Goal: Task Accomplishment & Management: Complete application form

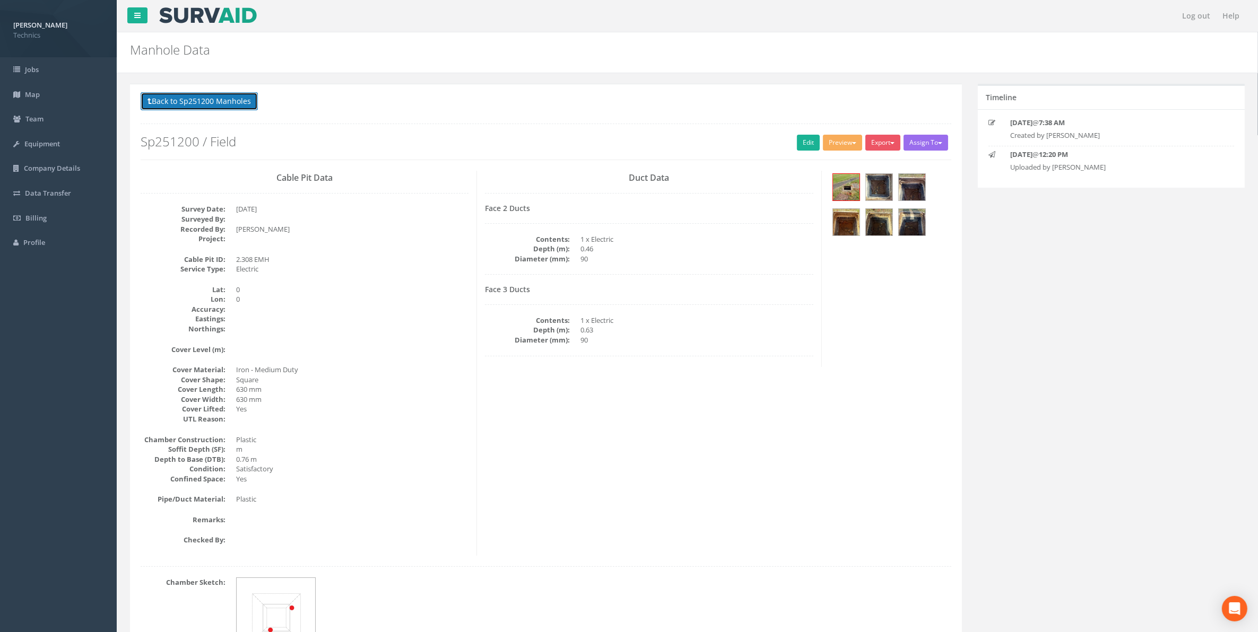
click at [199, 101] on button "Back to Sp251200 Manholes" at bounding box center [199, 101] width 117 height 18
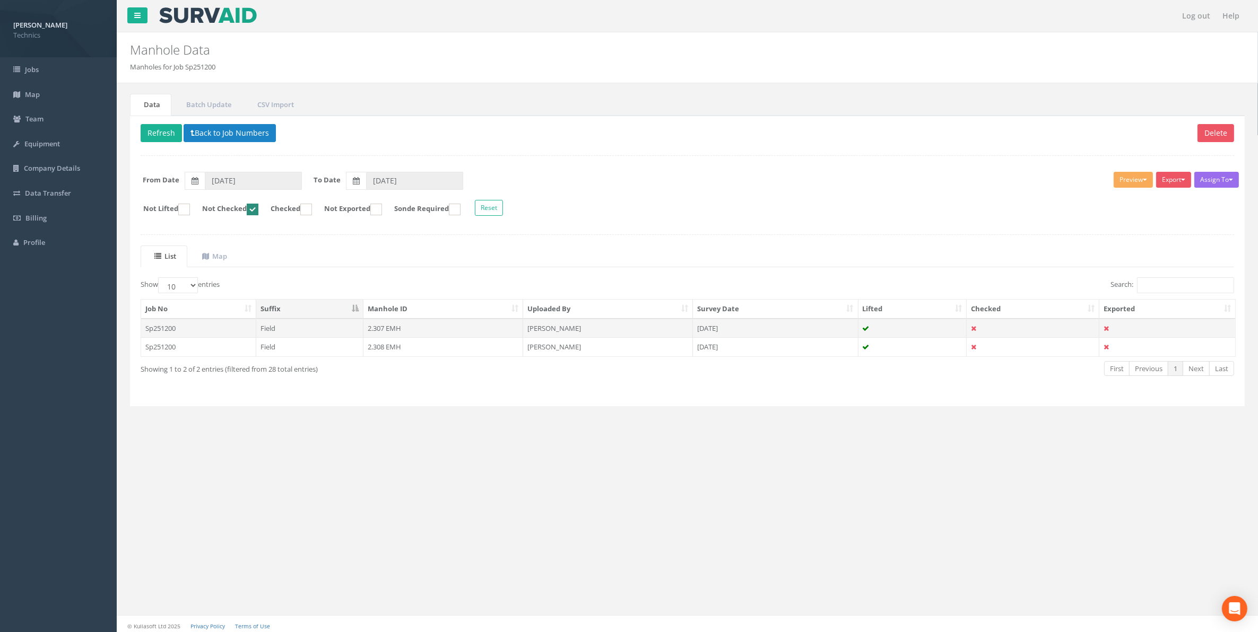
click at [381, 330] on td "2.307 EMH" at bounding box center [443, 328] width 160 height 19
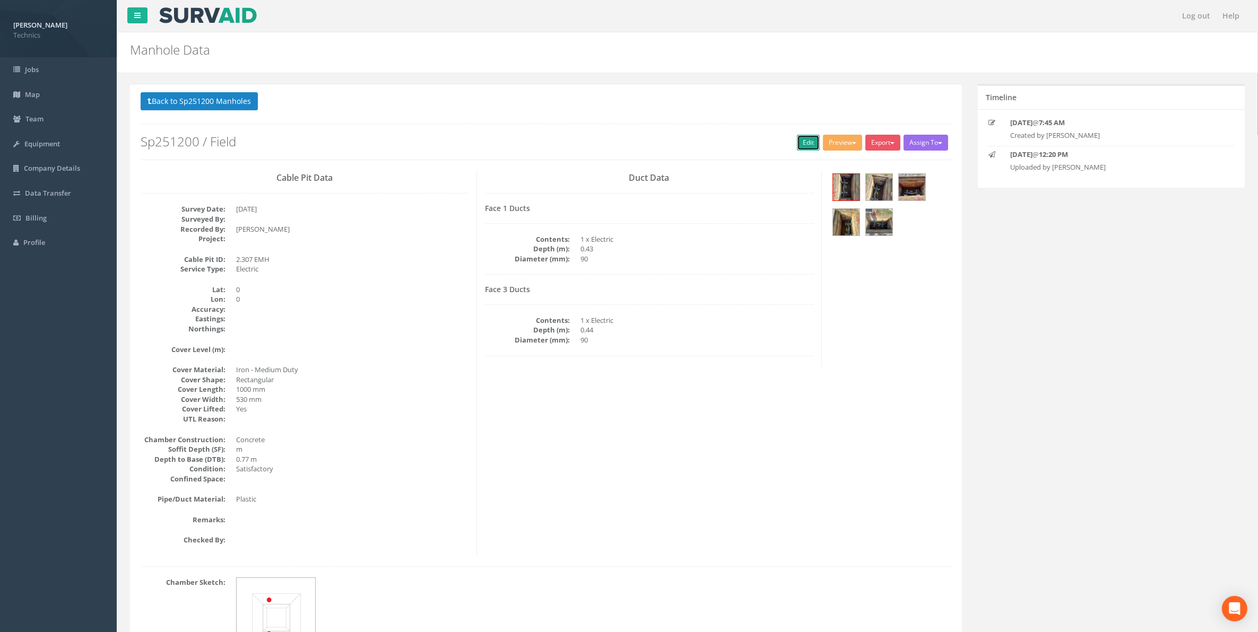
click at [798, 142] on link "Edit" at bounding box center [808, 143] width 23 height 16
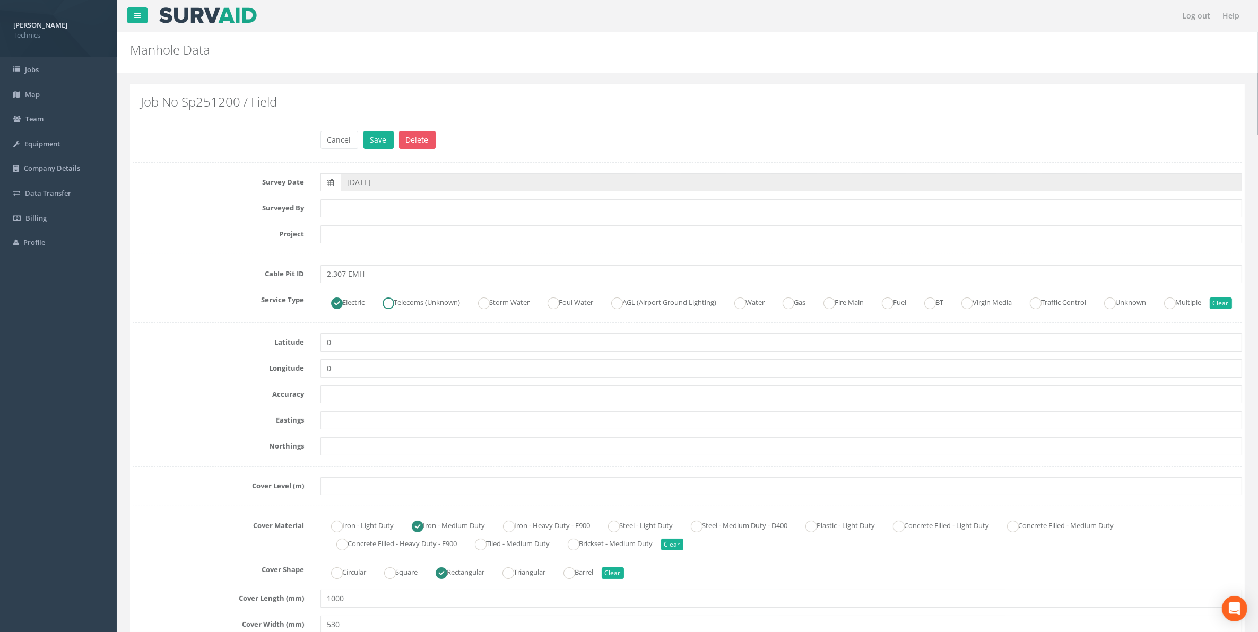
click at [394, 301] on ins at bounding box center [388, 304] width 12 height 12
radio input "false"
radio input "true"
click at [345, 430] on input "text" at bounding box center [781, 421] width 922 height 18
paste input "429340.658"
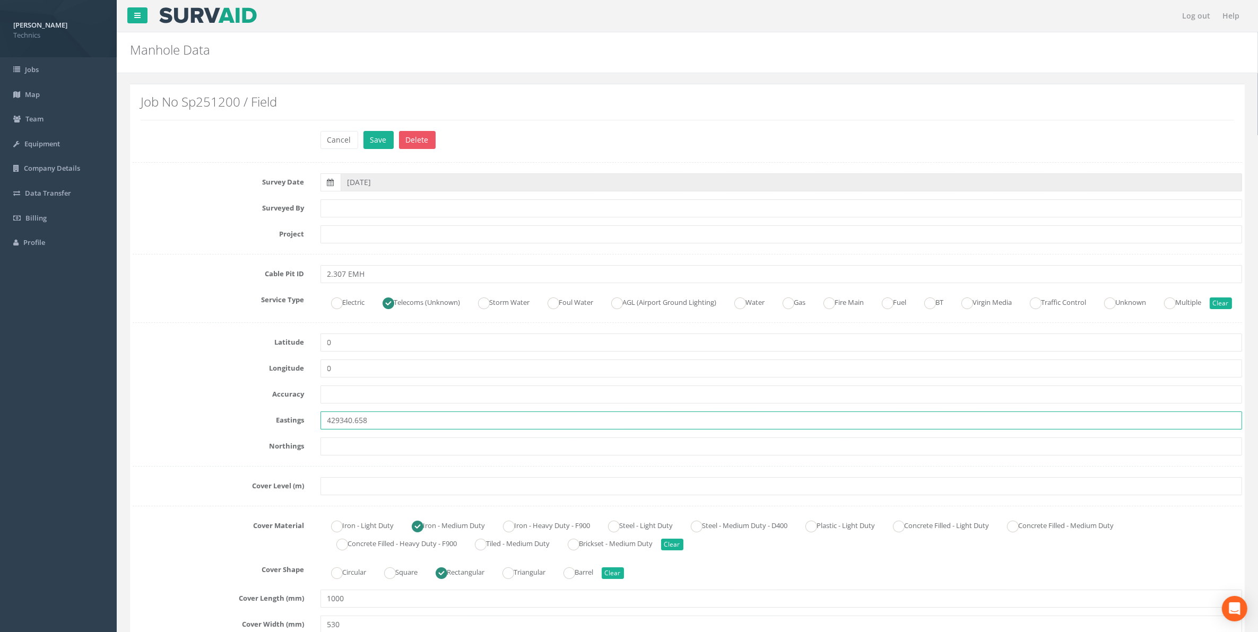
type input "429340.658"
click at [337, 456] on input "text" at bounding box center [781, 447] width 922 height 18
paste input "207117.431"
type input "207117.431"
click at [360, 495] on input "text" at bounding box center [781, 486] width 922 height 18
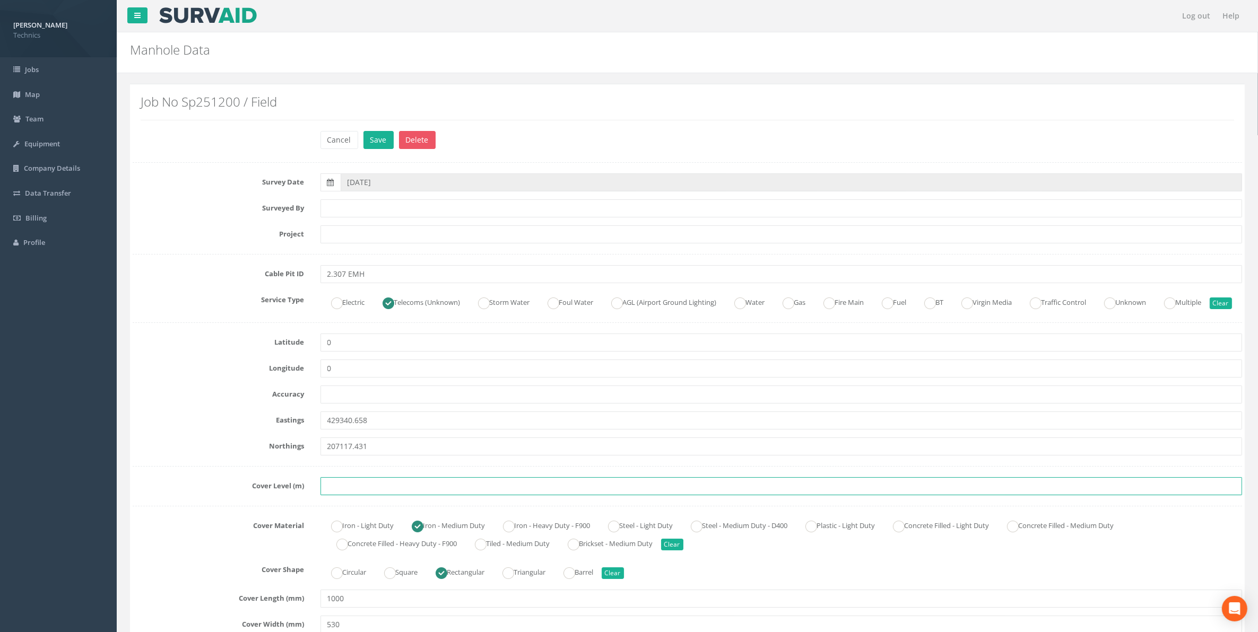
paste input "83.447"
type input "83.447"
click at [352, 276] on input "2.307 EMH" at bounding box center [781, 274] width 922 height 18
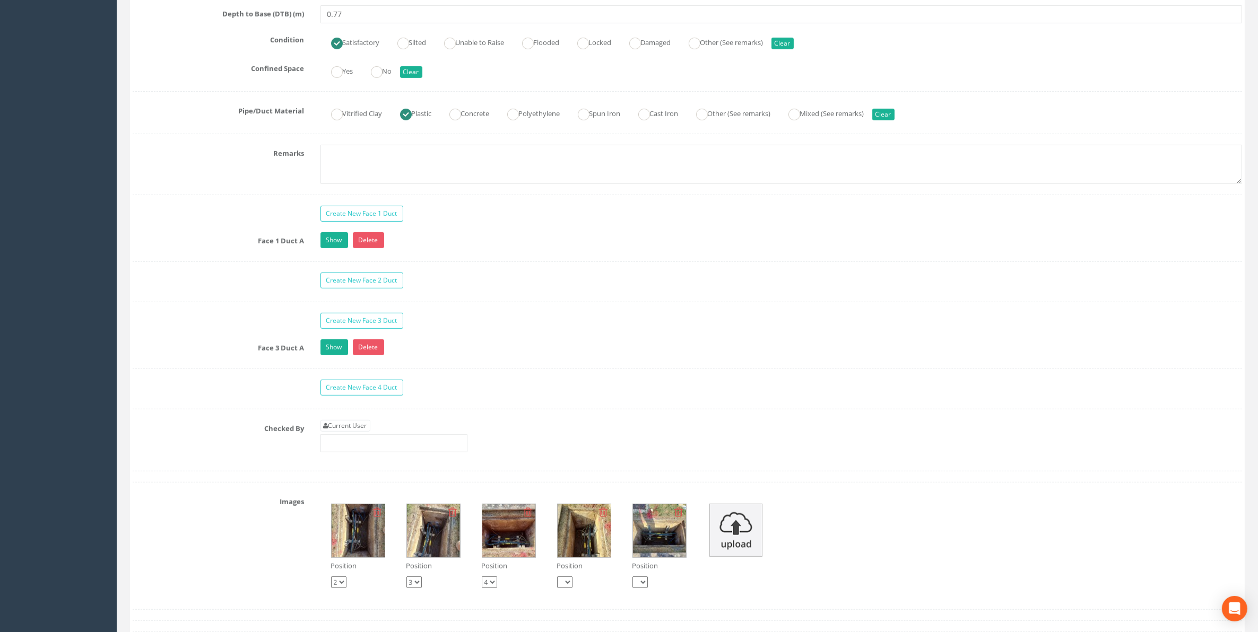
scroll to position [862, 0]
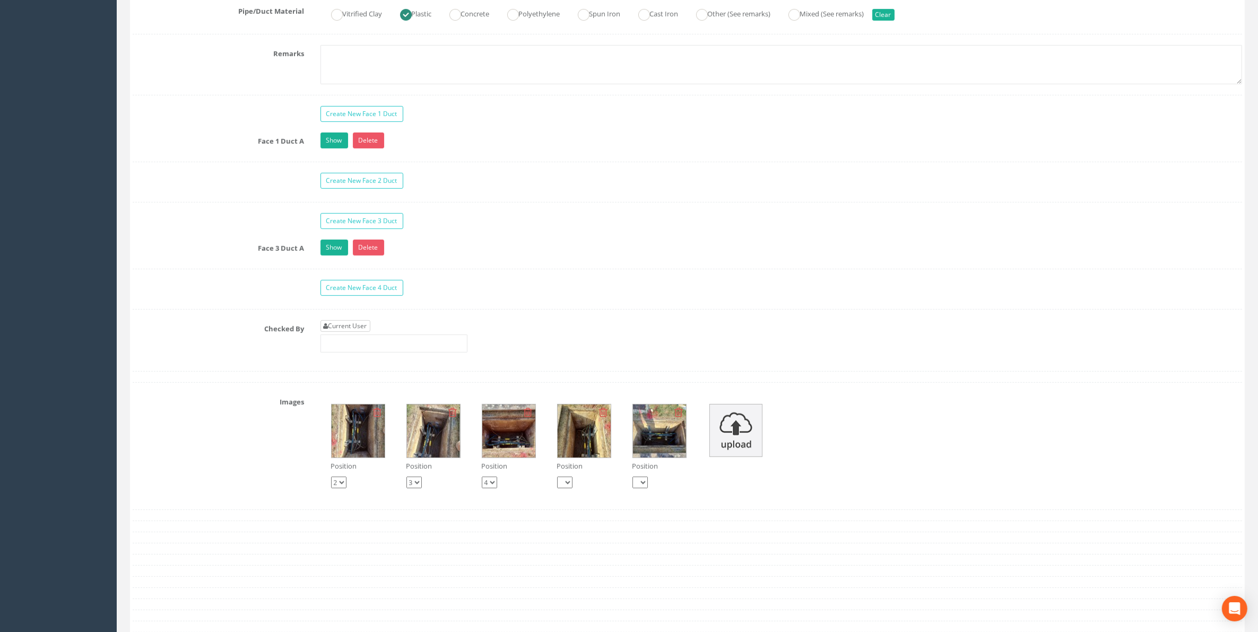
type input "2.307 TMH"
click at [353, 332] on link "Current User" at bounding box center [345, 326] width 50 height 12
type input "[PERSON_NAME]"
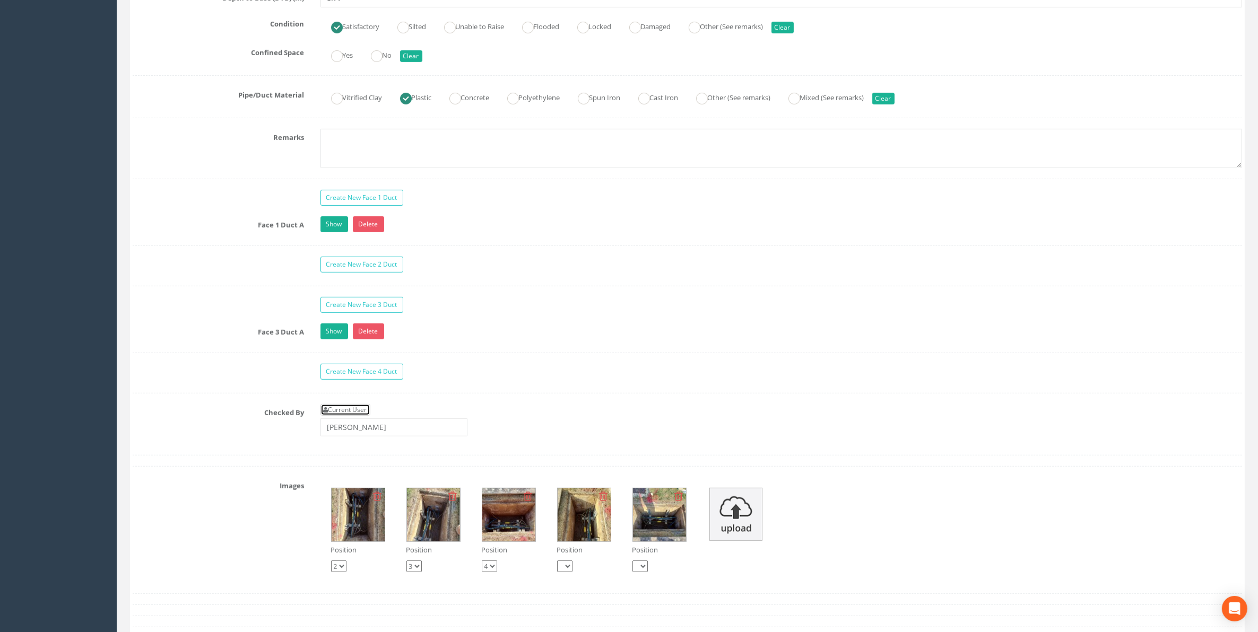
scroll to position [812, 0]
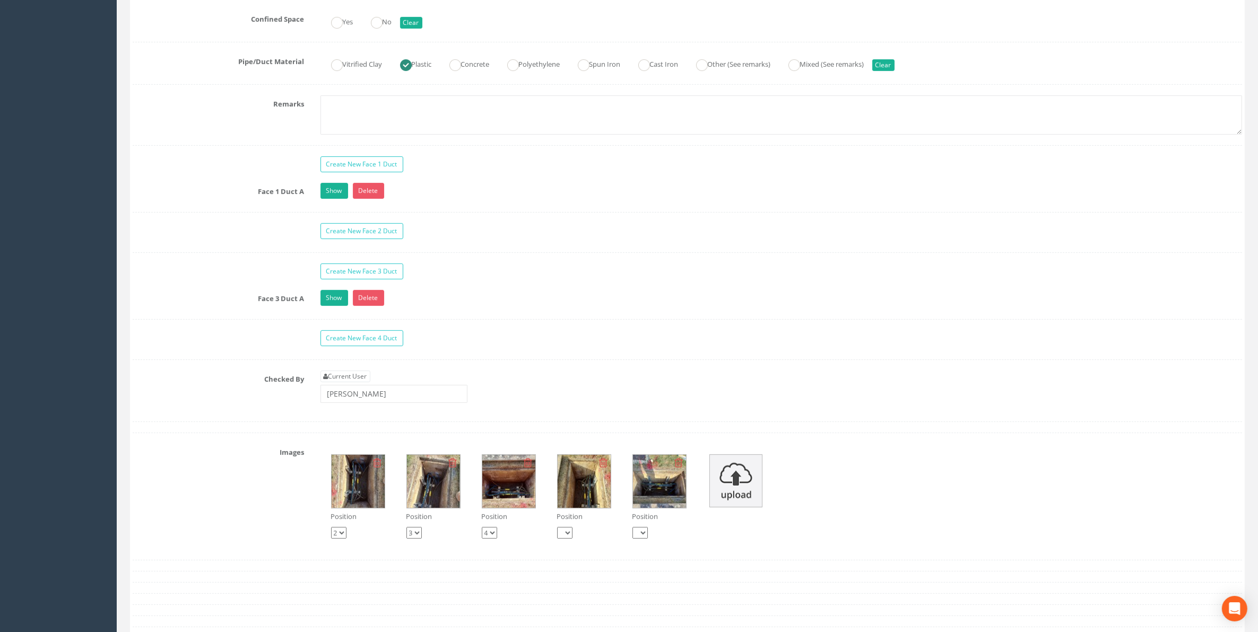
click at [358, 503] on img at bounding box center [358, 481] width 53 height 53
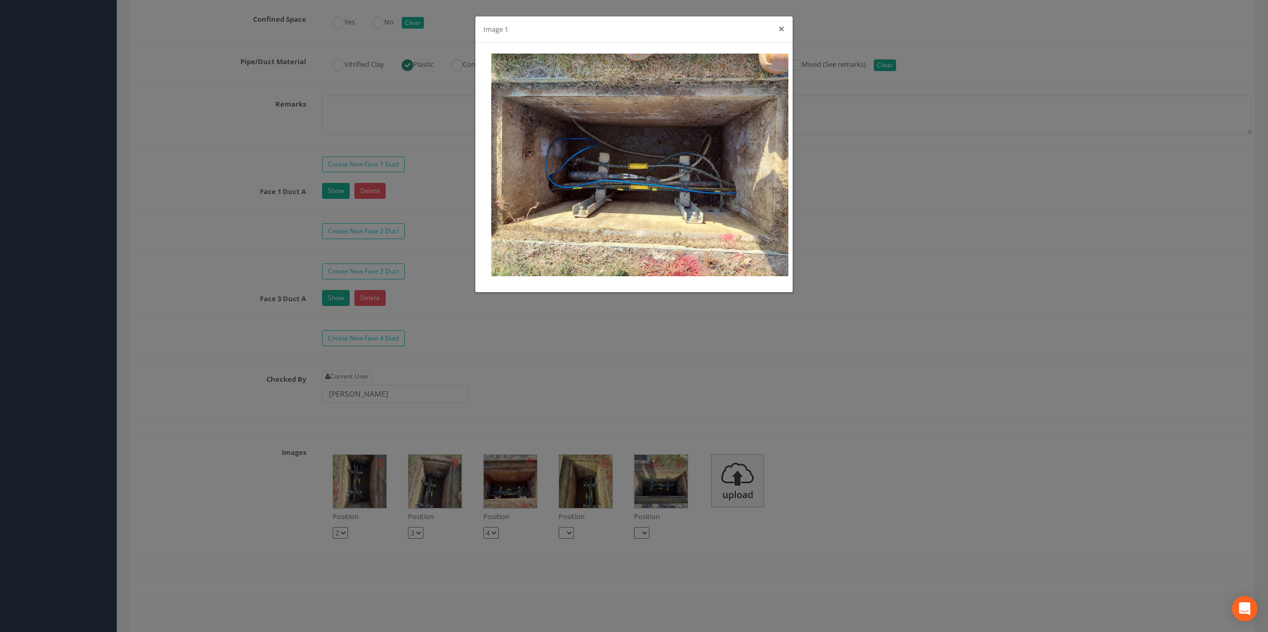
click at [780, 32] on button "×" at bounding box center [781, 28] width 6 height 11
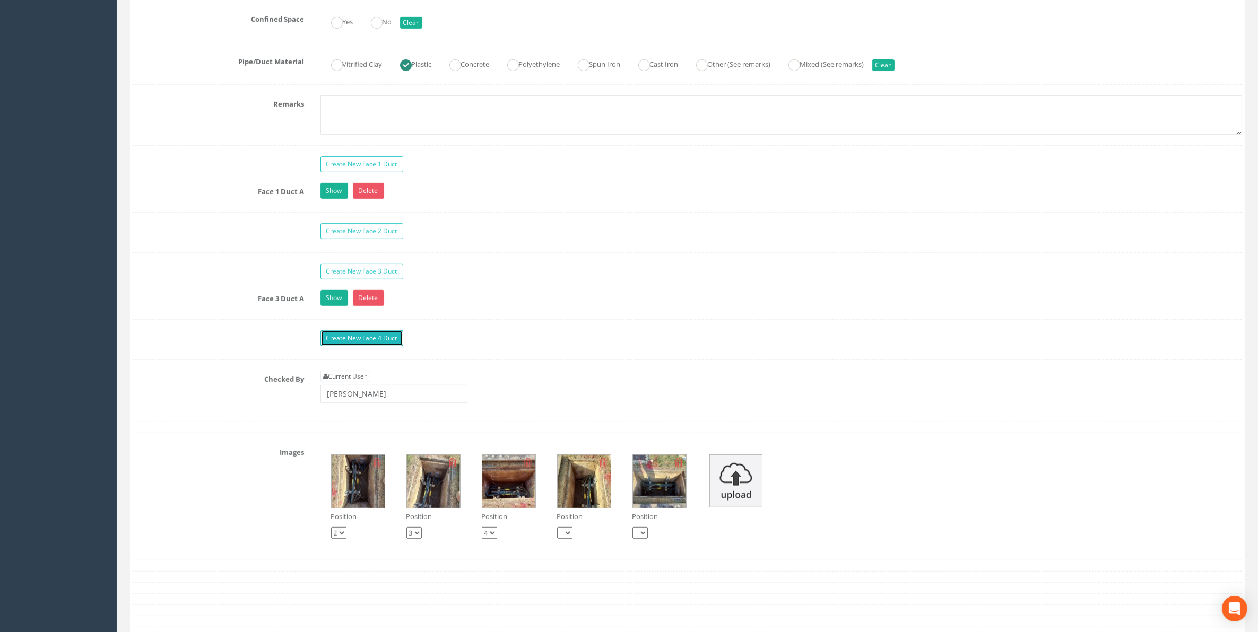
click at [367, 346] on link "Create New Face 4 Duct" at bounding box center [361, 338] width 83 height 16
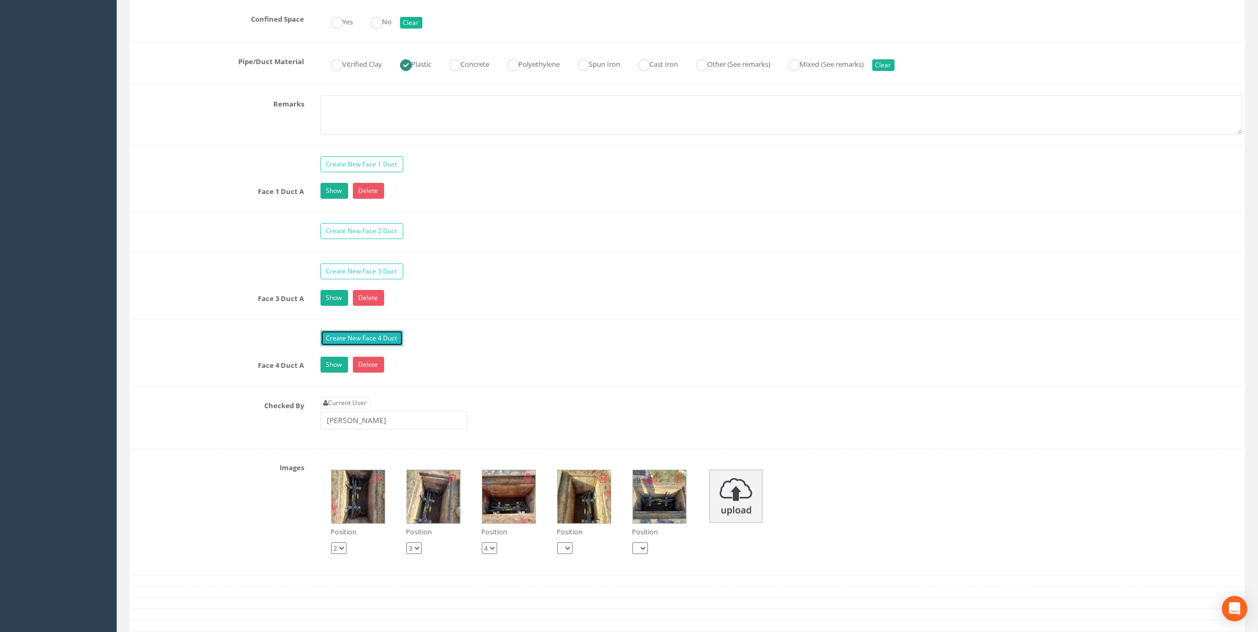
click at [357, 346] on link "Create New Face 4 Duct" at bounding box center [361, 338] width 83 height 16
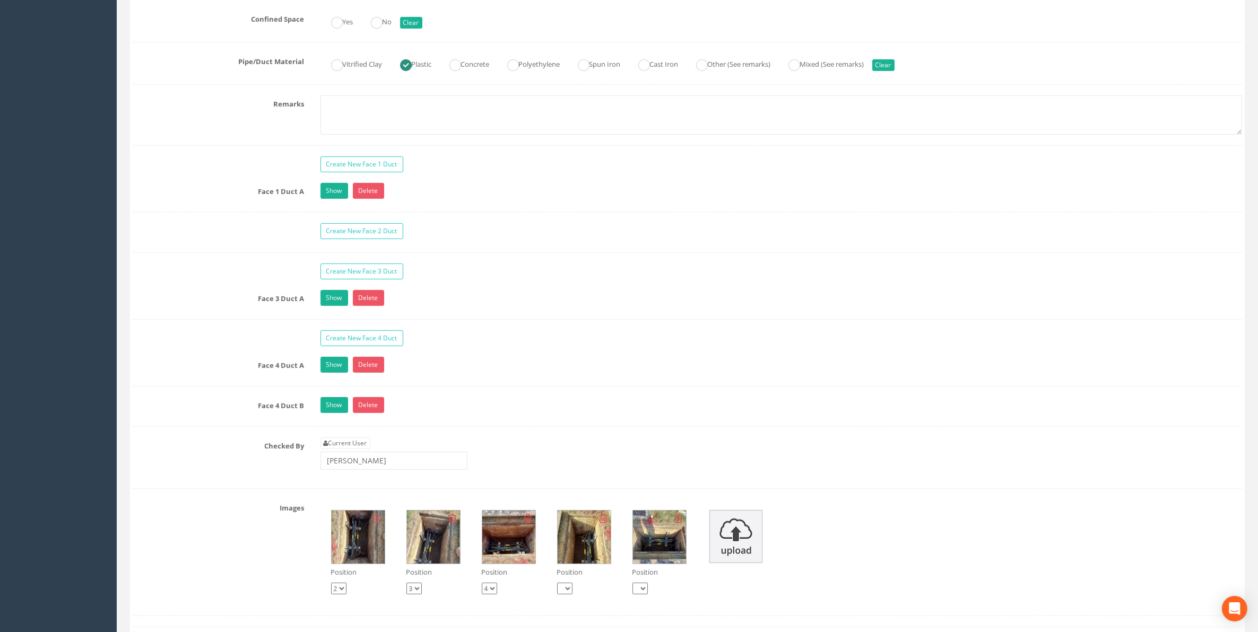
click at [284, 371] on label "Face 4 Duct A" at bounding box center [219, 364] width 188 height 14
click at [333, 373] on link "Show" at bounding box center [334, 365] width 28 height 16
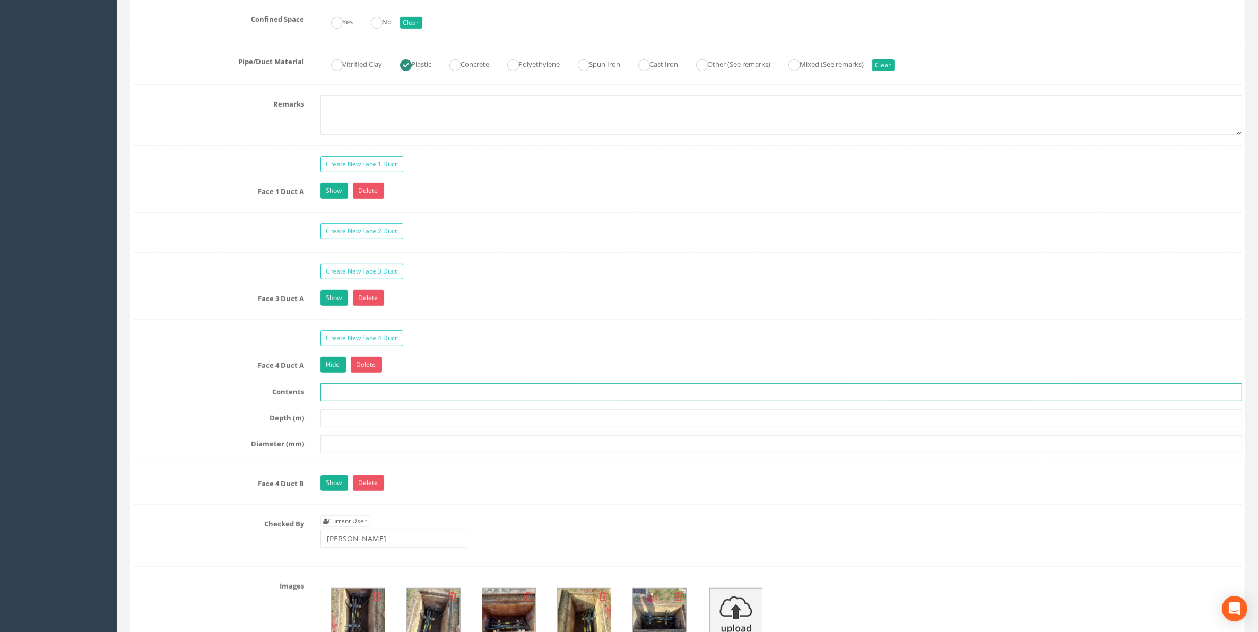
click at [335, 402] on input "text" at bounding box center [781, 393] width 922 height 18
type input "1x"
click at [337, 428] on input "text" at bounding box center [781, 419] width 922 height 18
type input "0.46"
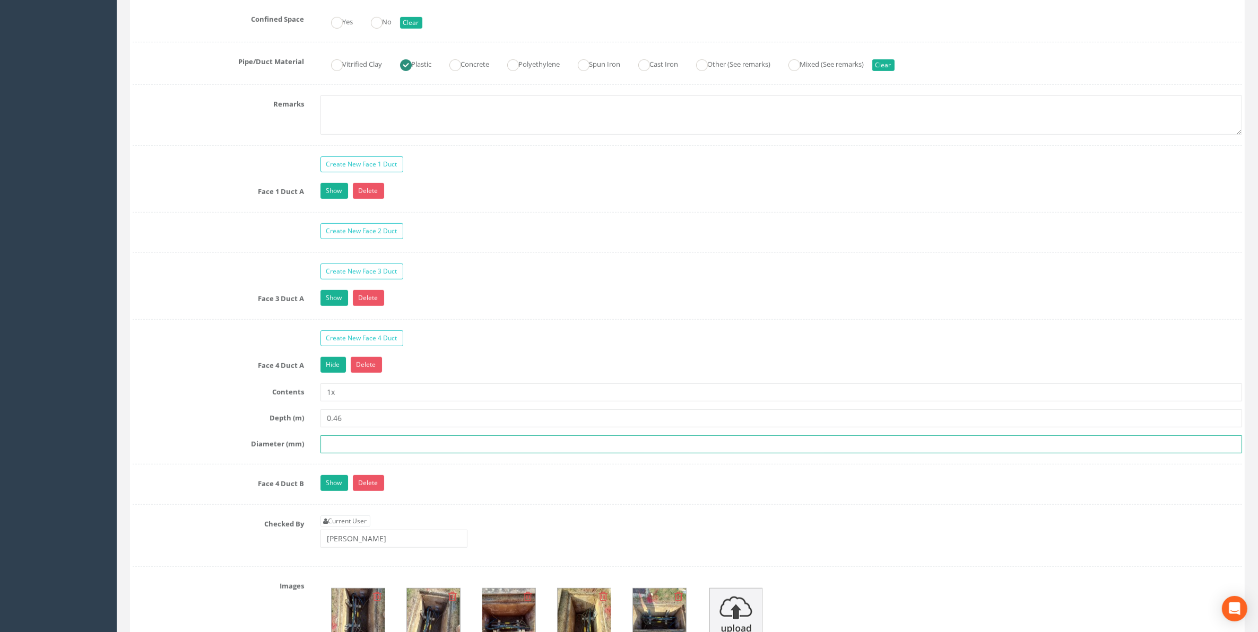
click at [344, 454] on input "text" at bounding box center [781, 445] width 922 height 18
type input "90"
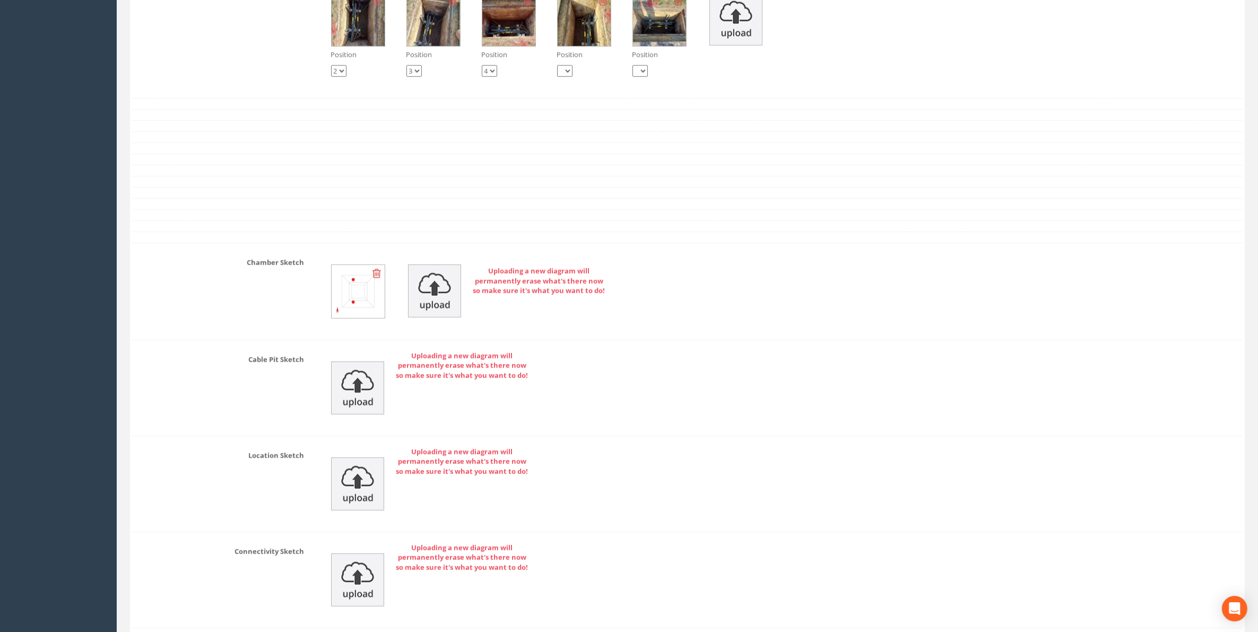
scroll to position [1408, 0]
click at [439, 317] on img at bounding box center [434, 290] width 53 height 53
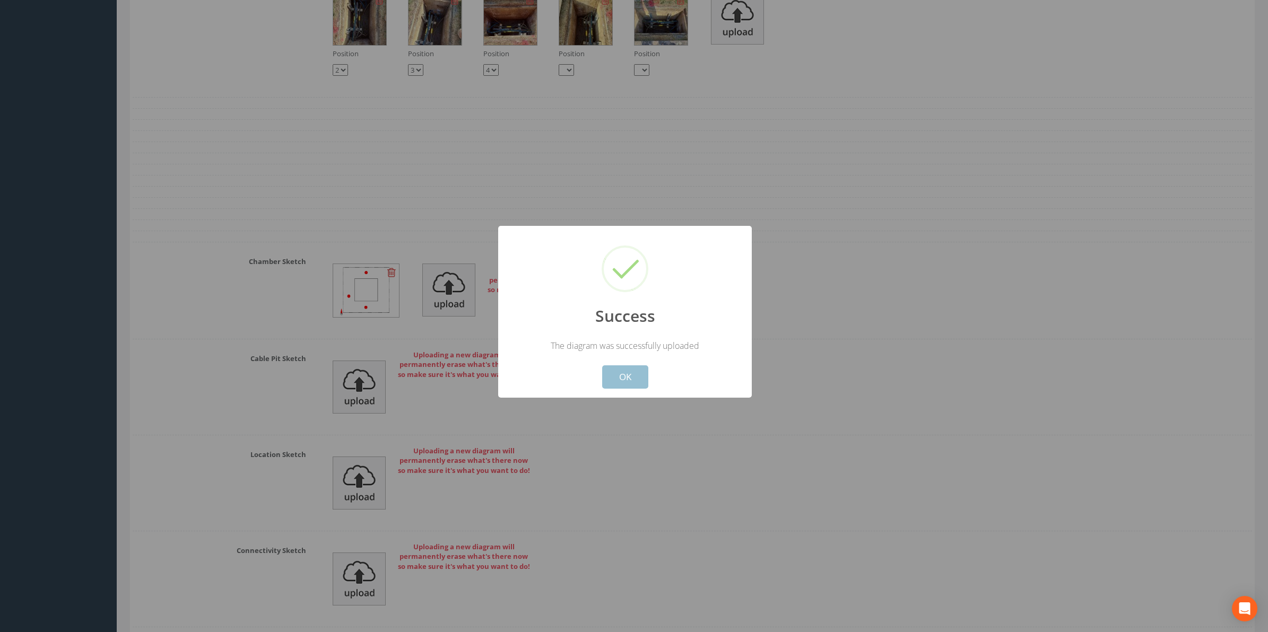
click at [614, 375] on button "OK" at bounding box center [625, 376] width 46 height 23
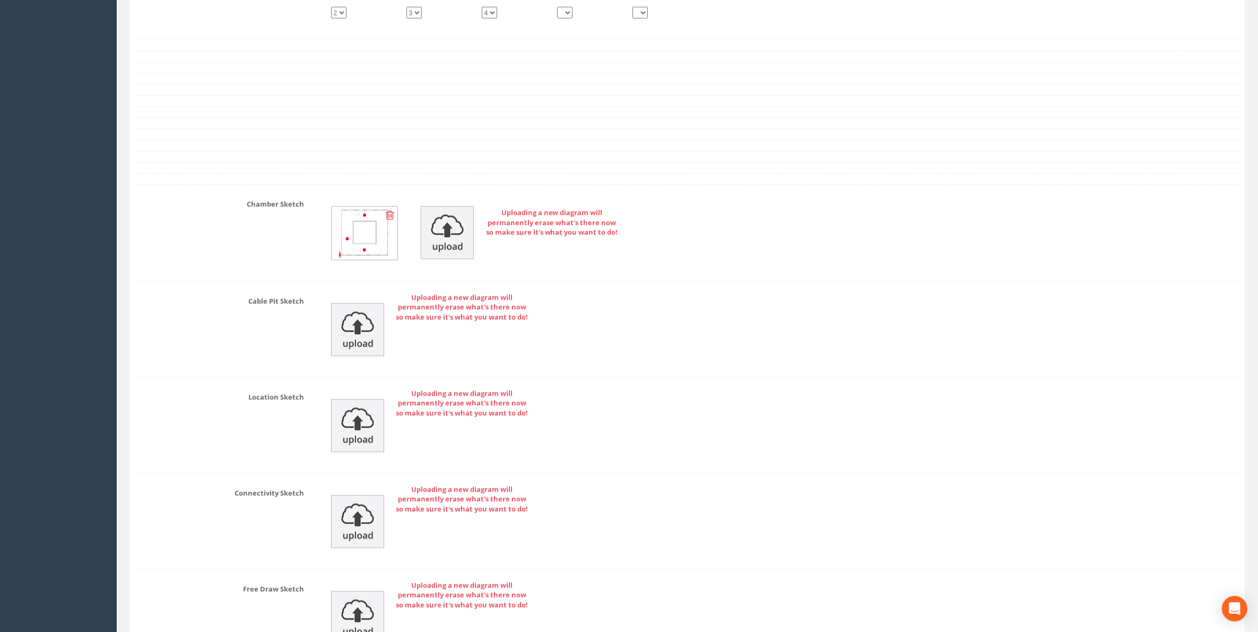
scroll to position [1608, 0]
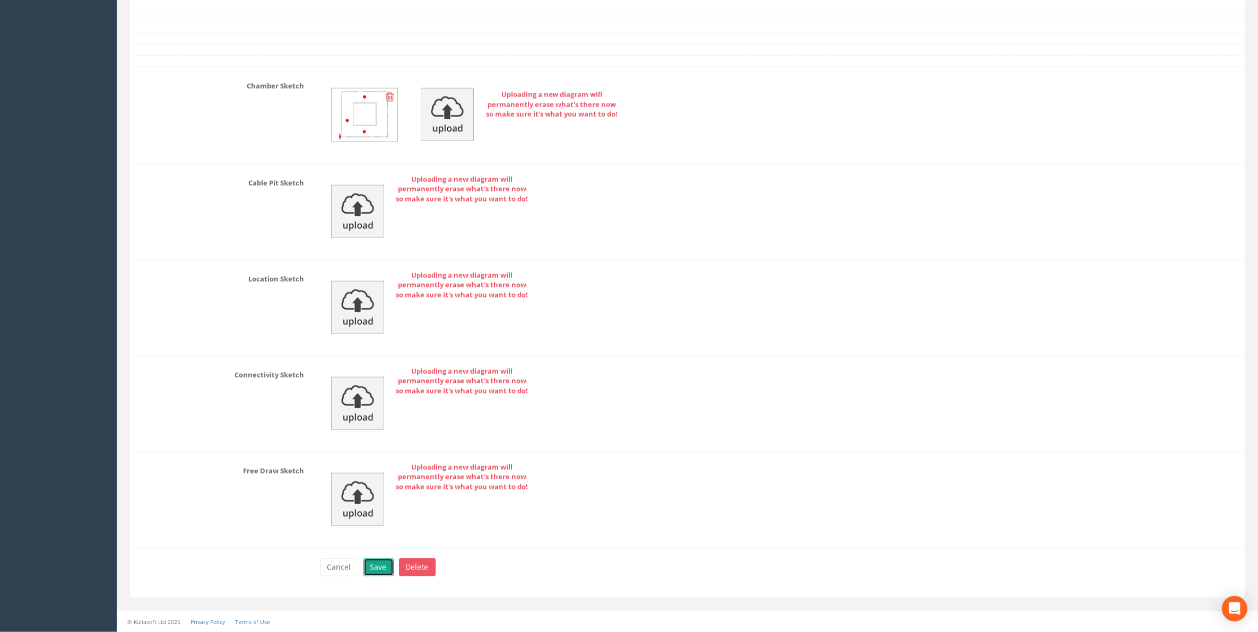
click at [384, 569] on button "Save" at bounding box center [378, 568] width 30 height 18
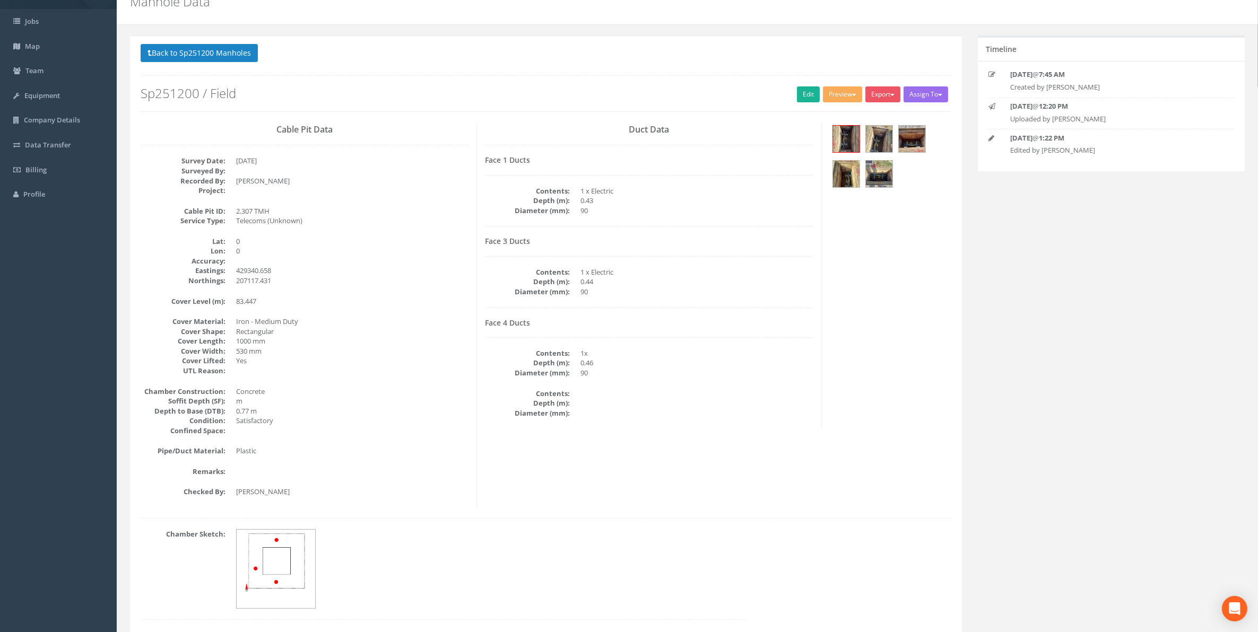
scroll to position [27, 0]
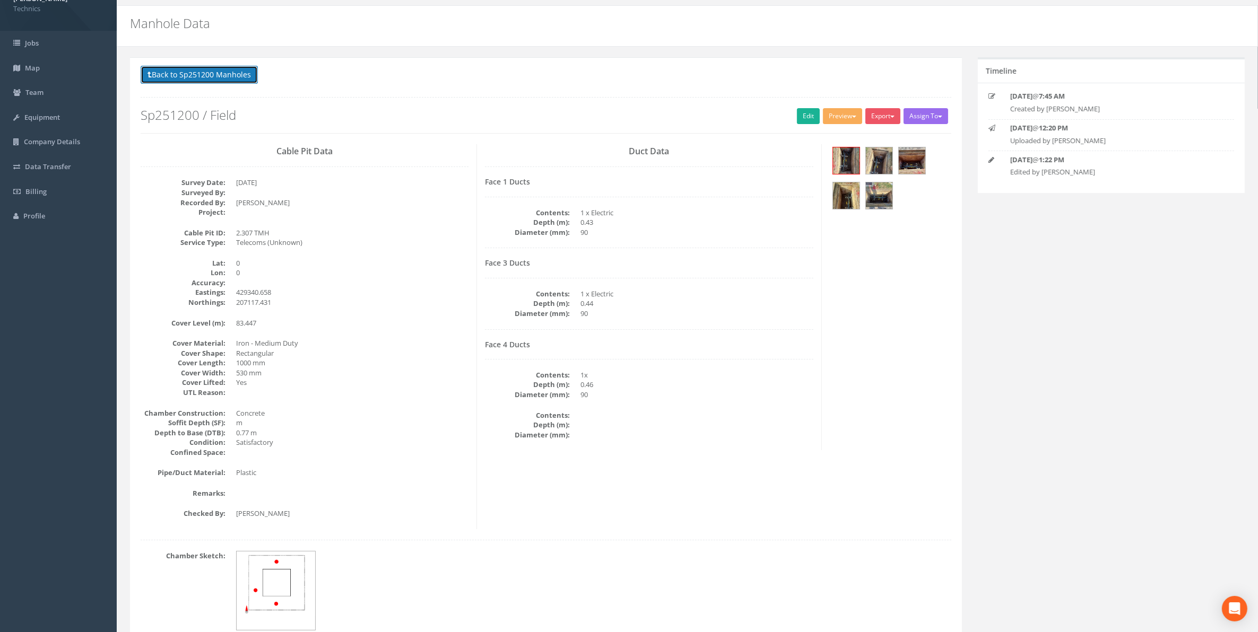
click at [207, 75] on button "Back to Sp251200 Manholes" at bounding box center [199, 75] width 117 height 18
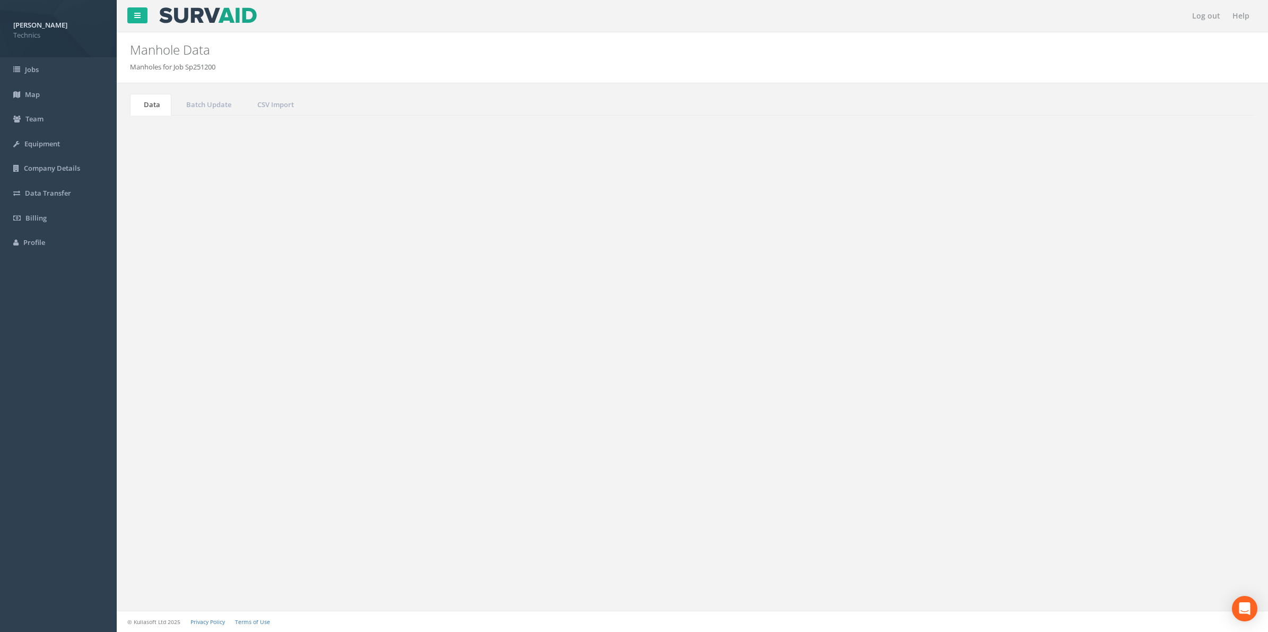
click at [377, 353] on td "2.308 EMH" at bounding box center [443, 346] width 160 height 19
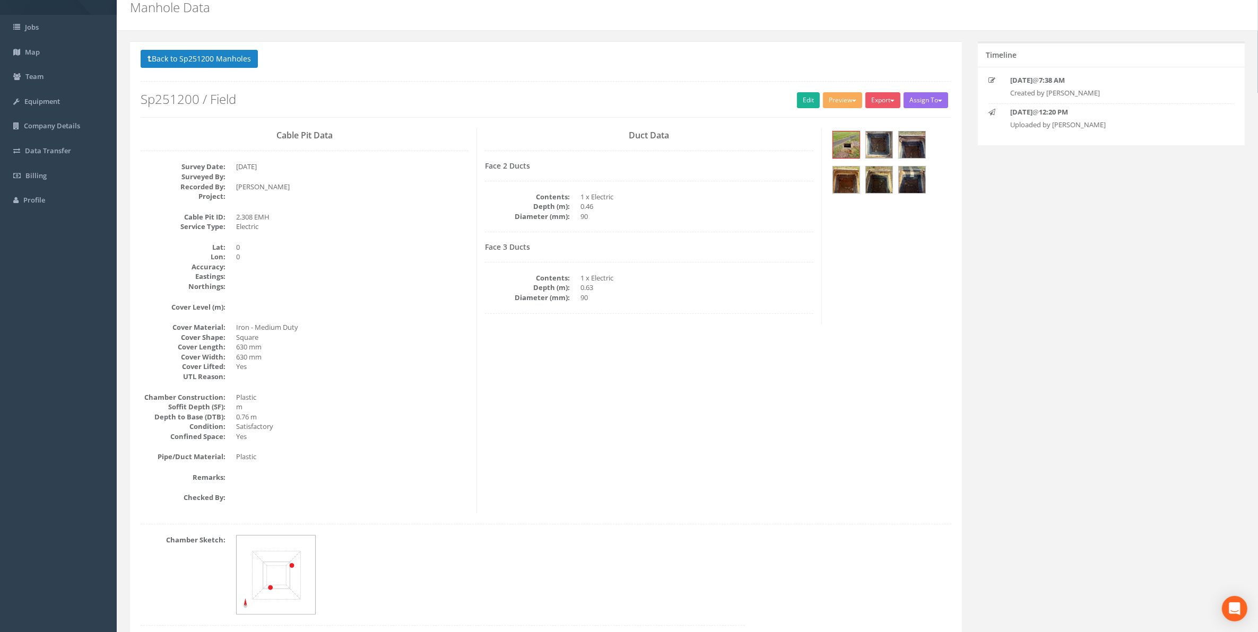
scroll to position [93, 0]
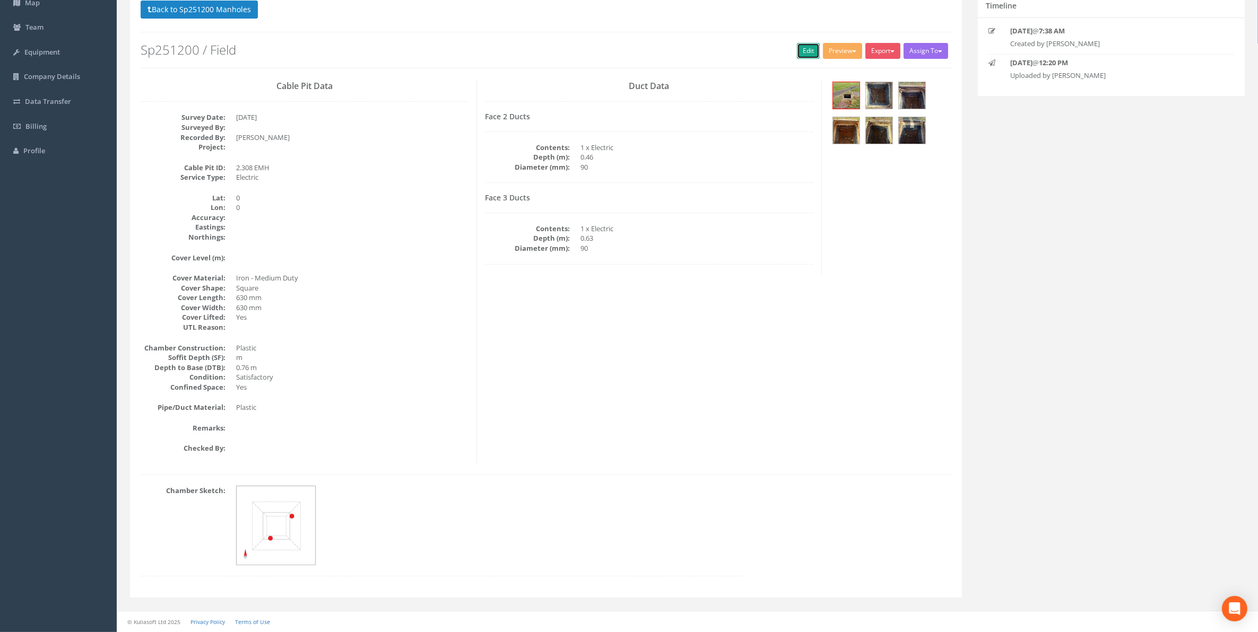
click at [797, 52] on link "Edit" at bounding box center [808, 51] width 23 height 16
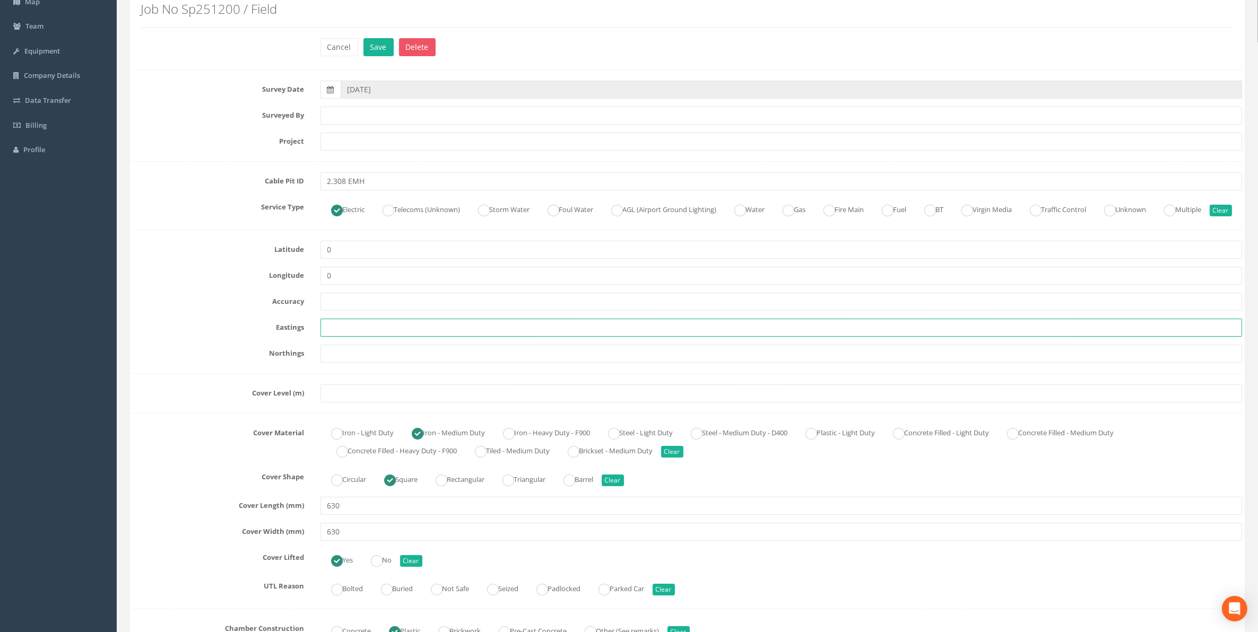
click at [359, 337] on input "text" at bounding box center [781, 328] width 922 height 18
paste input "429339.601"
type input "429339.601"
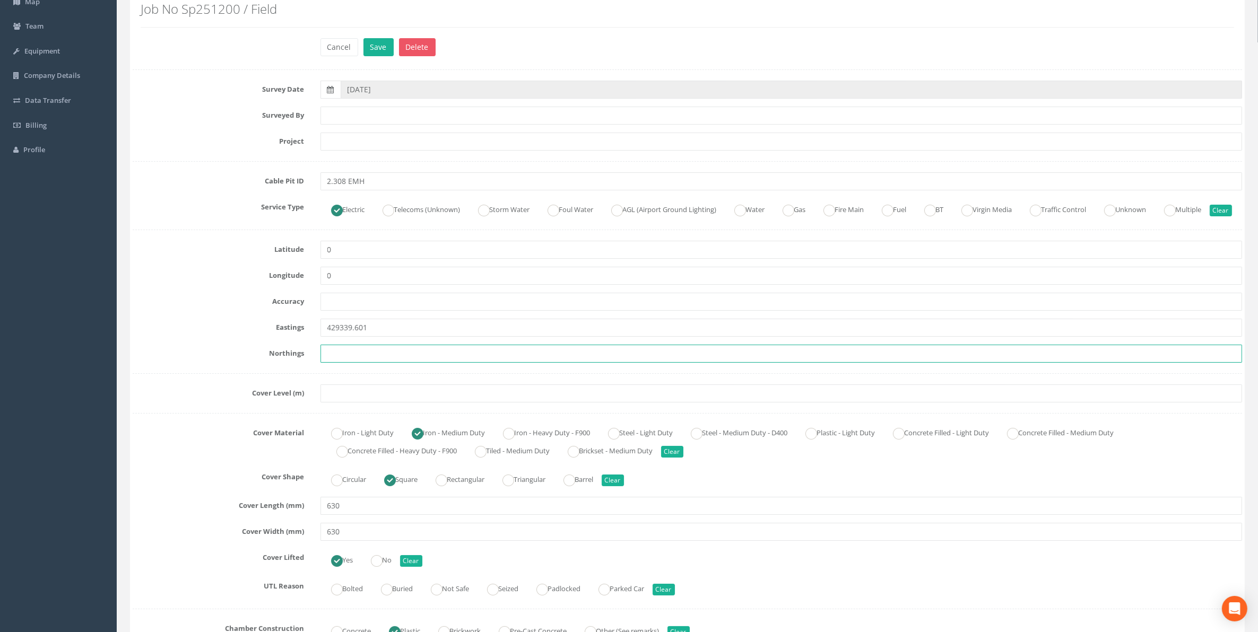
click at [334, 363] on input "text" at bounding box center [781, 354] width 922 height 18
paste input "207117.153"
type input "207117.153"
click at [356, 403] on input "text" at bounding box center [781, 394] width 922 height 18
paste input "83.5"
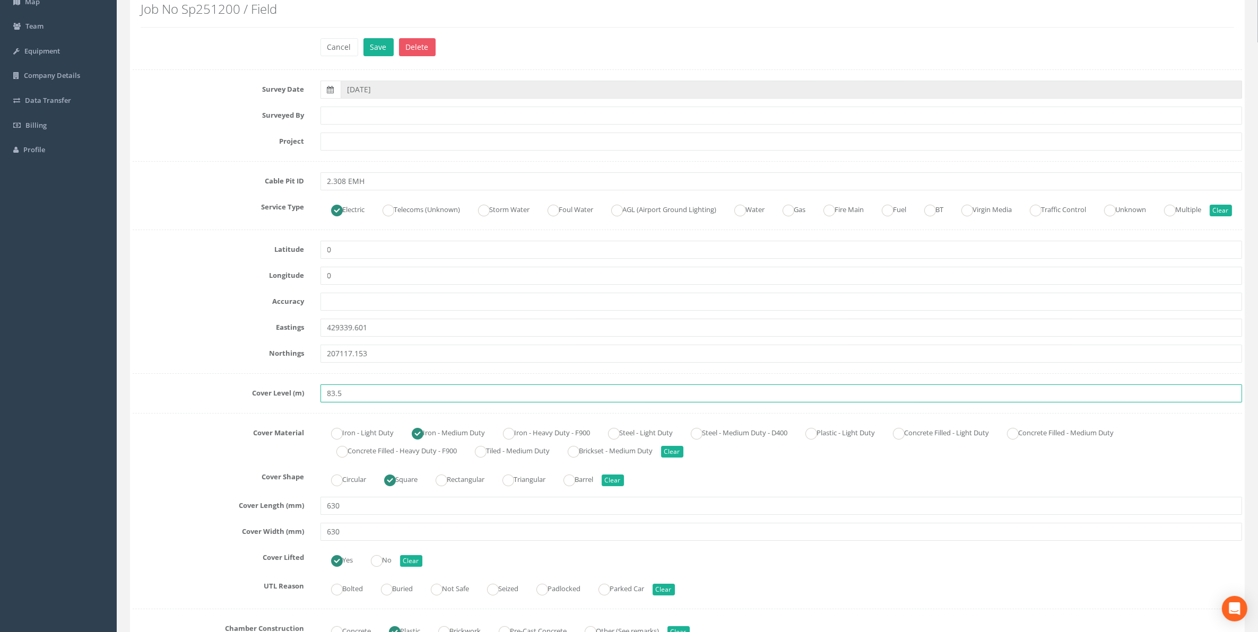
type input "83.5"
click at [352, 181] on input "2.308 EMH" at bounding box center [781, 181] width 922 height 18
type input "2.308 TMH"
click at [390, 208] on ins at bounding box center [388, 211] width 12 height 12
radio input "false"
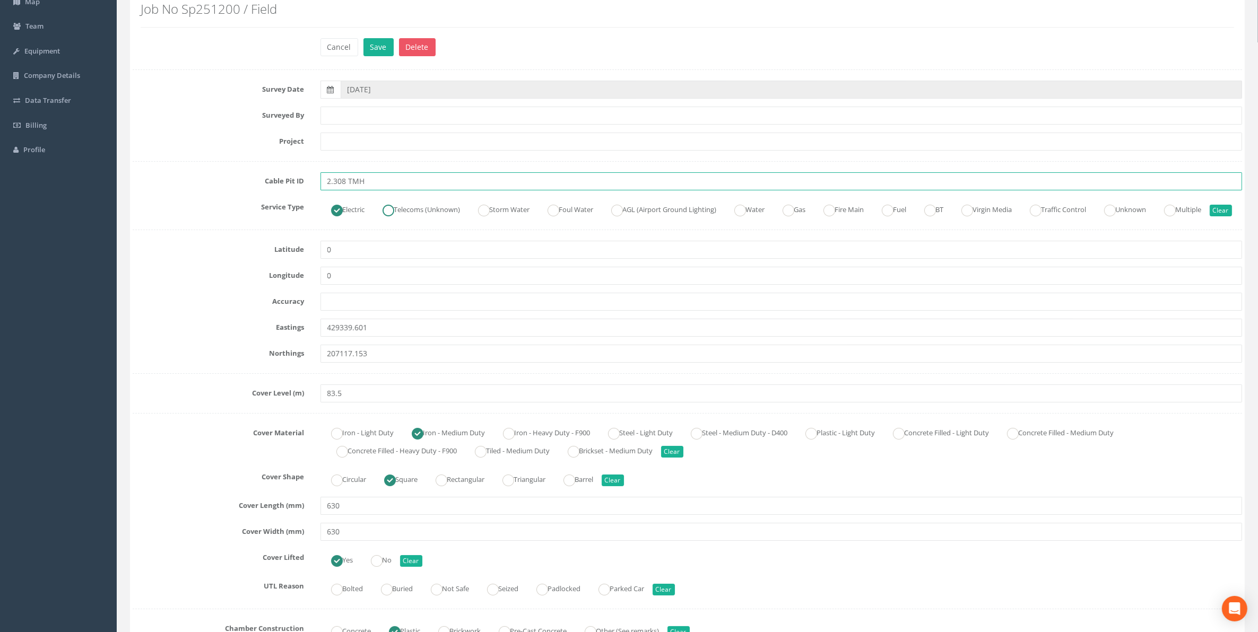
radio input "true"
type input "2.308 TMH"
click at [936, 208] on ins at bounding box center [930, 211] width 12 height 12
radio input "false"
radio input "true"
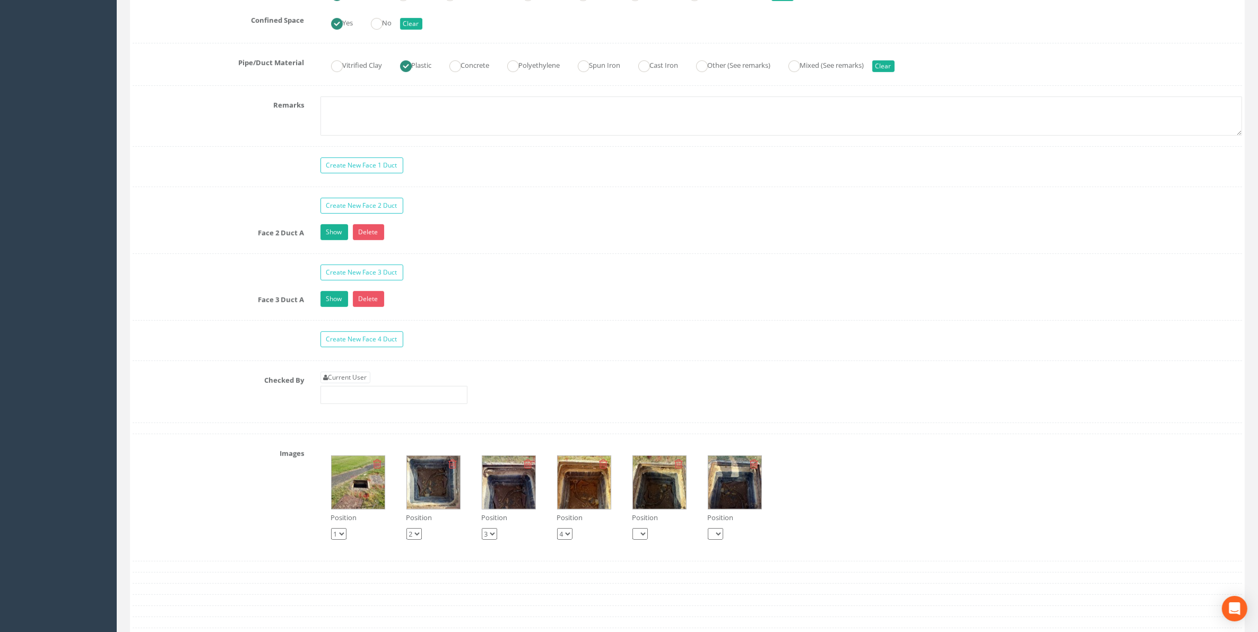
scroll to position [822, 0]
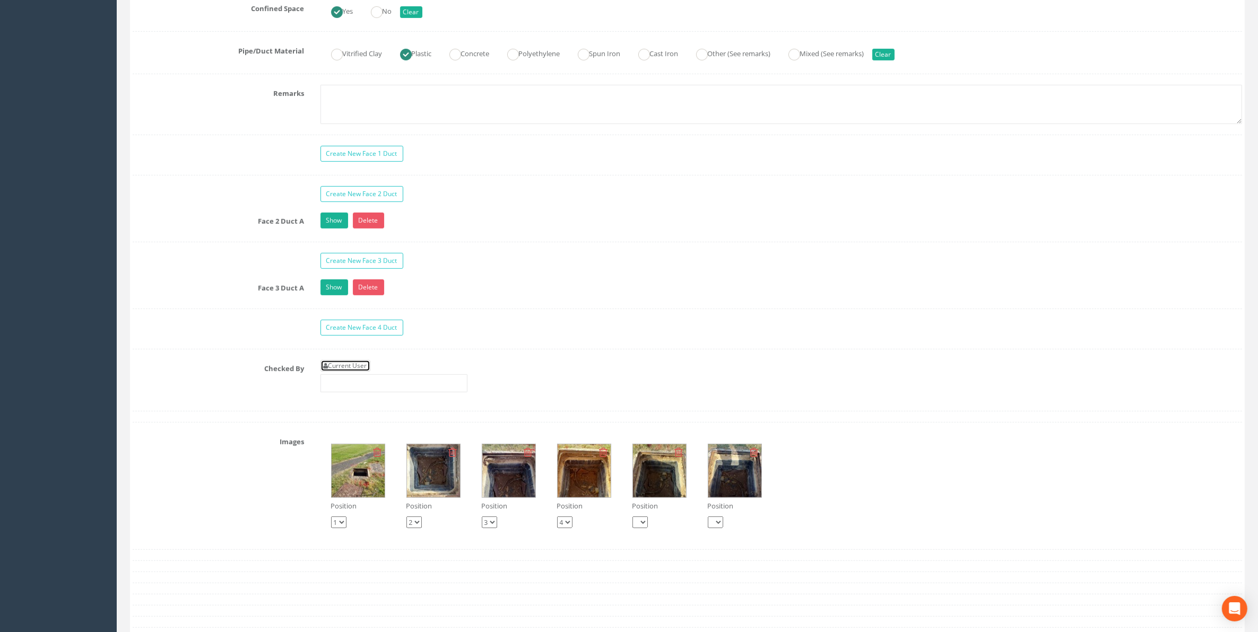
click at [347, 372] on link "Current User" at bounding box center [345, 366] width 50 height 12
type input "[PERSON_NAME]"
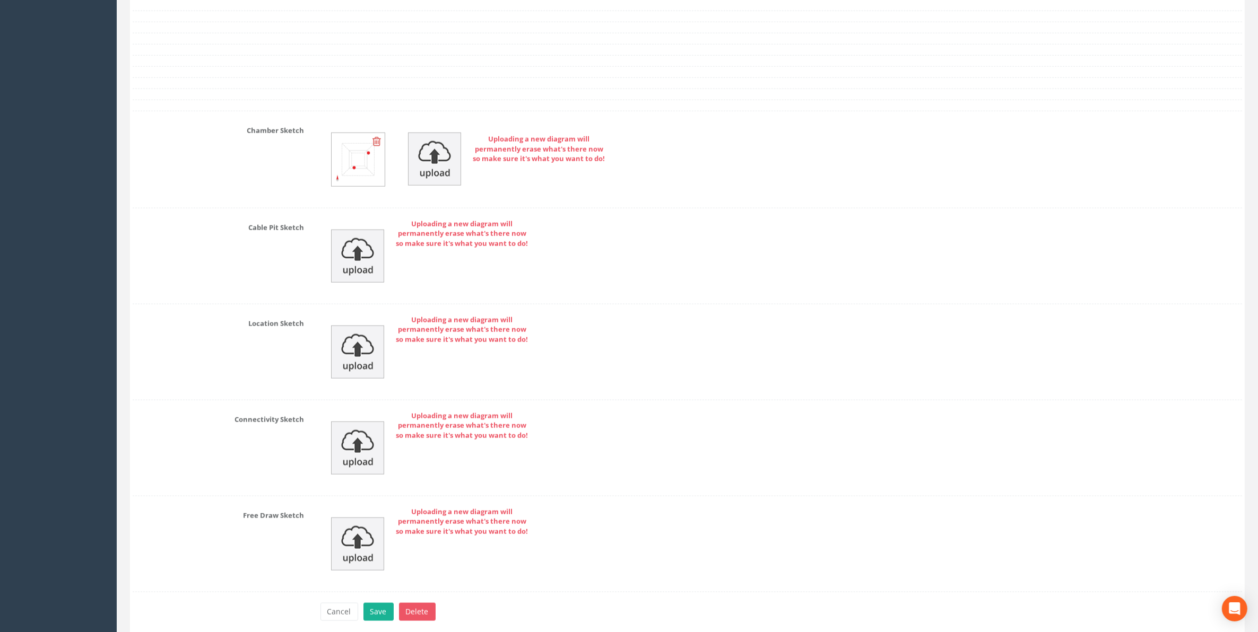
scroll to position [1475, 0]
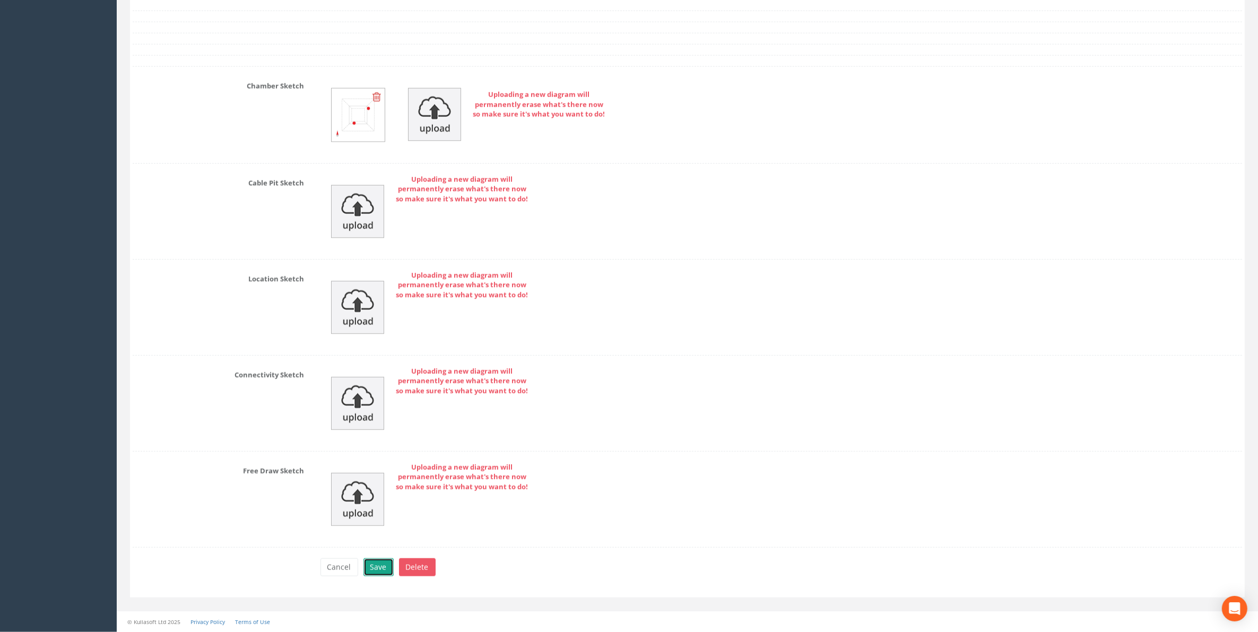
click at [374, 568] on button "Save" at bounding box center [378, 568] width 30 height 18
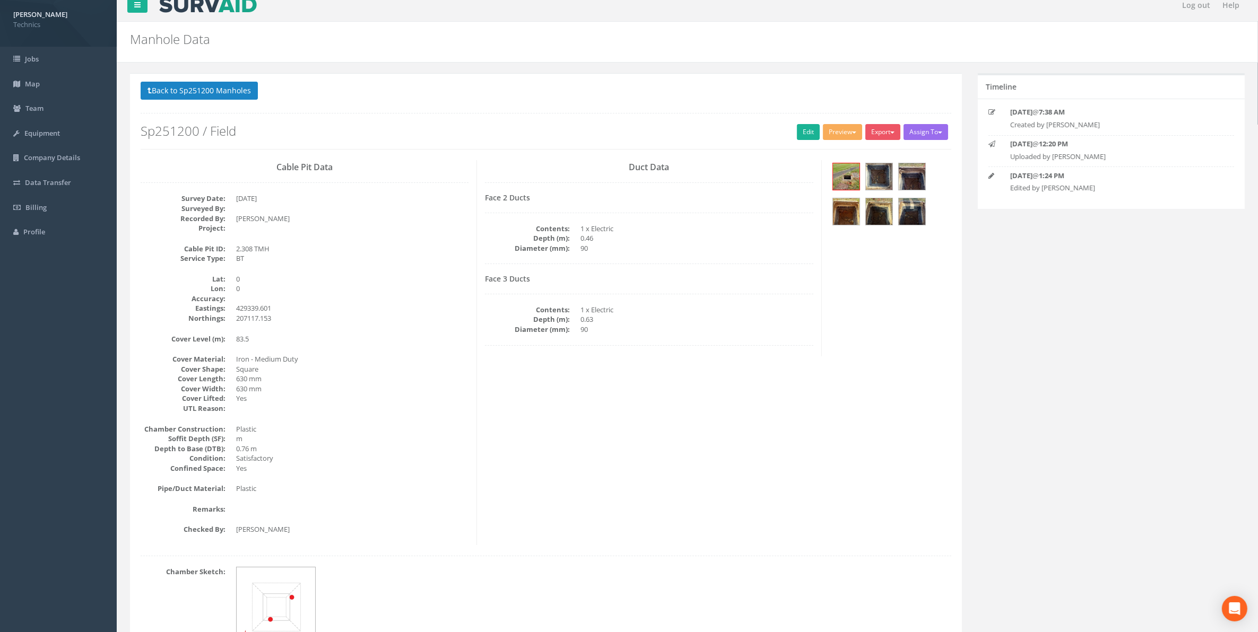
scroll to position [0, 0]
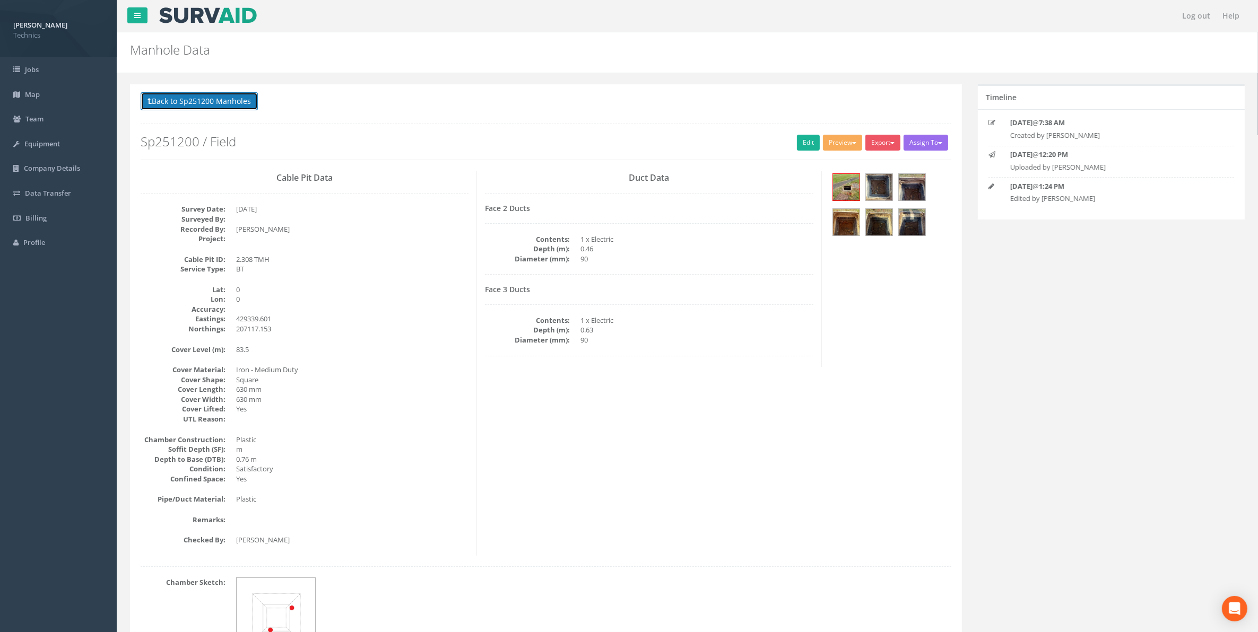
click at [222, 103] on button "Back to Sp251200 Manholes" at bounding box center [199, 101] width 117 height 18
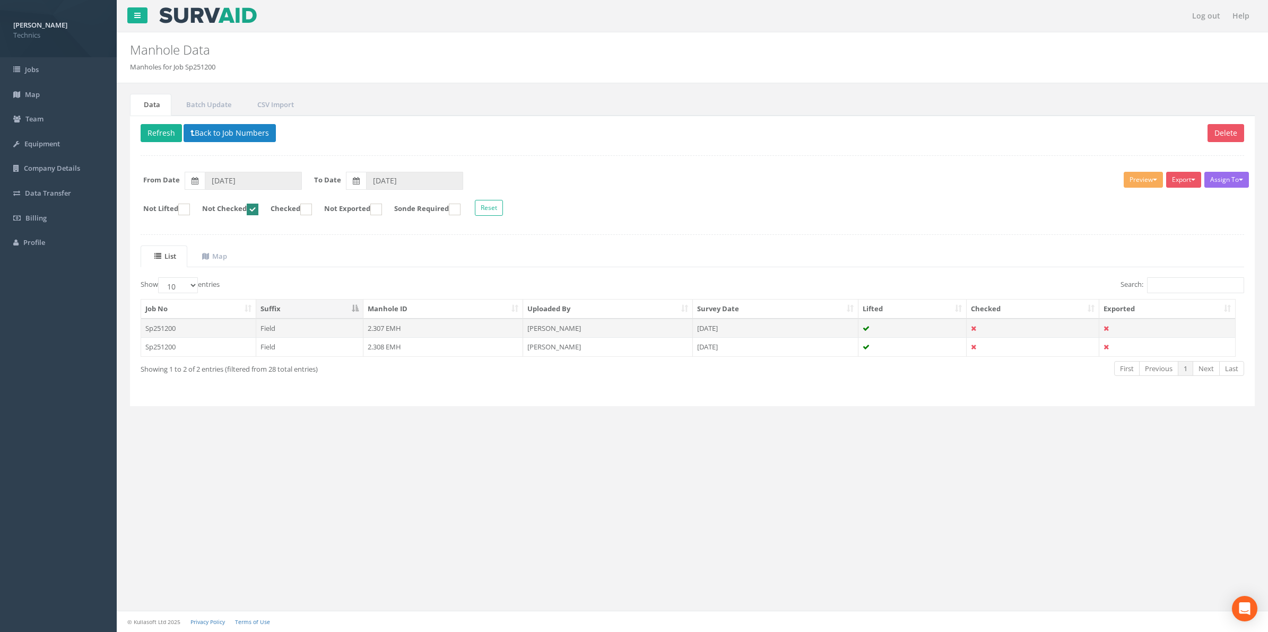
click at [380, 333] on td "2.307 EMH" at bounding box center [443, 328] width 160 height 19
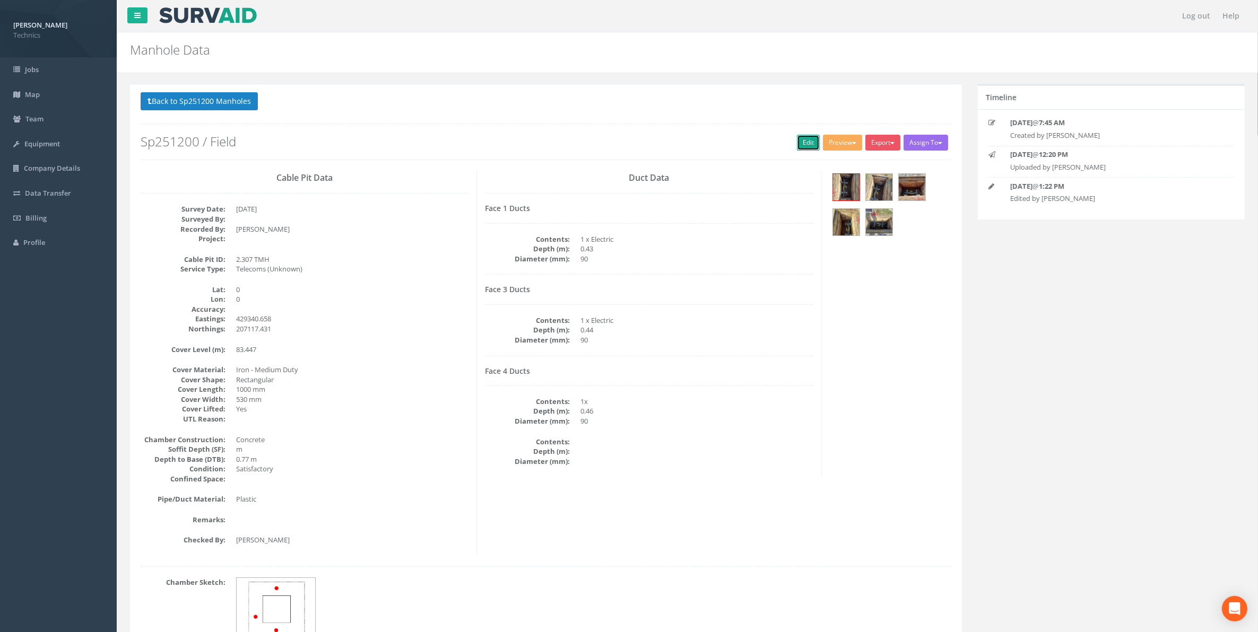
click at [799, 146] on link "Edit" at bounding box center [808, 143] width 23 height 16
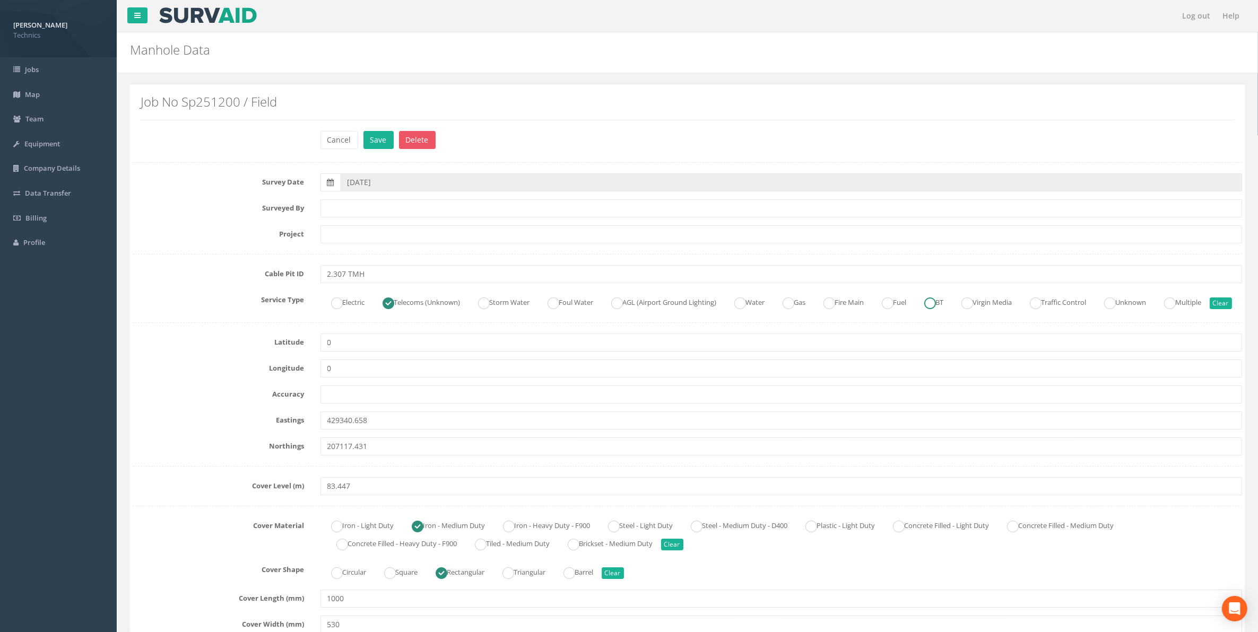
click at [936, 301] on ins at bounding box center [930, 304] width 12 height 12
radio input "false"
radio input "true"
click at [380, 138] on button "Save" at bounding box center [378, 140] width 30 height 18
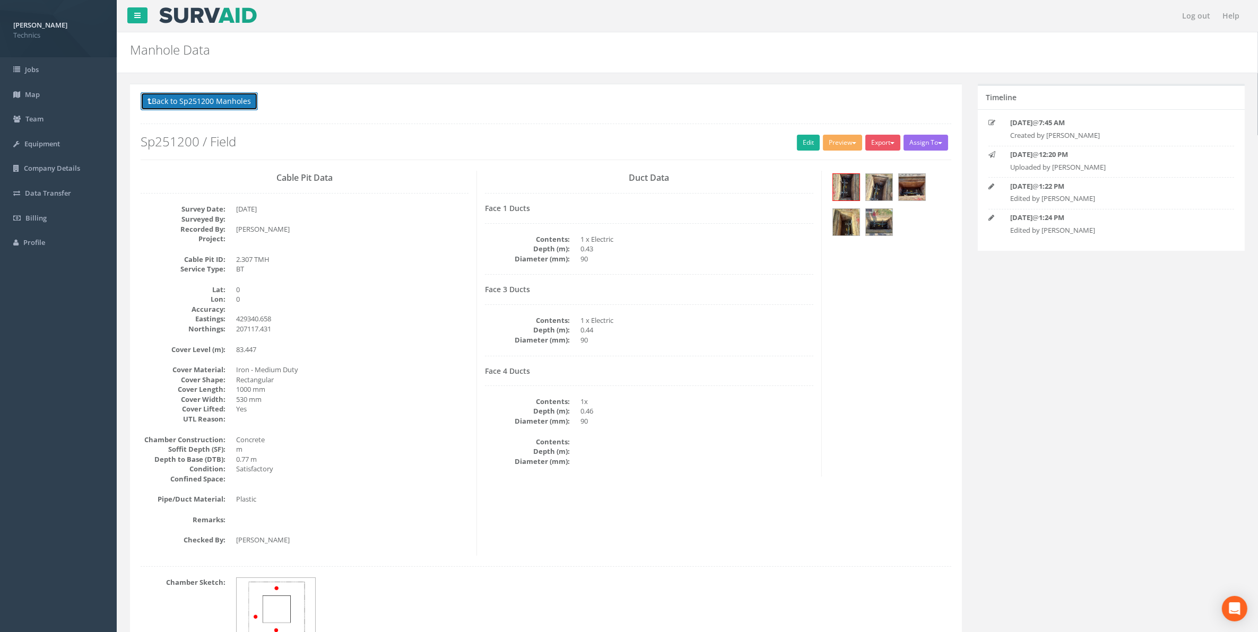
click at [205, 101] on button "Back to Sp251200 Manholes" at bounding box center [199, 101] width 117 height 18
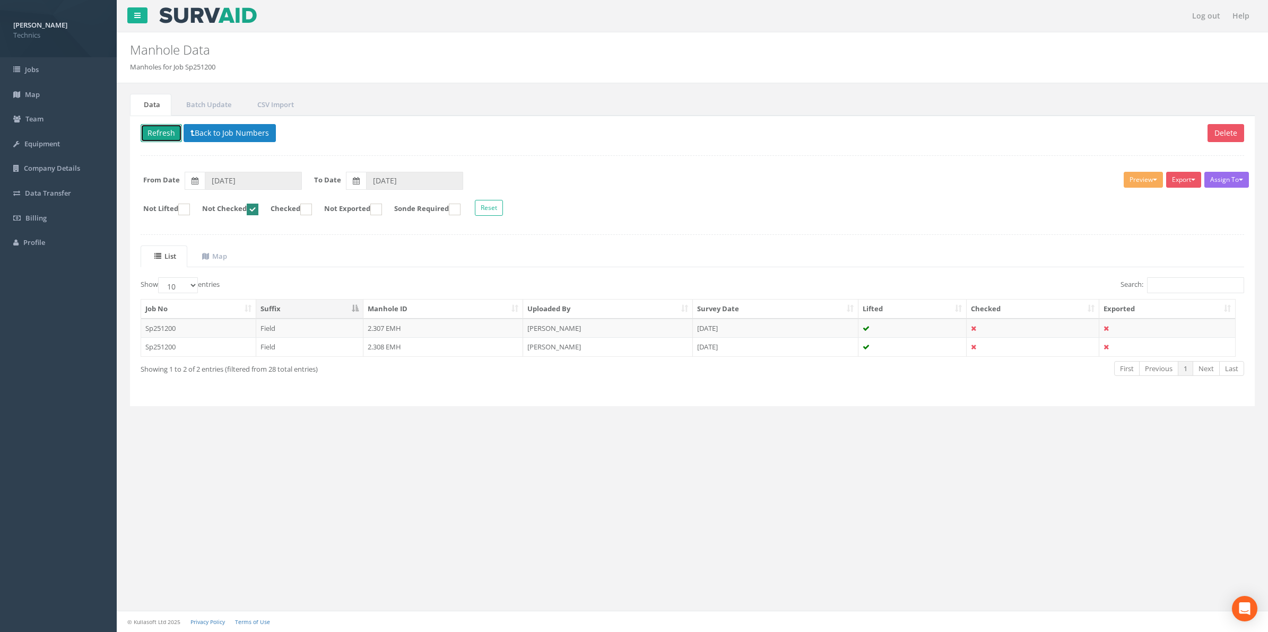
click at [162, 130] on button "Refresh" at bounding box center [161, 133] width 41 height 18
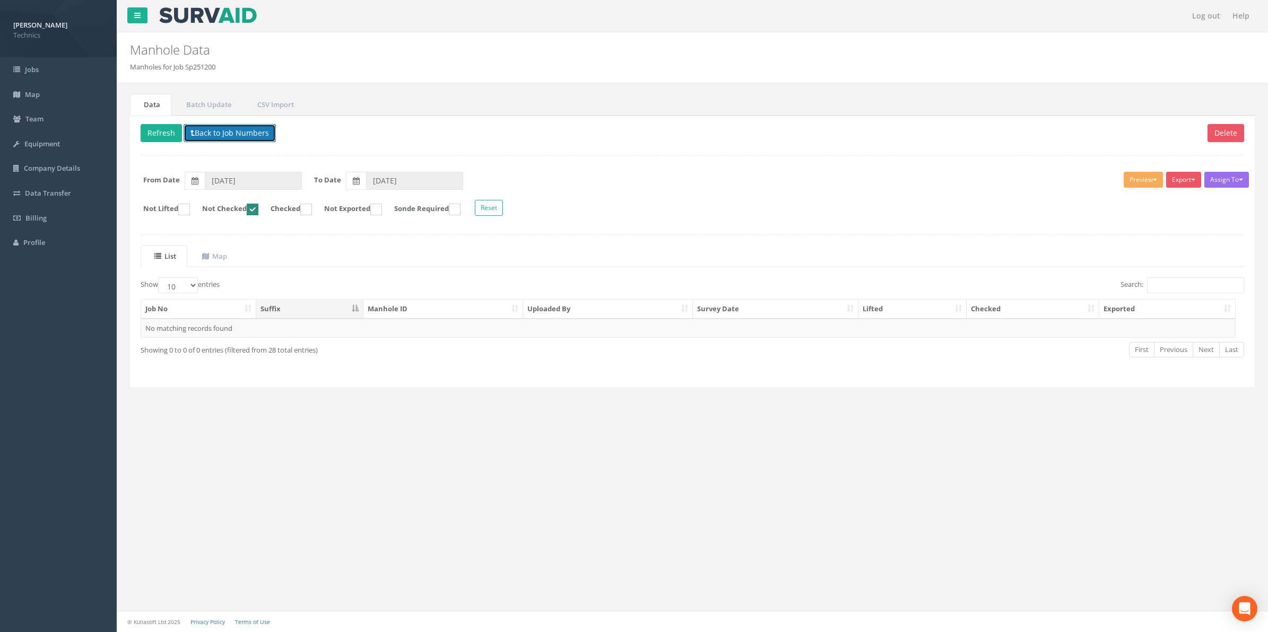
click at [234, 132] on button "Back to Job Numbers" at bounding box center [230, 133] width 92 height 18
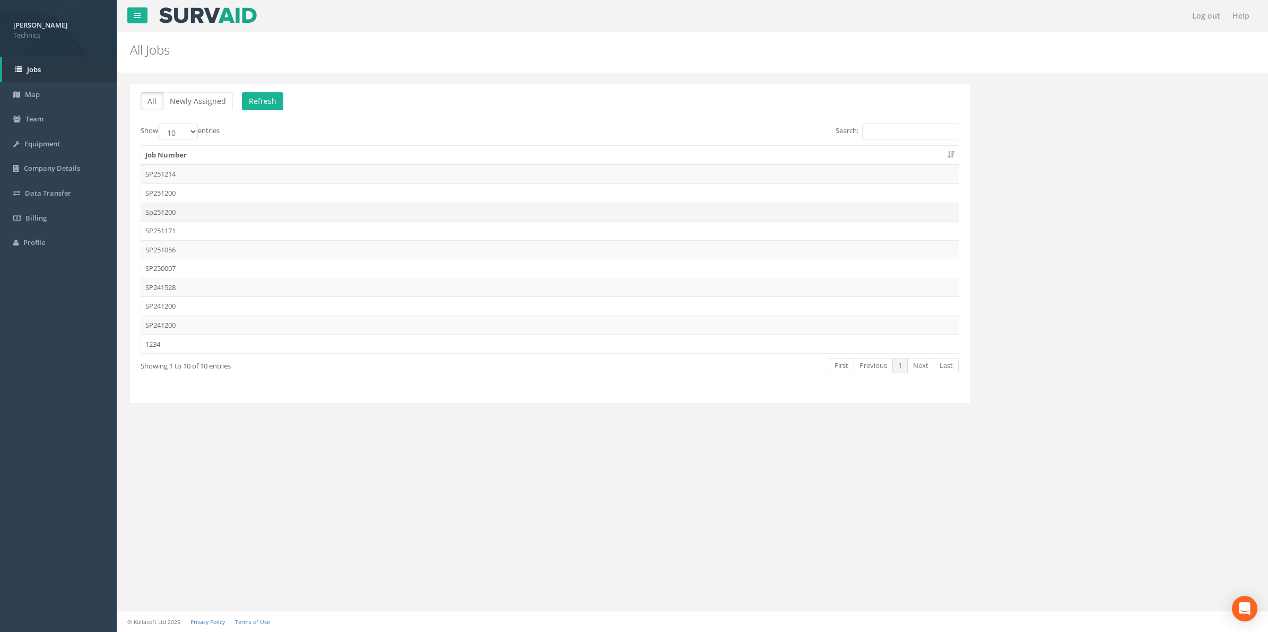
click at [166, 213] on td "Sp251200" at bounding box center [549, 212] width 817 height 19
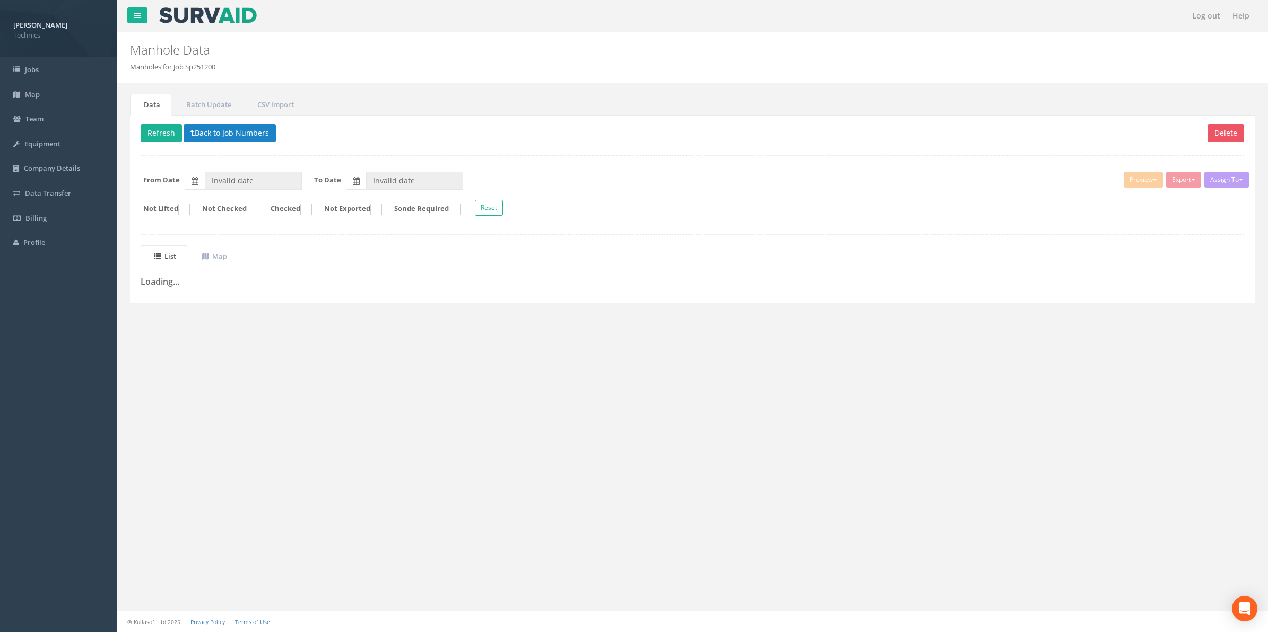
type input "[DATE]"
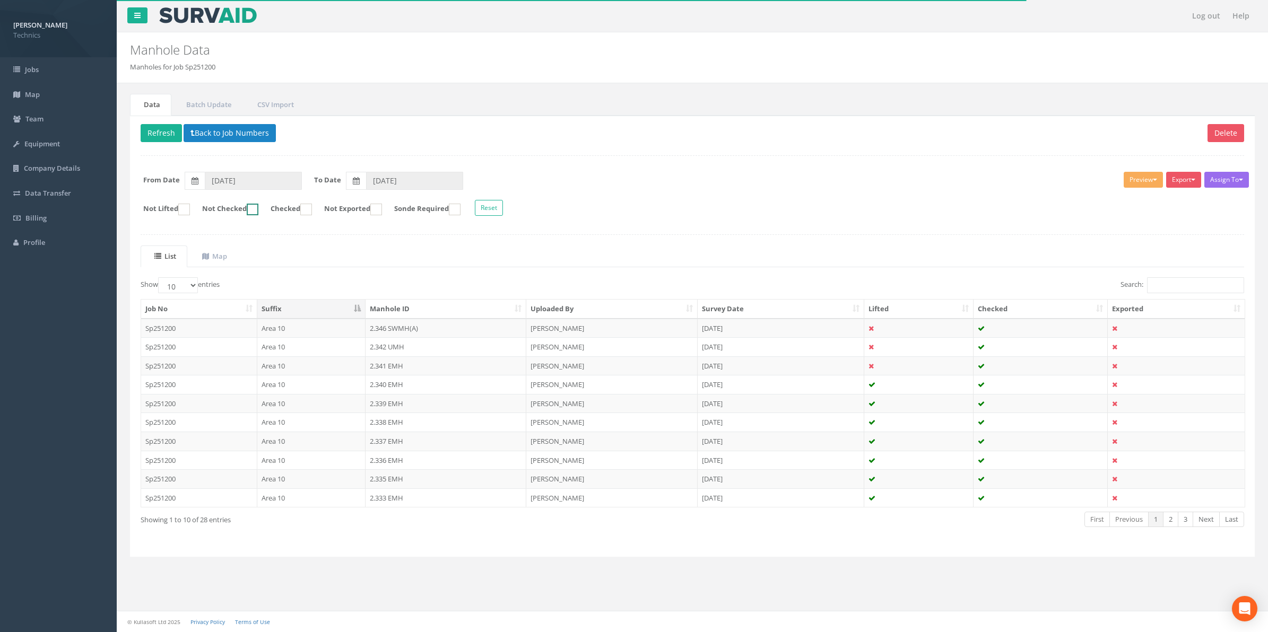
click at [258, 213] on ins at bounding box center [253, 210] width 12 height 12
checkbox input "true"
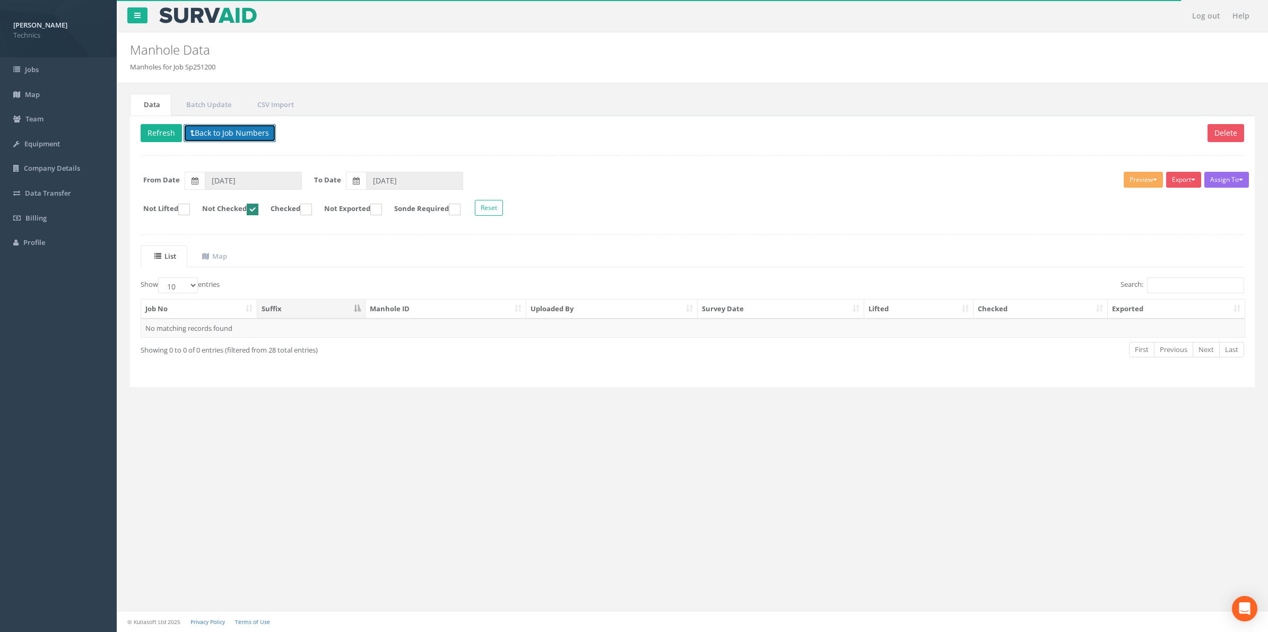
click at [225, 138] on button "Back to Job Numbers" at bounding box center [230, 133] width 92 height 18
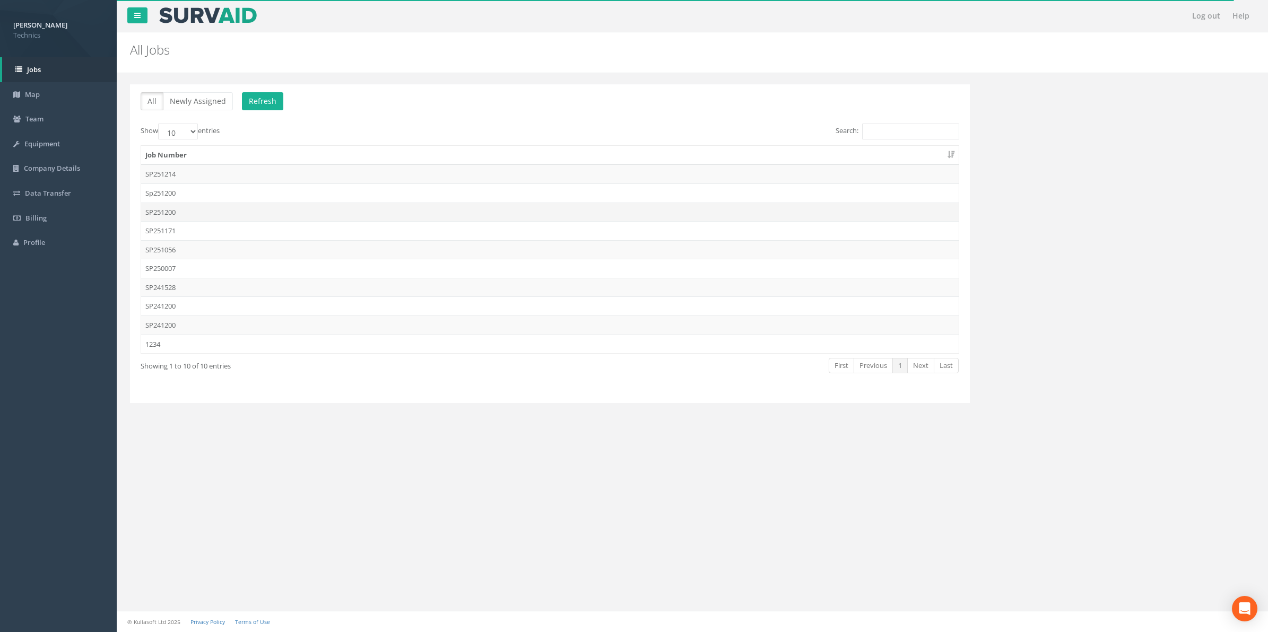
click at [166, 210] on td "SP251200" at bounding box center [549, 212] width 817 height 19
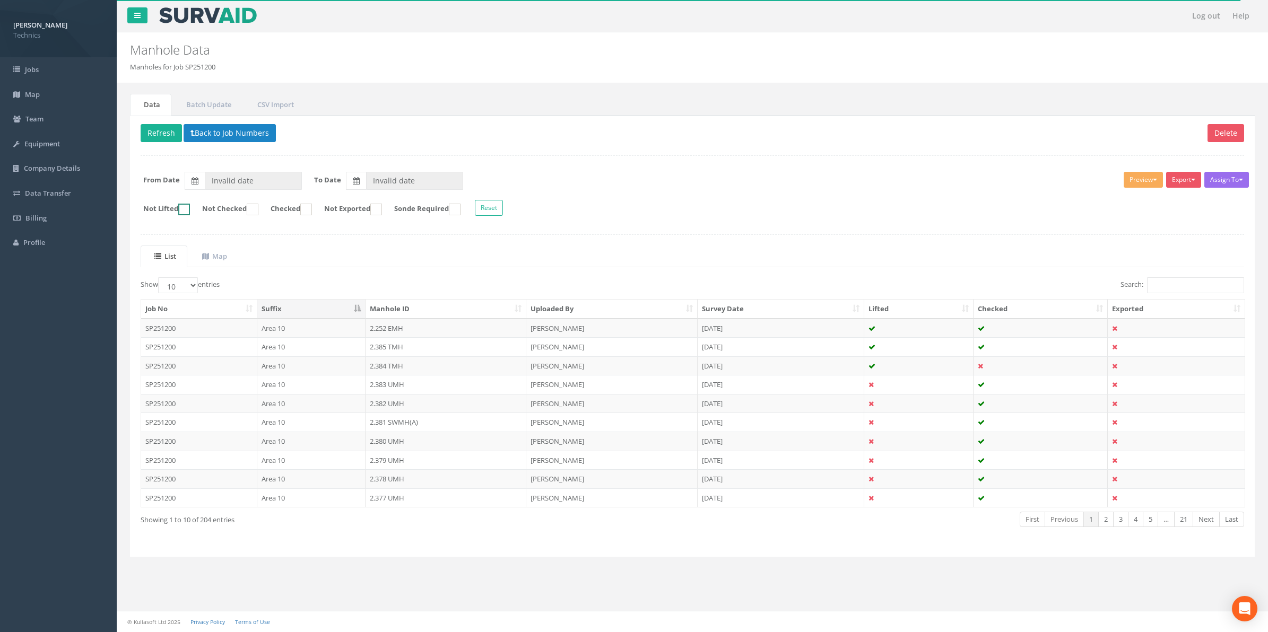
type input "[DATE]"
click at [256, 208] on label "Not Checked" at bounding box center [225, 210] width 67 height 12
checkbox input "true"
click at [394, 388] on td "2.426 UTR" at bounding box center [445, 384] width 161 height 19
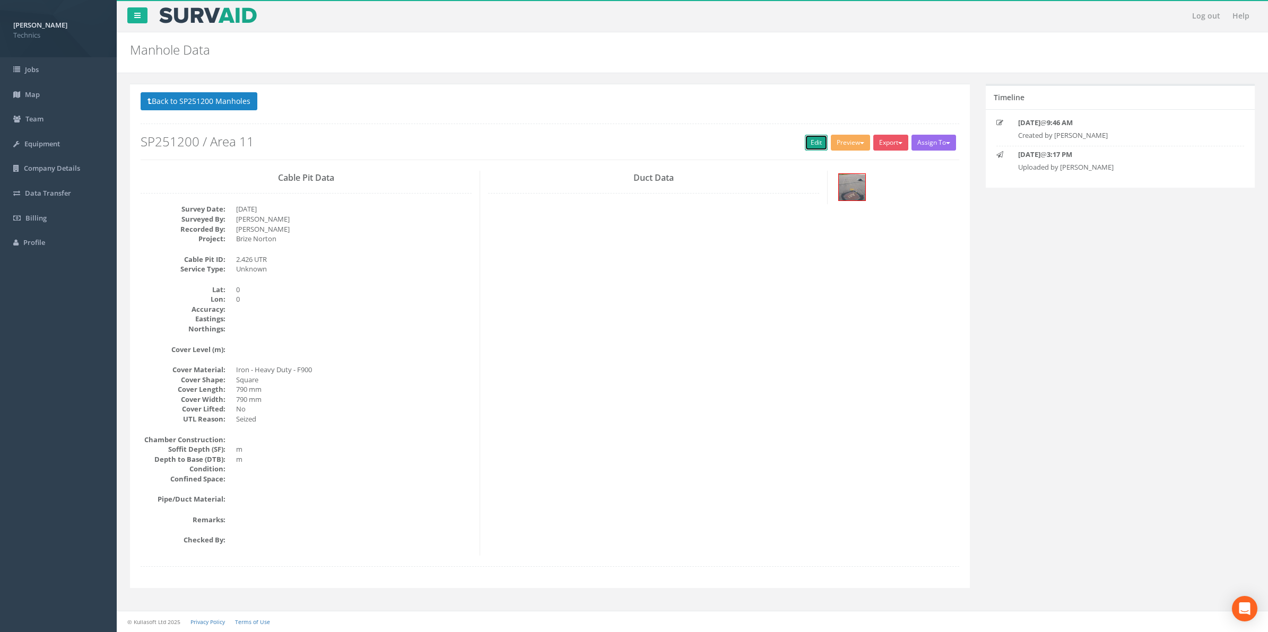
click at [812, 144] on link "Edit" at bounding box center [816, 143] width 23 height 16
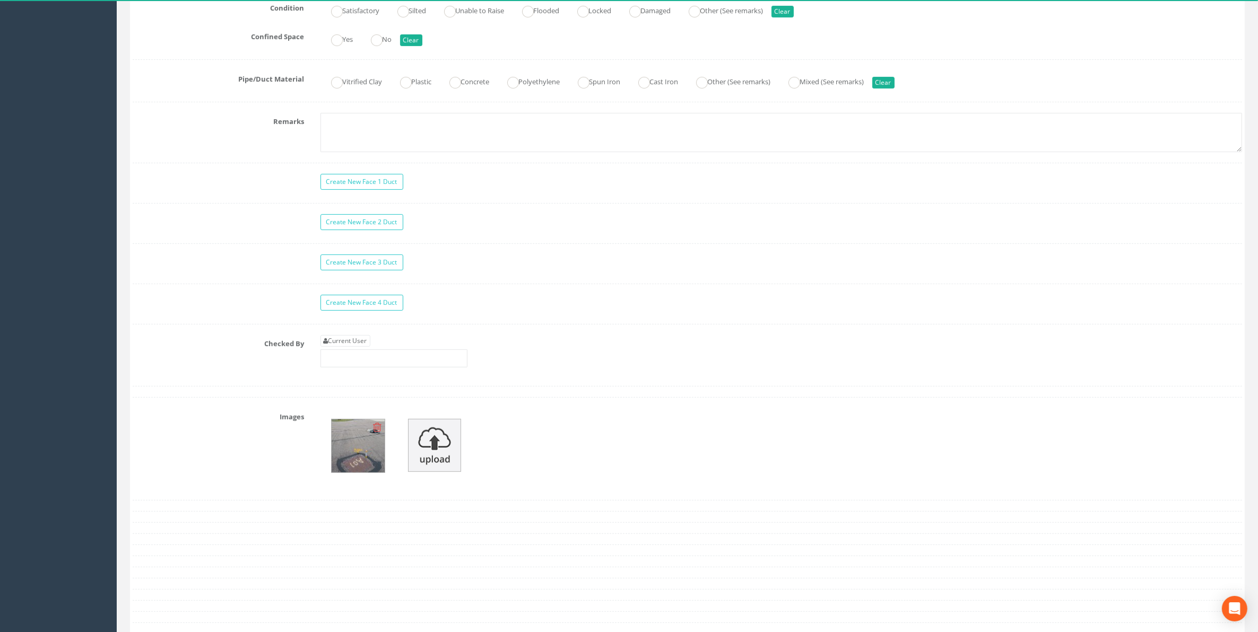
scroll to position [796, 0]
click at [363, 471] on img at bounding box center [358, 444] width 53 height 53
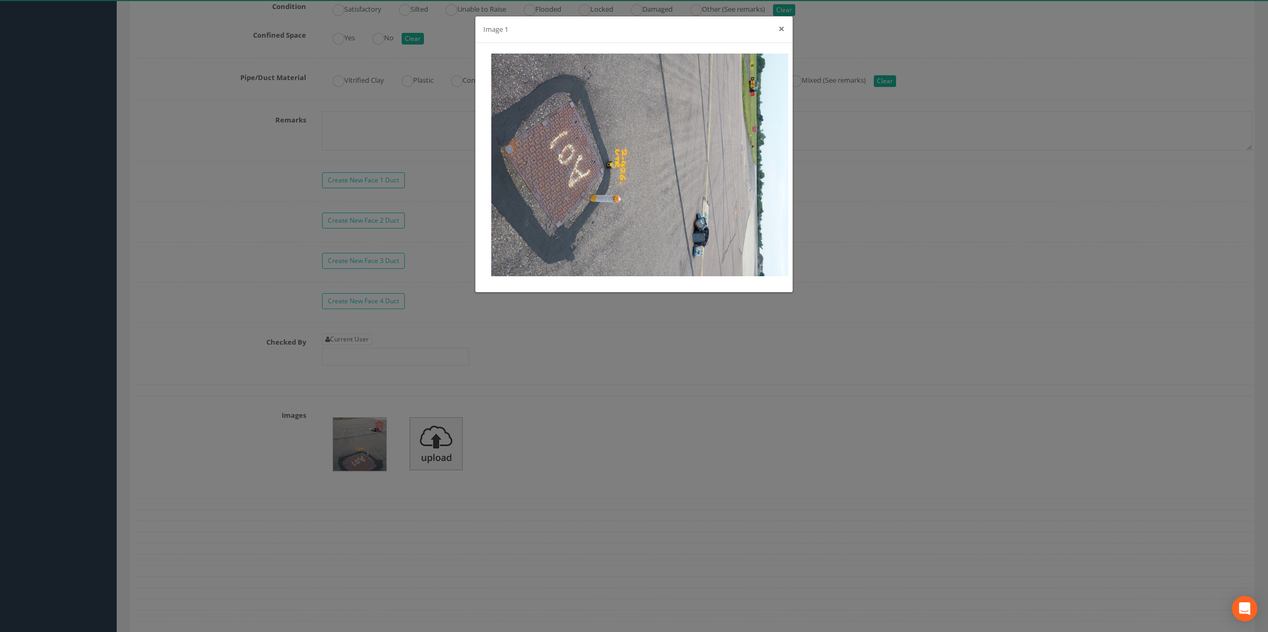
click at [780, 32] on button "×" at bounding box center [781, 28] width 6 height 11
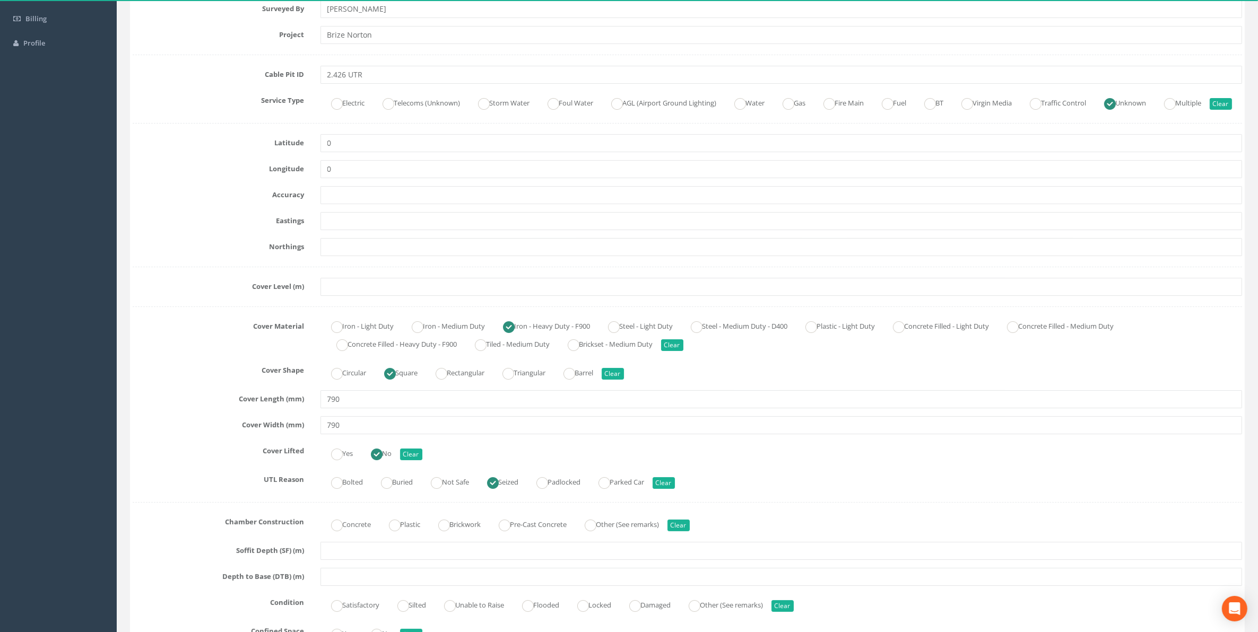
scroll to position [199, 0]
click at [337, 231] on input "text" at bounding box center [781, 222] width 922 height 18
paste input "427665.9451"
type input "427665.9451"
click at [332, 257] on input "text" at bounding box center [781, 248] width 922 height 18
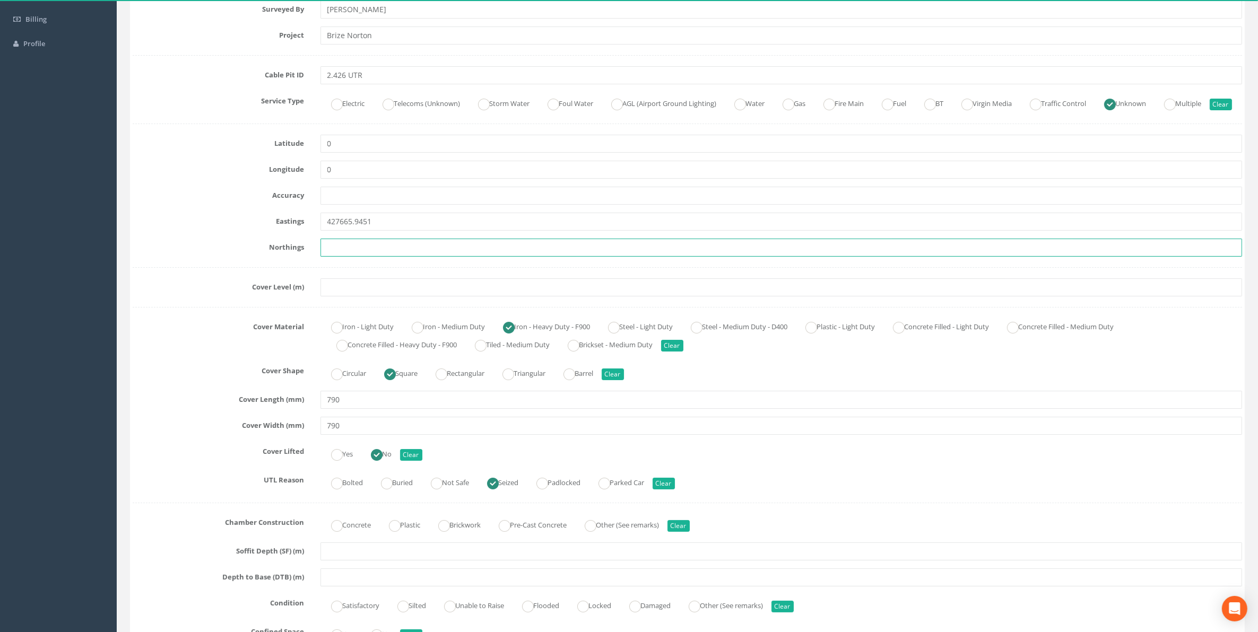
paste input "205212.6704"
type input "205212.6704"
click at [386, 297] on input "text" at bounding box center [781, 288] width 922 height 18
paste input "84.2185"
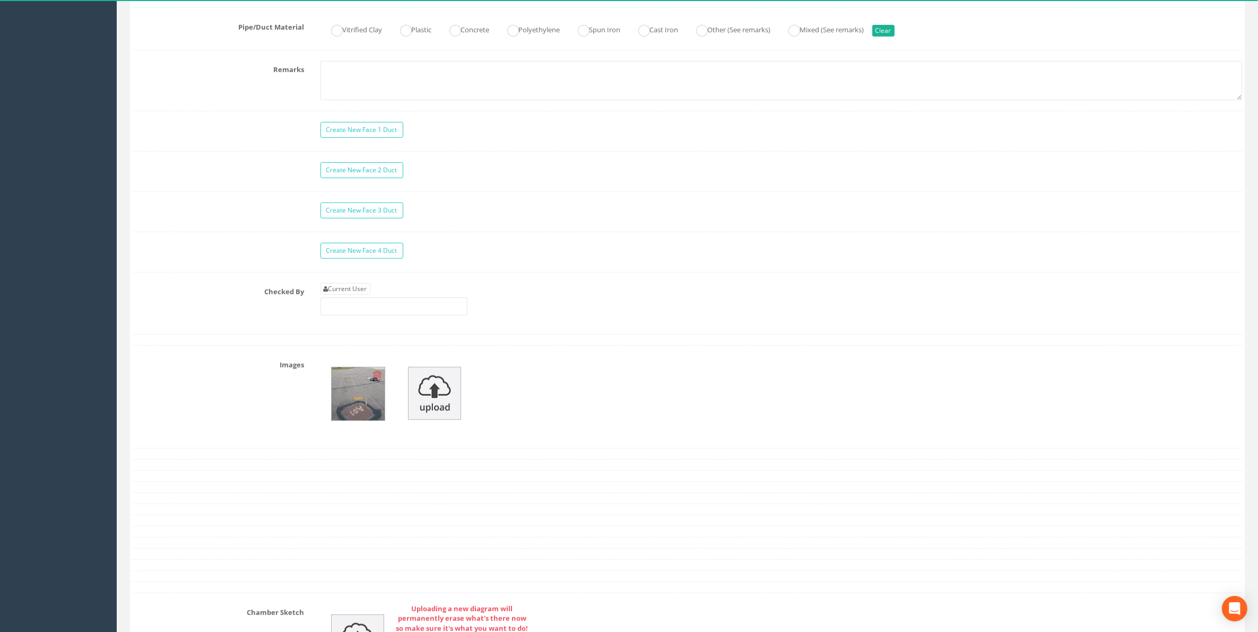
scroll to position [862, 0]
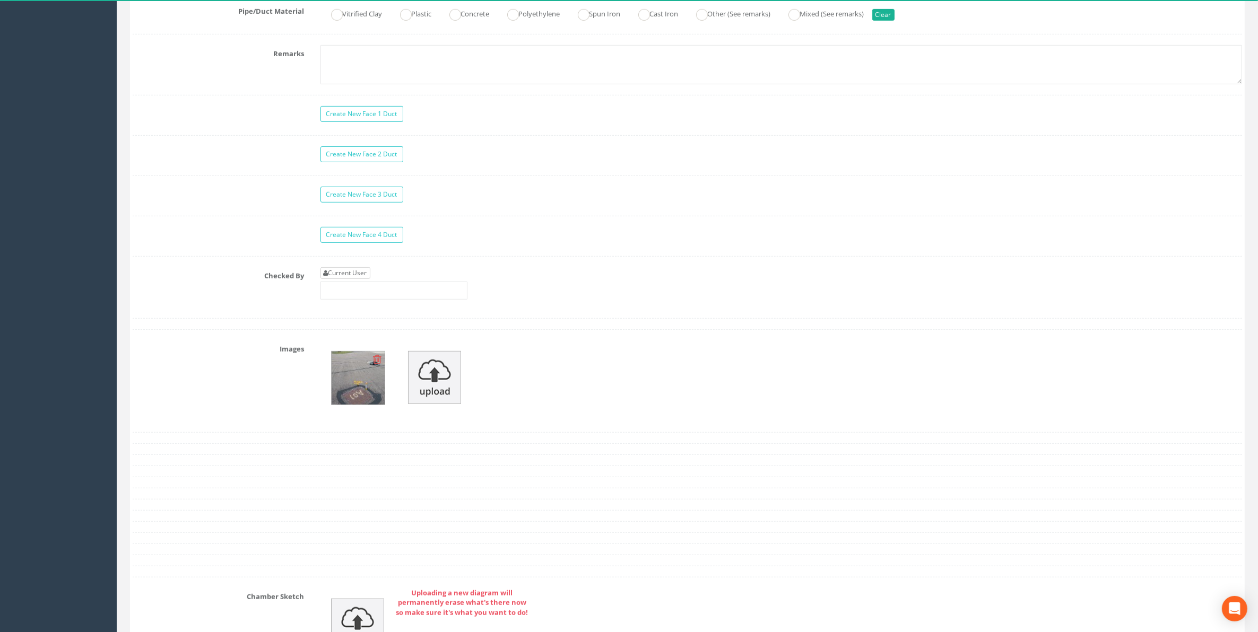
type input "84.2185"
click at [358, 279] on link "Current User" at bounding box center [345, 273] width 50 height 12
type input "[PERSON_NAME]"
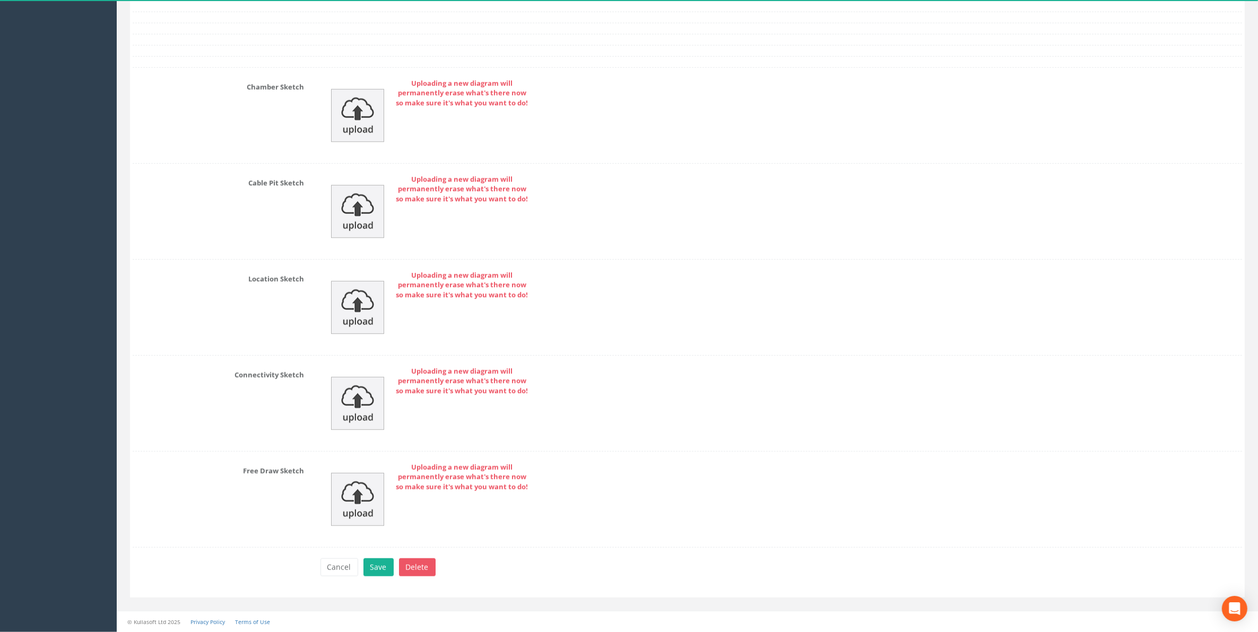
scroll to position [1396, 0]
click at [374, 567] on button "Save" at bounding box center [378, 568] width 30 height 18
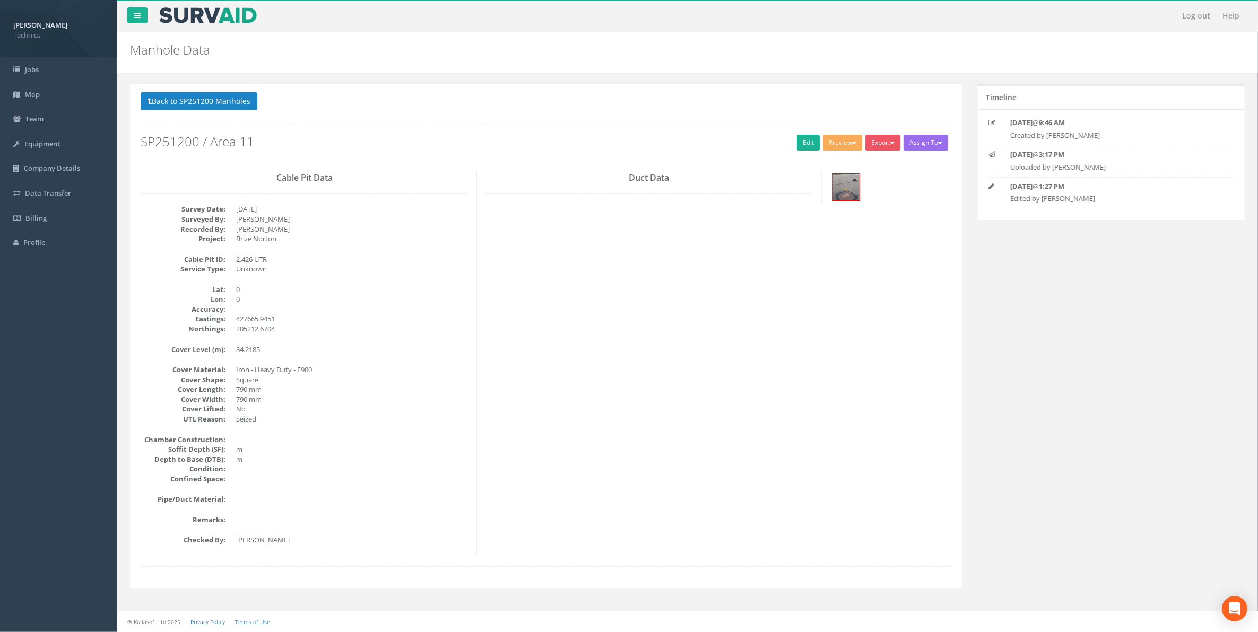
scroll to position [0, 0]
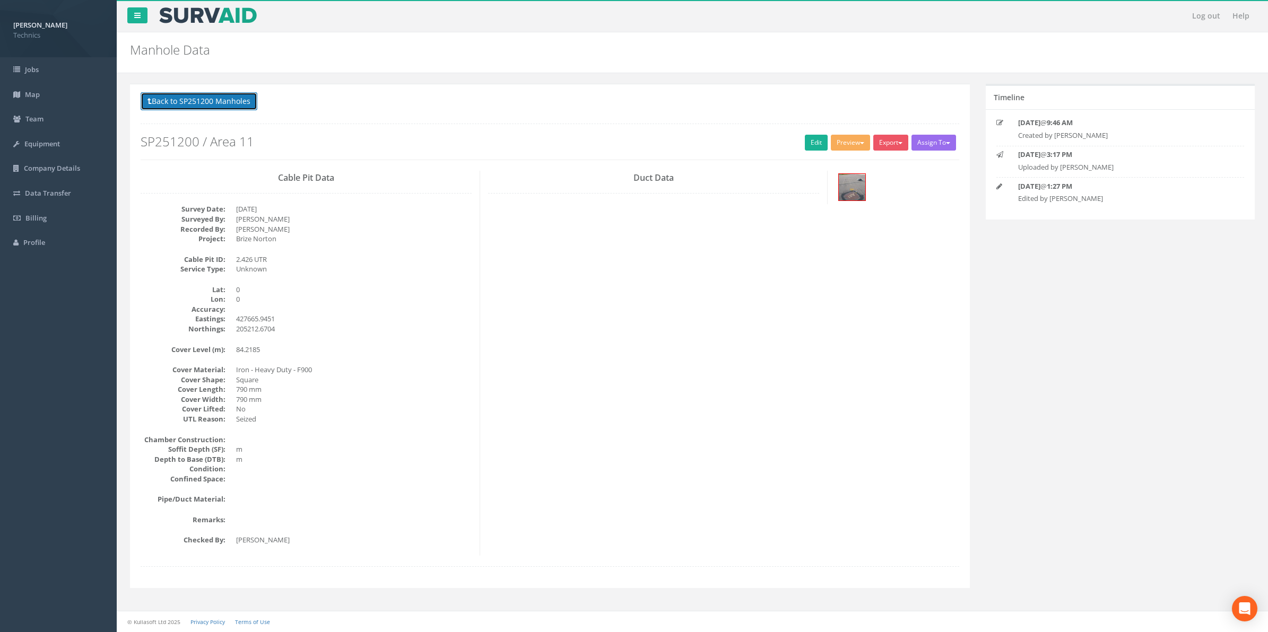
click at [231, 106] on button "Back to SP251200 Manholes" at bounding box center [199, 101] width 117 height 18
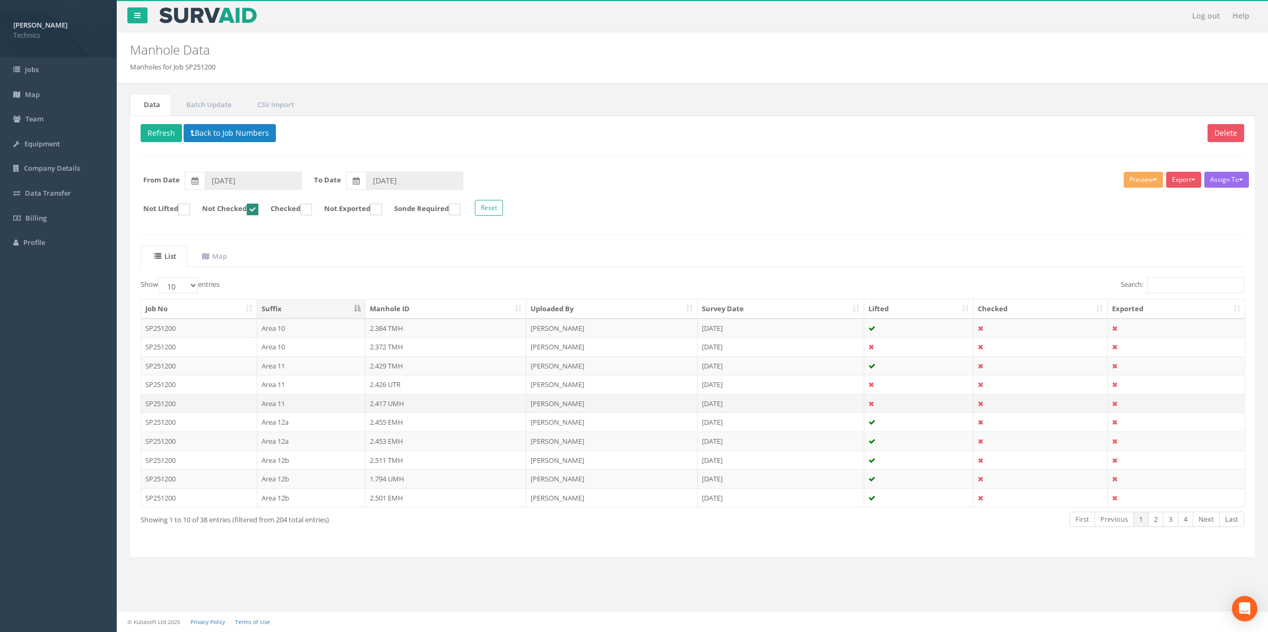
click at [386, 407] on td "2.417 UMH" at bounding box center [445, 403] width 161 height 19
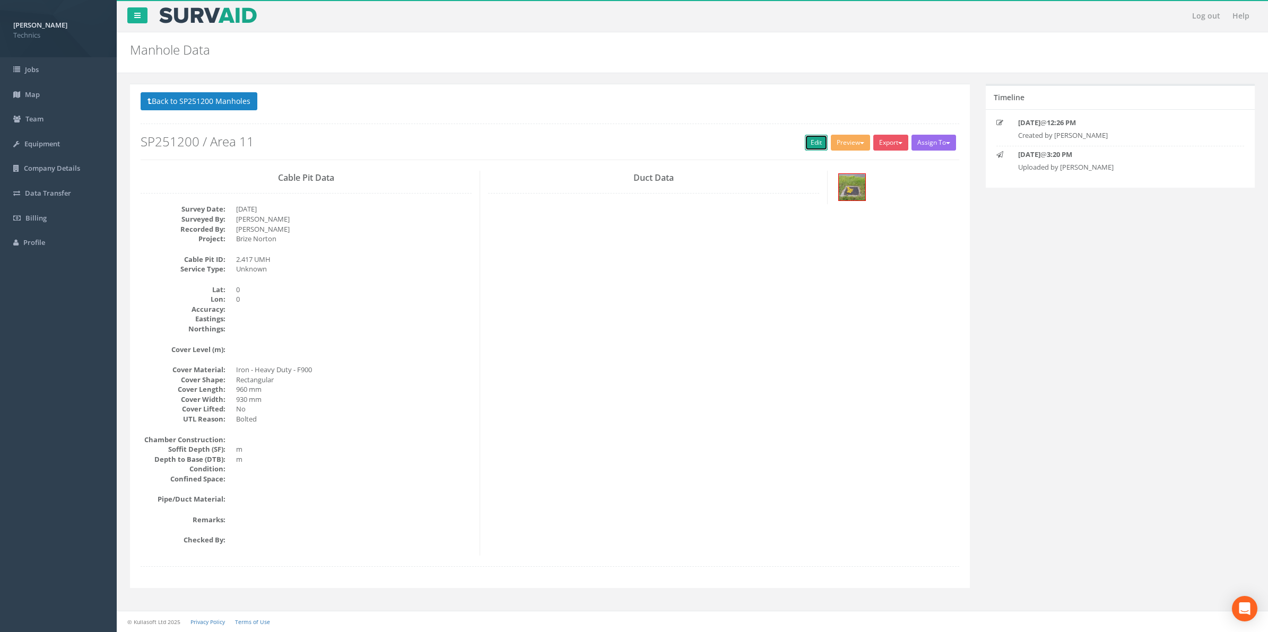
click at [807, 144] on link "Edit" at bounding box center [816, 143] width 23 height 16
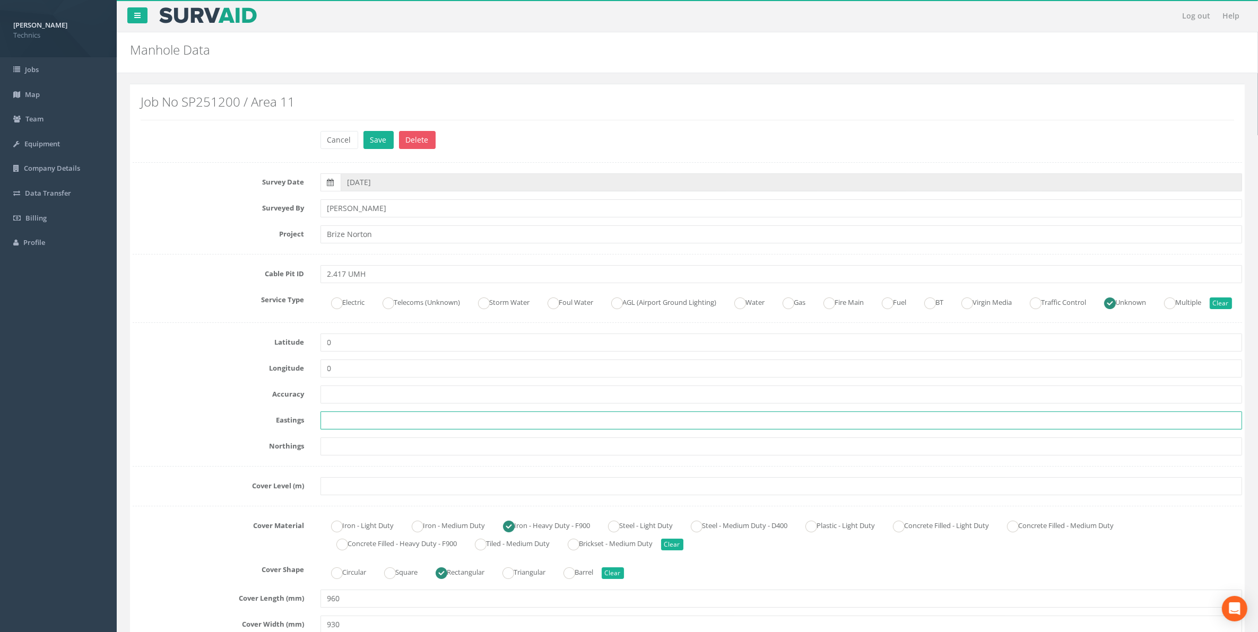
click at [354, 430] on input "text" at bounding box center [781, 421] width 922 height 18
paste input "427673.5866"
type input "427673.5866"
click at [351, 456] on input "text" at bounding box center [781, 447] width 922 height 18
paste input "205179.7743"
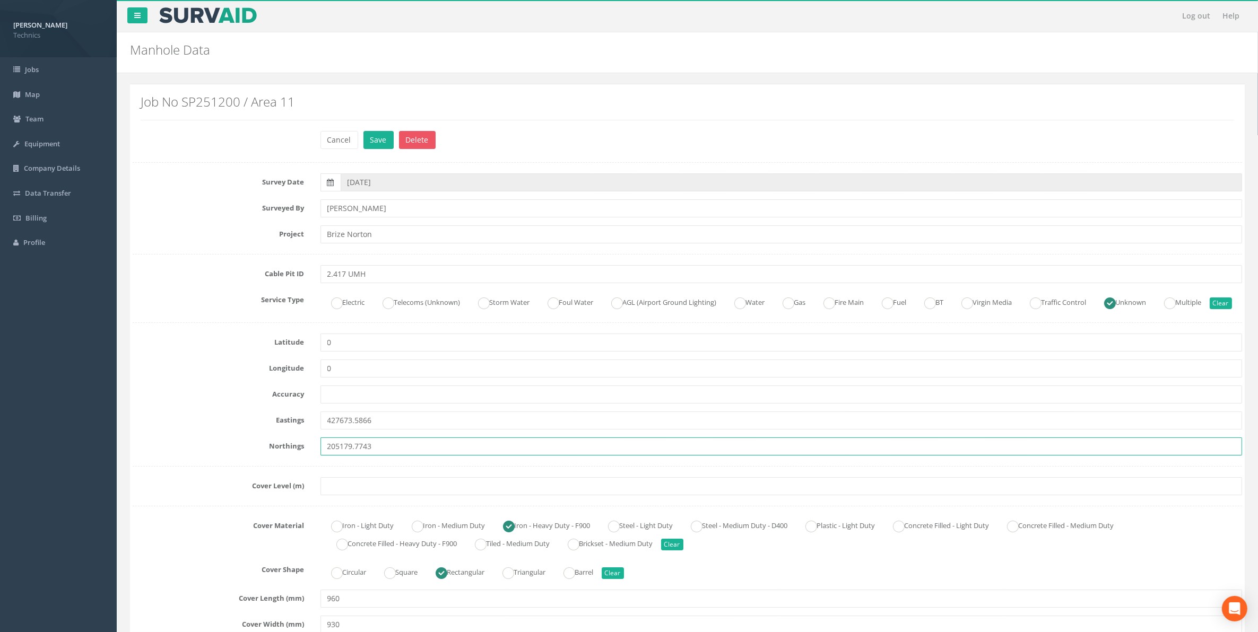
type input "205179.7743"
click at [335, 495] on input "text" at bounding box center [781, 486] width 922 height 18
paste input "83.4257"
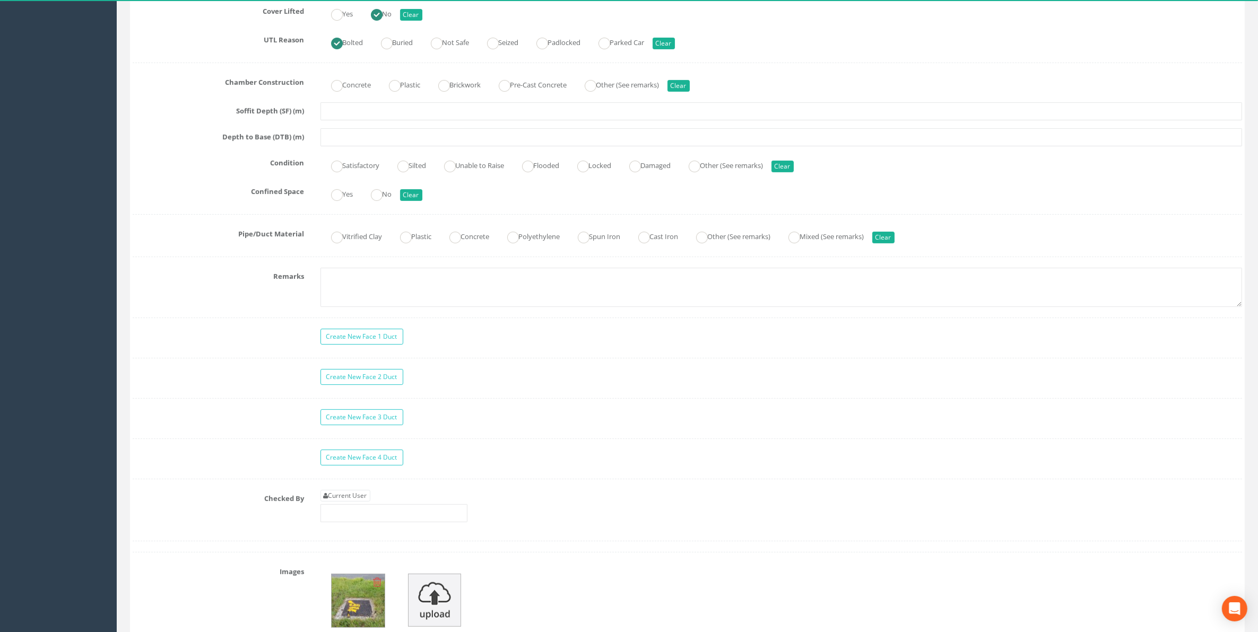
scroll to position [663, 0]
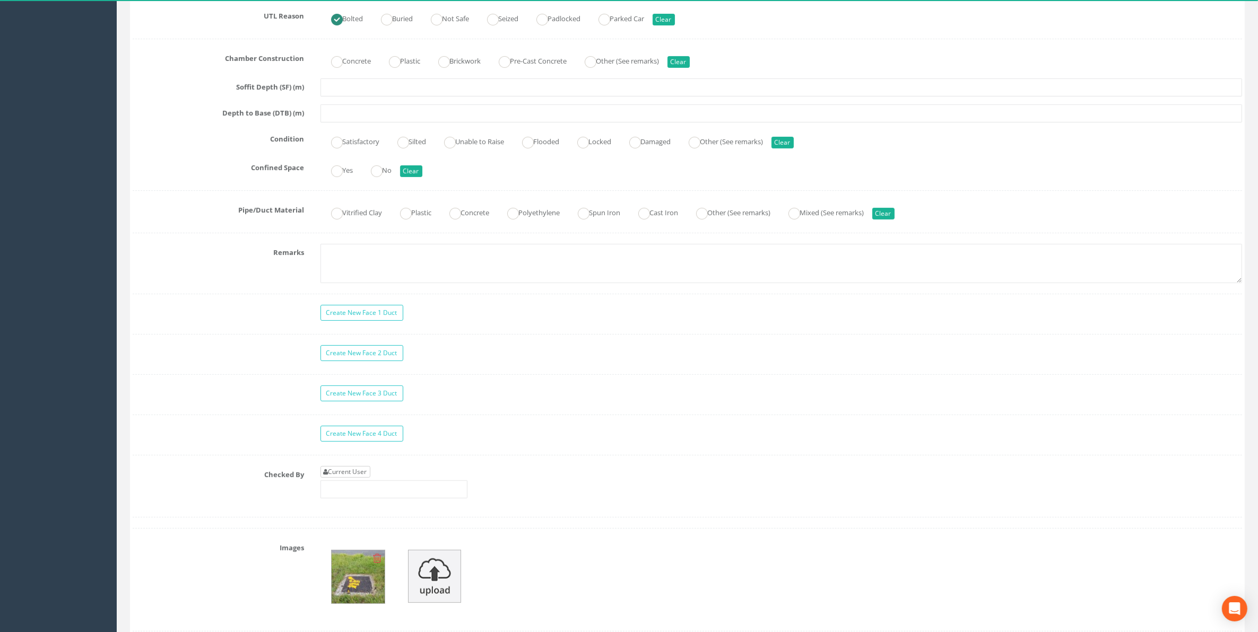
type input "83.4257"
click at [346, 478] on link "Current User" at bounding box center [345, 472] width 50 height 12
type input "[PERSON_NAME]"
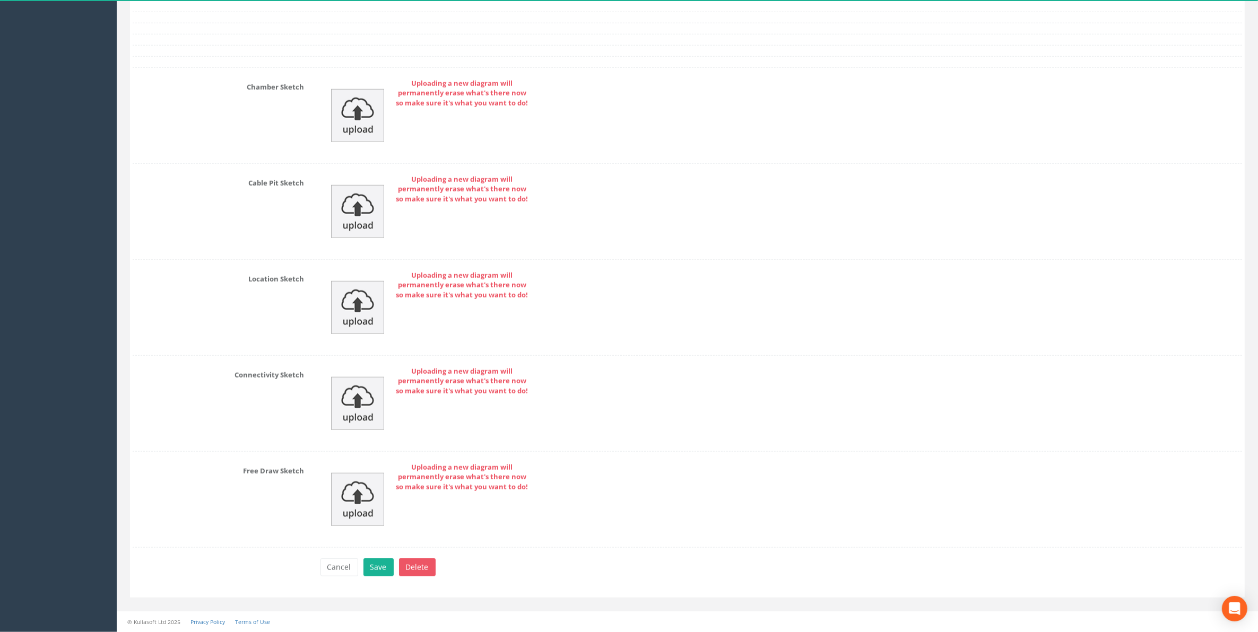
scroll to position [1396, 0]
click at [377, 564] on button "Save" at bounding box center [378, 568] width 30 height 18
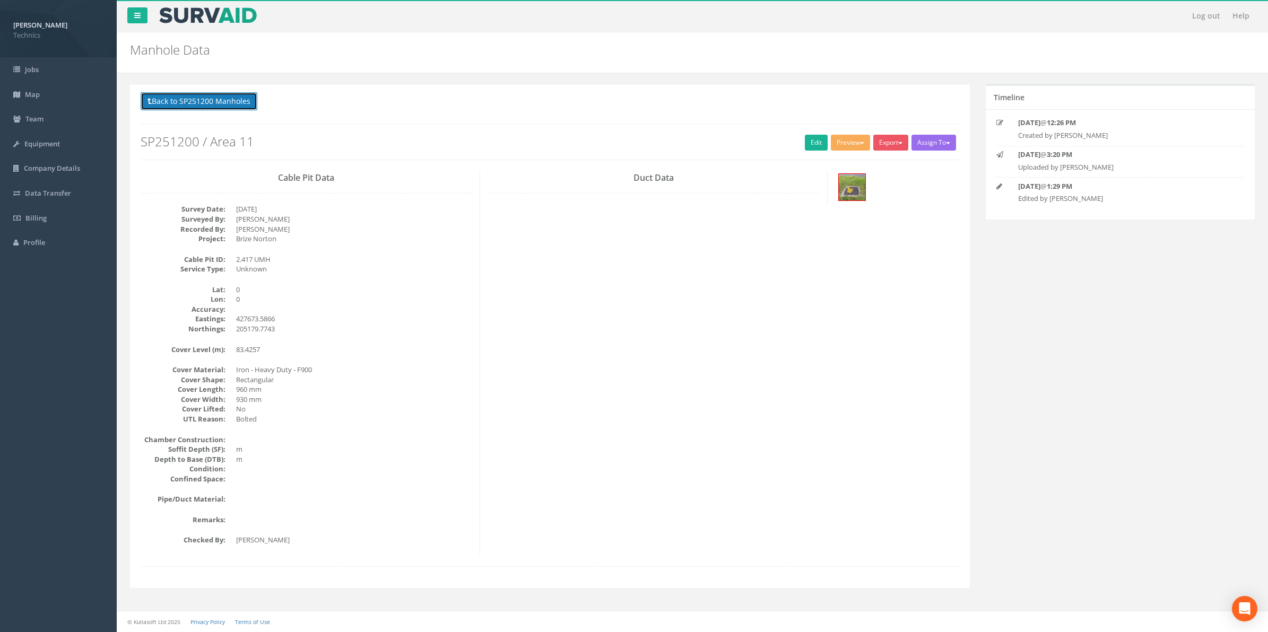
click at [189, 105] on button "Back to SP251200 Manholes" at bounding box center [199, 101] width 117 height 18
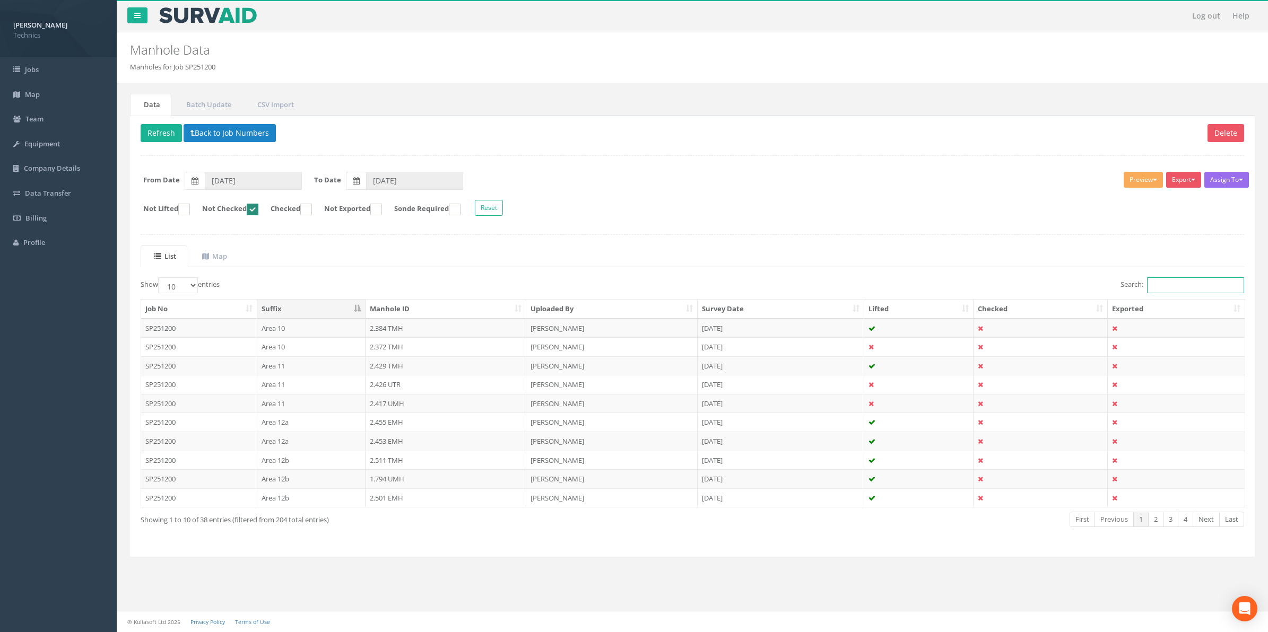
click at [1167, 288] on input "Search:" at bounding box center [1195, 285] width 97 height 16
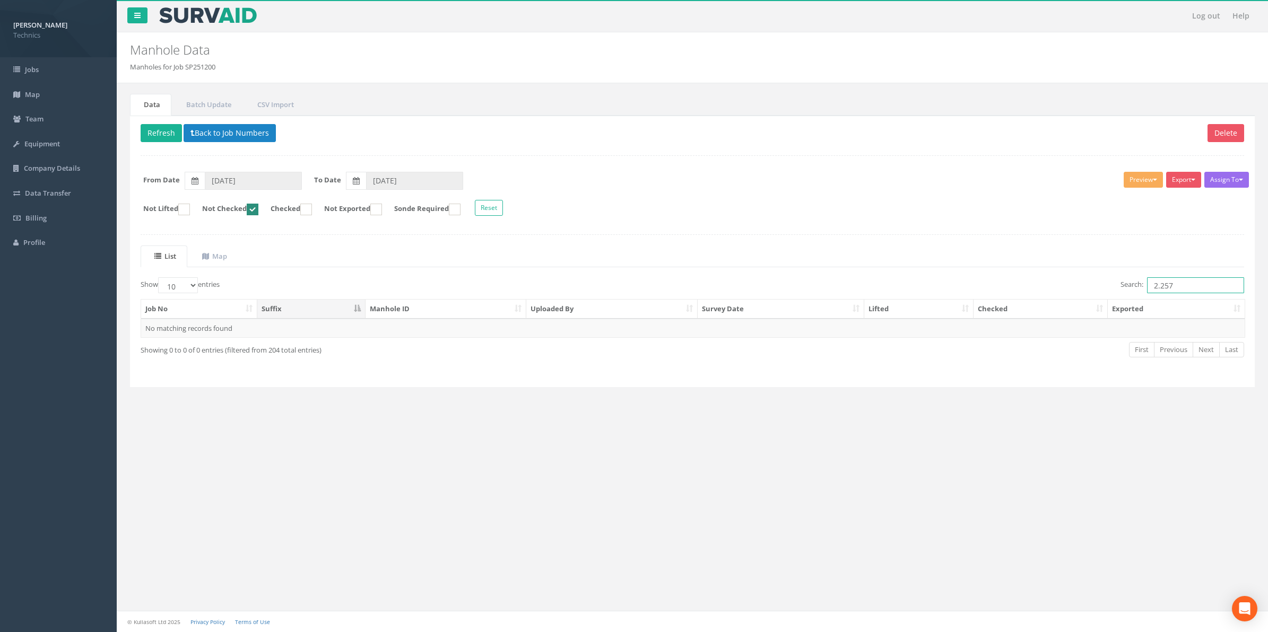
drag, startPoint x: 1183, startPoint y: 287, endPoint x: 1147, endPoint y: 290, distance: 36.2
click at [1147, 290] on input "2.257" at bounding box center [1195, 285] width 97 height 16
type input "2.257"
click at [226, 134] on button "Back to Job Numbers" at bounding box center [230, 133] width 92 height 18
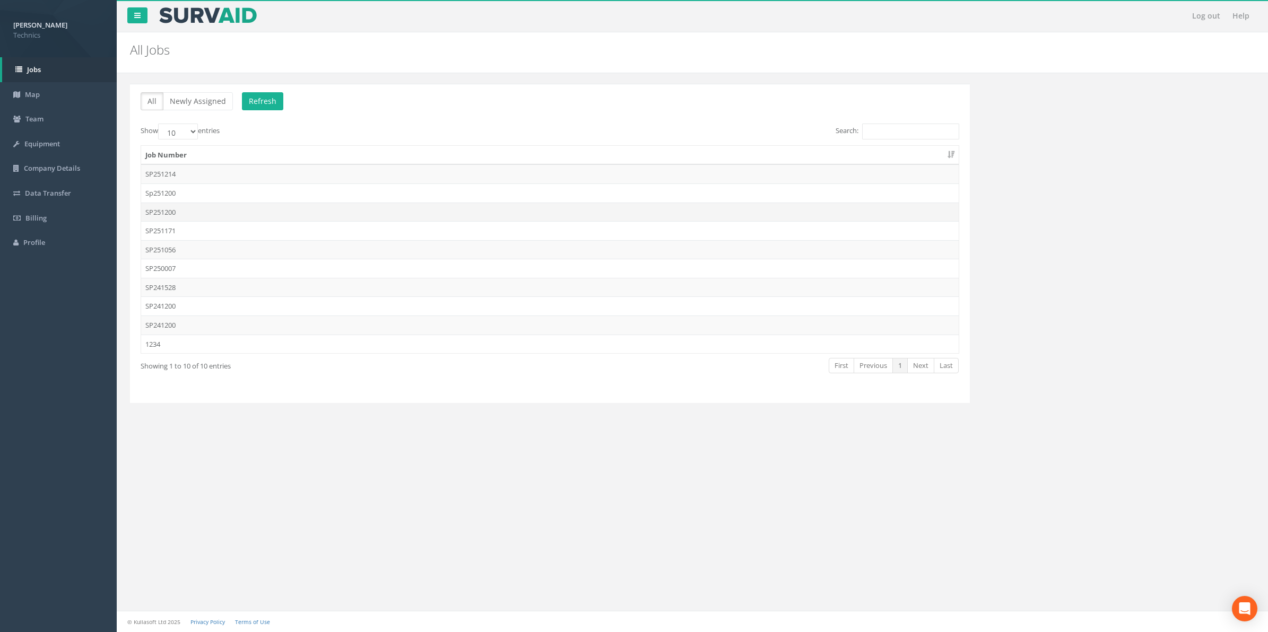
click at [168, 212] on td "SP251200" at bounding box center [549, 212] width 817 height 19
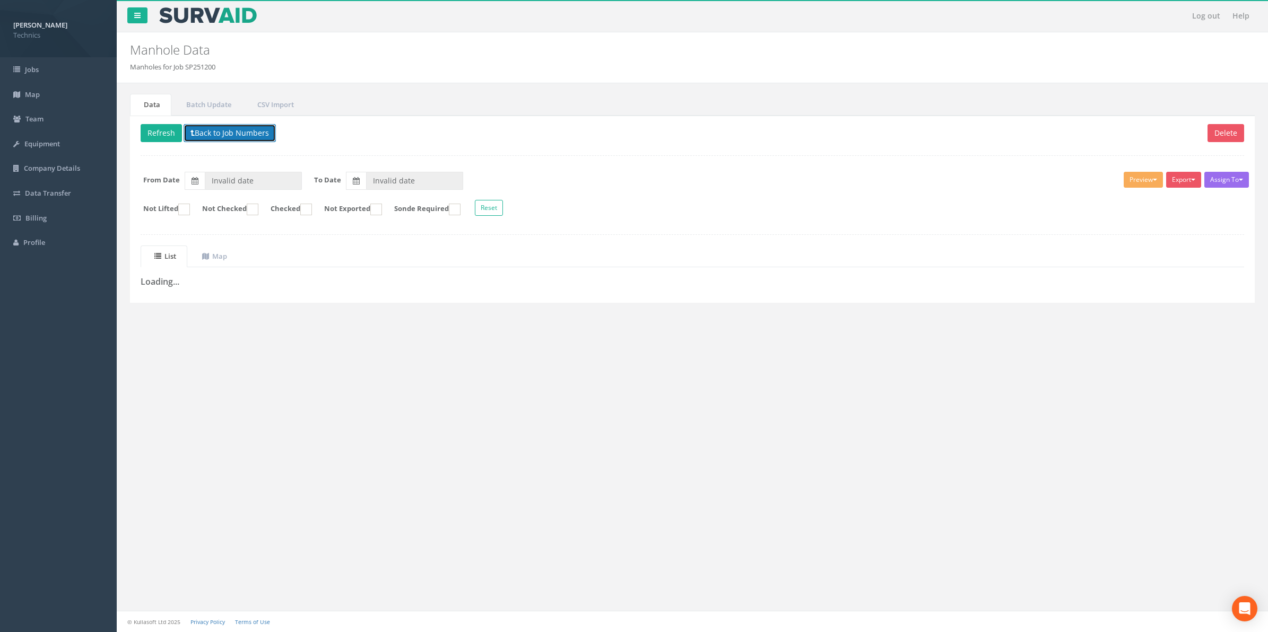
click at [232, 134] on button "Back to Job Numbers" at bounding box center [230, 133] width 92 height 18
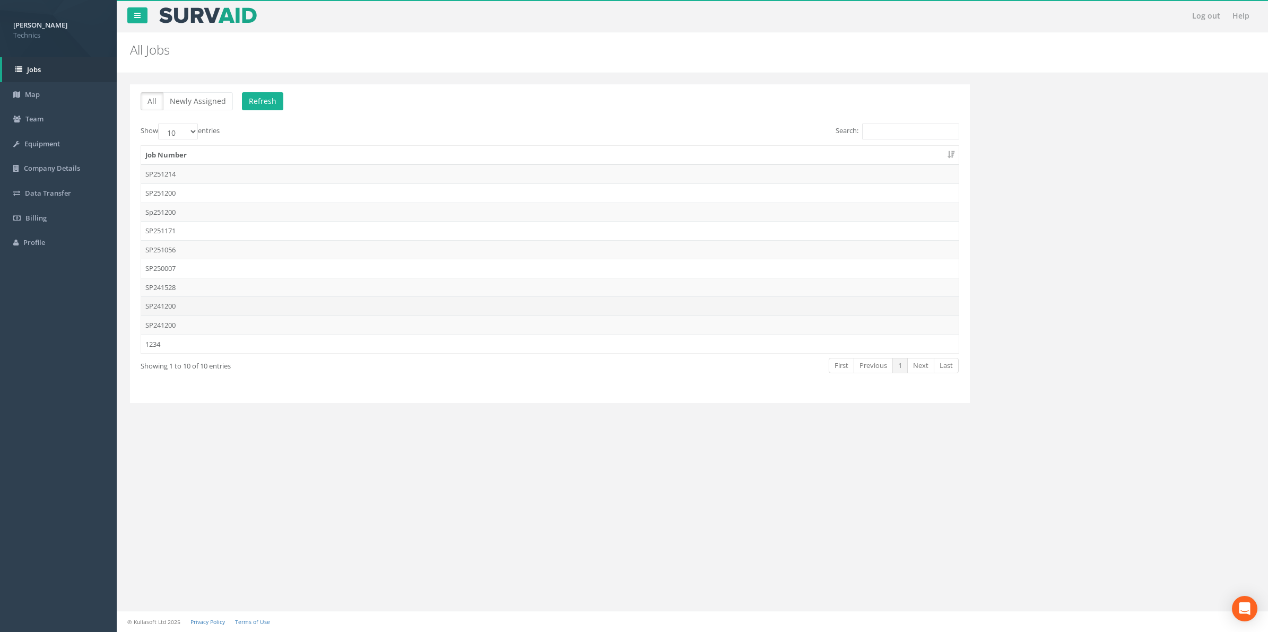
click at [168, 309] on td "SP241200" at bounding box center [549, 306] width 817 height 19
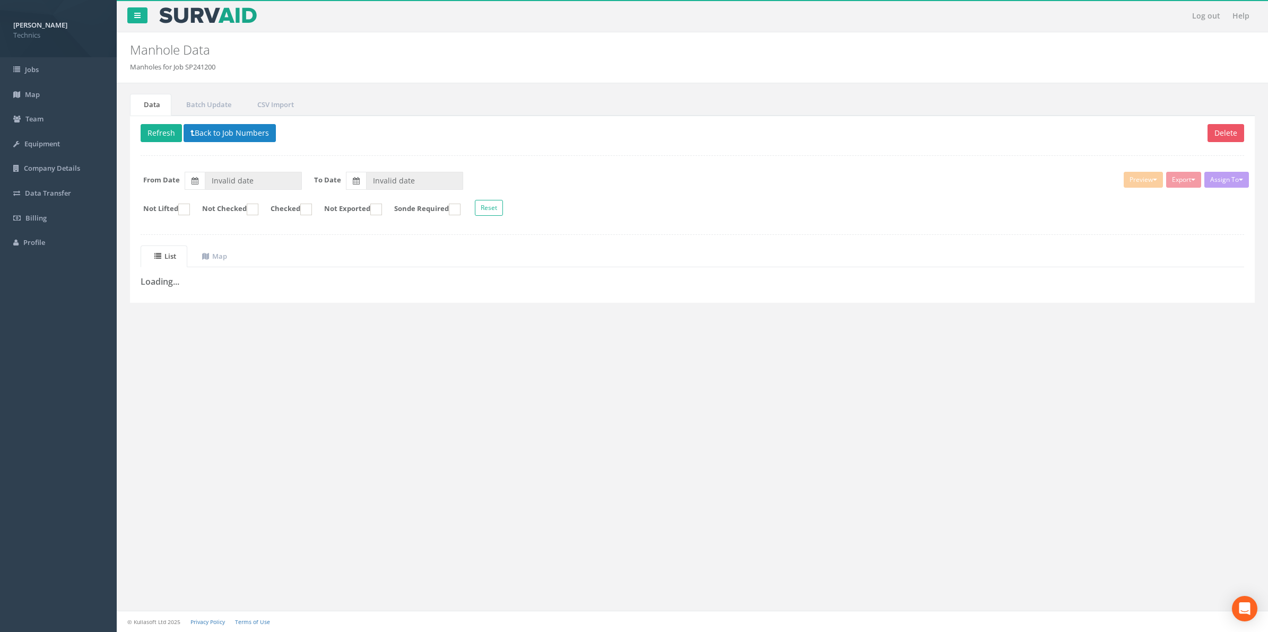
type input "[DATE]"
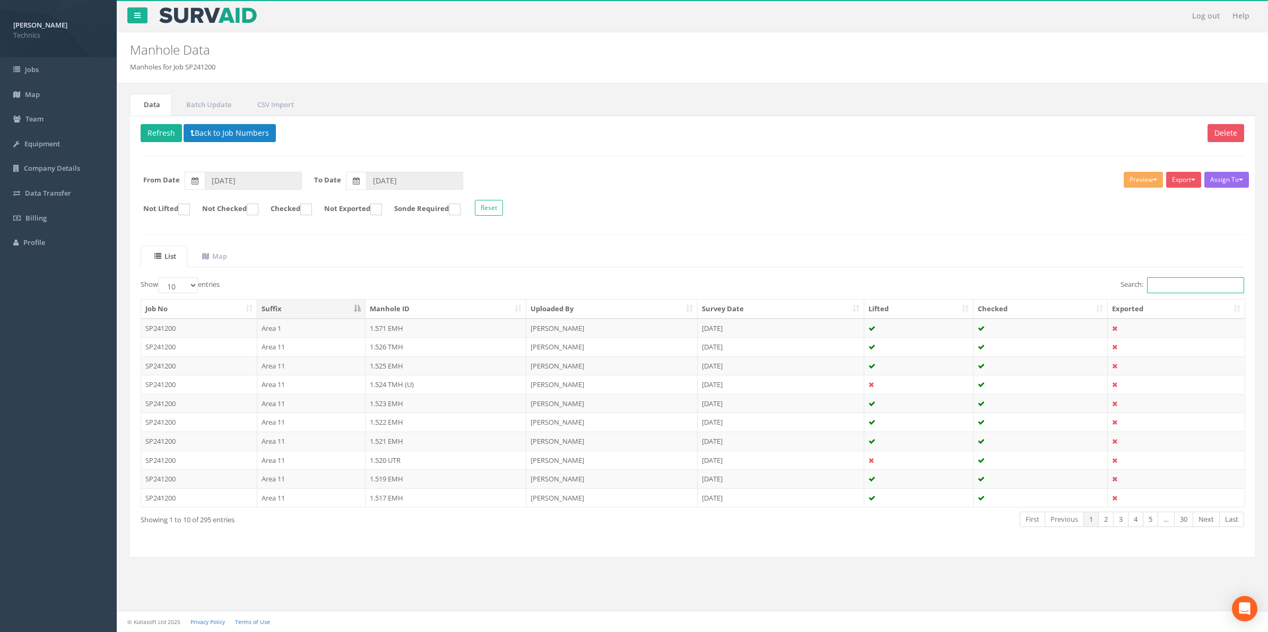
click at [1165, 290] on input "Search:" at bounding box center [1195, 285] width 97 height 16
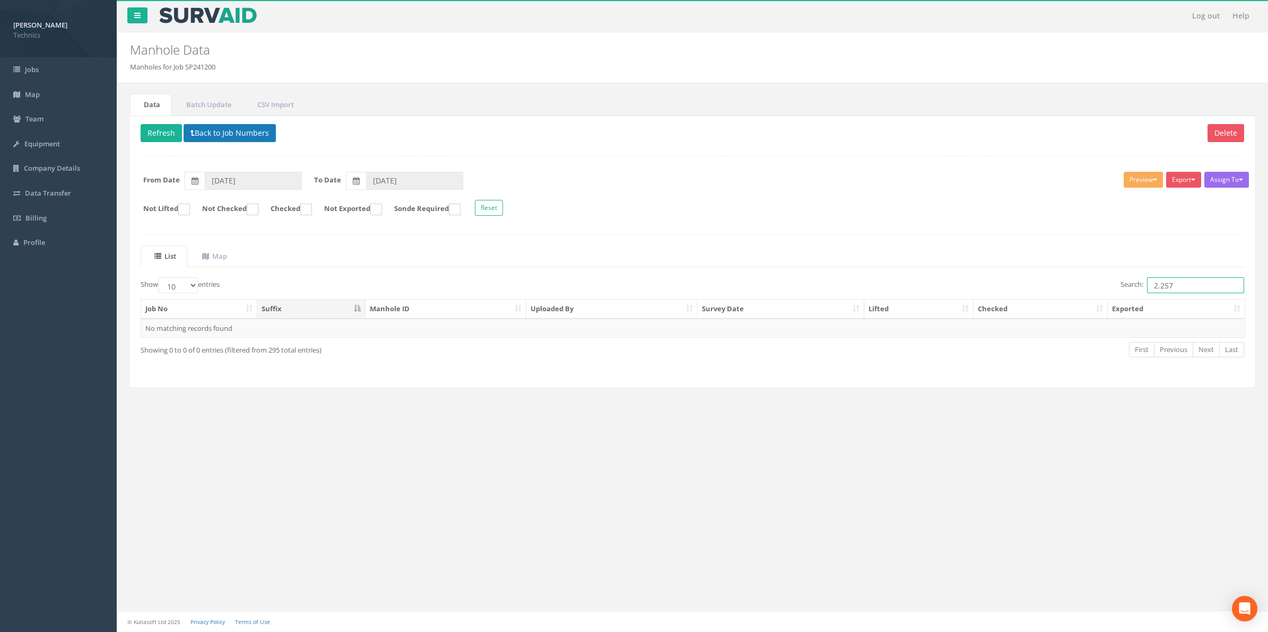
type input "2.257"
click at [234, 133] on button "Back to Job Numbers" at bounding box center [230, 133] width 92 height 18
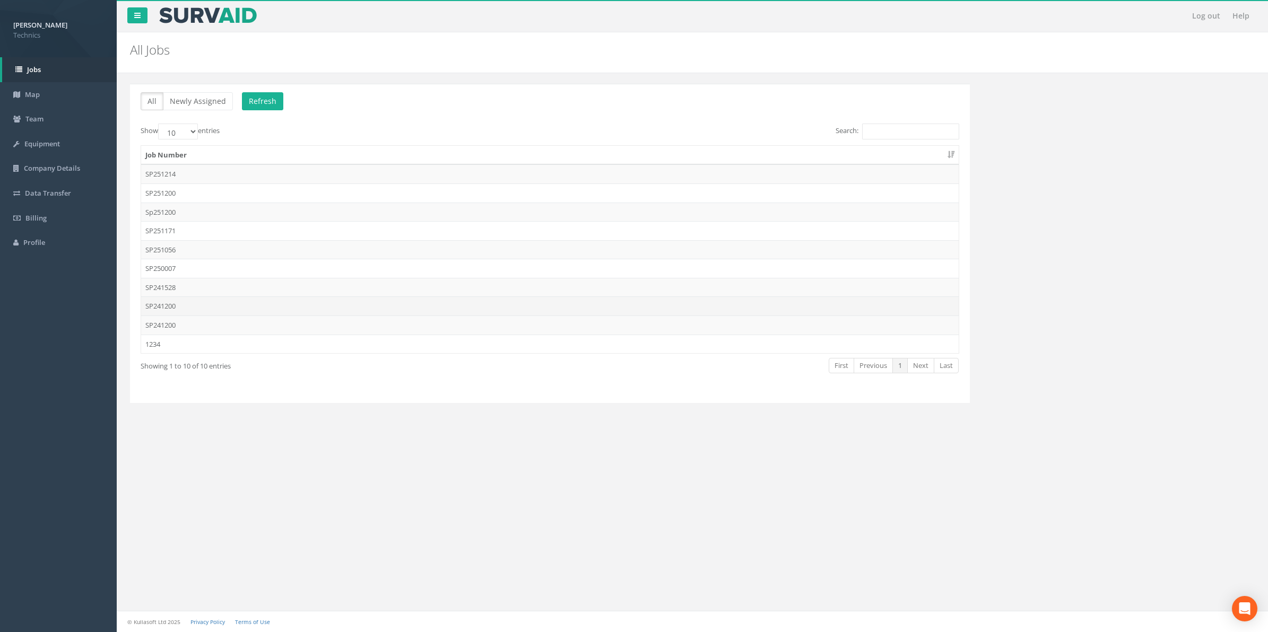
click at [160, 309] on td "SP241200" at bounding box center [549, 306] width 817 height 19
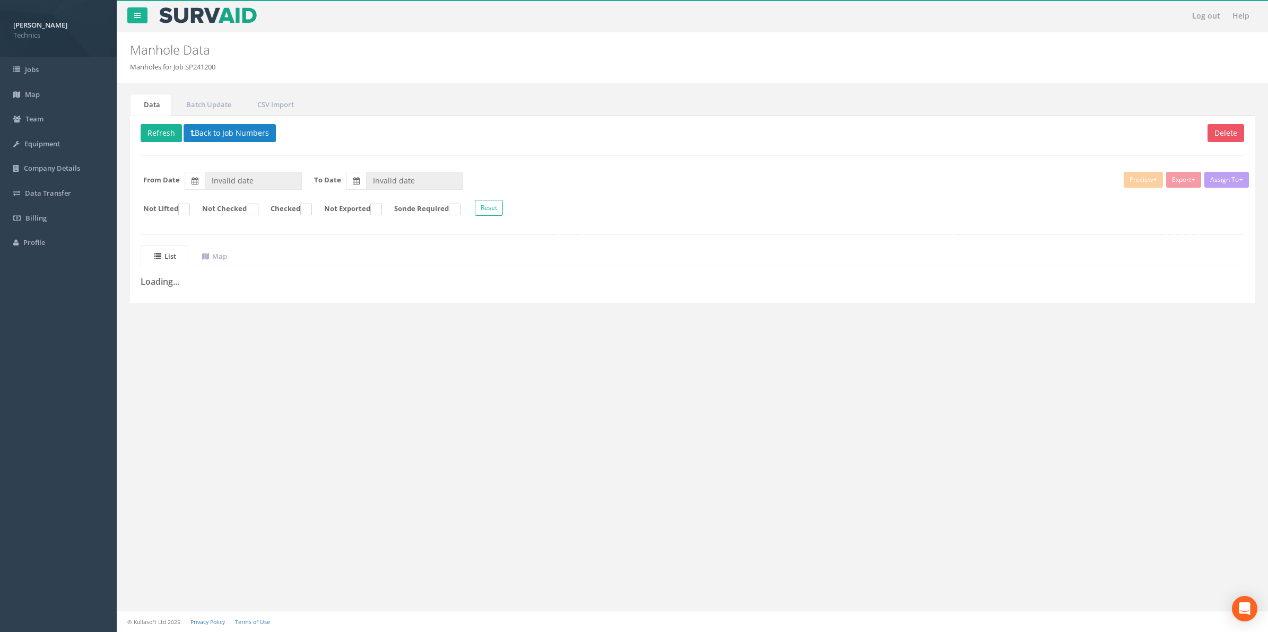
type input "[DATE]"
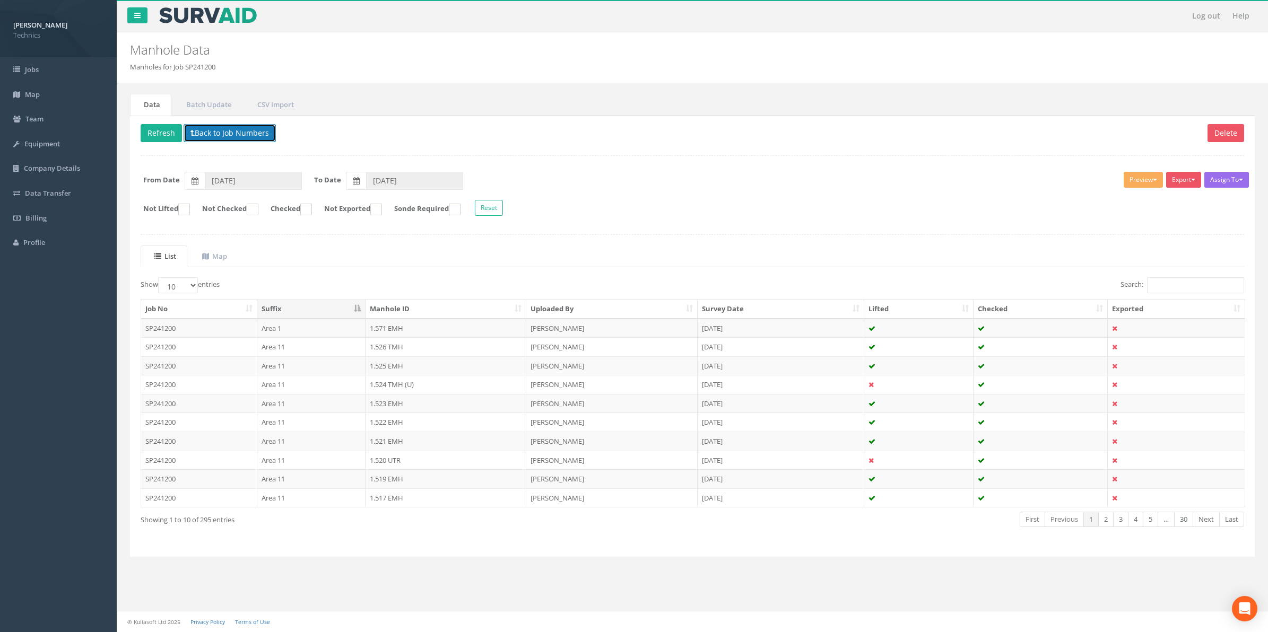
click at [221, 136] on button "Back to Job Numbers" at bounding box center [230, 133] width 92 height 18
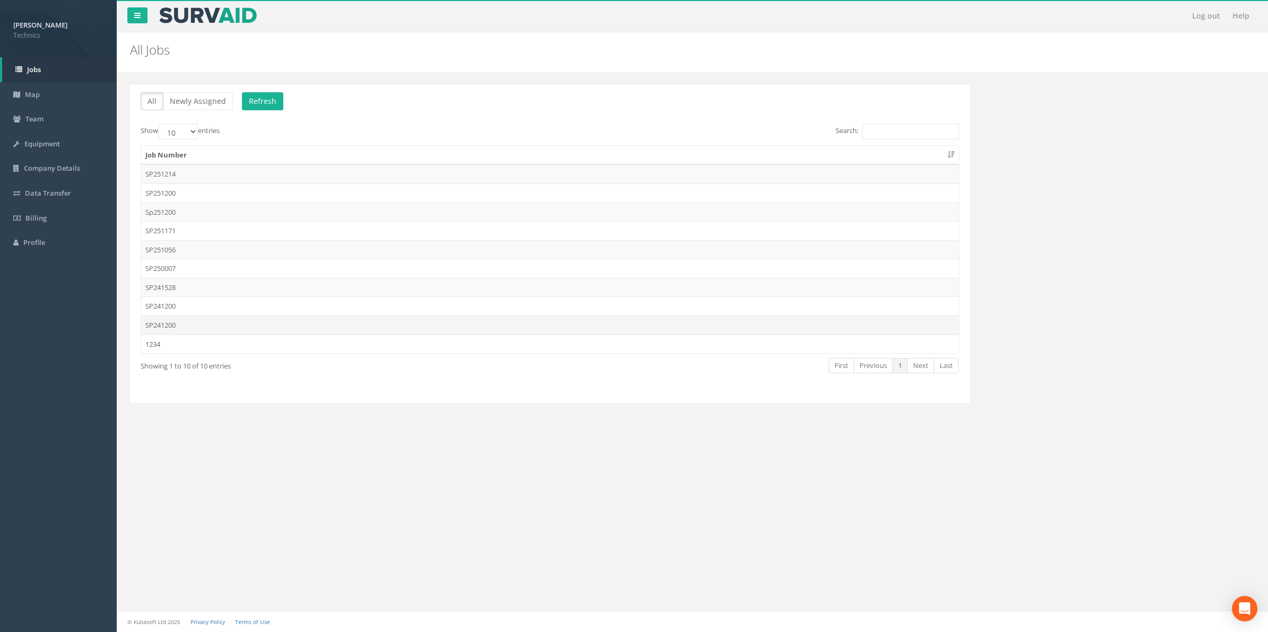
click at [172, 332] on td "SP241200" at bounding box center [549, 325] width 817 height 19
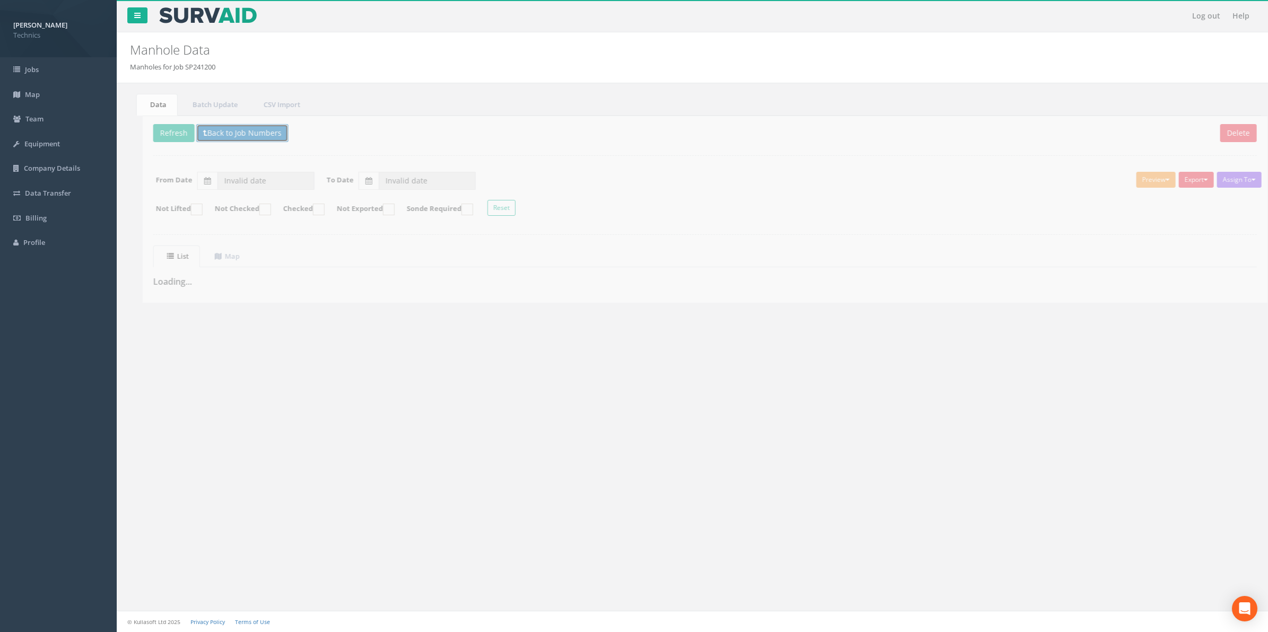
click at [232, 136] on button "Back to Job Numbers" at bounding box center [230, 133] width 92 height 18
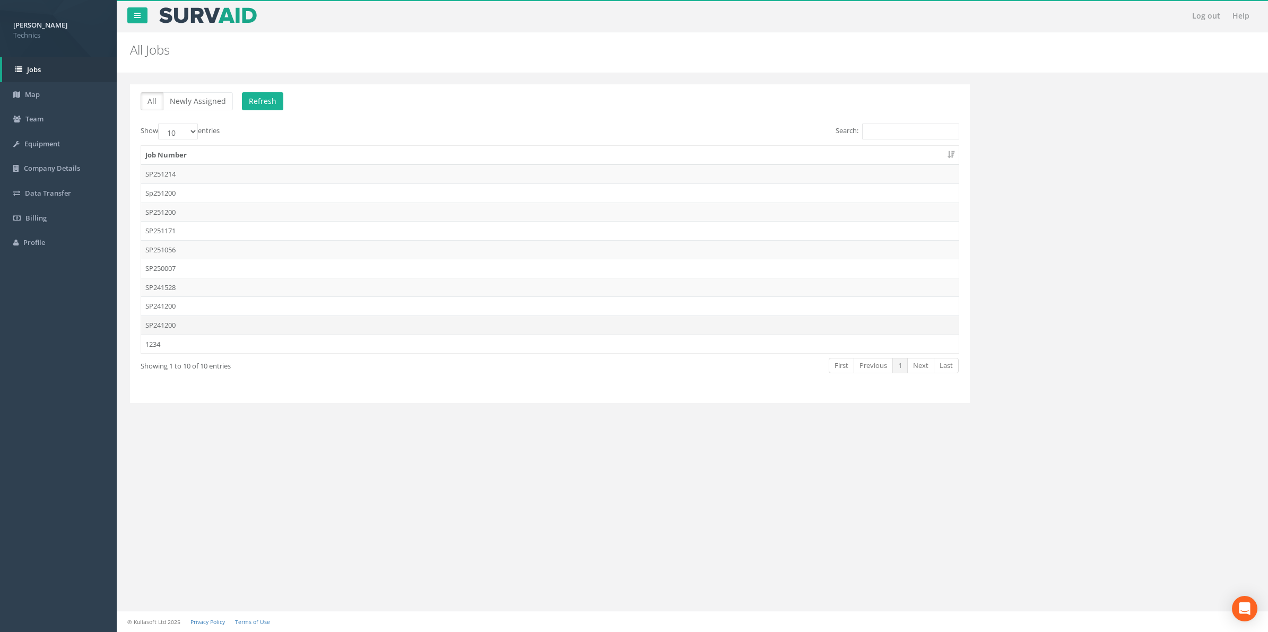
click at [172, 329] on td "SP241200" at bounding box center [549, 325] width 817 height 19
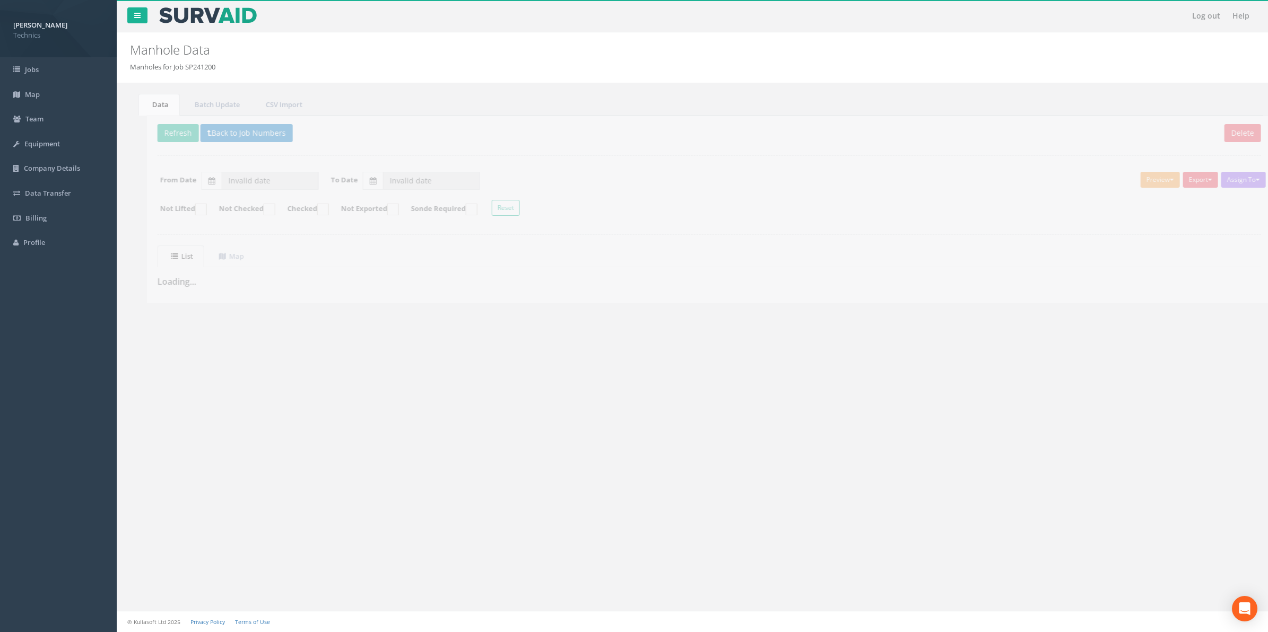
type input "[DATE]"
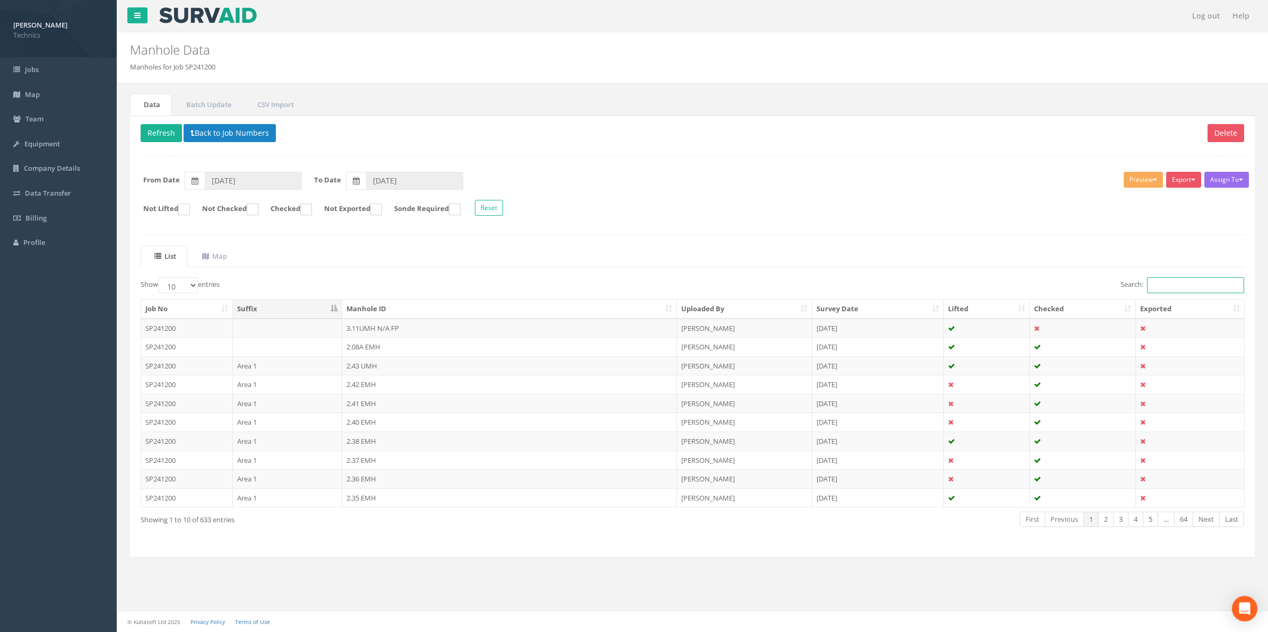
click at [1182, 292] on input "Search:" at bounding box center [1195, 285] width 97 height 16
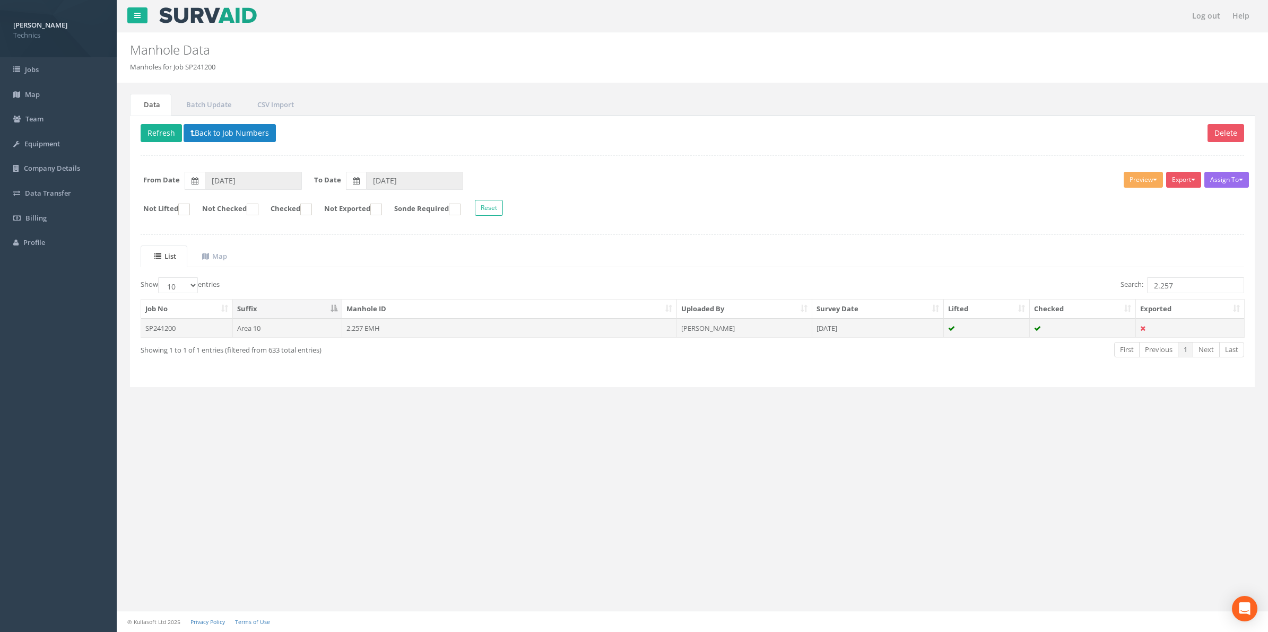
click at [364, 332] on td "2.257 EMH" at bounding box center [509, 328] width 335 height 19
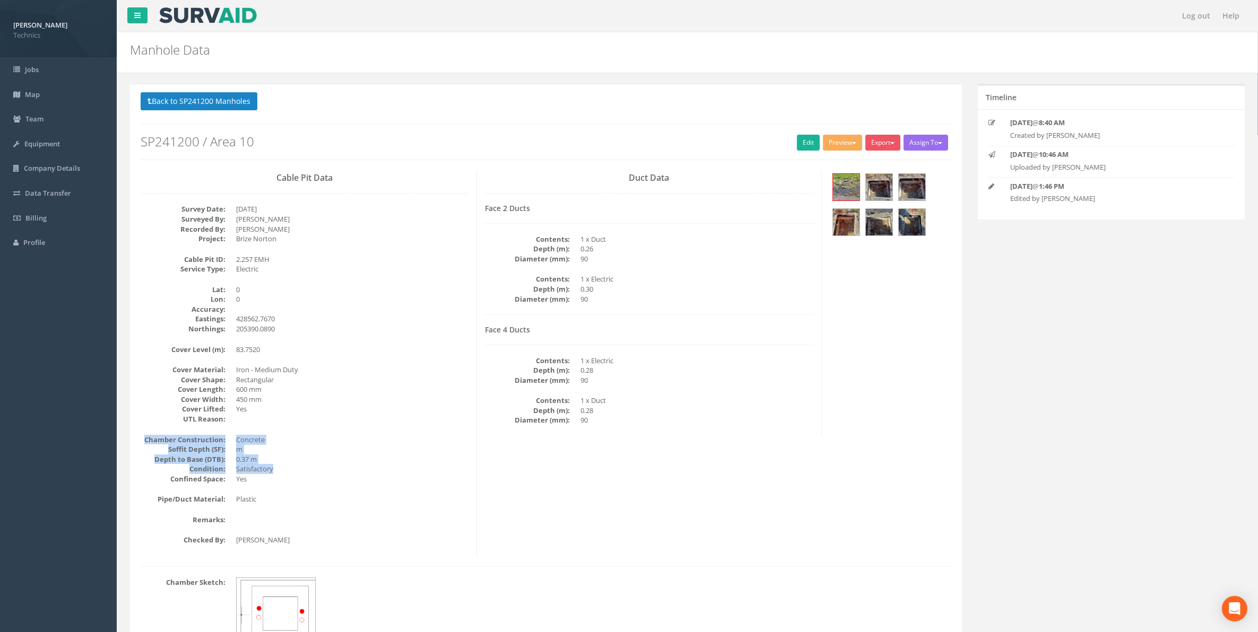
drag, startPoint x: 404, startPoint y: 471, endPoint x: 410, endPoint y: 425, distance: 46.6
click at [410, 425] on div "Cable Pit Data Survey Date: [DATE] Surveyed By: [PERSON_NAME] Recorded By: [PER…" at bounding box center [305, 363] width 344 height 385
drag, startPoint x: 545, startPoint y: 519, endPoint x: 549, endPoint y: 497, distance: 22.2
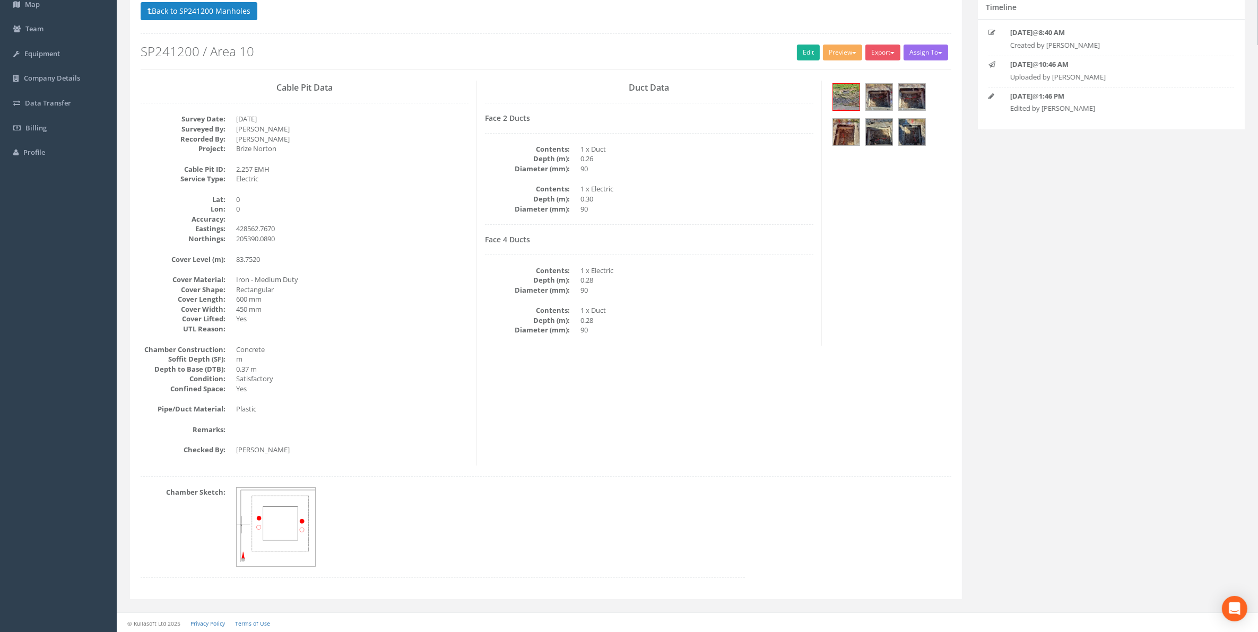
scroll to position [93, 0]
click at [207, 13] on button "Back to SP241200 Manholes" at bounding box center [199, 10] width 117 height 18
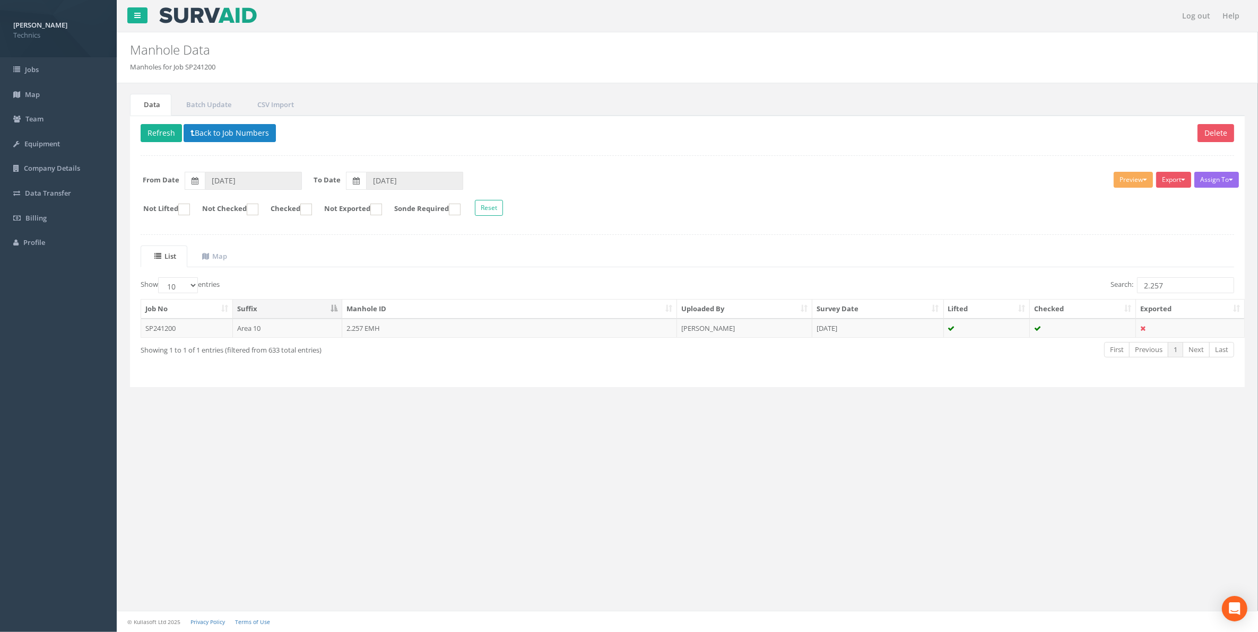
scroll to position [0, 0]
click at [1178, 290] on input "2.257" at bounding box center [1195, 285] width 97 height 16
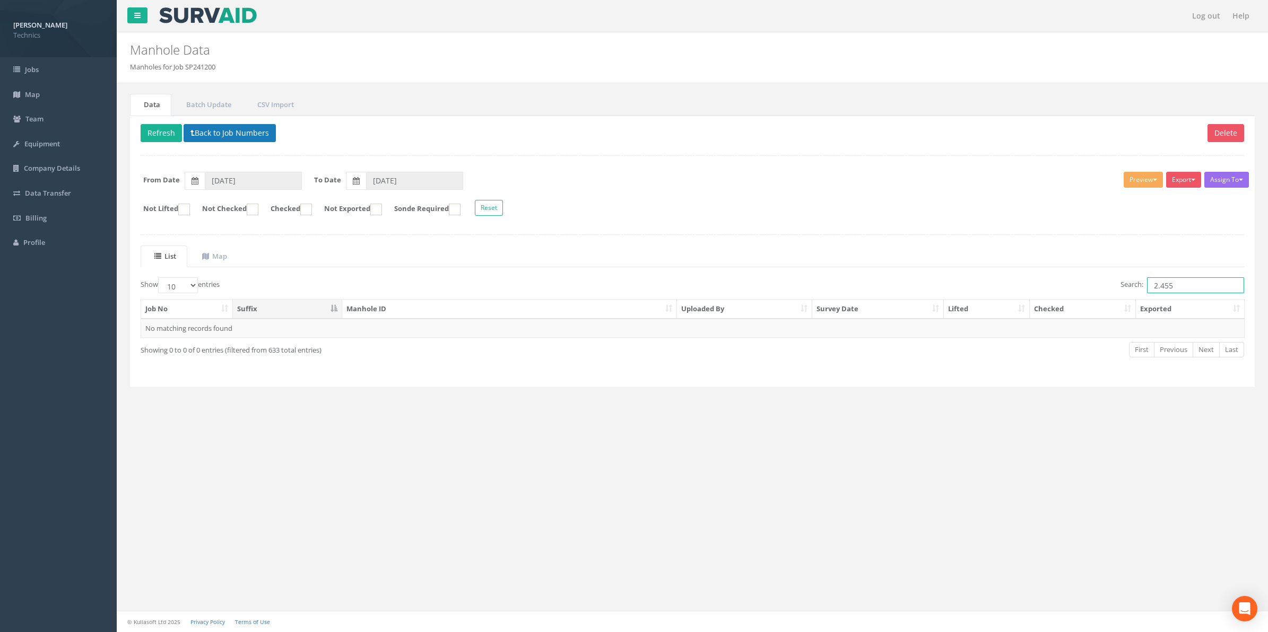
type input "2.455"
click at [248, 133] on button "Back to Job Numbers" at bounding box center [230, 133] width 92 height 18
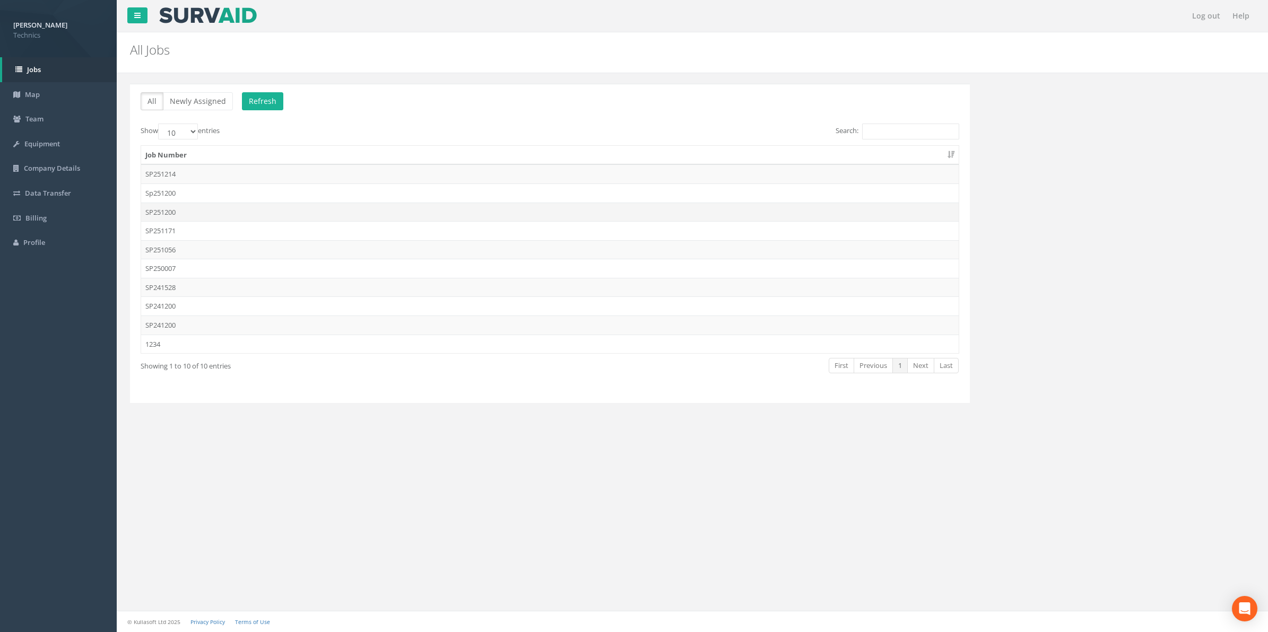
click at [170, 215] on td "SP251200" at bounding box center [549, 212] width 817 height 19
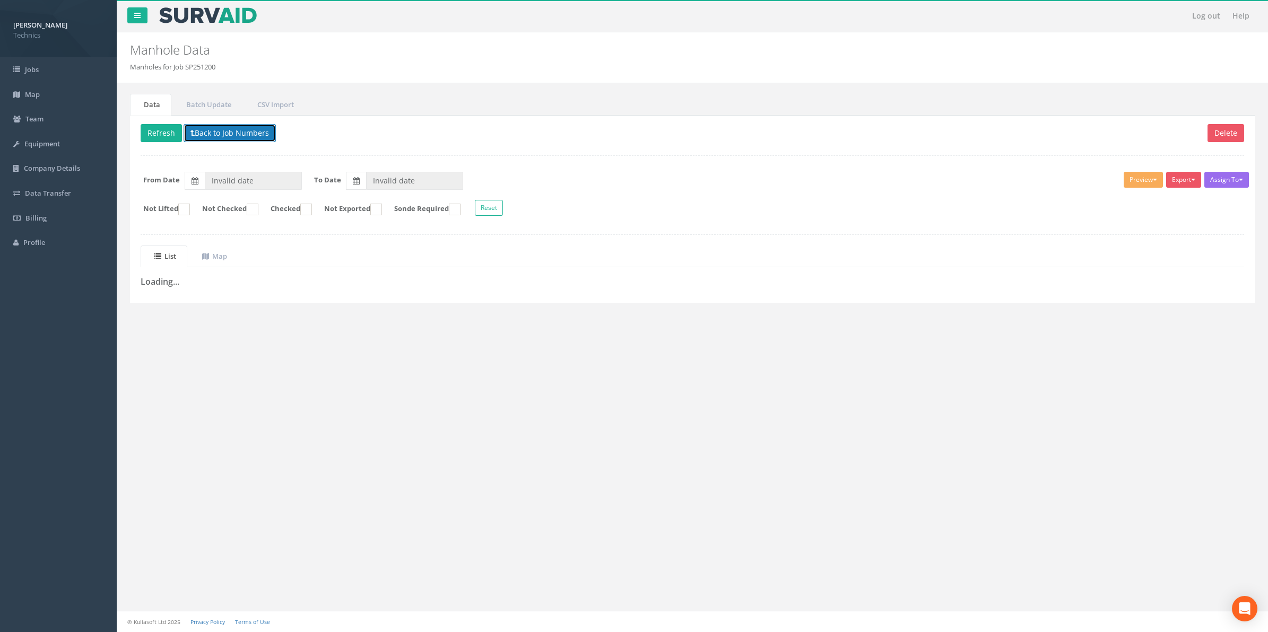
click at [225, 136] on button "Back to Job Numbers" at bounding box center [230, 133] width 92 height 18
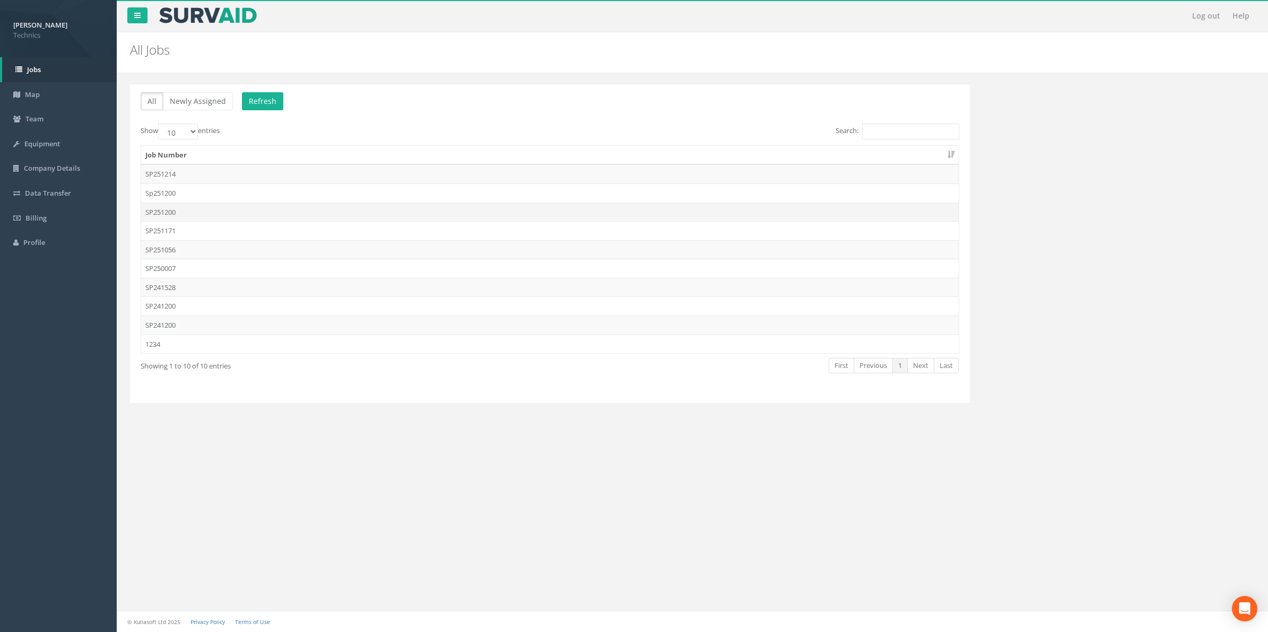
click at [166, 211] on td "SP251200" at bounding box center [549, 212] width 817 height 19
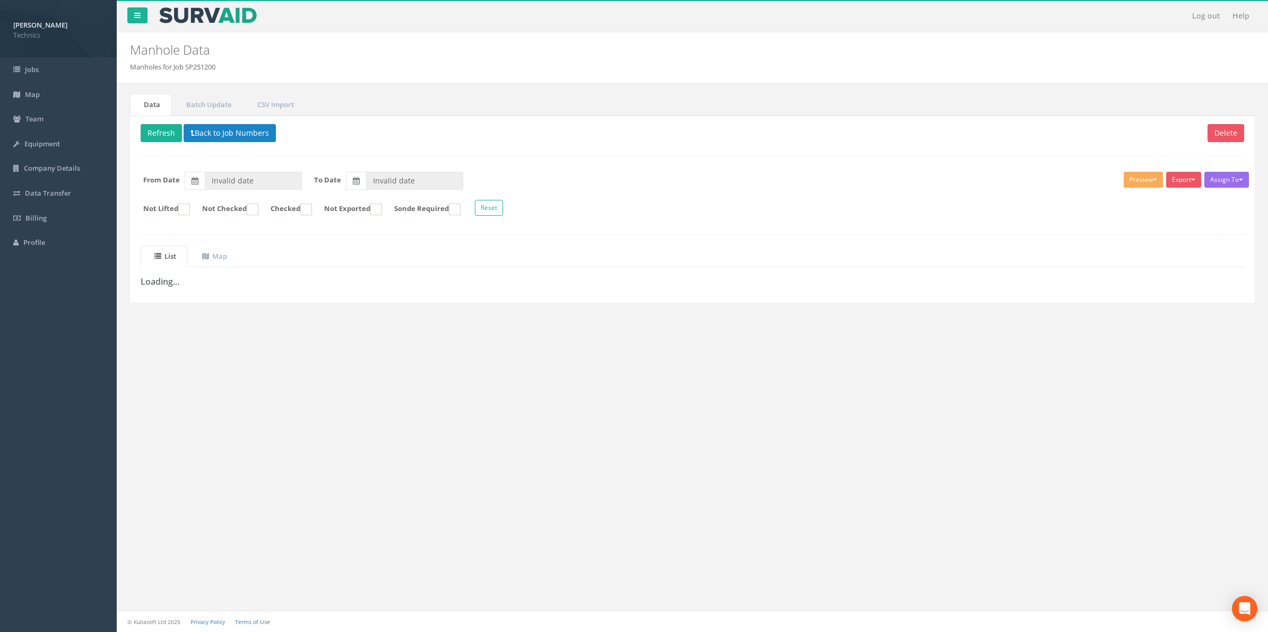
click at [357, 512] on div "Log out Help Manhole Data Manholes for Job SP251200 × There was an error fetchi…" at bounding box center [692, 316] width 1151 height 632
click at [203, 136] on button "Back to Job Numbers" at bounding box center [230, 133] width 92 height 18
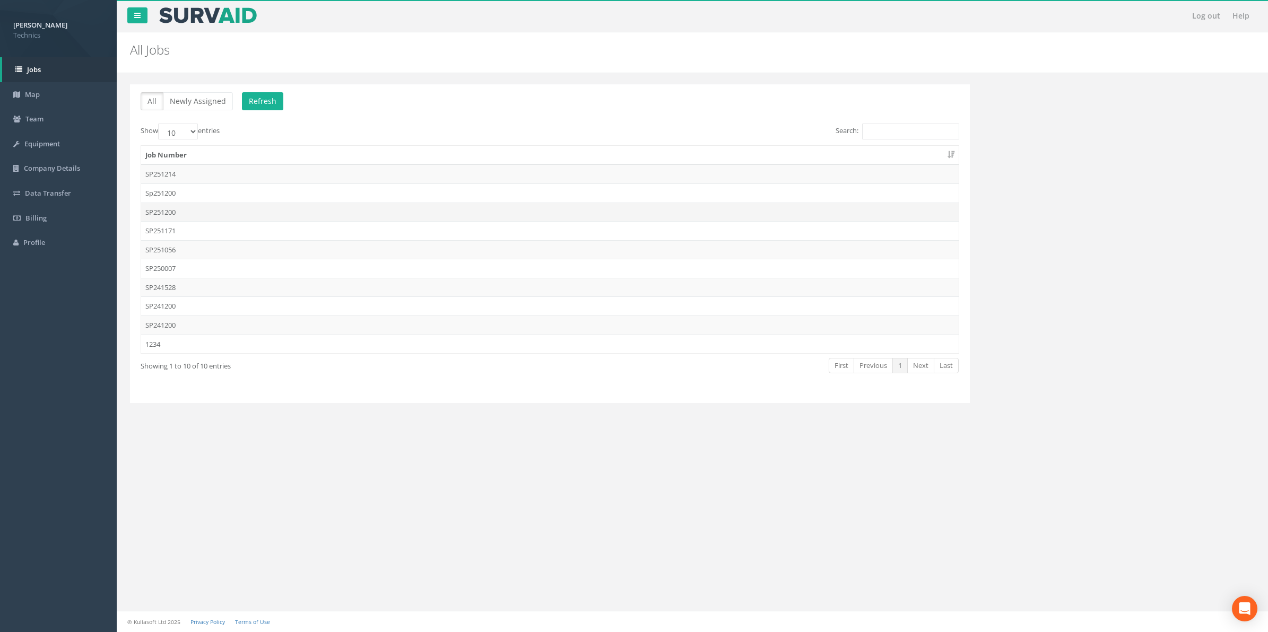
click at [160, 213] on td "SP251200" at bounding box center [549, 212] width 817 height 19
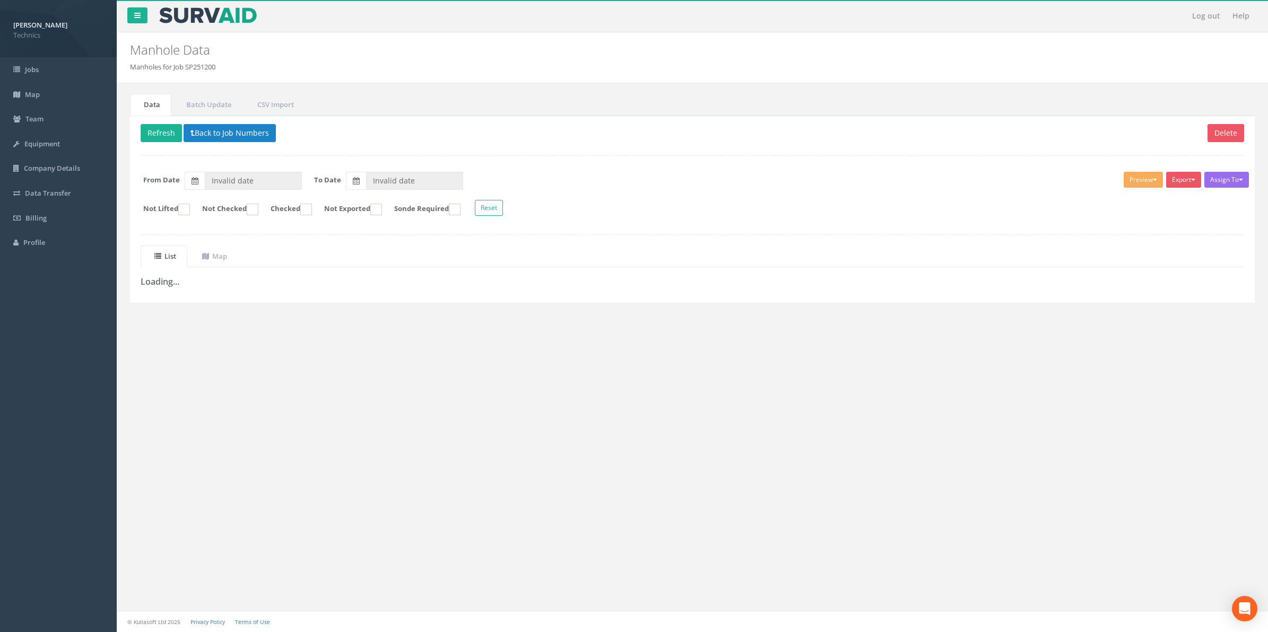
click at [435, 507] on div "Log out Help Manhole Data Manholes for Job SP251200 × There was an error fetchi…" at bounding box center [692, 316] width 1151 height 632
click at [205, 136] on button "Back to Job Numbers" at bounding box center [230, 133] width 92 height 18
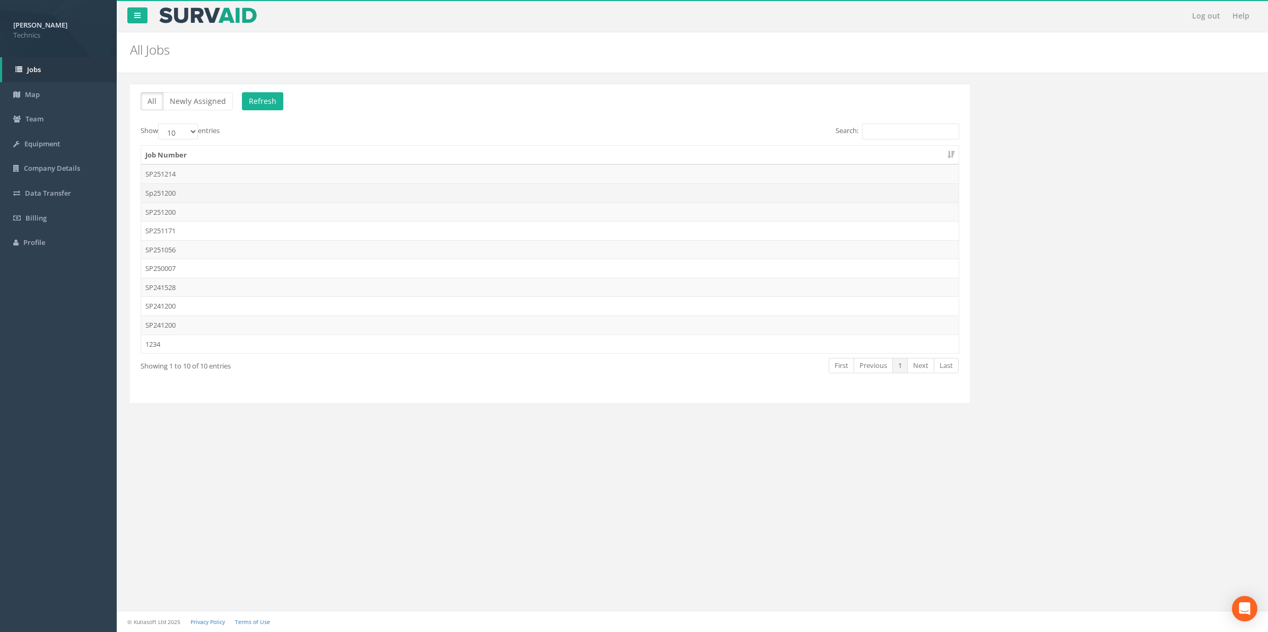
click at [168, 199] on td "Sp251200" at bounding box center [549, 193] width 817 height 19
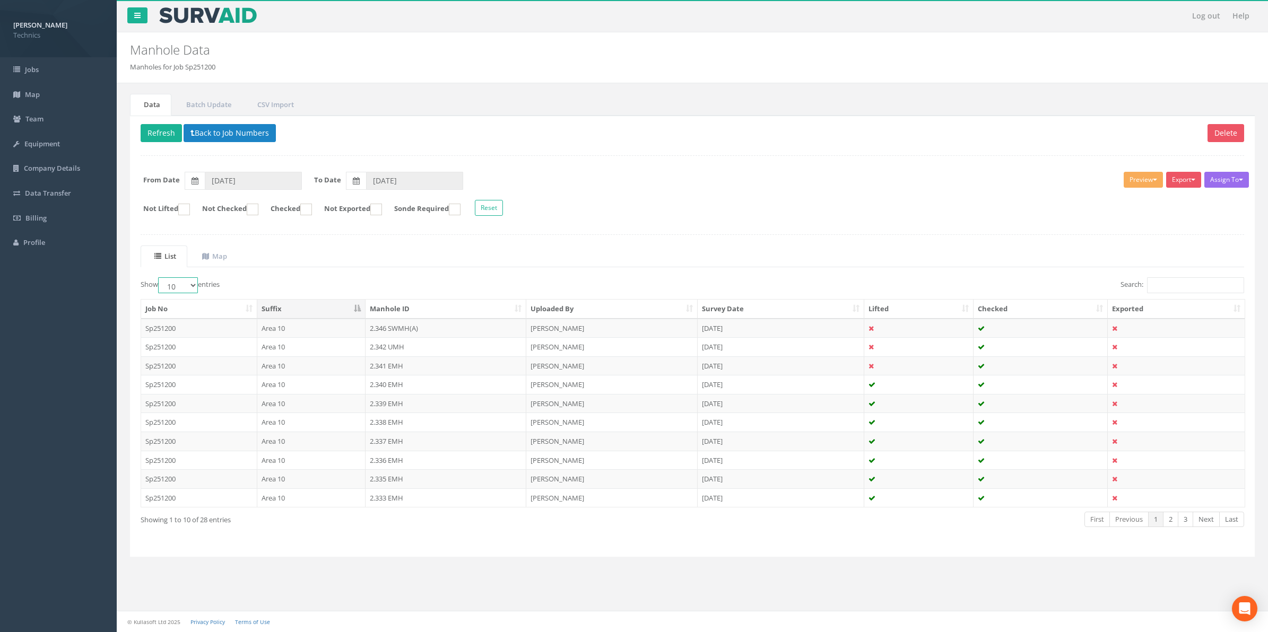
click at [194, 285] on select "10 25 50 100" at bounding box center [178, 285] width 40 height 16
select select "100"
click at [160, 279] on select "10 25 50 100" at bounding box center [178, 285] width 40 height 16
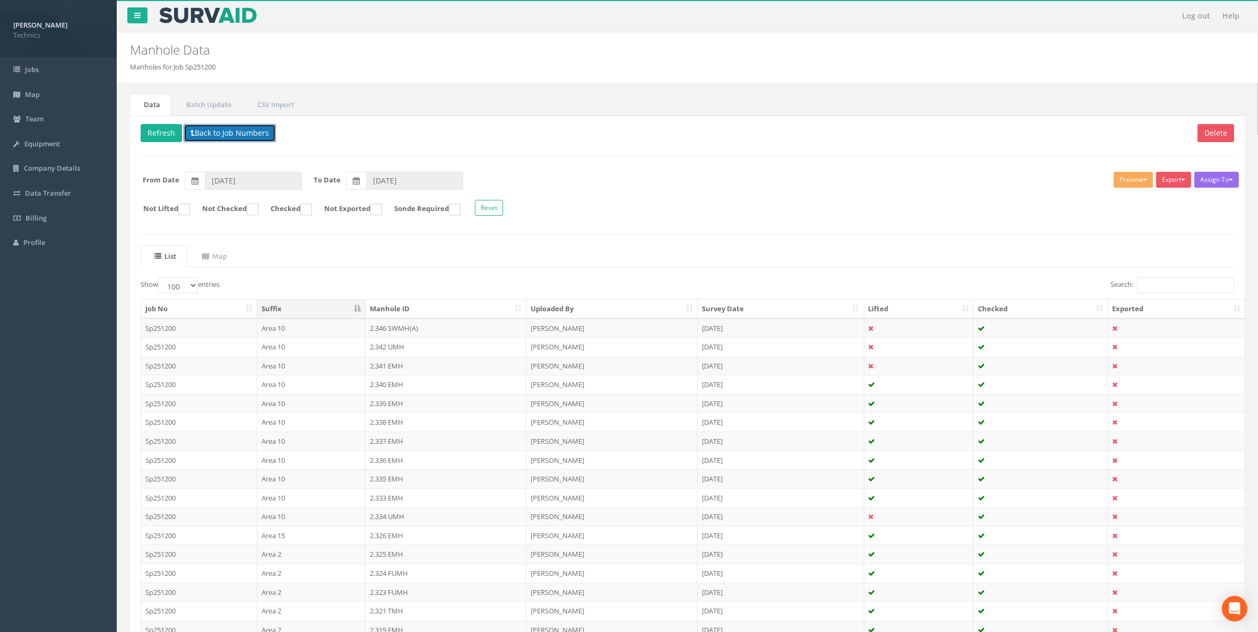
click at [231, 136] on button "Back to Job Numbers" at bounding box center [230, 133] width 92 height 18
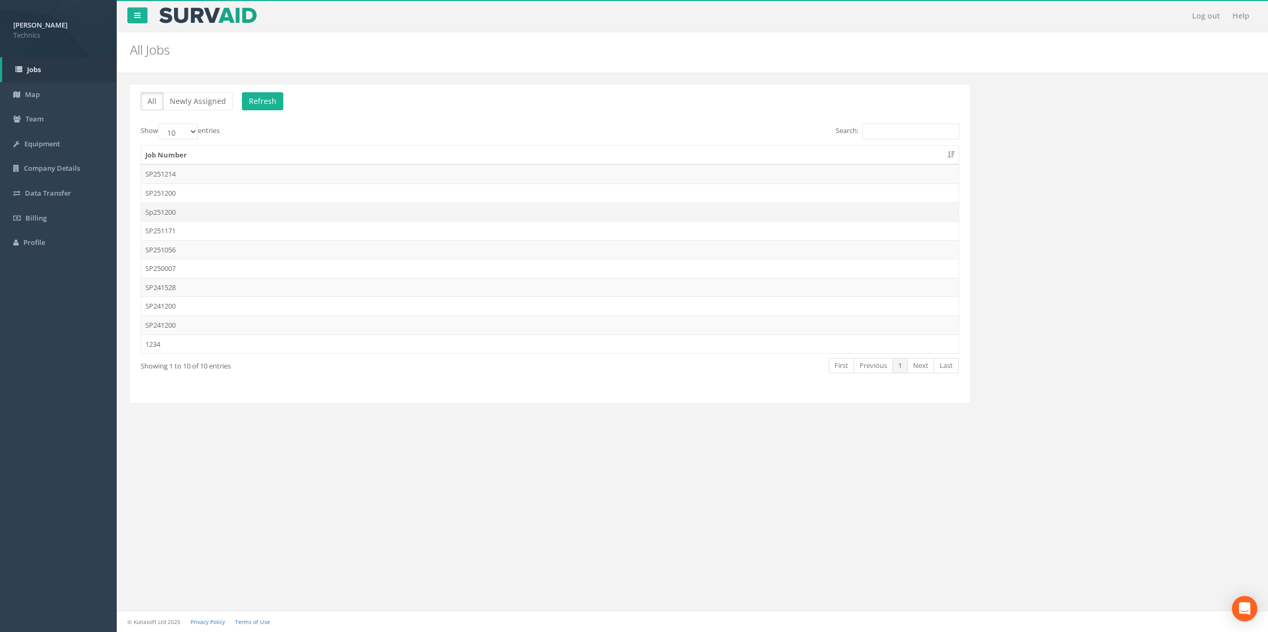
click at [163, 211] on td "Sp251200" at bounding box center [549, 212] width 817 height 19
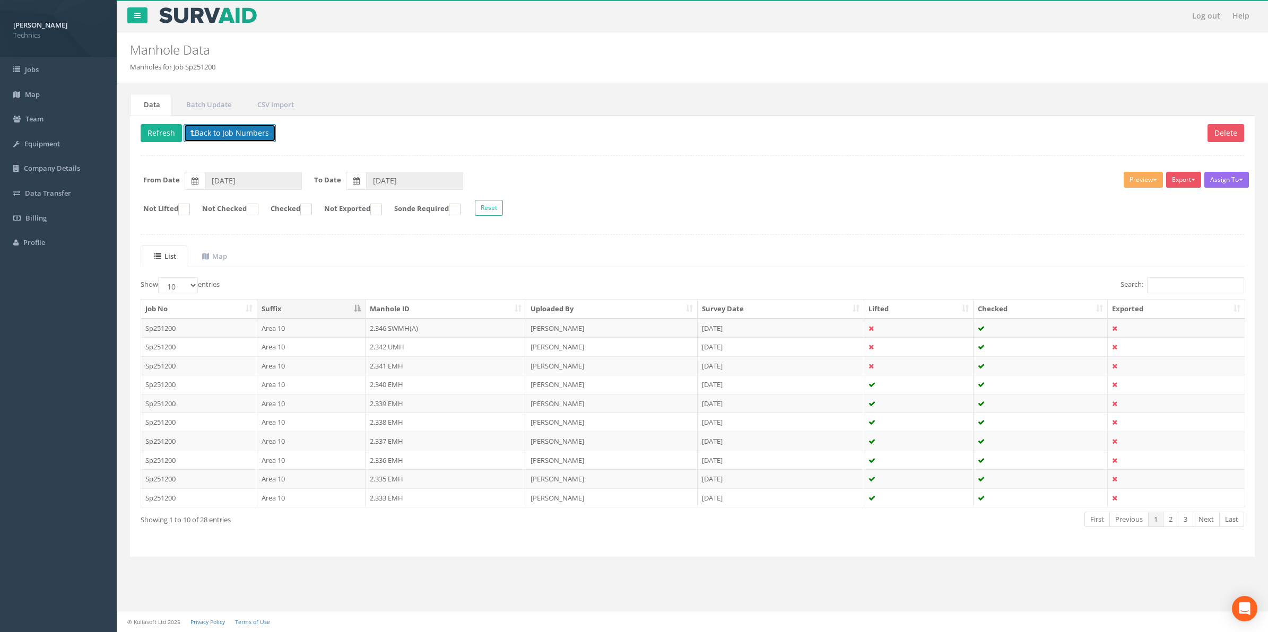
click at [224, 133] on button "Back to Job Numbers" at bounding box center [230, 133] width 92 height 18
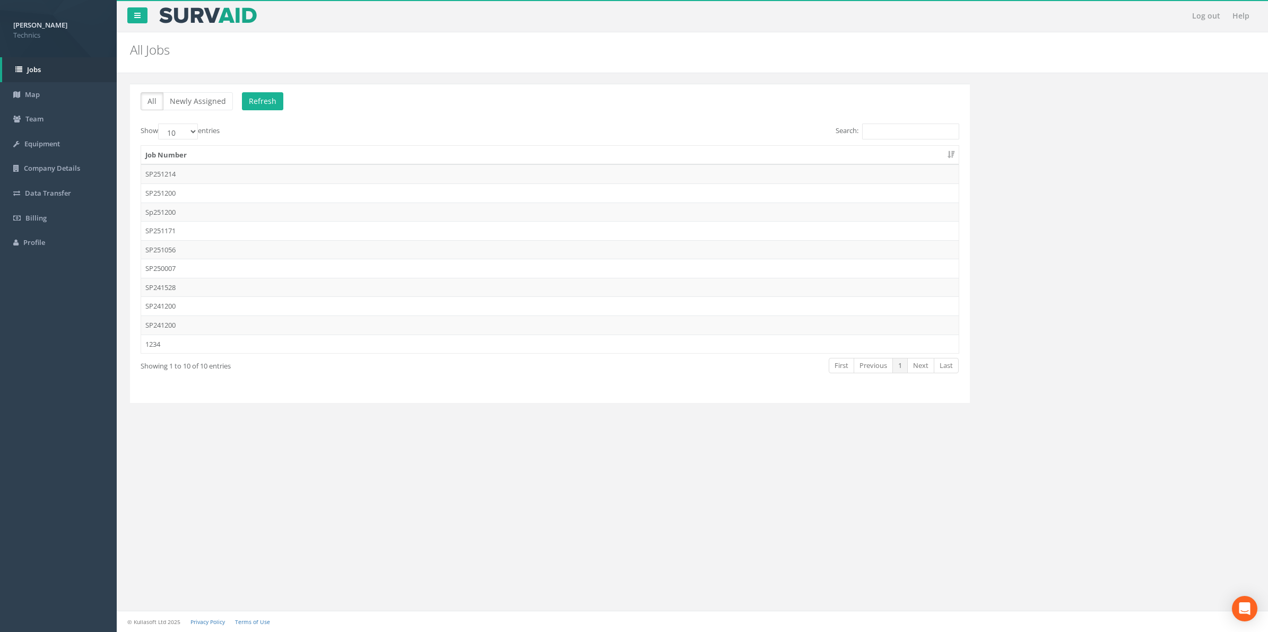
click at [169, 215] on td "Sp251200" at bounding box center [549, 212] width 817 height 19
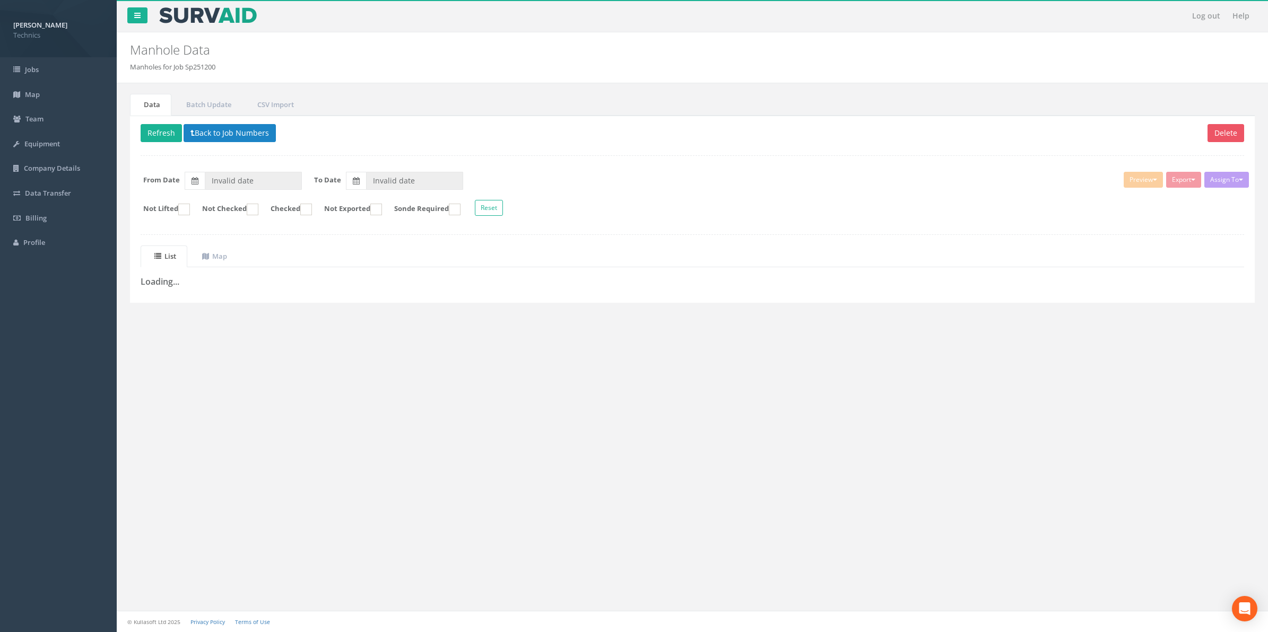
type input "[DATE]"
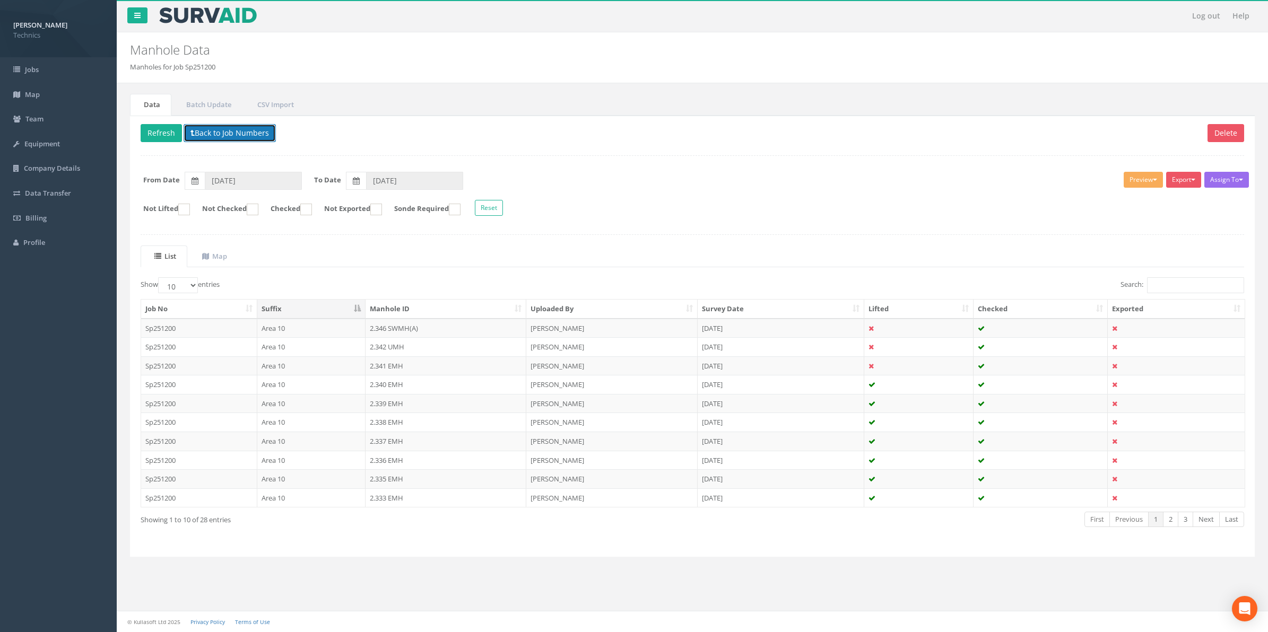
click at [222, 136] on button "Back to Job Numbers" at bounding box center [230, 133] width 92 height 18
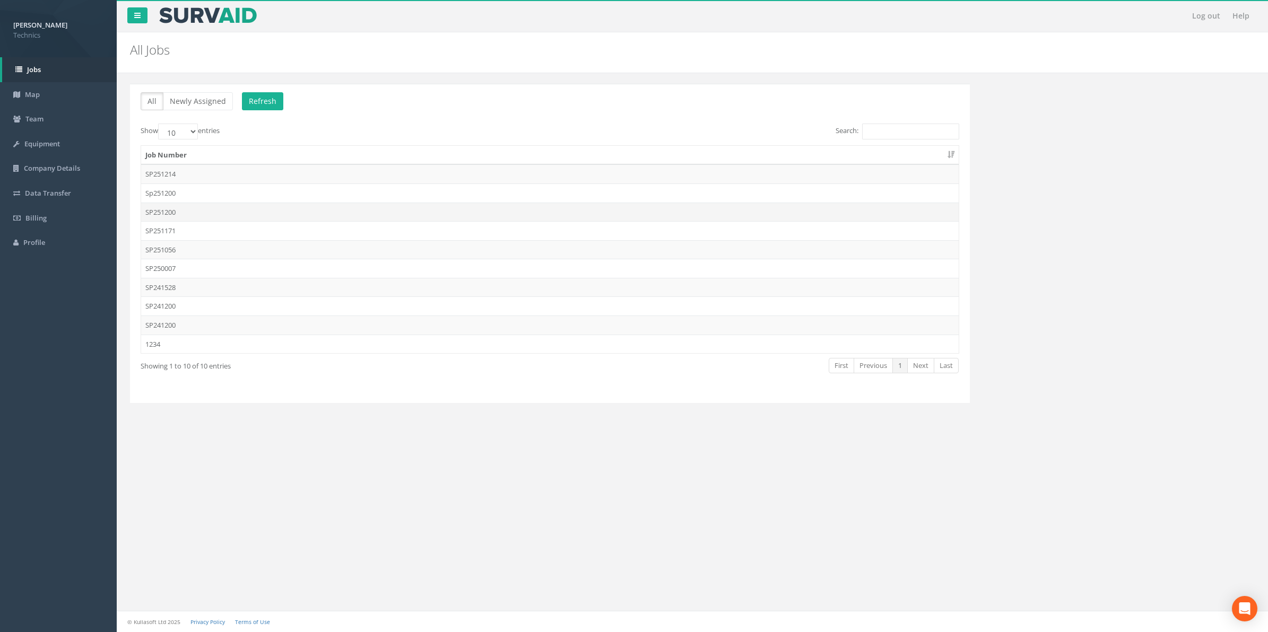
click at [164, 212] on td "SP251200" at bounding box center [549, 212] width 817 height 19
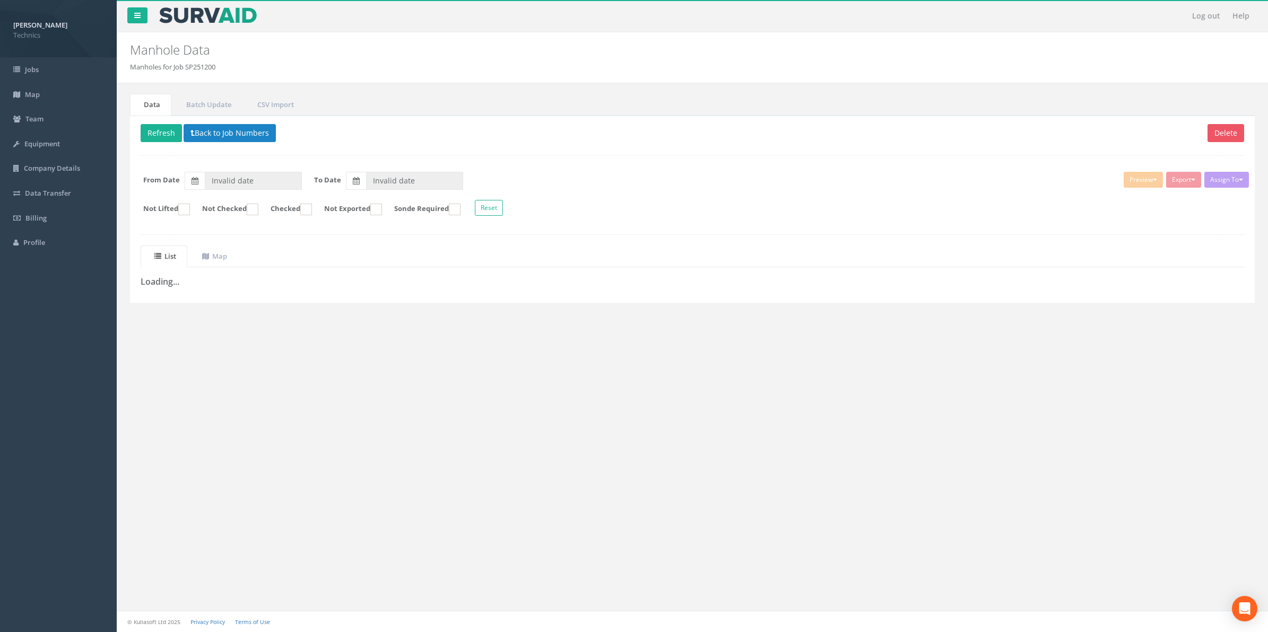
type input "[DATE]"
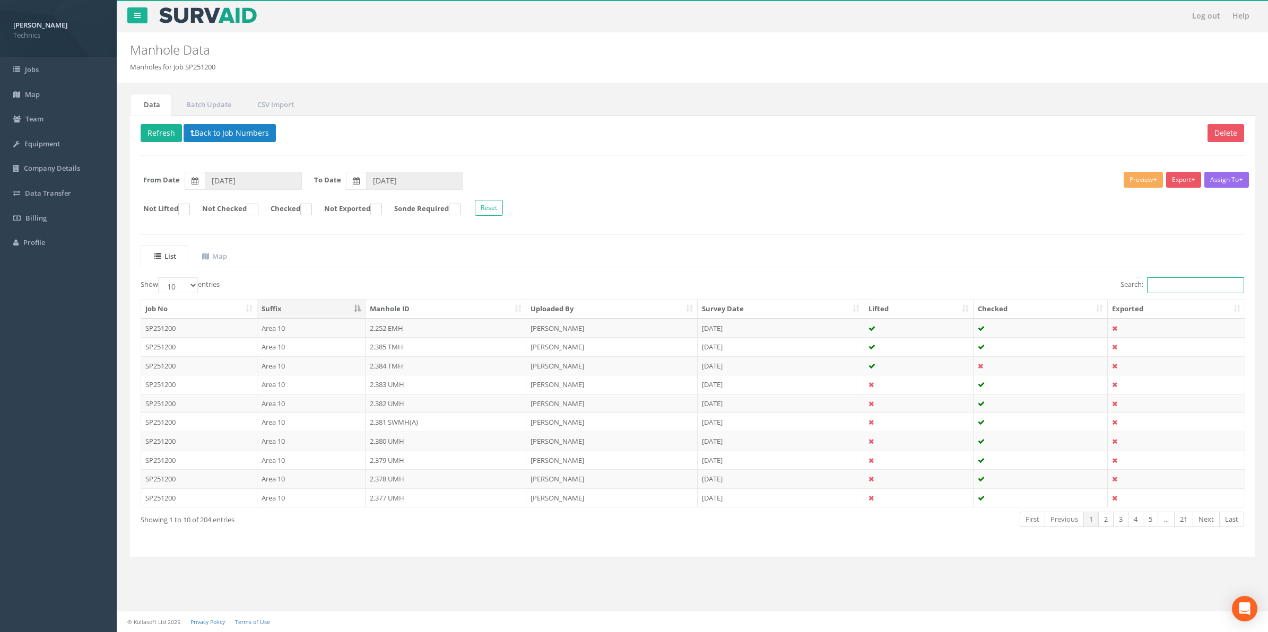
click at [1160, 287] on input "Search:" at bounding box center [1195, 285] width 97 height 16
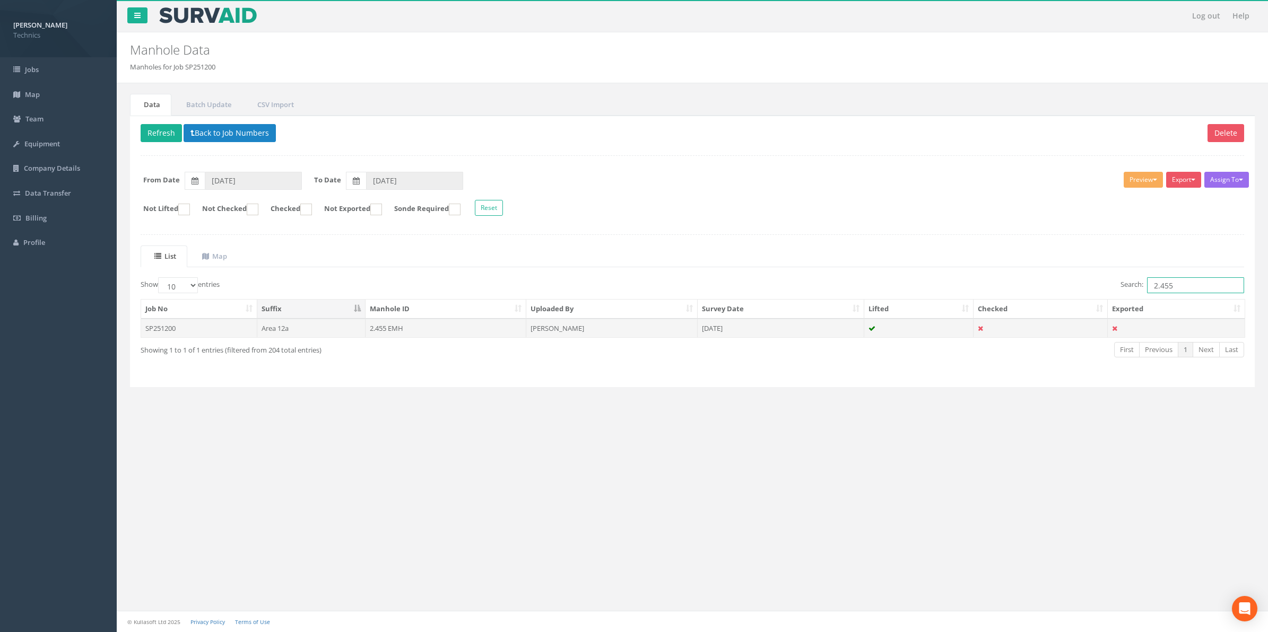
type input "2.455"
click at [383, 332] on td "2.455 EMH" at bounding box center [445, 328] width 161 height 19
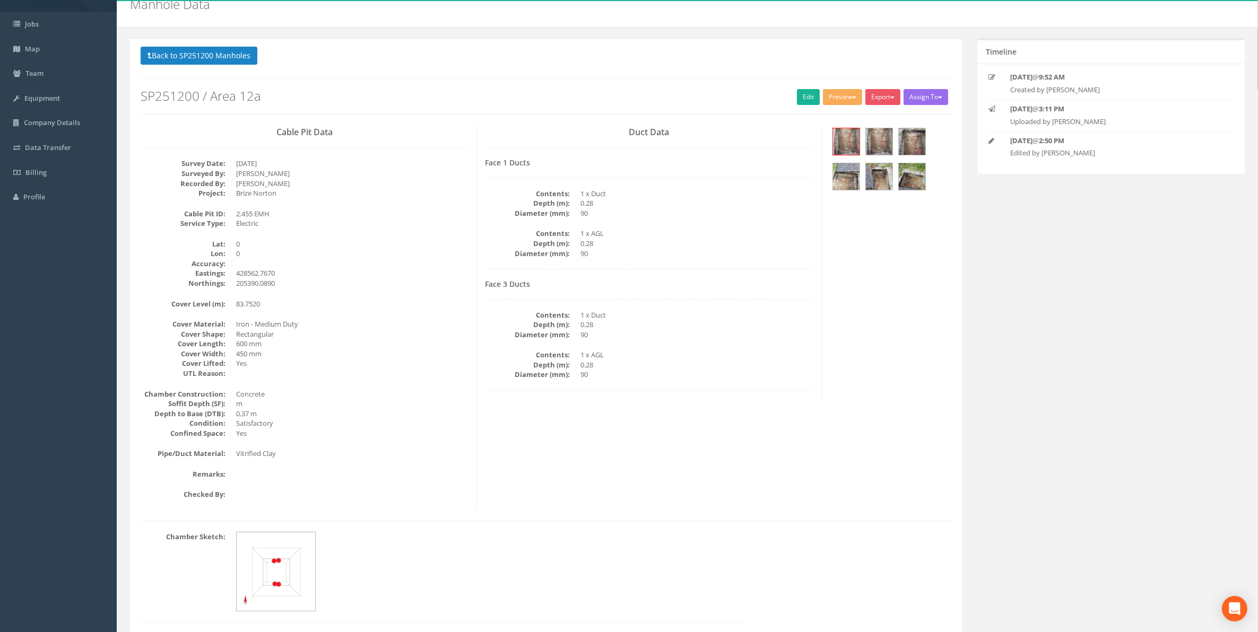
scroll to position [66, 0]
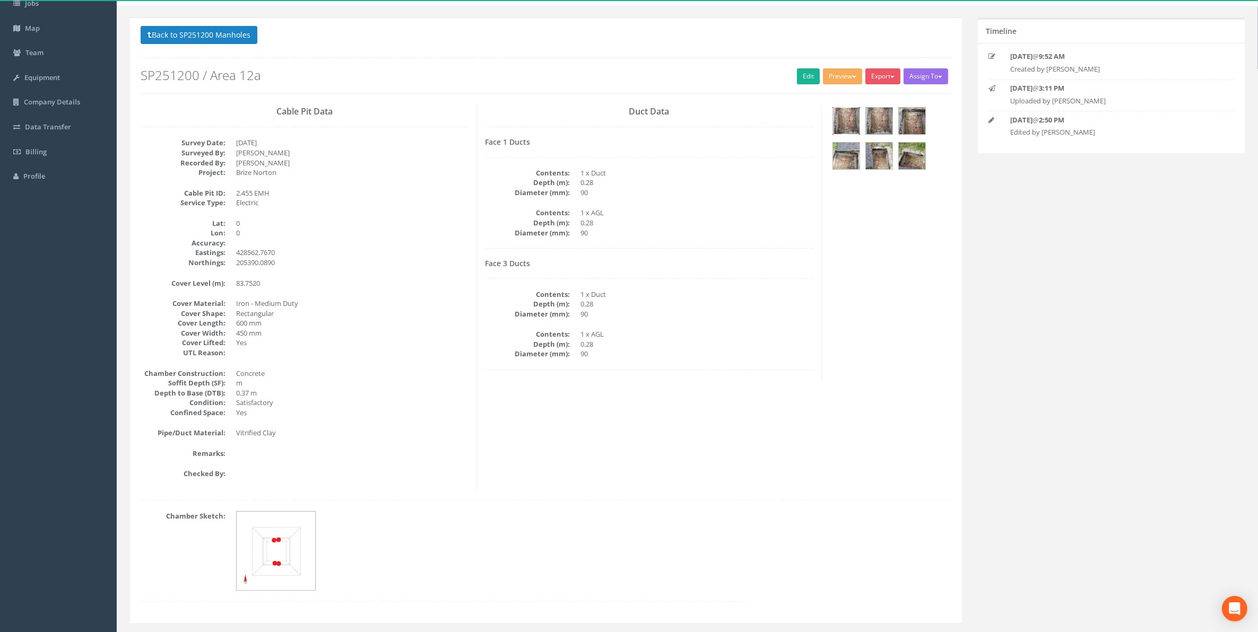
click at [844, 127] on img at bounding box center [846, 121] width 27 height 27
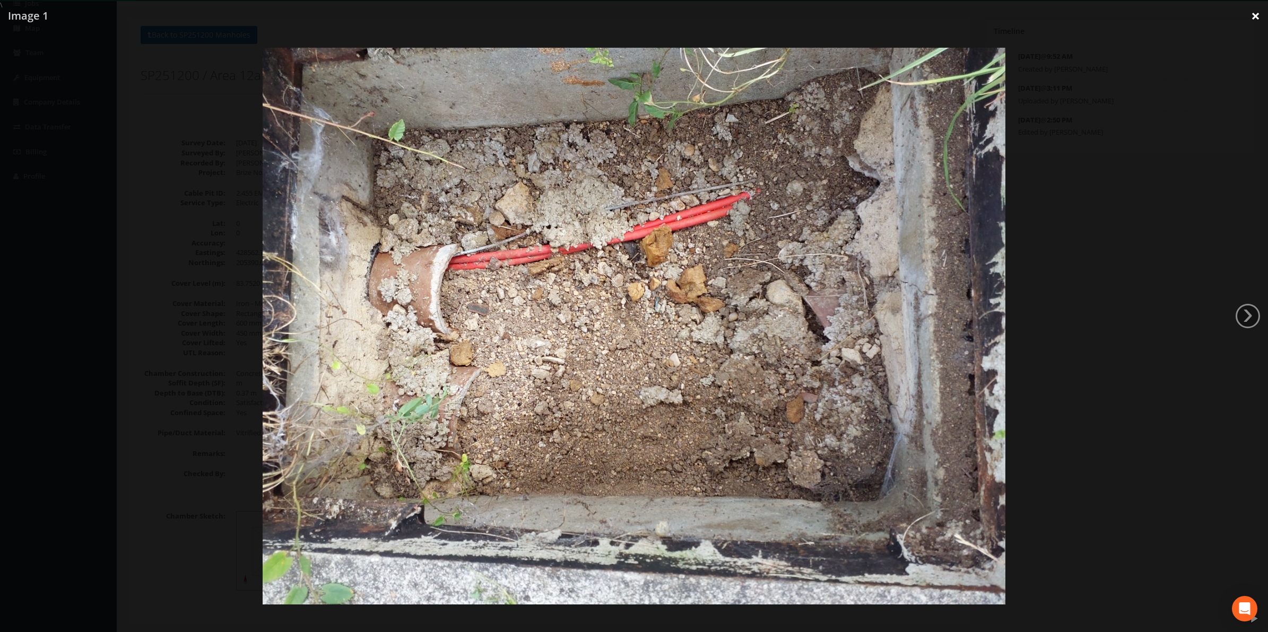
click at [1252, 18] on link "×" at bounding box center [1255, 16] width 25 height 32
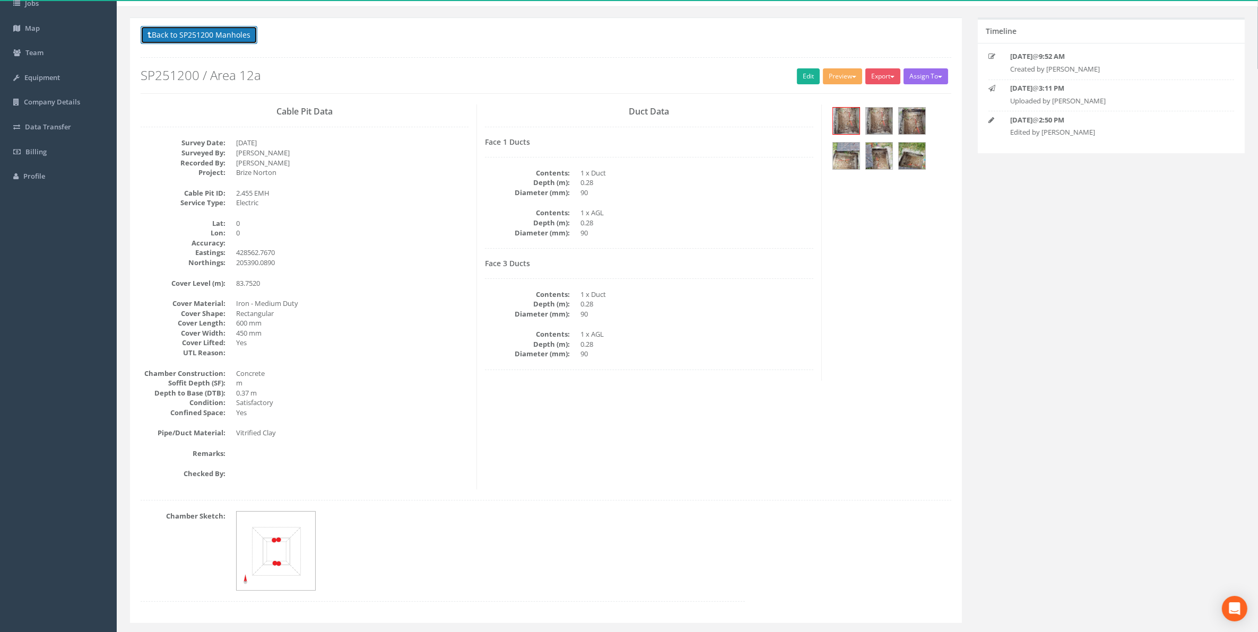
click at [208, 38] on button "Back to SP251200 Manholes" at bounding box center [199, 35] width 117 height 18
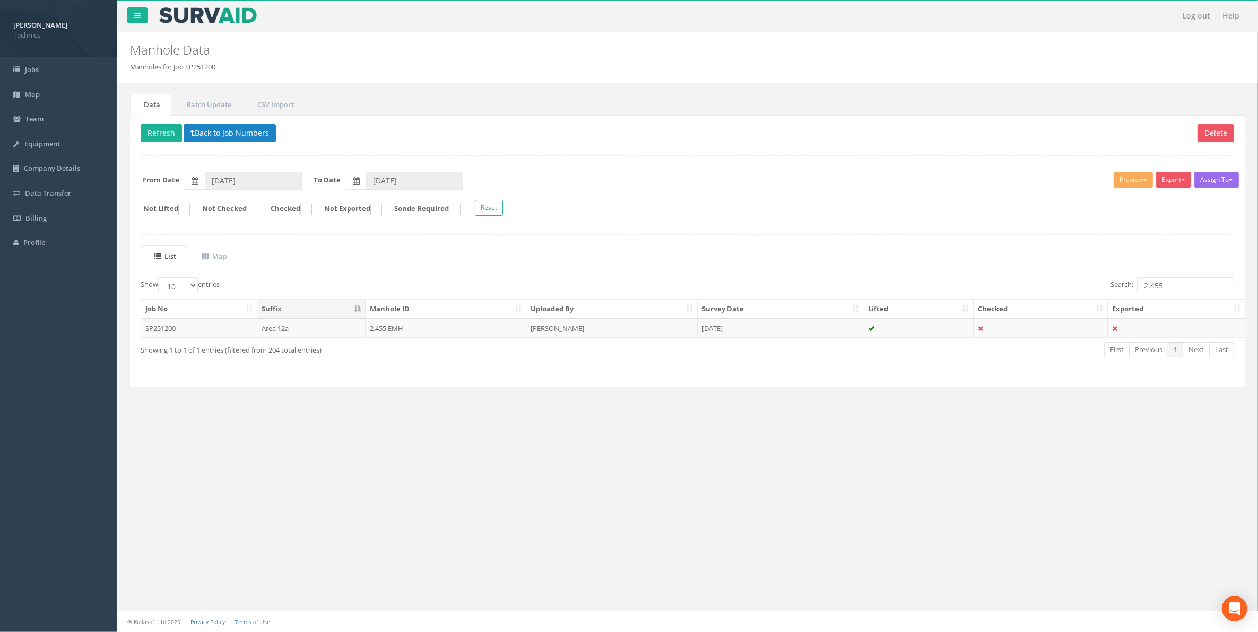
scroll to position [0, 0]
click at [380, 333] on td "2.455 EMH" at bounding box center [445, 328] width 161 height 19
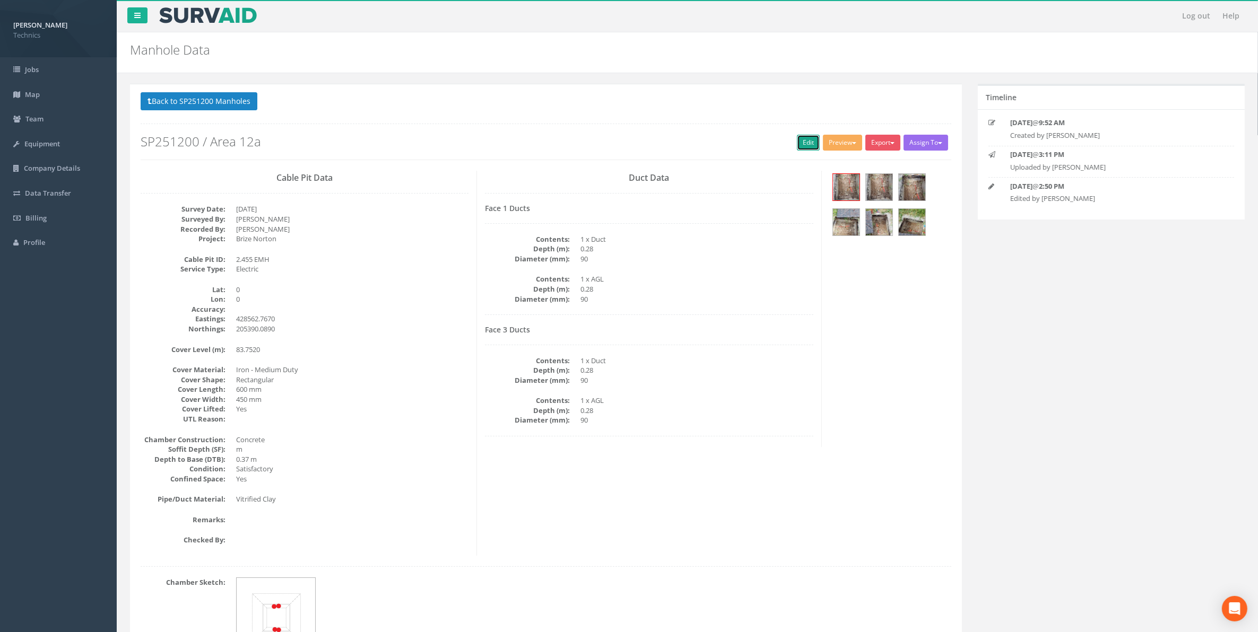
click at [797, 145] on link "Edit" at bounding box center [808, 143] width 23 height 16
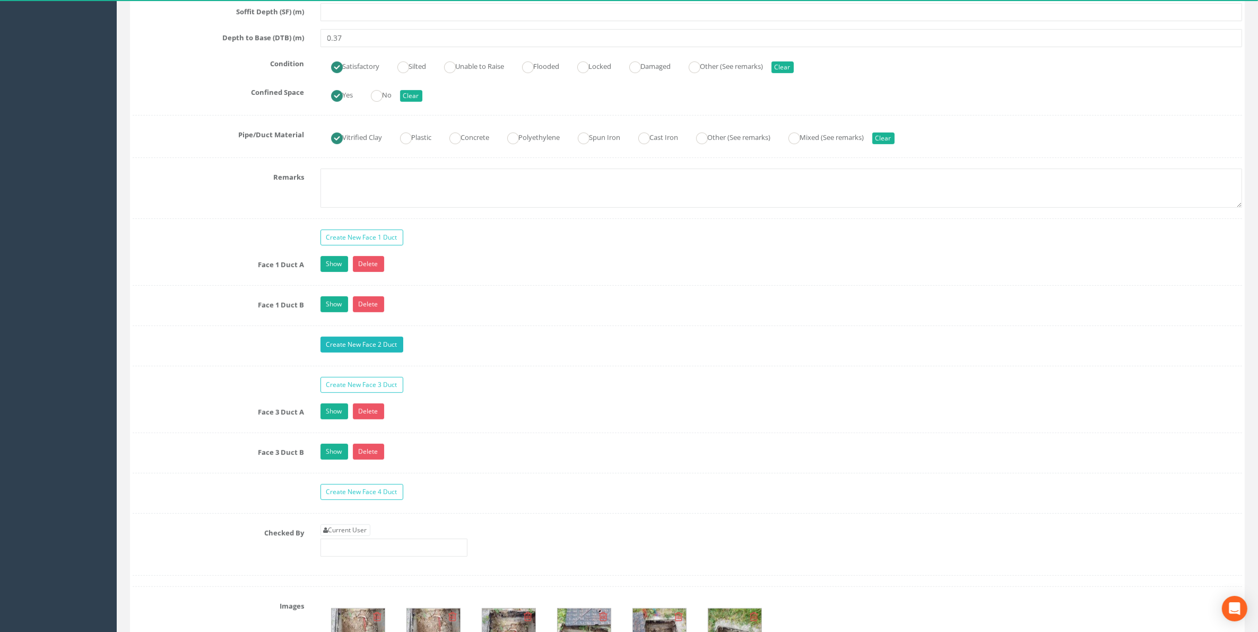
scroll to position [862, 0]
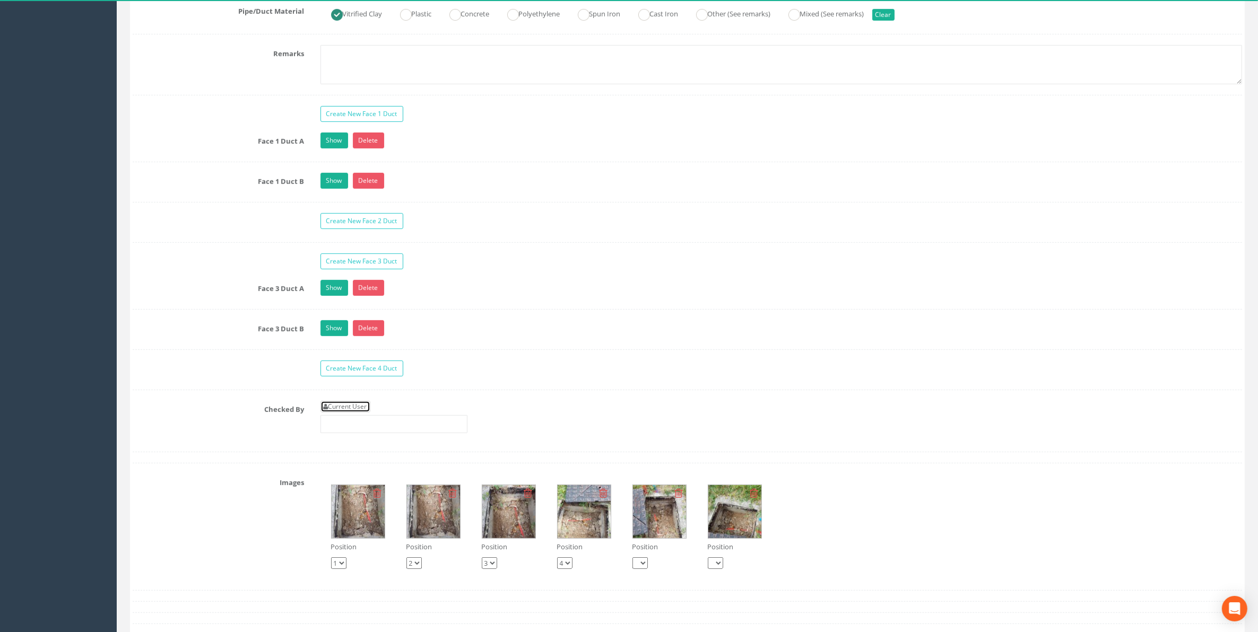
click at [348, 413] on link "Current User" at bounding box center [345, 407] width 50 height 12
type input "[PERSON_NAME]"
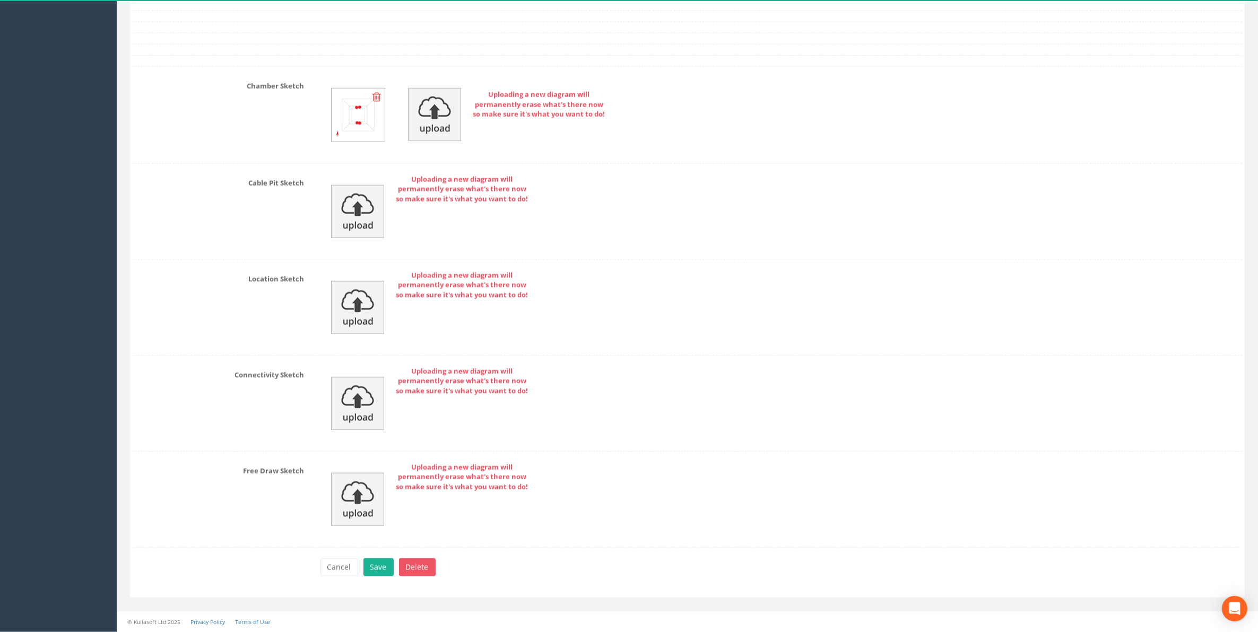
scroll to position [1555, 0]
click at [380, 565] on button "Save" at bounding box center [378, 568] width 30 height 18
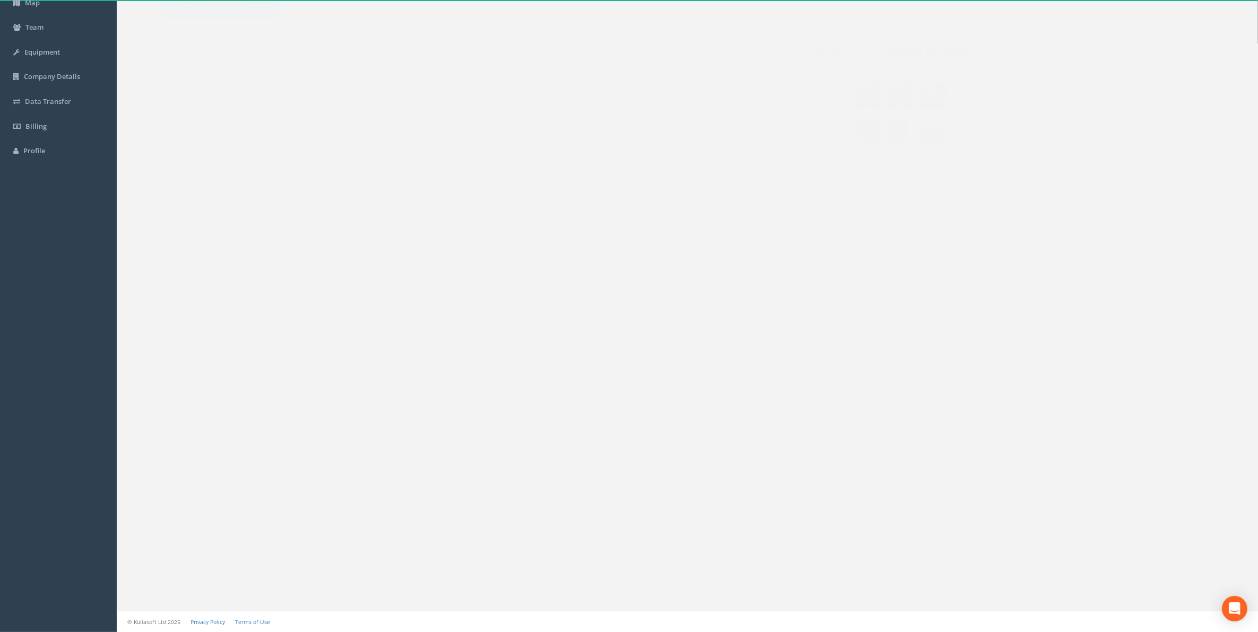
click at [213, 11] on button "Back to SP251200 Manholes" at bounding box center [199, 10] width 117 height 18
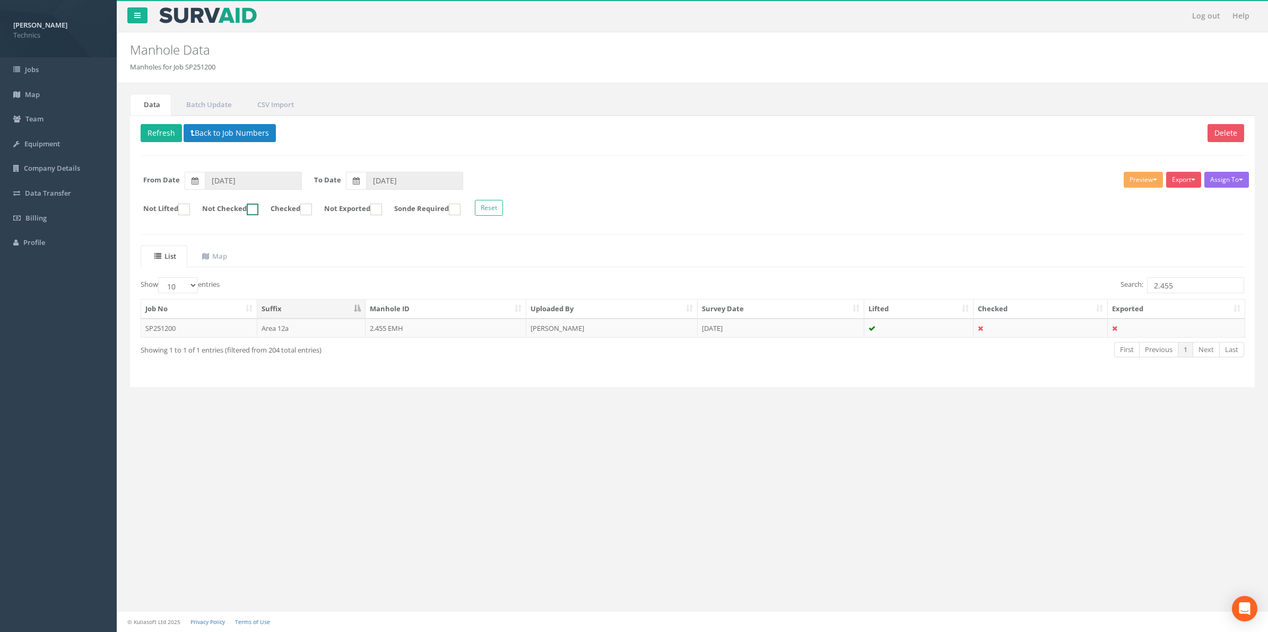
click at [258, 211] on ins at bounding box center [253, 210] width 12 height 12
checkbox input "true"
click at [1170, 290] on input "2.455" at bounding box center [1195, 285] width 97 height 16
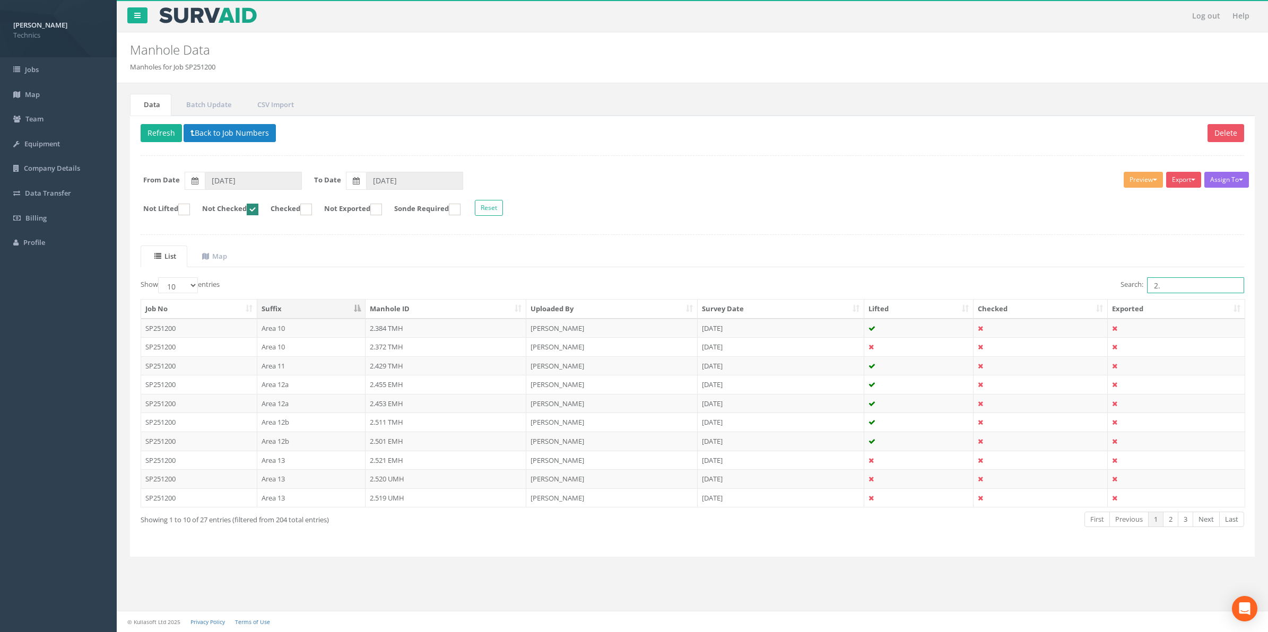
type input "2"
click at [196, 289] on select "10 25 50 100" at bounding box center [178, 285] width 40 height 16
select select "50"
click at [160, 279] on select "10 25 50 100" at bounding box center [178, 285] width 40 height 16
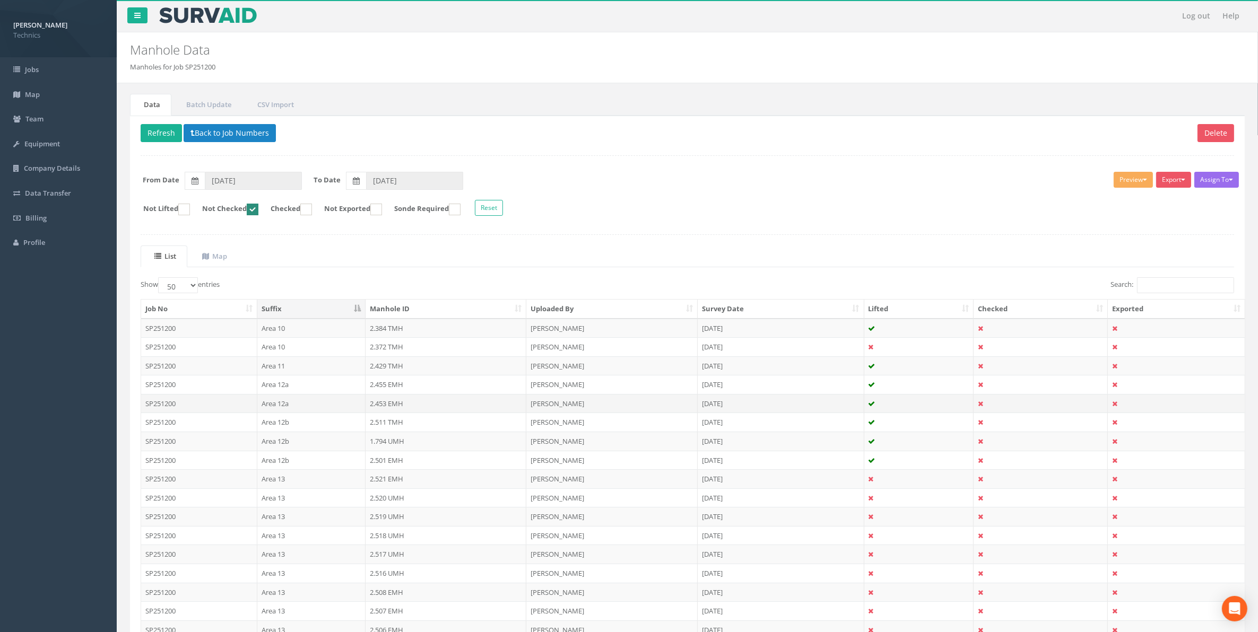
click at [386, 410] on td "2.453 EMH" at bounding box center [445, 403] width 161 height 19
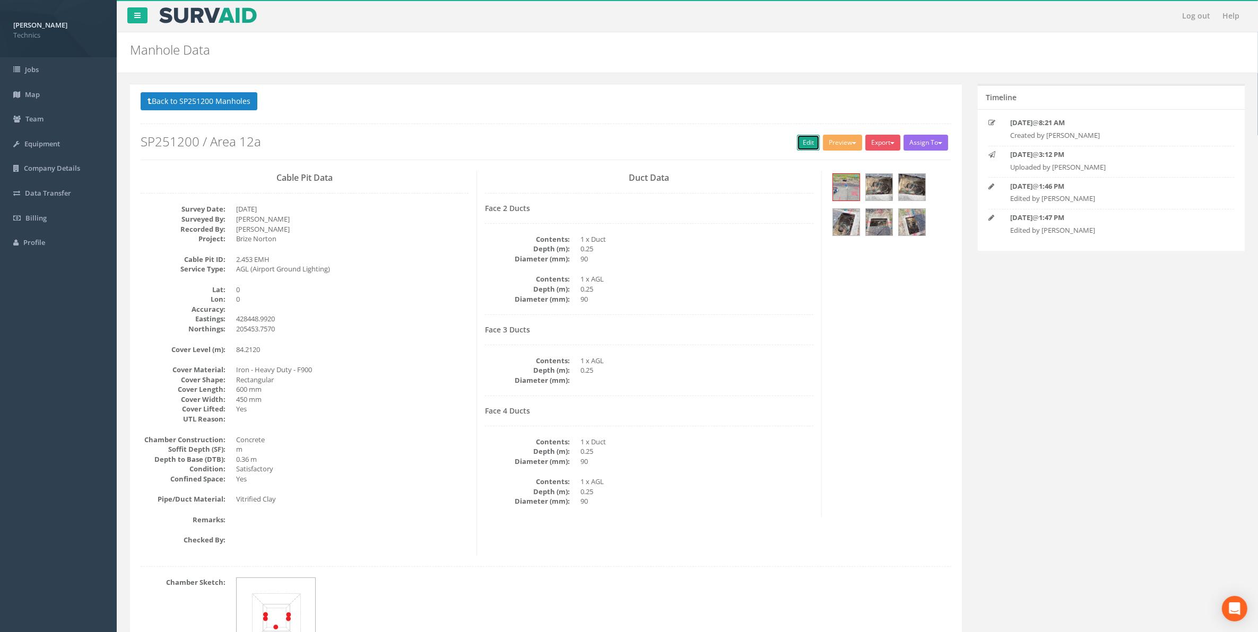
click at [805, 143] on link "Edit" at bounding box center [808, 143] width 23 height 16
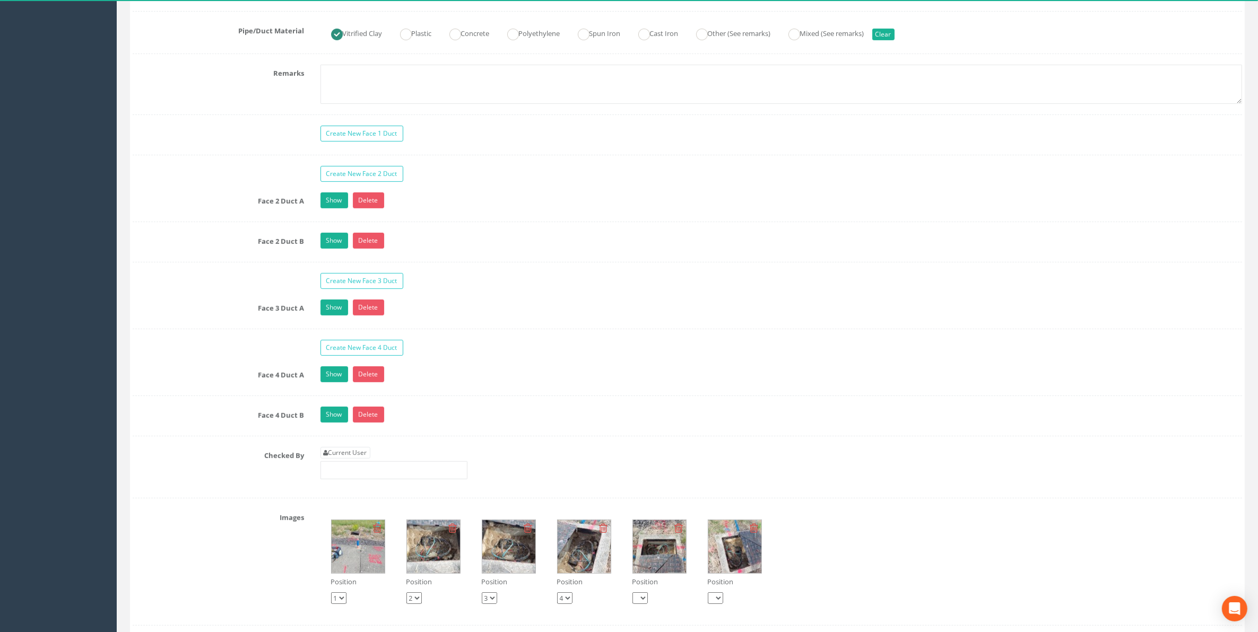
scroll to position [862, 0]
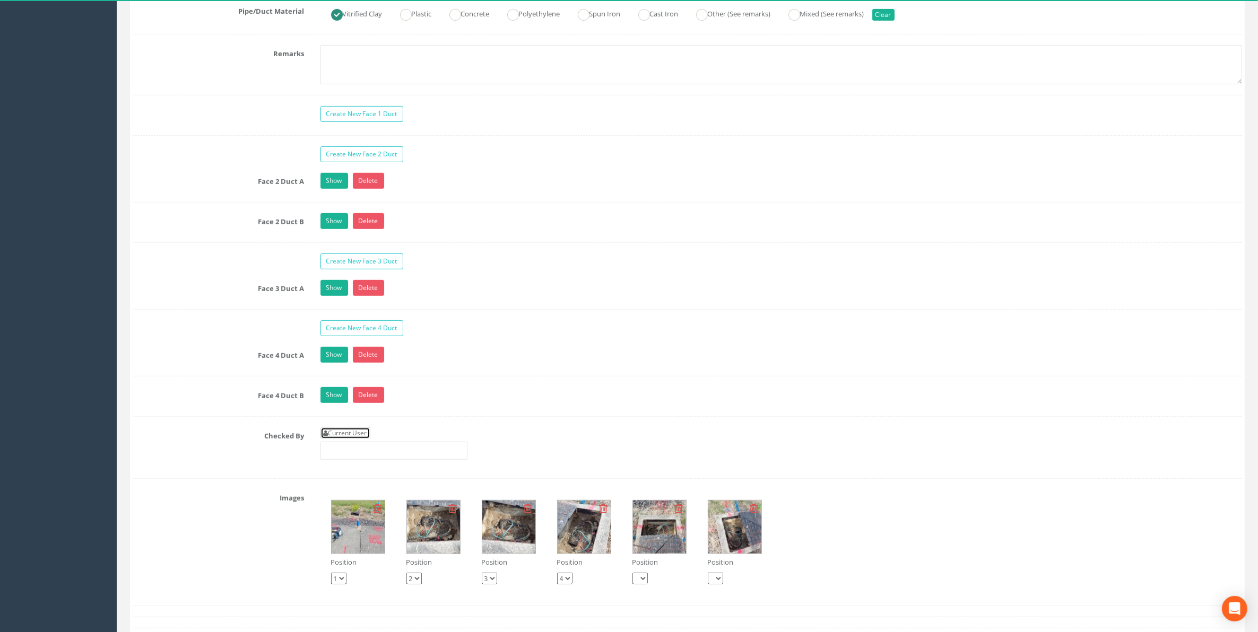
click at [340, 439] on link "Current User" at bounding box center [345, 434] width 50 height 12
type input "[PERSON_NAME]"
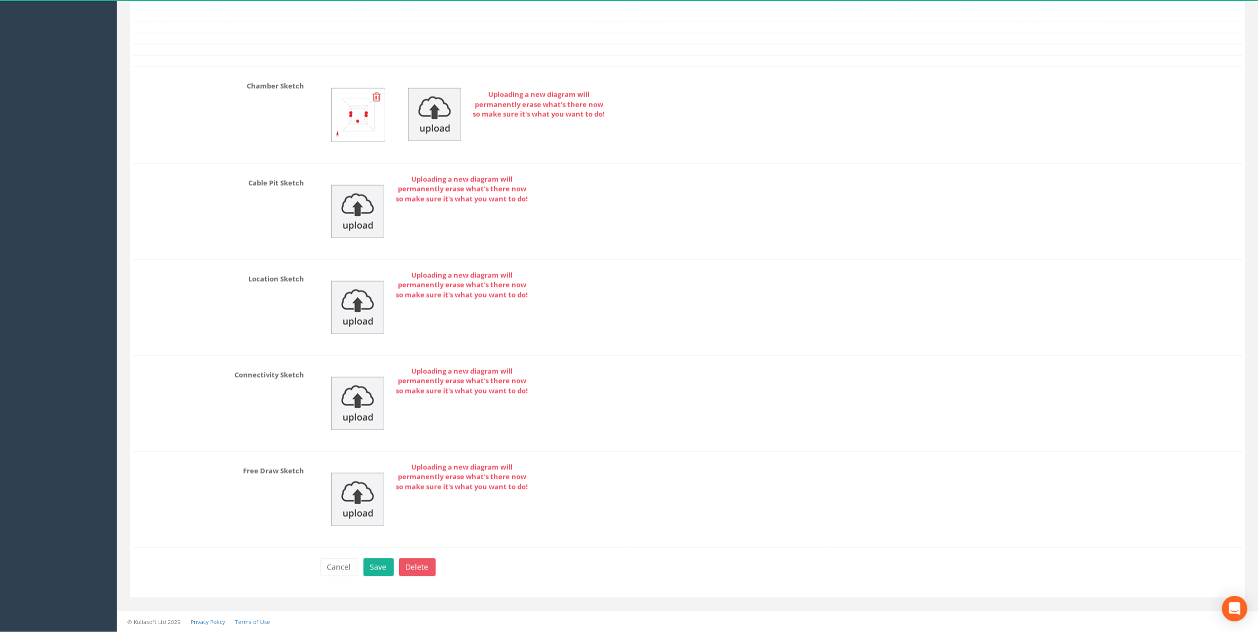
scroll to position [1571, 0]
click at [375, 568] on button "Save" at bounding box center [378, 568] width 30 height 18
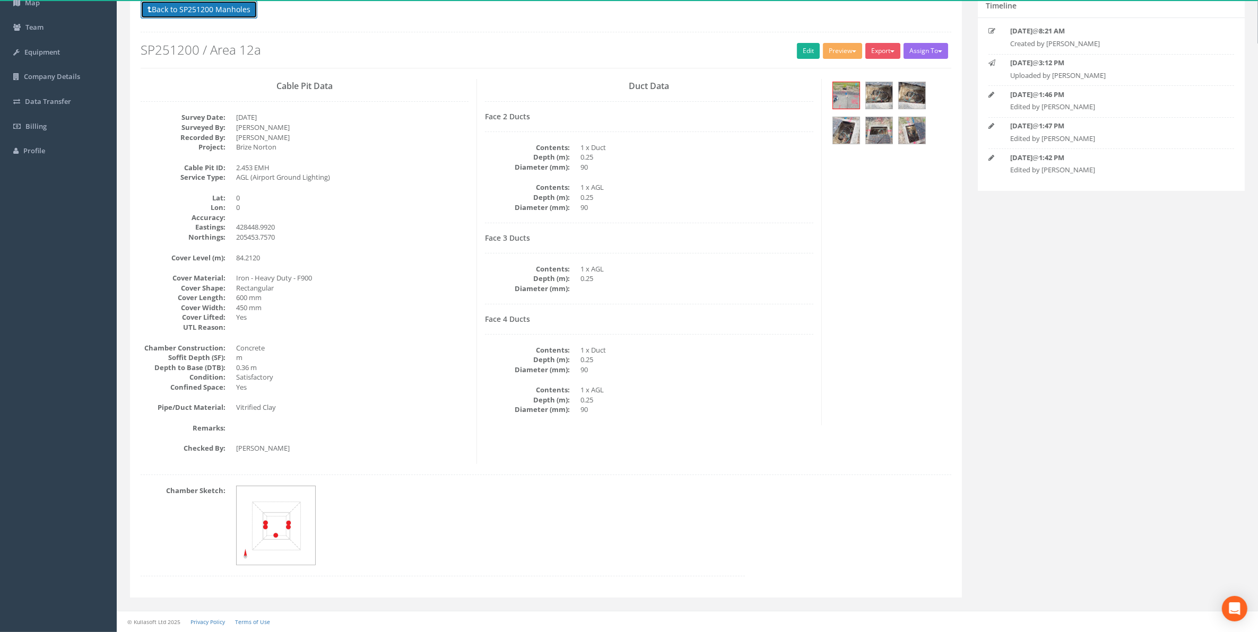
click at [222, 13] on button "Back to SP251200 Manholes" at bounding box center [199, 10] width 117 height 18
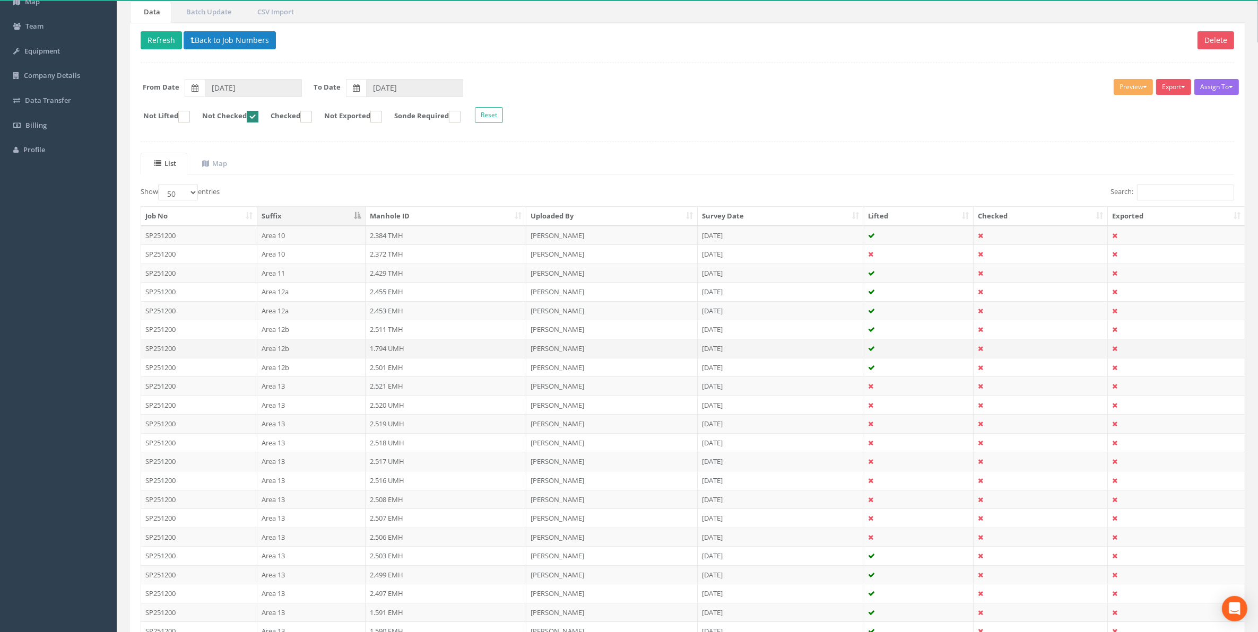
click at [382, 349] on td "1.794 UMH" at bounding box center [445, 348] width 161 height 19
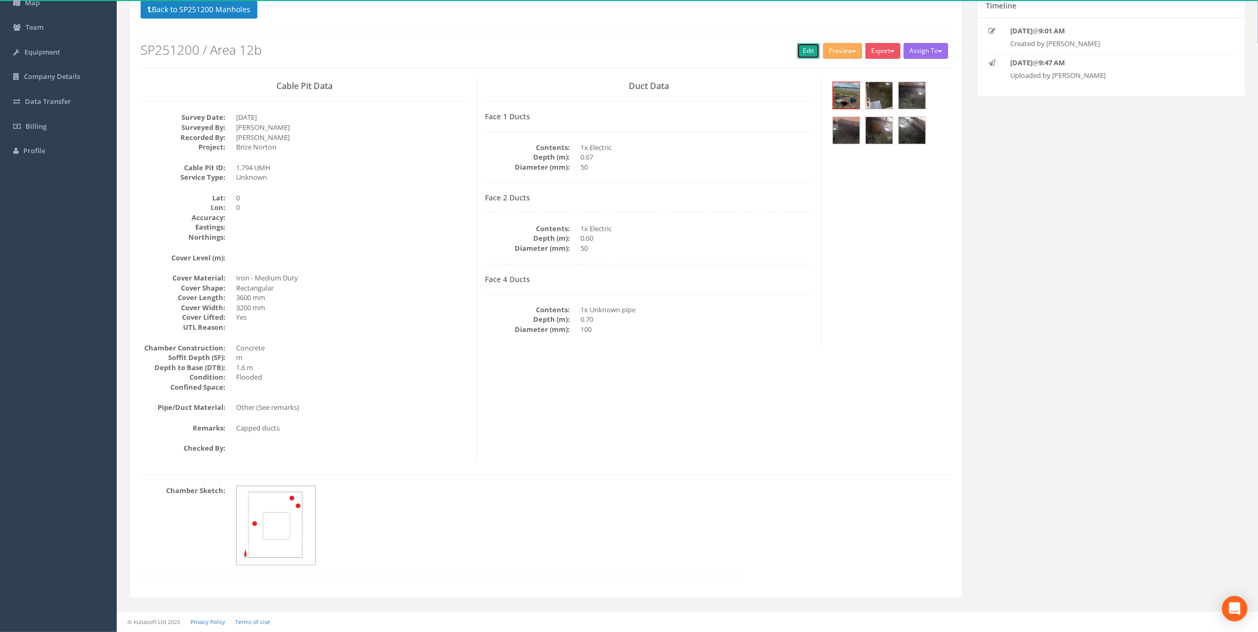
click at [804, 52] on link "Edit" at bounding box center [808, 51] width 23 height 16
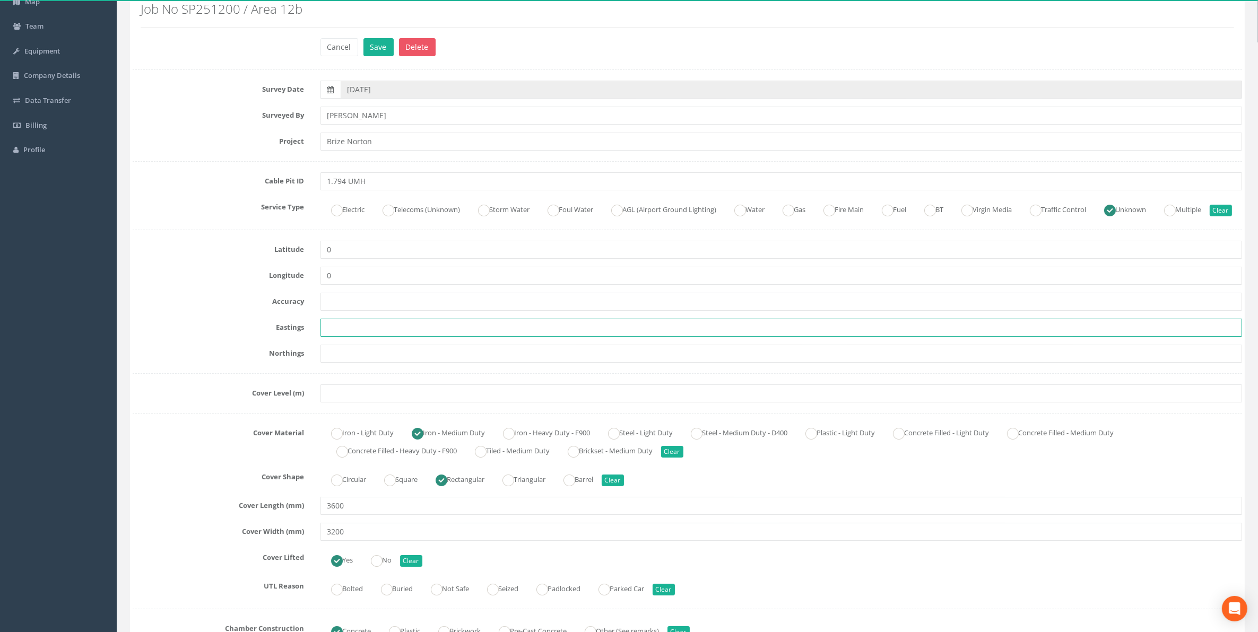
click at [337, 337] on input "text" at bounding box center [781, 328] width 922 height 18
paste input "429328.3134"
type input "429328.3134"
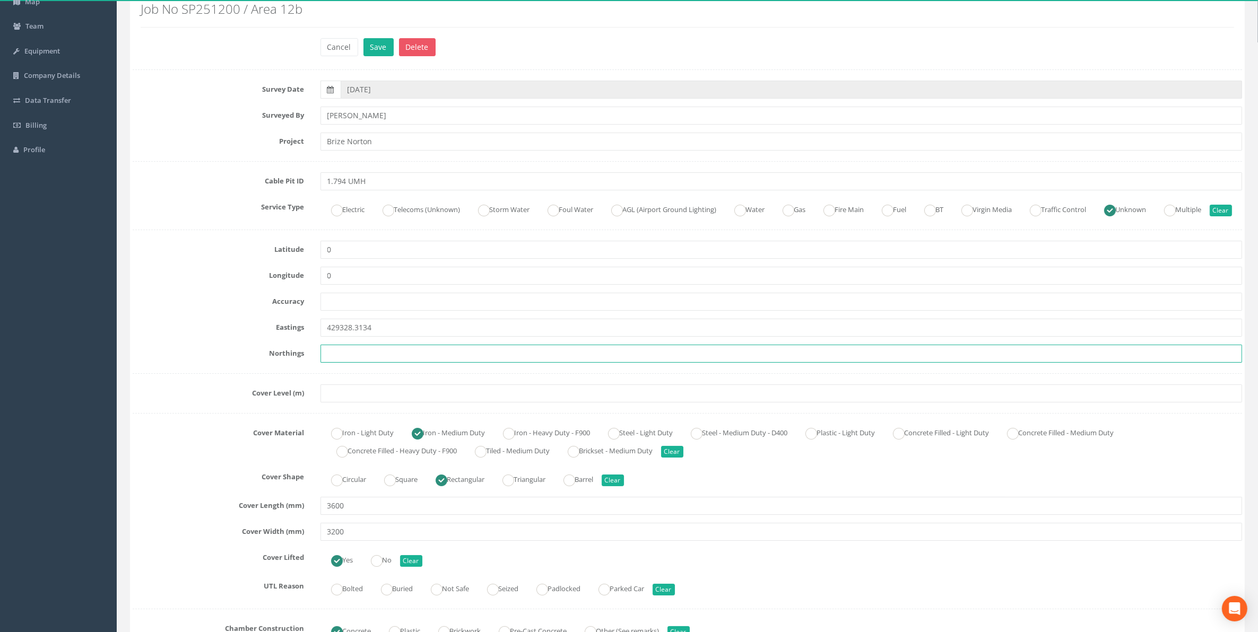
click at [327, 363] on input "text" at bounding box center [781, 354] width 922 height 18
paste input "205690.3706"
type input "205690.3706"
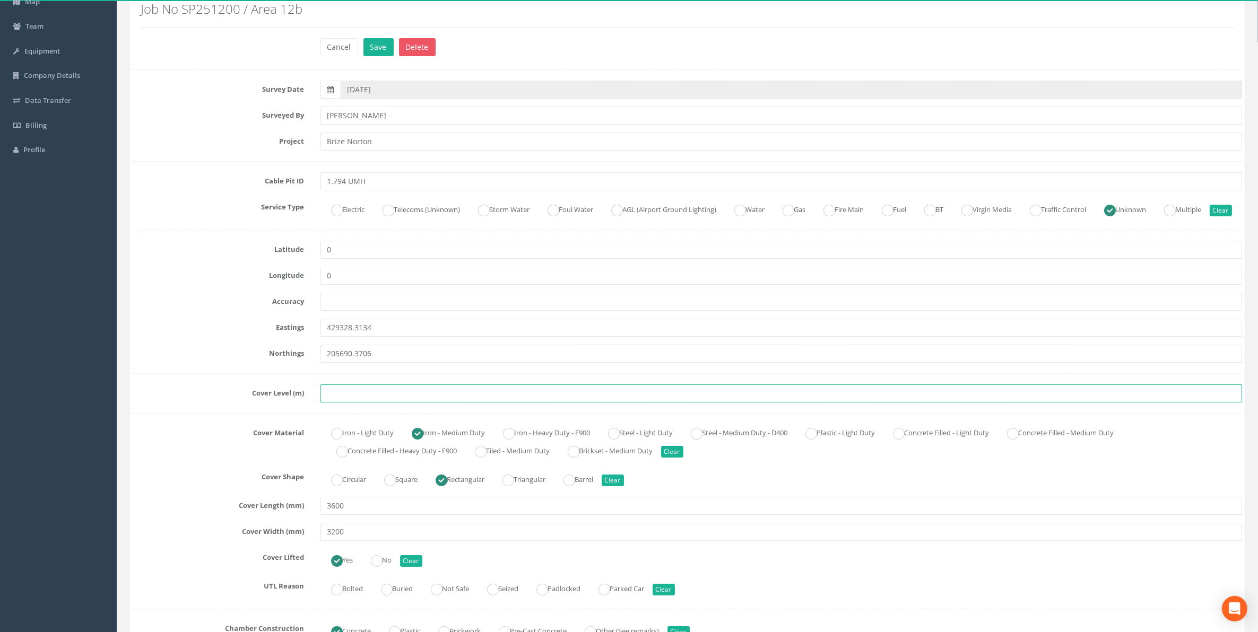
click at [362, 403] on input "text" at bounding box center [781, 394] width 922 height 18
paste input "79.5632"
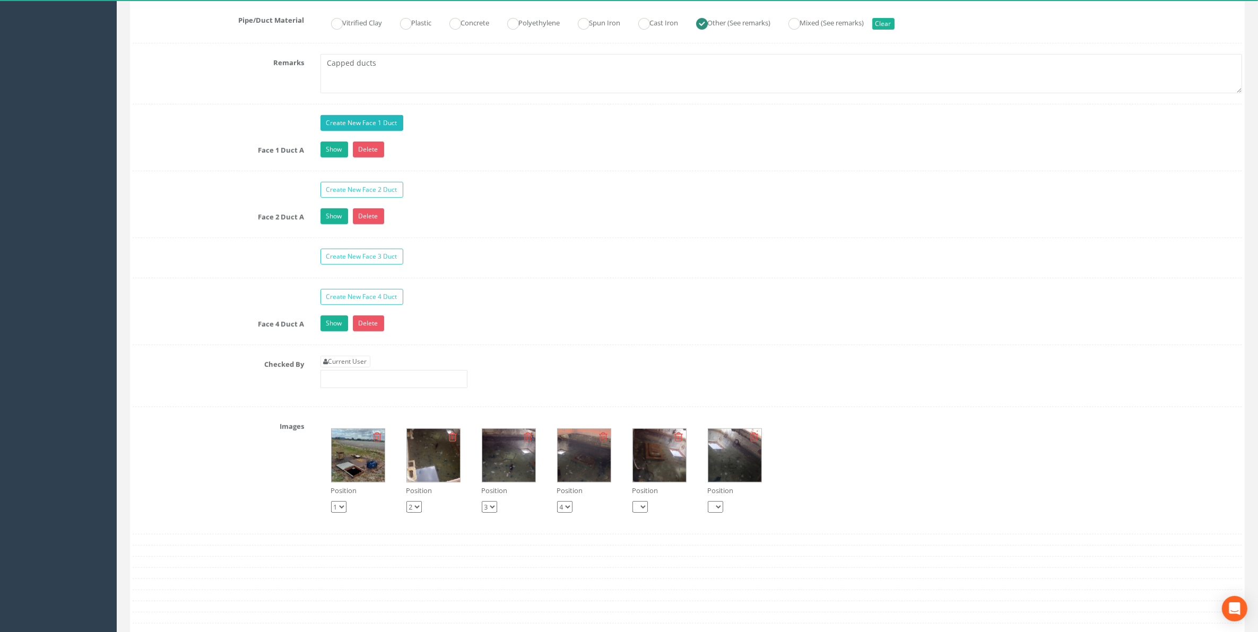
scroll to position [889, 0]
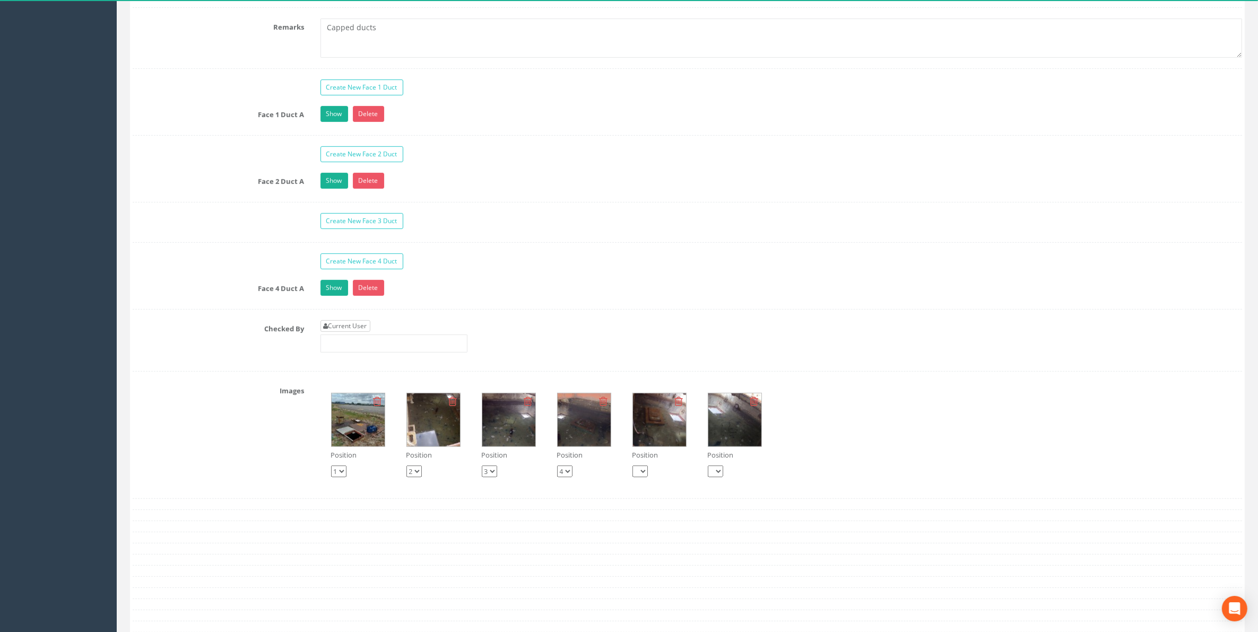
type input "79.5632"
click at [348, 332] on link "Current User" at bounding box center [345, 326] width 50 height 12
type input "[PERSON_NAME]"
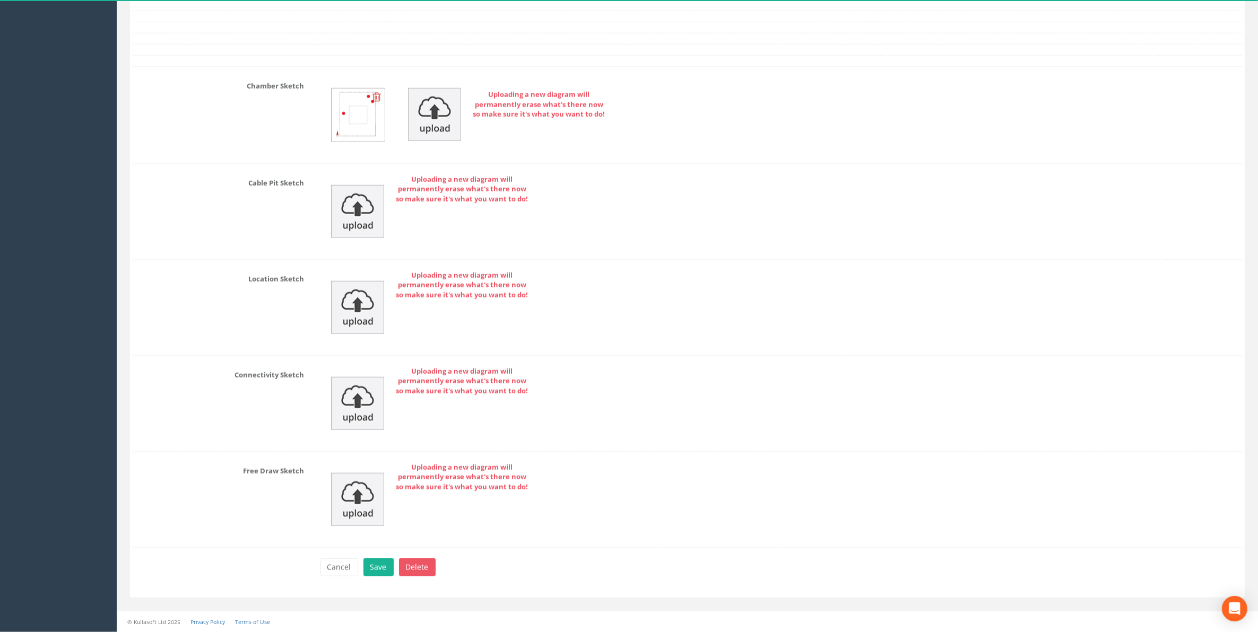
scroll to position [1490, 0]
click at [375, 569] on button "Save" at bounding box center [378, 568] width 30 height 18
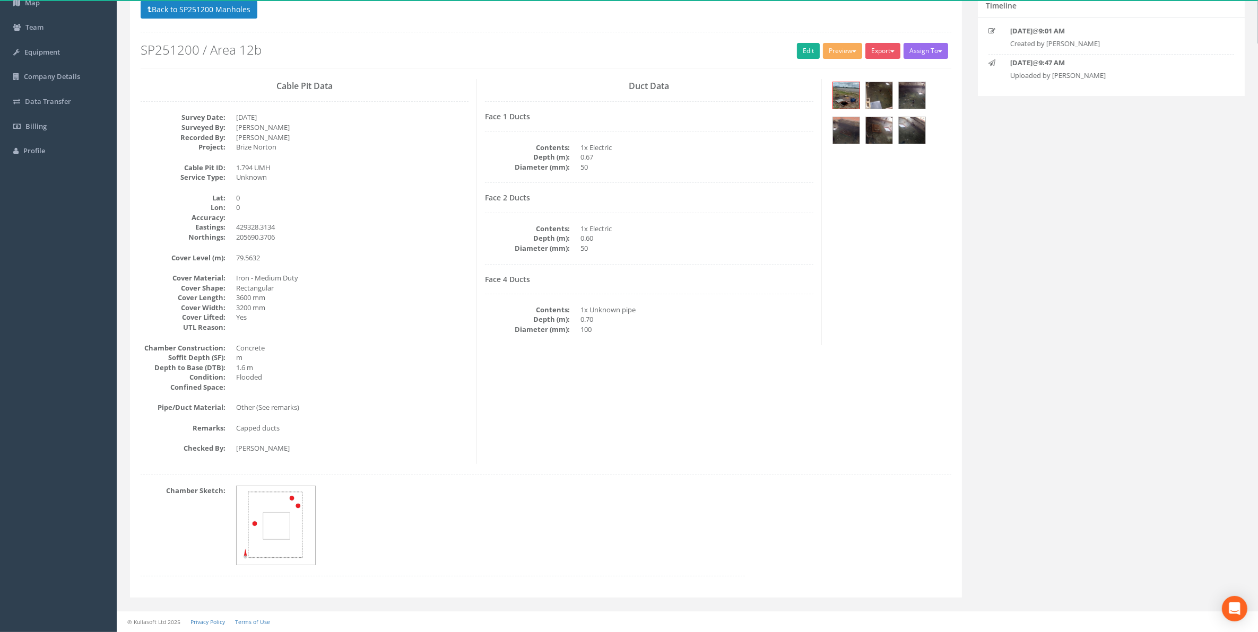
scroll to position [93, 0]
click at [216, 12] on button "Back to SP251200 Manholes" at bounding box center [199, 10] width 117 height 18
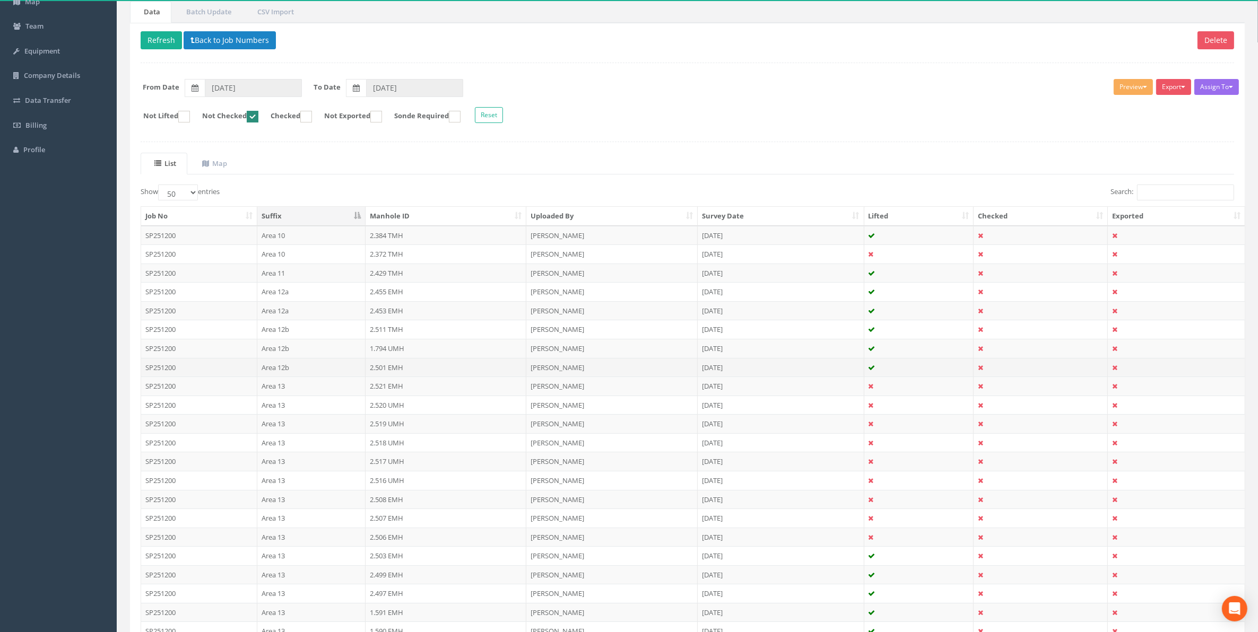
click at [382, 372] on td "2.501 EMH" at bounding box center [445, 367] width 161 height 19
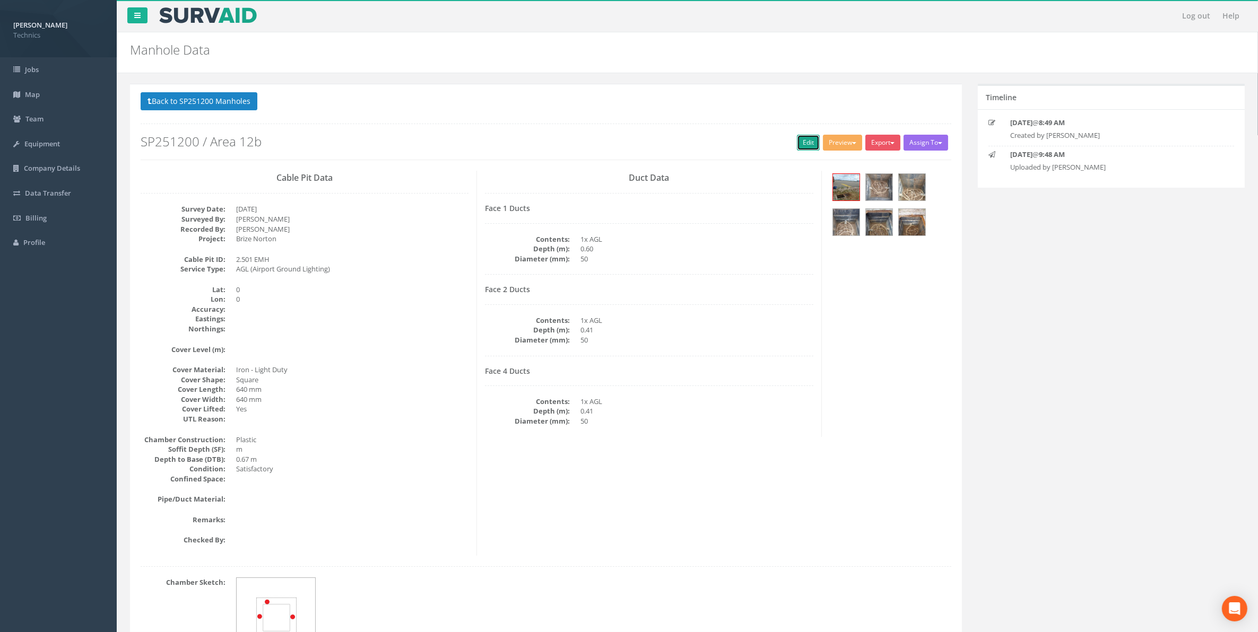
click at [802, 145] on link "Edit" at bounding box center [808, 143] width 23 height 16
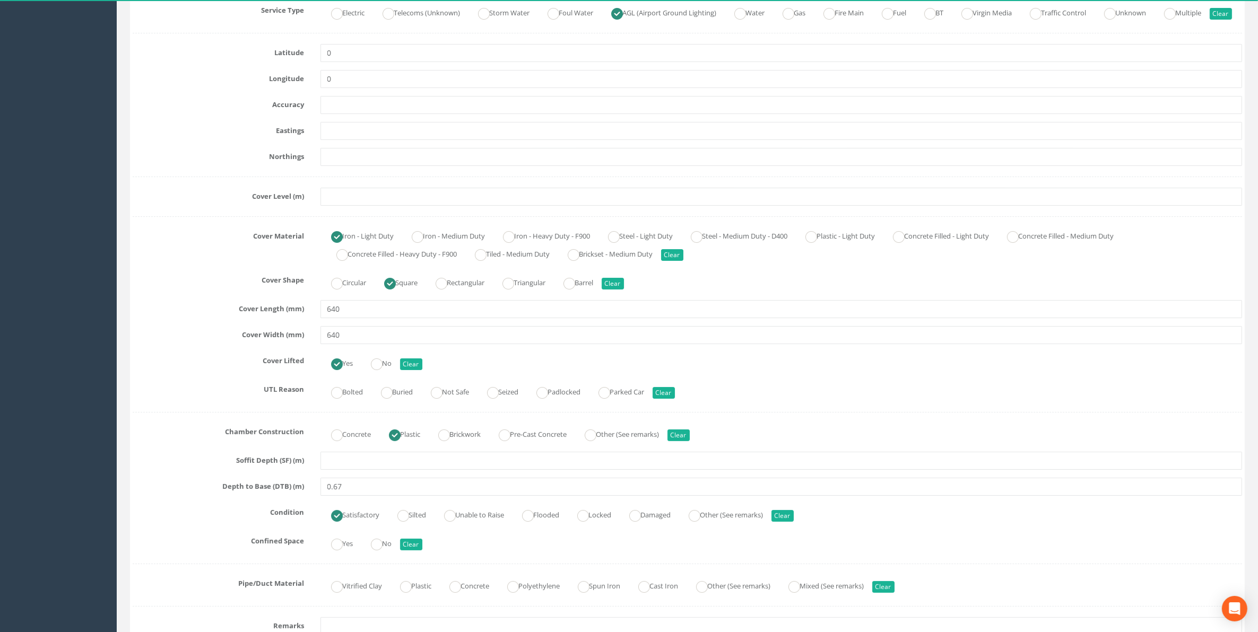
scroll to position [133, 0]
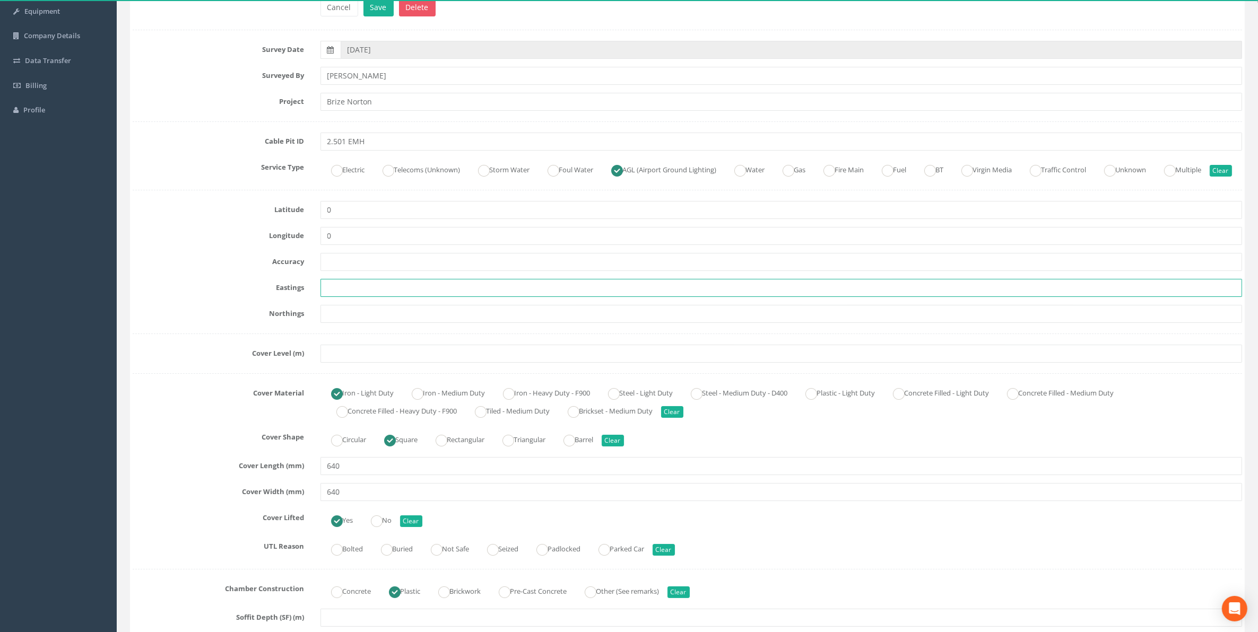
click at [345, 297] on input "text" at bounding box center [781, 288] width 922 height 18
paste input "79.5632"
drag, startPoint x: 366, startPoint y: 308, endPoint x: 309, endPoint y: 301, distance: 57.2
click at [309, 297] on div "Eastings 79.5632" at bounding box center [687, 288] width 1125 height 18
paste input "429342.837"
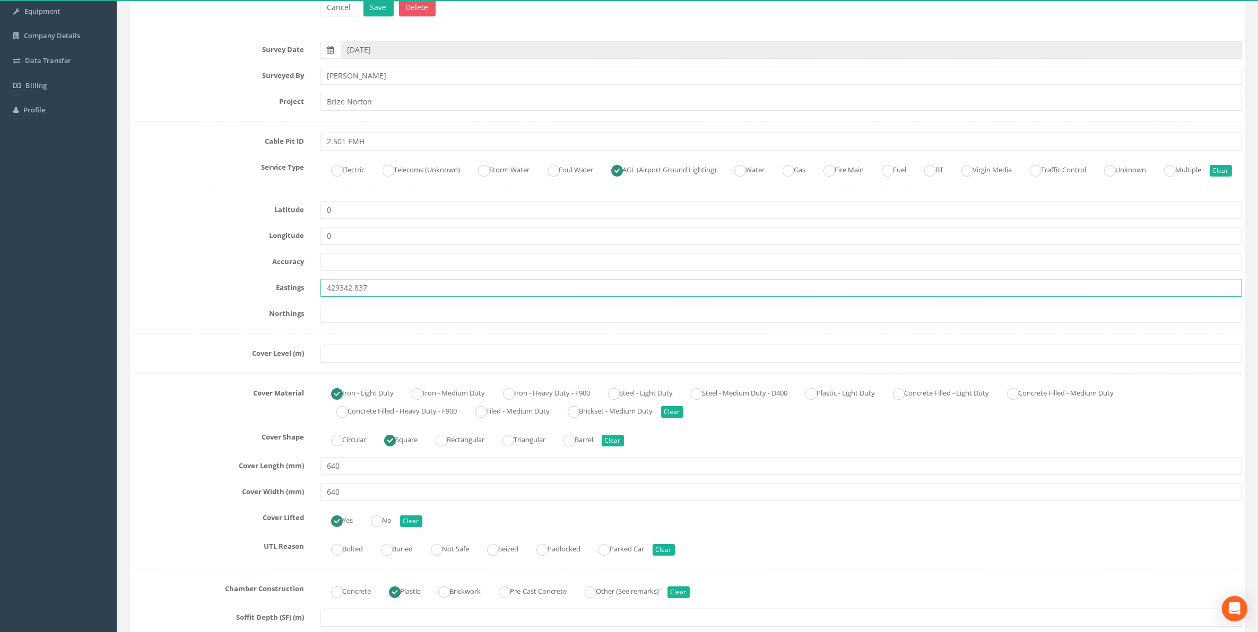
type input "429342.837"
click at [386, 323] on input "text" at bounding box center [781, 314] width 922 height 18
paste input "205517.022"
type input "205517.022"
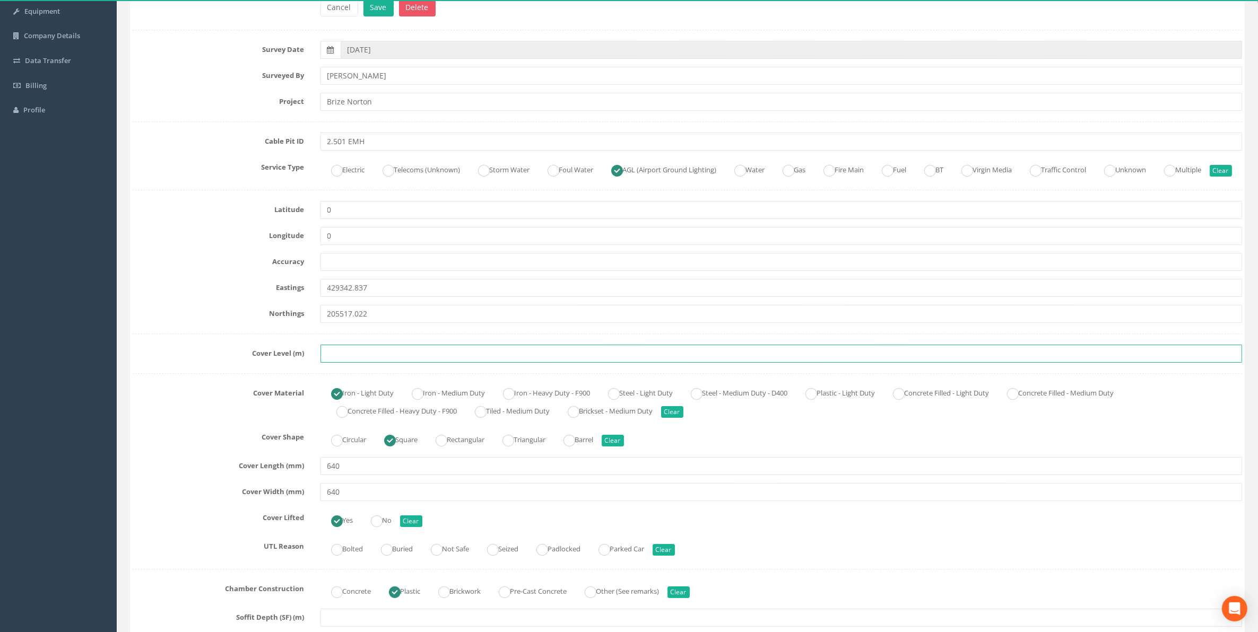
click at [358, 363] on input "text" at bounding box center [781, 354] width 922 height 18
paste input "77.688"
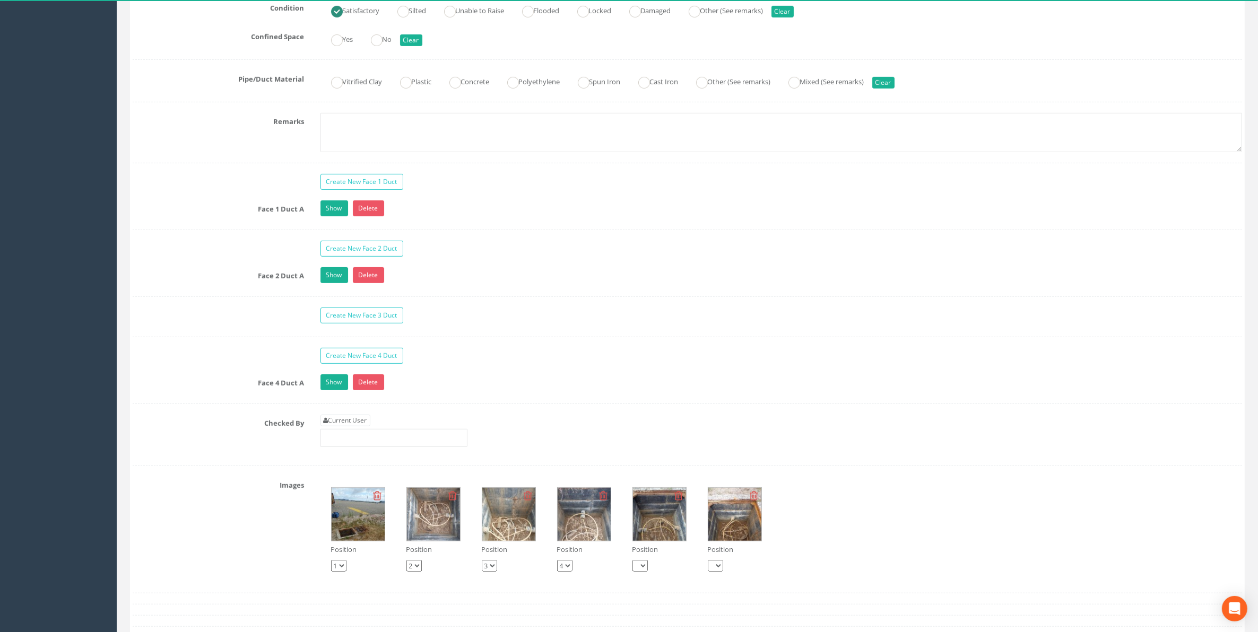
scroll to position [796, 0]
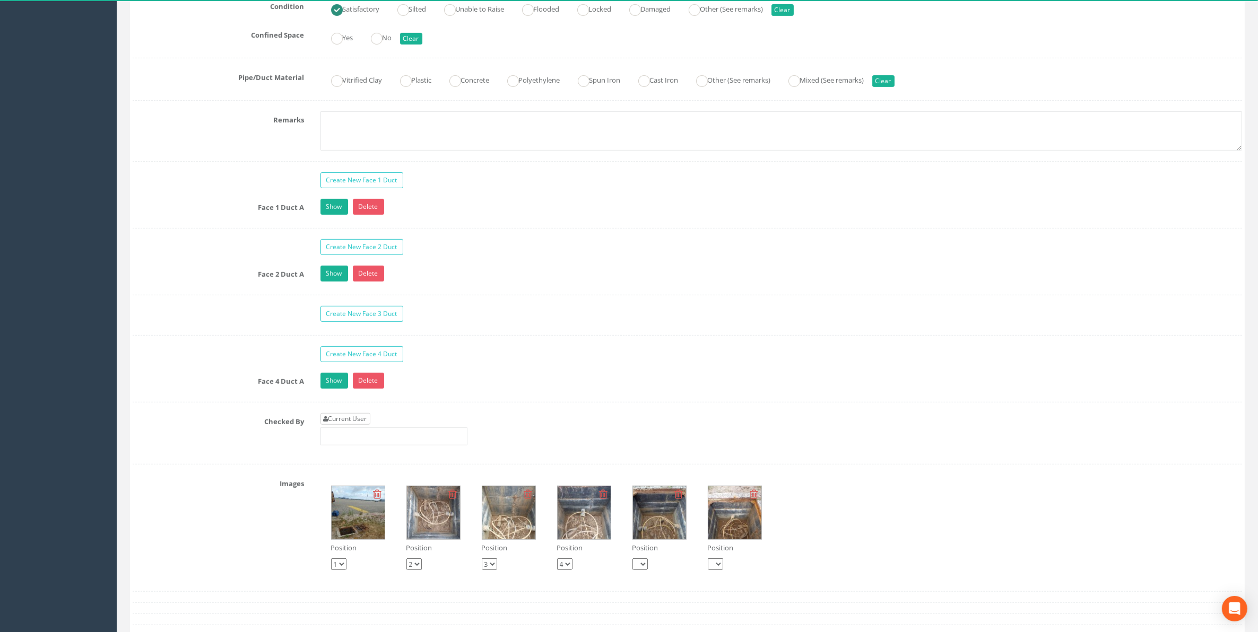
type input "77.688"
click at [356, 425] on link "Current User" at bounding box center [345, 419] width 50 height 12
type input "[PERSON_NAME]"
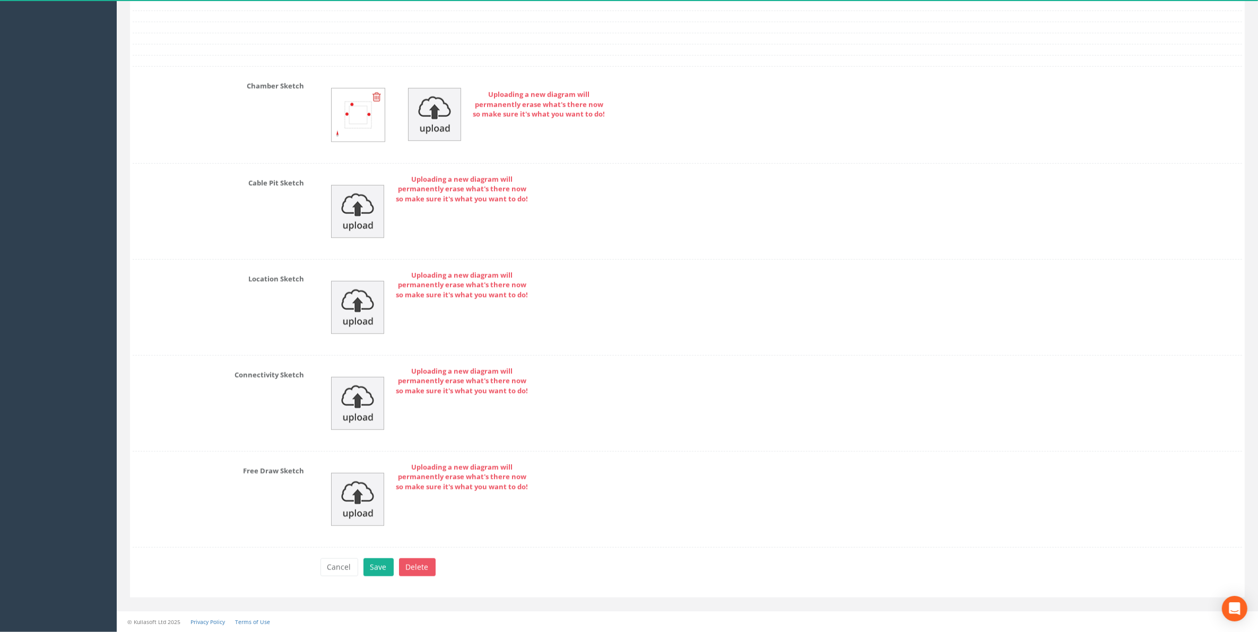
scroll to position [1490, 0]
click at [372, 568] on button "Save" at bounding box center [378, 568] width 30 height 18
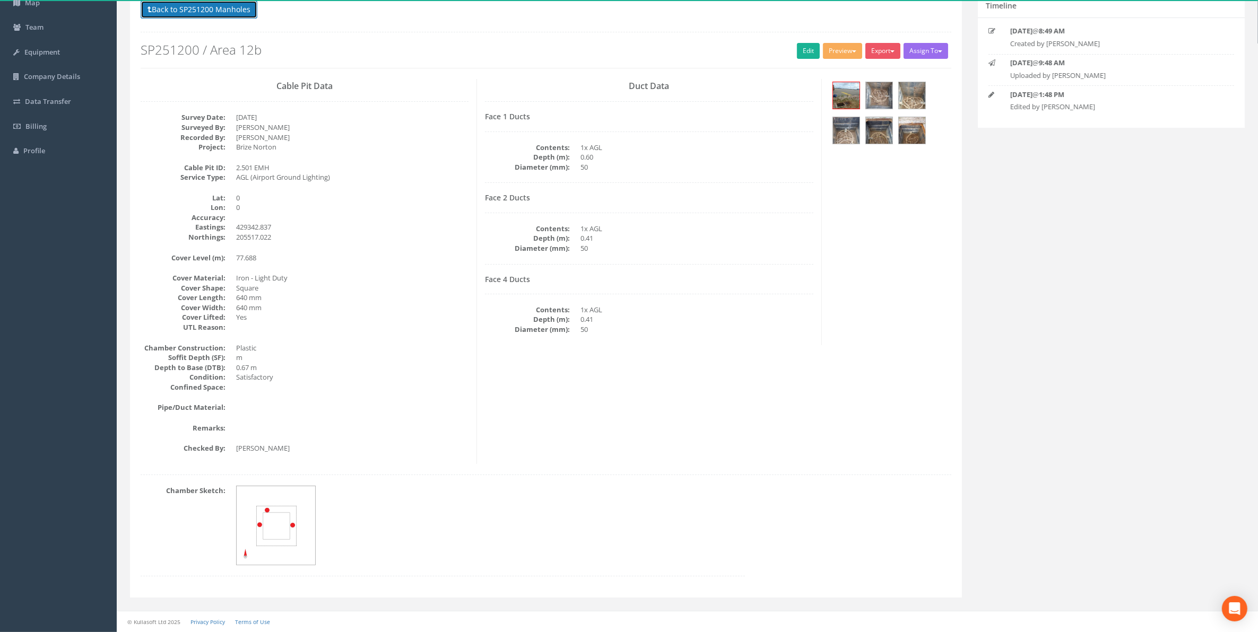
click at [215, 16] on button "Back to SP251200 Manholes" at bounding box center [199, 10] width 117 height 18
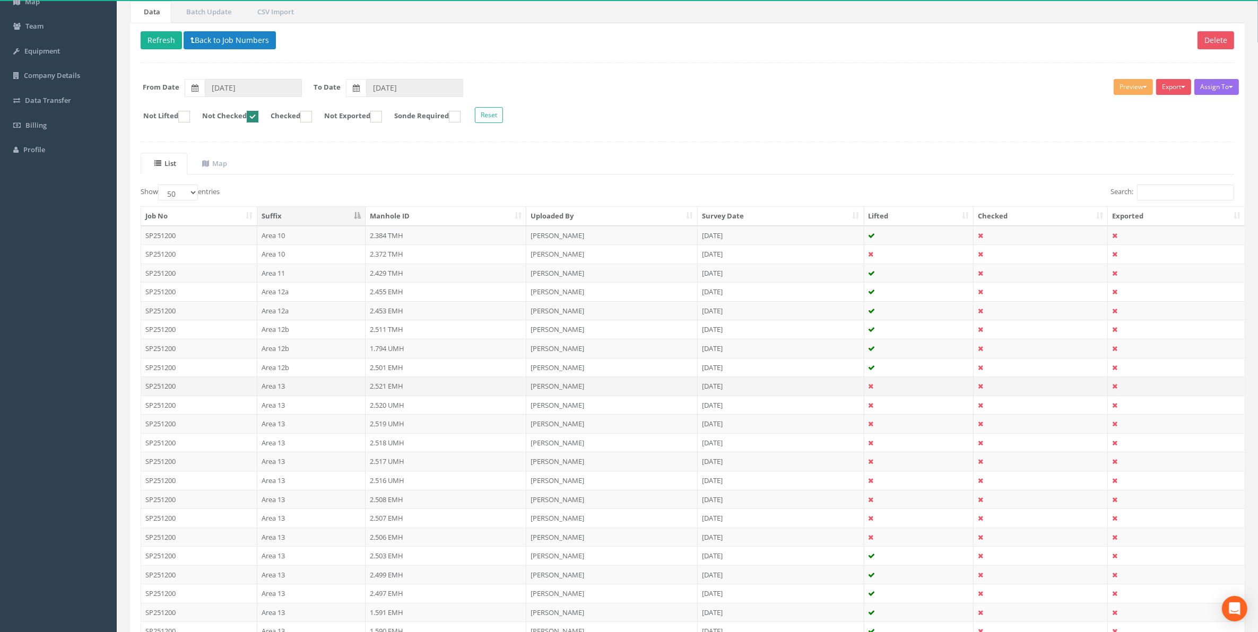
click at [386, 389] on td "2.521 EMH" at bounding box center [445, 386] width 161 height 19
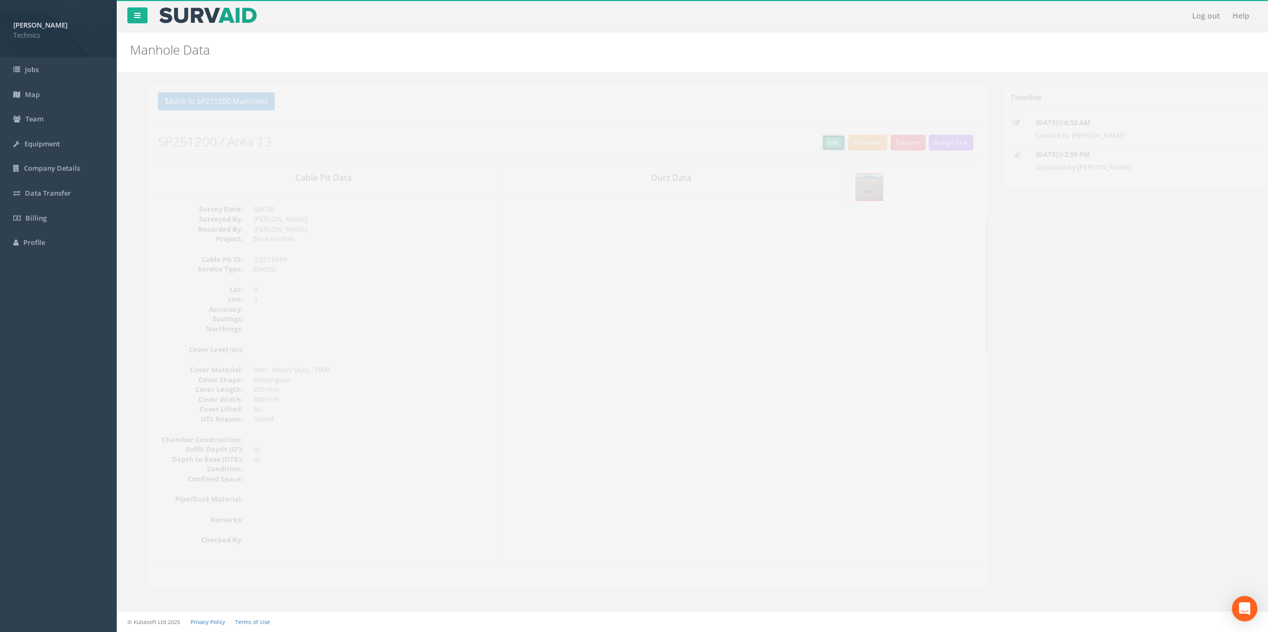
click at [815, 150] on link "Edit" at bounding box center [816, 143] width 23 height 16
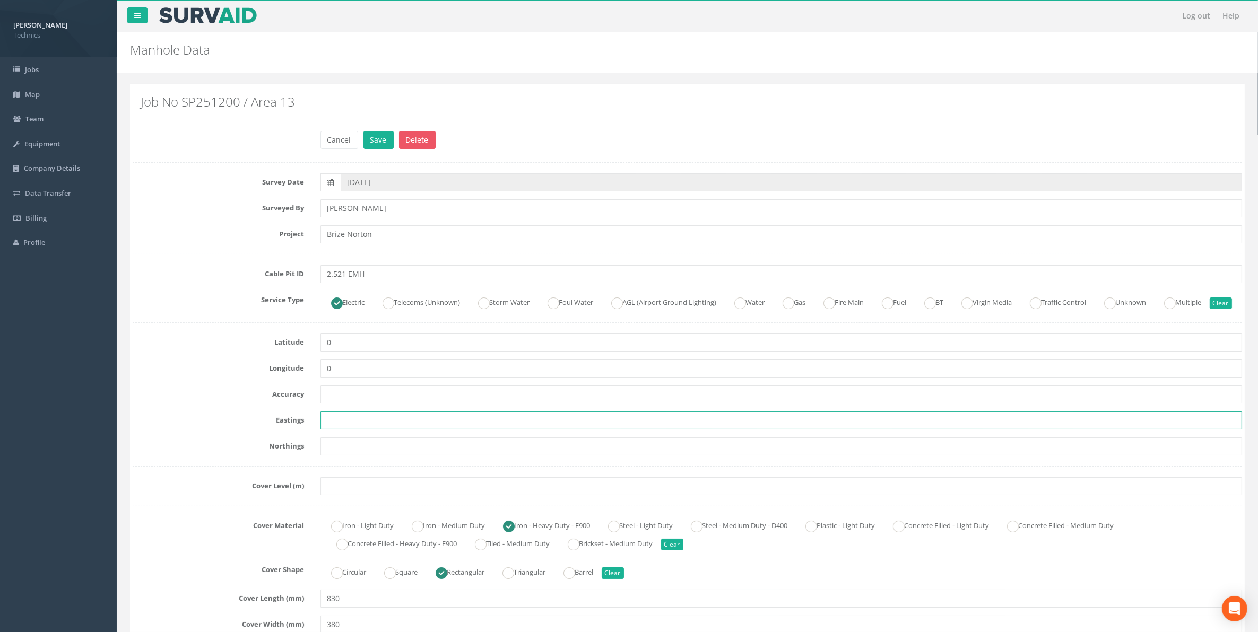
click at [347, 430] on input "text" at bounding box center [781, 421] width 922 height 18
paste input "430066.555"
type input "430066.555"
click at [338, 456] on input "text" at bounding box center [781, 447] width 922 height 18
paste input "206093.778"
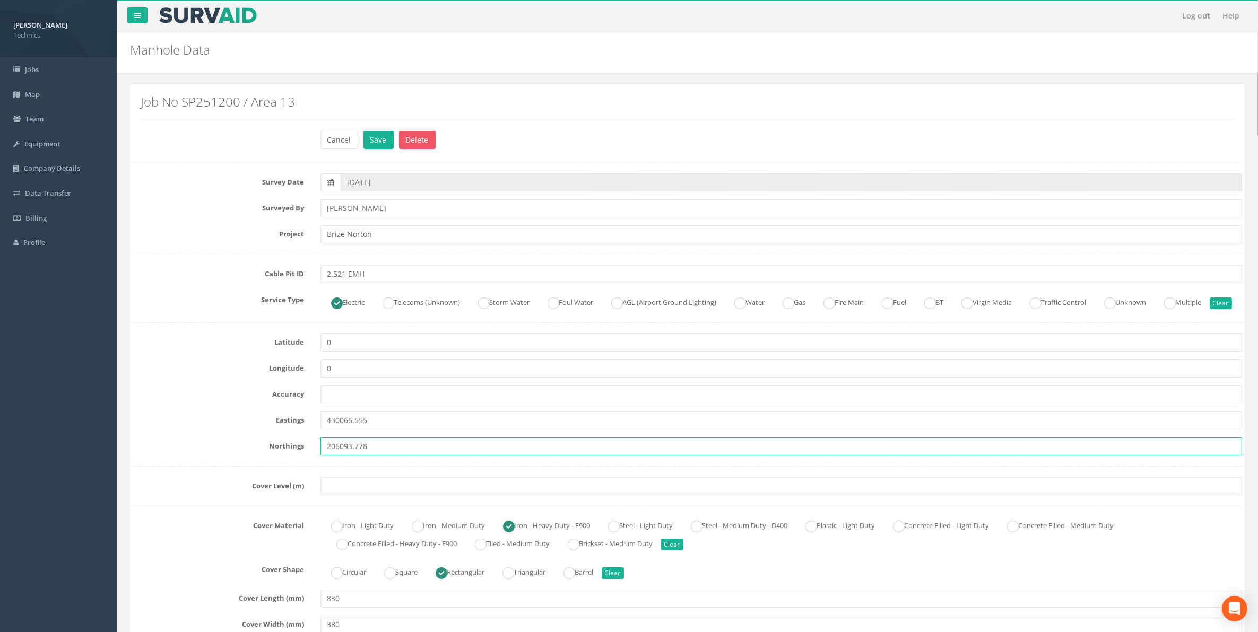
type input "206093.778"
click at [345, 495] on input "text" at bounding box center [781, 486] width 922 height 18
paste input "75.599"
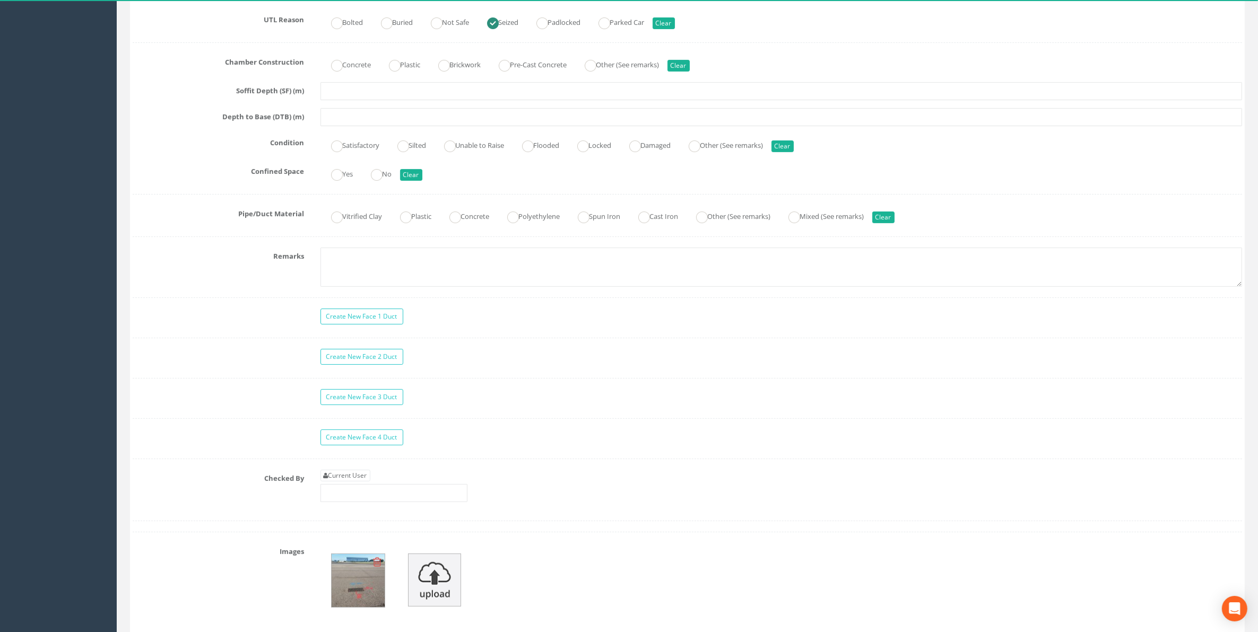
scroll to position [663, 0]
type input "75.599"
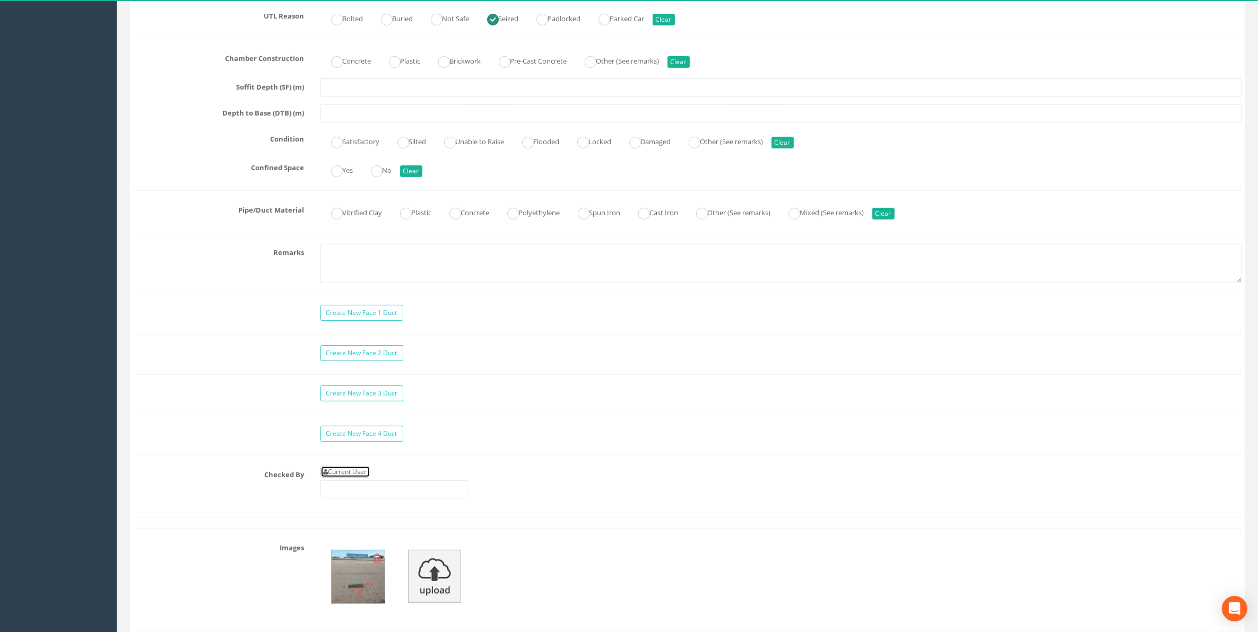
click at [359, 478] on link "Current User" at bounding box center [345, 472] width 50 height 12
type input "[PERSON_NAME]"
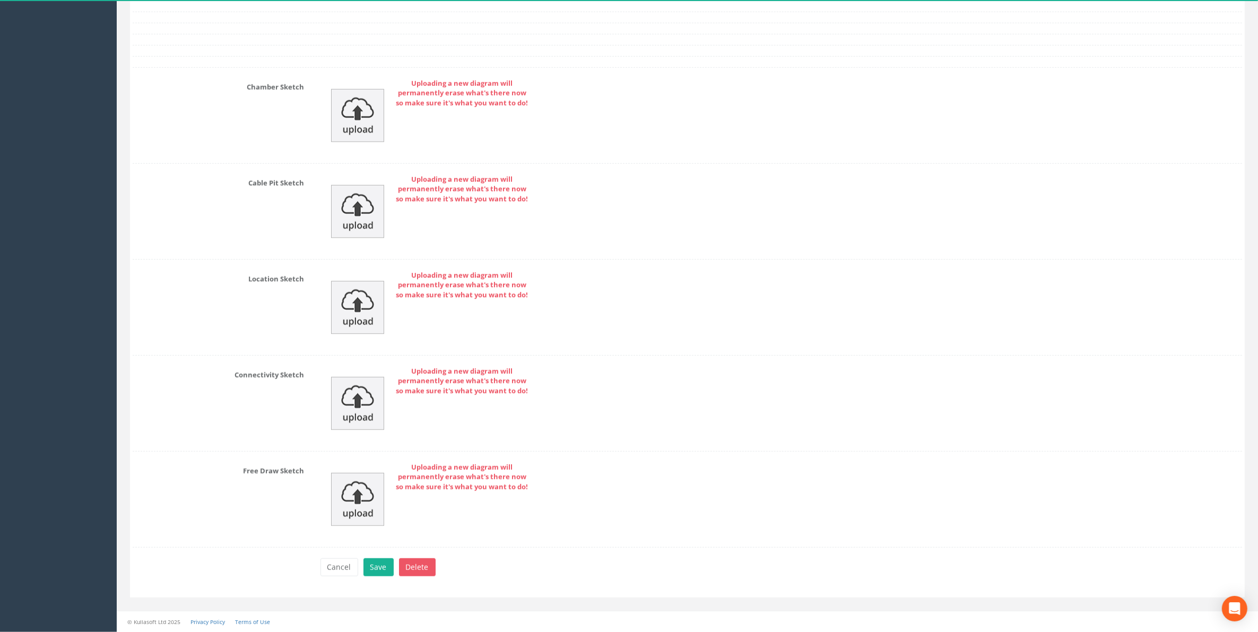
scroll to position [1396, 0]
click at [380, 566] on button "Save" at bounding box center [378, 568] width 30 height 18
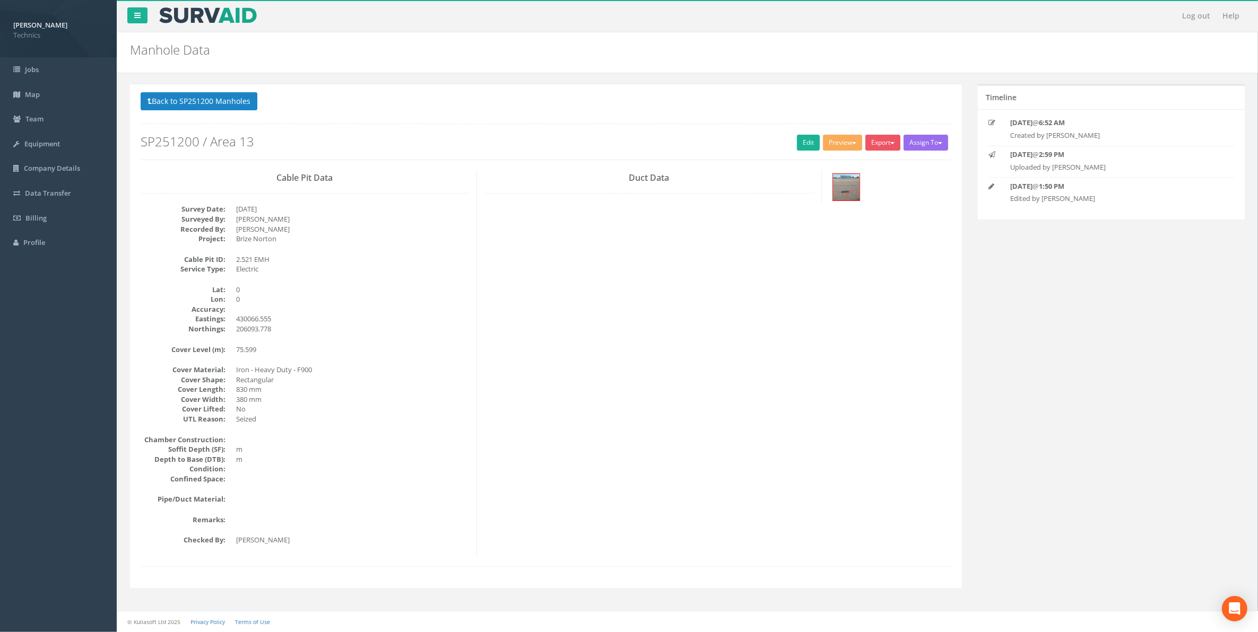
scroll to position [0, 0]
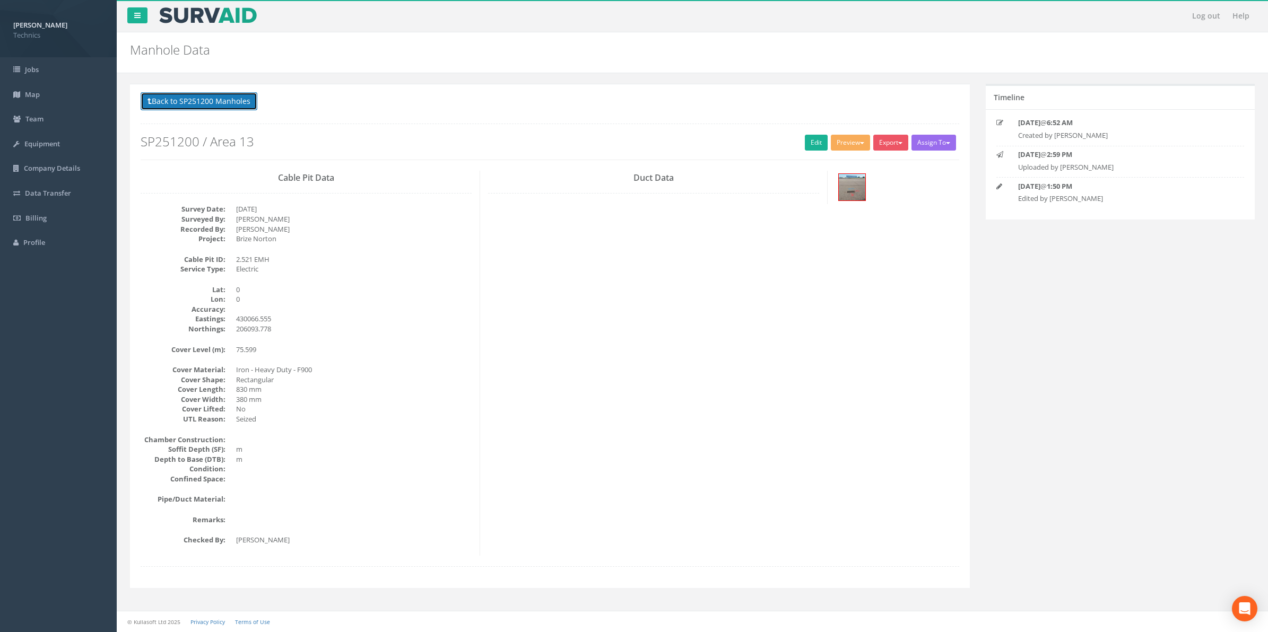
drag, startPoint x: 208, startPoint y: 99, endPoint x: 204, endPoint y: 105, distance: 6.8
click at [208, 100] on button "Back to SP251200 Manholes" at bounding box center [199, 101] width 117 height 18
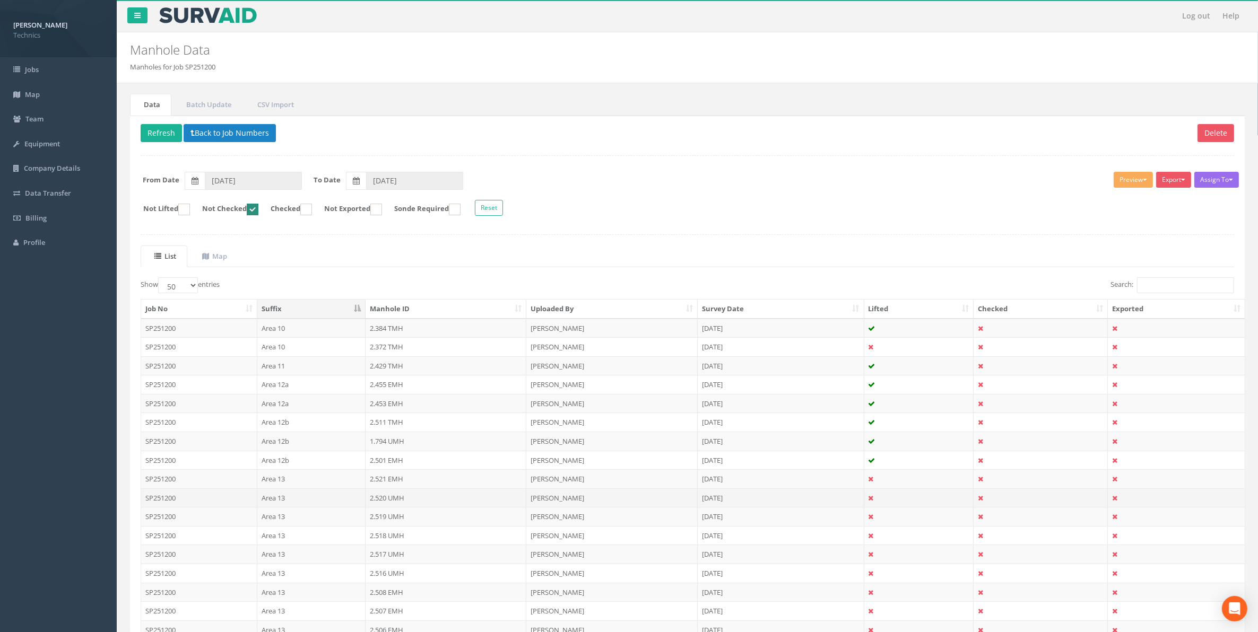
click at [394, 501] on td "2.520 UMH" at bounding box center [445, 498] width 161 height 19
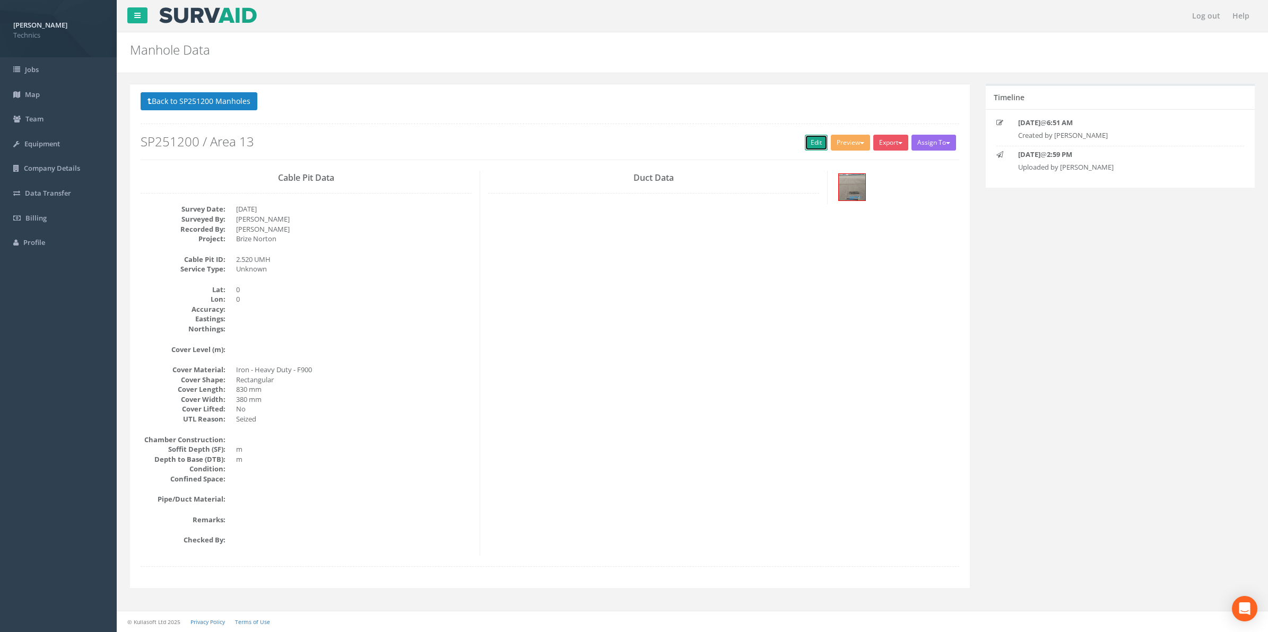
click at [805, 144] on link "Edit" at bounding box center [816, 143] width 23 height 16
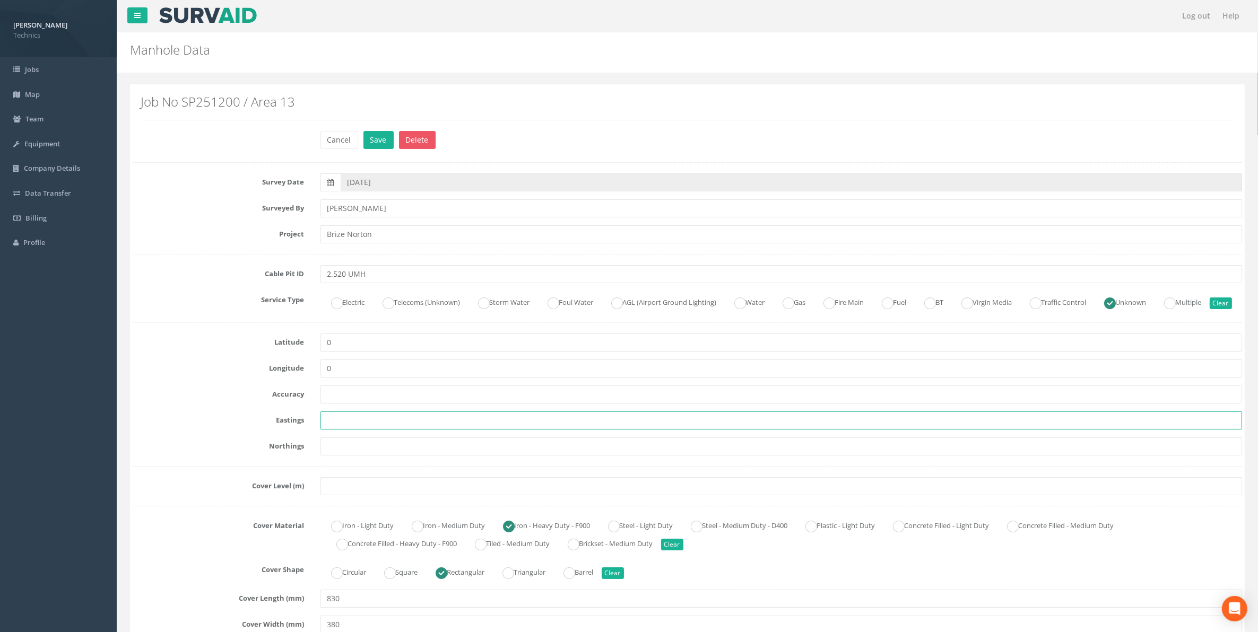
click at [356, 430] on input "text" at bounding box center [781, 421] width 922 height 18
paste input "430046.685"
type input "430046.685"
click at [373, 456] on input "text" at bounding box center [781, 447] width 922 height 18
paste input "206087.401"
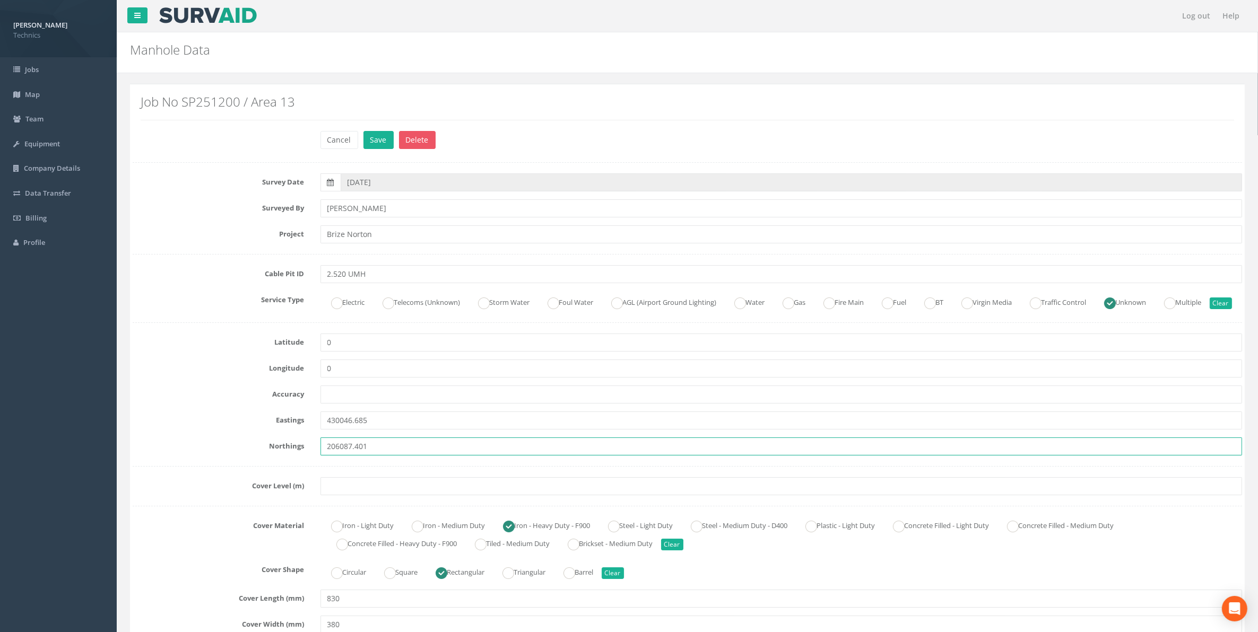
type input "206087.401"
click at [363, 495] on input "text" at bounding box center [781, 486] width 922 height 18
paste input "75.82"
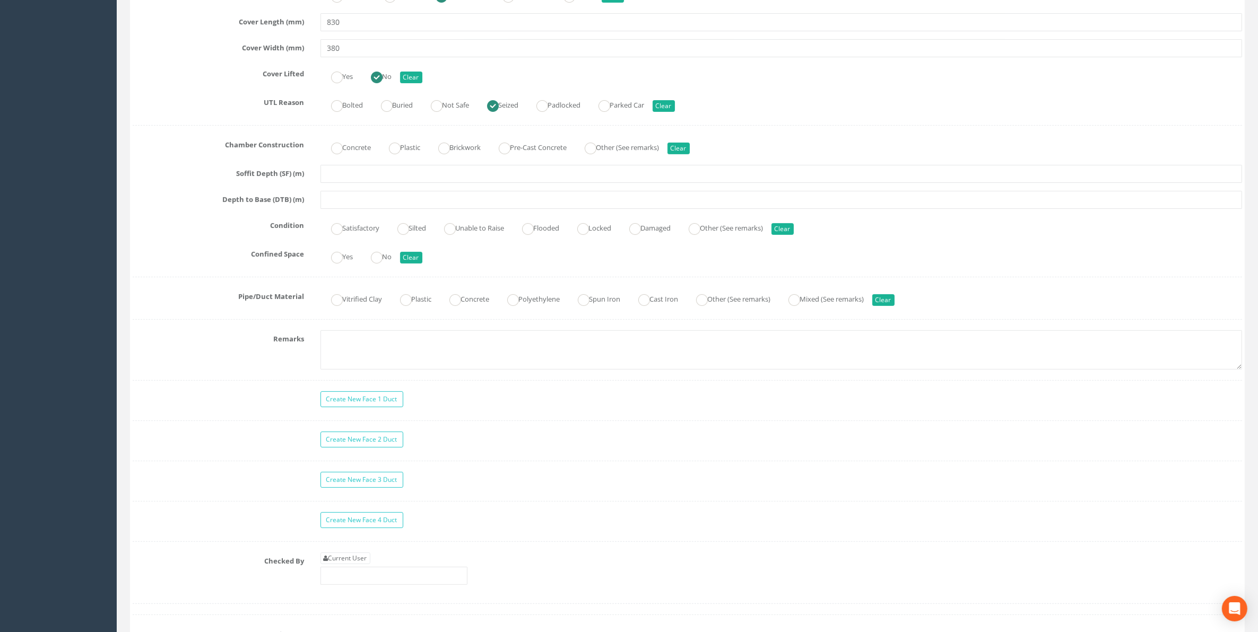
scroll to position [597, 0]
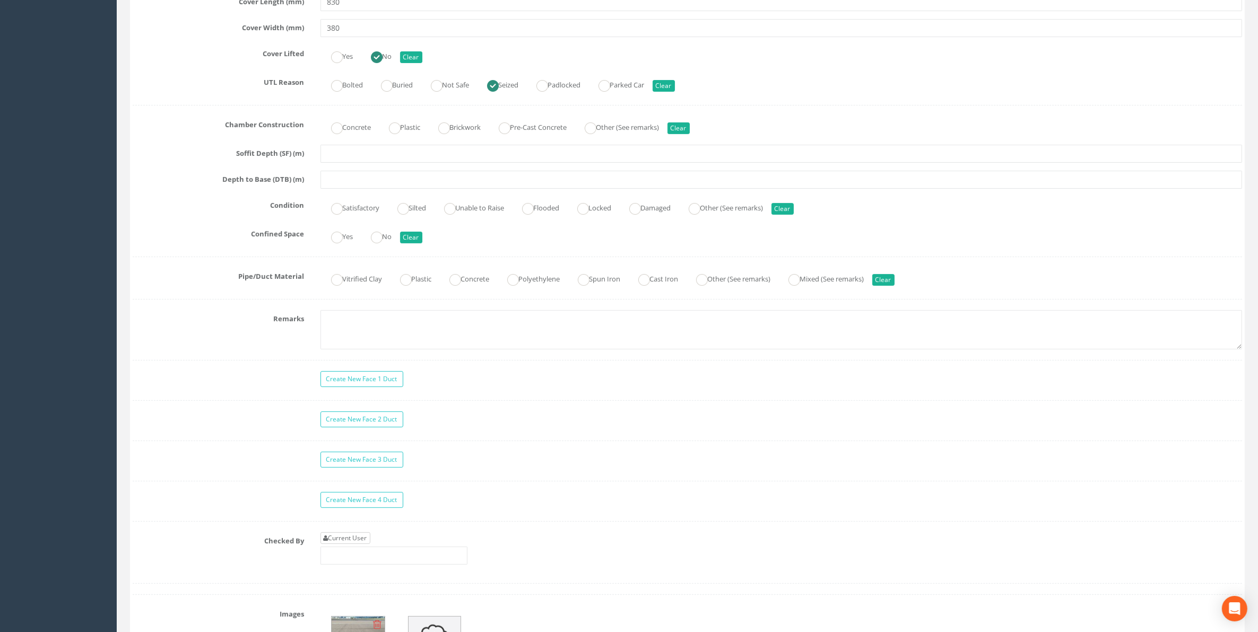
type input "75.82"
click at [346, 544] on link "Current User" at bounding box center [345, 539] width 50 height 12
type input "[PERSON_NAME]"
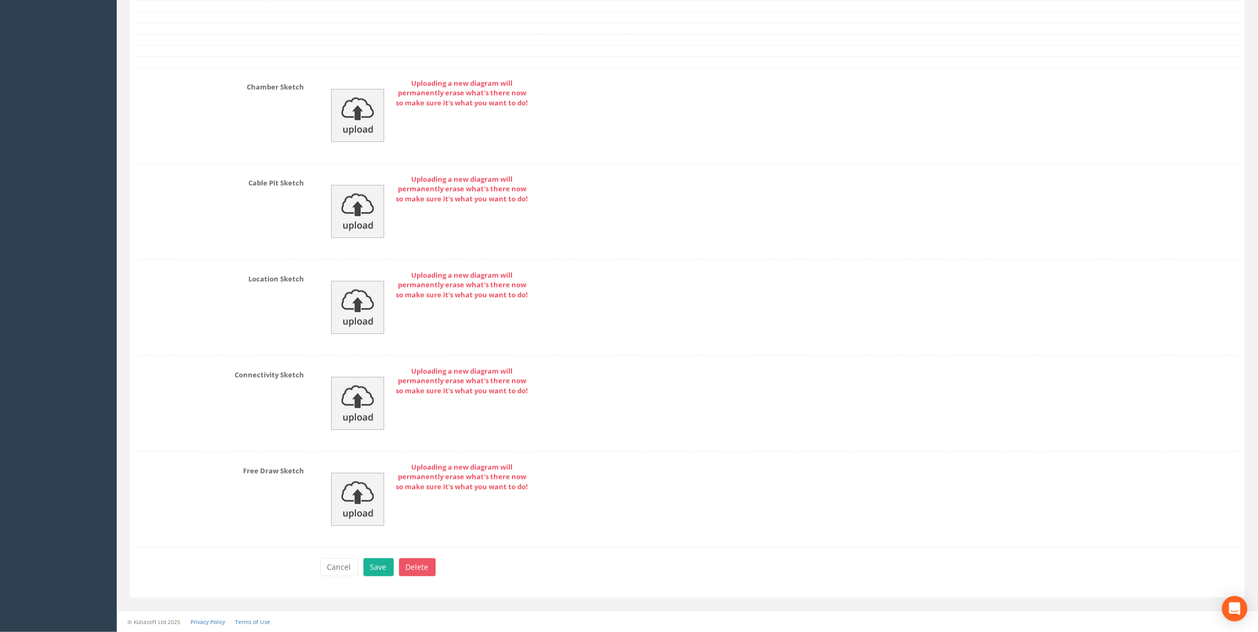
scroll to position [1396, 0]
click at [378, 573] on button "Save" at bounding box center [378, 568] width 30 height 18
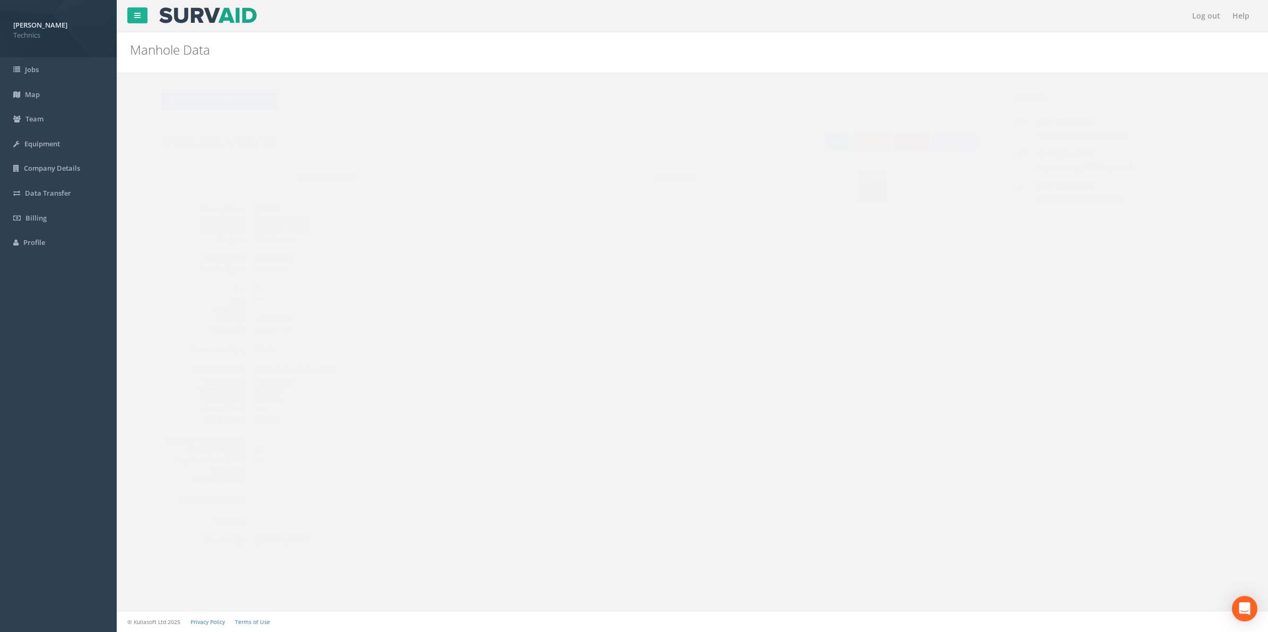
click at [228, 101] on button "Back to SP251200 Manholes" at bounding box center [199, 101] width 117 height 18
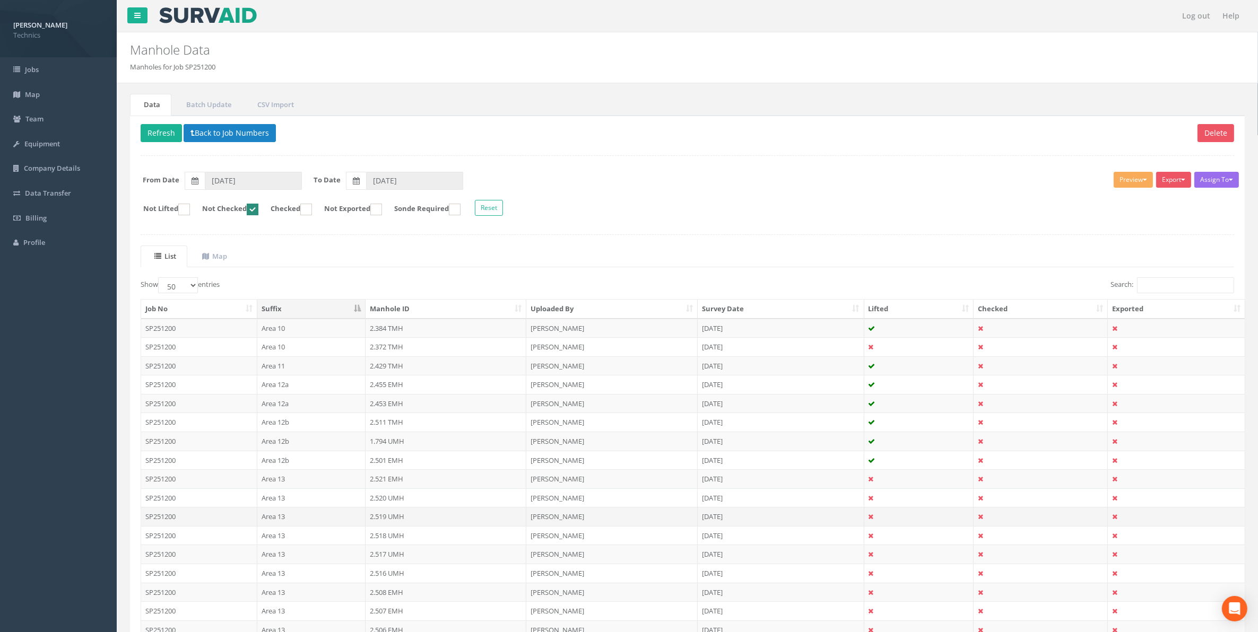
click at [388, 524] on td "2.519 UMH" at bounding box center [445, 516] width 161 height 19
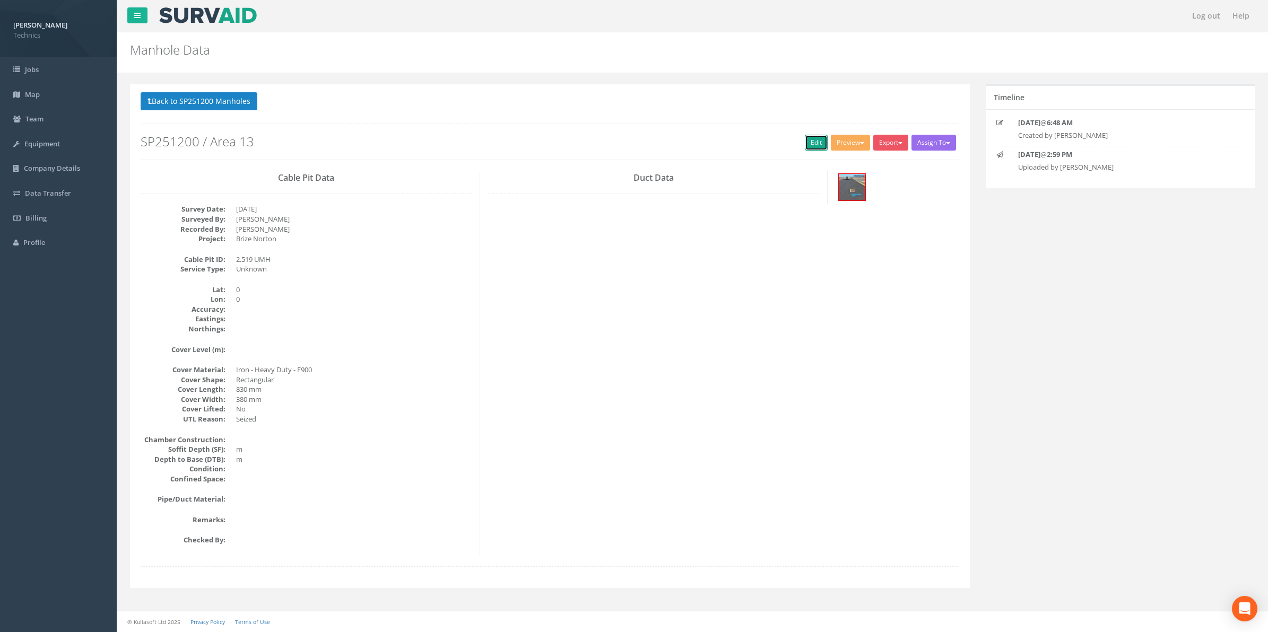
click at [805, 143] on link "Edit" at bounding box center [816, 143] width 23 height 16
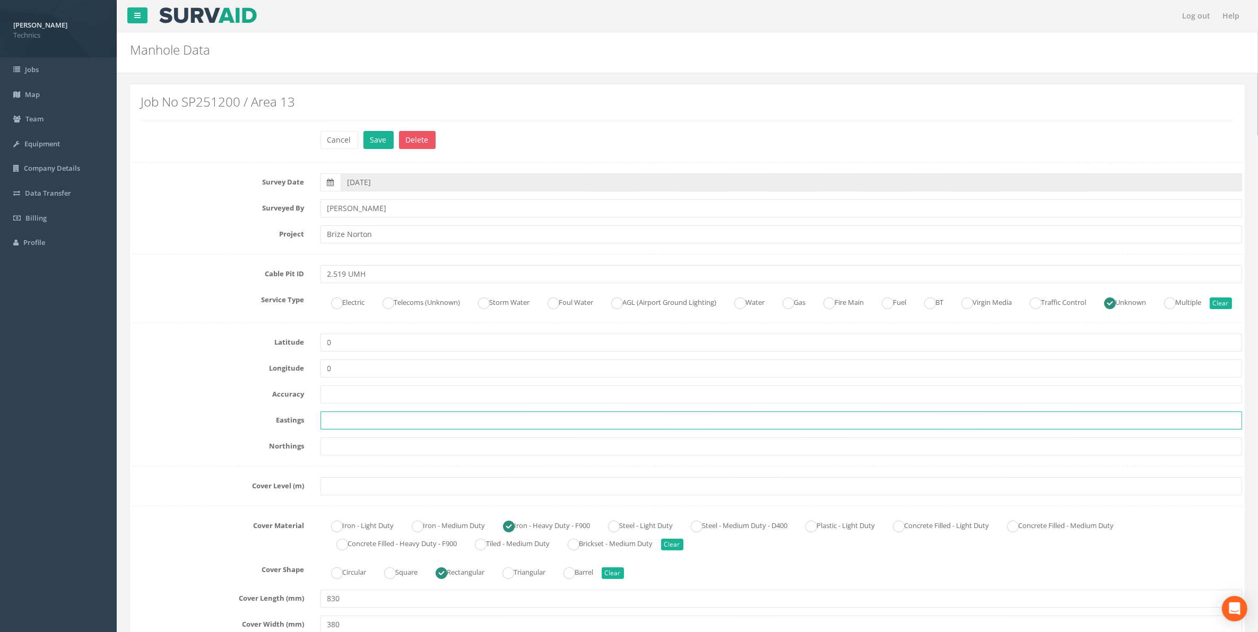
click at [345, 430] on input "text" at bounding box center [781, 421] width 922 height 18
paste input "430028.9968"
type input "430028.9968"
click at [393, 456] on input "text" at bounding box center [781, 447] width 922 height 18
paste input "206062.137"
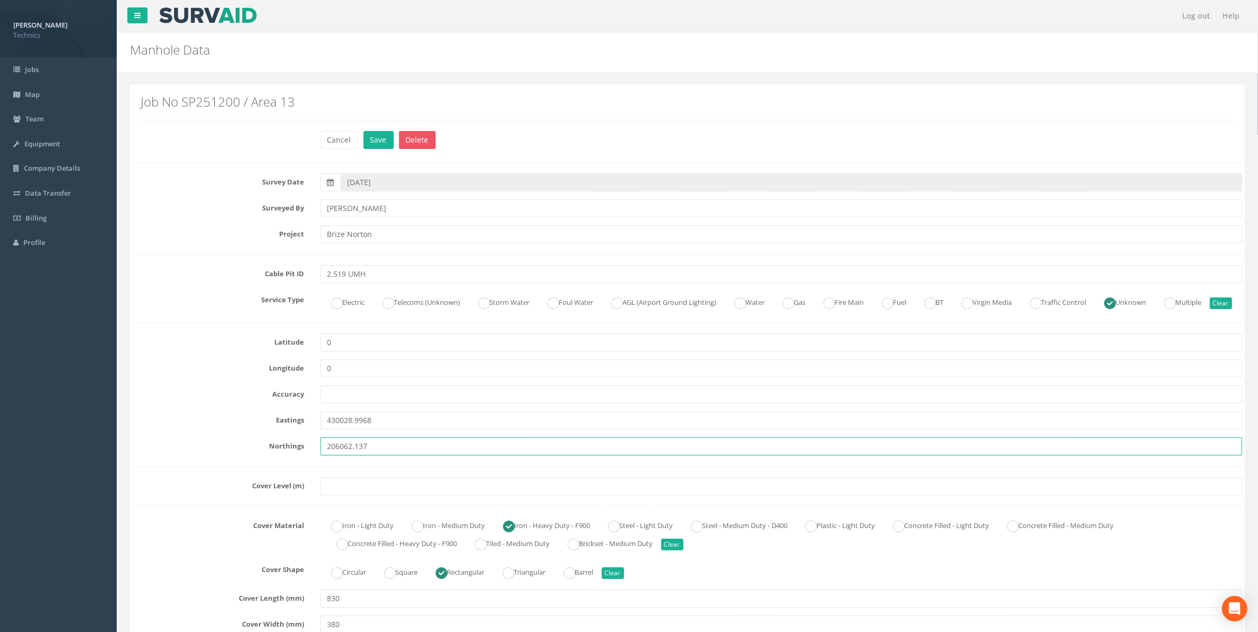
type input "206062.137"
click at [351, 495] on input "text" at bounding box center [781, 486] width 922 height 18
paste input "76.0947"
type input "76.0947"
click at [376, 143] on button "Save" at bounding box center [378, 140] width 30 height 18
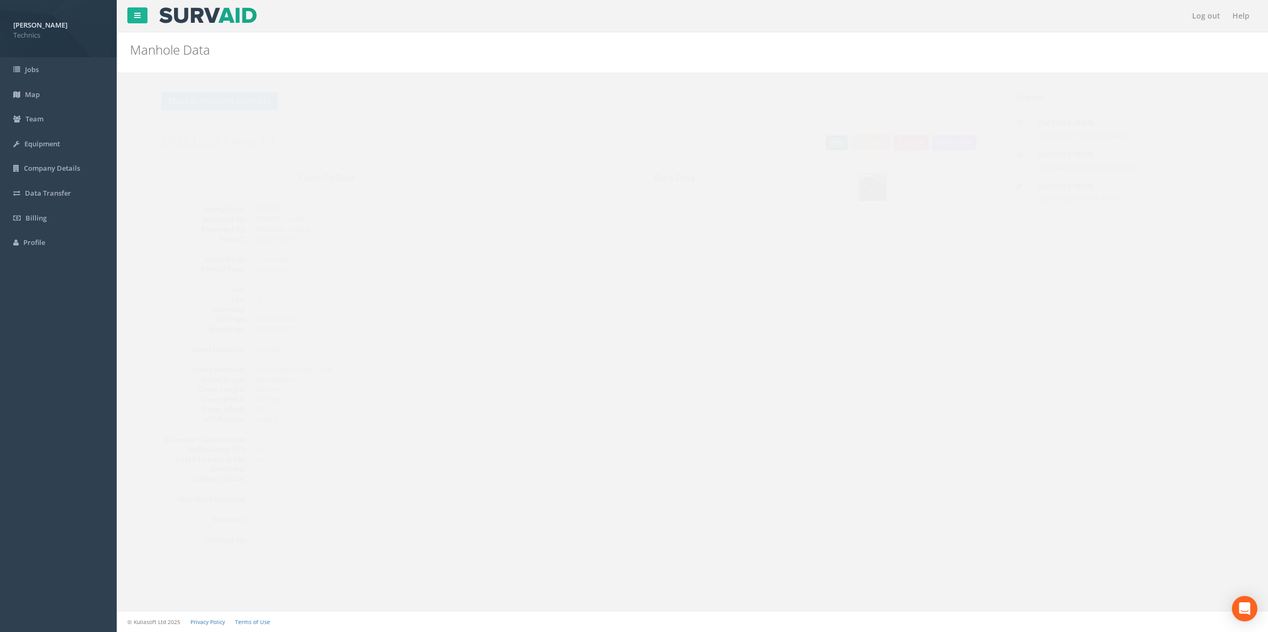
click at [805, 149] on link "Edit" at bounding box center [816, 143] width 23 height 16
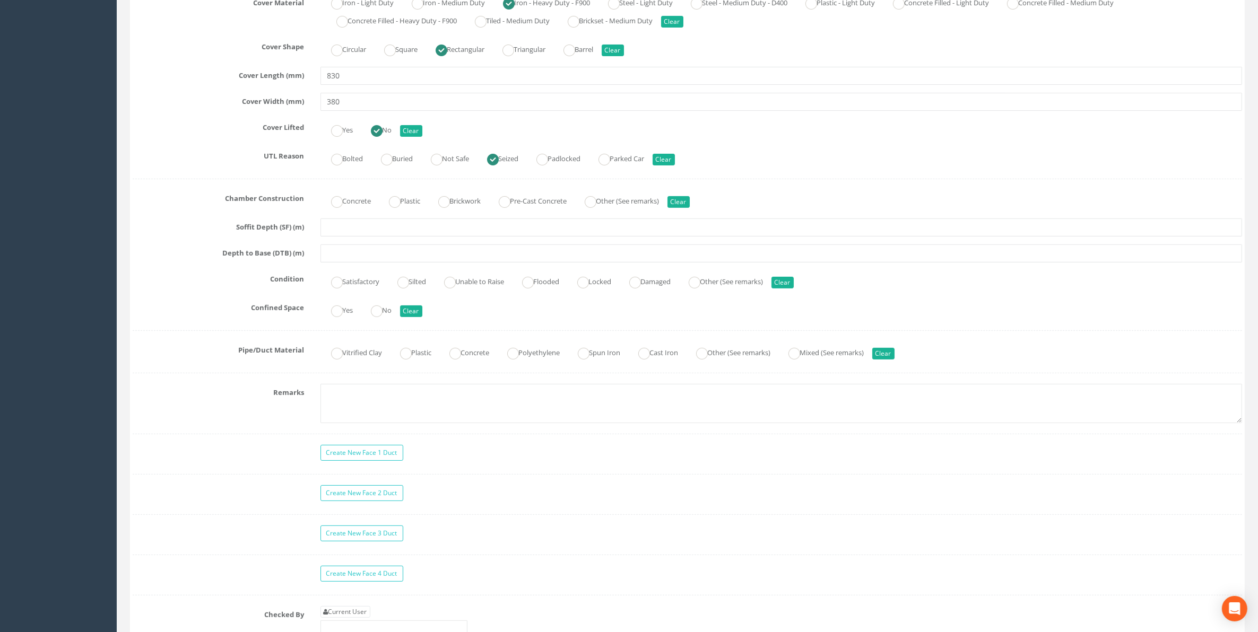
scroll to position [597, 0]
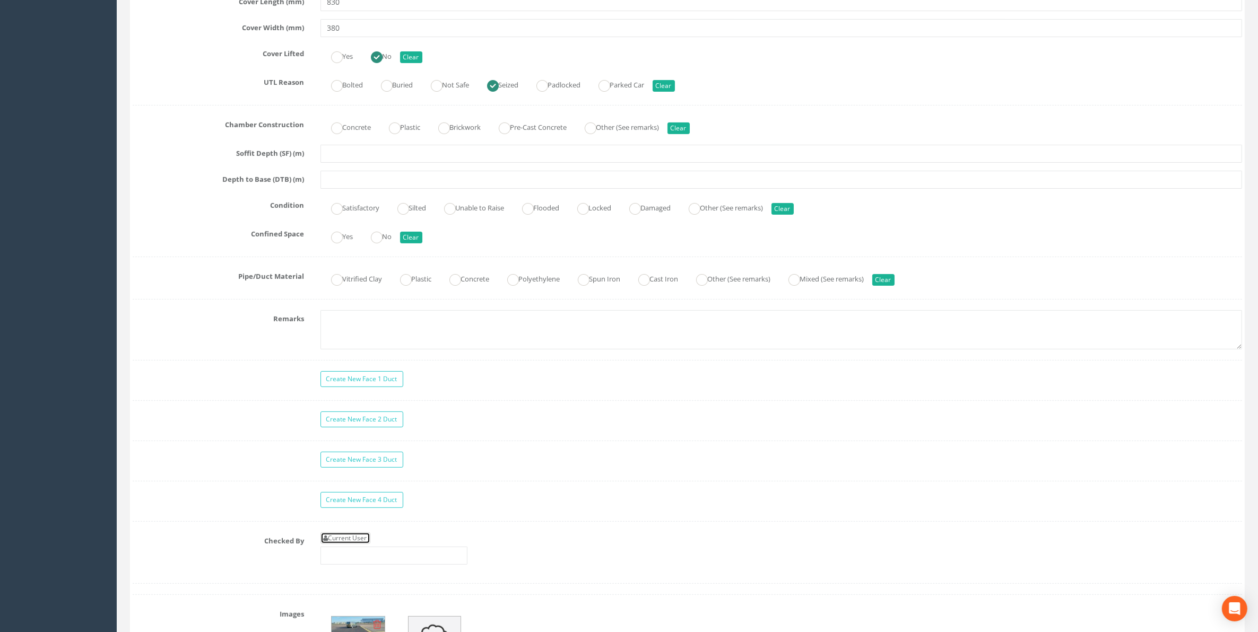
click at [337, 544] on link "Current User" at bounding box center [345, 539] width 50 height 12
type input "[PERSON_NAME]"
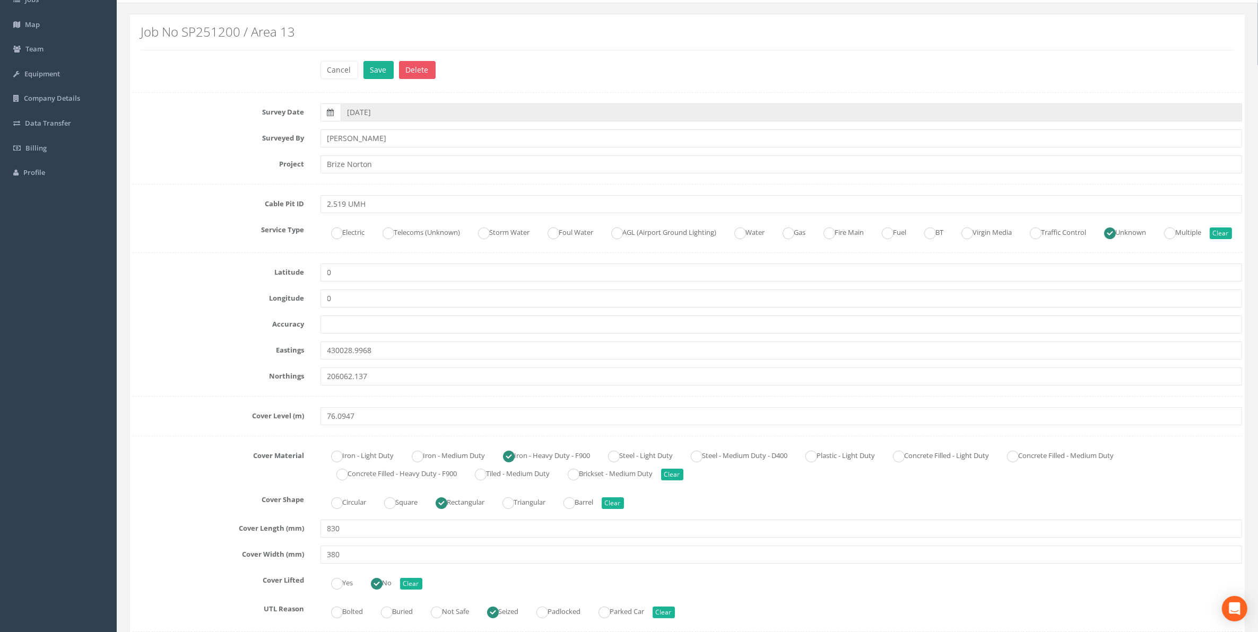
scroll to position [66, 0]
click at [377, 76] on button "Save" at bounding box center [378, 74] width 30 height 18
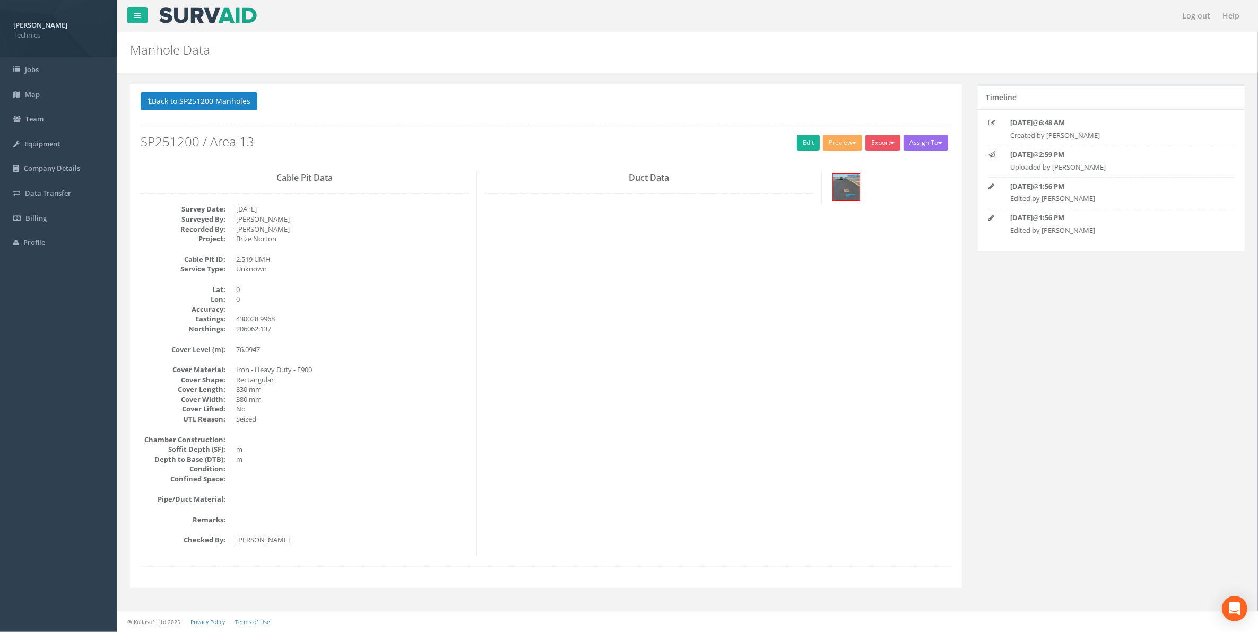
scroll to position [0, 0]
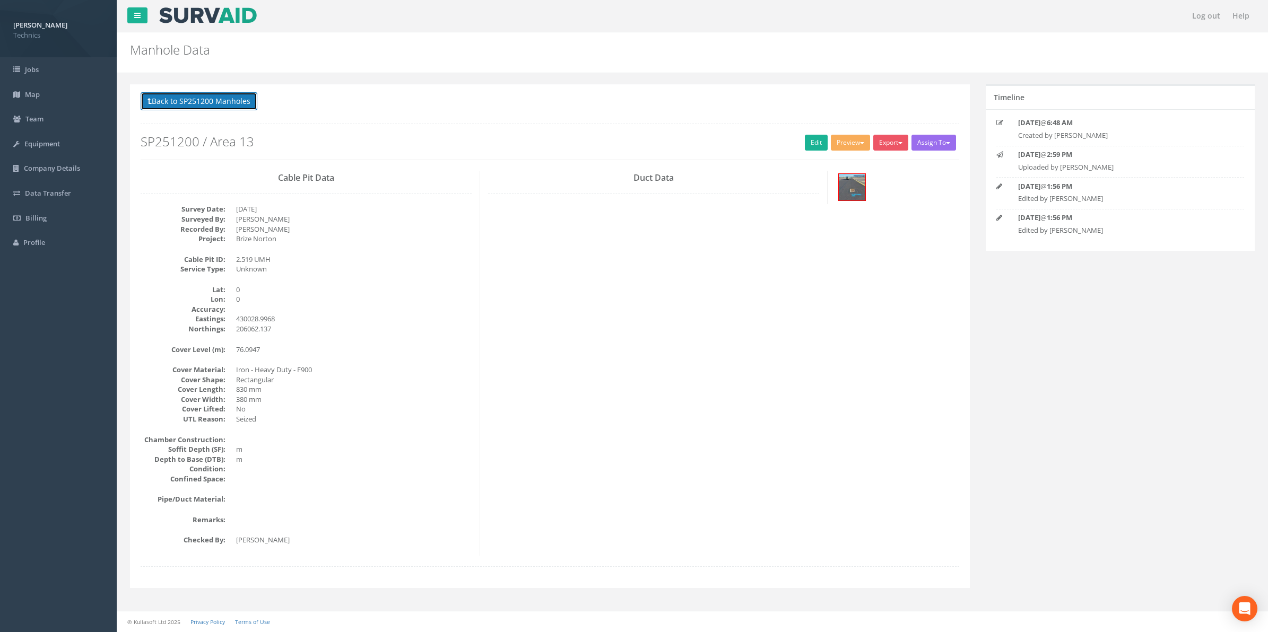
click at [218, 107] on button "Back to SP251200 Manholes" at bounding box center [199, 101] width 117 height 18
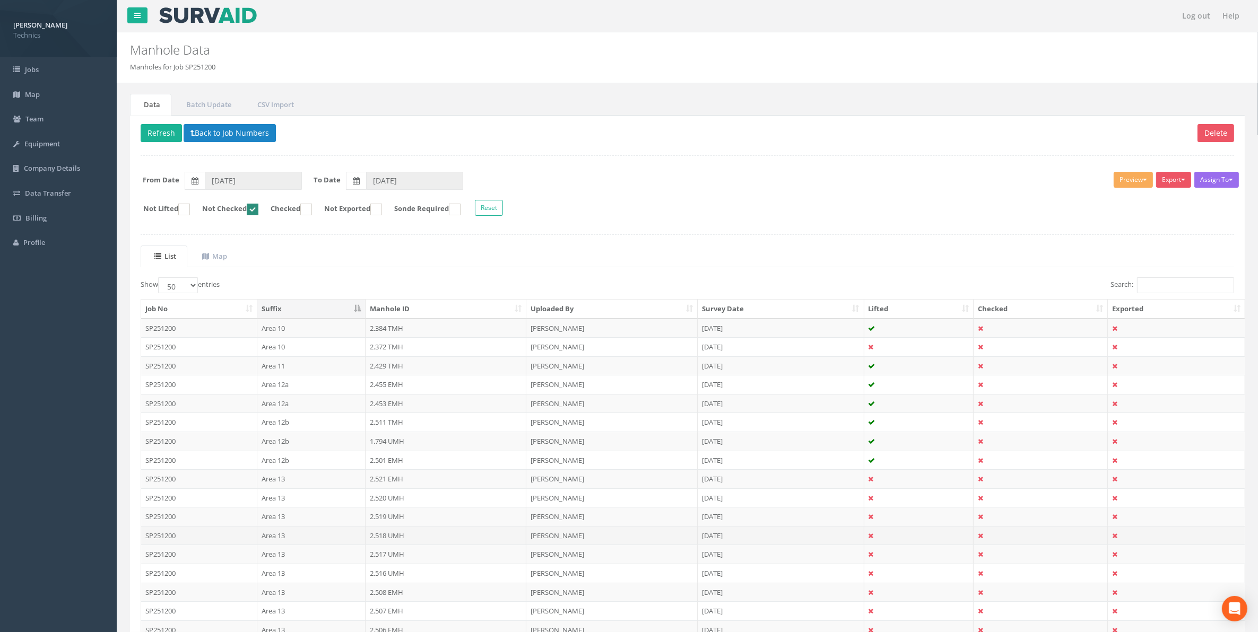
click at [378, 541] on td "2.518 UMH" at bounding box center [445, 535] width 161 height 19
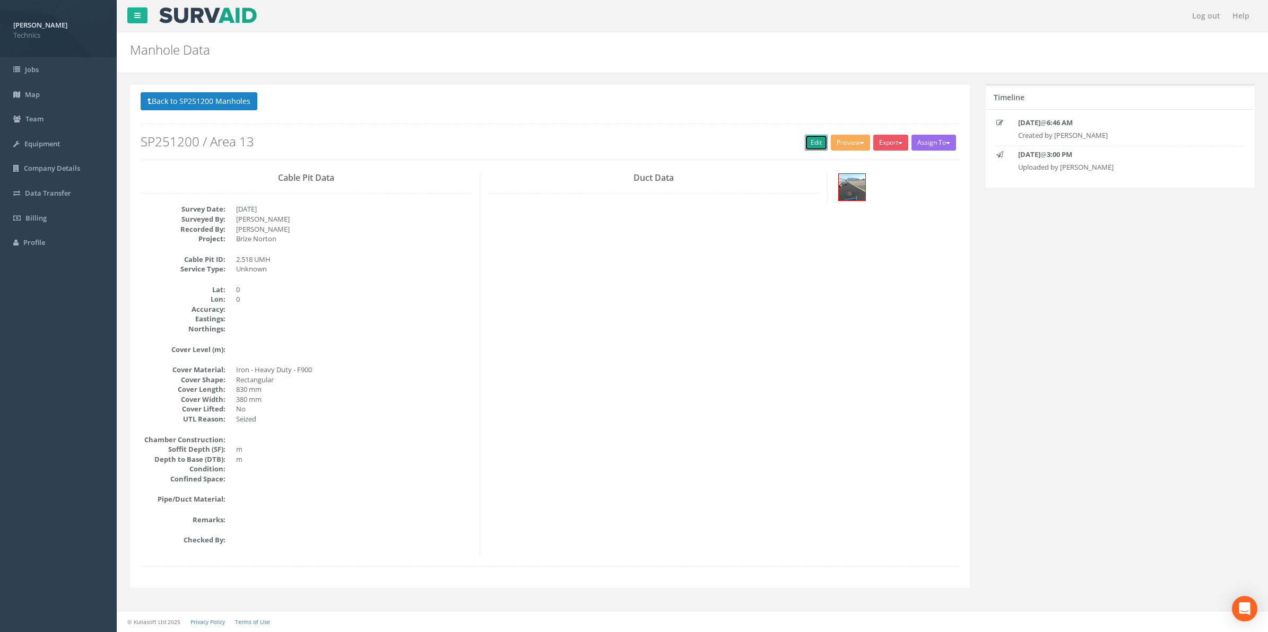
click at [814, 147] on link "Edit" at bounding box center [816, 143] width 23 height 16
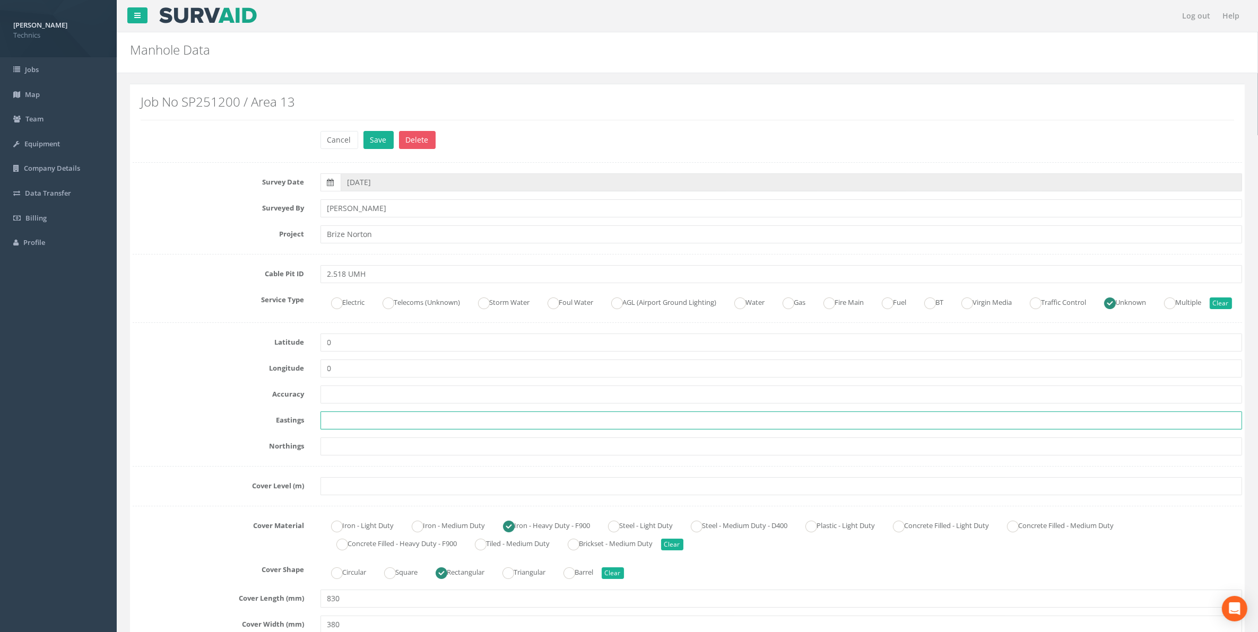
click at [356, 430] on input "text" at bounding box center [781, 421] width 922 height 18
paste input "430024.9585"
type input "430024.9585"
click at [380, 456] on input "text" at bounding box center [781, 447] width 922 height 18
paste input "206075.4379"
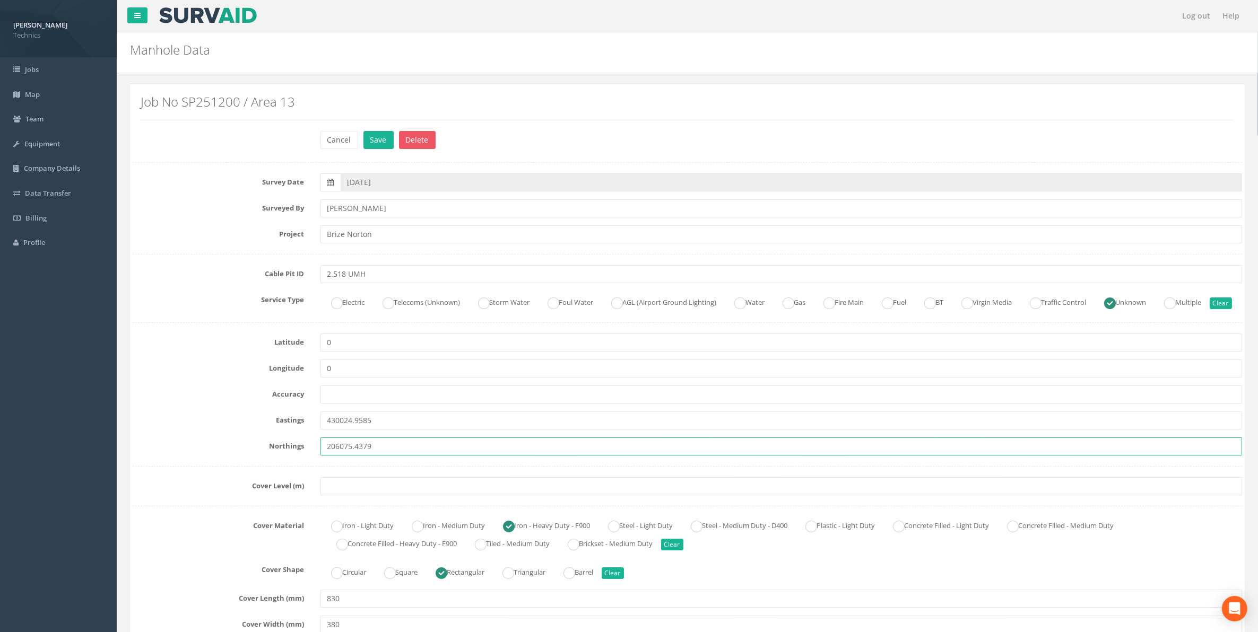
type input "206075.4379"
click at [356, 495] on input "text" at bounding box center [781, 486] width 922 height 18
paste input "76.0897"
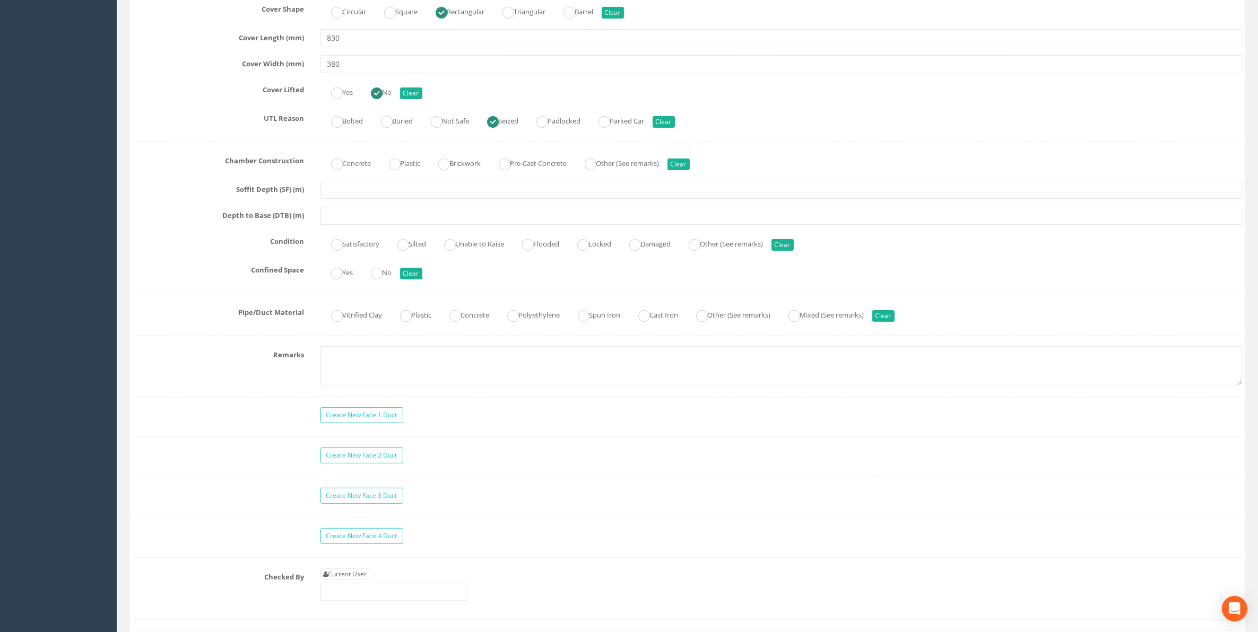
scroll to position [663, 0]
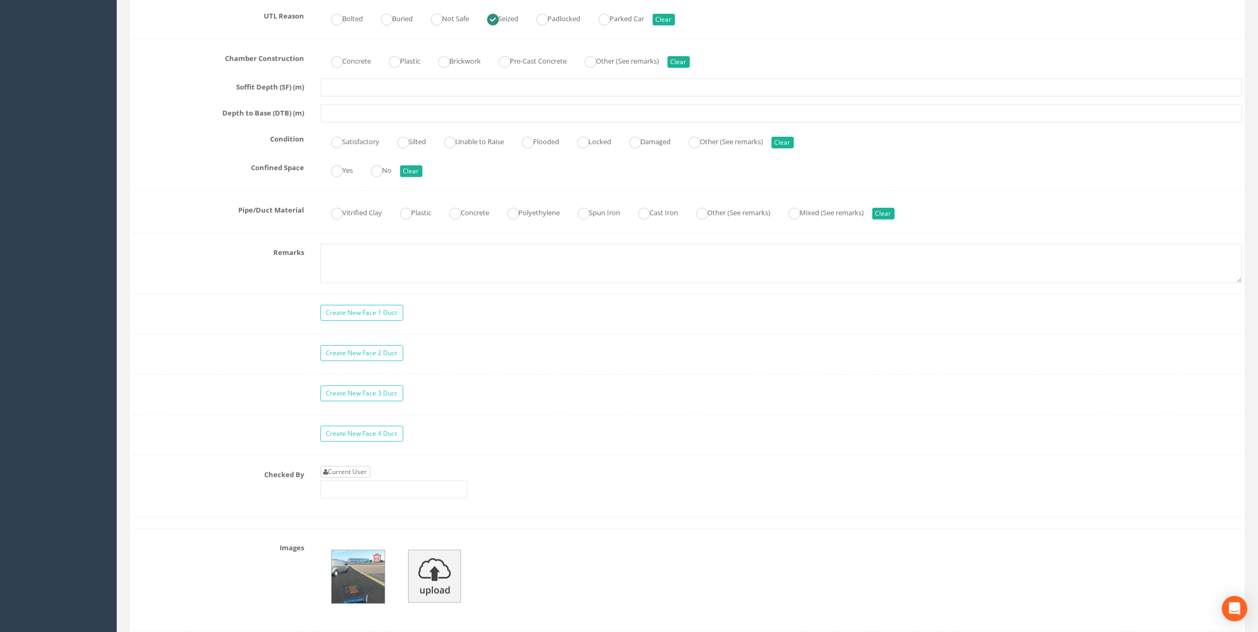
type input "76.0897"
click at [359, 478] on link "Current User" at bounding box center [345, 472] width 50 height 12
type input "[PERSON_NAME]"
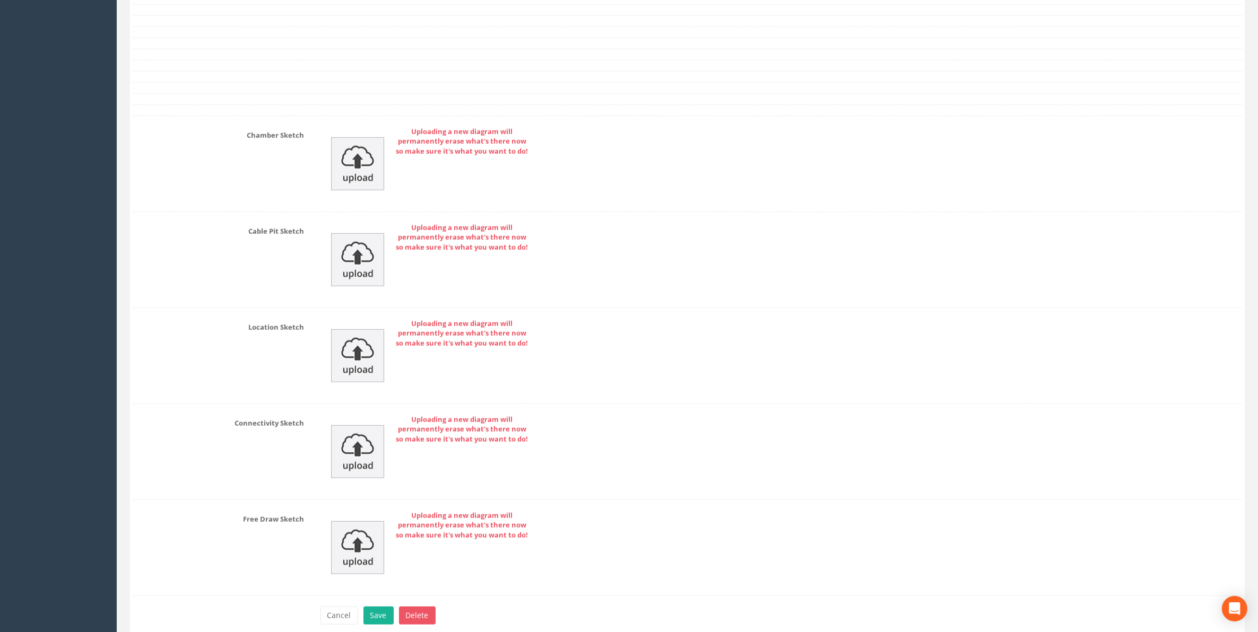
scroll to position [1396, 0]
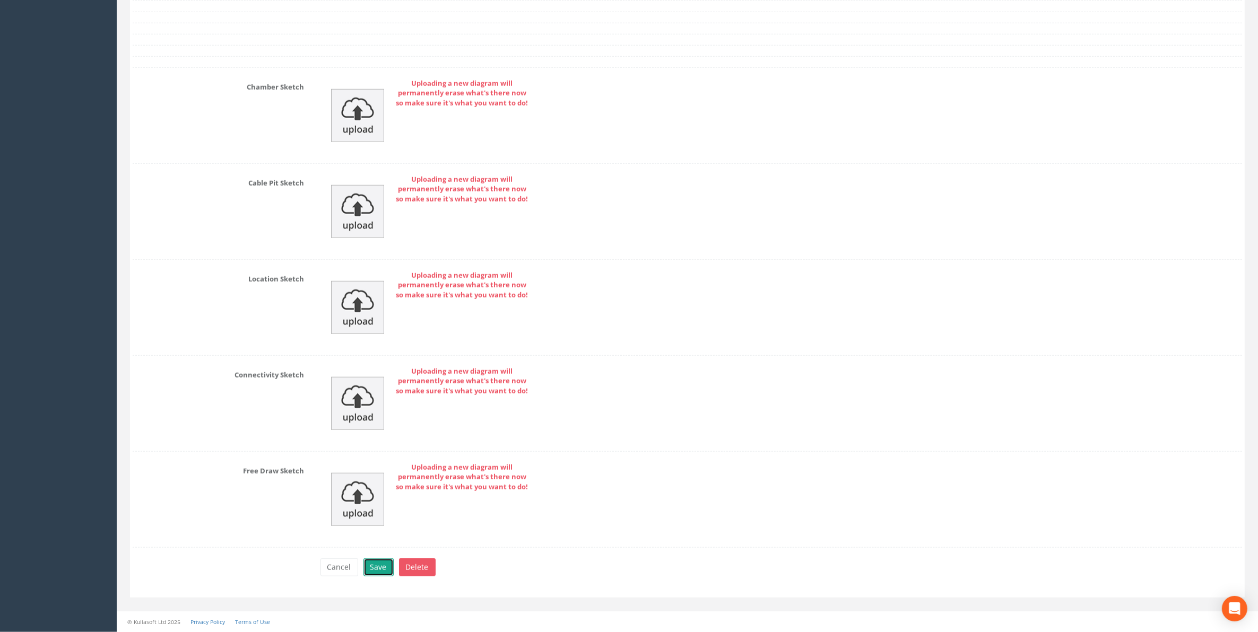
click at [370, 564] on button "Save" at bounding box center [378, 568] width 30 height 18
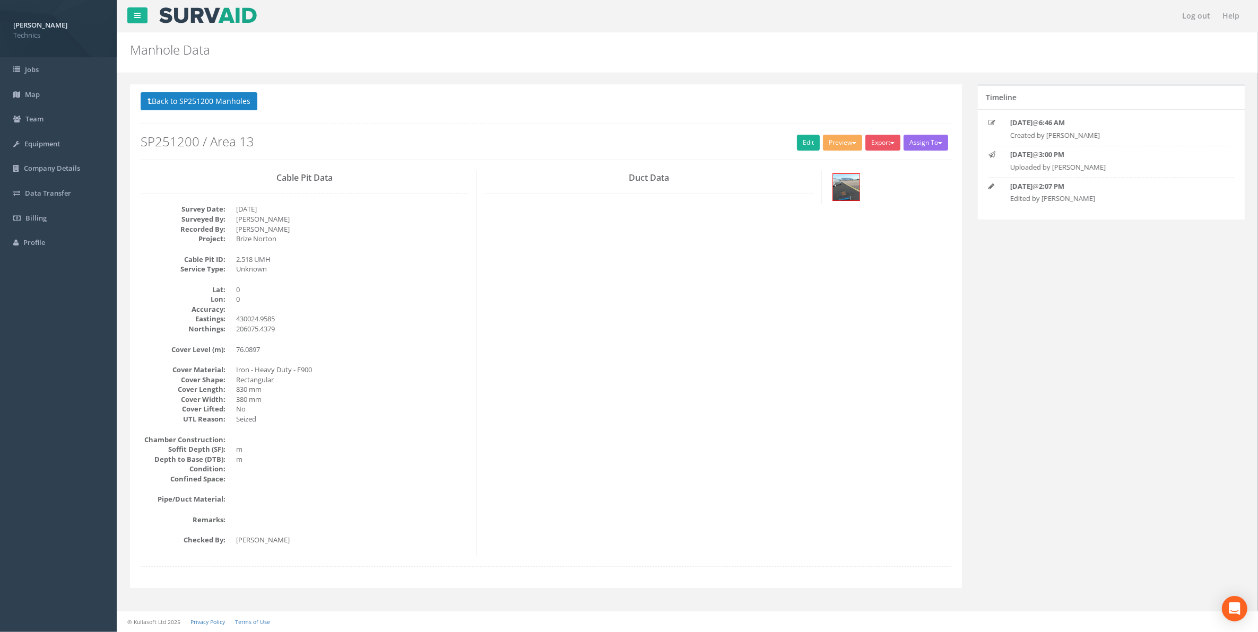
scroll to position [0, 0]
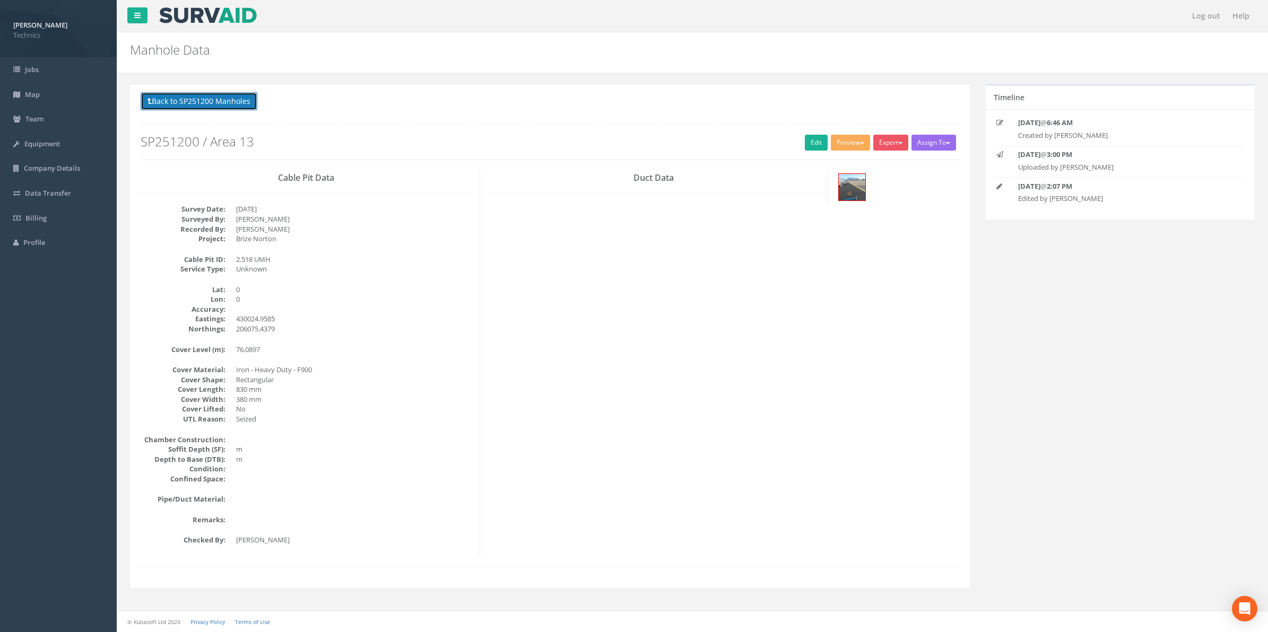
click at [204, 105] on button "Back to SP251200 Manholes" at bounding box center [199, 101] width 117 height 18
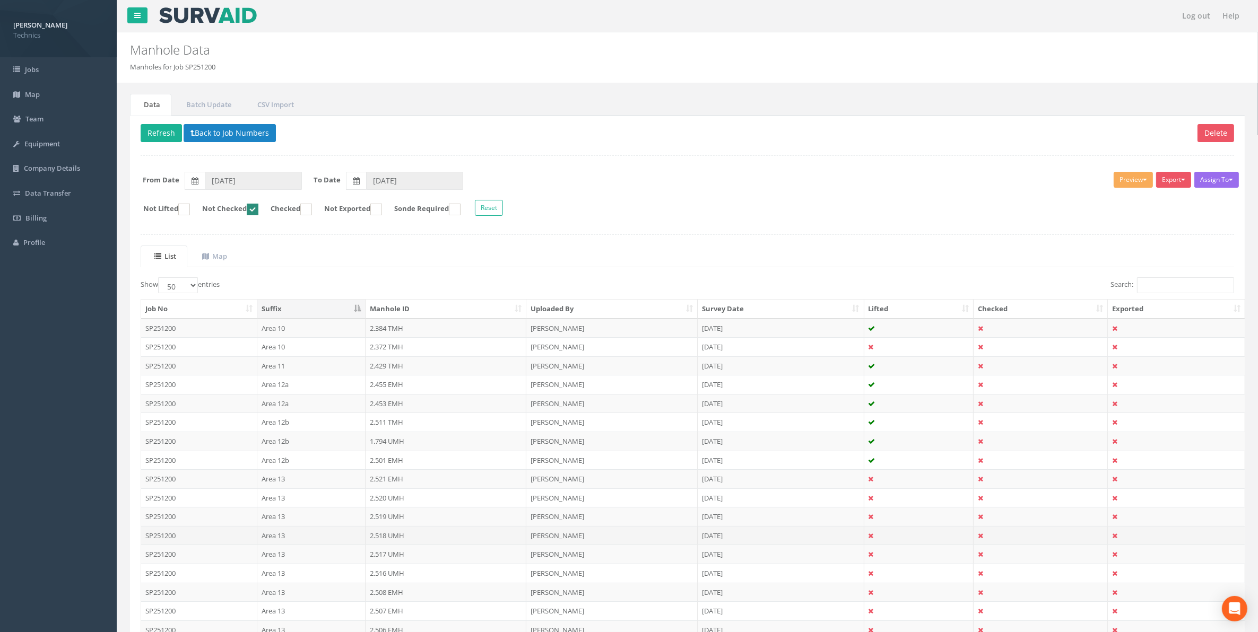
click at [378, 542] on td "2.518 UMH" at bounding box center [445, 535] width 161 height 19
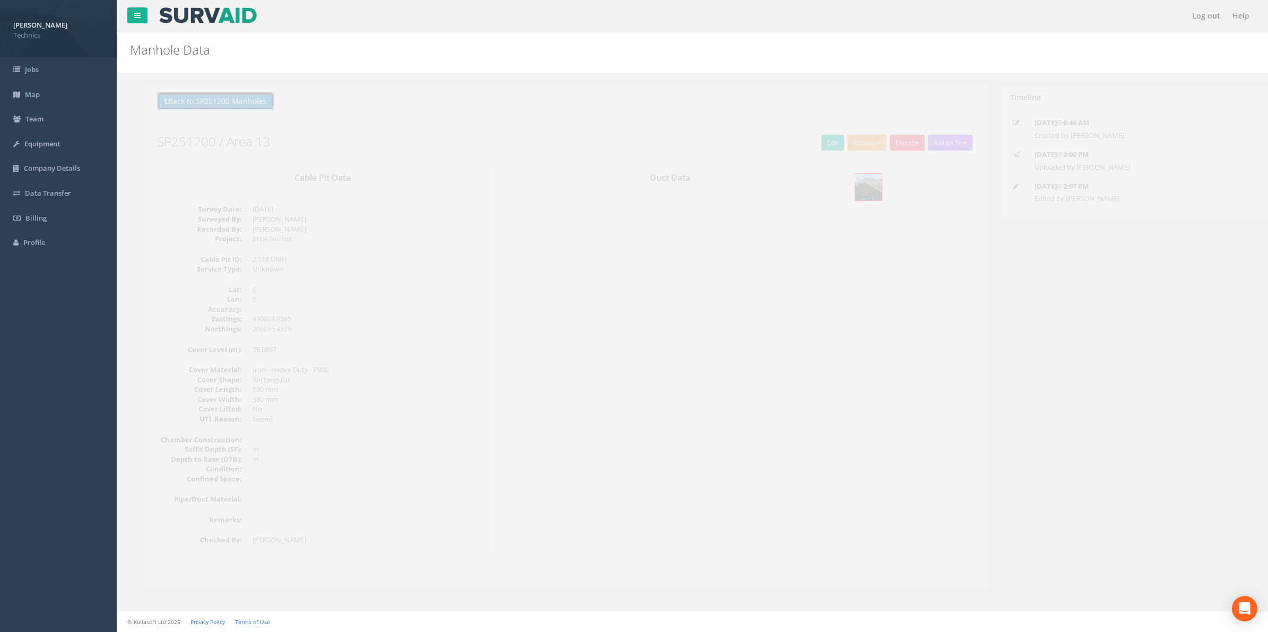
click at [219, 109] on button "Back to SP251200 Manholes" at bounding box center [199, 101] width 117 height 18
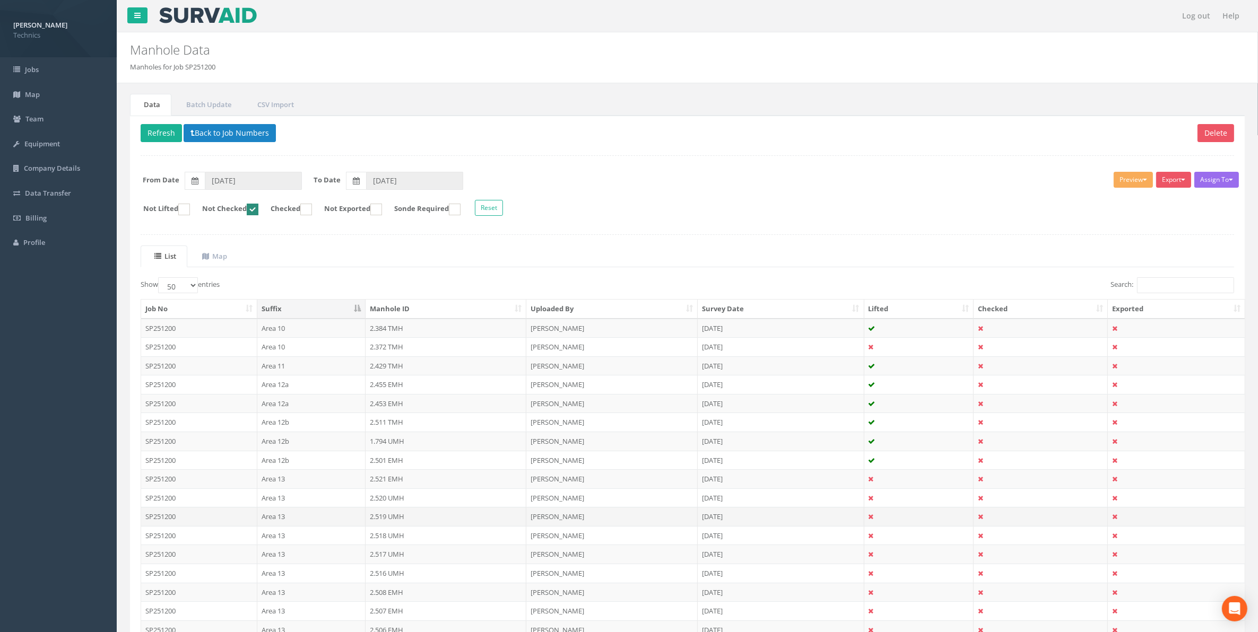
click at [391, 521] on td "2.519 UMH" at bounding box center [445, 516] width 161 height 19
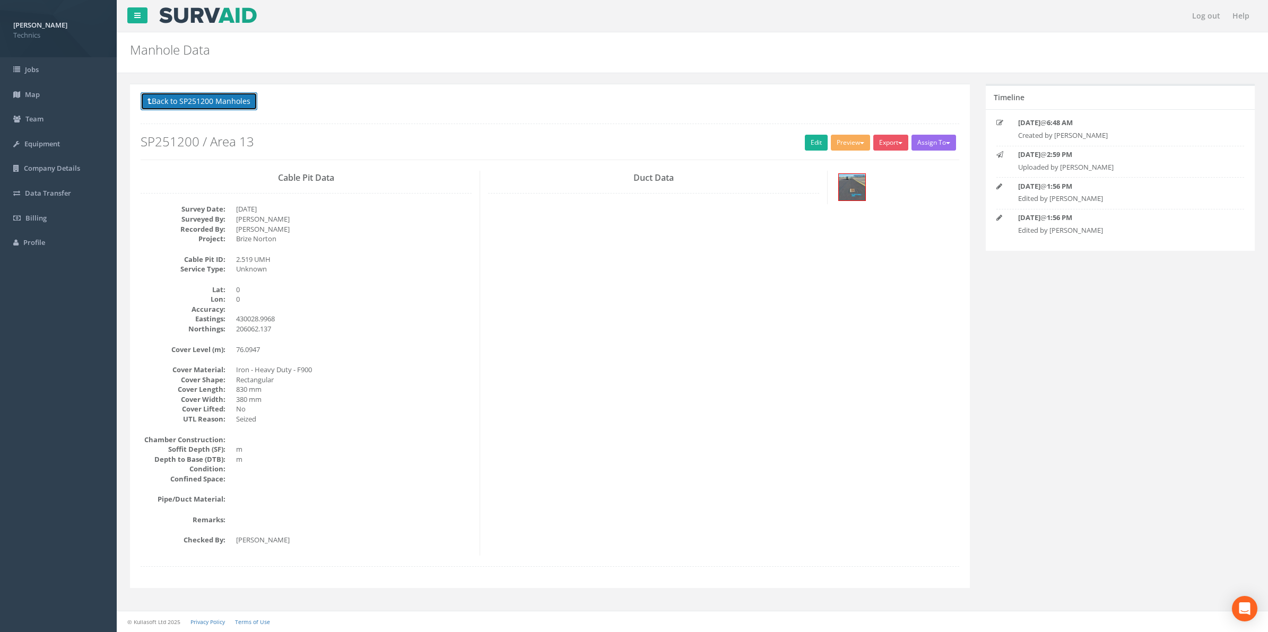
click at [234, 105] on button "Back to SP251200 Manholes" at bounding box center [199, 101] width 117 height 18
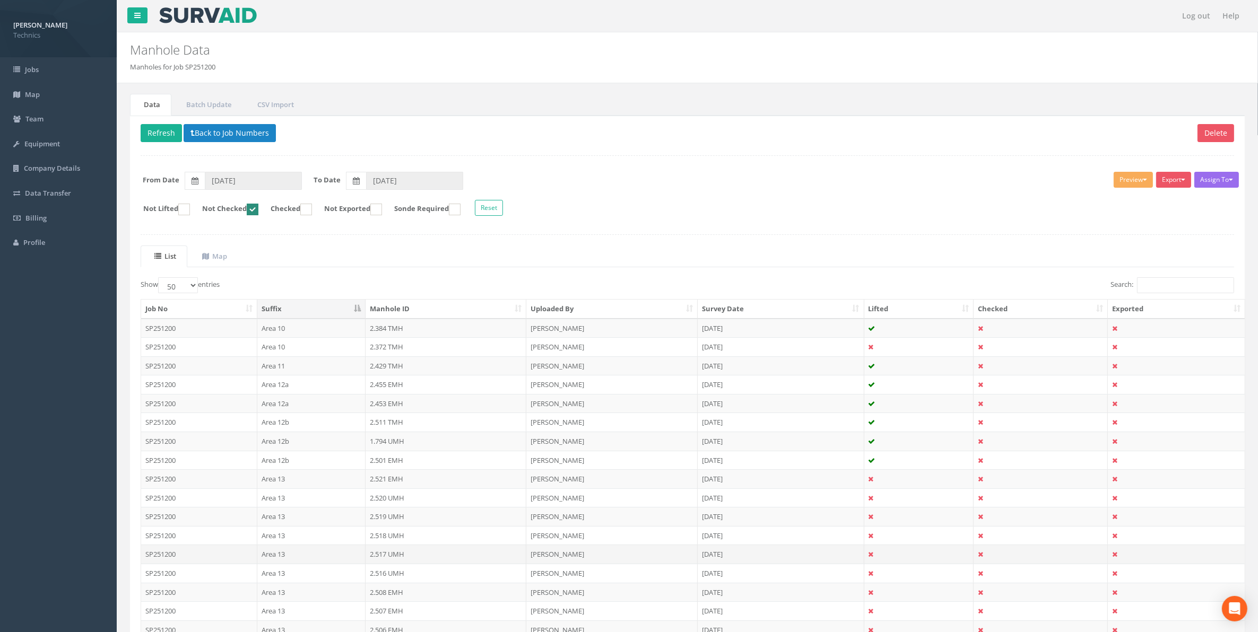
click at [398, 560] on td "2.517 UMH" at bounding box center [445, 554] width 161 height 19
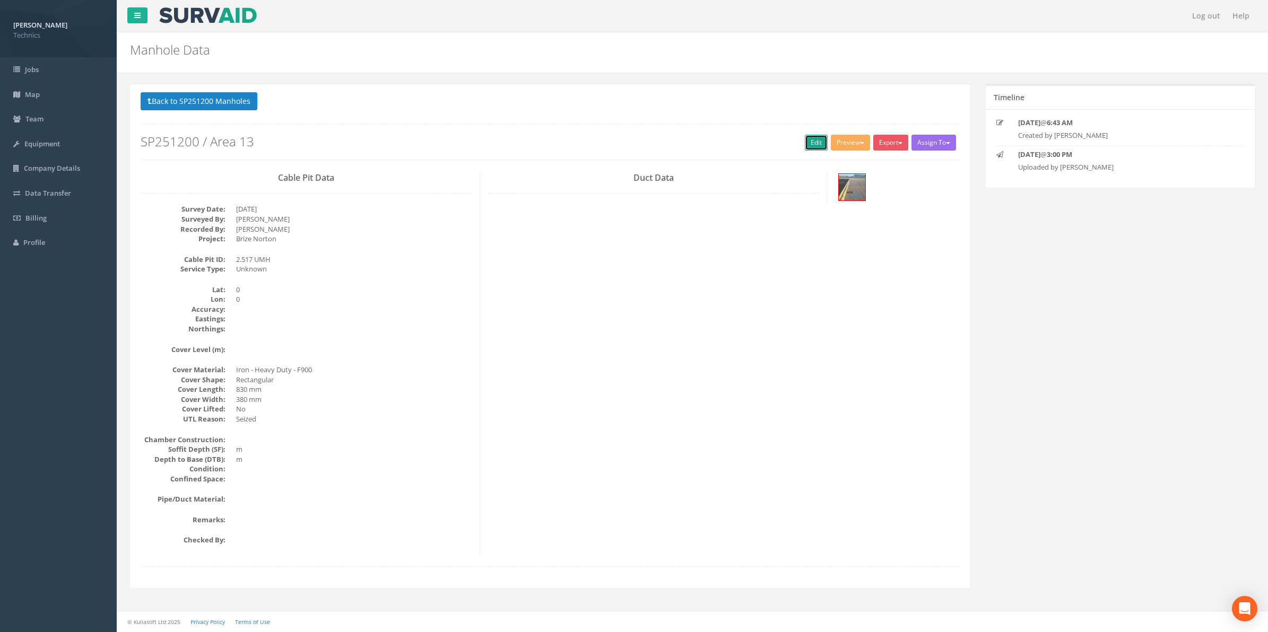
click at [805, 147] on link "Edit" at bounding box center [816, 143] width 23 height 16
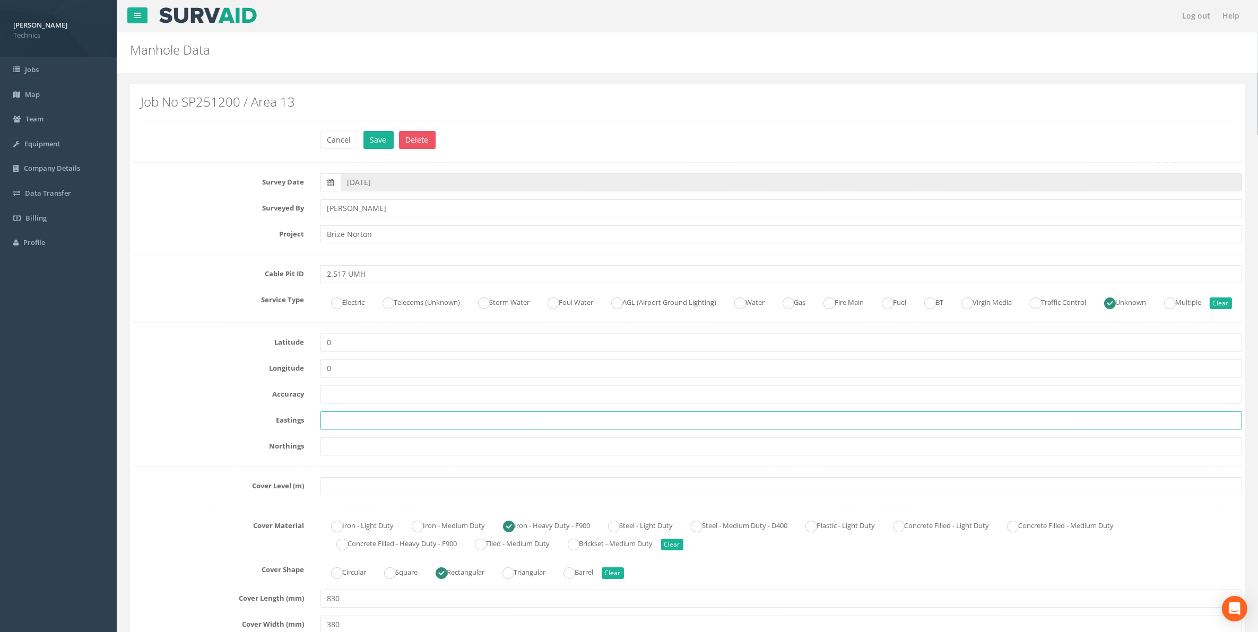
click at [348, 430] on input "text" at bounding box center [781, 421] width 922 height 18
paste input "430026.032"
type input "430026.032"
click at [327, 456] on input "text" at bounding box center [781, 447] width 922 height 18
paste input "206081.154"
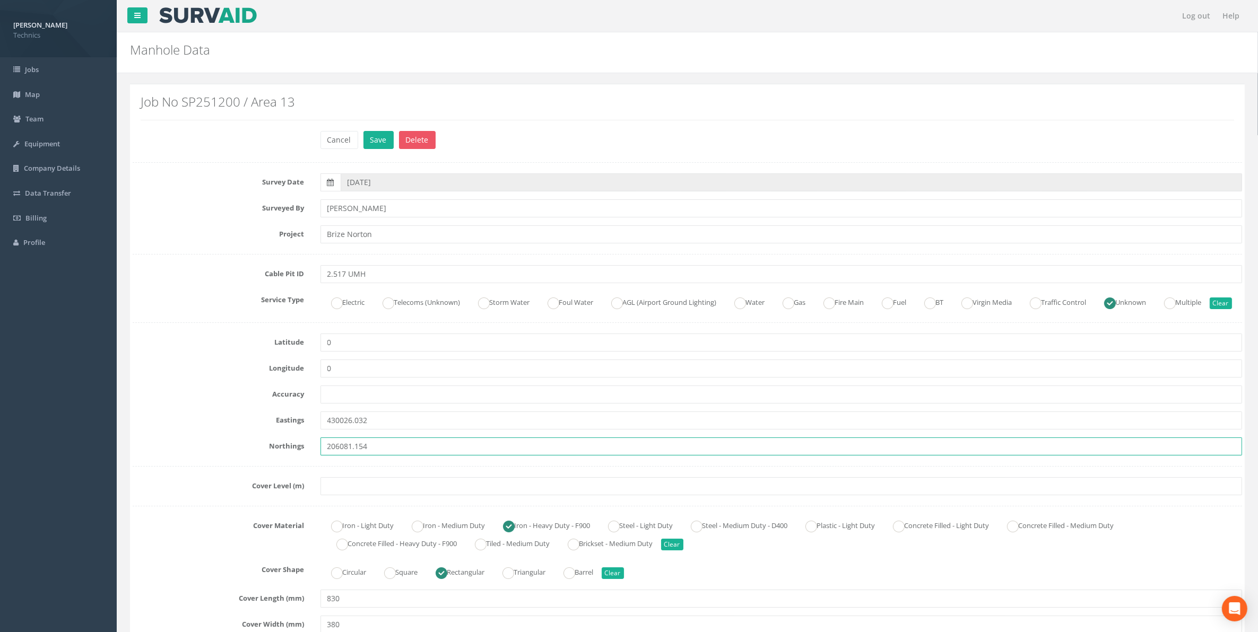
type input "206081.154"
click at [336, 495] on input "text" at bounding box center [781, 486] width 922 height 18
paste input "206081.154"
click at [378, 495] on input "206081.154" at bounding box center [781, 486] width 922 height 18
drag, startPoint x: 373, startPoint y: 502, endPoint x: 296, endPoint y: 502, distance: 76.9
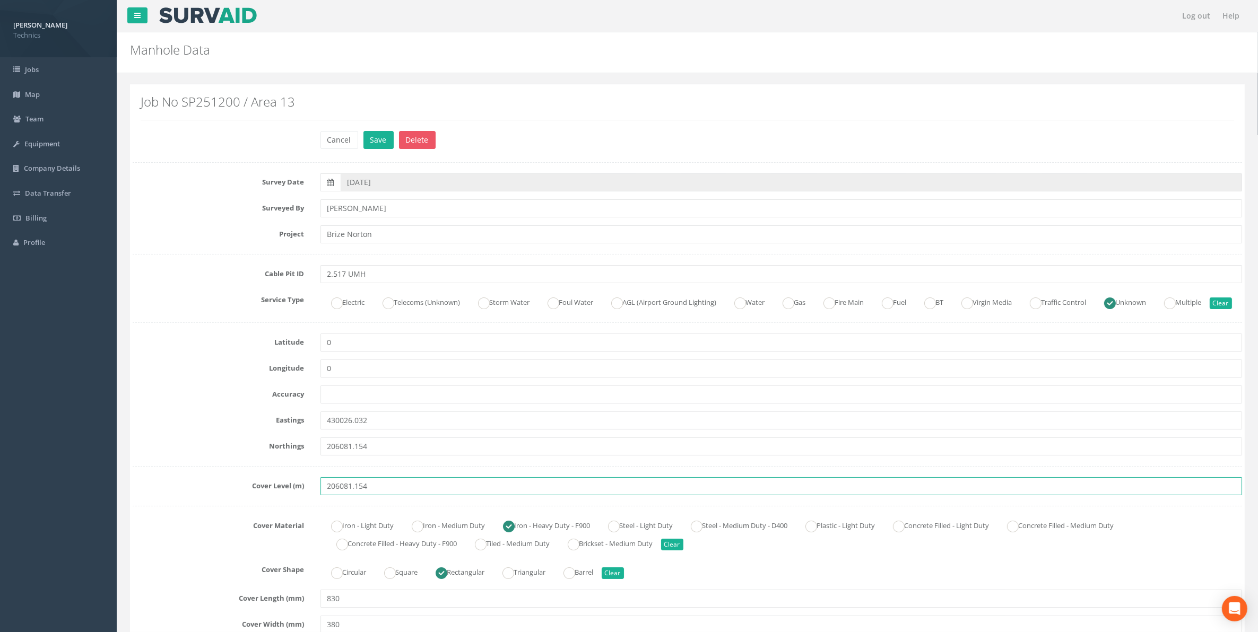
click at [296, 495] on div "Cover Level (m) 206081.154" at bounding box center [687, 486] width 1125 height 18
paste input "76.049"
type input "76.049"
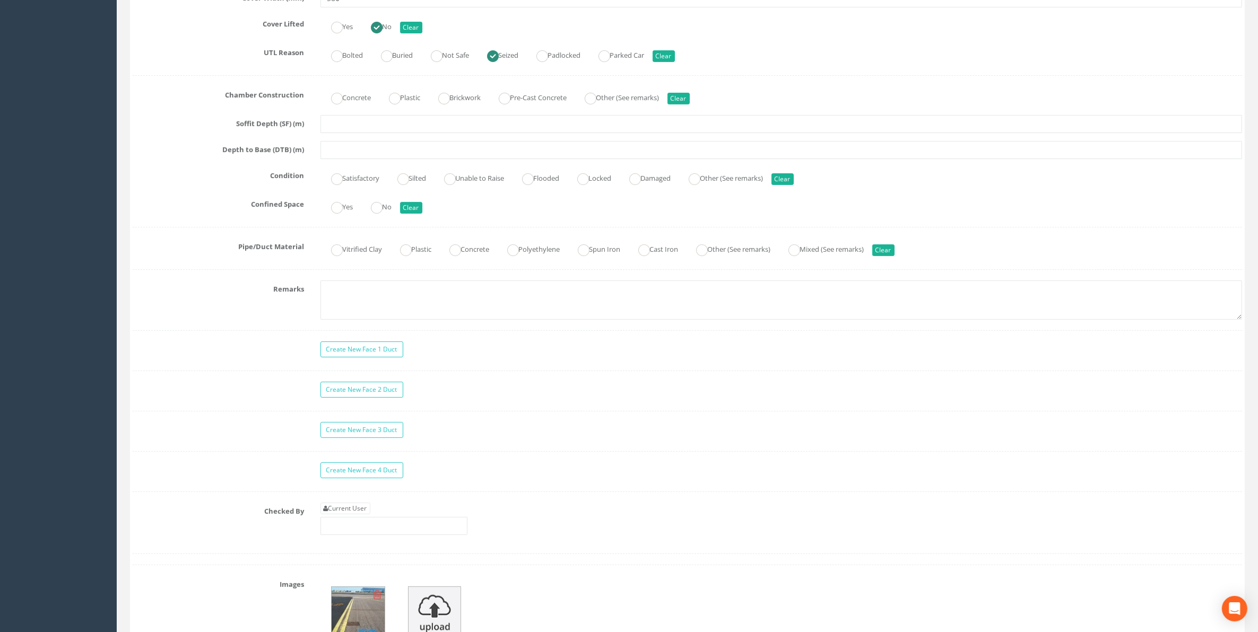
scroll to position [663, 0]
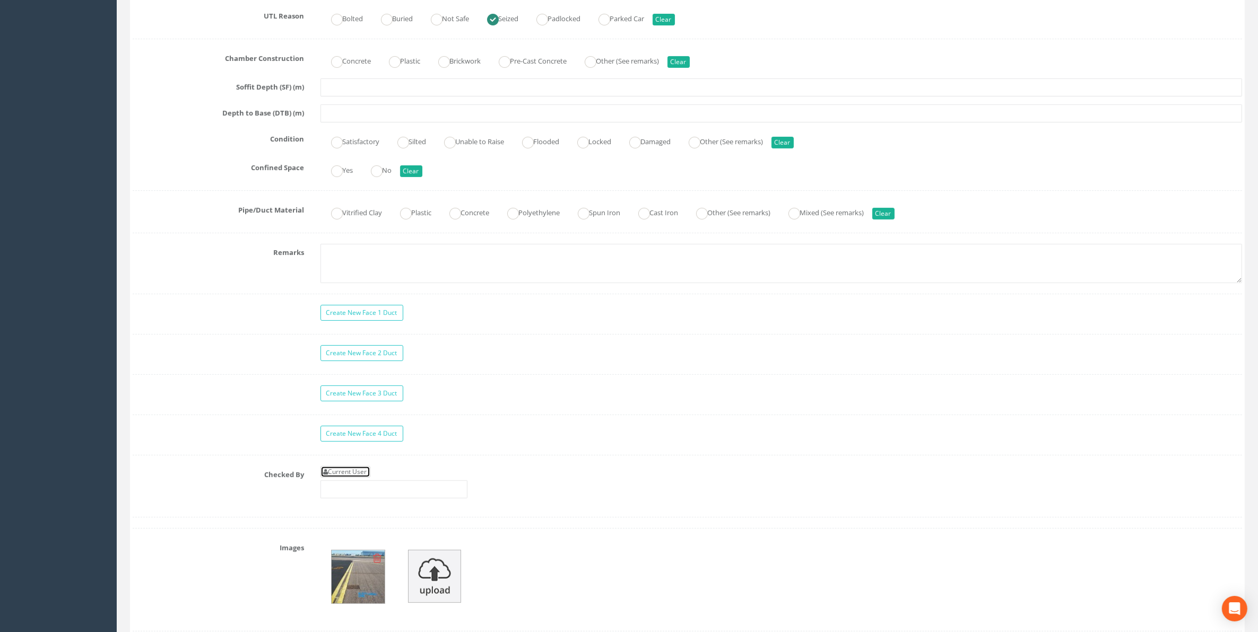
click at [365, 478] on link "Current User" at bounding box center [345, 472] width 50 height 12
type input "[PERSON_NAME]"
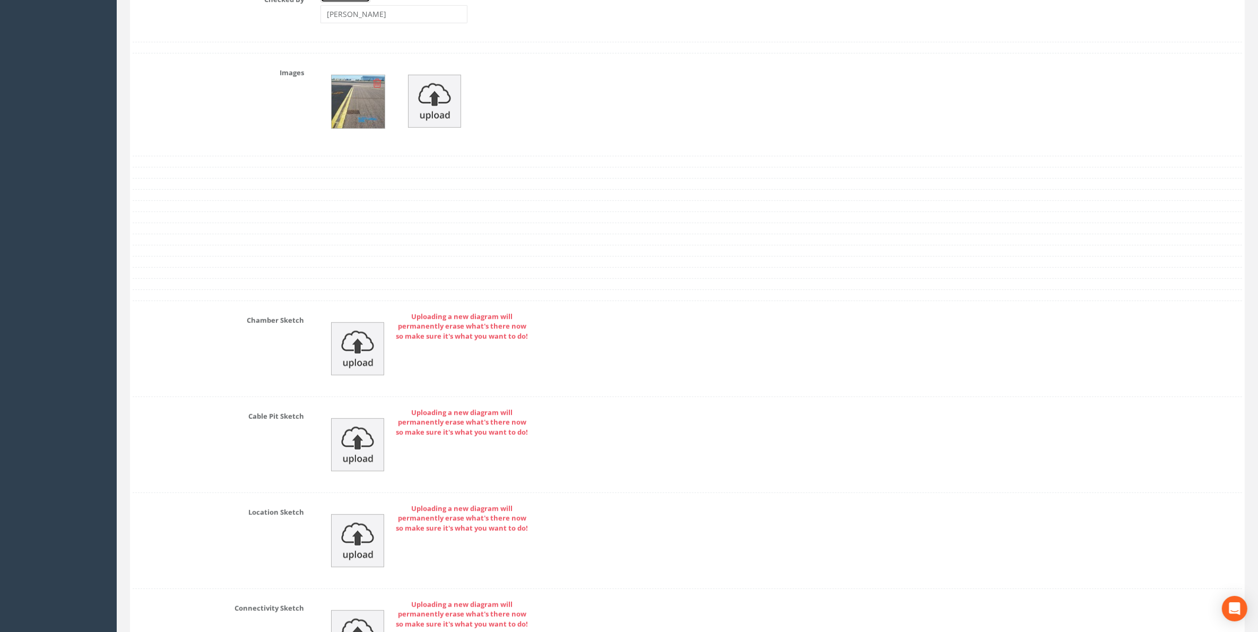
scroll to position [1393, 0]
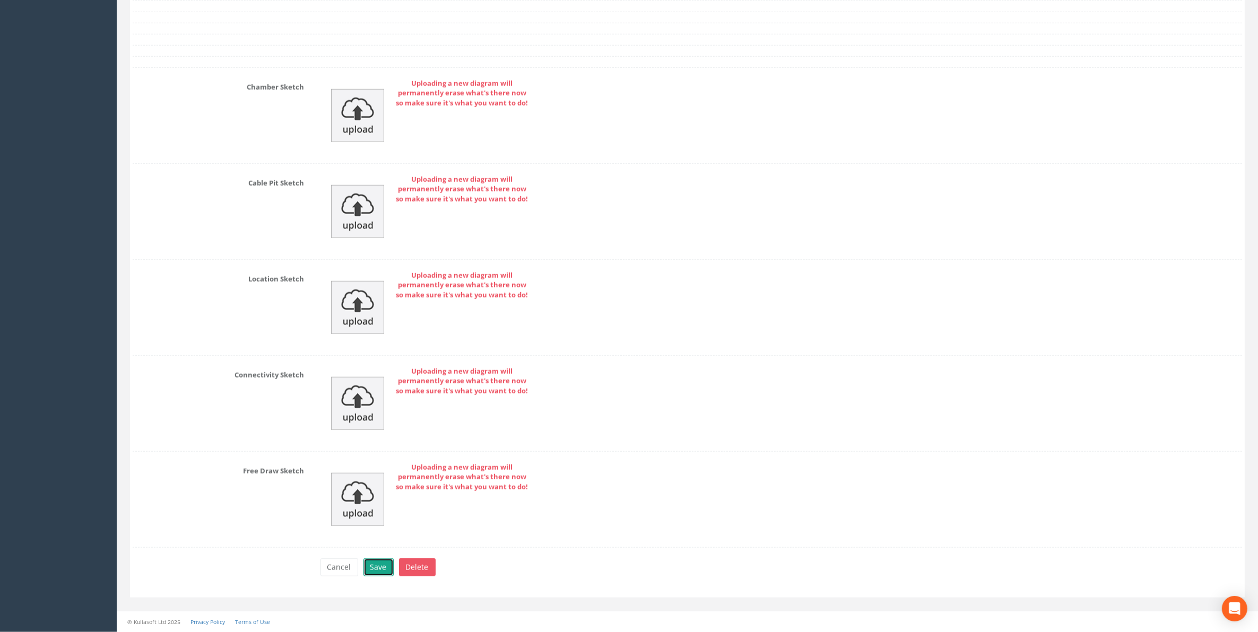
click at [380, 571] on button "Save" at bounding box center [378, 568] width 30 height 18
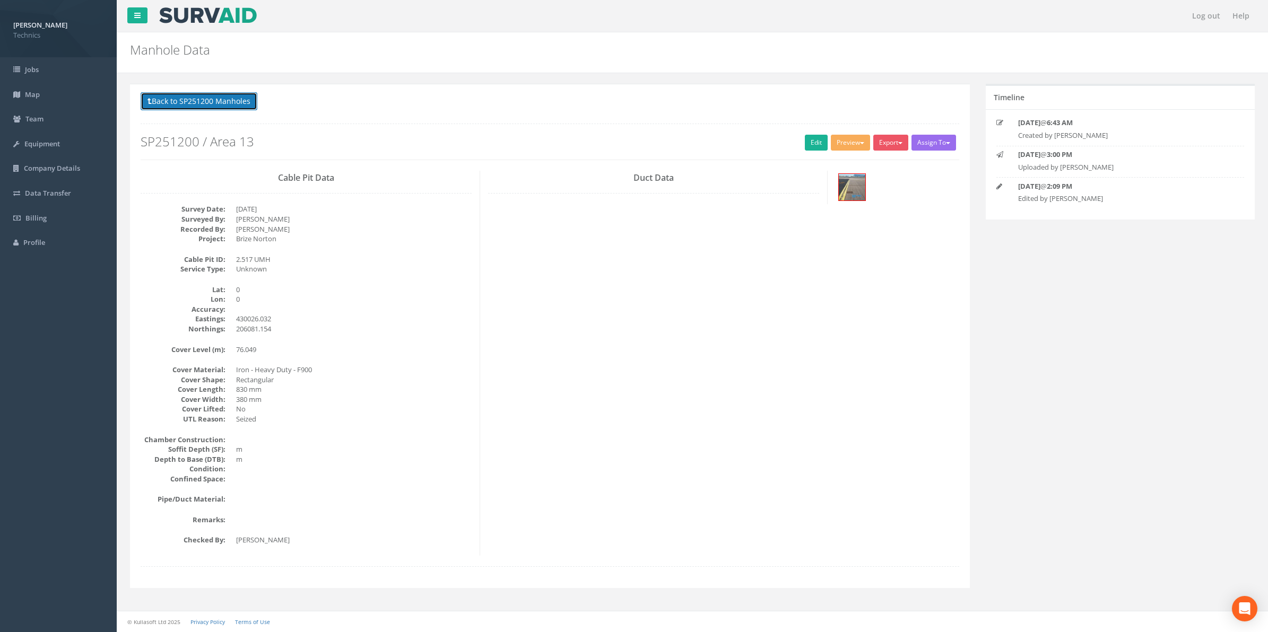
click at [226, 104] on button "Back to SP251200 Manholes" at bounding box center [199, 101] width 117 height 18
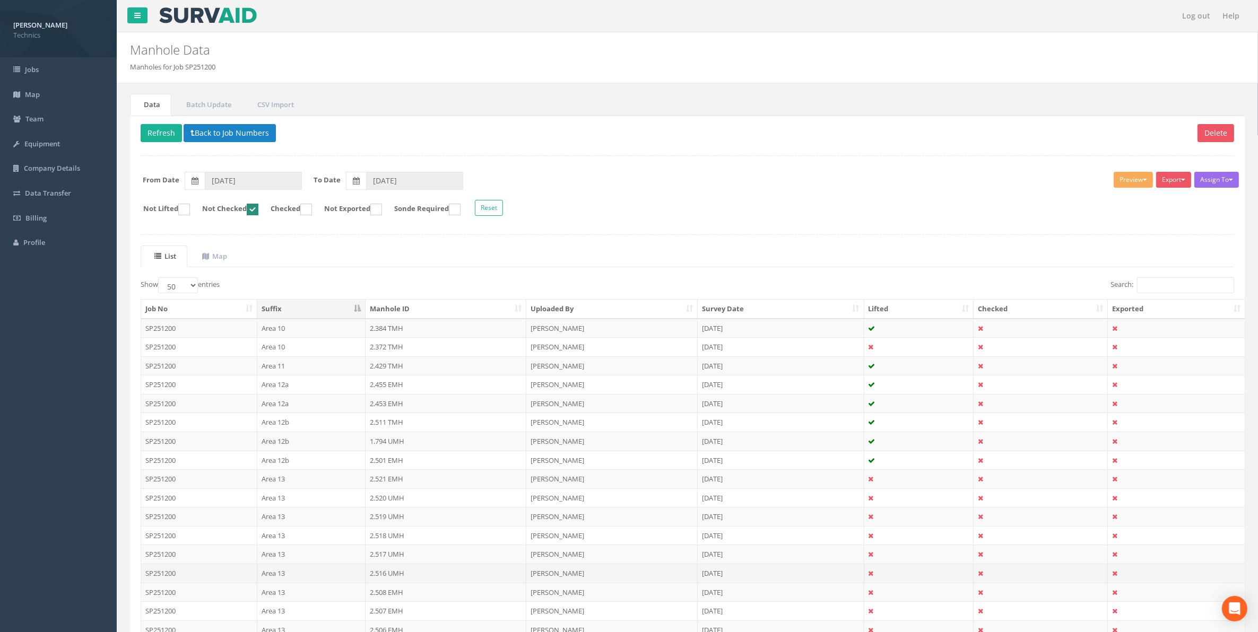
click at [382, 579] on td "2.516 UMH" at bounding box center [445, 573] width 161 height 19
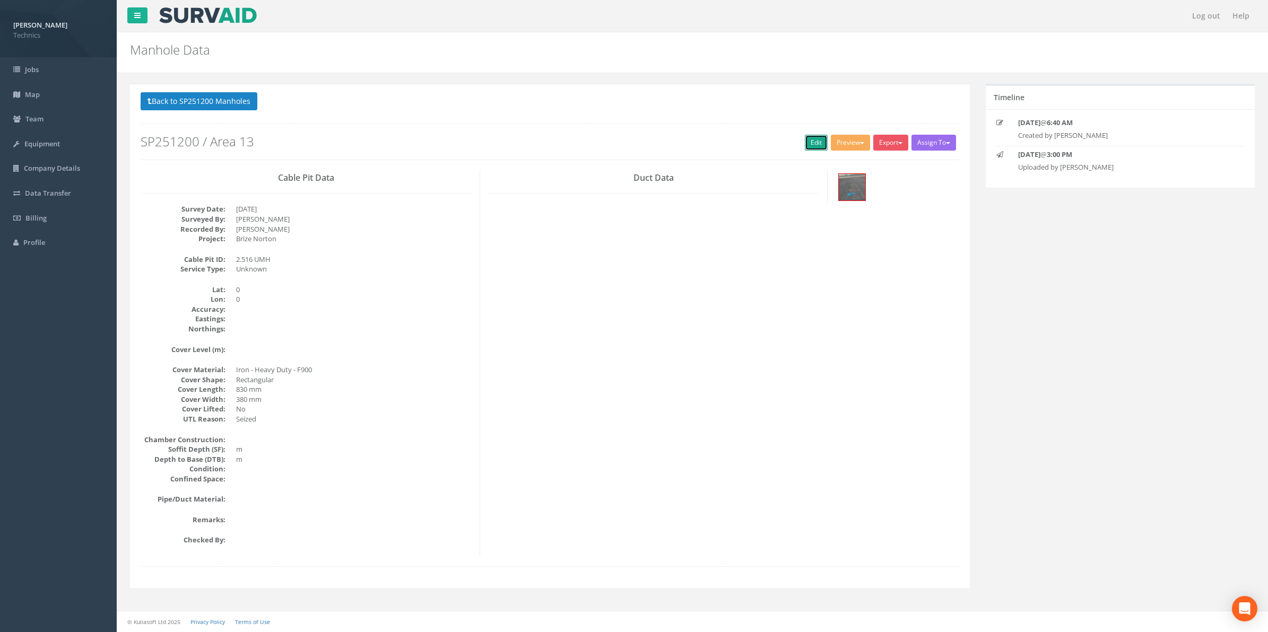
click at [807, 146] on link "Edit" at bounding box center [816, 143] width 23 height 16
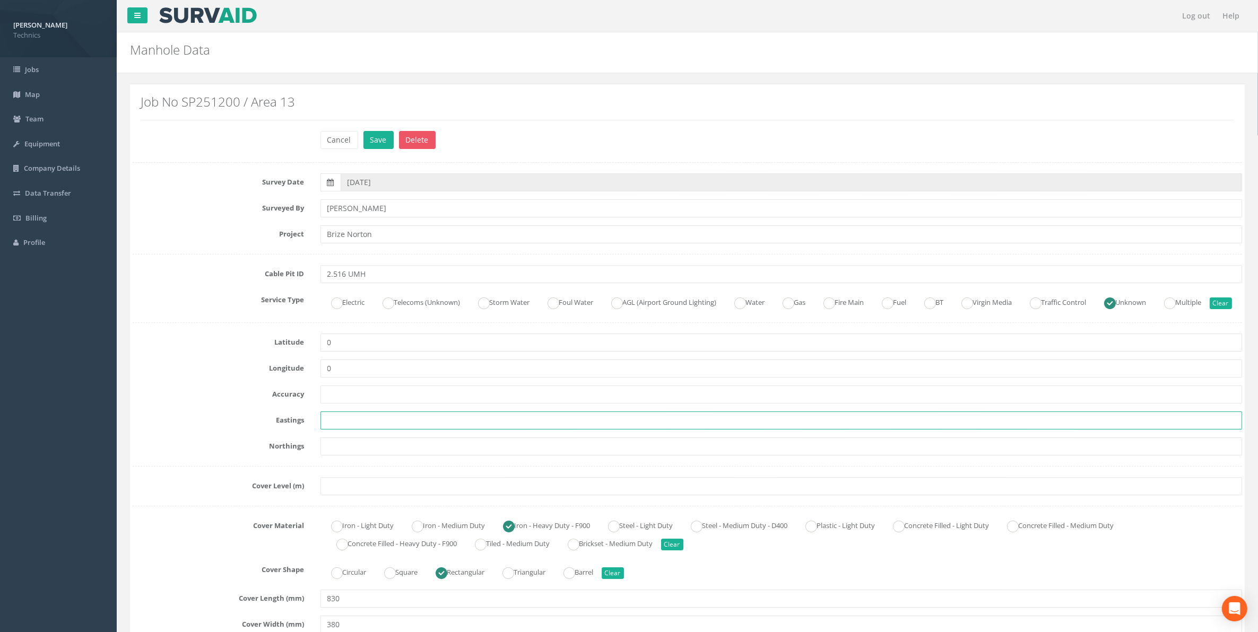
click at [356, 430] on input "text" at bounding box center [781, 421] width 922 height 18
paste input "430005.182"
type input "430005.182"
click at [330, 456] on input "text" at bounding box center [781, 447] width 922 height 18
paste input "206074.999"
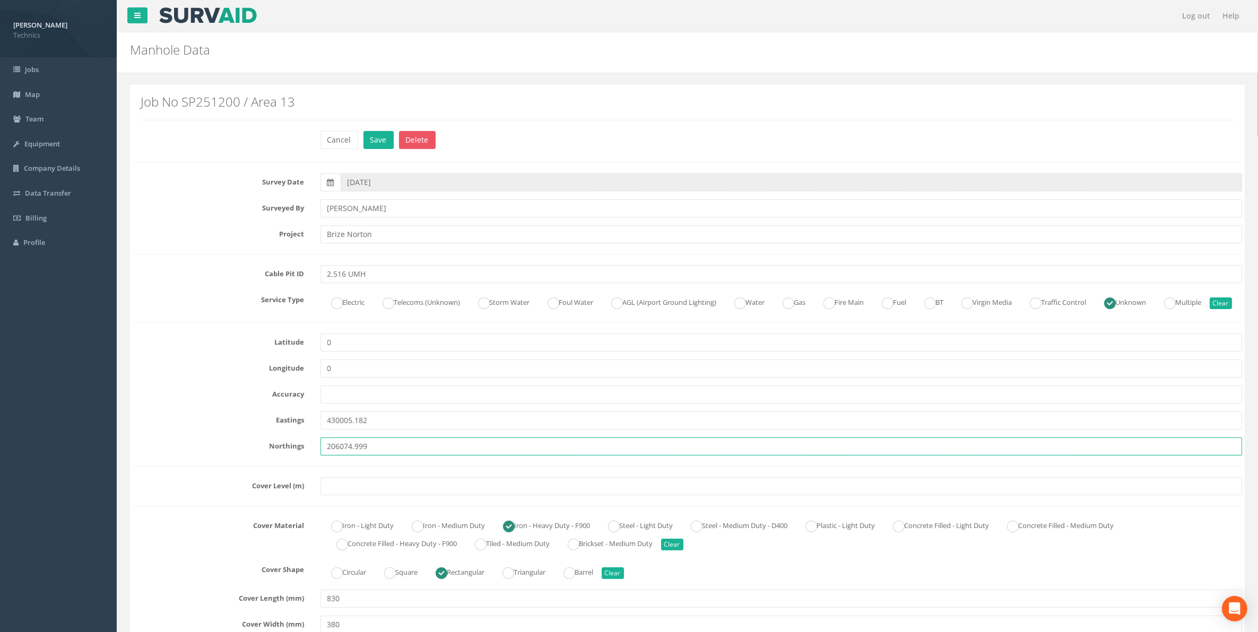
type input "206074.999"
click at [346, 495] on input "text" at bounding box center [781, 486] width 922 height 18
paste input "76.236"
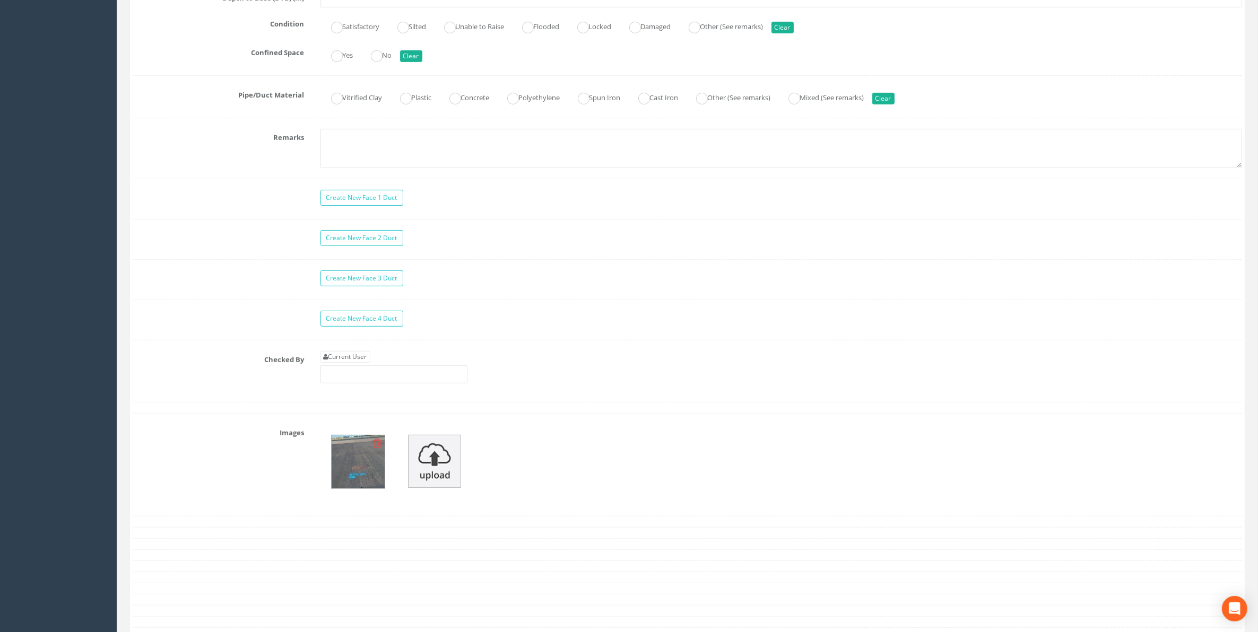
scroll to position [796, 0]
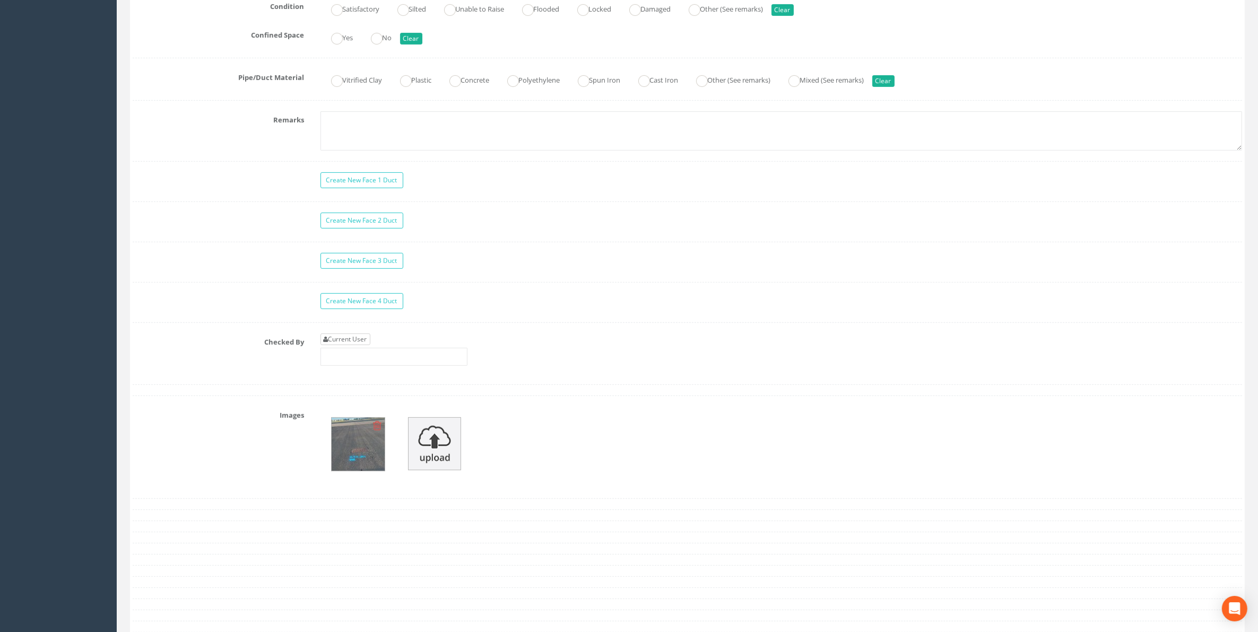
type input "76.236"
click at [355, 345] on link "Current User" at bounding box center [345, 340] width 50 height 12
type input "[PERSON_NAME]"
click at [364, 470] on img at bounding box center [358, 444] width 53 height 53
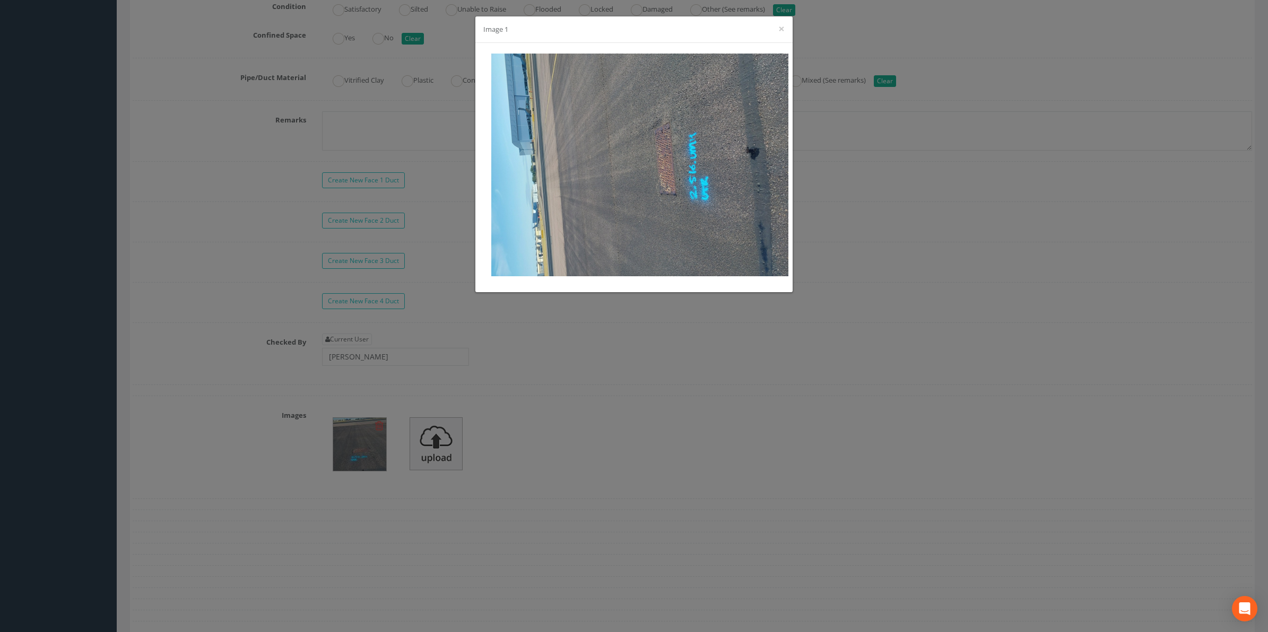
click at [537, 476] on div "Image 1 ×" at bounding box center [634, 316] width 1268 height 632
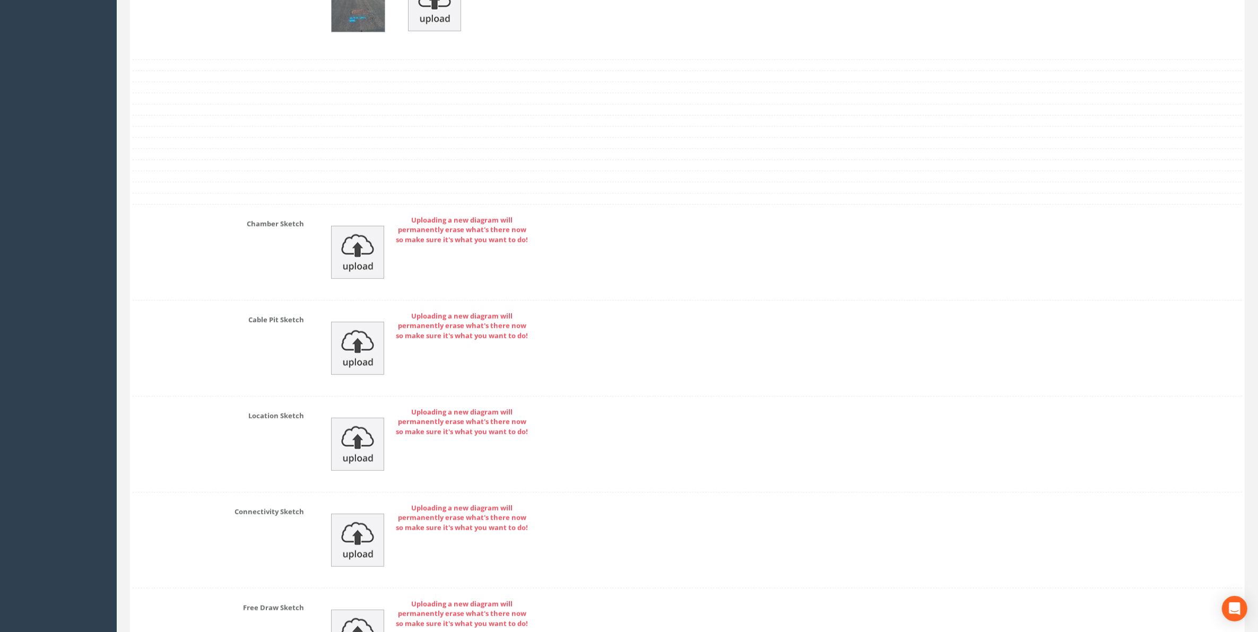
scroll to position [1396, 0]
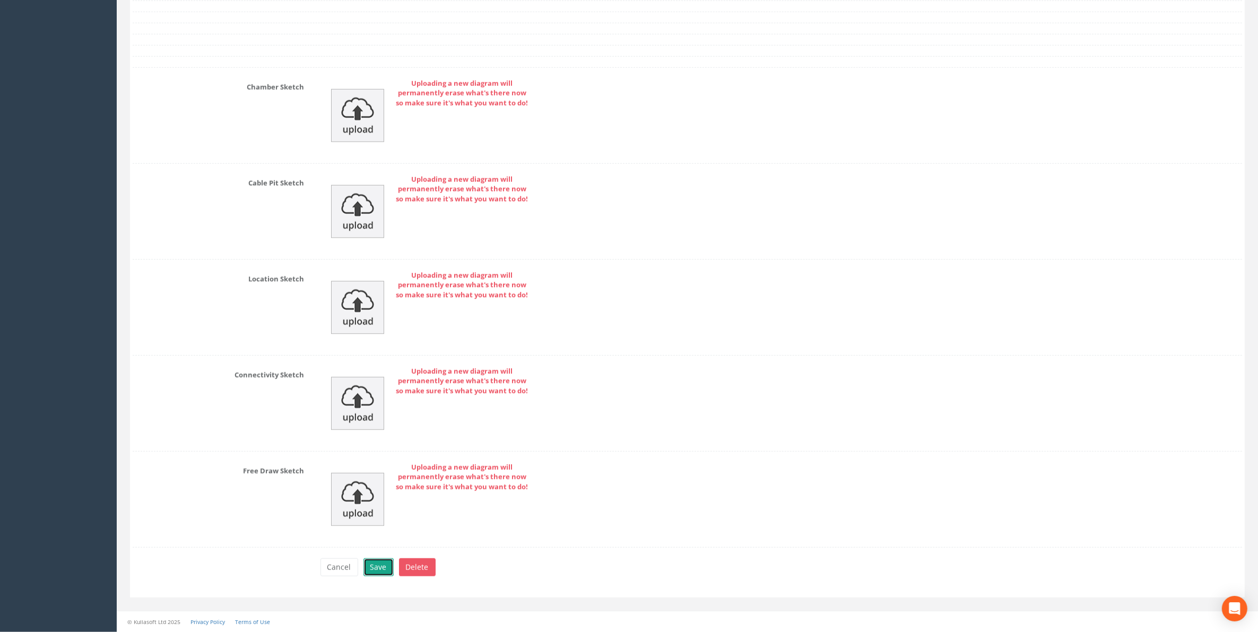
click at [378, 567] on button "Save" at bounding box center [378, 568] width 30 height 18
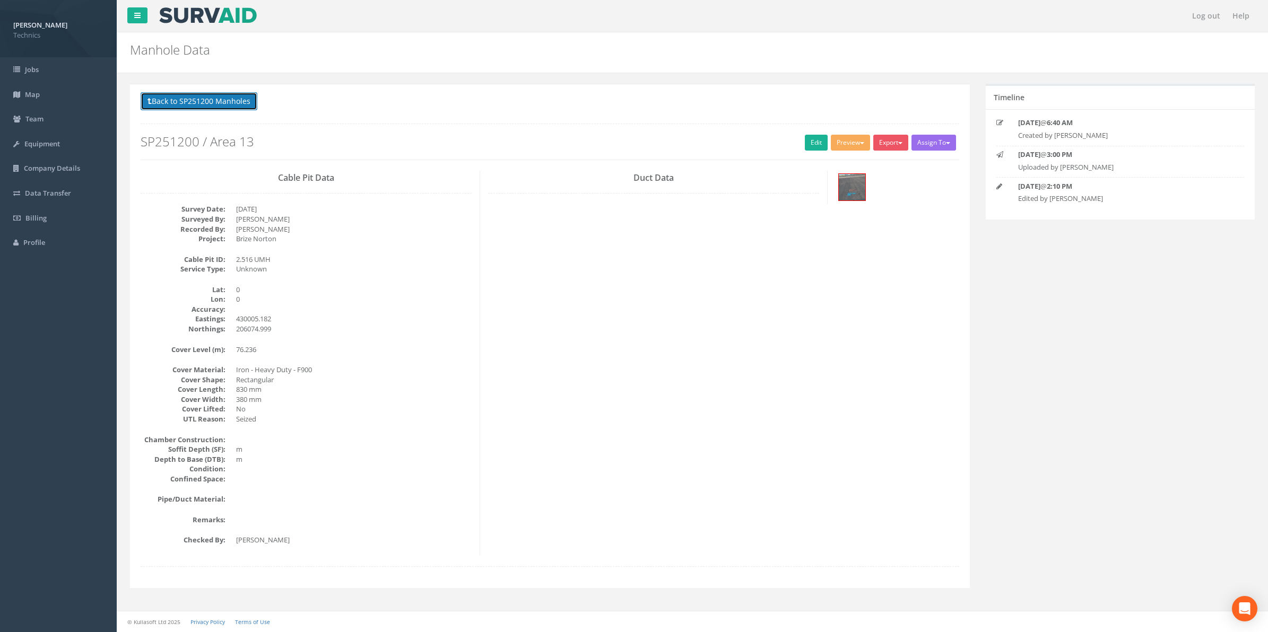
click at [198, 104] on button "Back to SP251200 Manholes" at bounding box center [199, 101] width 117 height 18
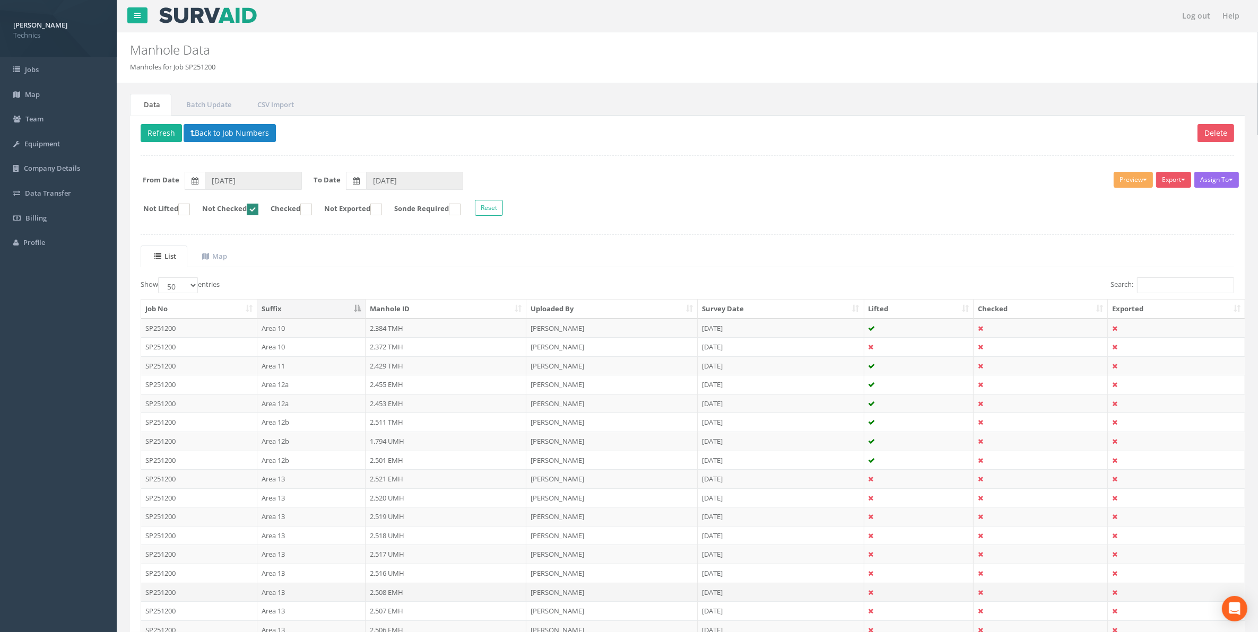
click at [384, 598] on td "2.508 EMH" at bounding box center [445, 592] width 161 height 19
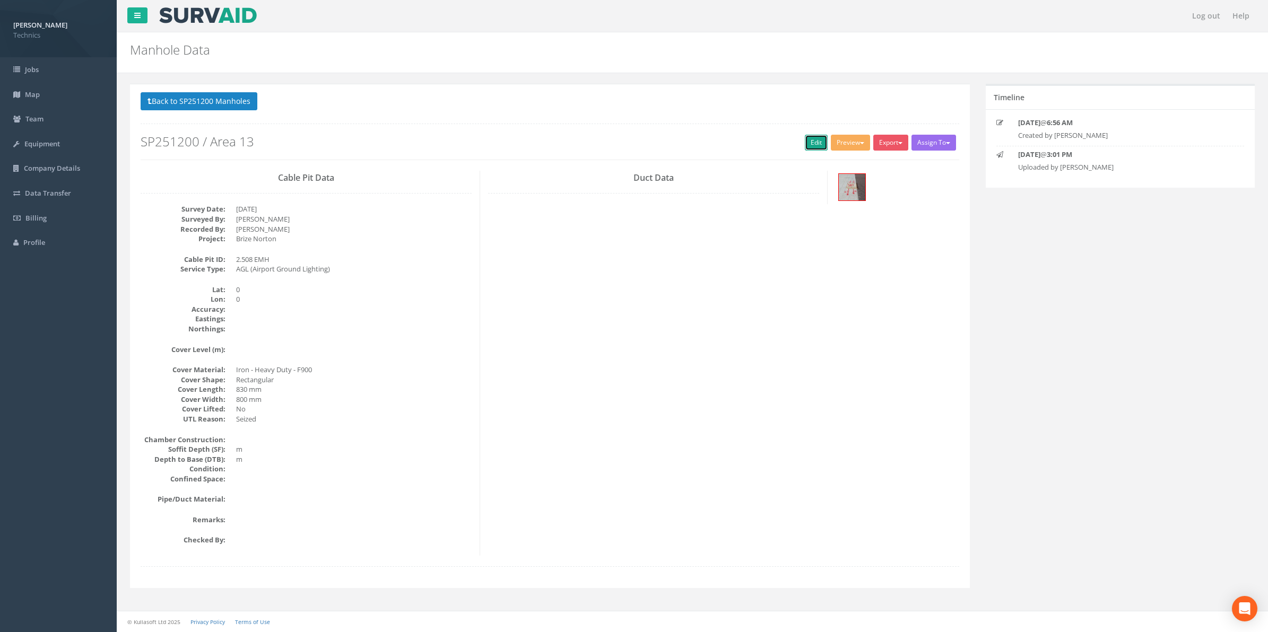
click at [810, 144] on link "Edit" at bounding box center [816, 143] width 23 height 16
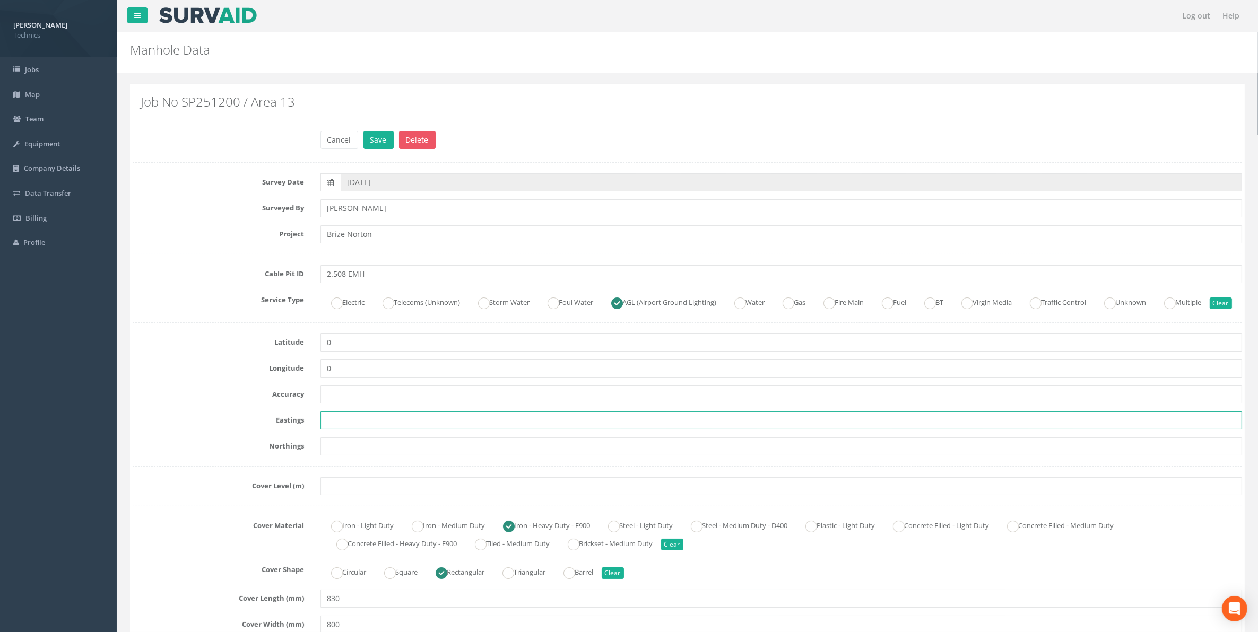
click at [361, 430] on input "text" at bounding box center [781, 421] width 922 height 18
paste input "430344.484"
type input "430344.484"
click at [351, 456] on input "text" at bounding box center [781, 447] width 922 height 18
paste input "206238.679"
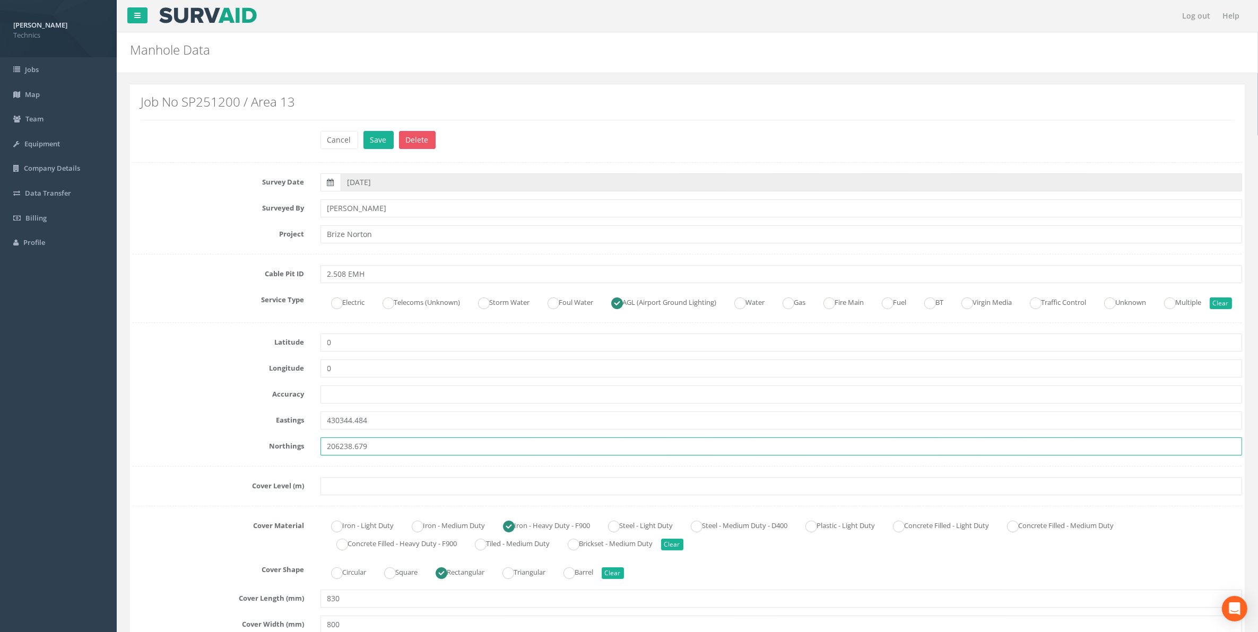
type input "206238.679"
click at [367, 495] on input "text" at bounding box center [781, 486] width 922 height 18
paste input "75.781"
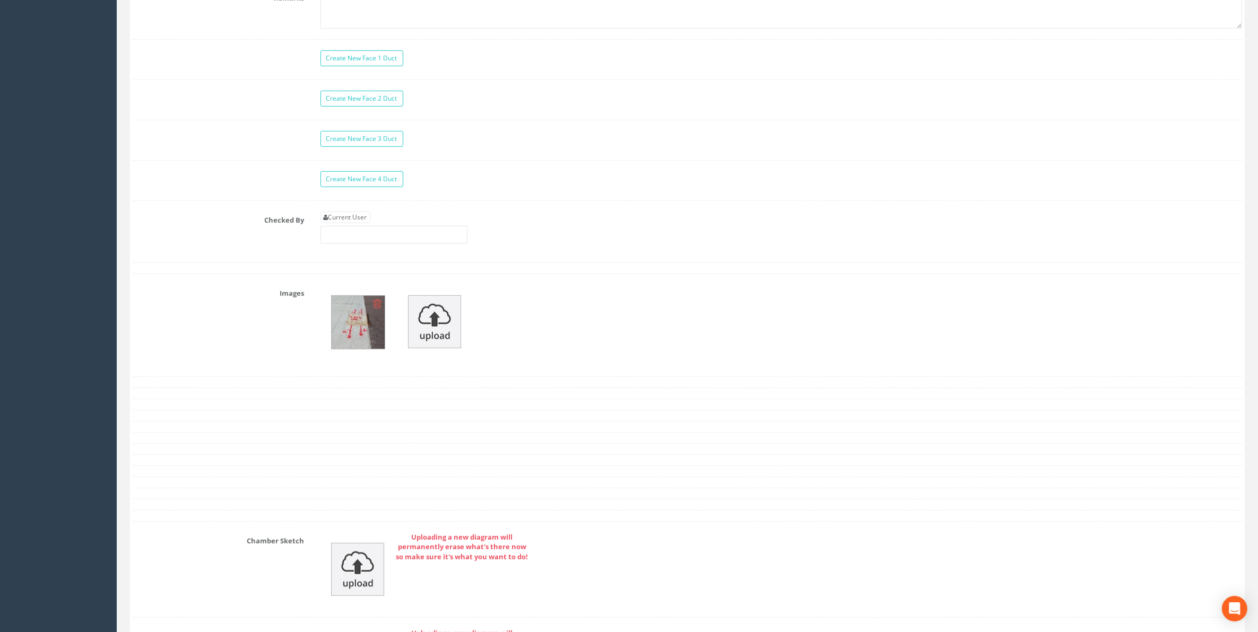
scroll to position [928, 0]
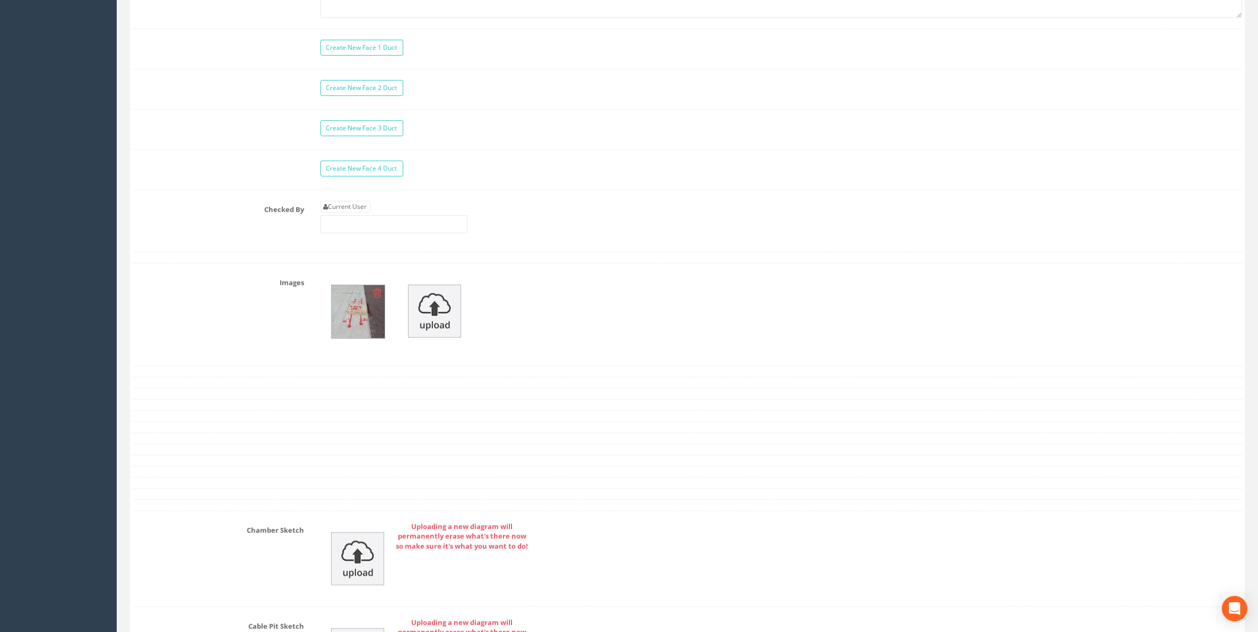
type input "75.781"
click at [365, 337] on img at bounding box center [358, 311] width 53 height 53
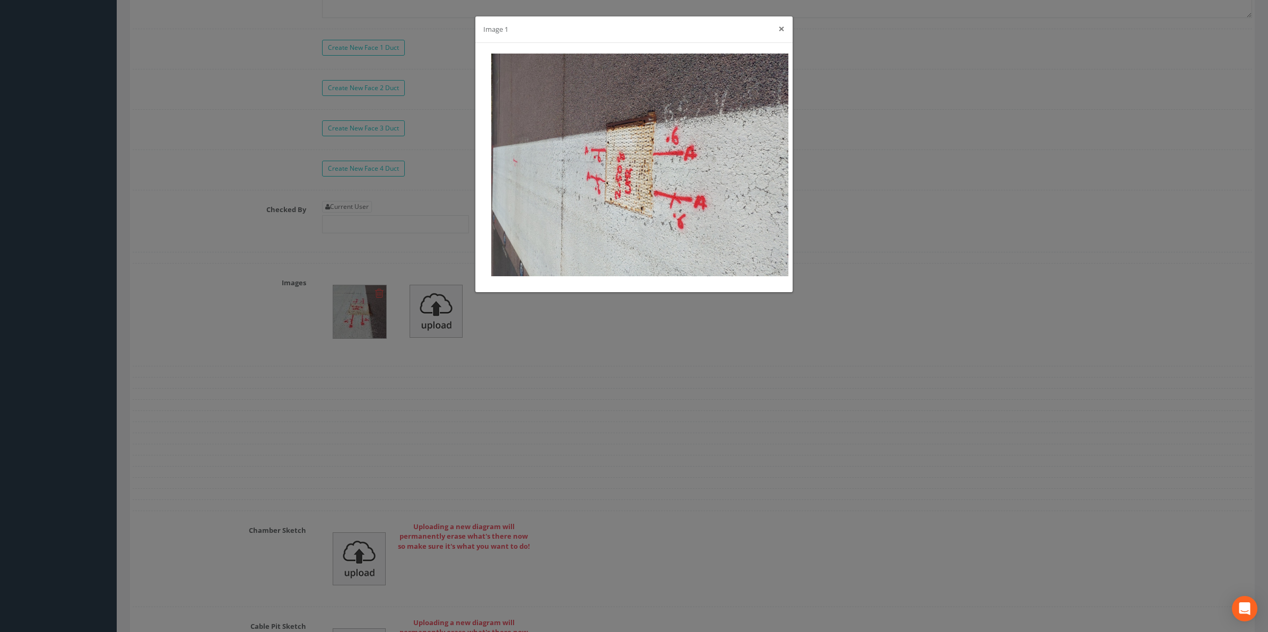
click at [780, 28] on button "×" at bounding box center [781, 28] width 6 height 11
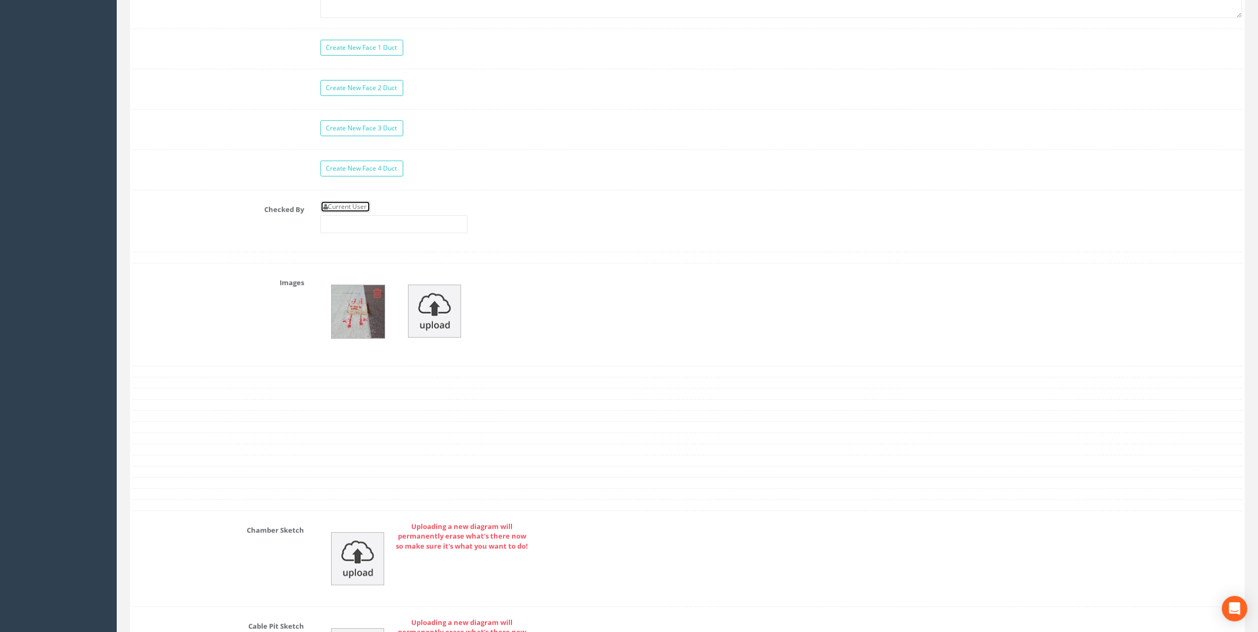
click at [367, 213] on link "Current User" at bounding box center [345, 207] width 50 height 12
type input "[PERSON_NAME]"
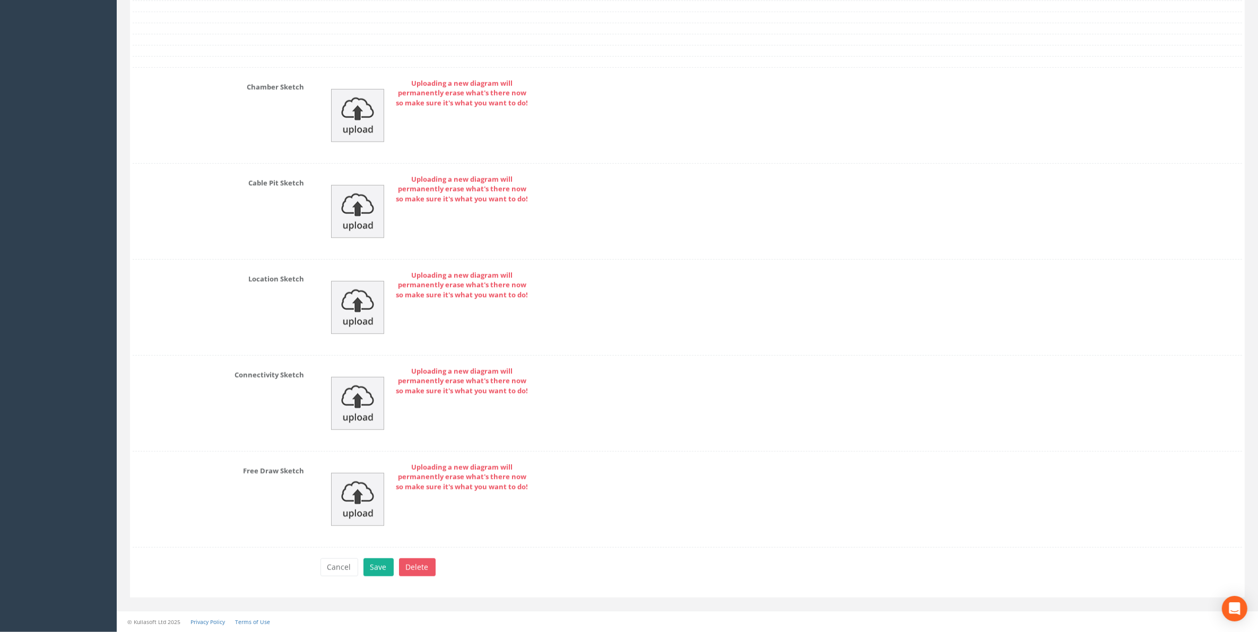
scroll to position [1396, 0]
click at [369, 565] on button "Save" at bounding box center [378, 568] width 30 height 18
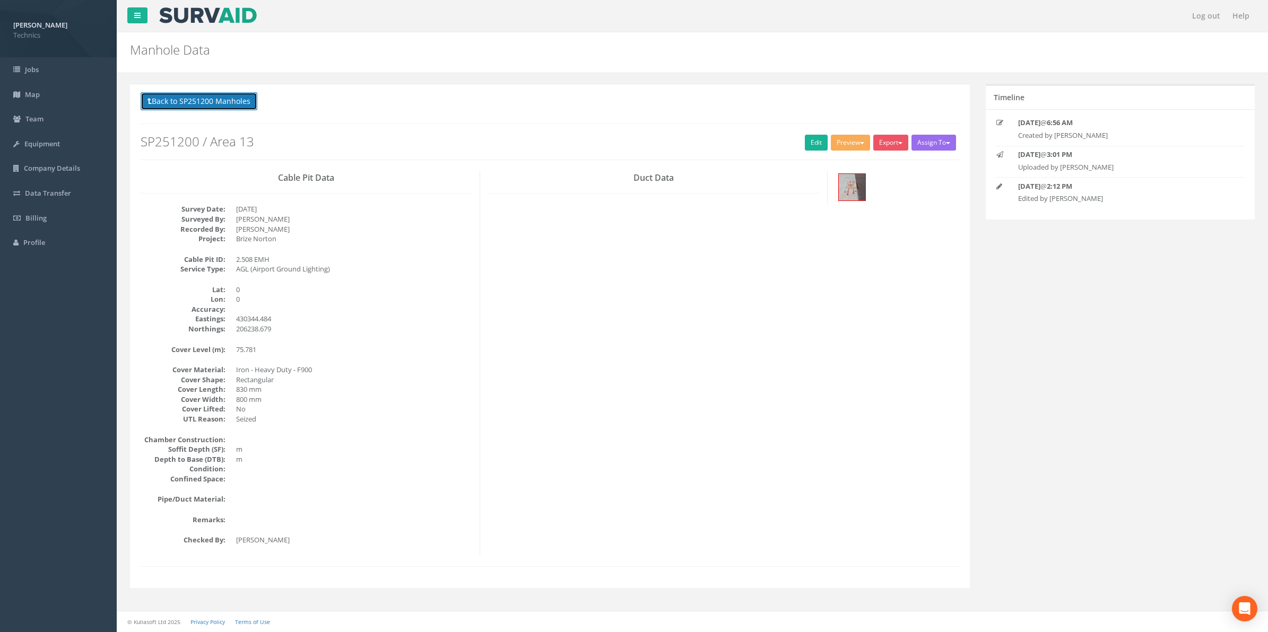
click at [217, 102] on button "Back to SP251200 Manholes" at bounding box center [199, 101] width 117 height 18
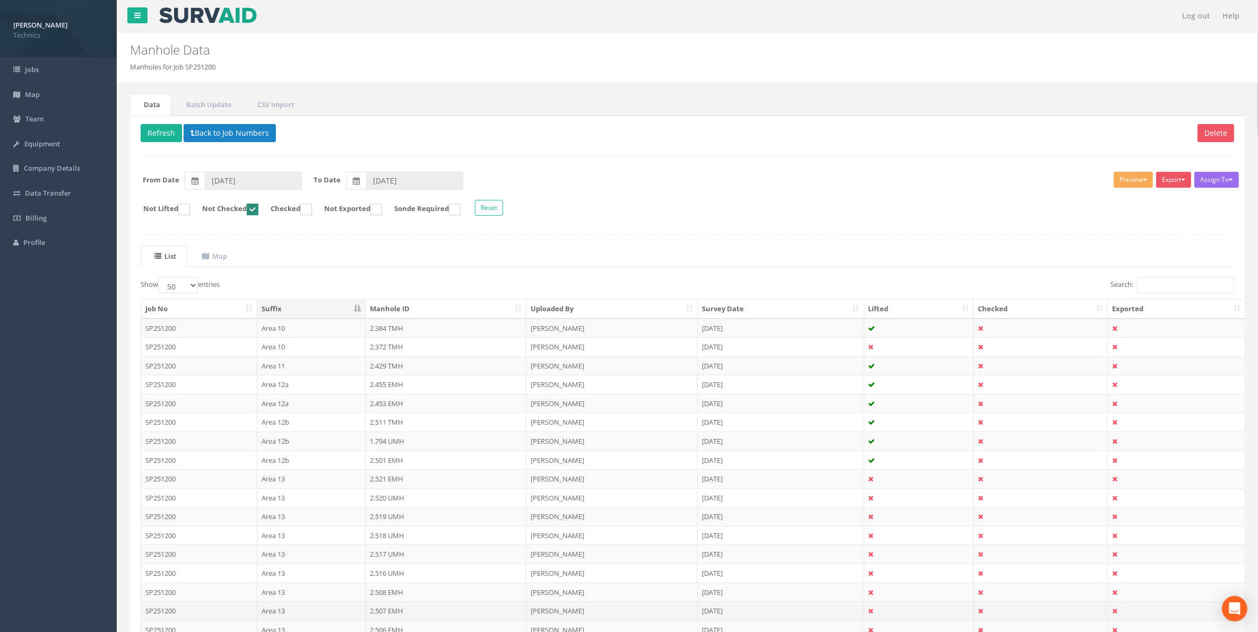
click at [393, 616] on td "2.507 EMH" at bounding box center [445, 611] width 161 height 19
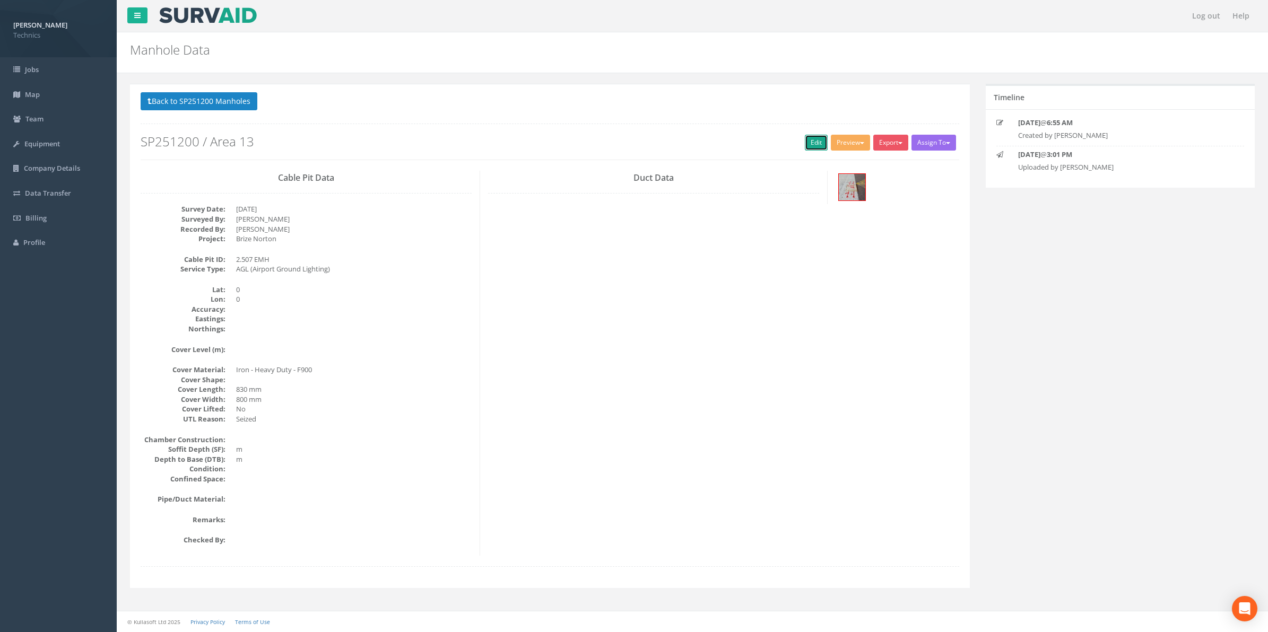
click at [807, 142] on link "Edit" at bounding box center [816, 143] width 23 height 16
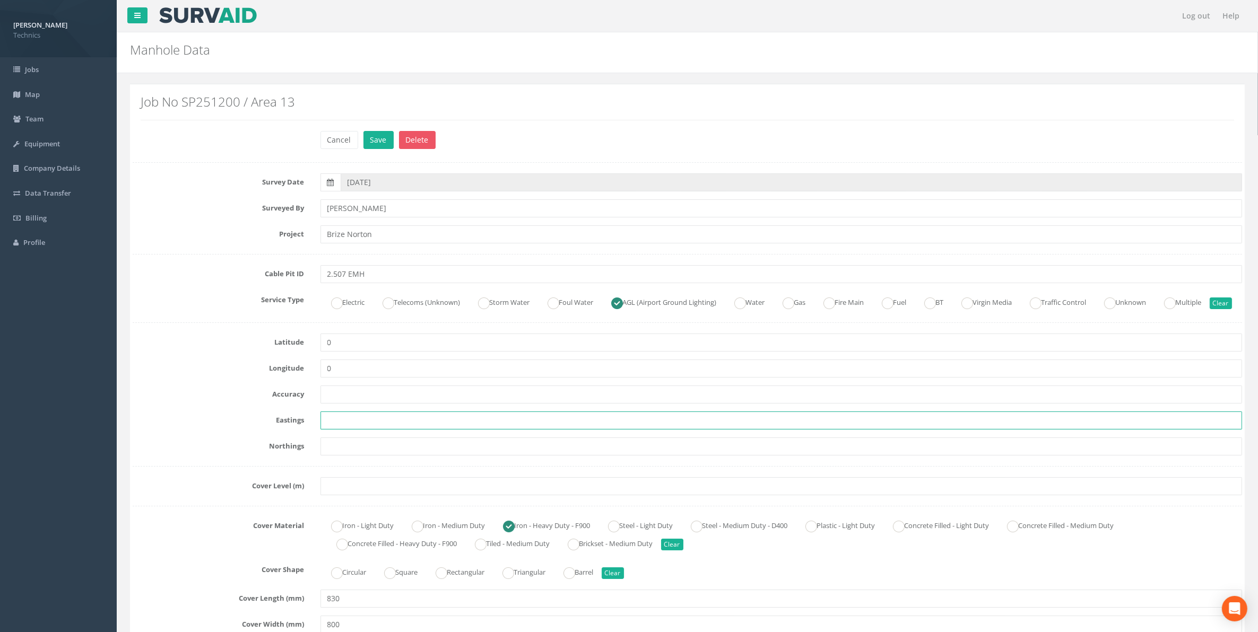
click at [343, 430] on input "text" at bounding box center [781, 421] width 922 height 18
paste input "430349.565"
type input "430349.565"
click at [356, 456] on input "text" at bounding box center [781, 447] width 922 height 18
paste input "206221.877"
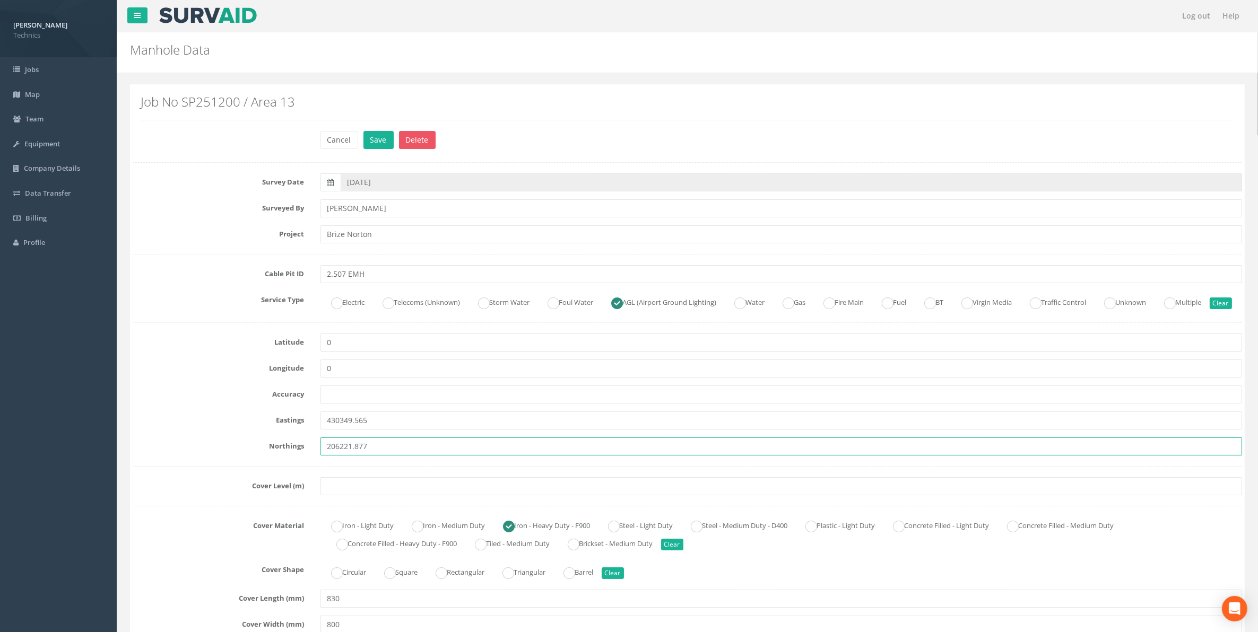
type input "206221.877"
click at [367, 495] on input "text" at bounding box center [781, 486] width 922 height 18
paste input "75.605"
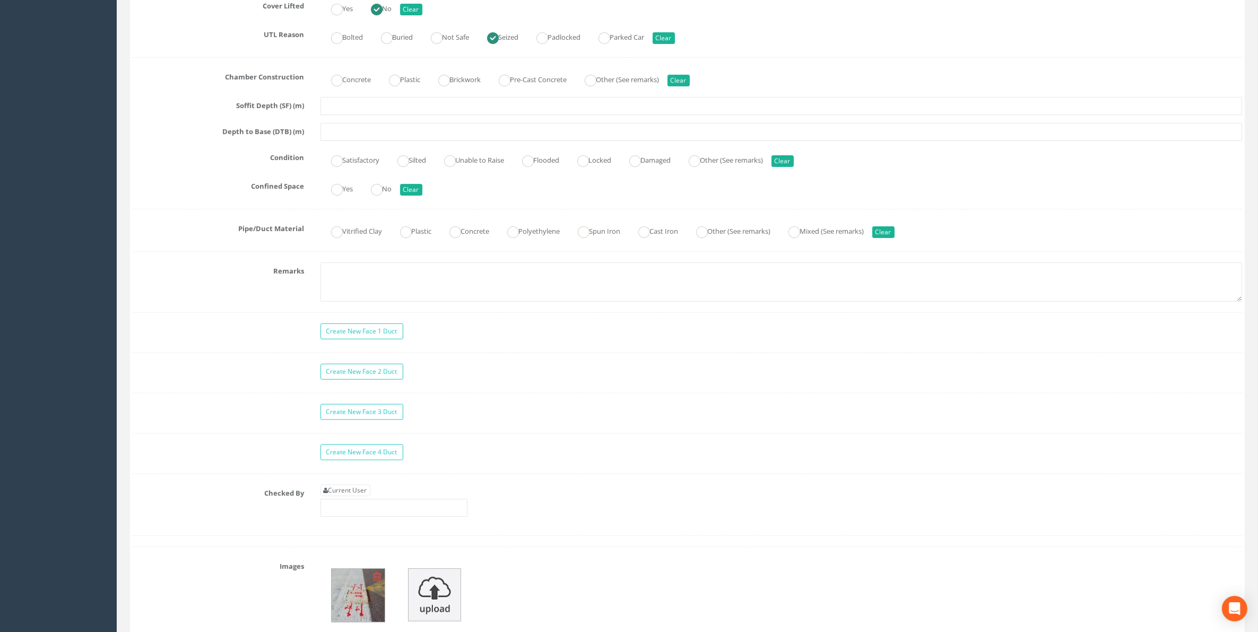
scroll to position [663, 0]
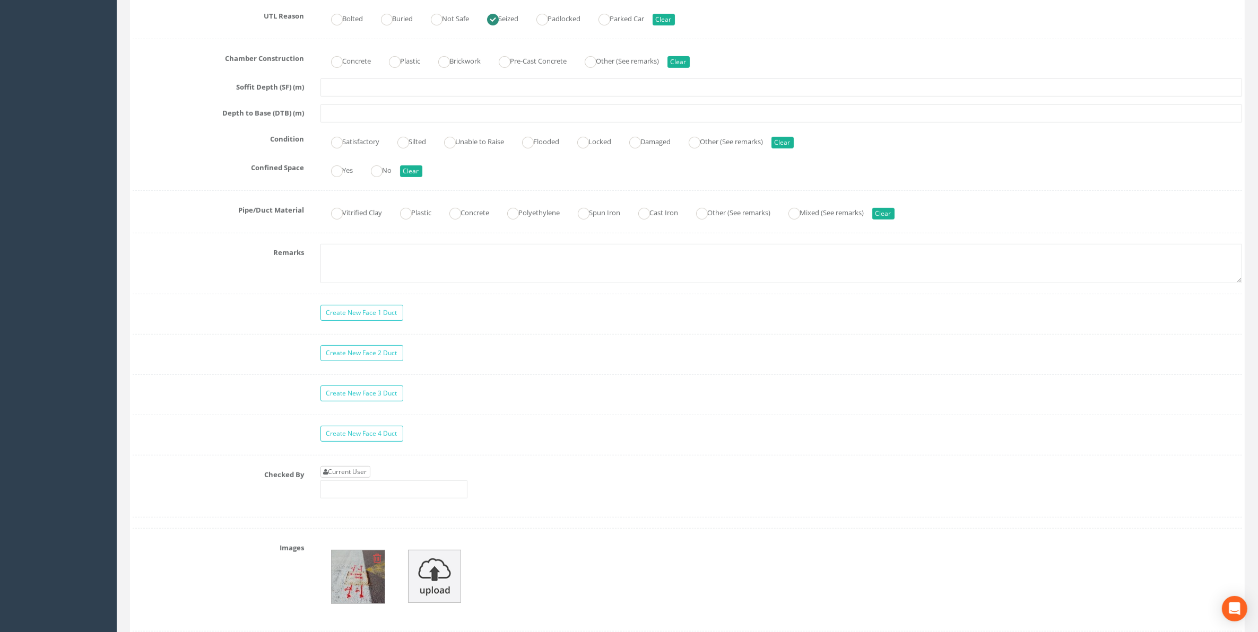
type input "75.605"
click at [367, 478] on link "Current User" at bounding box center [345, 472] width 50 height 12
type input "[PERSON_NAME]"
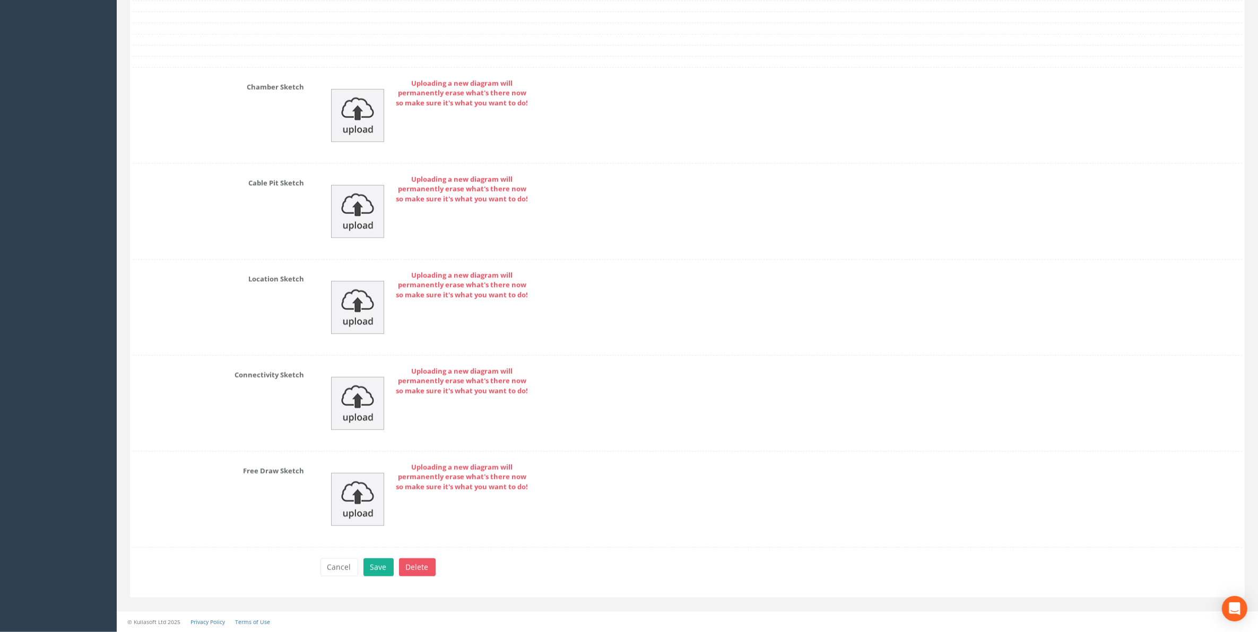
scroll to position [1396, 0]
click at [382, 568] on button "Save" at bounding box center [378, 568] width 30 height 18
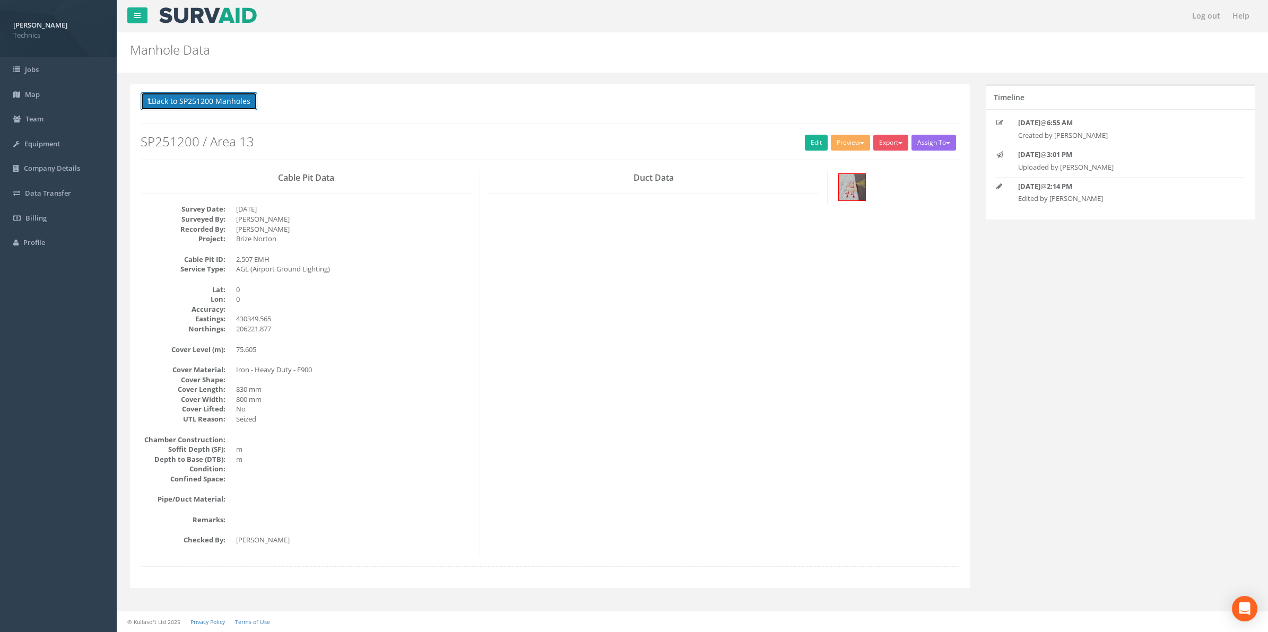
click at [192, 106] on button "Back to SP251200 Manholes" at bounding box center [199, 101] width 117 height 18
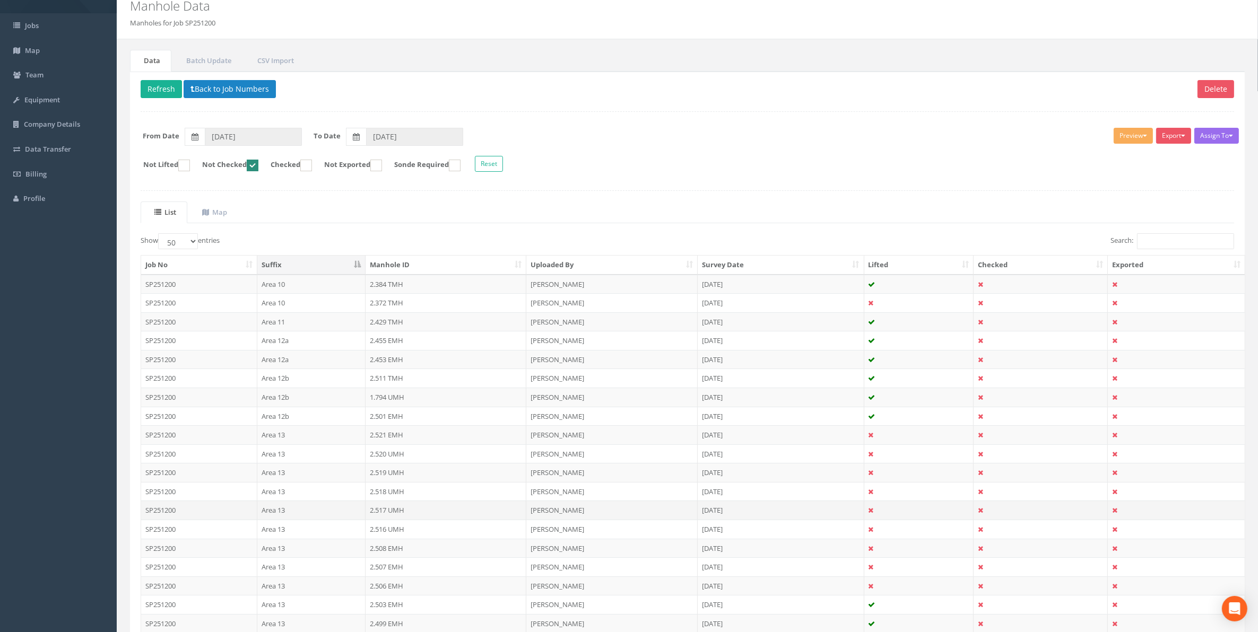
scroll to position [66, 0]
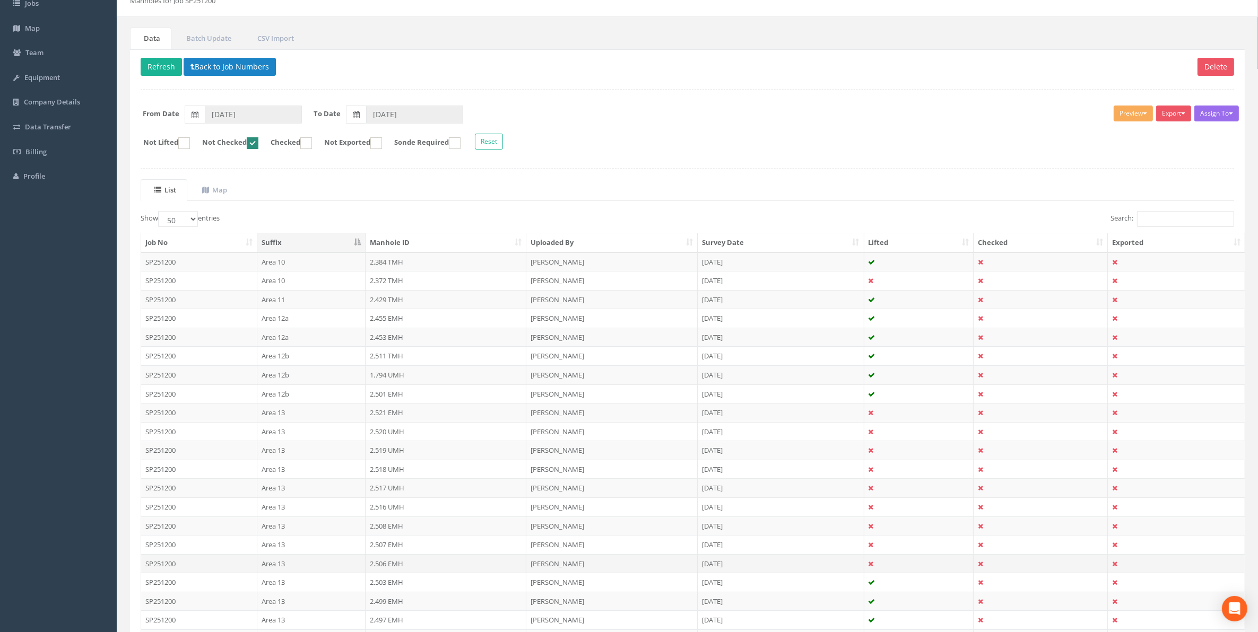
click at [396, 569] on td "2.506 EMH" at bounding box center [445, 563] width 161 height 19
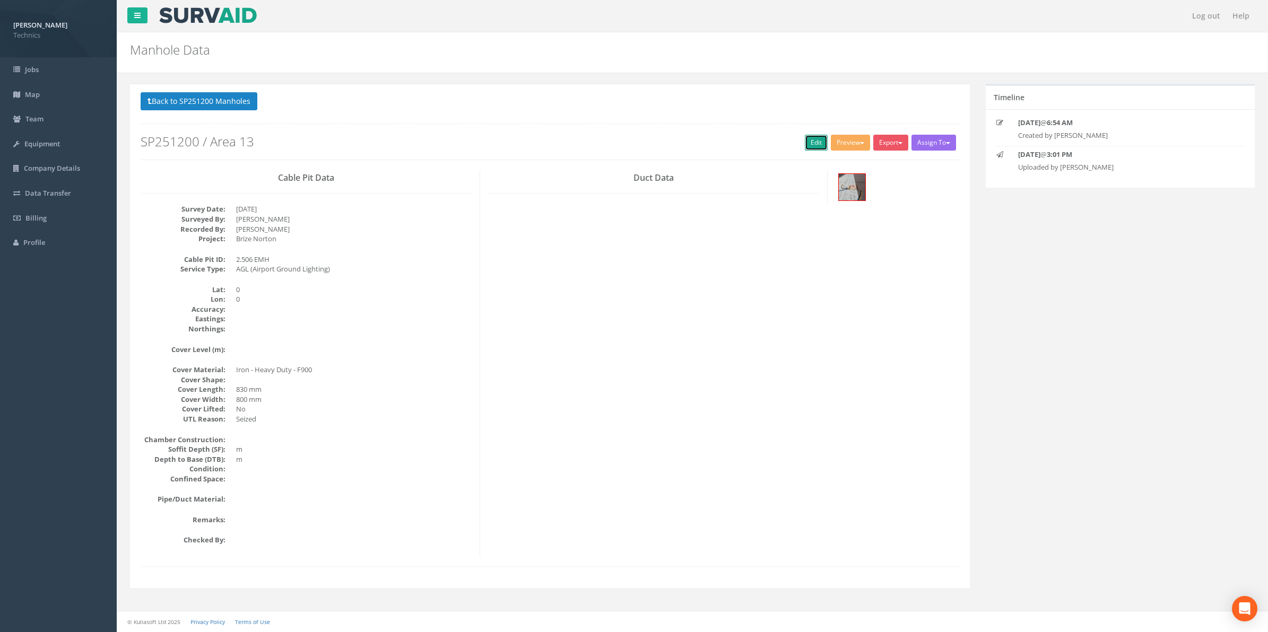
click at [814, 141] on link "Edit" at bounding box center [816, 143] width 23 height 16
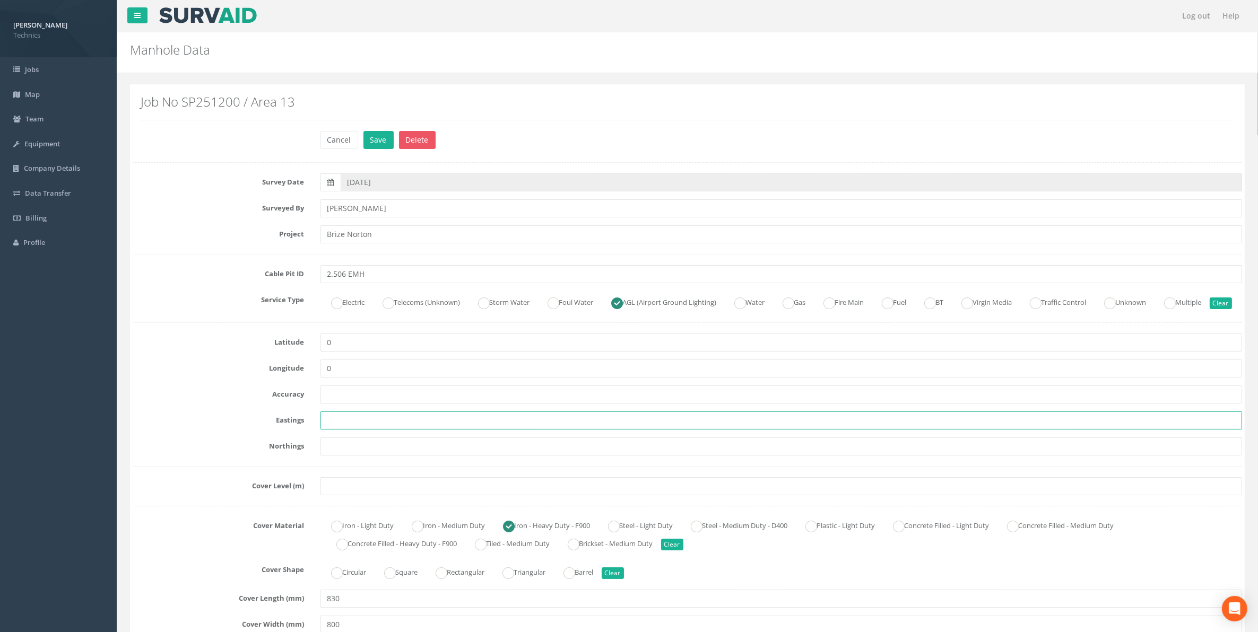
click at [349, 430] on input "text" at bounding box center [781, 421] width 922 height 18
paste input "430353.816"
type input "430353.816"
click at [326, 456] on input "text" at bounding box center [781, 447] width 922 height 18
paste input "206207.882"
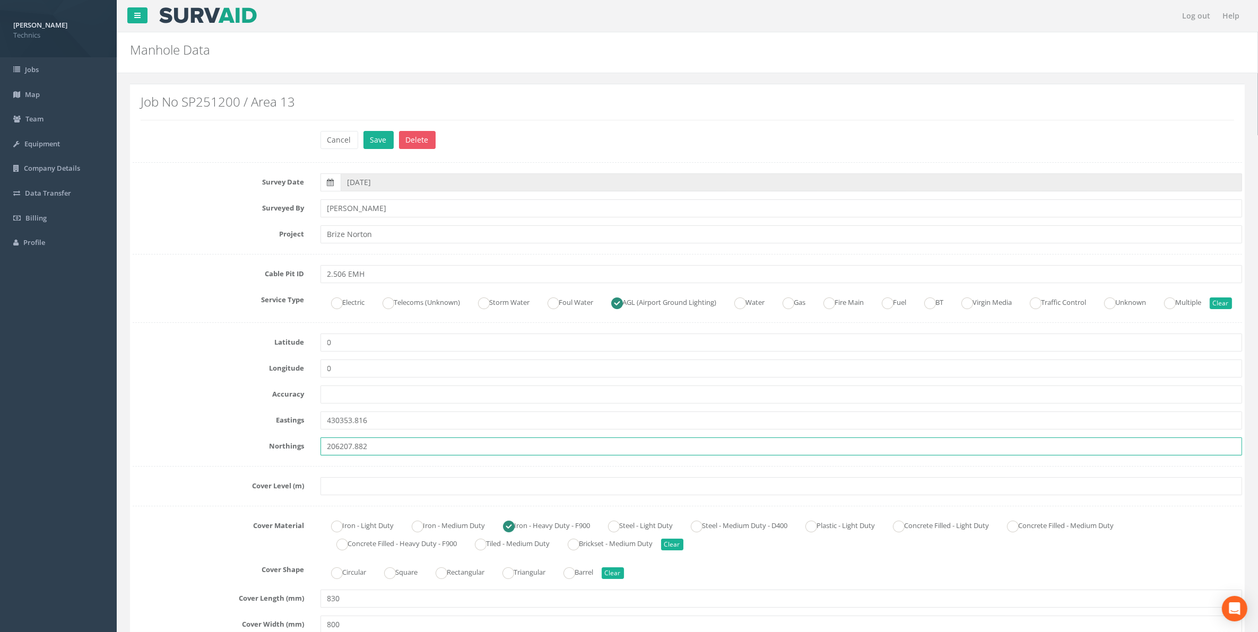
type input "206207.882"
click at [358, 495] on input "text" at bounding box center [781, 486] width 922 height 18
paste input "75.395"
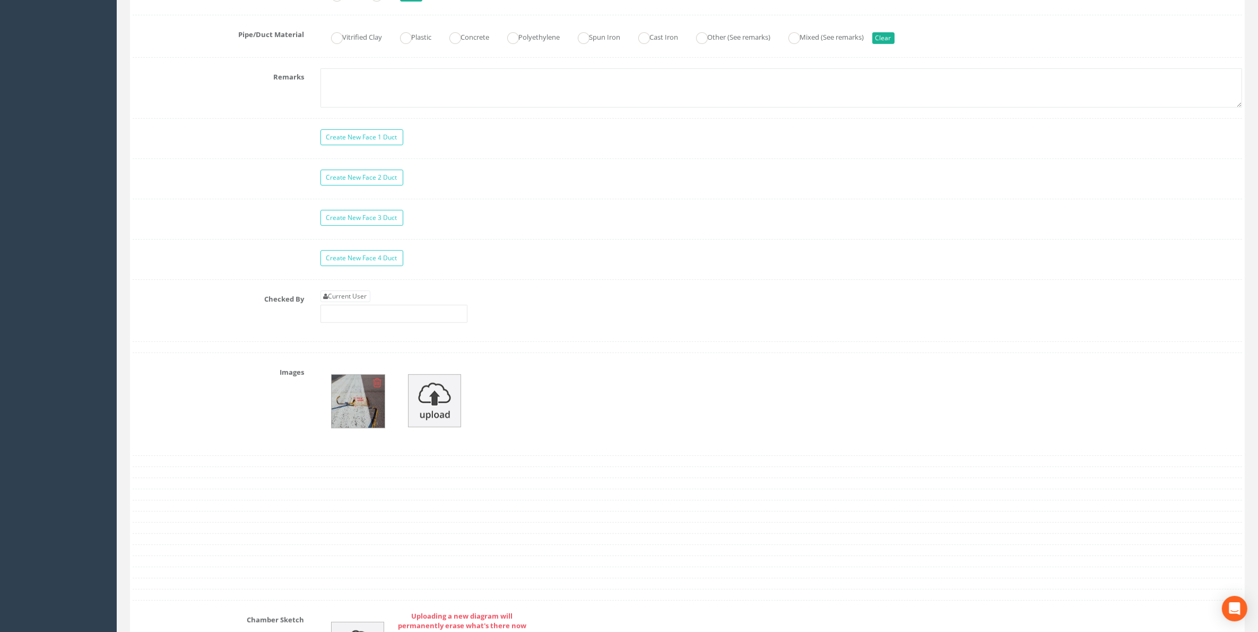
scroll to position [862, 0]
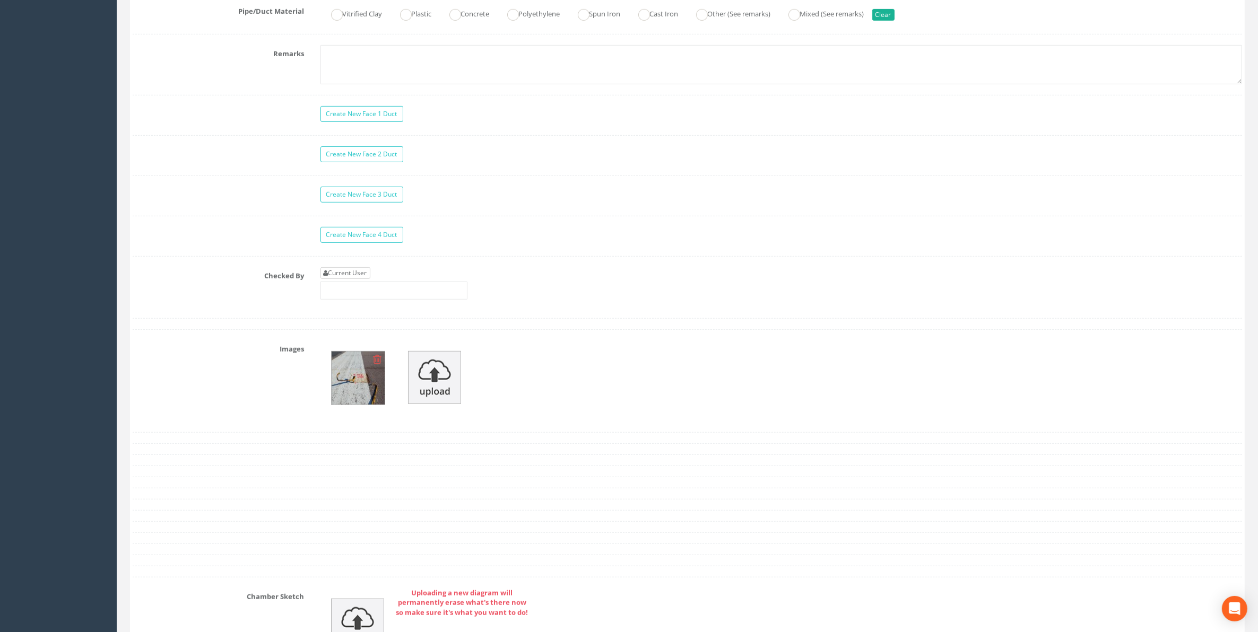
type input "75.395"
click at [352, 279] on link "Current User" at bounding box center [345, 273] width 50 height 12
type input "[PERSON_NAME]"
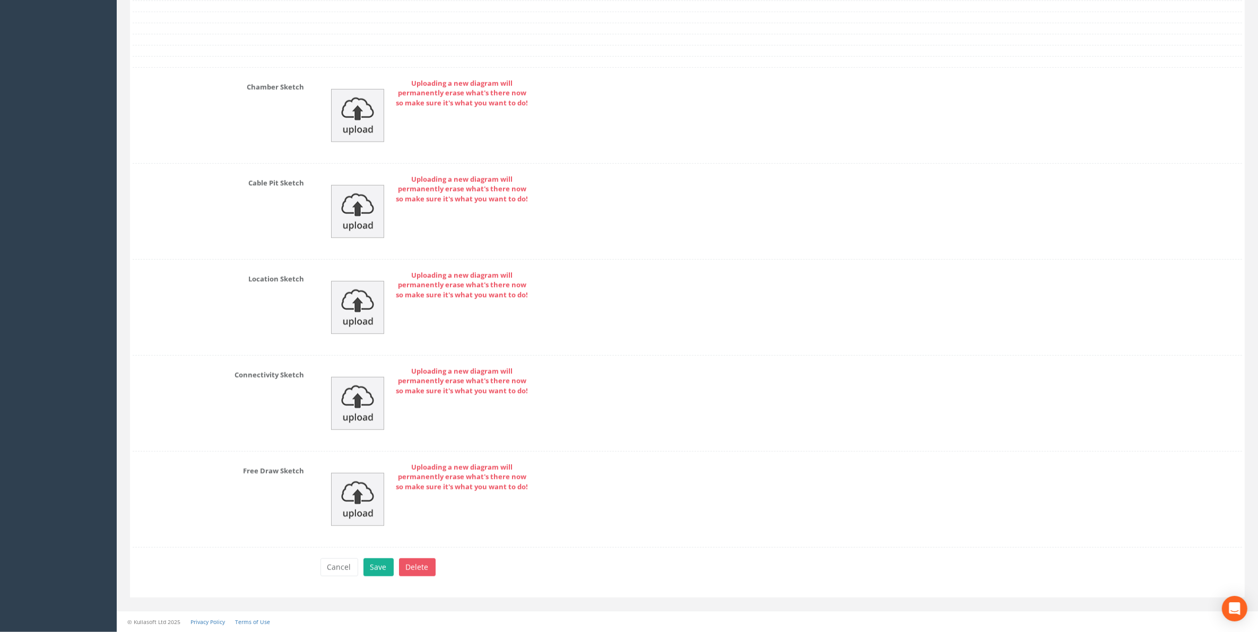
scroll to position [1396, 0]
click at [375, 564] on button "Save" at bounding box center [378, 568] width 30 height 18
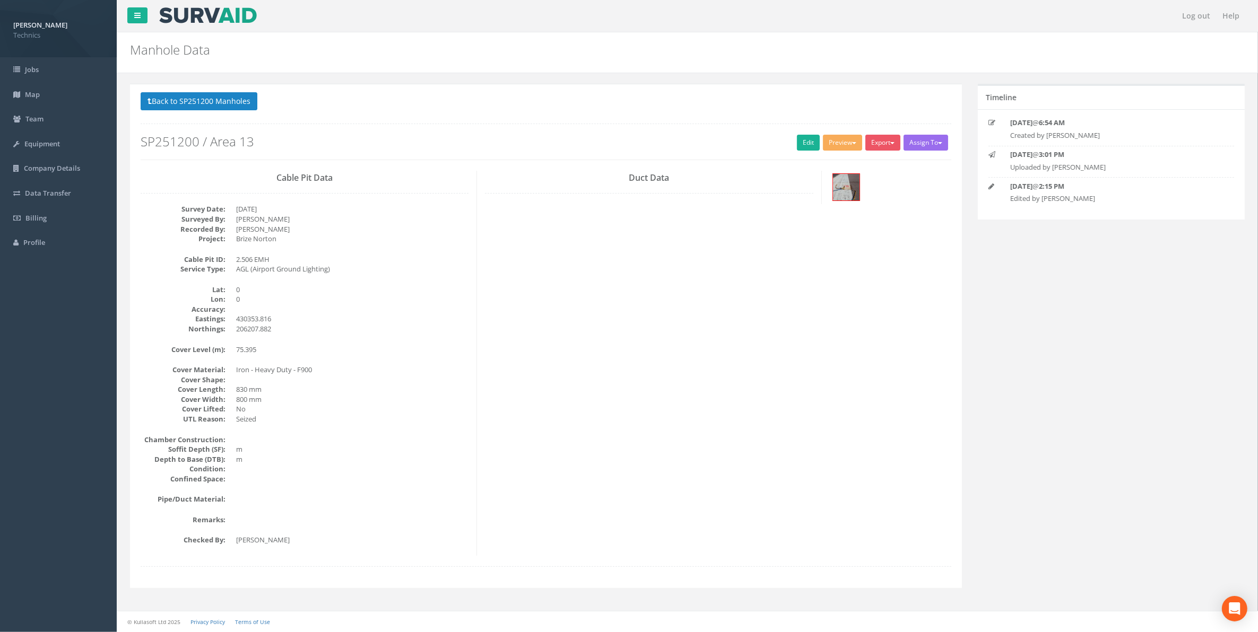
scroll to position [0, 0]
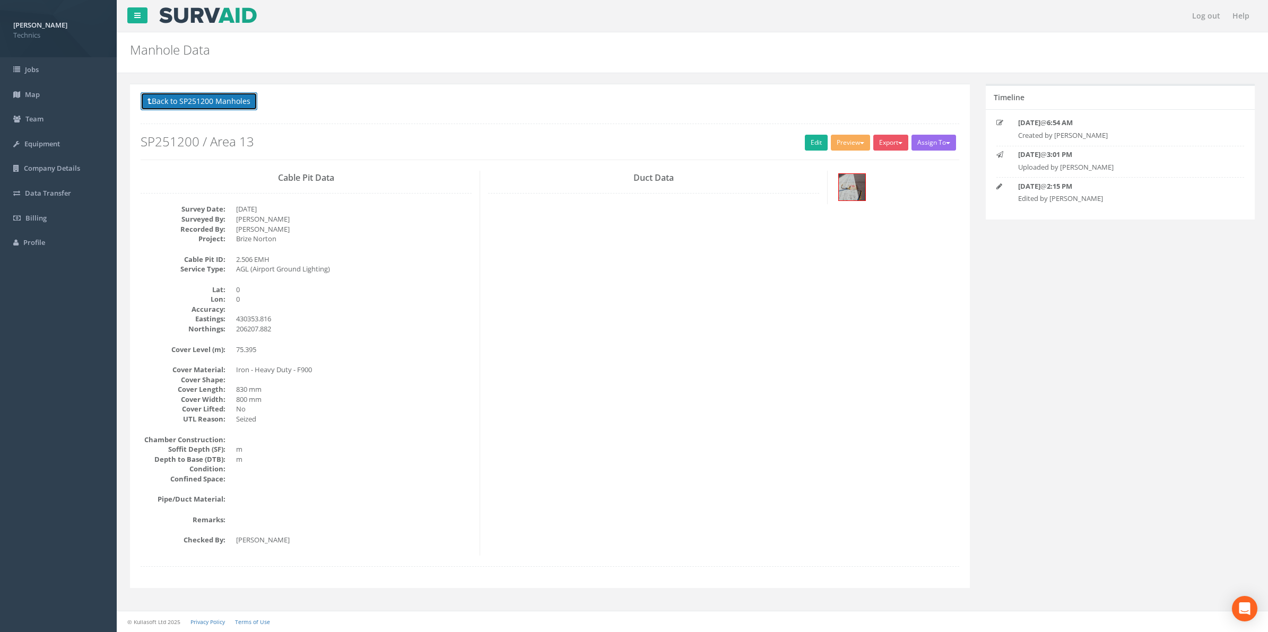
click at [206, 99] on button "Back to SP251200 Manholes" at bounding box center [199, 101] width 117 height 18
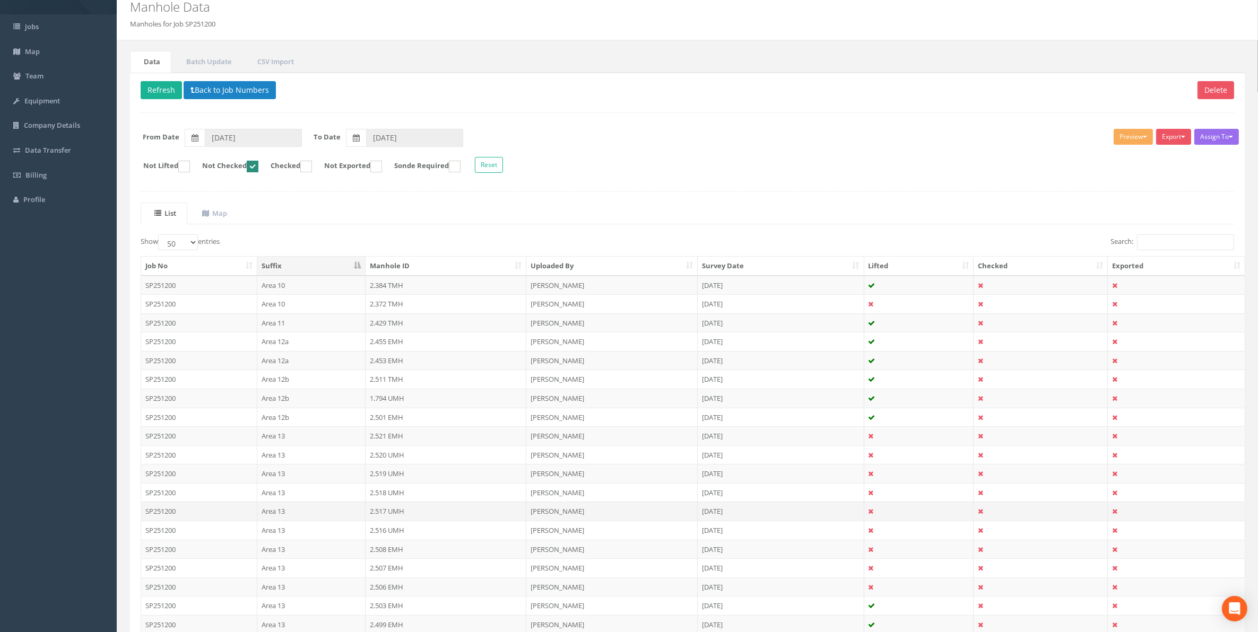
scroll to position [66, 0]
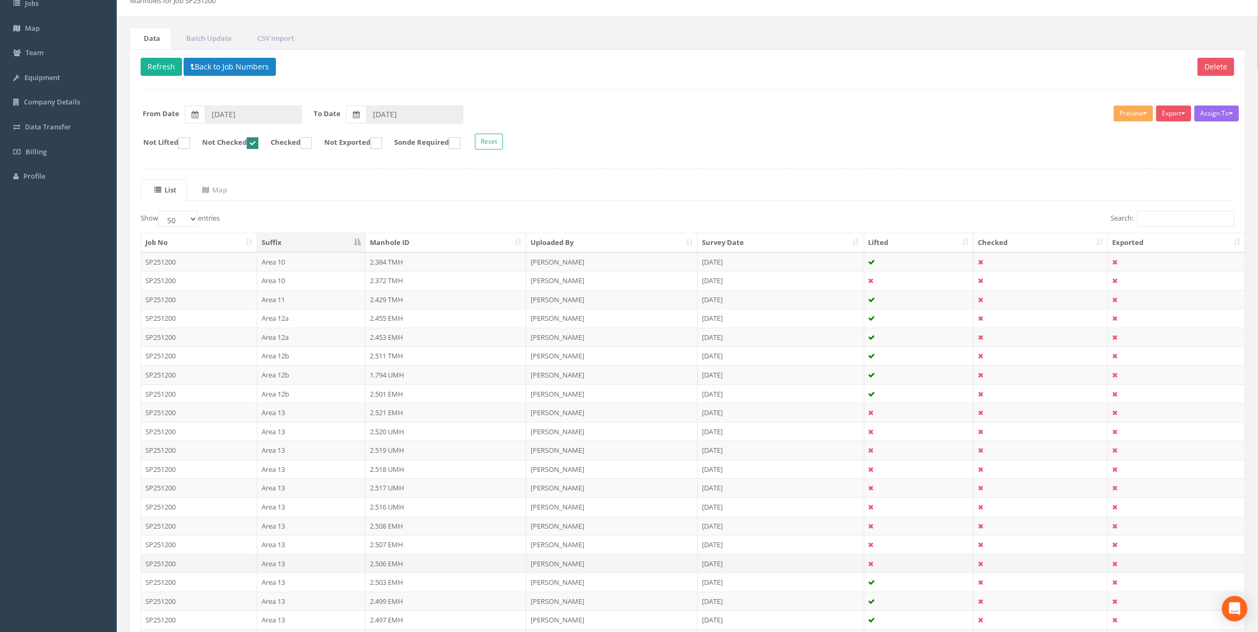
click at [390, 569] on td "2.506 EMH" at bounding box center [445, 563] width 161 height 19
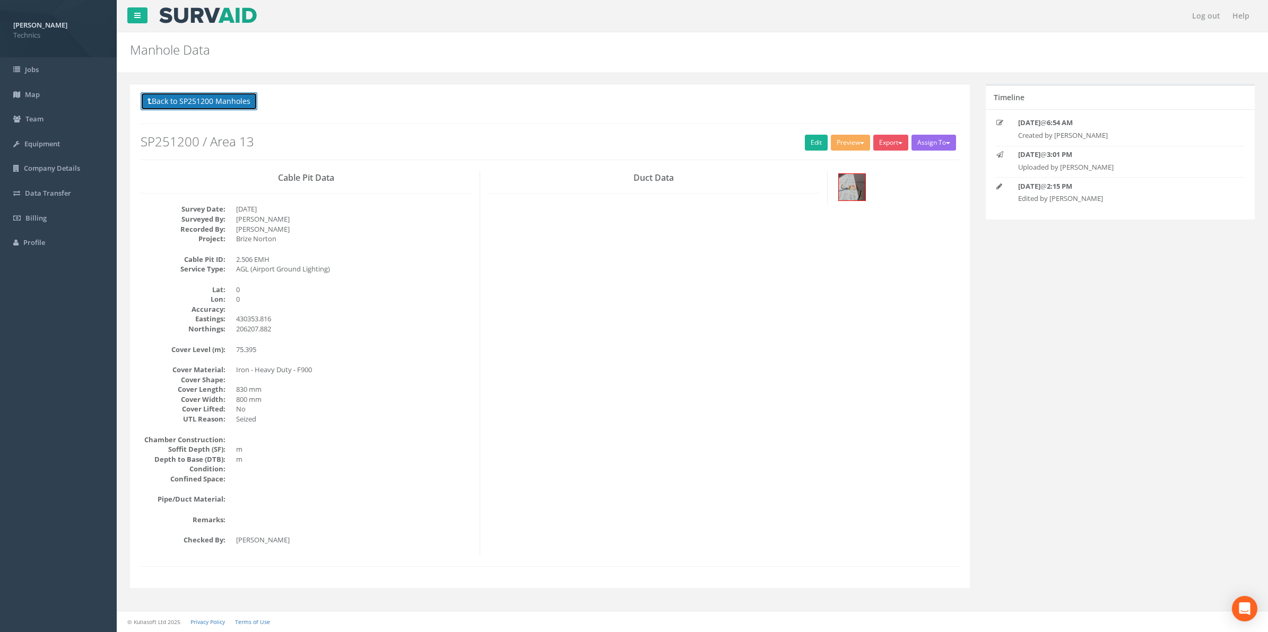
click at [222, 102] on button "Back to SP251200 Manholes" at bounding box center [199, 101] width 117 height 18
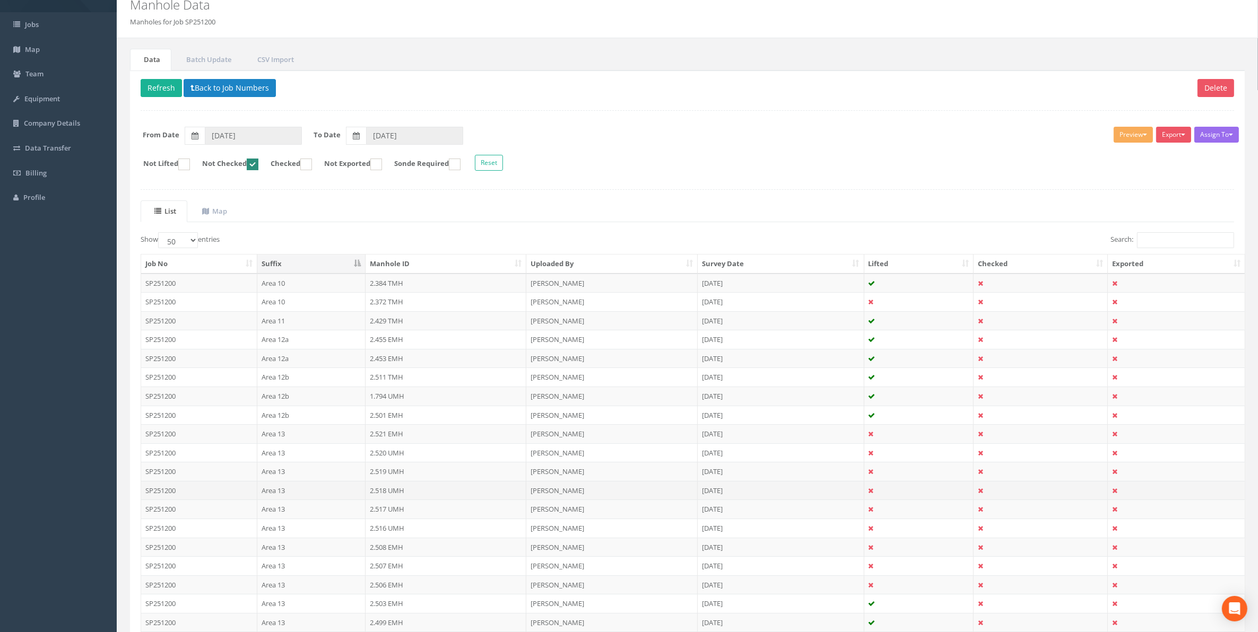
scroll to position [66, 0]
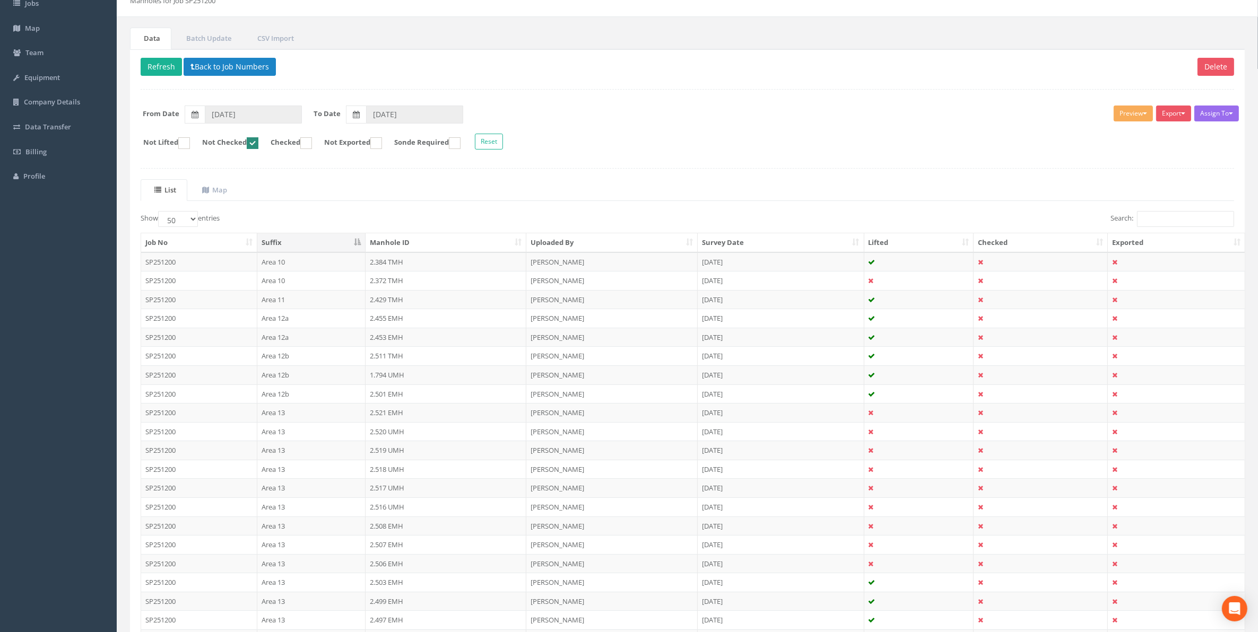
click at [395, 589] on td "2.503 EMH" at bounding box center [445, 582] width 161 height 19
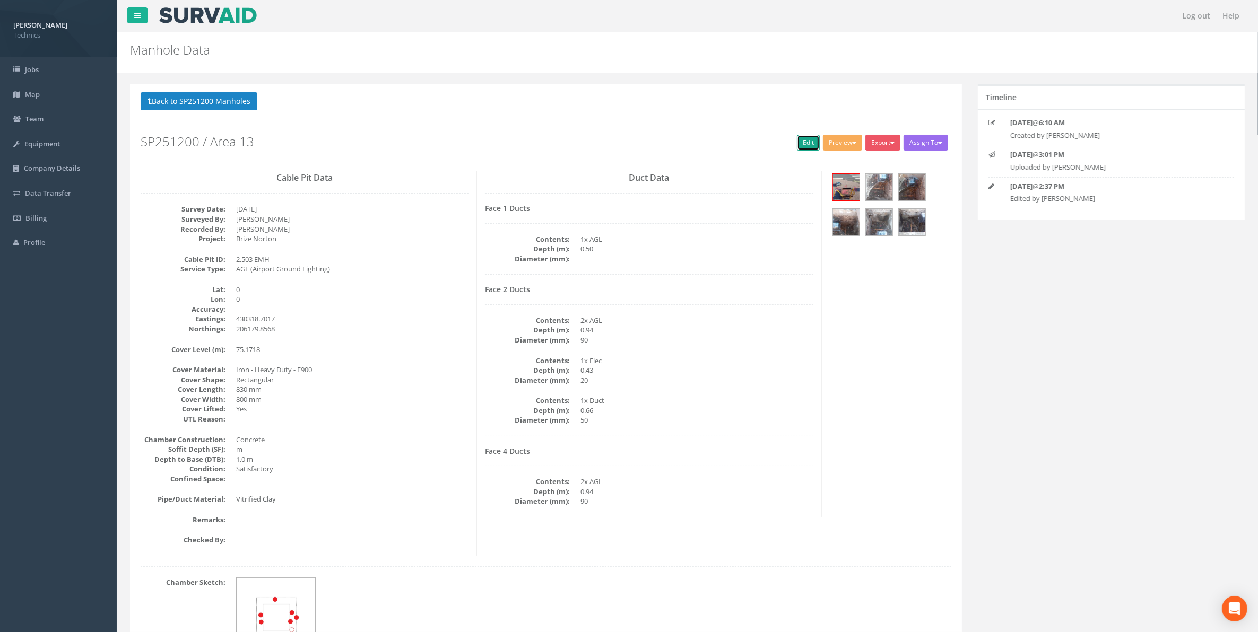
click at [799, 143] on link "Edit" at bounding box center [808, 143] width 23 height 16
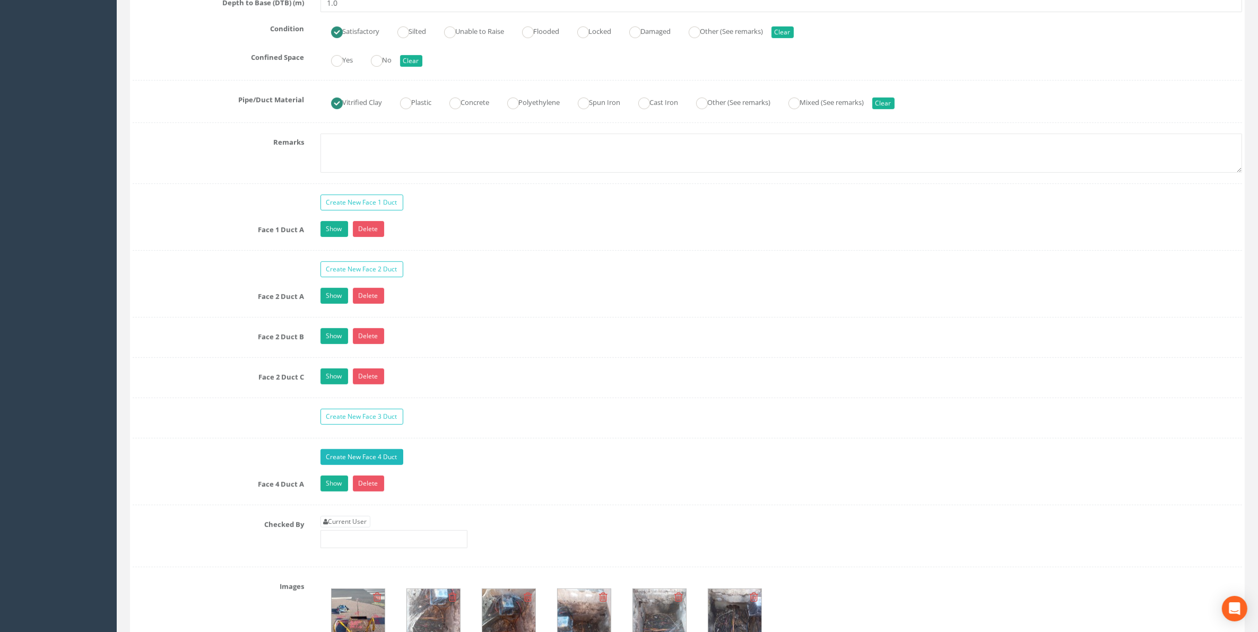
scroll to position [862, 0]
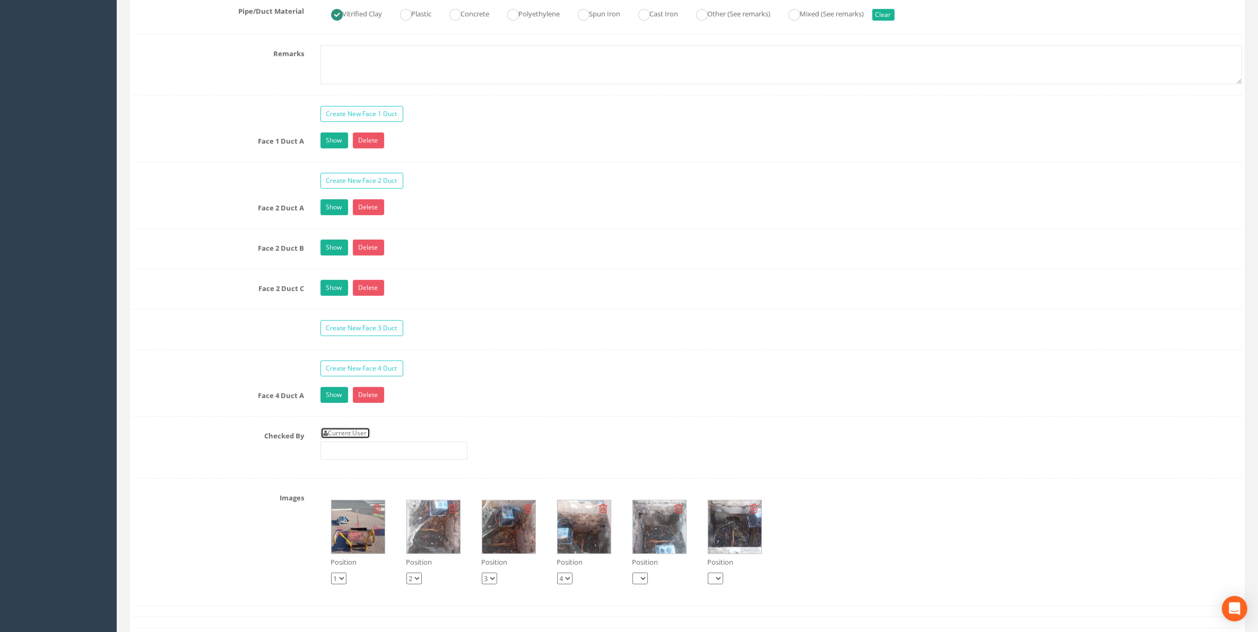
click at [353, 439] on link "Current User" at bounding box center [345, 434] width 50 height 12
type input "[PERSON_NAME]"
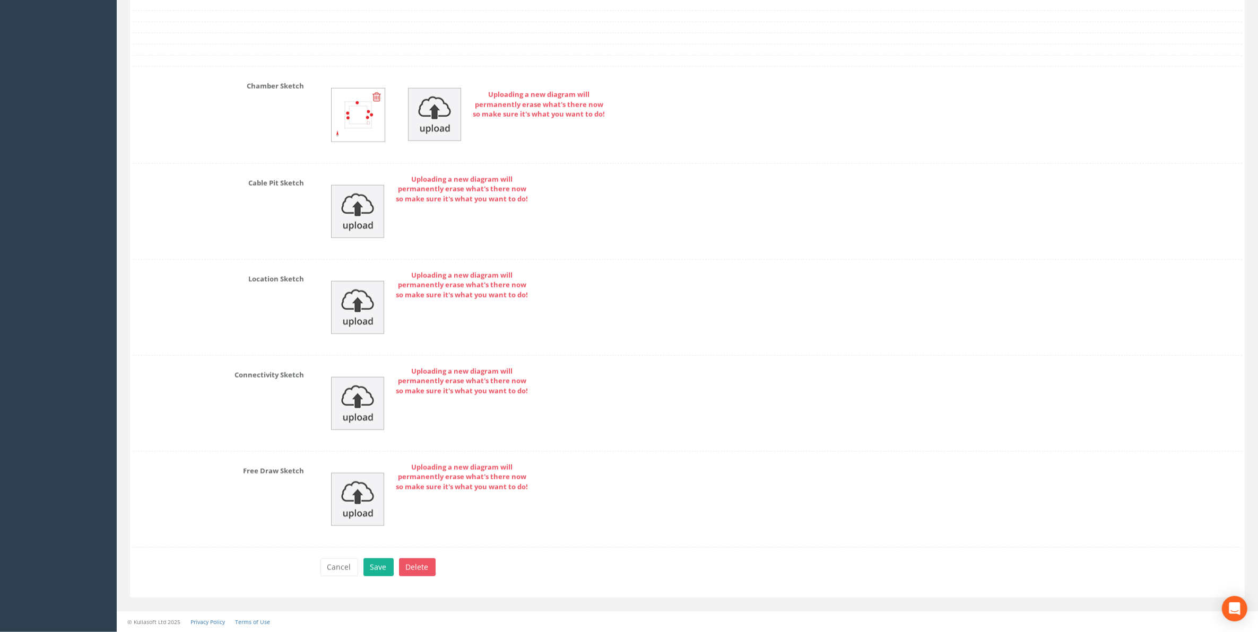
scroll to position [1571, 0]
click at [380, 570] on button "Save" at bounding box center [378, 568] width 30 height 18
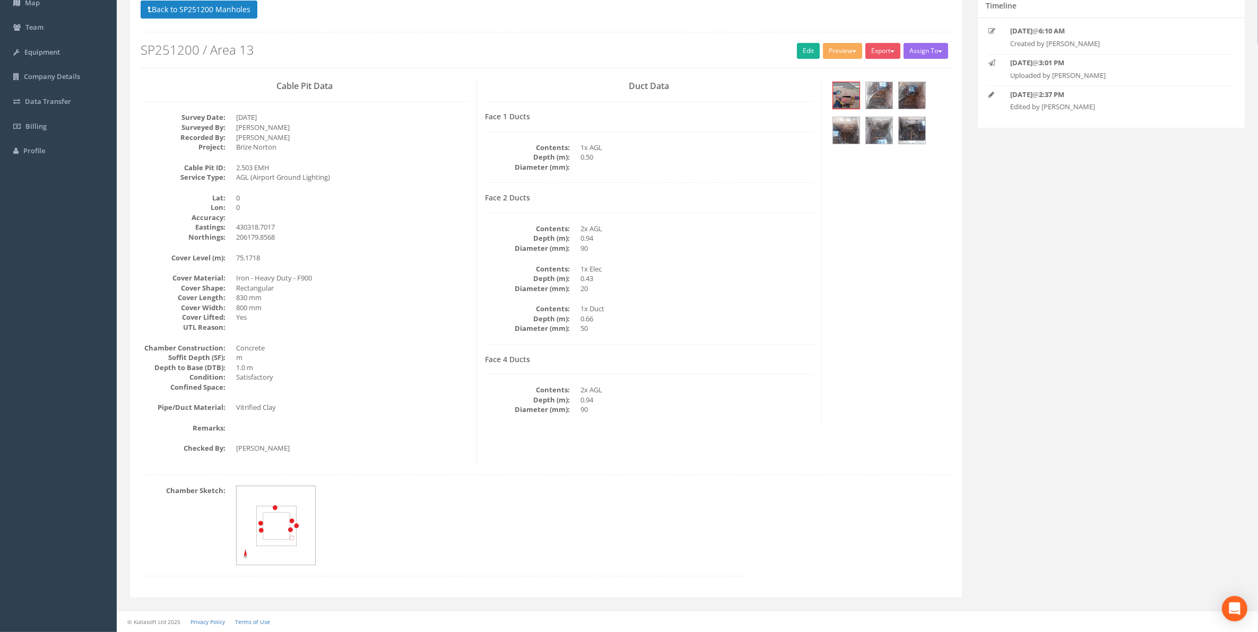
scroll to position [93, 0]
click at [231, 11] on button "Back to SP251200 Manholes" at bounding box center [199, 10] width 117 height 18
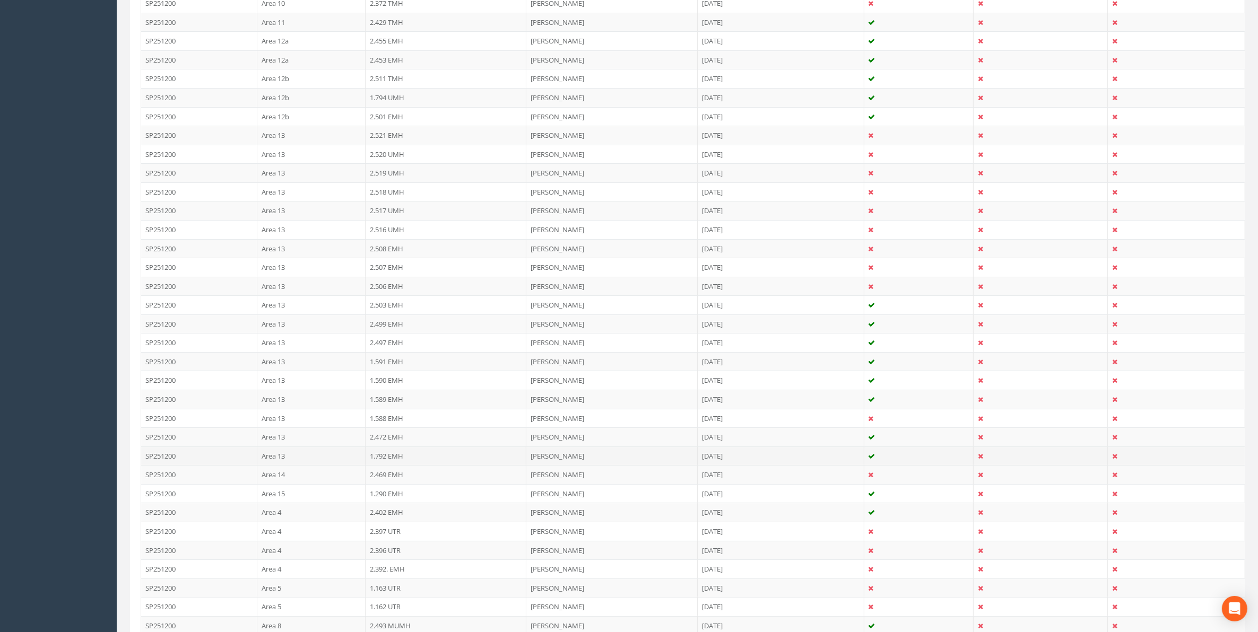
scroll to position [358, 0]
click at [386, 316] on td "2.499 EMH" at bounding box center [445, 309] width 161 height 19
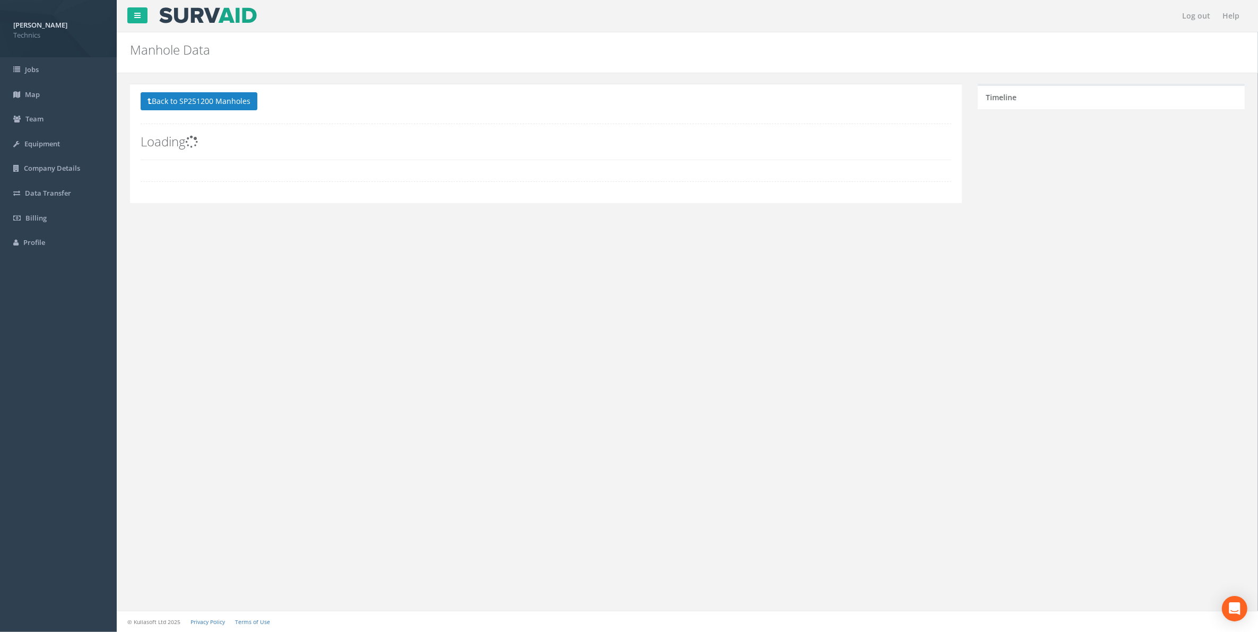
scroll to position [0, 0]
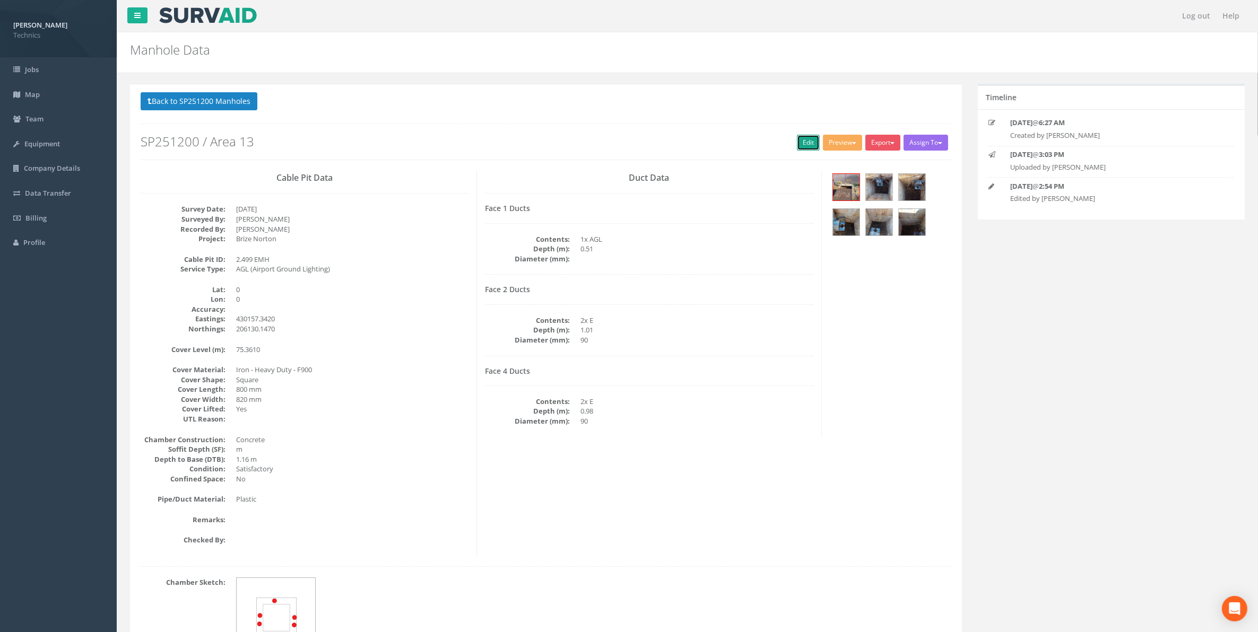
click at [799, 146] on link "Edit" at bounding box center [808, 143] width 23 height 16
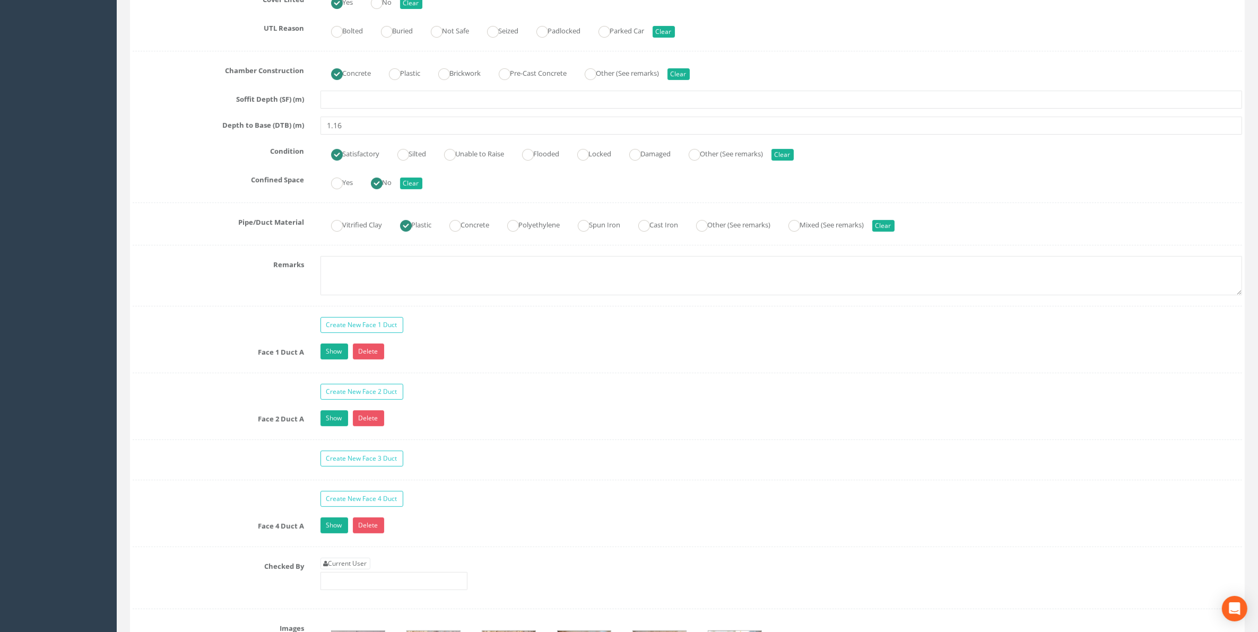
scroll to position [729, 0]
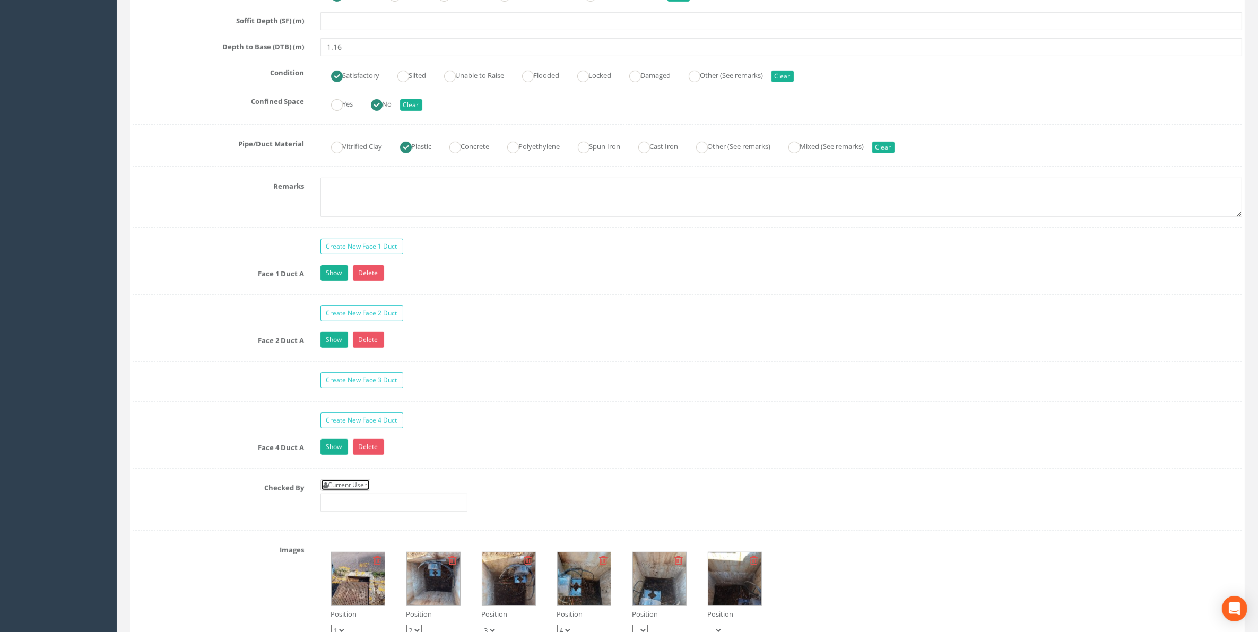
click at [361, 491] on link "Current User" at bounding box center [345, 486] width 50 height 12
type input "[PERSON_NAME]"
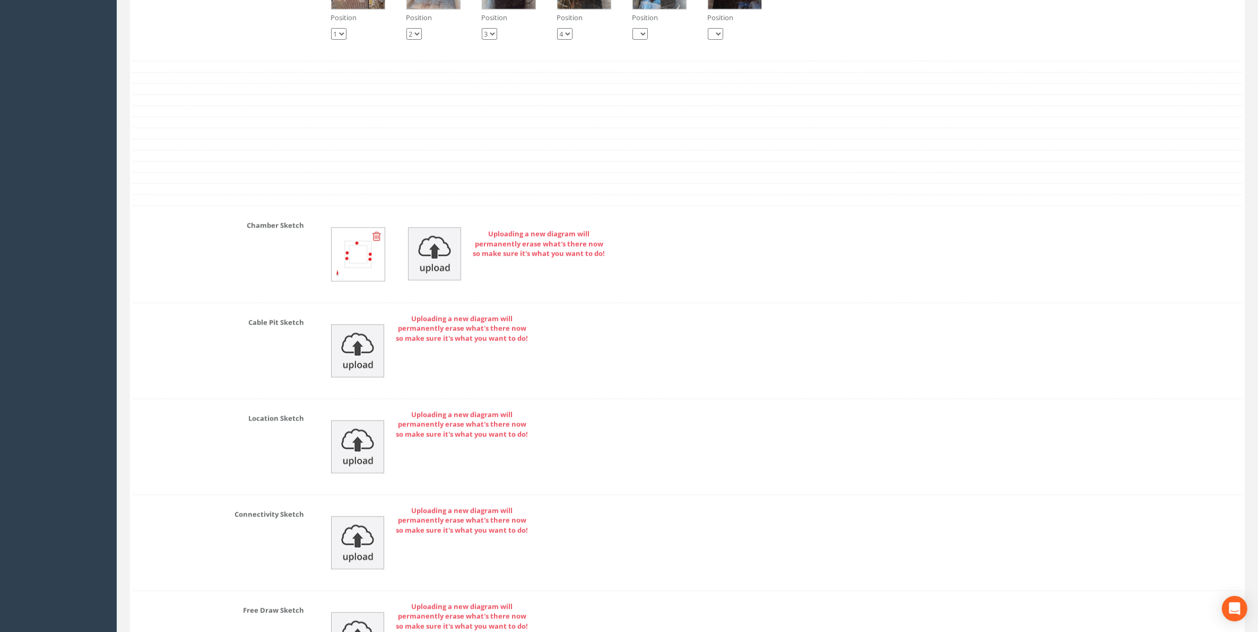
scroll to position [1490, 0]
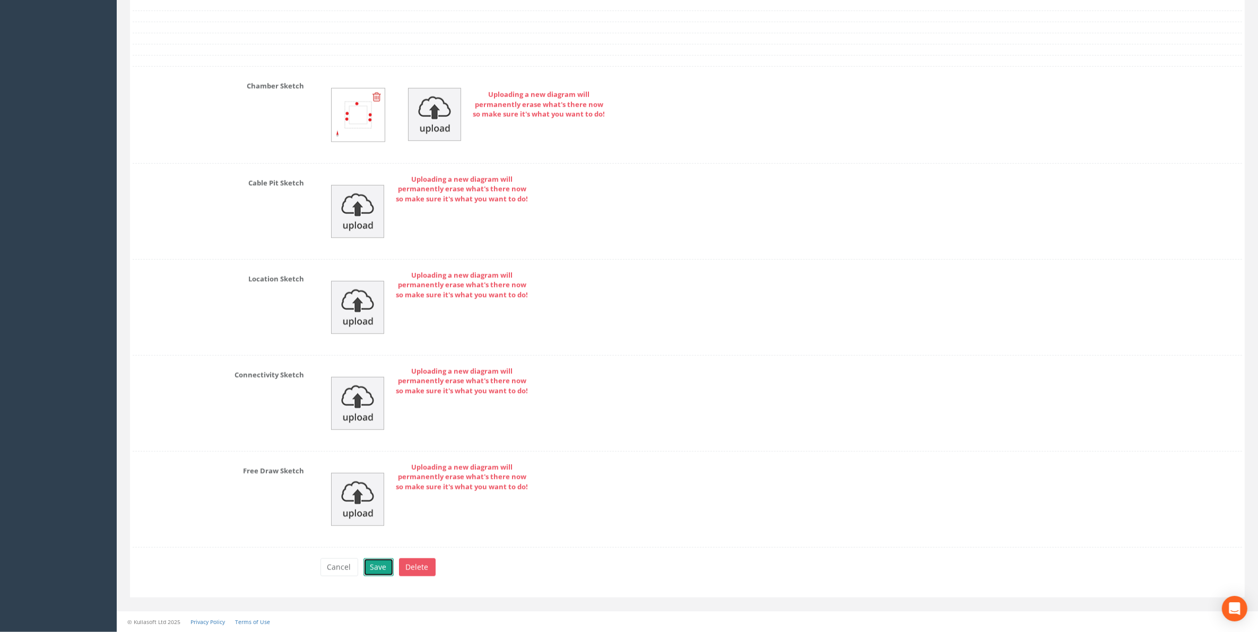
click at [378, 564] on button "Save" at bounding box center [378, 568] width 30 height 18
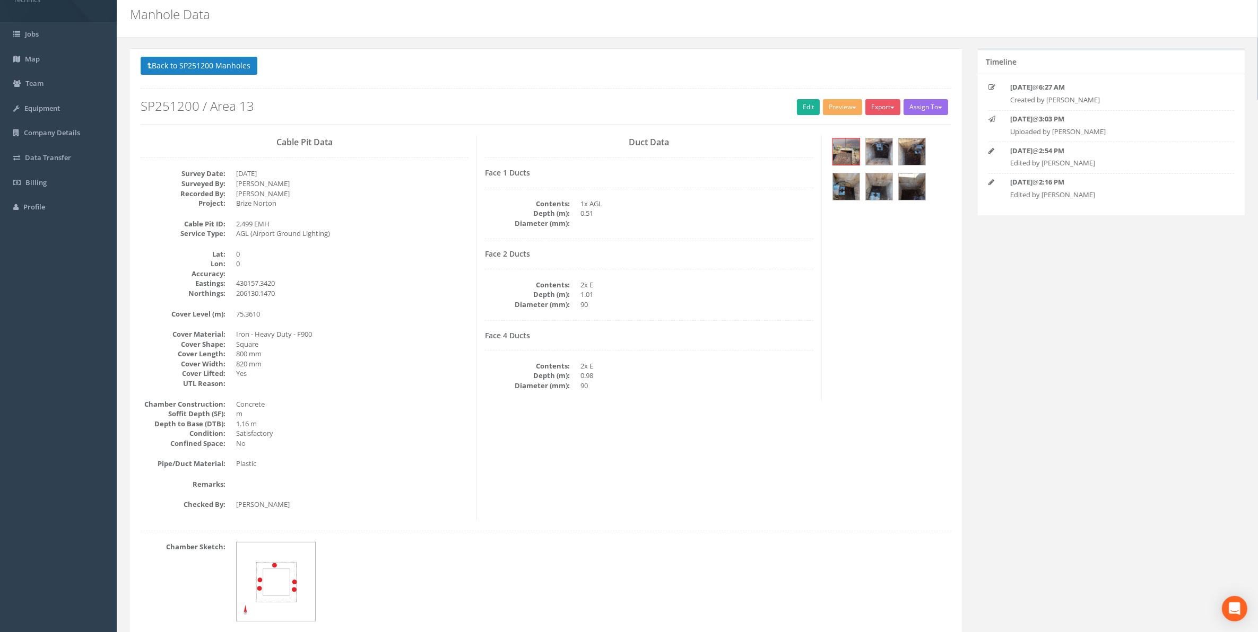
scroll to position [0, 0]
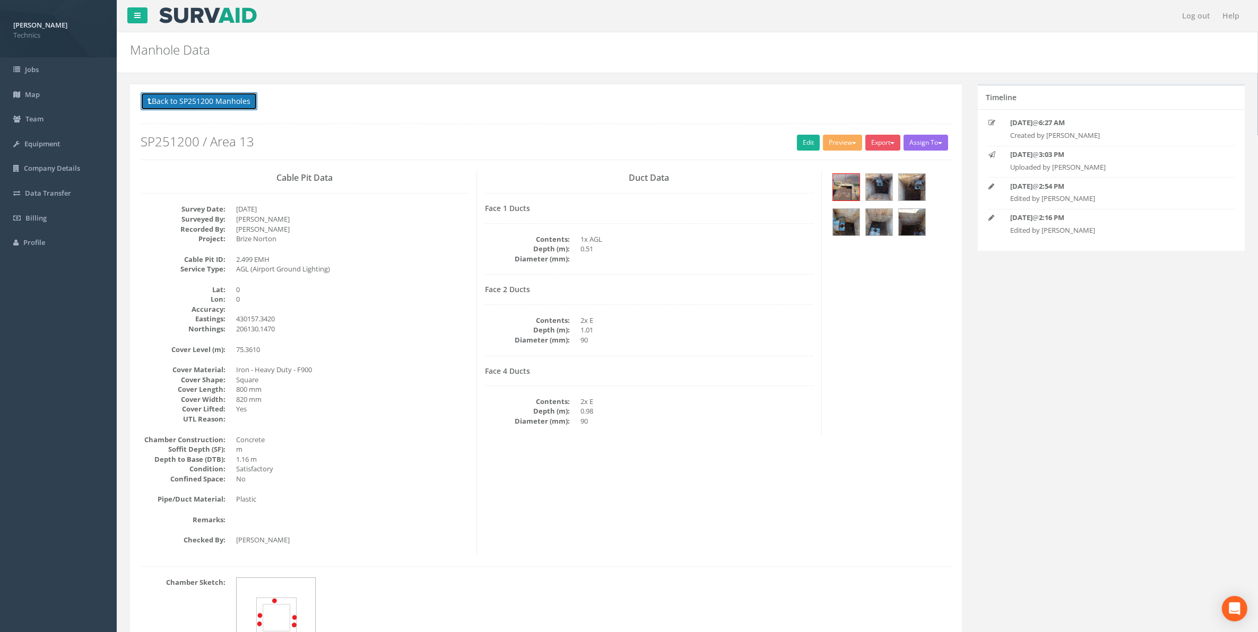
click at [217, 102] on button "Back to SP251200 Manholes" at bounding box center [199, 101] width 117 height 18
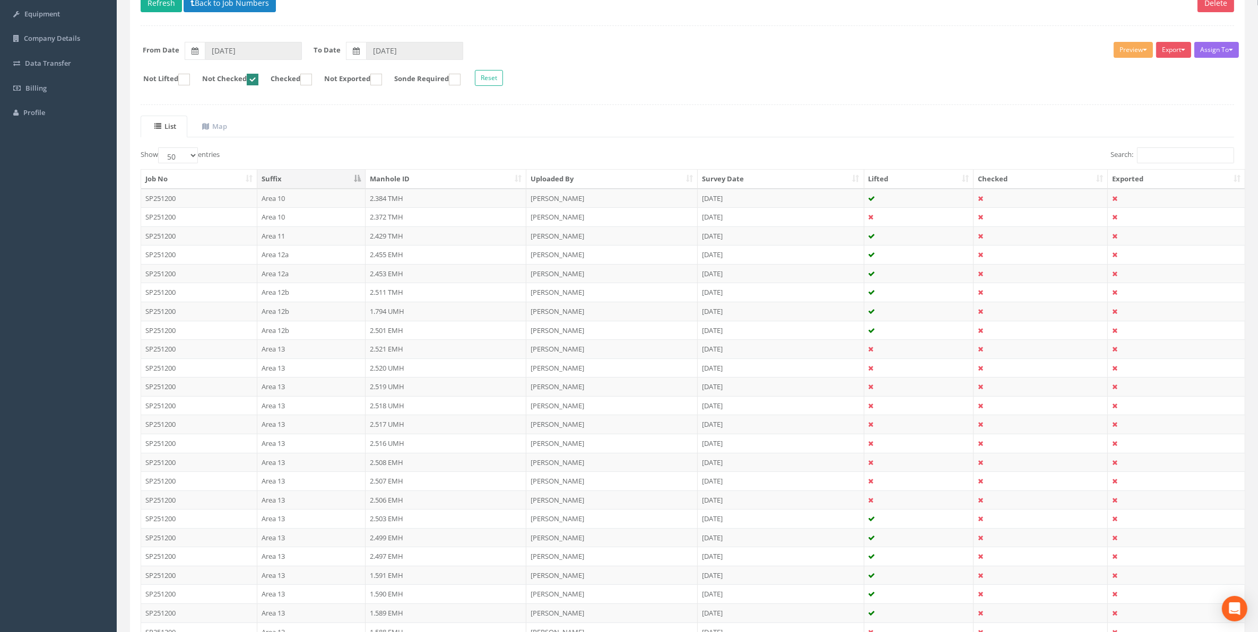
scroll to position [133, 0]
click at [380, 540] on td "2.499 EMH" at bounding box center [445, 535] width 161 height 19
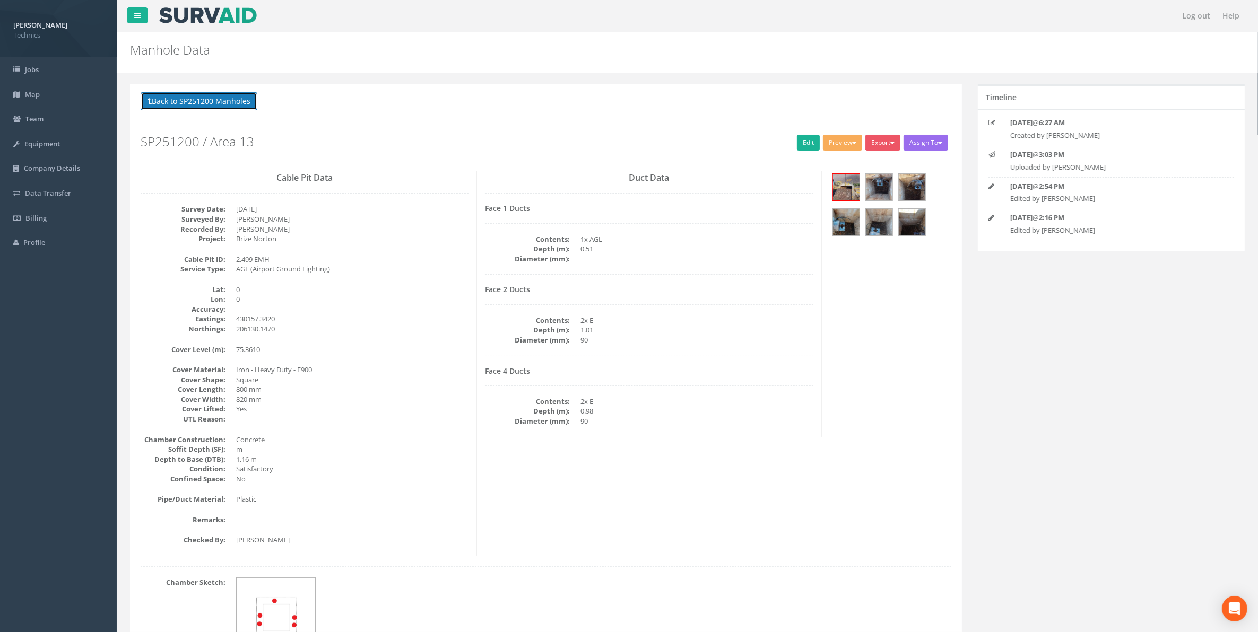
click at [202, 104] on button "Back to SP251200 Manholes" at bounding box center [199, 101] width 117 height 18
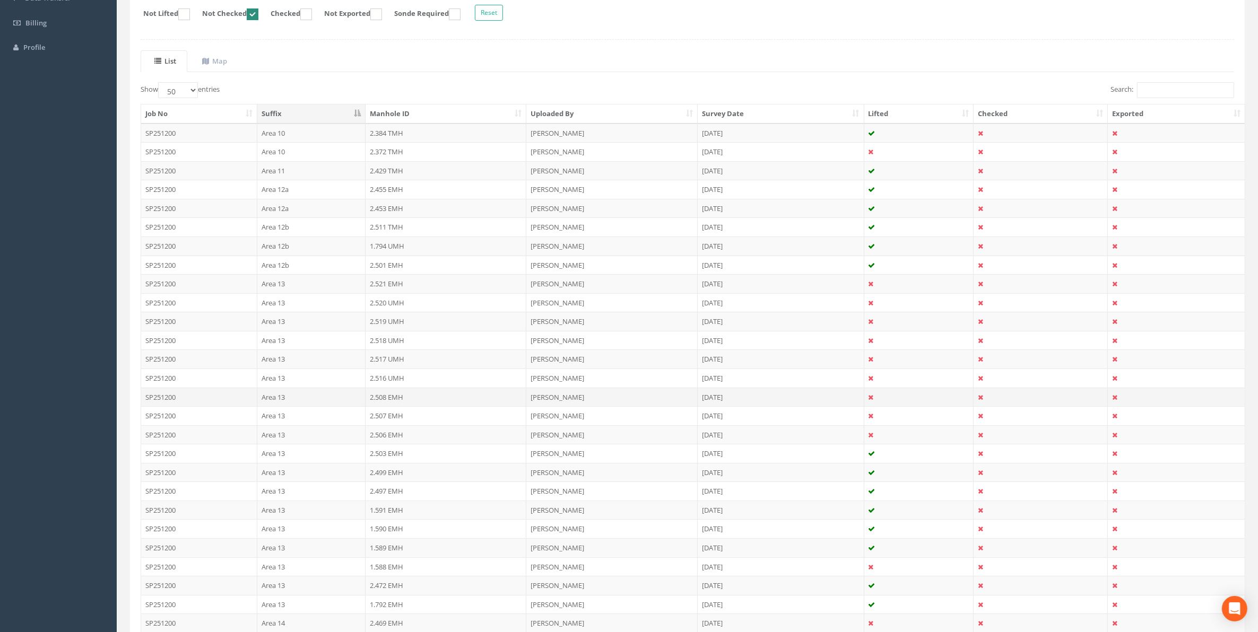
scroll to position [199, 0]
click at [382, 490] on td "2.497 EMH" at bounding box center [445, 487] width 161 height 19
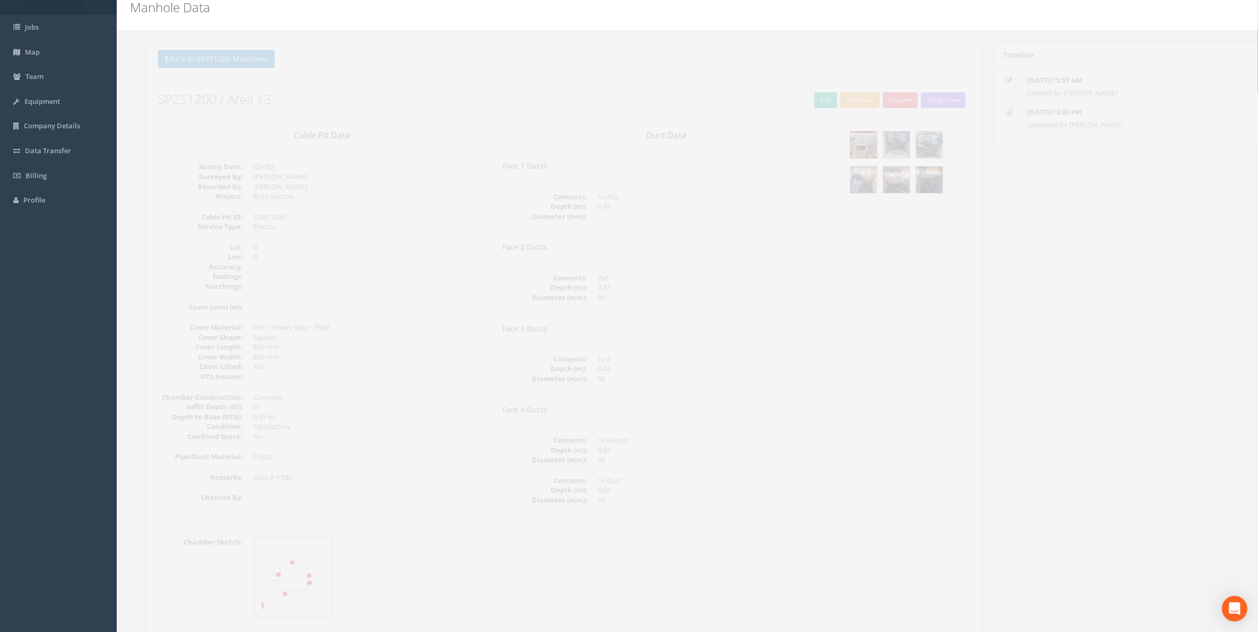
scroll to position [66, 0]
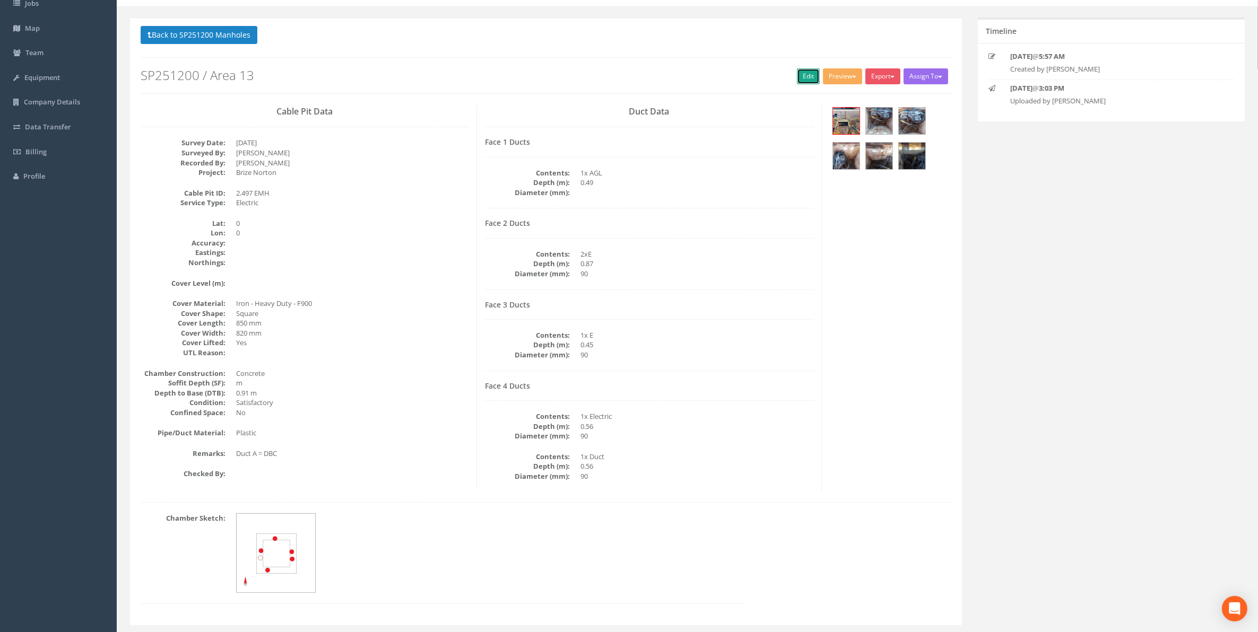
click at [801, 77] on link "Edit" at bounding box center [808, 76] width 23 height 16
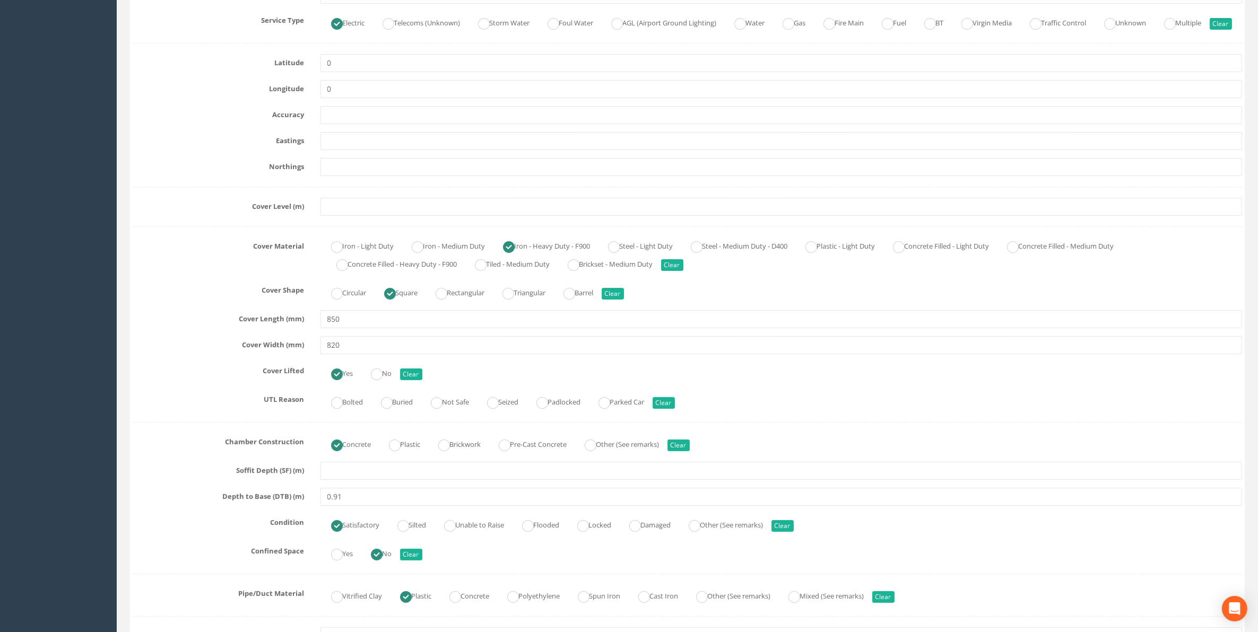
scroll to position [199, 0]
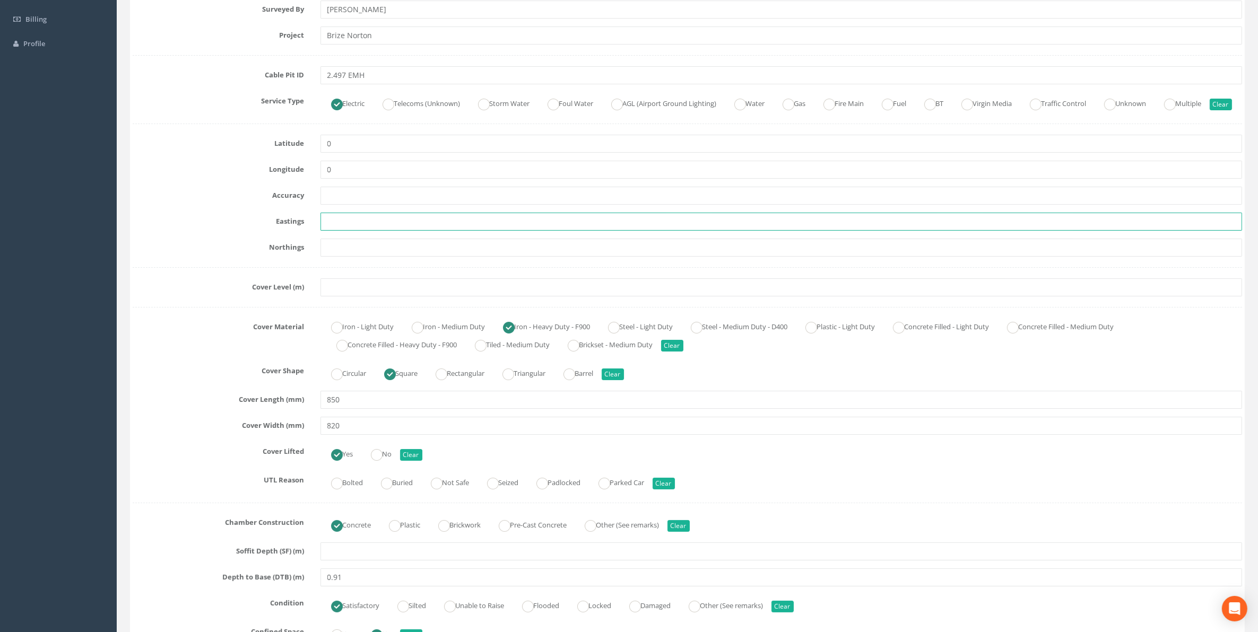
click at [337, 231] on input "text" at bounding box center [781, 222] width 922 height 18
paste input "430110.776"
type input "430110.776"
click at [341, 257] on input "text" at bounding box center [781, 248] width 922 height 18
paste input "206115.92"
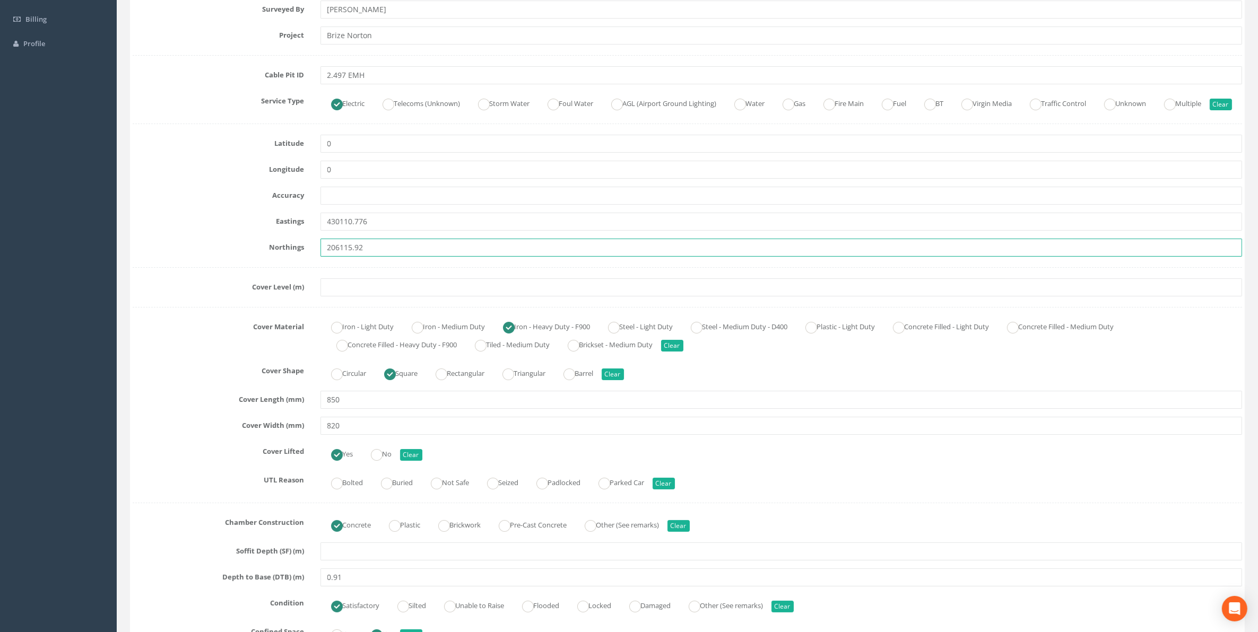
type input "206115.92"
click at [345, 297] on input "text" at bounding box center [781, 288] width 922 height 18
paste input "75.571"
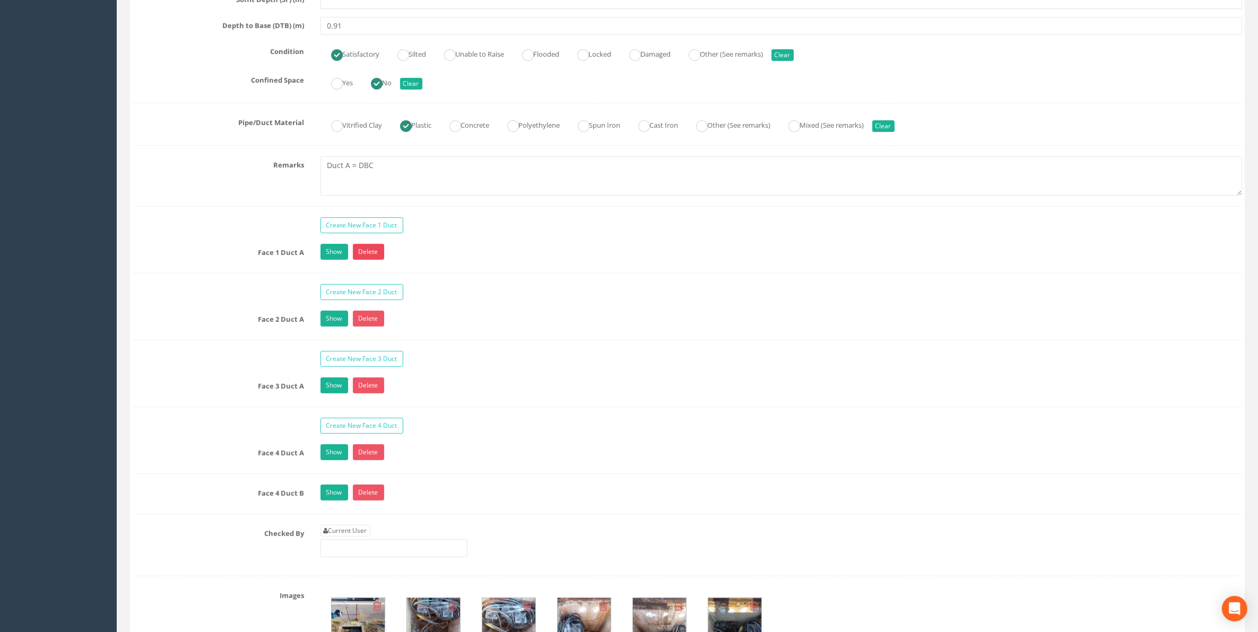
scroll to position [928, 0]
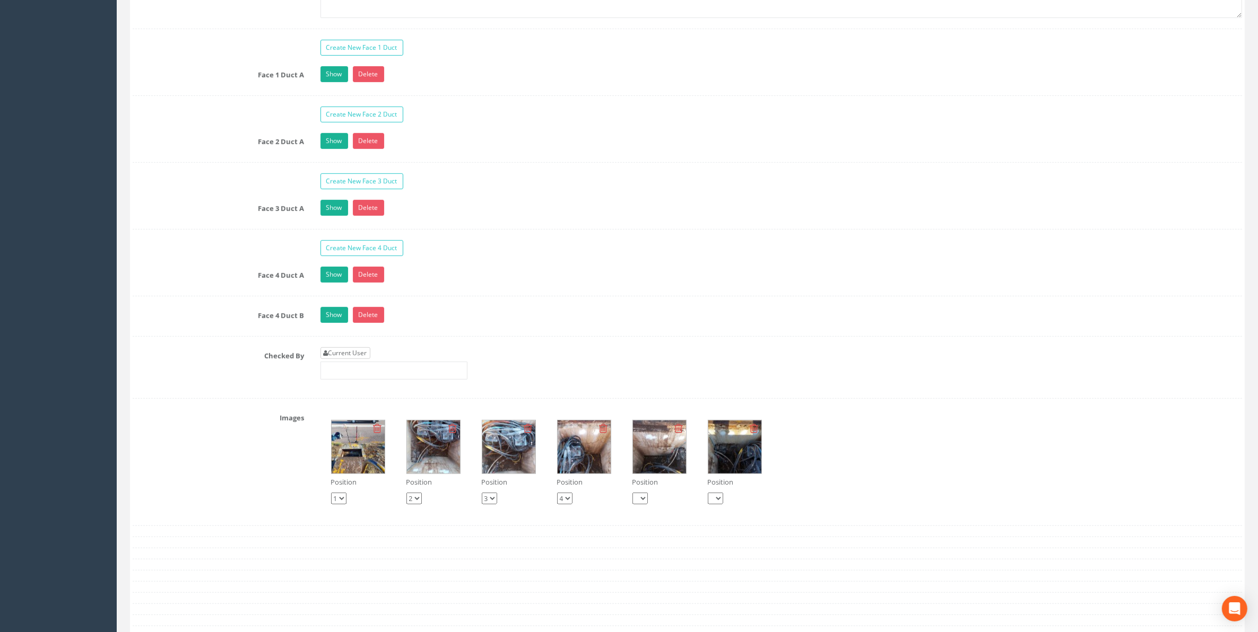
type input "75.571"
click at [347, 359] on link "Current User" at bounding box center [345, 353] width 50 height 12
type input "[PERSON_NAME]"
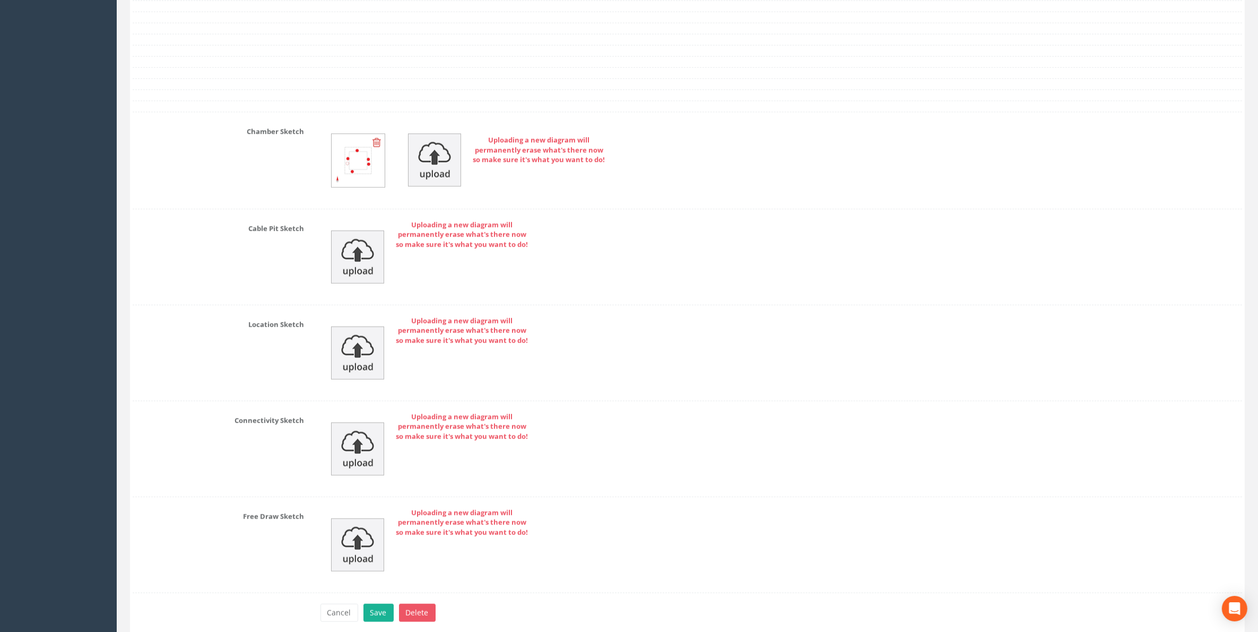
scroll to position [1557, 0]
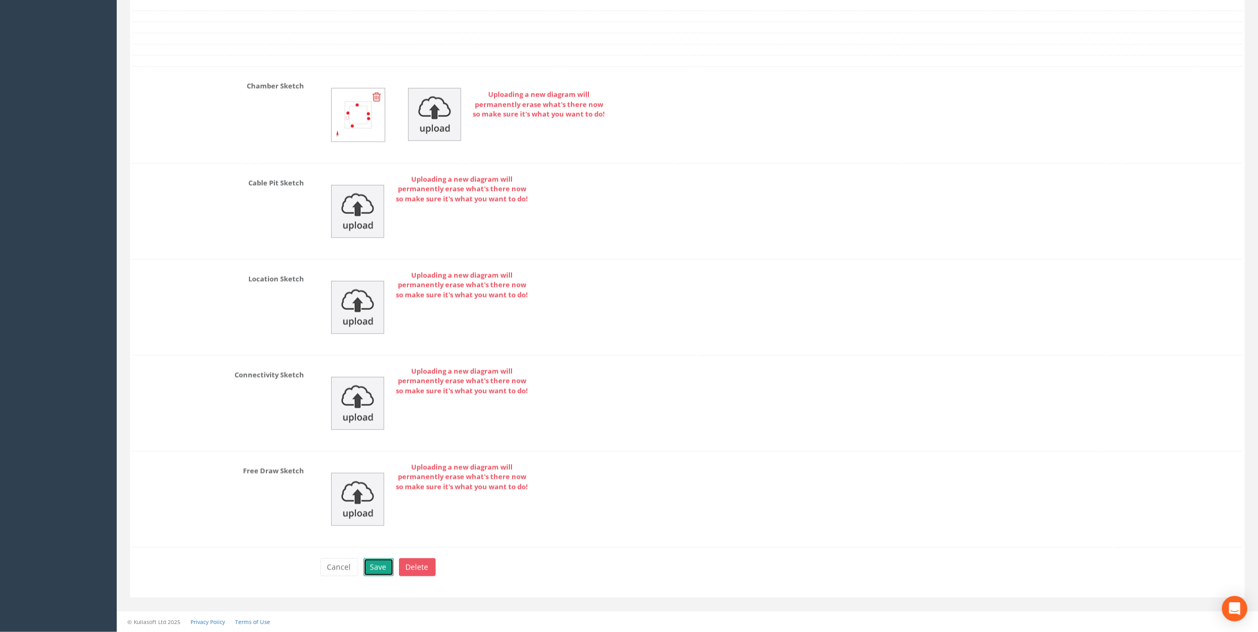
click at [381, 568] on button "Save" at bounding box center [378, 568] width 30 height 18
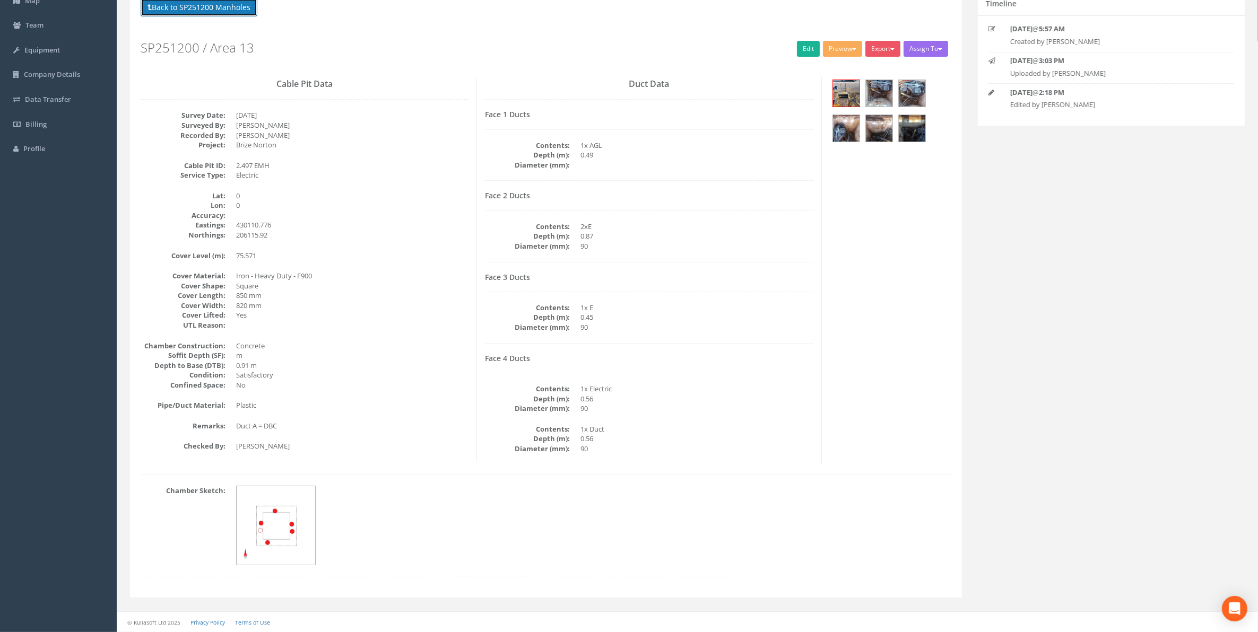
click at [199, 7] on button "Back to SP251200 Manholes" at bounding box center [199, 7] width 117 height 18
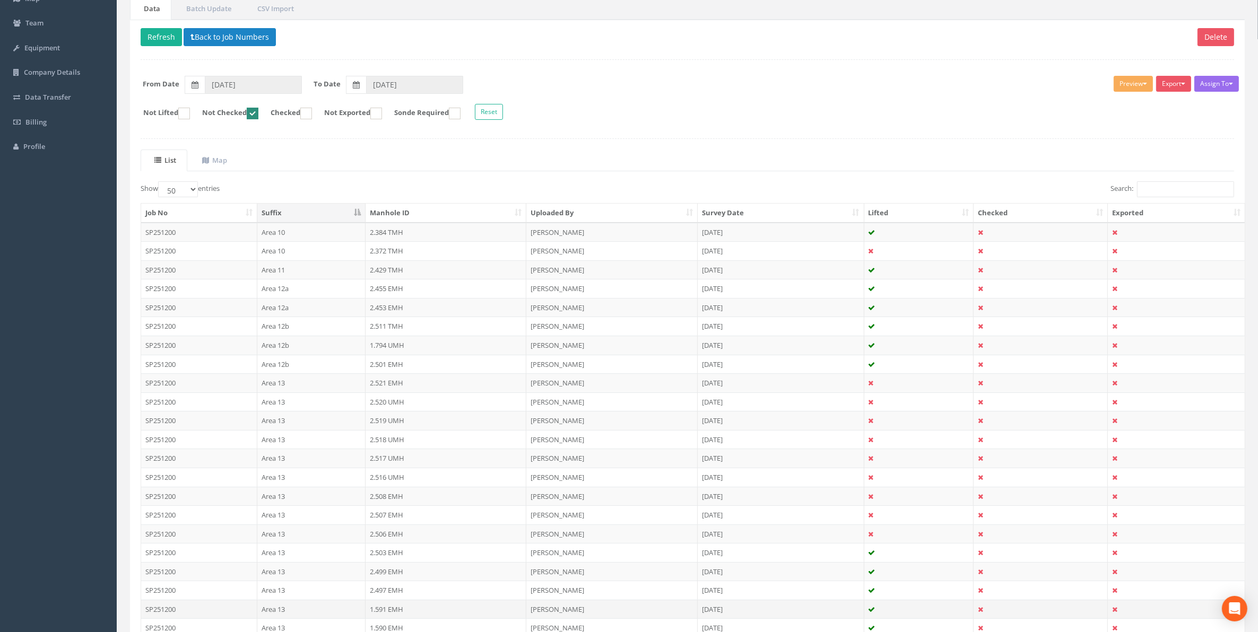
click at [388, 614] on td "1.591 EMH" at bounding box center [445, 609] width 161 height 19
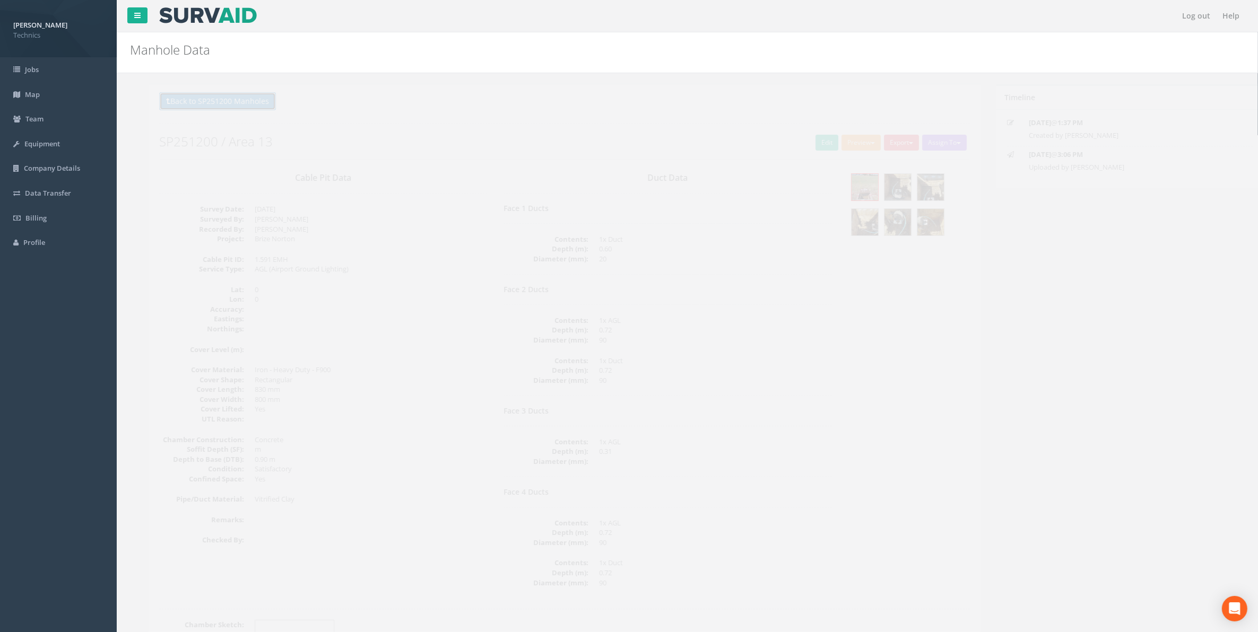
click at [187, 102] on button "Back to SP251200 Manholes" at bounding box center [199, 101] width 117 height 18
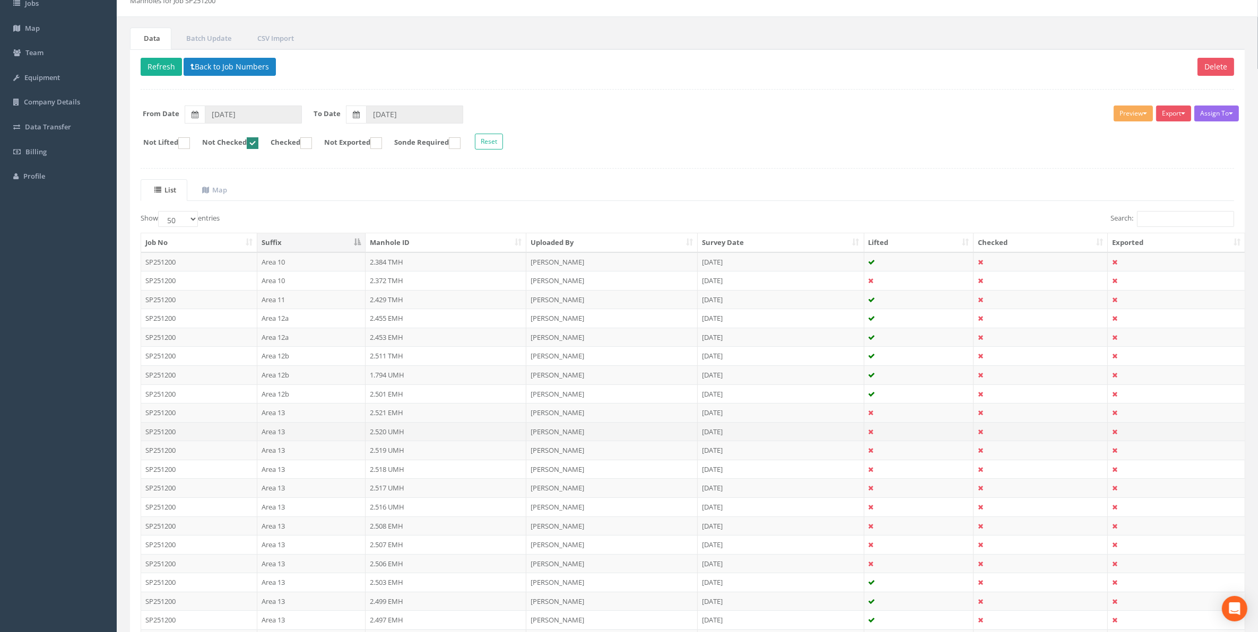
scroll to position [133, 0]
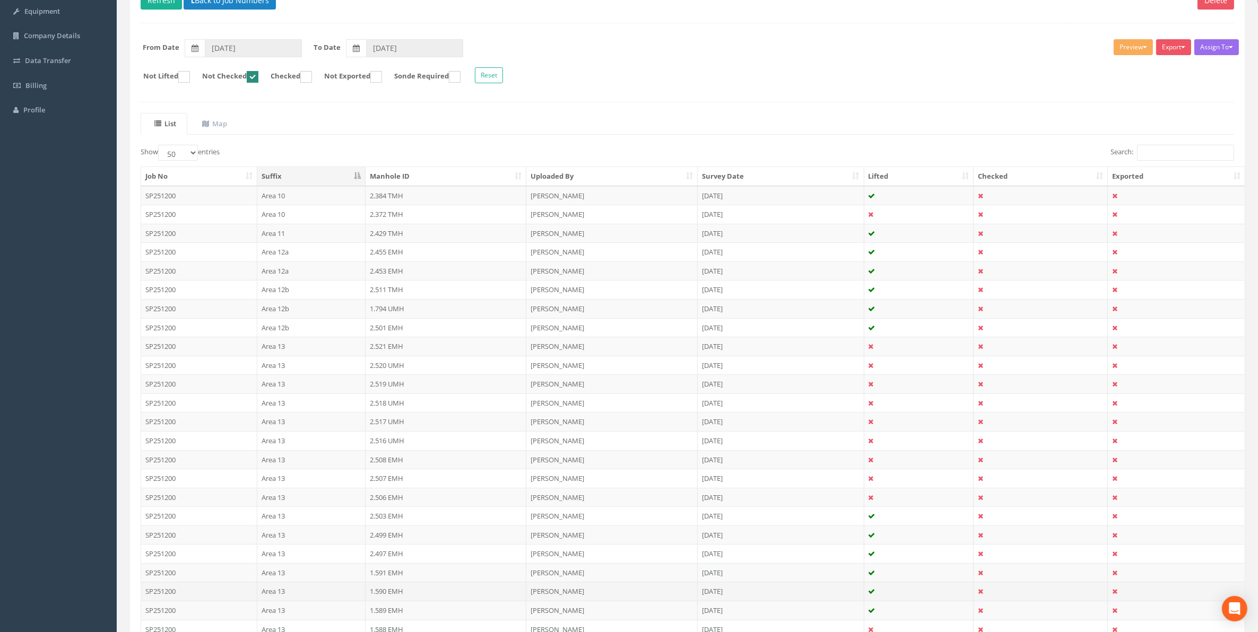
click at [388, 597] on td "1.590 EMH" at bounding box center [445, 591] width 161 height 19
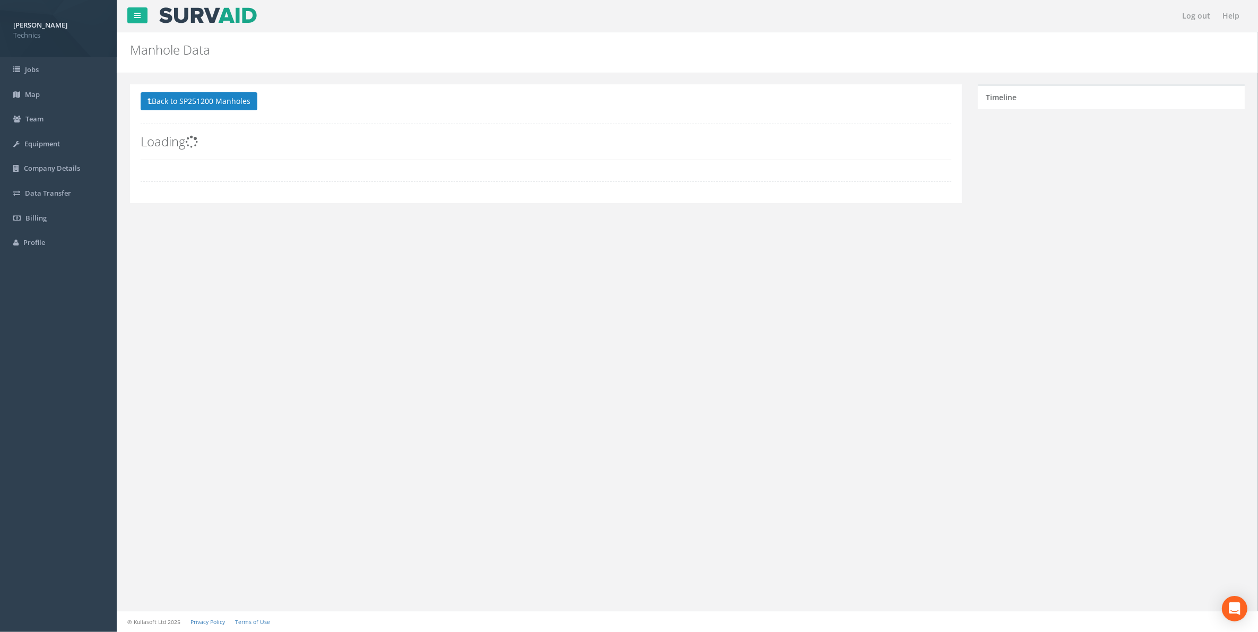
scroll to position [0, 0]
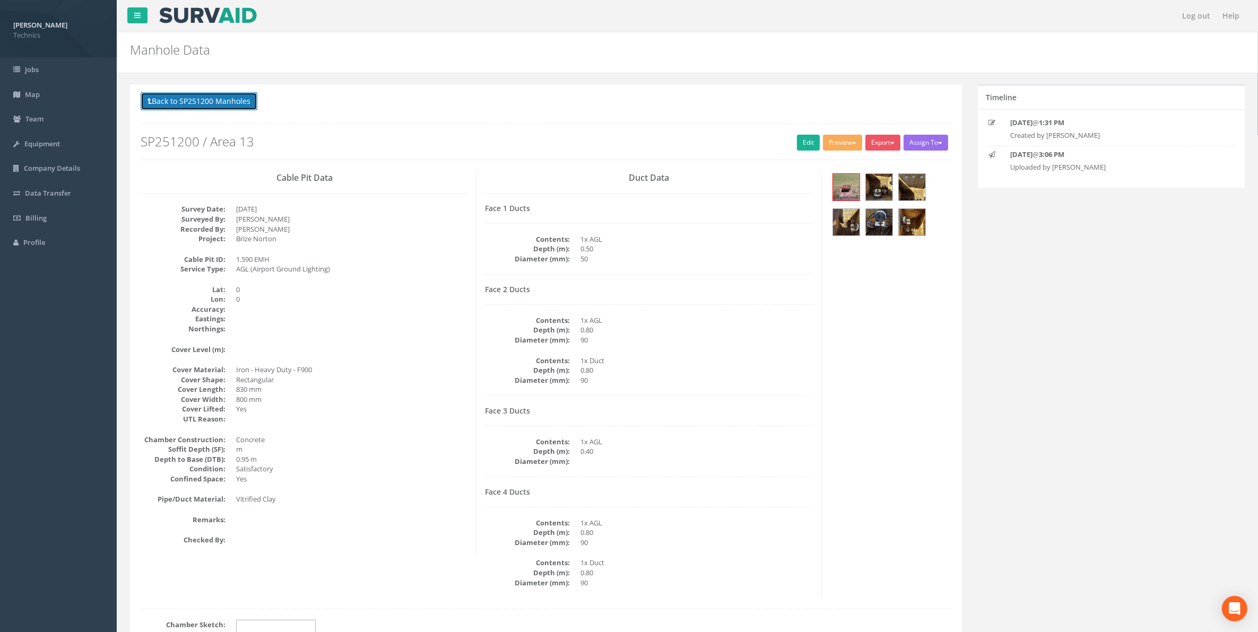
click at [207, 98] on button "Back to SP251200 Manholes" at bounding box center [199, 101] width 117 height 18
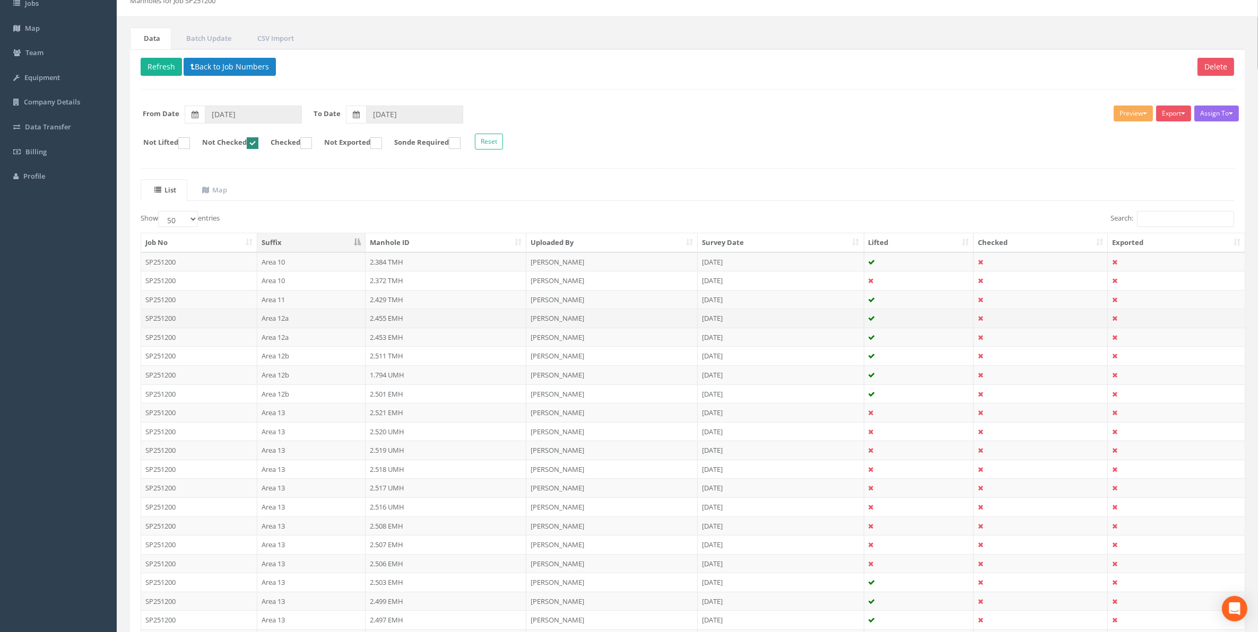
scroll to position [133, 0]
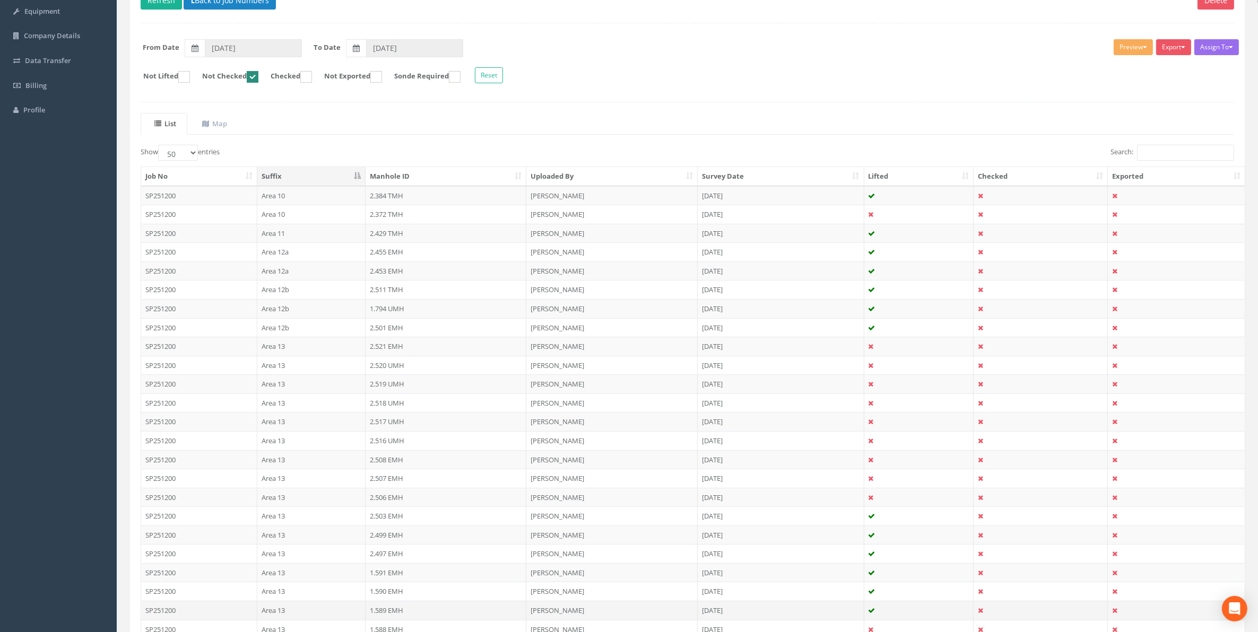
click at [388, 618] on td "1.589 EMH" at bounding box center [445, 610] width 161 height 19
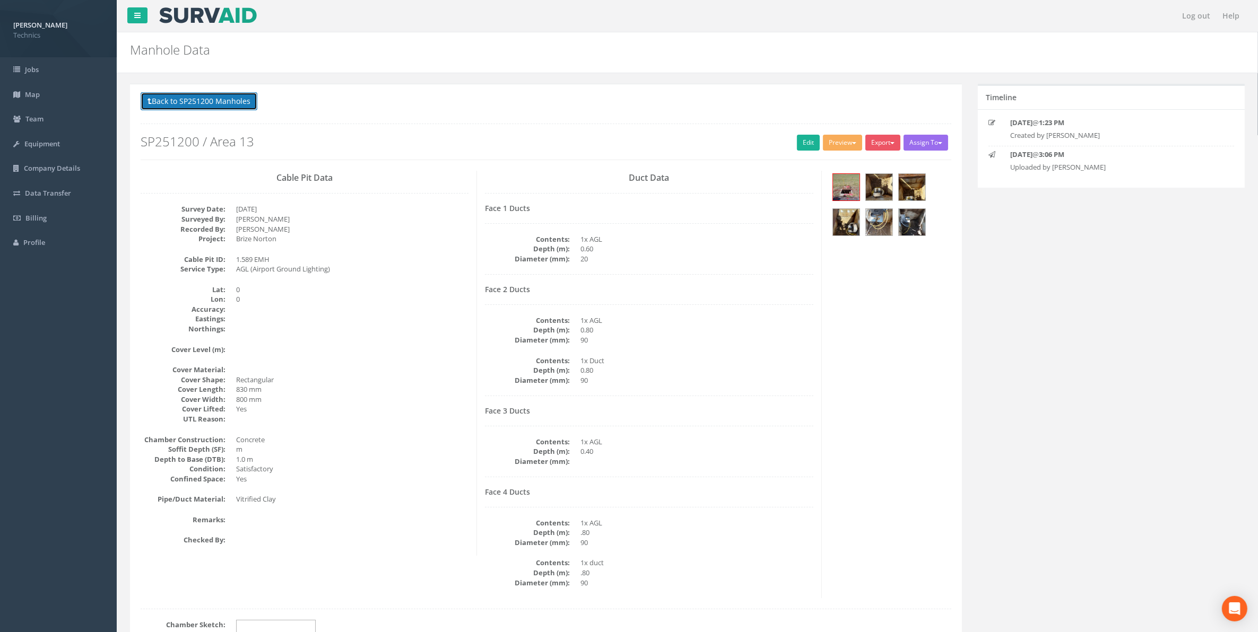
click at [198, 104] on button "Back to SP251200 Manholes" at bounding box center [199, 101] width 117 height 18
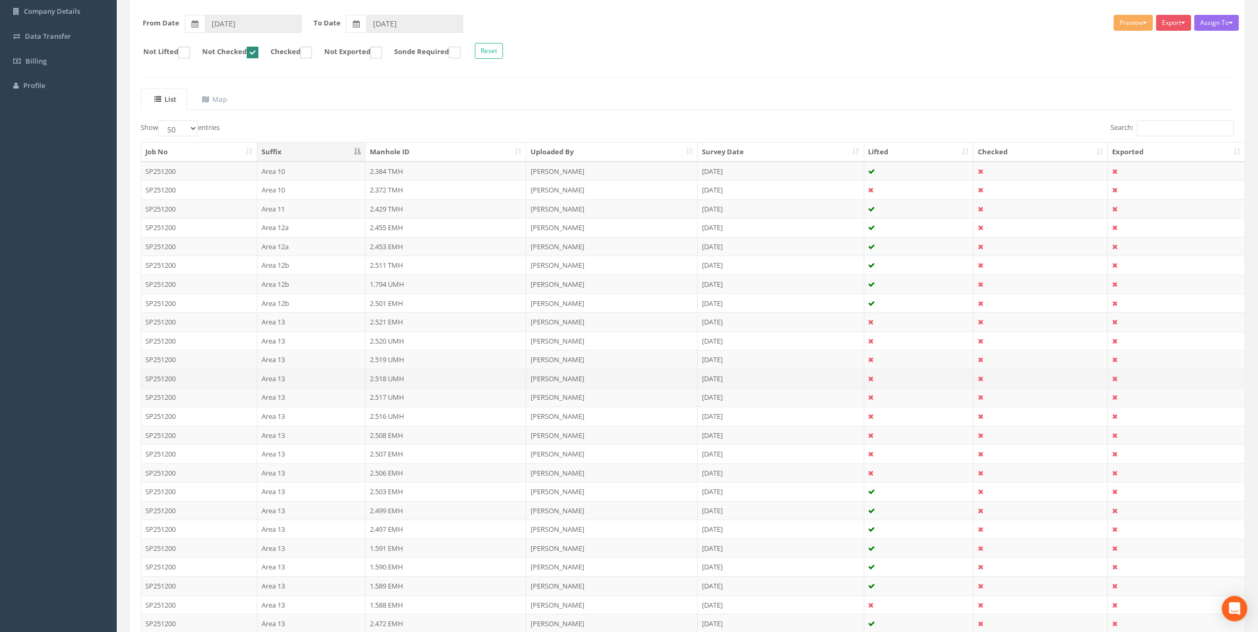
scroll to position [199, 0]
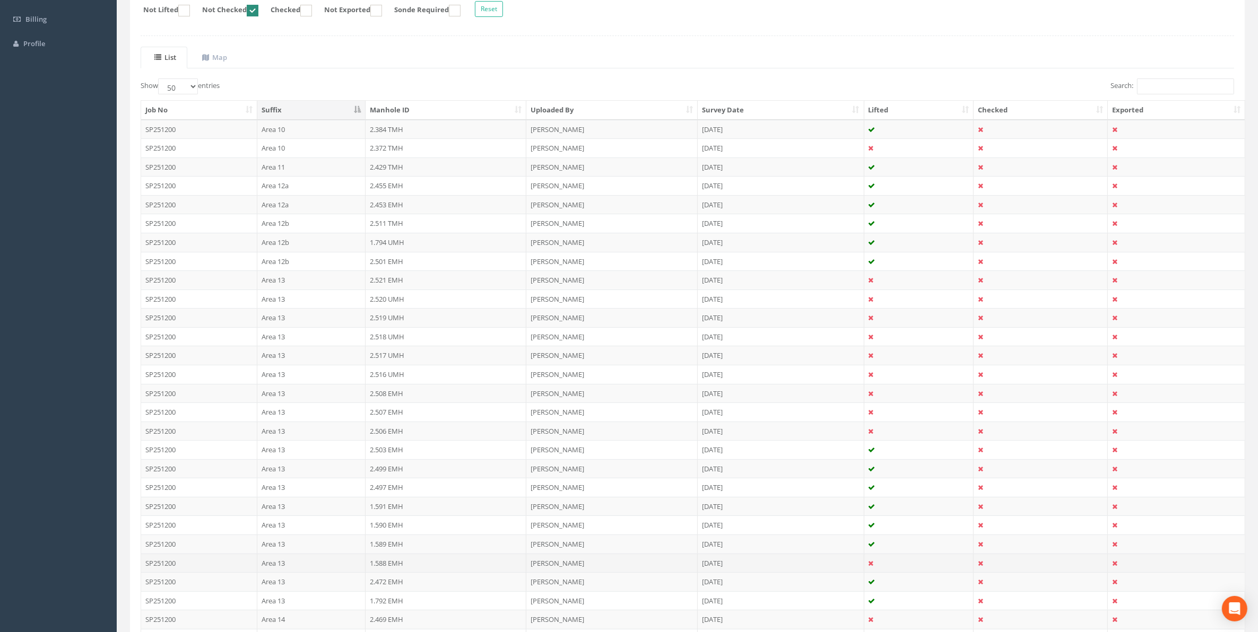
click at [388, 571] on td "1.588 EMH" at bounding box center [445, 563] width 161 height 19
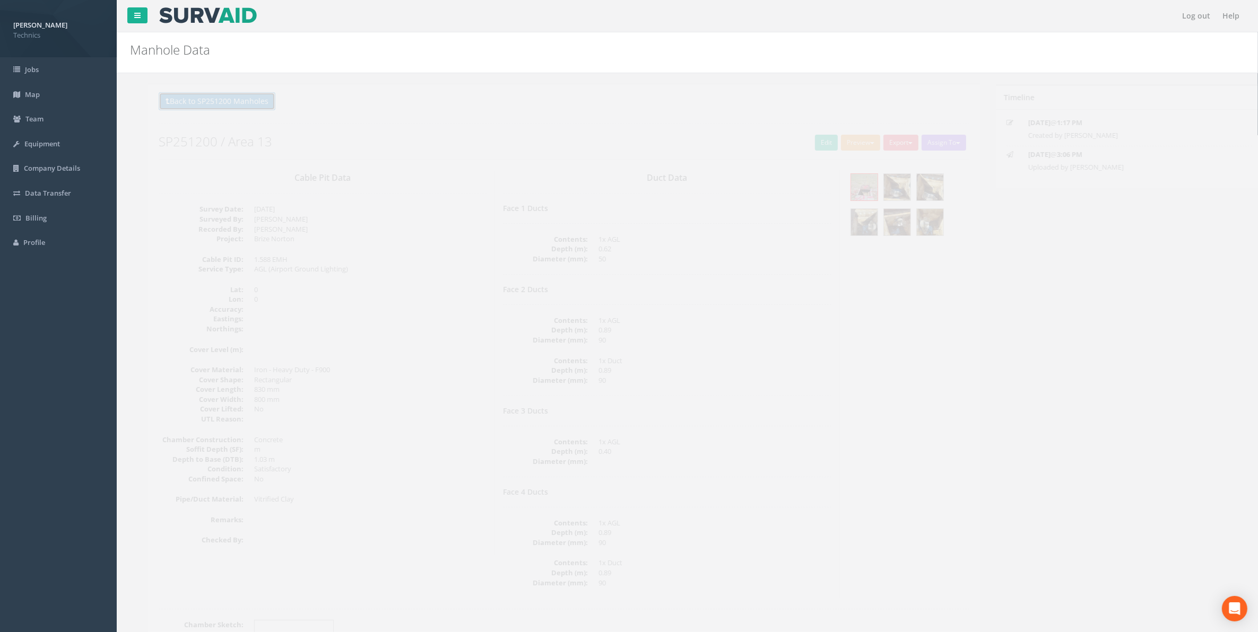
click at [205, 101] on button "Back to SP251200 Manholes" at bounding box center [199, 101] width 117 height 18
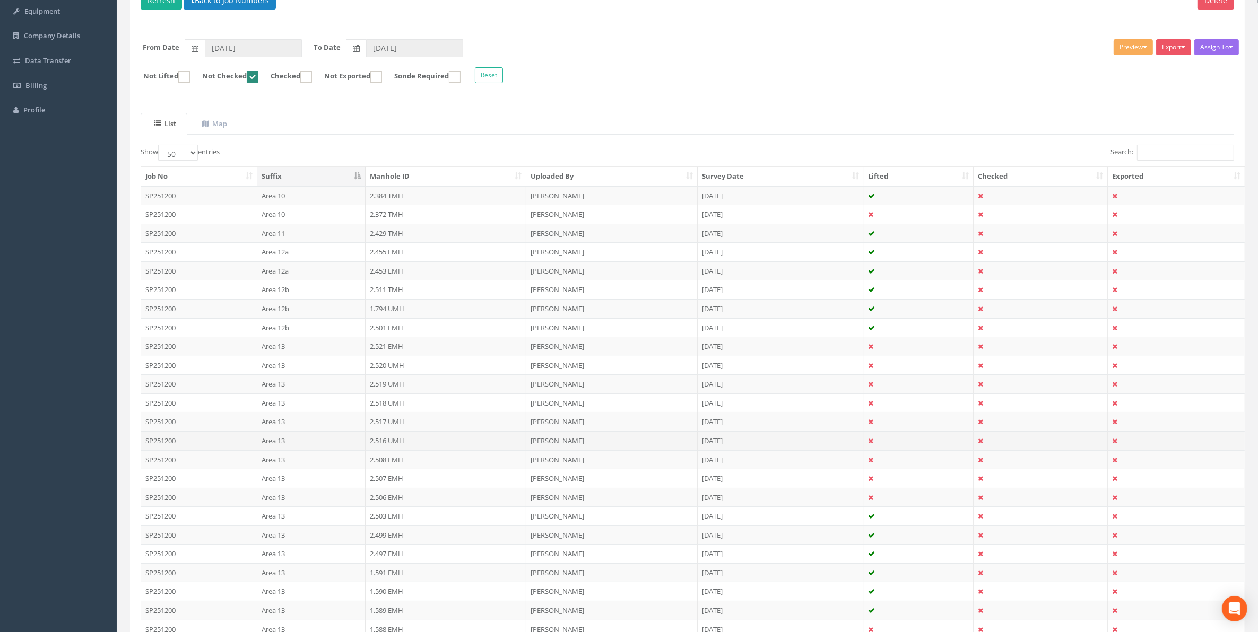
scroll to position [199, 0]
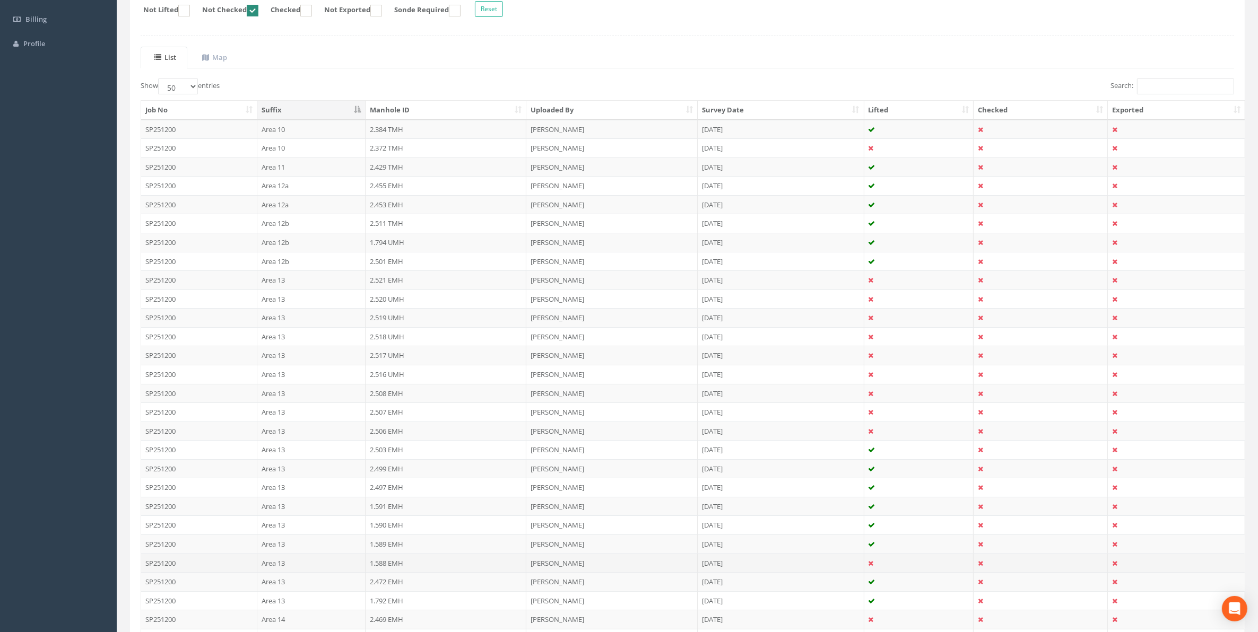
click at [389, 569] on td "1.588 EMH" at bounding box center [445, 563] width 161 height 19
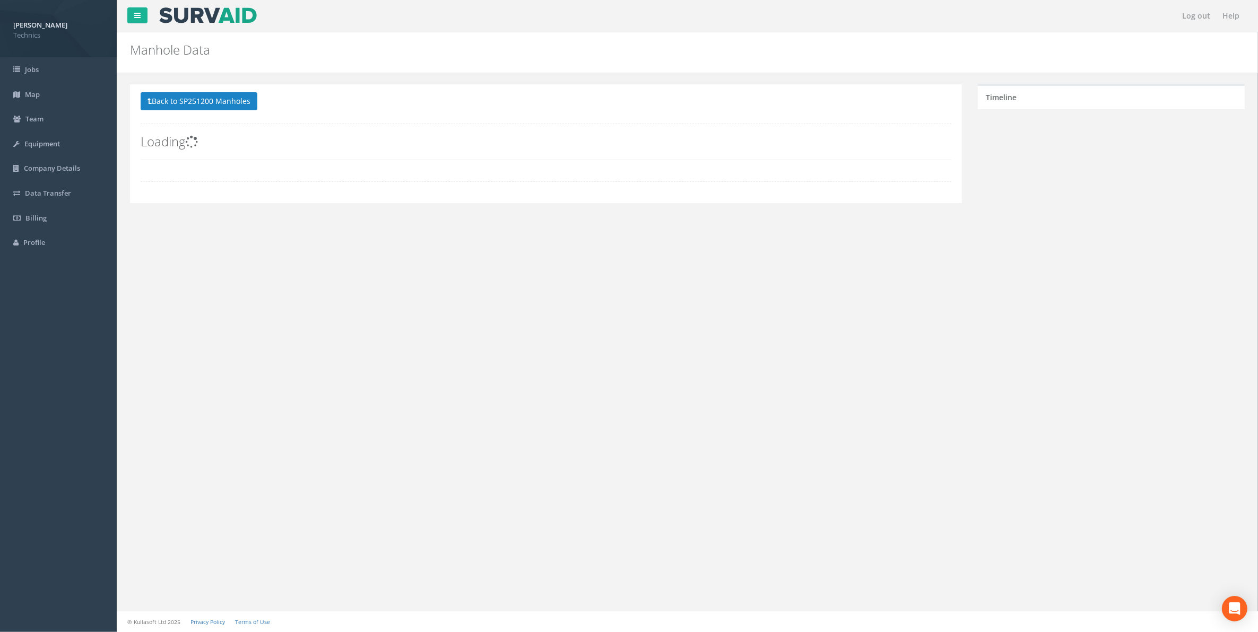
scroll to position [0, 0]
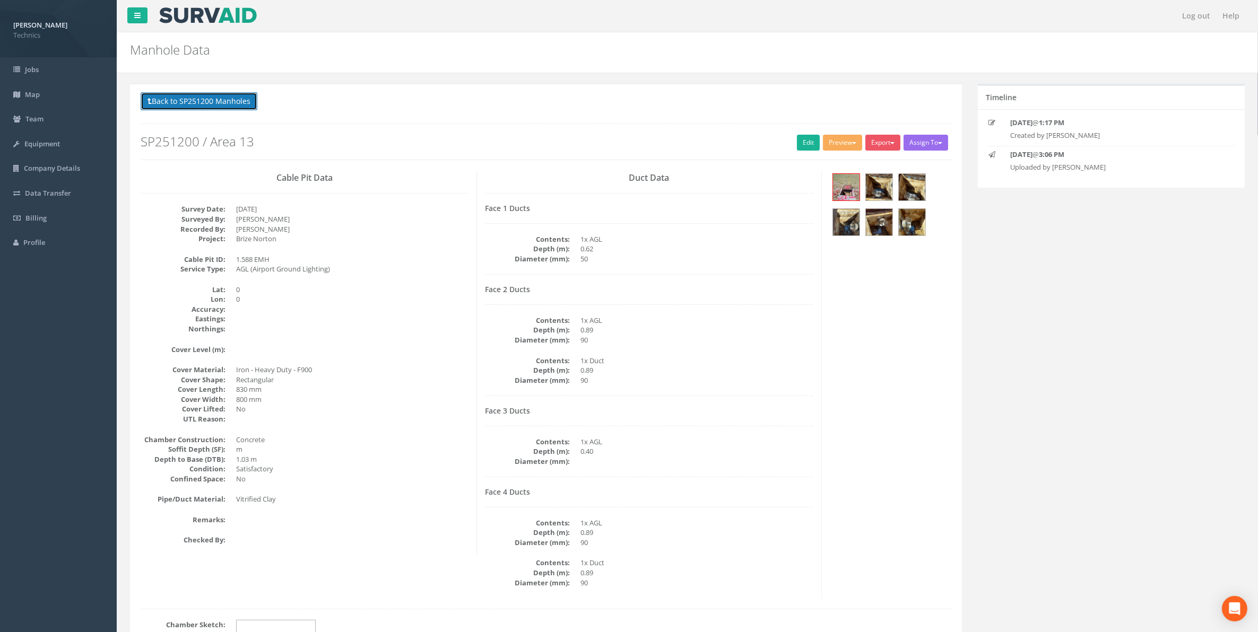
click at [200, 104] on button "Back to SP251200 Manholes" at bounding box center [199, 101] width 117 height 18
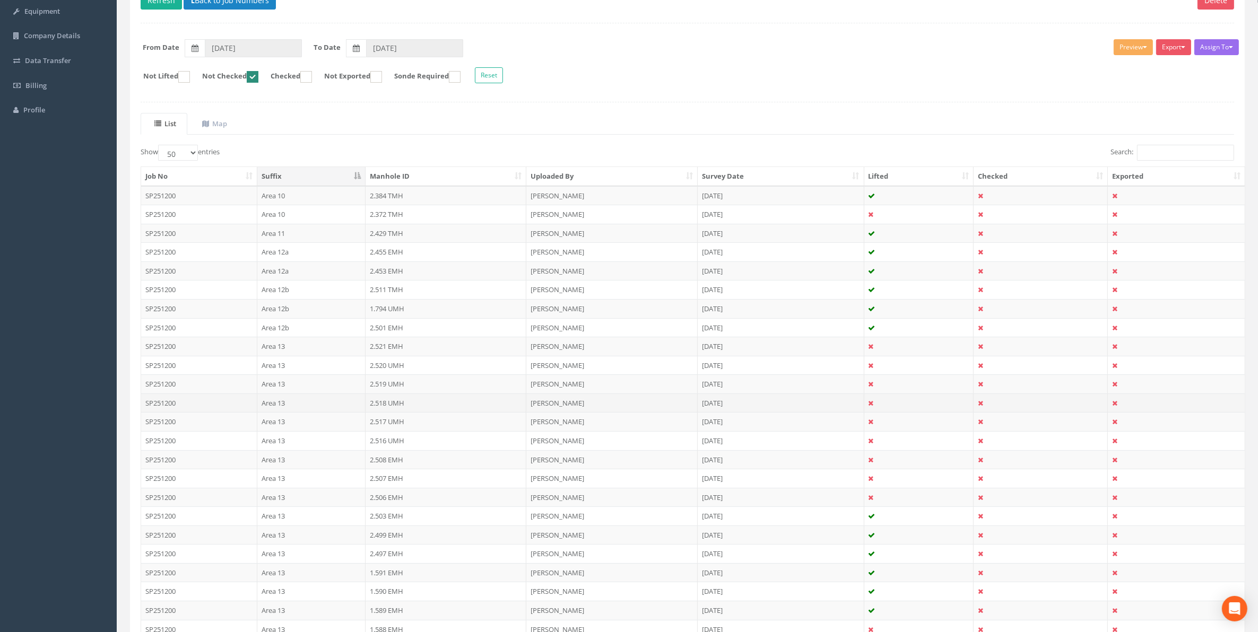
scroll to position [199, 0]
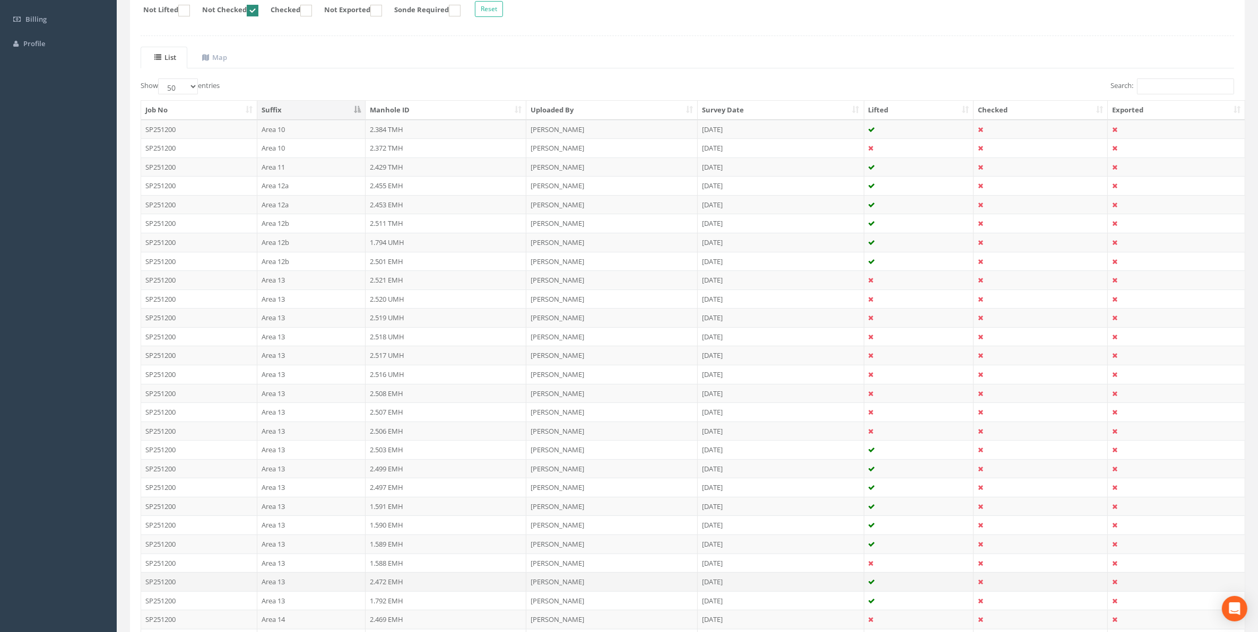
click at [386, 591] on td "2.472 EMH" at bounding box center [445, 581] width 161 height 19
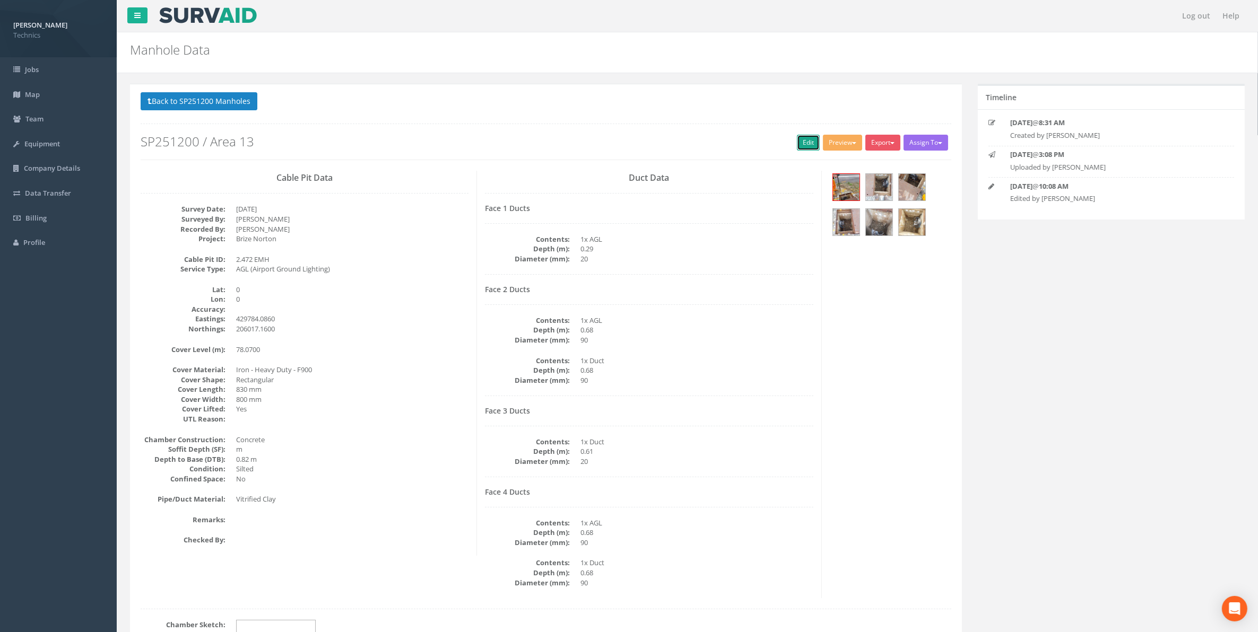
click at [806, 142] on link "Edit" at bounding box center [808, 143] width 23 height 16
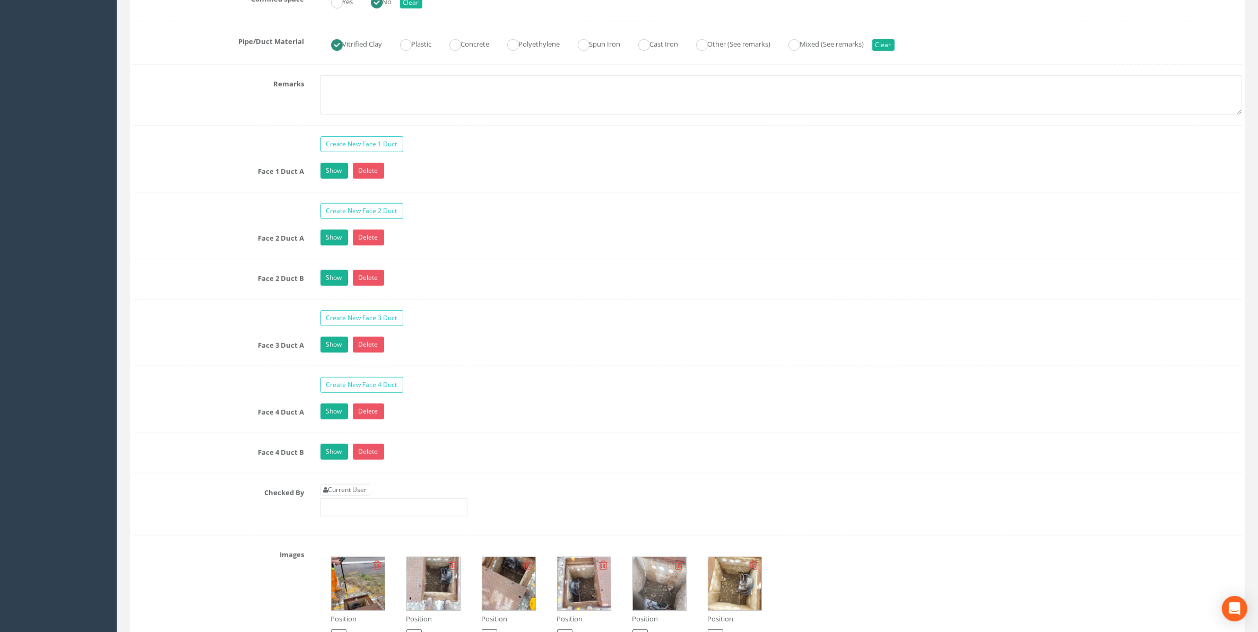
scroll to position [862, 0]
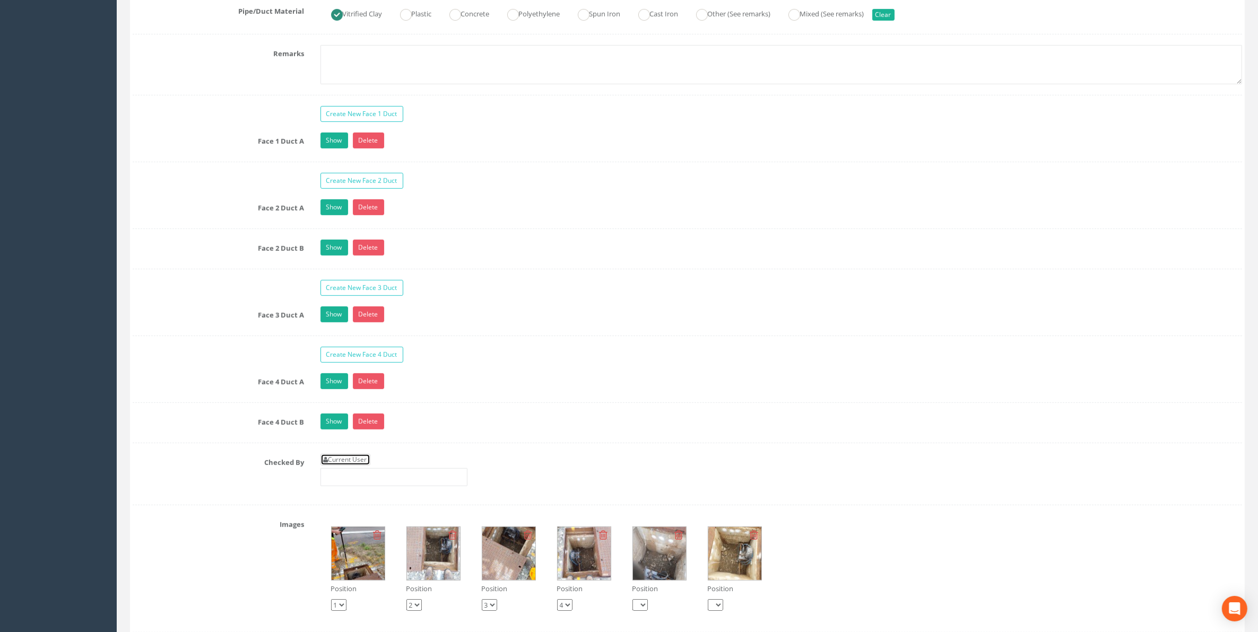
click at [361, 466] on link "Current User" at bounding box center [345, 460] width 50 height 12
type input "[PERSON_NAME]"
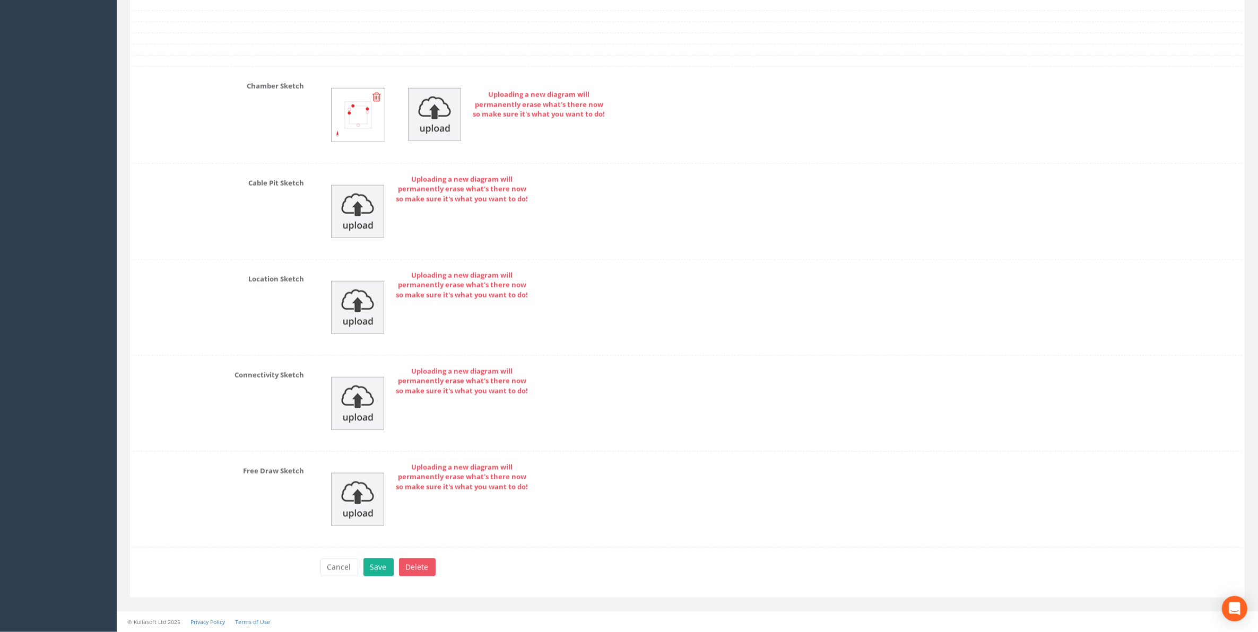
scroll to position [1598, 0]
click at [381, 569] on button "Save" at bounding box center [378, 568] width 30 height 18
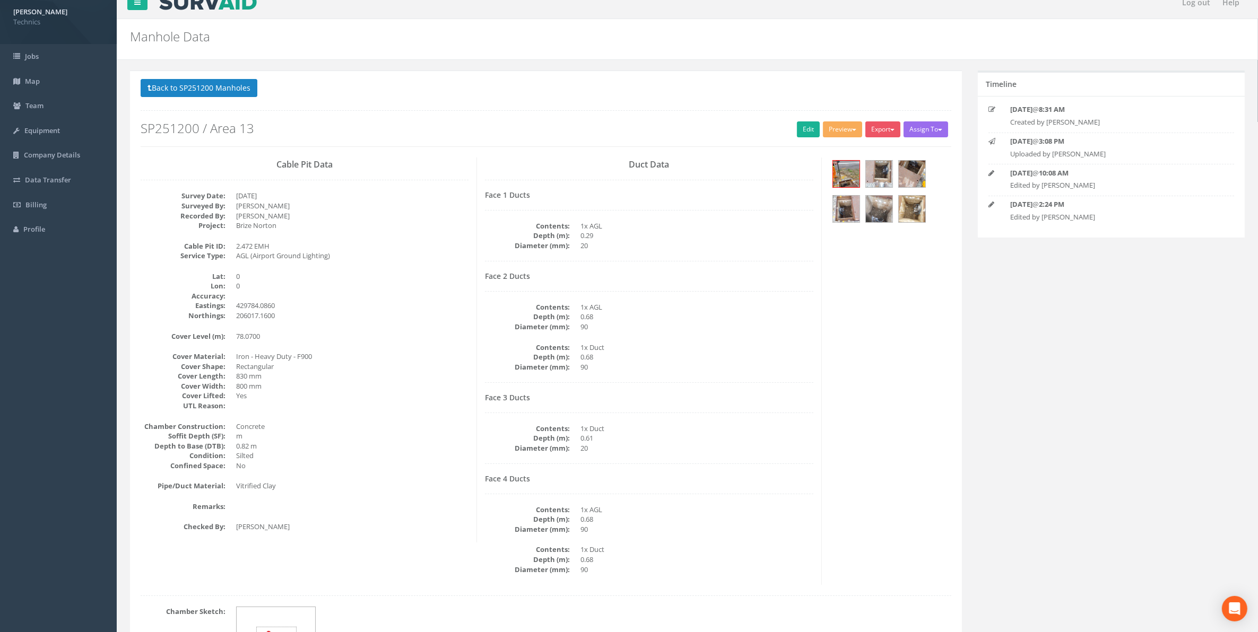
scroll to position [0, 0]
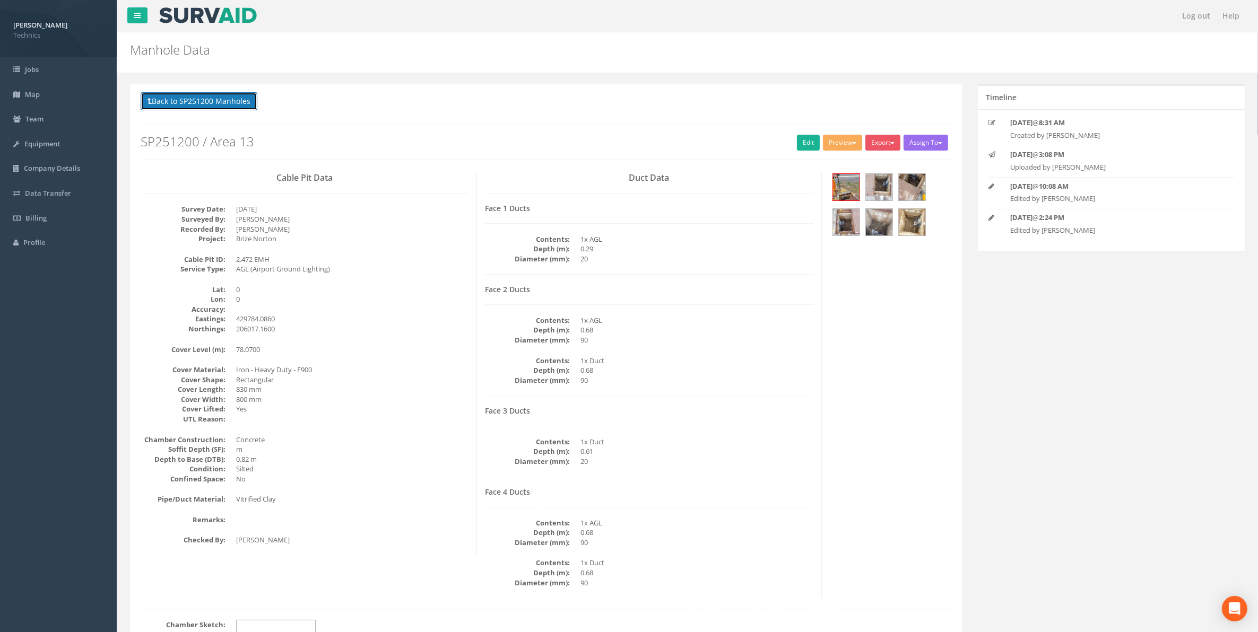
click at [223, 102] on button "Back to SP251200 Manholes" at bounding box center [199, 101] width 117 height 18
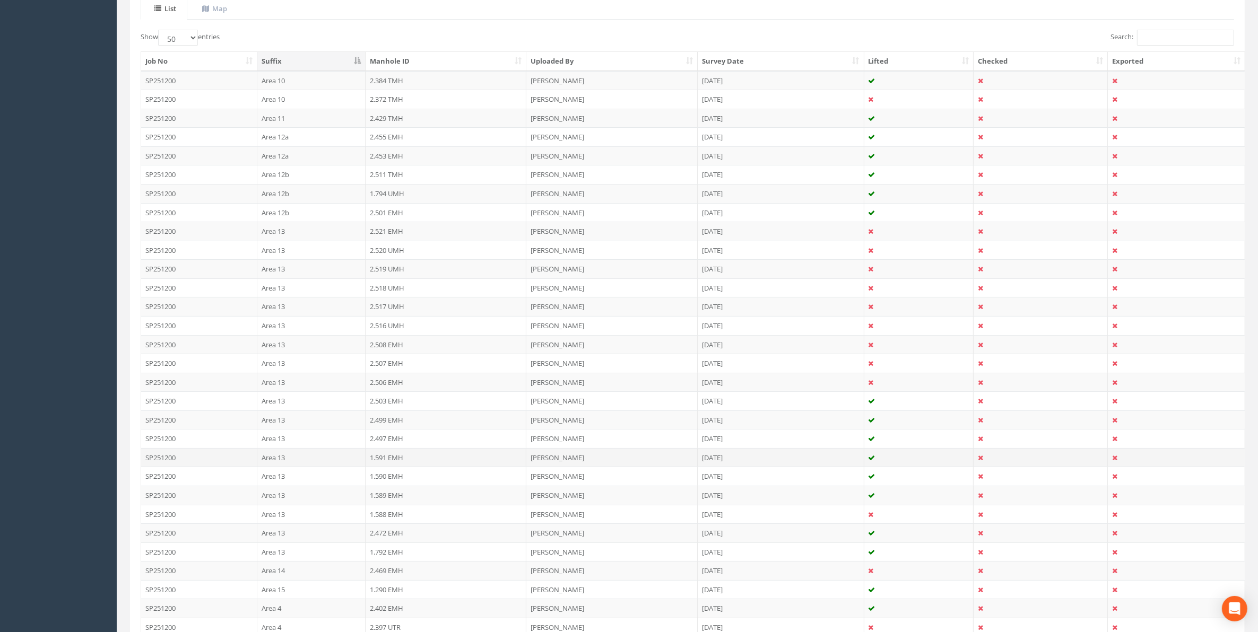
scroll to position [265, 0]
click at [394, 543] on td "1.792 EMH" at bounding box center [445, 534] width 161 height 19
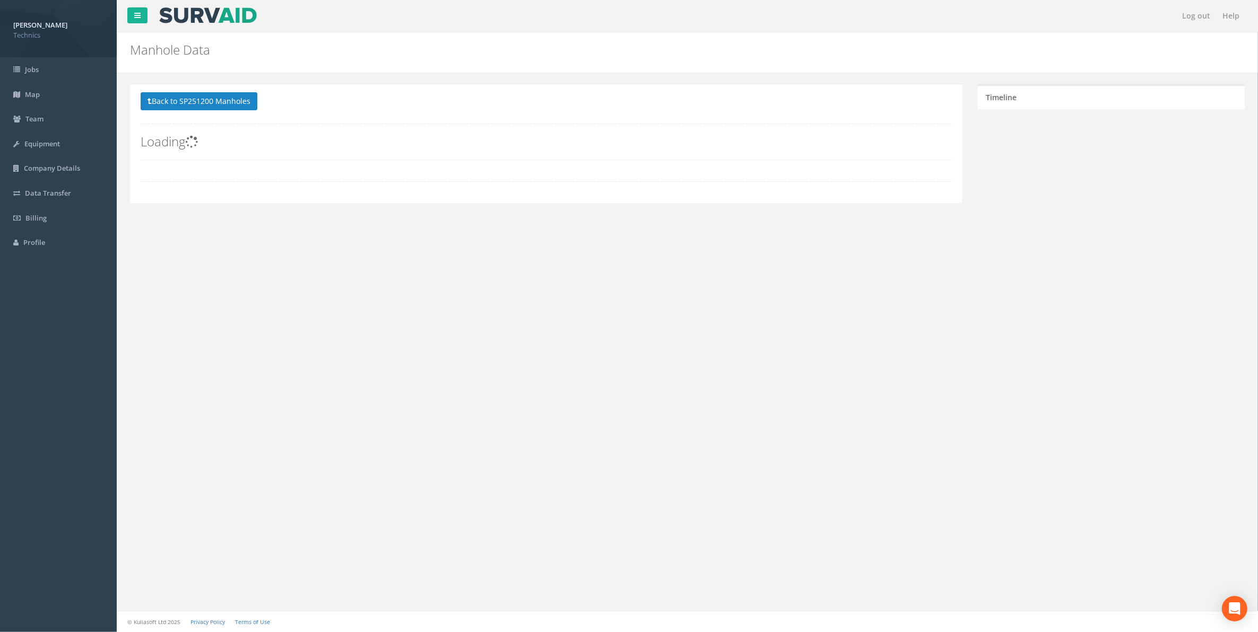
scroll to position [0, 0]
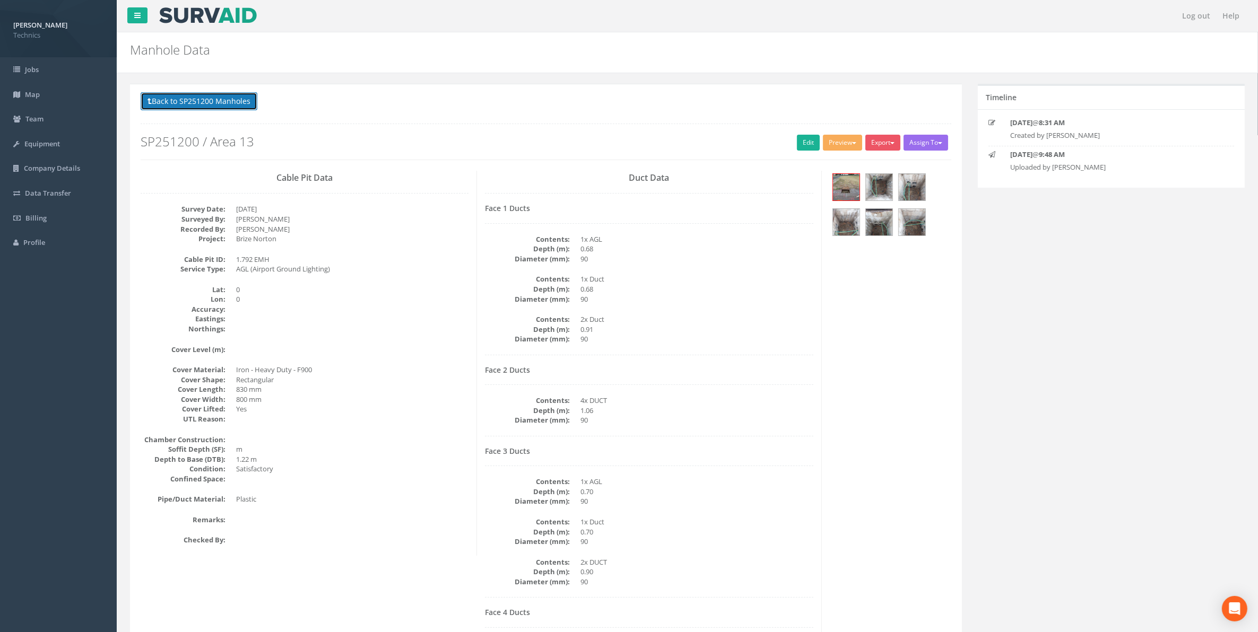
click at [167, 103] on button "Back to SP251200 Manholes" at bounding box center [199, 101] width 117 height 18
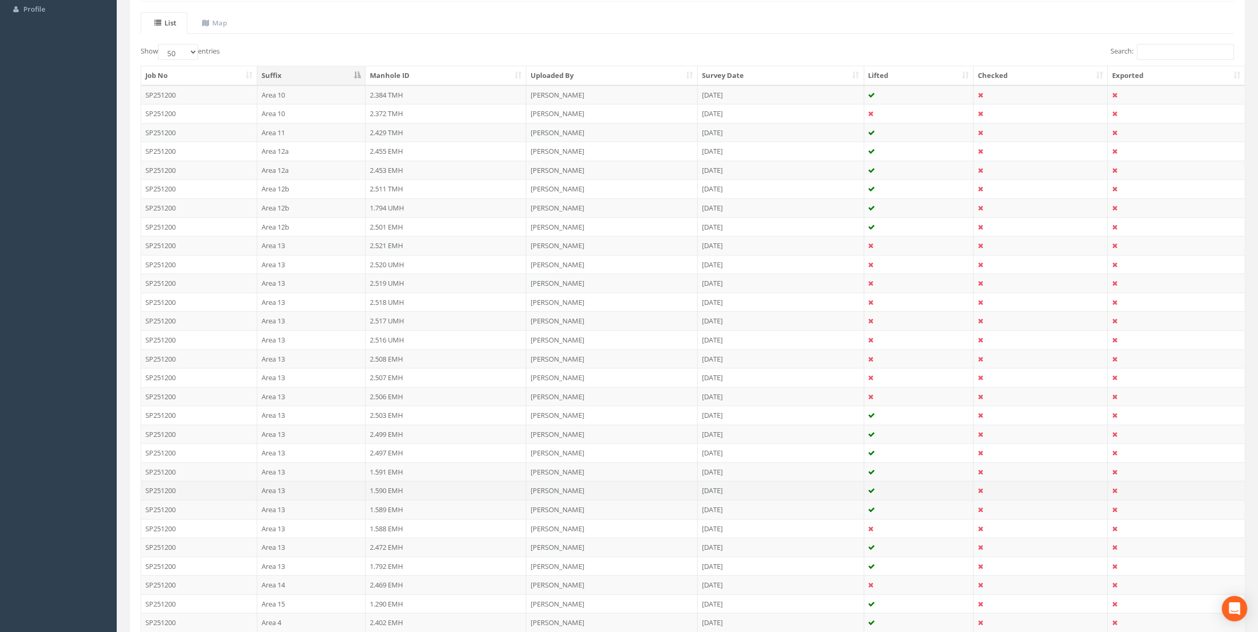
scroll to position [265, 0]
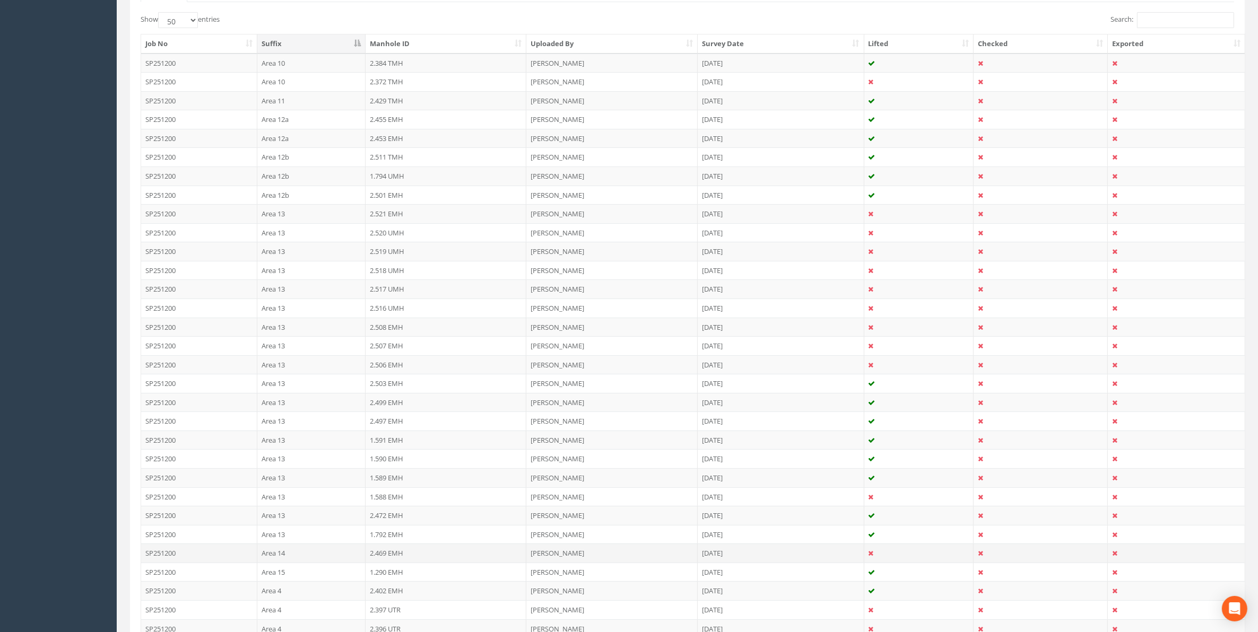
click at [380, 560] on td "2.469 EMH" at bounding box center [445, 553] width 161 height 19
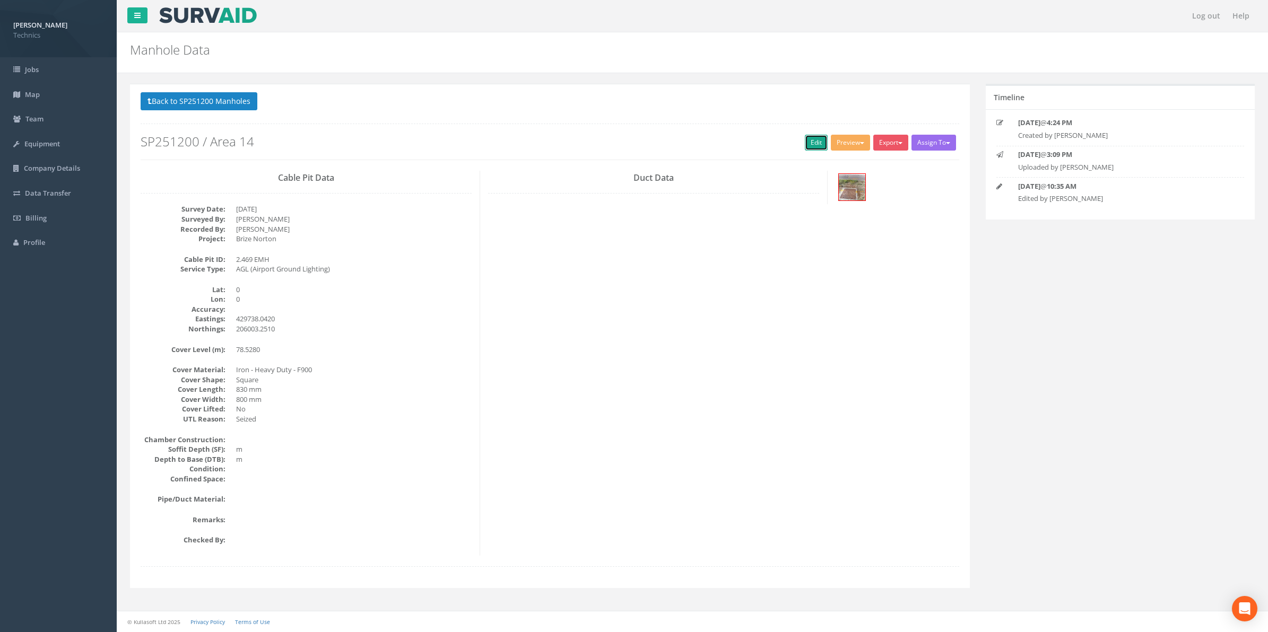
click at [809, 141] on link "Edit" at bounding box center [816, 143] width 23 height 16
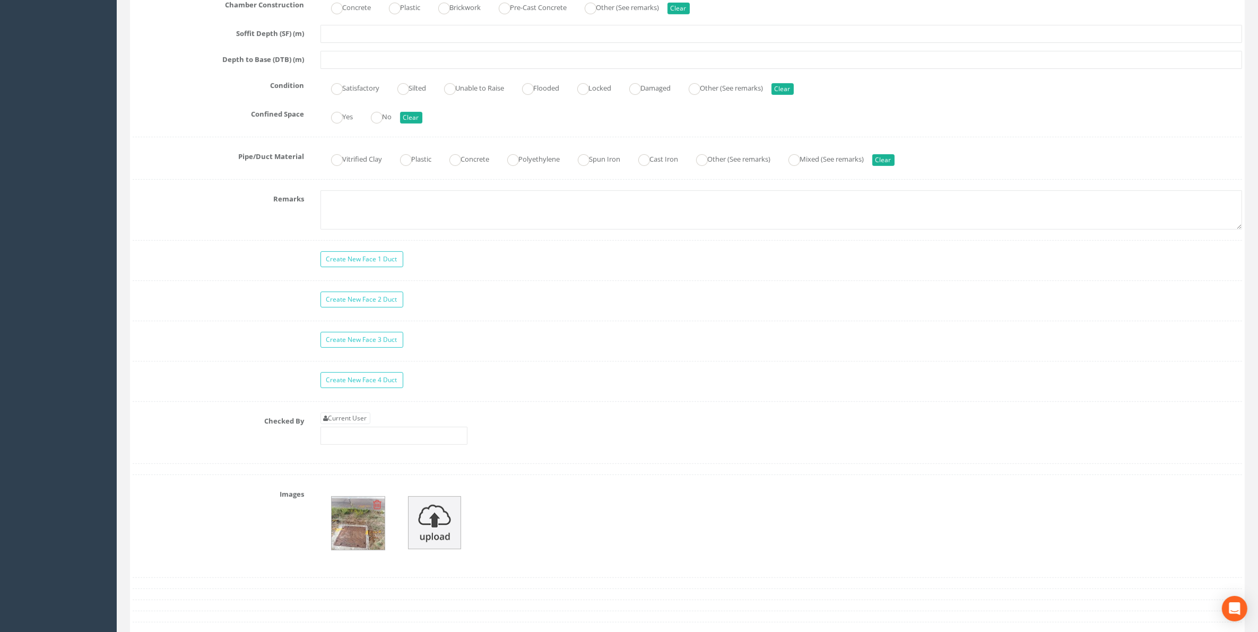
scroll to position [729, 0]
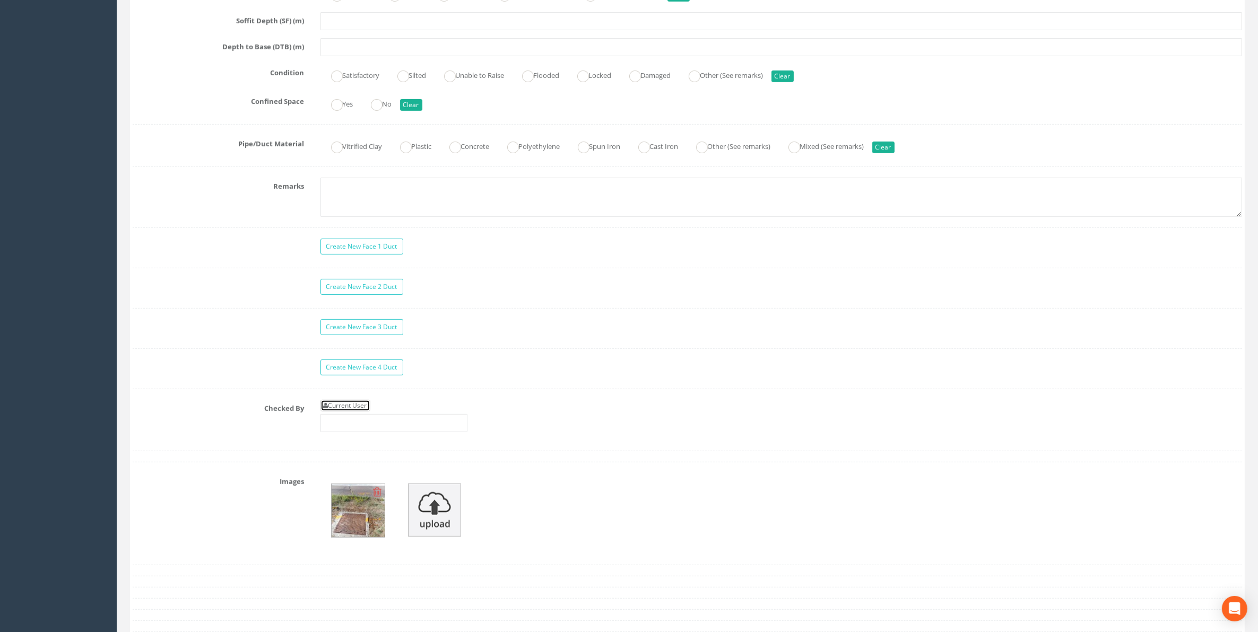
click at [355, 412] on link "Current User" at bounding box center [345, 406] width 50 height 12
type input "[PERSON_NAME]"
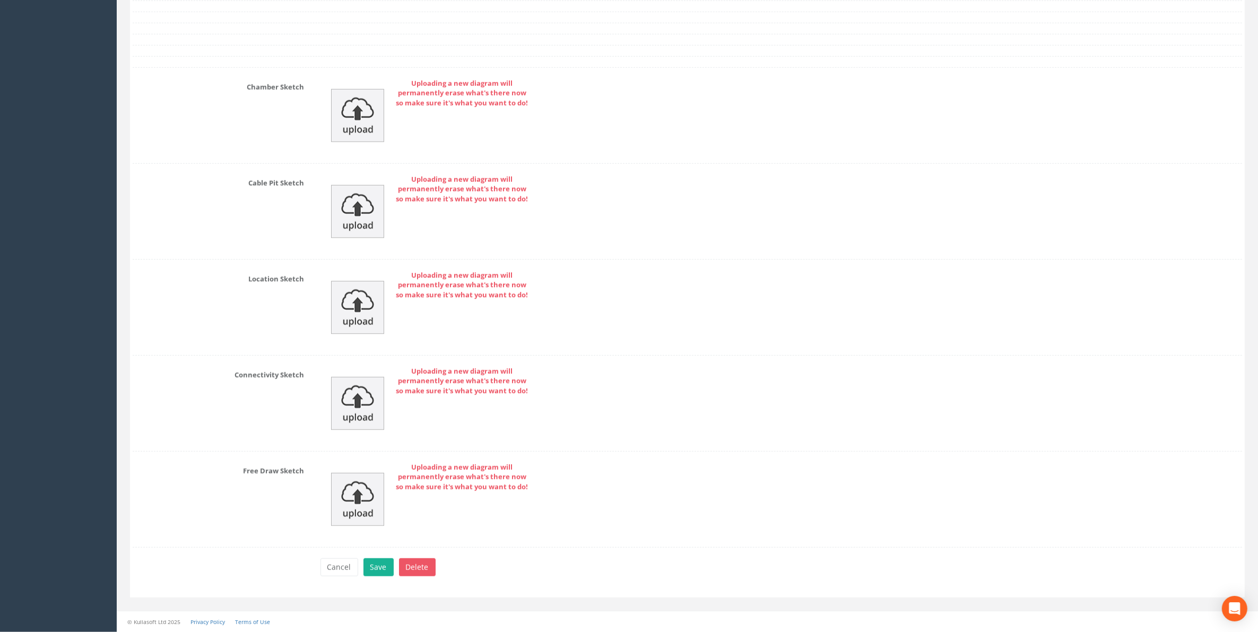
scroll to position [1396, 0]
click at [374, 567] on button "Save" at bounding box center [378, 568] width 30 height 18
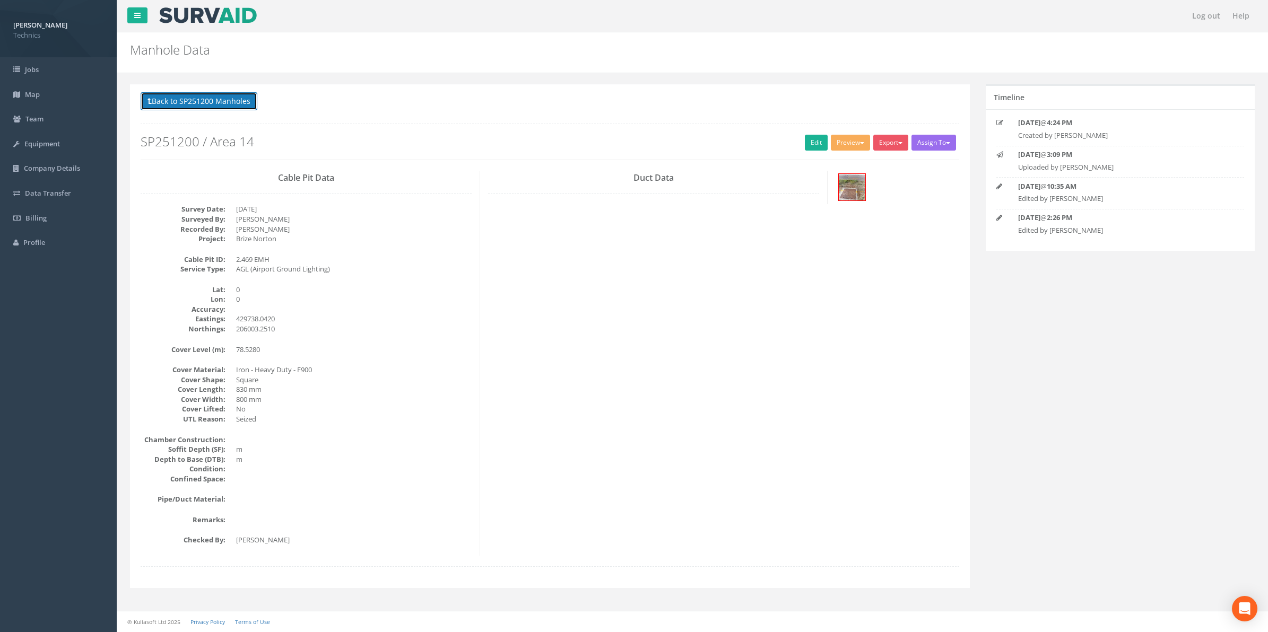
click at [224, 102] on button "Back to SP251200 Manholes" at bounding box center [199, 101] width 117 height 18
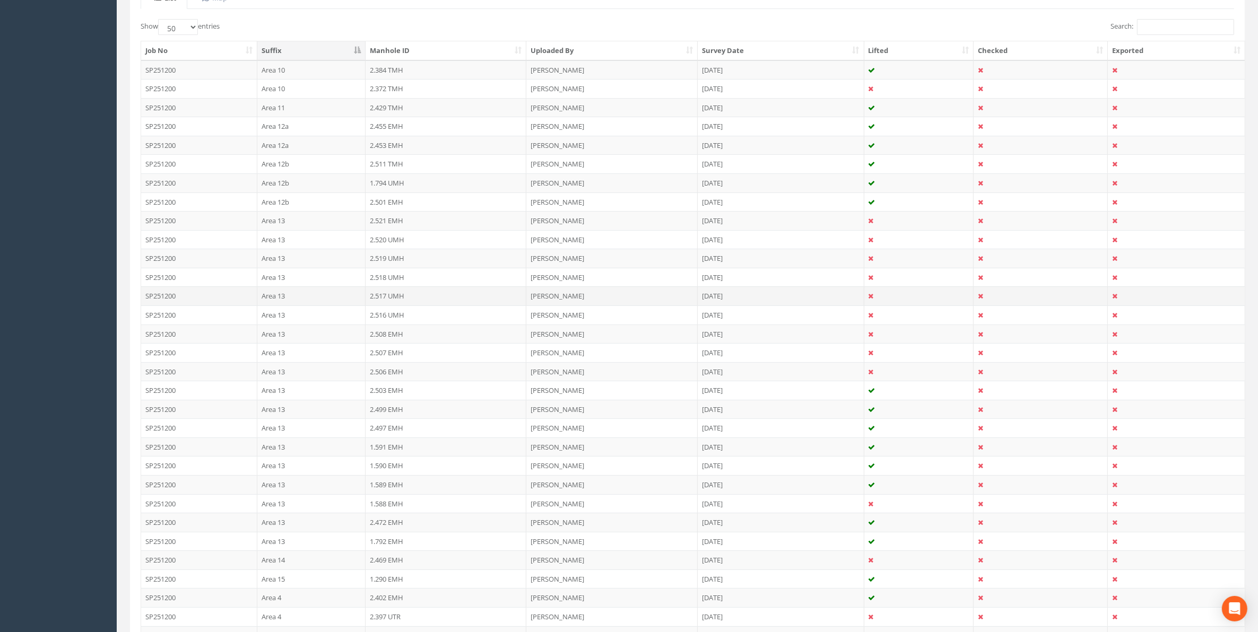
scroll to position [265, 0]
click at [385, 579] on td "1.290 EMH" at bounding box center [445, 572] width 161 height 19
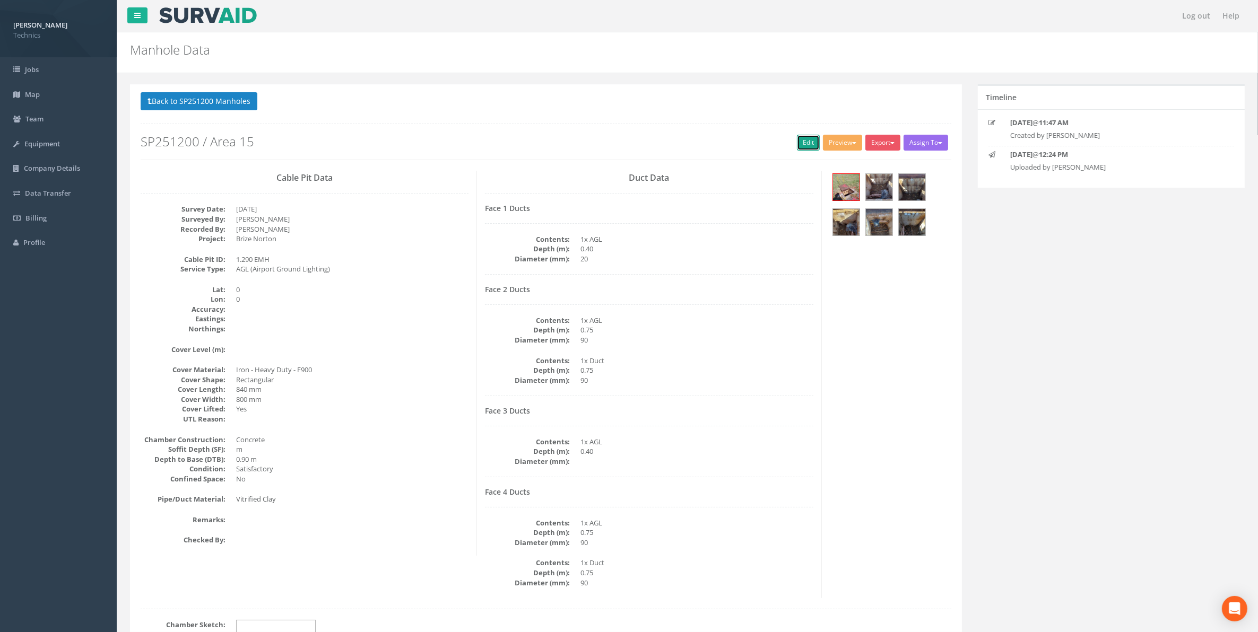
click at [803, 140] on link "Edit" at bounding box center [808, 143] width 23 height 16
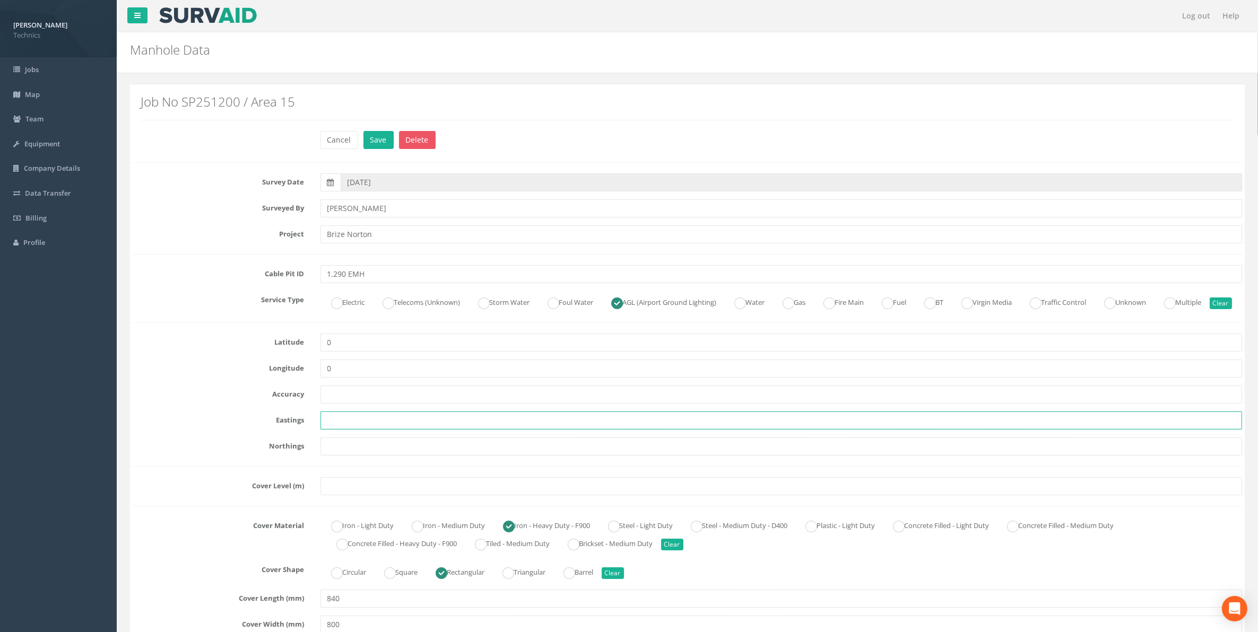
click at [333, 430] on input "text" at bounding box center [781, 421] width 922 height 18
paste input "428200.821"
type input "428200.821"
click at [352, 456] on input "text" at bounding box center [781, 447] width 922 height 18
paste input "205605.834"
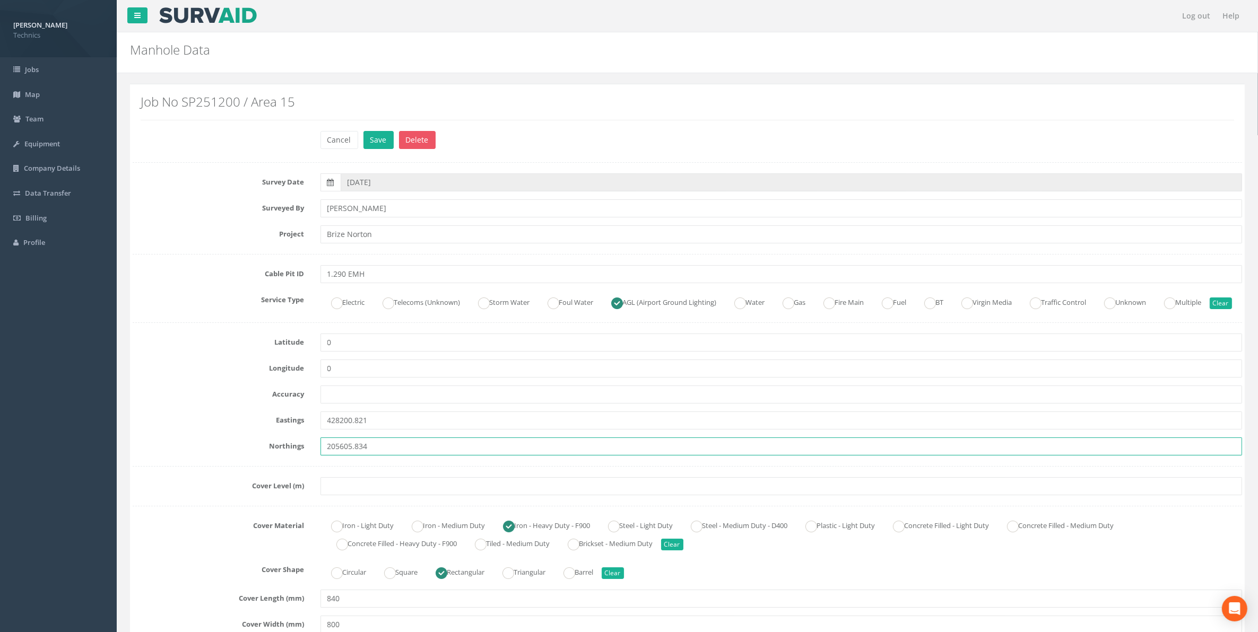
type input "205605.834"
click at [349, 495] on input "text" at bounding box center [781, 486] width 922 height 18
paste input "87.456"
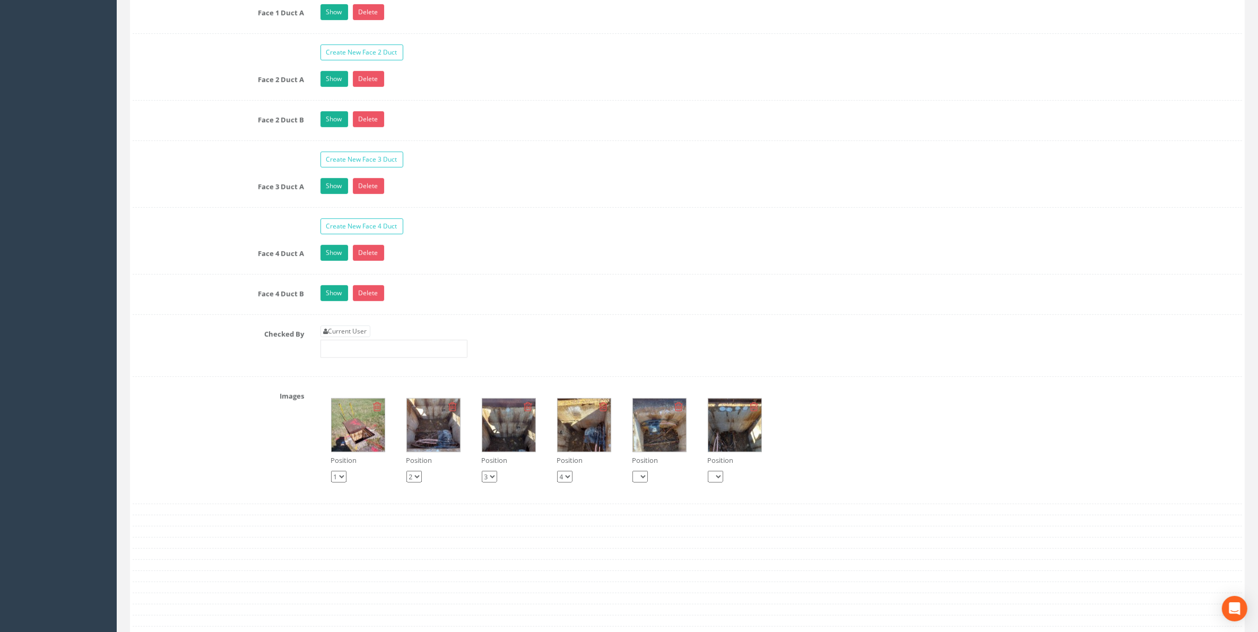
scroll to position [995, 0]
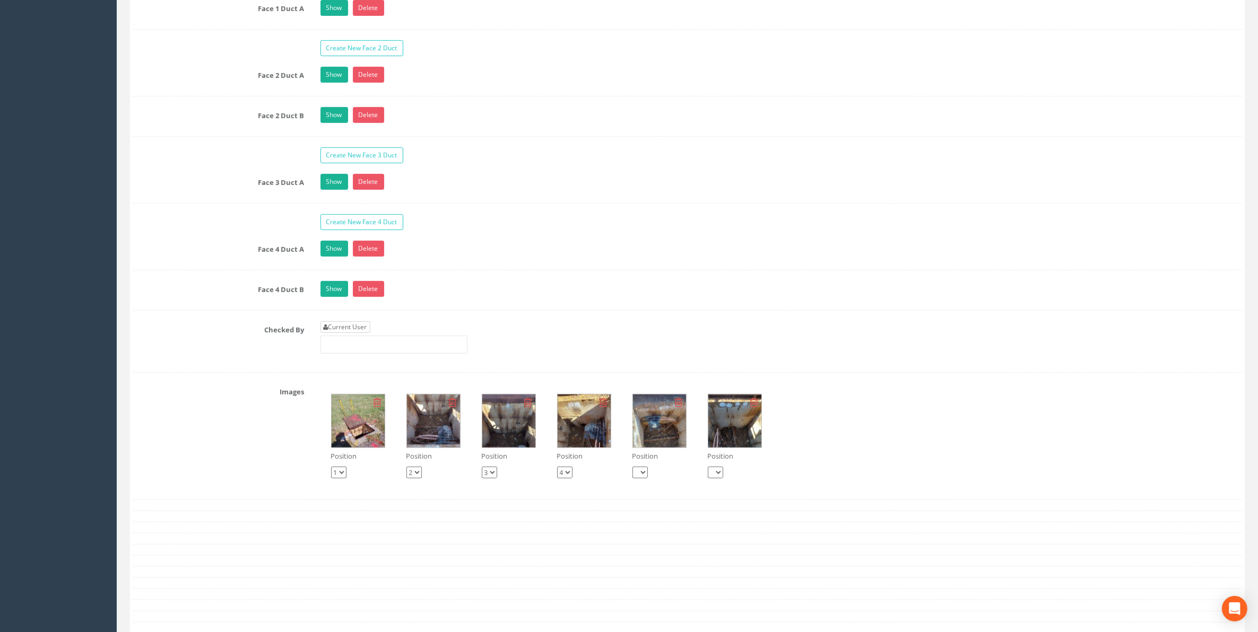
type input "87.456"
click at [358, 333] on link "Current User" at bounding box center [345, 327] width 50 height 12
type input "[PERSON_NAME]"
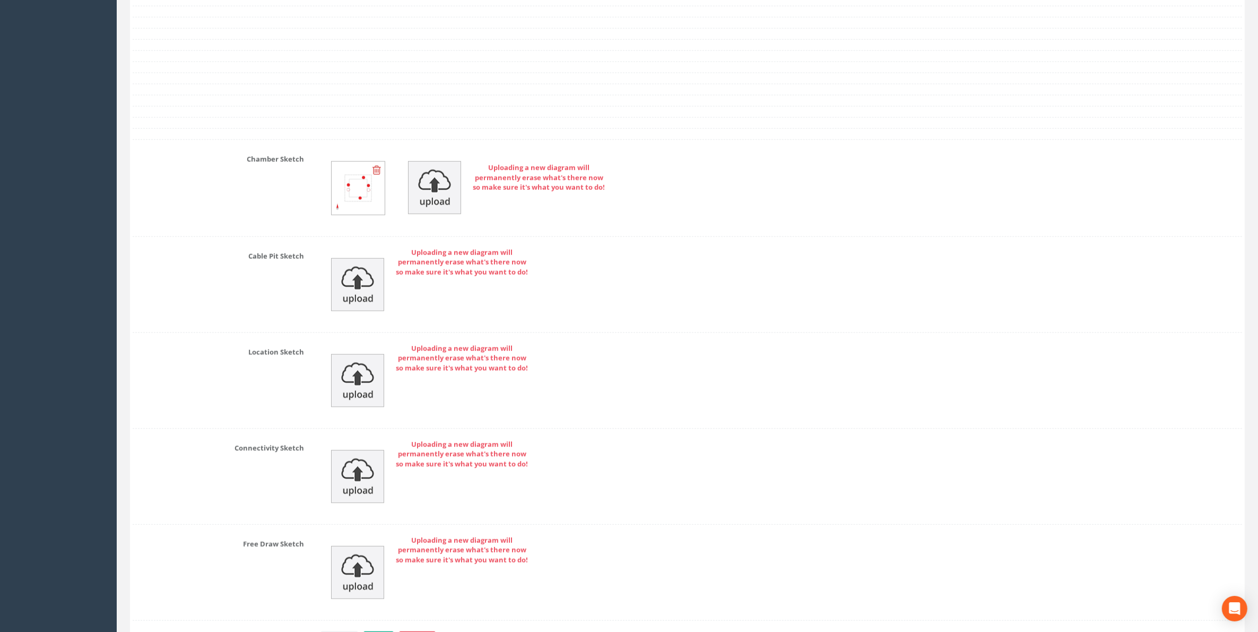
scroll to position [1598, 0]
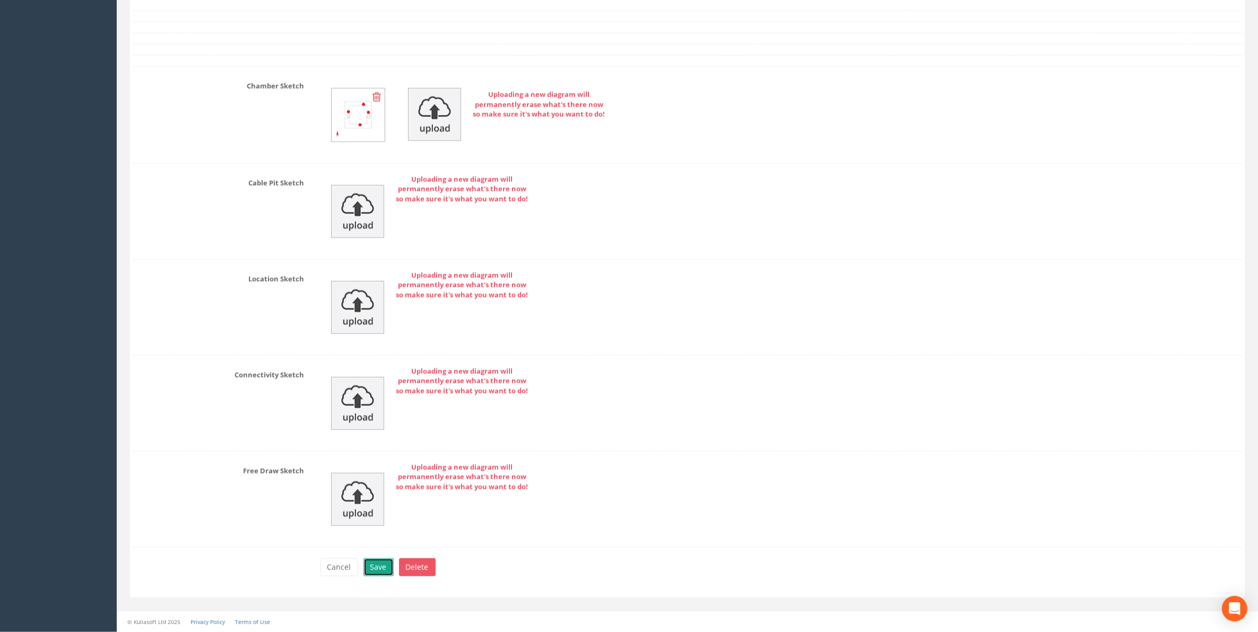
click at [378, 563] on button "Save" at bounding box center [378, 568] width 30 height 18
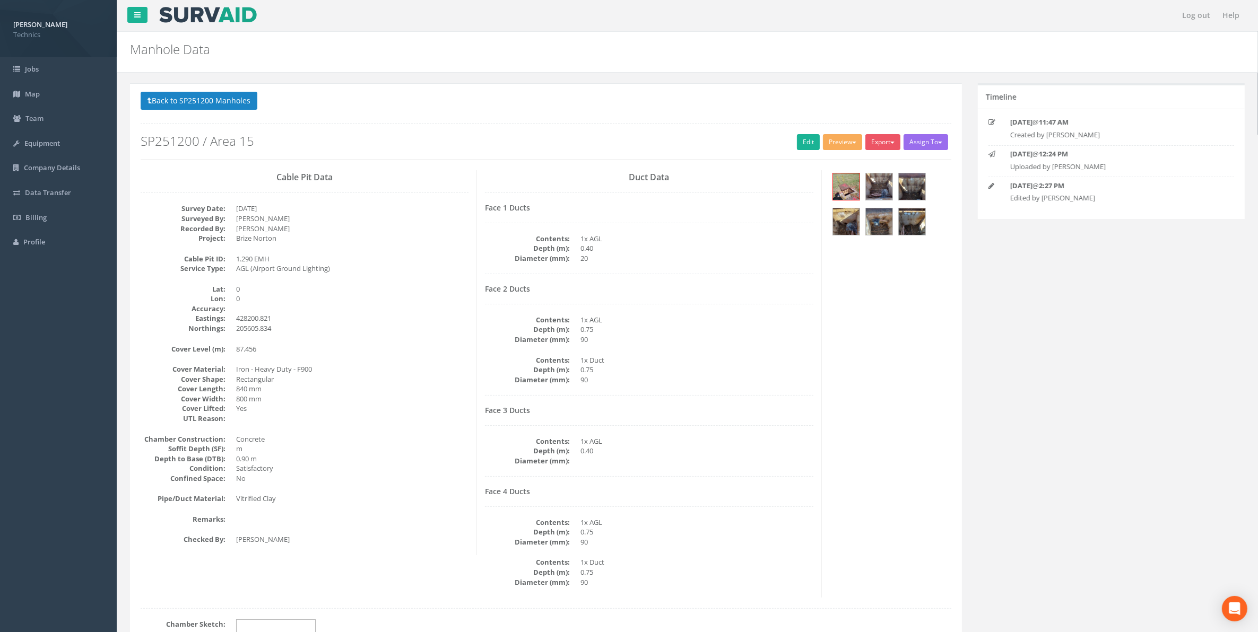
scroll to position [0, 0]
click at [220, 103] on button "Back to SP251200 Manholes" at bounding box center [199, 101] width 117 height 18
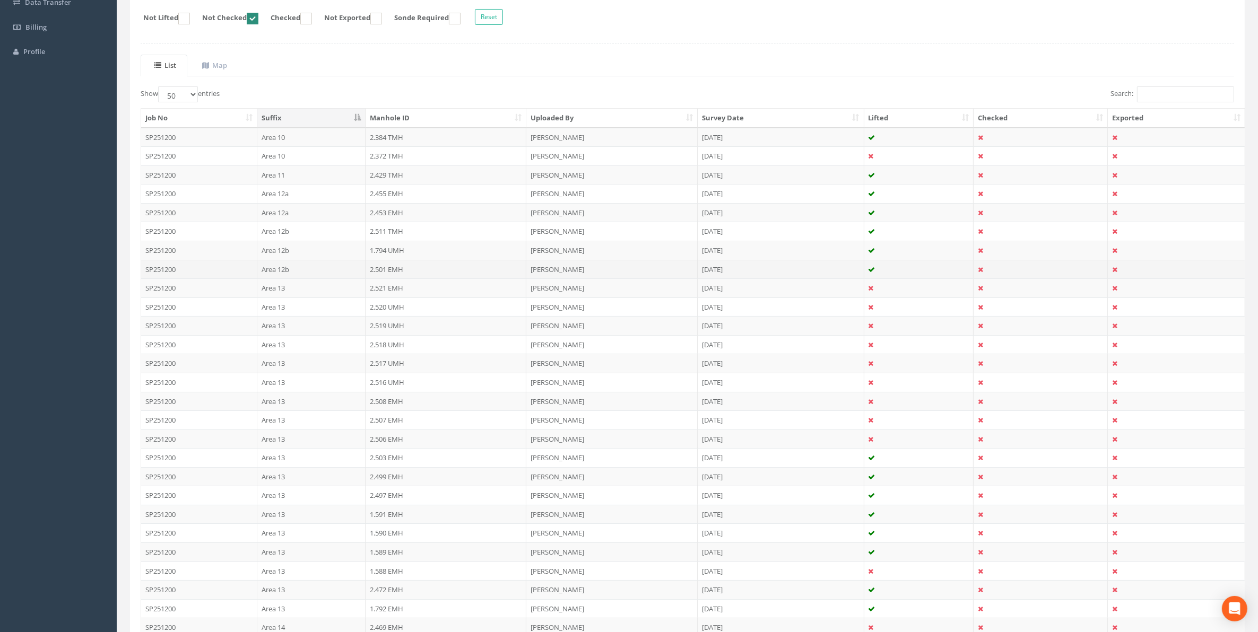
scroll to position [265, 0]
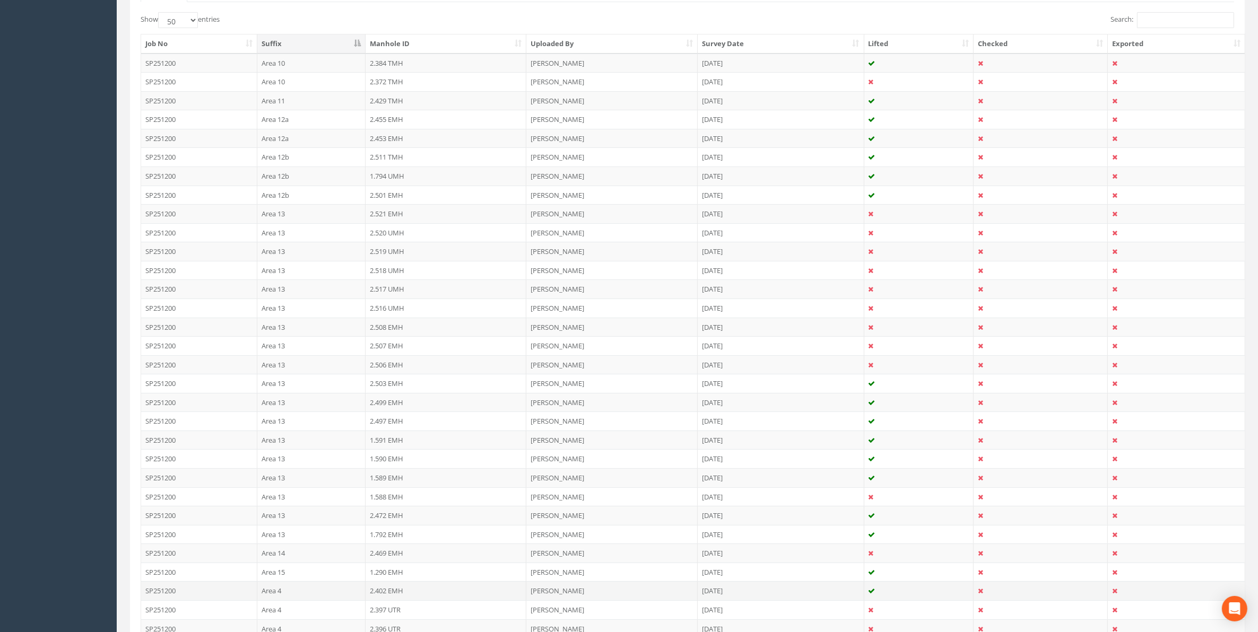
click at [390, 599] on td "2.402 EMH" at bounding box center [445, 590] width 161 height 19
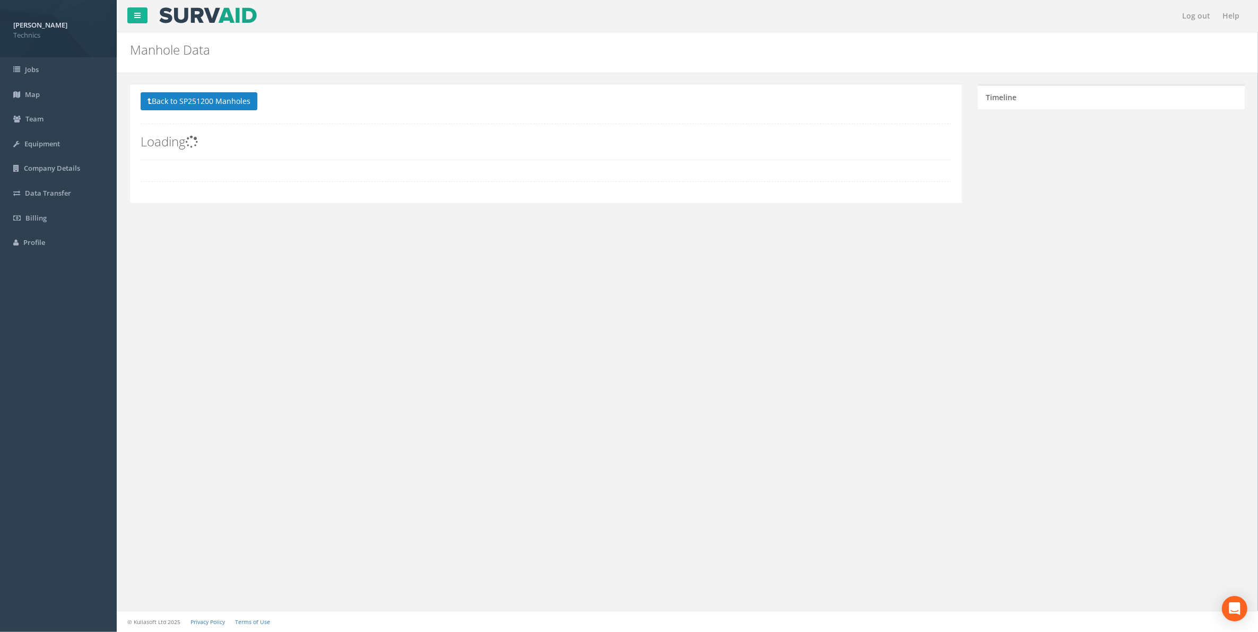
scroll to position [0, 0]
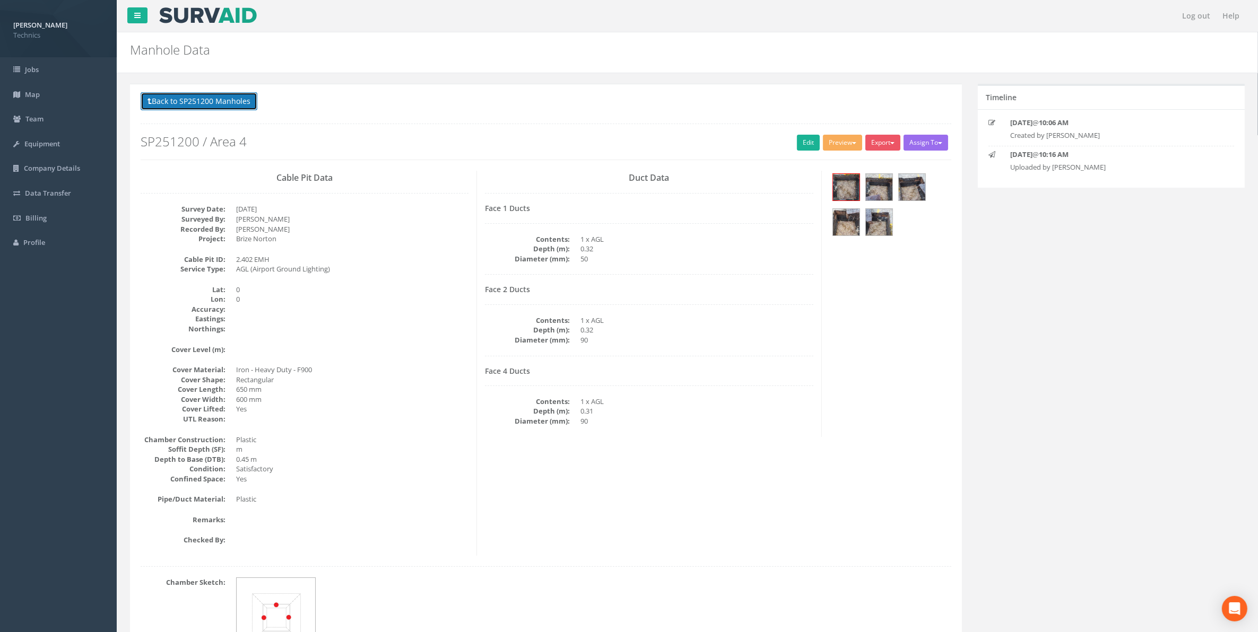
click at [224, 102] on button "Back to SP251200 Manholes" at bounding box center [199, 101] width 117 height 18
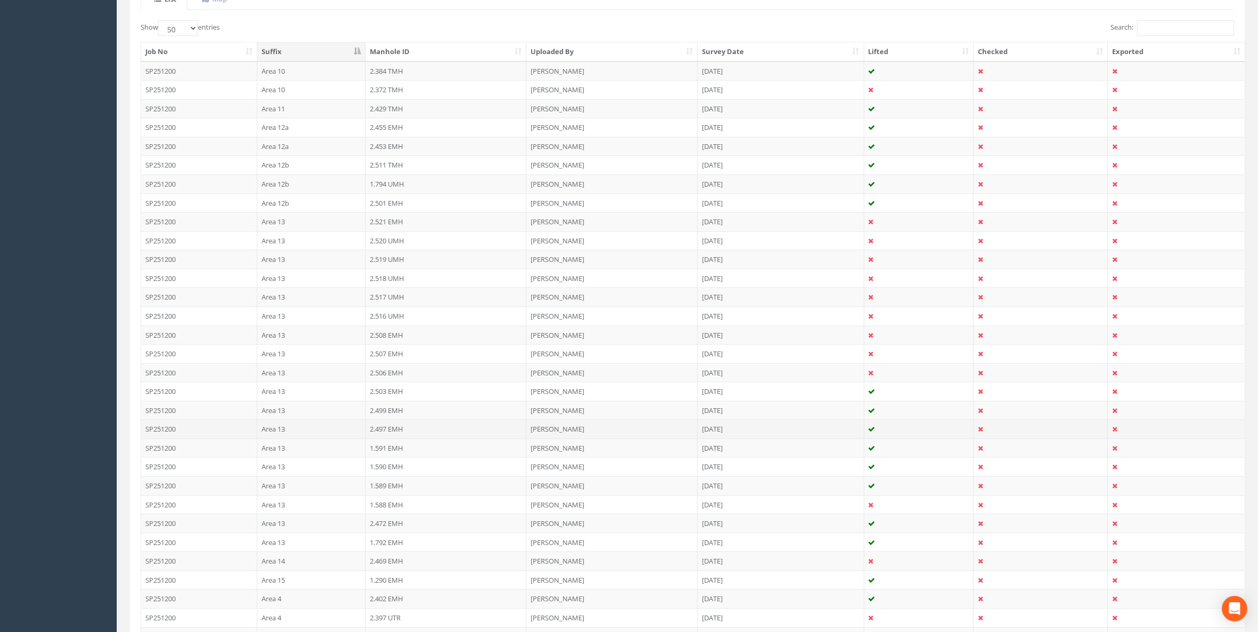
scroll to position [265, 0]
click at [388, 616] on td "2.397 UTR" at bounding box center [445, 609] width 161 height 19
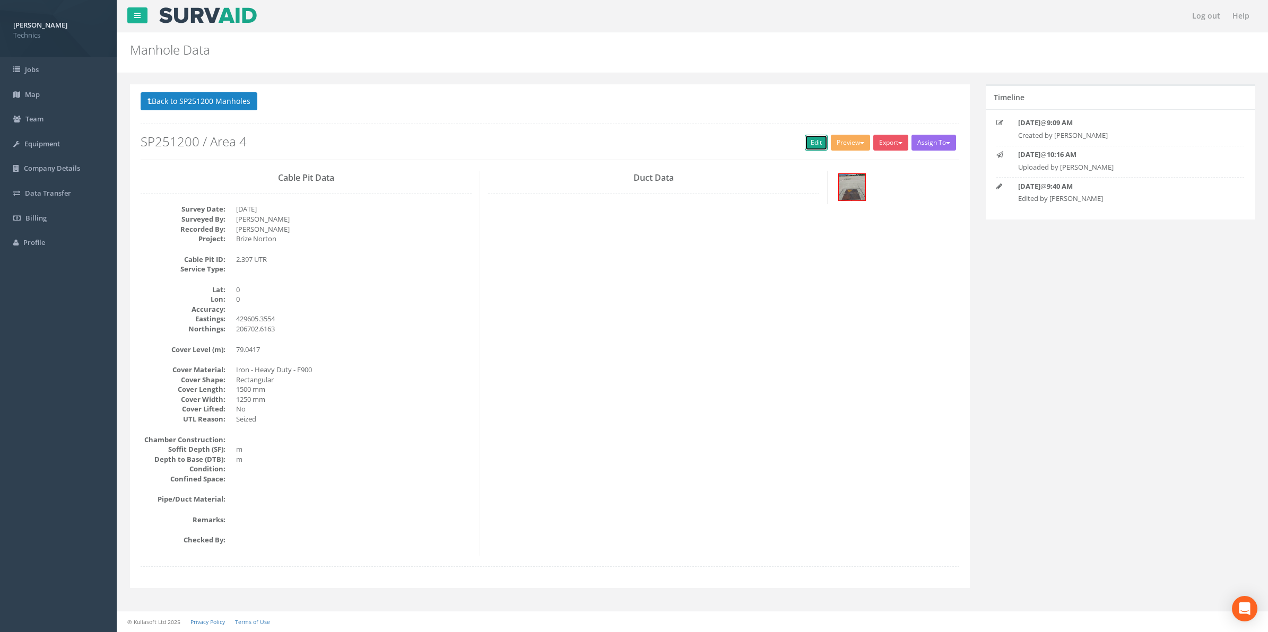
click at [810, 149] on link "Edit" at bounding box center [816, 143] width 23 height 16
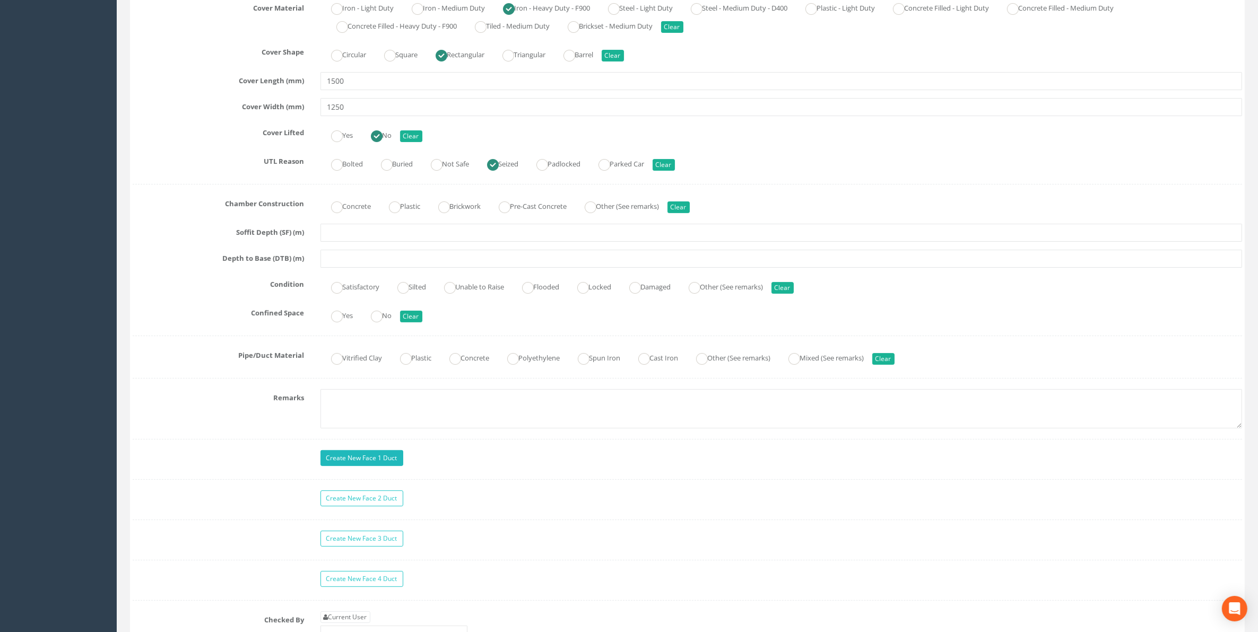
scroll to position [663, 0]
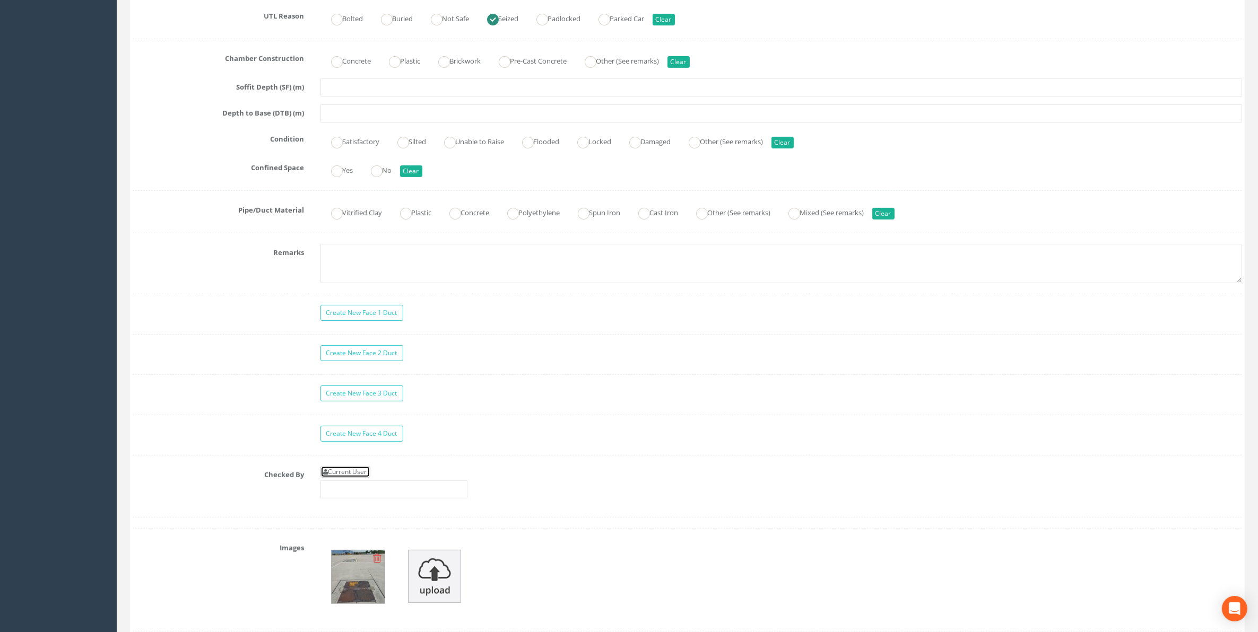
click at [354, 478] on link "Current User" at bounding box center [345, 472] width 50 height 12
type input "[PERSON_NAME]"
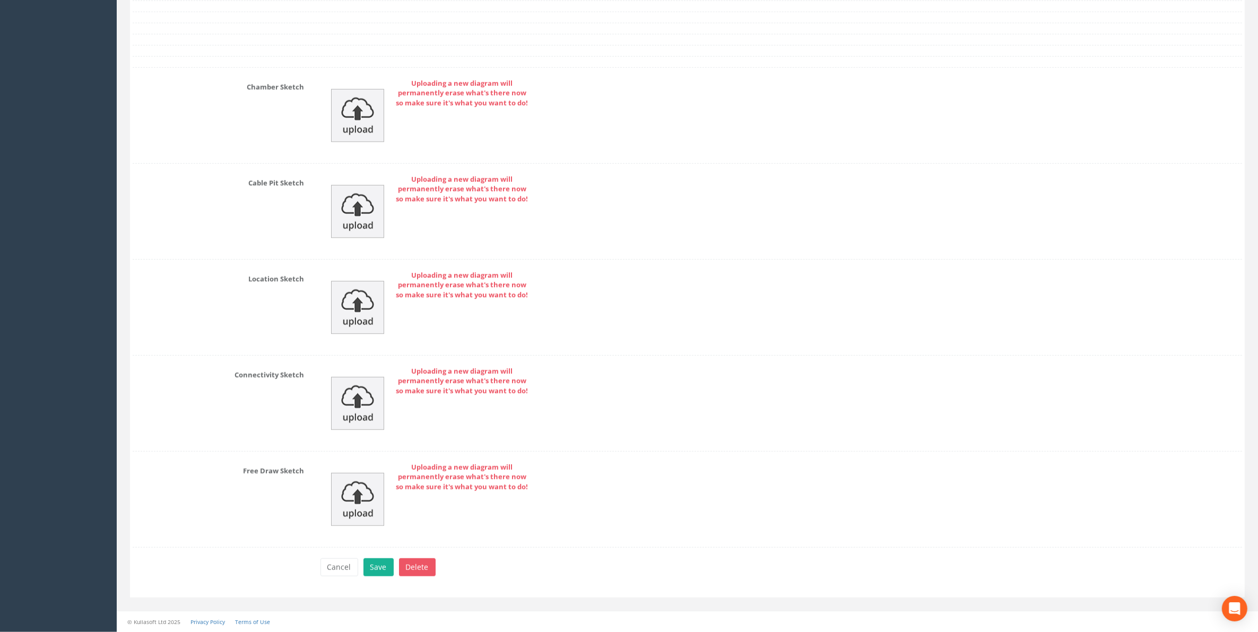
scroll to position [1396, 0]
click at [379, 568] on button "Save" at bounding box center [378, 568] width 30 height 18
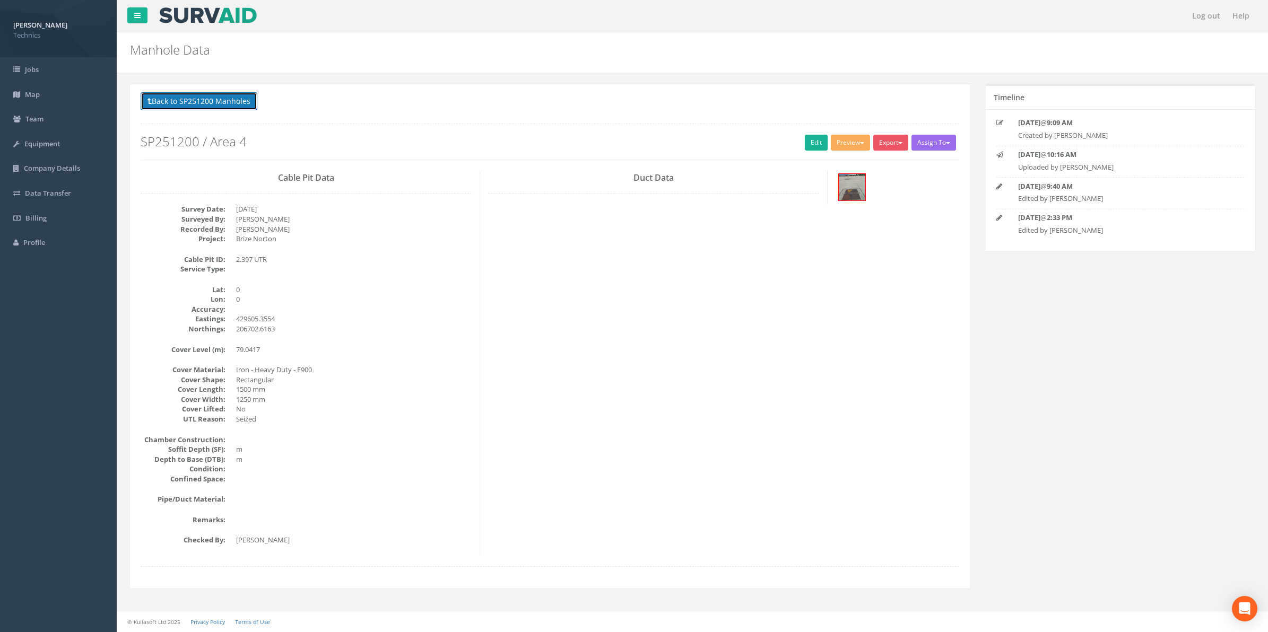
click at [181, 102] on button "Back to SP251200 Manholes" at bounding box center [199, 101] width 117 height 18
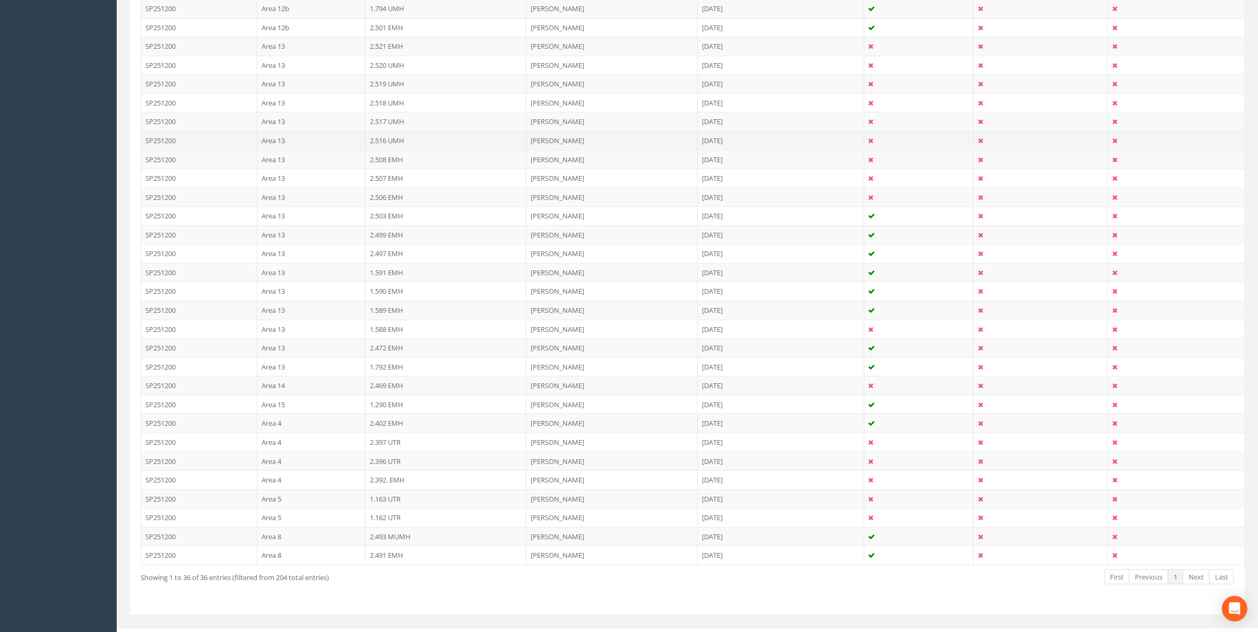
scroll to position [457, 0]
click at [387, 447] on td "2.396 UTR" at bounding box center [445, 444] width 161 height 19
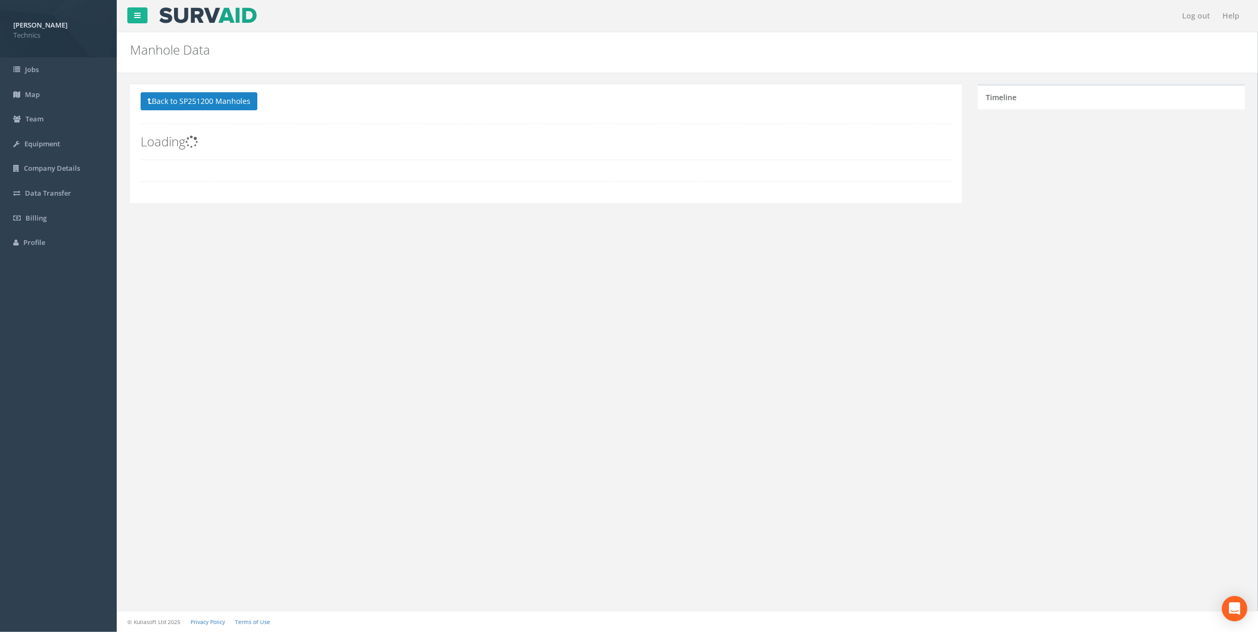
scroll to position [0, 0]
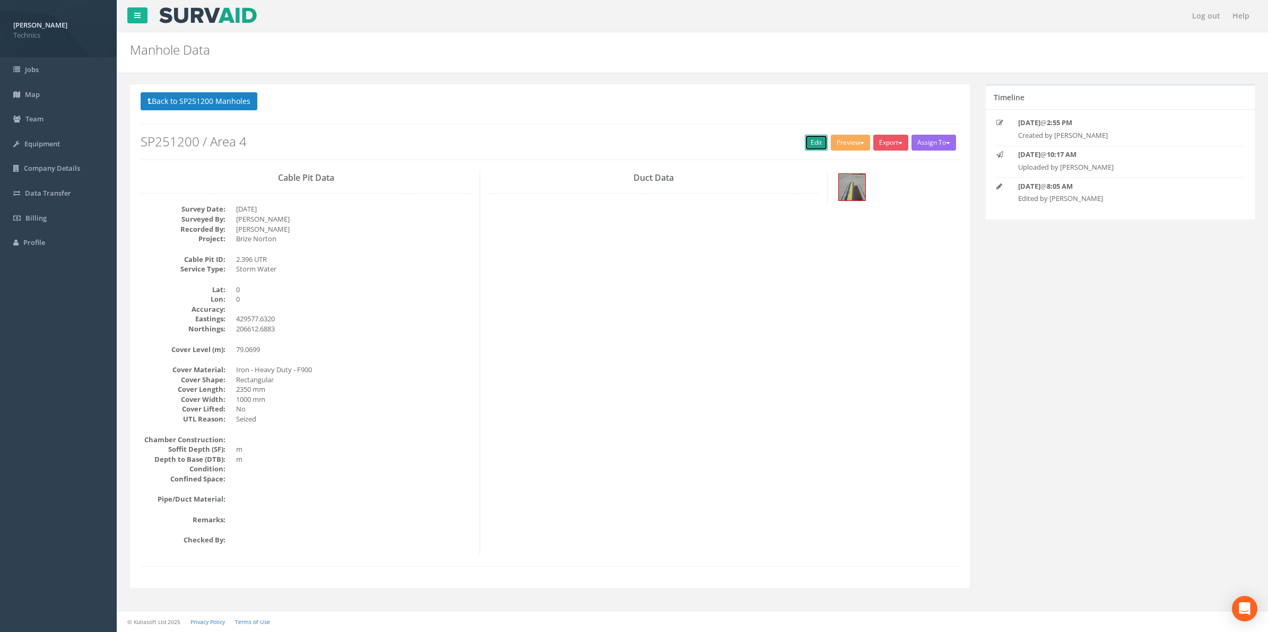
click at [807, 144] on link "Edit" at bounding box center [816, 143] width 23 height 16
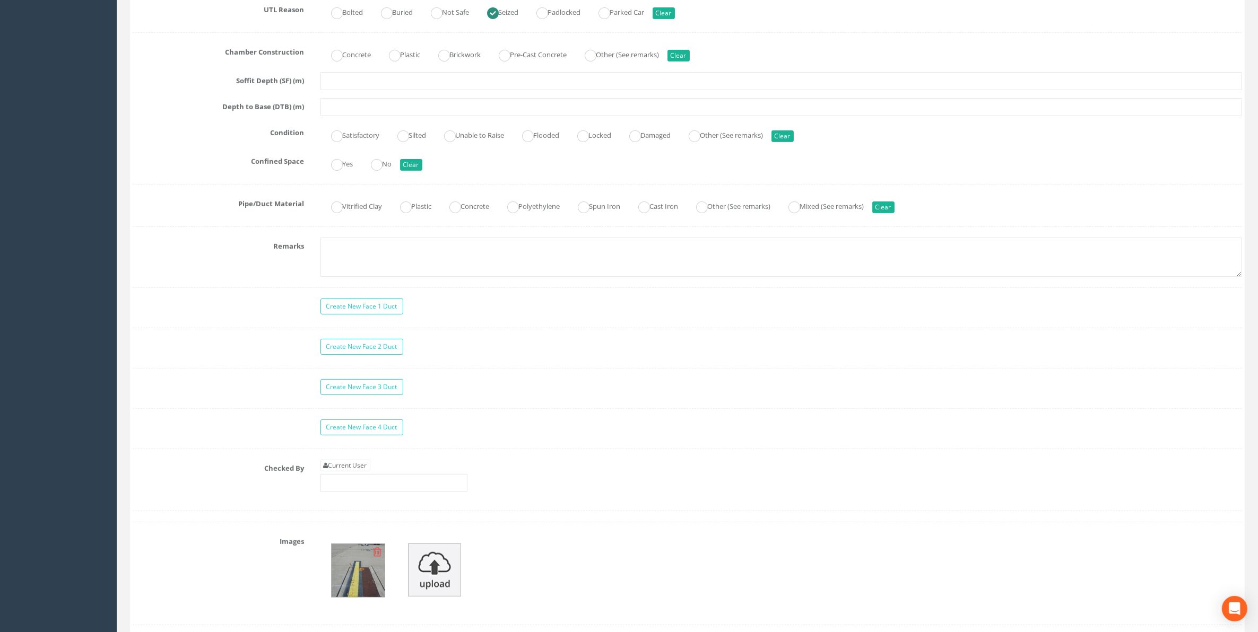
scroll to position [729, 0]
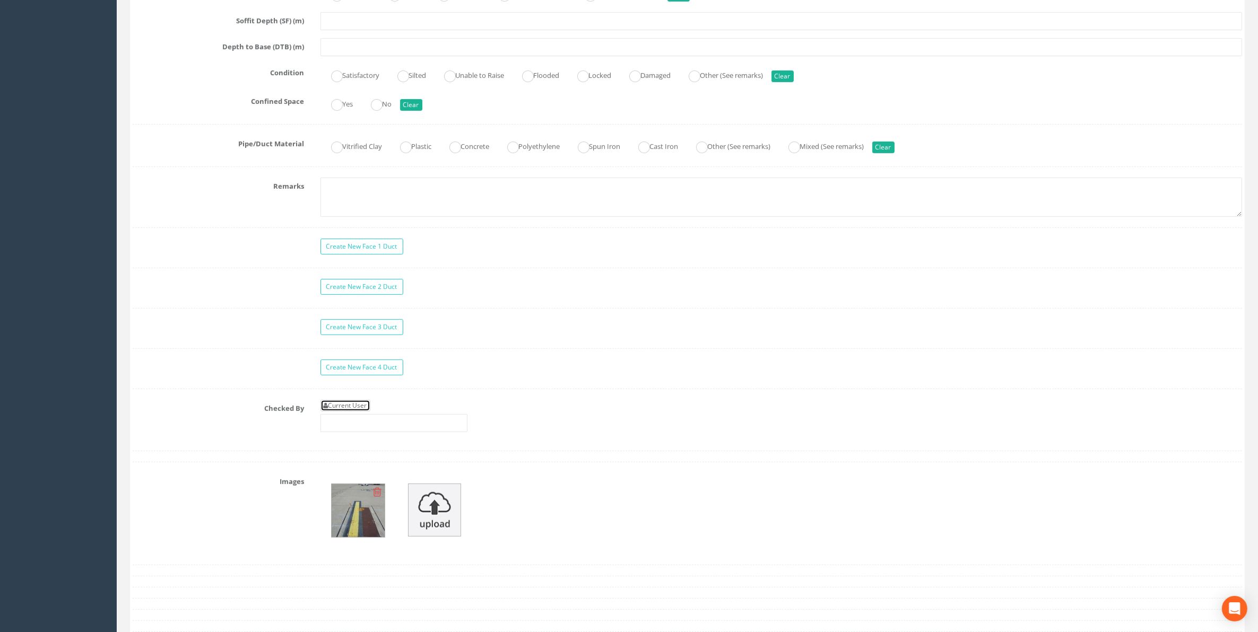
click at [353, 412] on link "Current User" at bounding box center [345, 406] width 50 height 12
type input "[PERSON_NAME]"
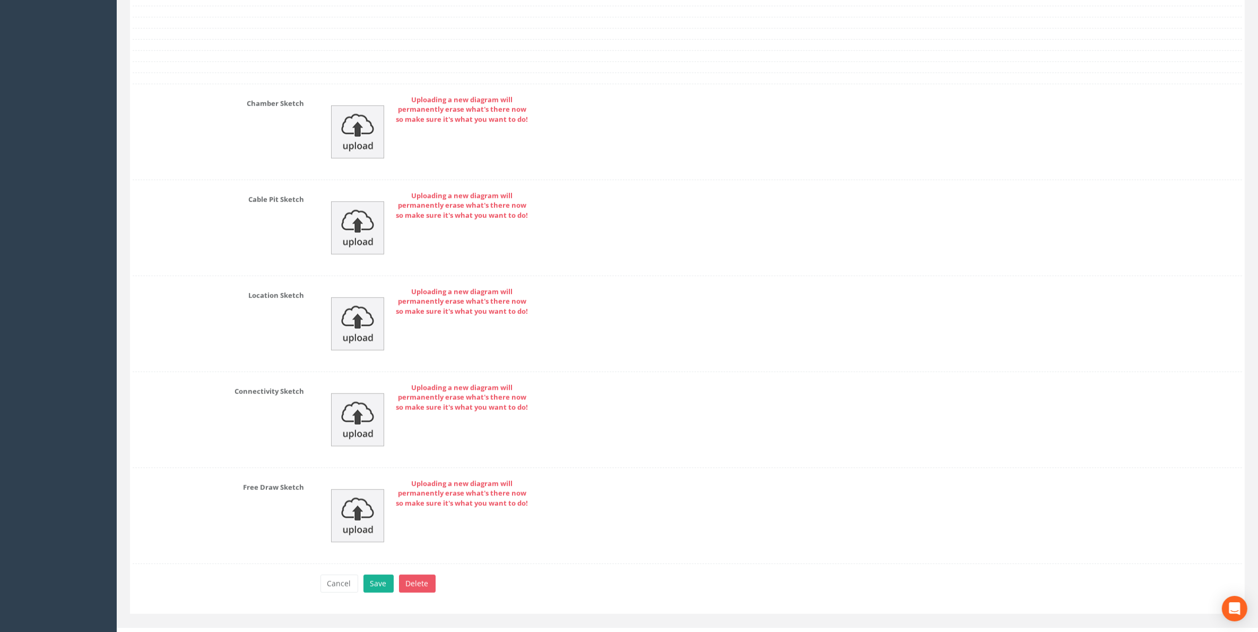
scroll to position [1396, 0]
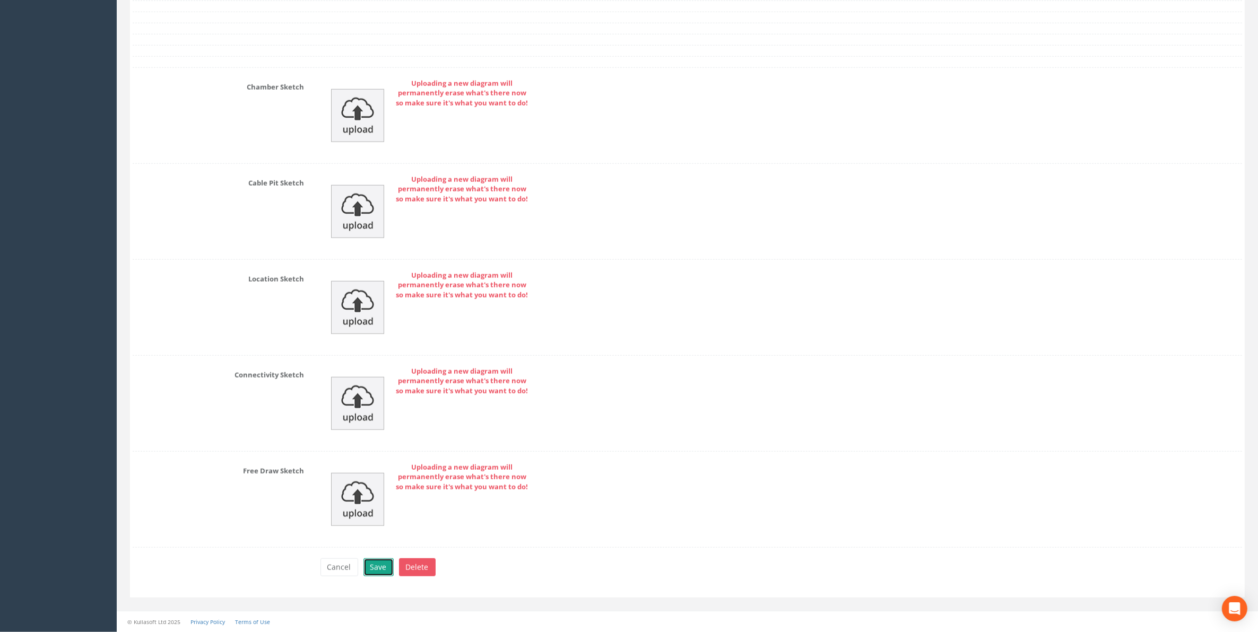
click at [378, 566] on button "Save" at bounding box center [378, 568] width 30 height 18
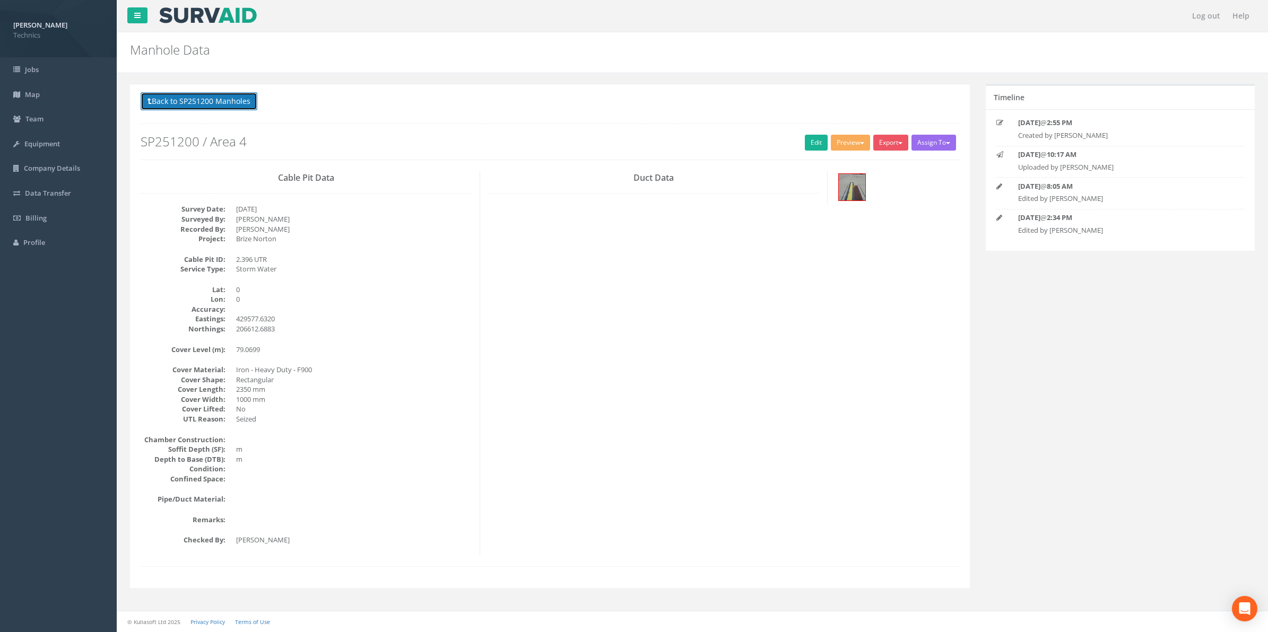
click at [237, 98] on button "Back to SP251200 Manholes" at bounding box center [199, 101] width 117 height 18
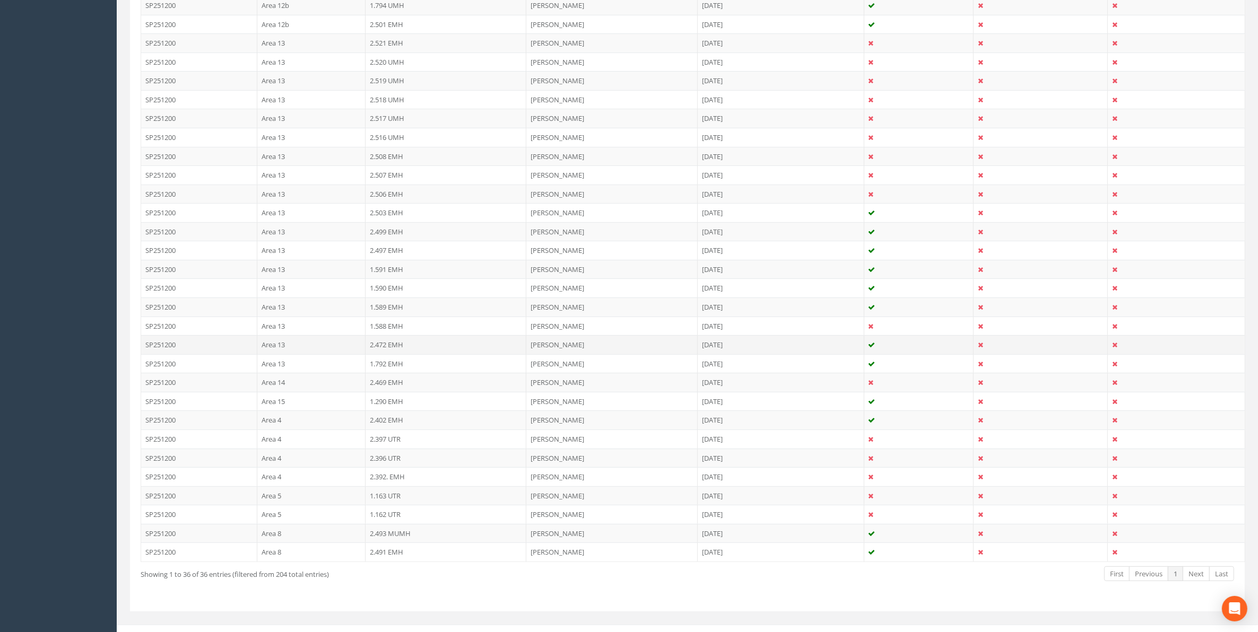
scroll to position [457, 0]
click at [383, 446] on td "2.396 UTR" at bounding box center [445, 444] width 161 height 19
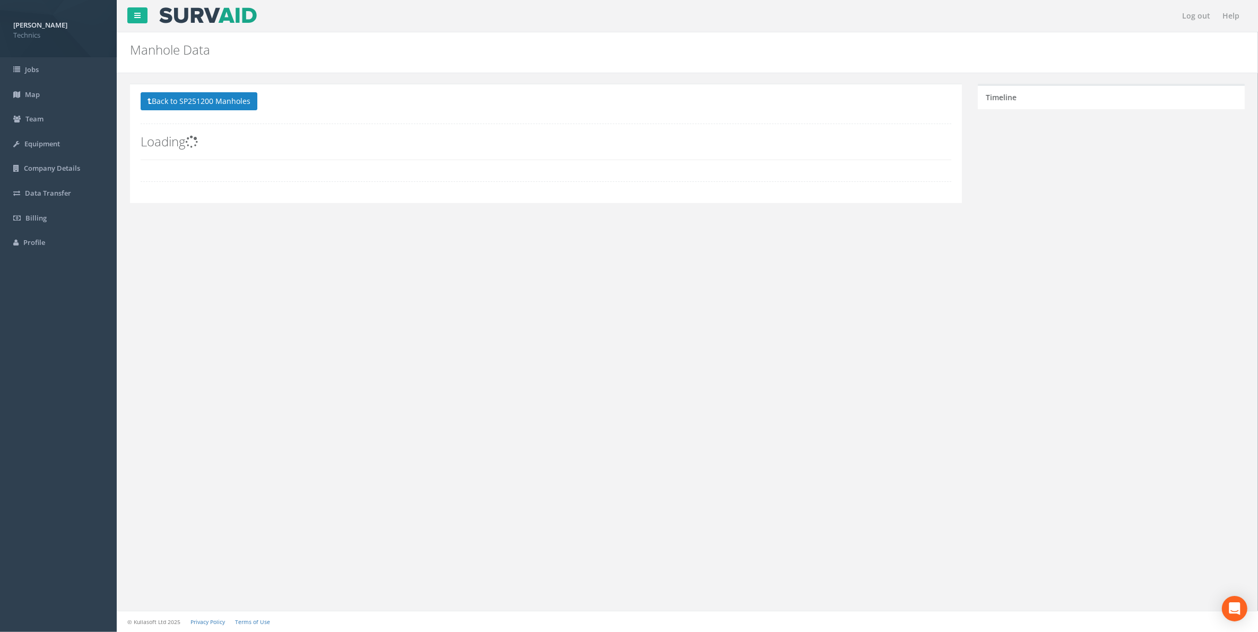
scroll to position [0, 0]
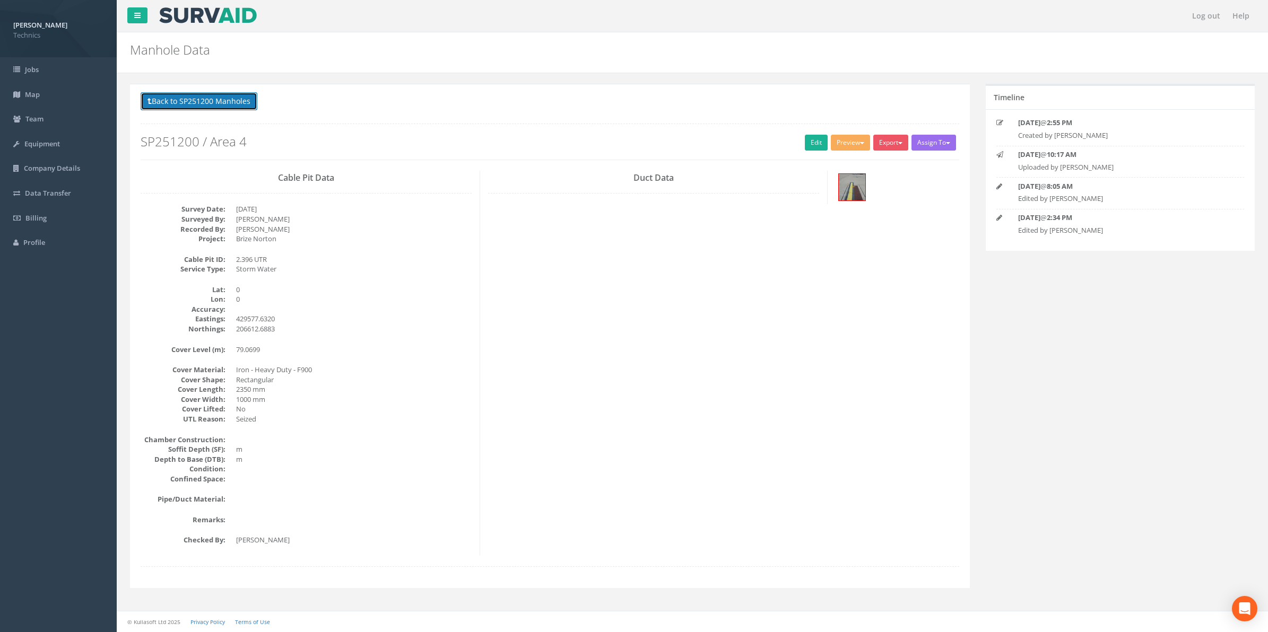
click at [232, 107] on button "Back to SP251200 Manholes" at bounding box center [199, 101] width 117 height 18
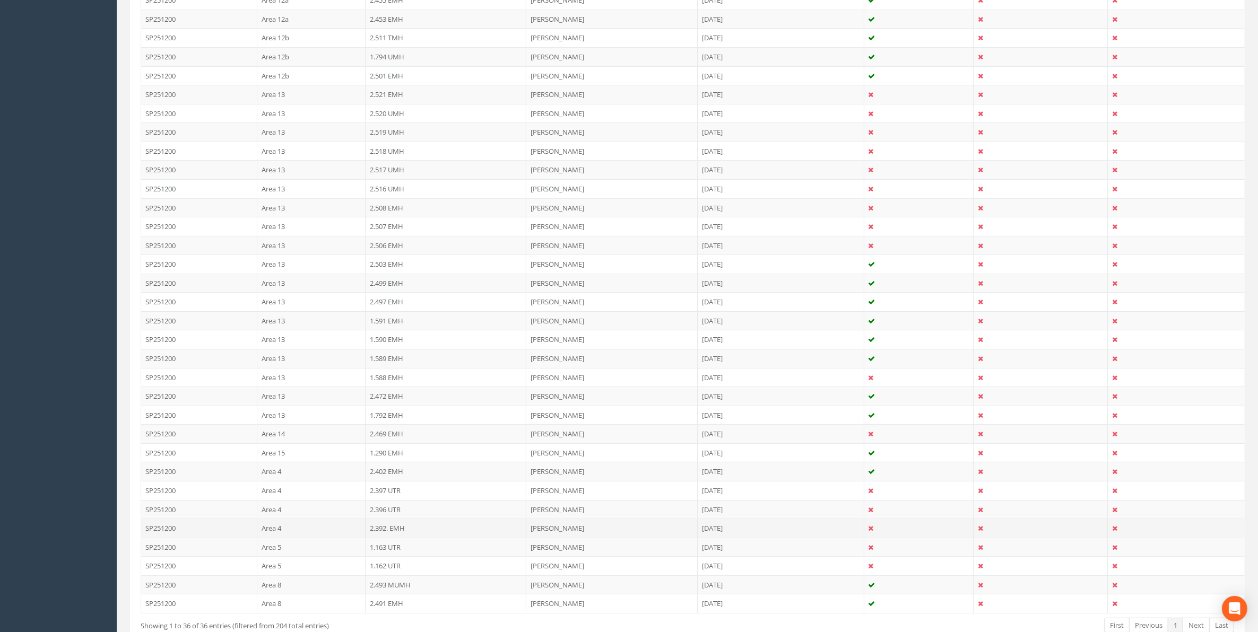
scroll to position [457, 0]
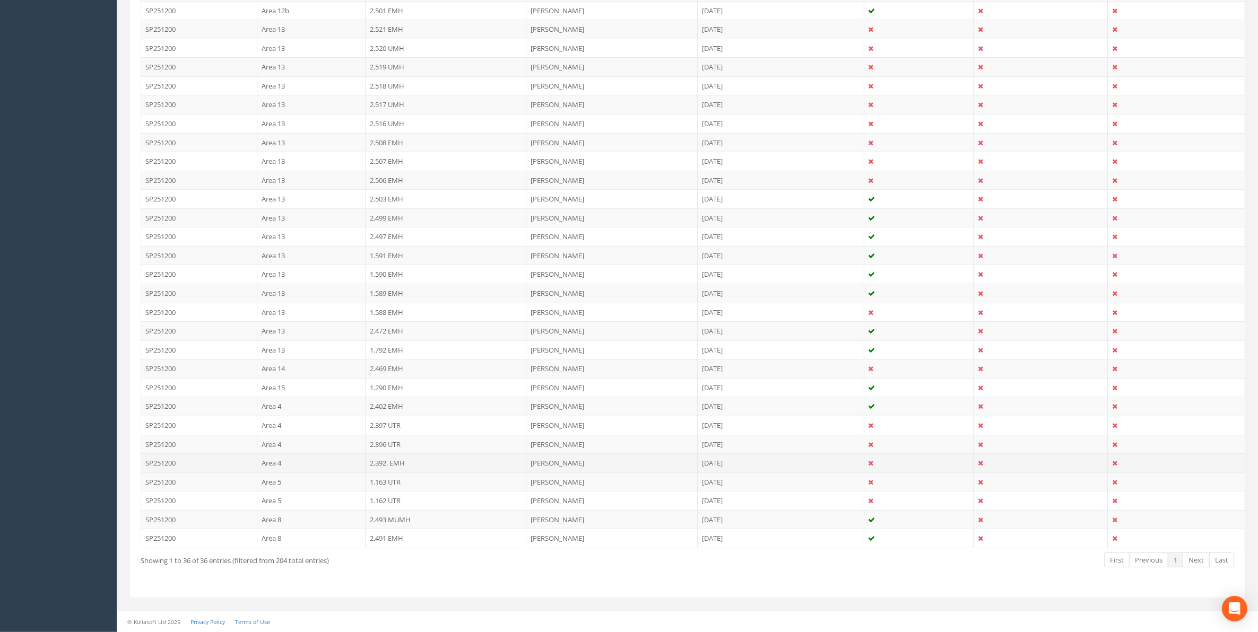
click at [388, 463] on td "2.392. EMH" at bounding box center [445, 463] width 161 height 19
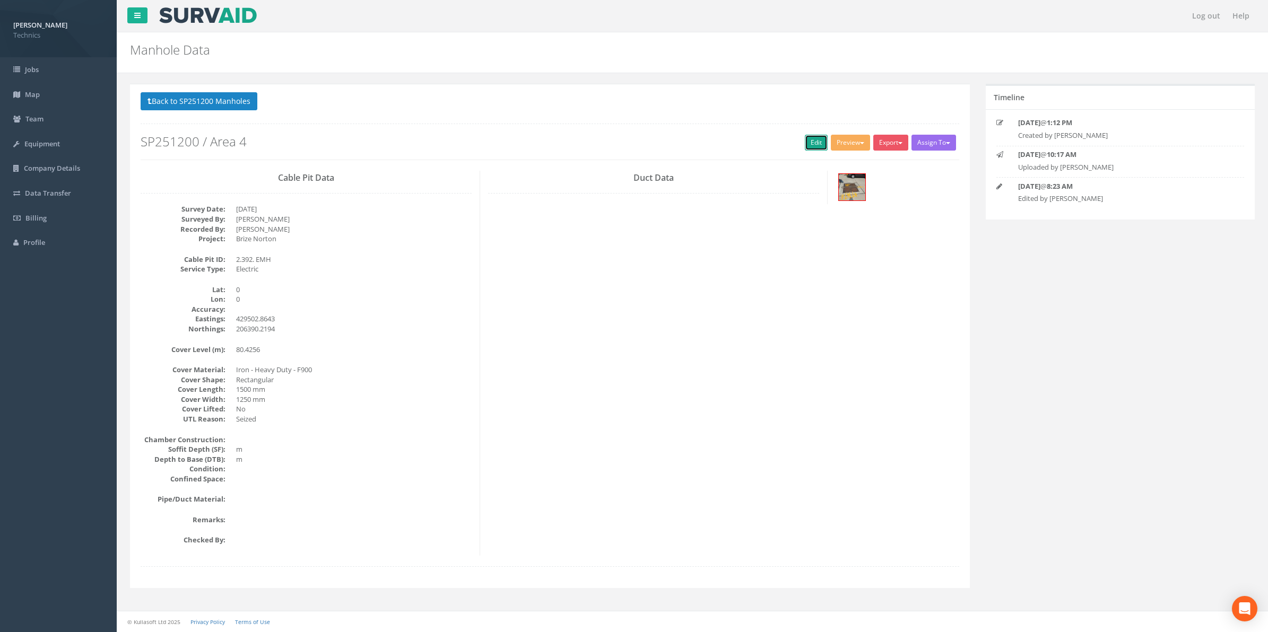
click at [813, 145] on link "Edit" at bounding box center [816, 143] width 23 height 16
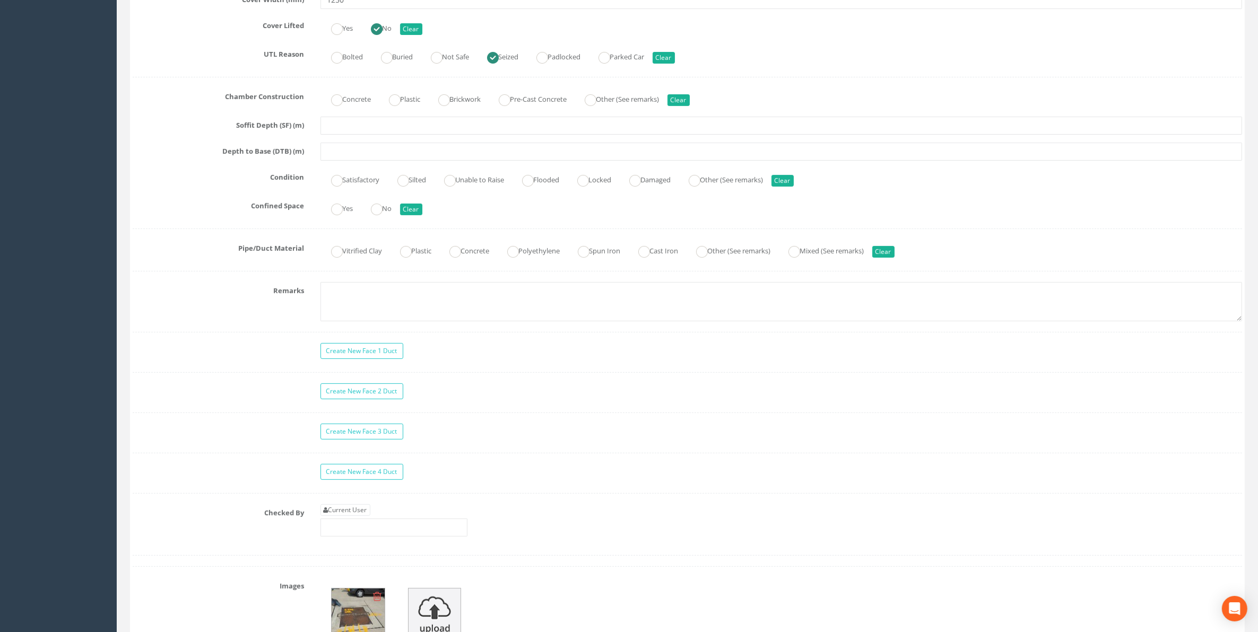
scroll to position [663, 0]
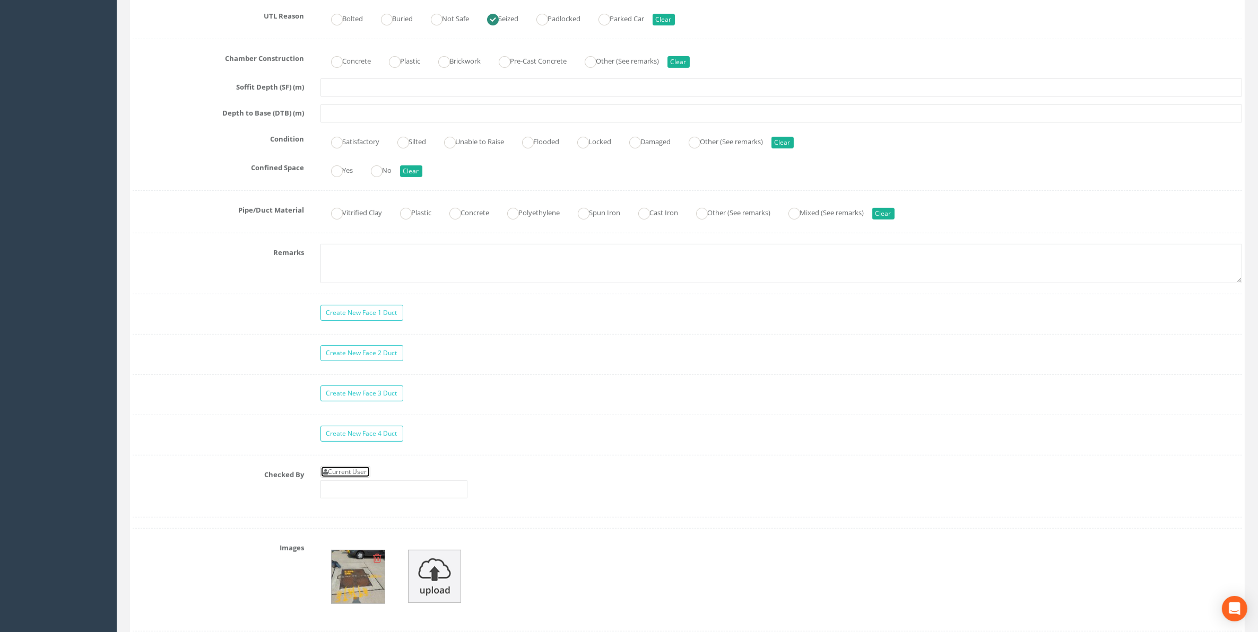
click at [355, 478] on link "Current User" at bounding box center [345, 472] width 50 height 12
type input "[PERSON_NAME]"
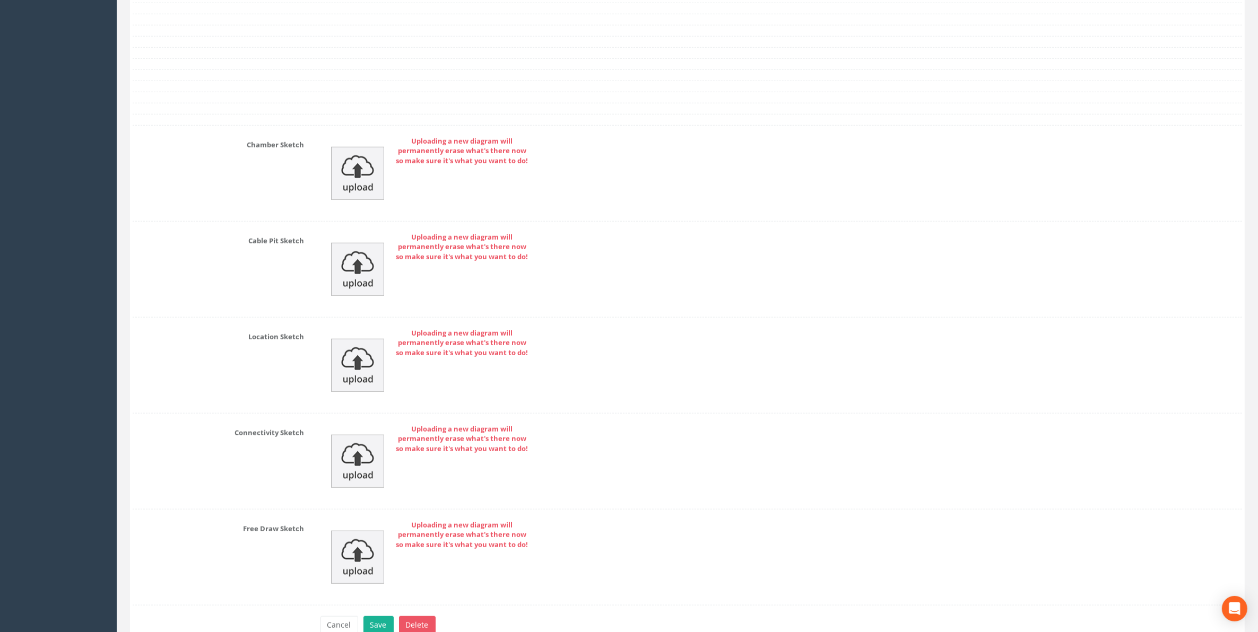
scroll to position [1393, 0]
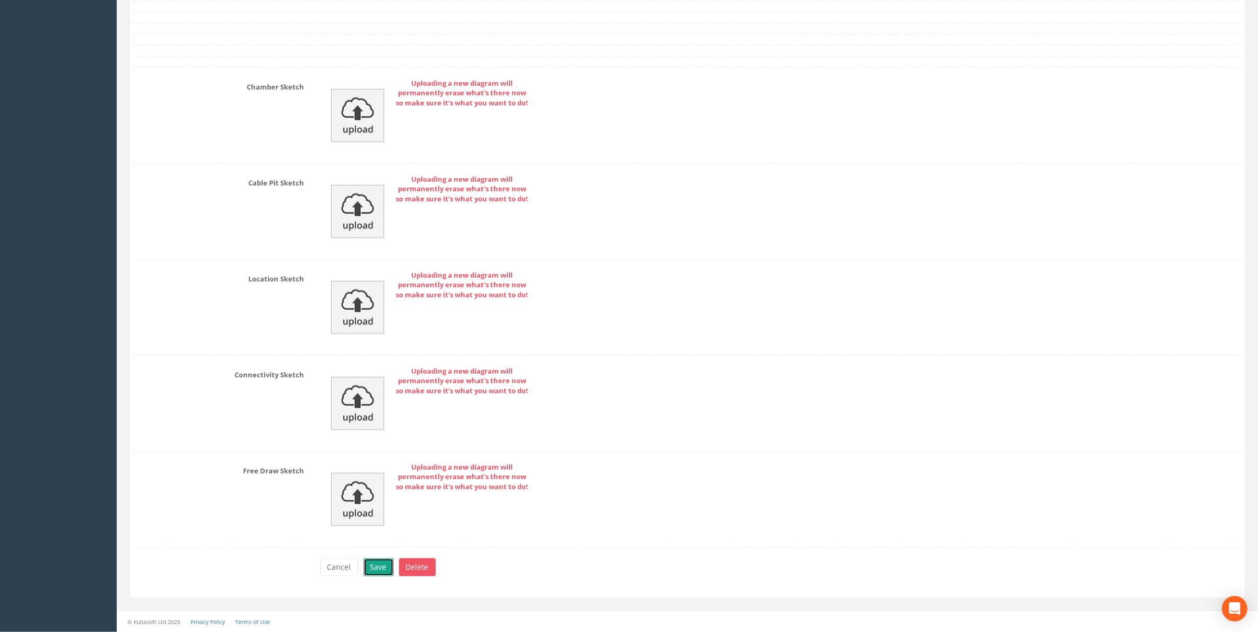
click at [377, 569] on button "Save" at bounding box center [378, 568] width 30 height 18
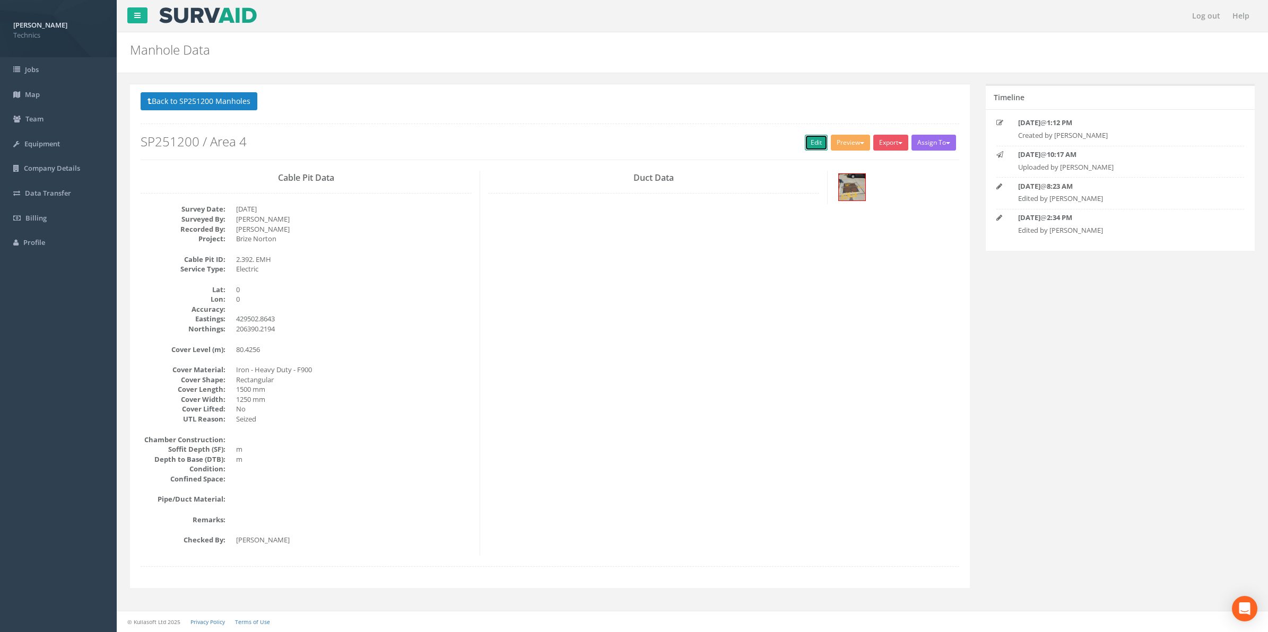
click at [805, 149] on link "Edit" at bounding box center [816, 143] width 23 height 16
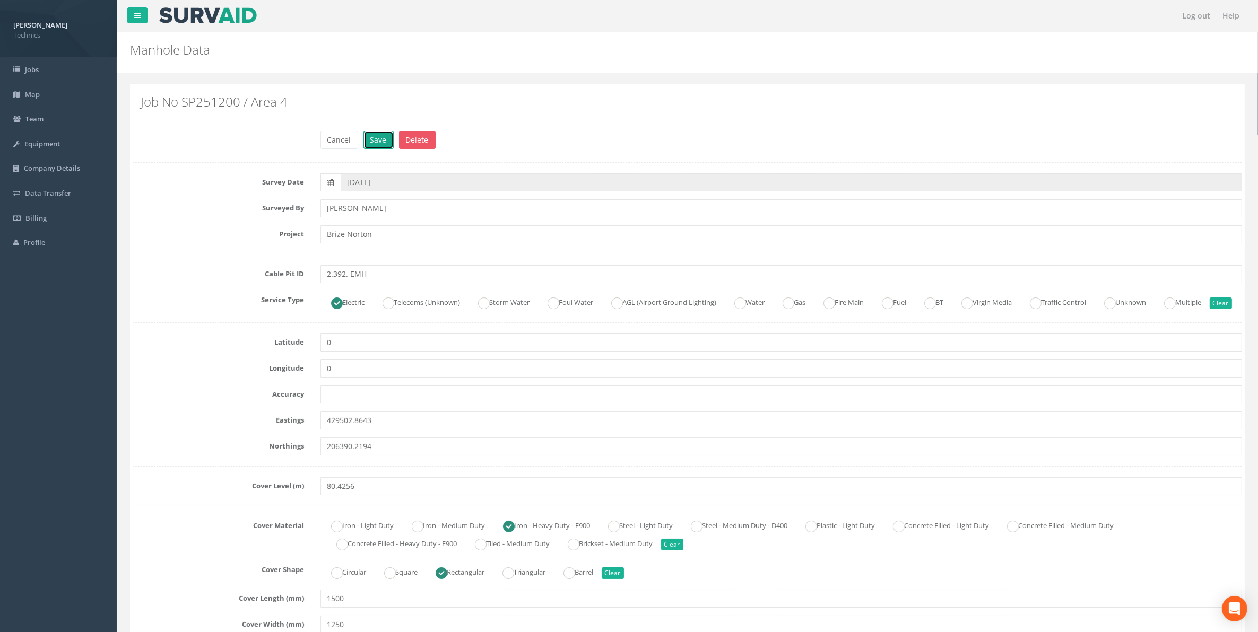
click at [380, 149] on button "Save" at bounding box center [378, 140] width 30 height 18
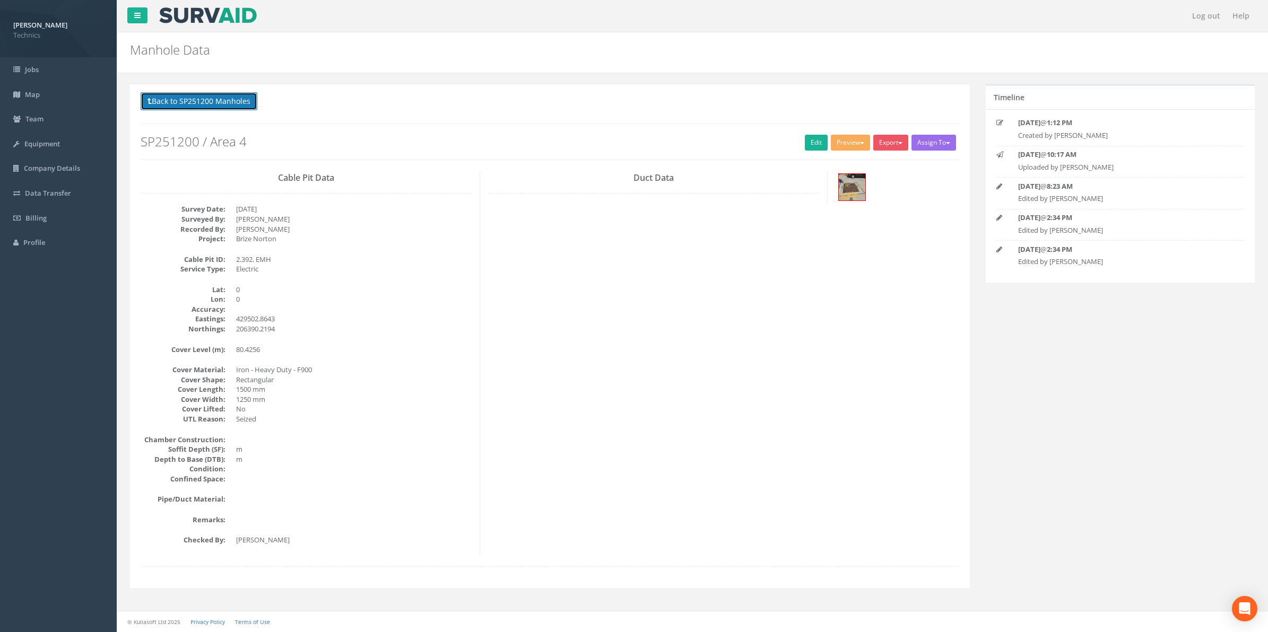
click at [222, 101] on button "Back to SP251200 Manholes" at bounding box center [199, 101] width 117 height 18
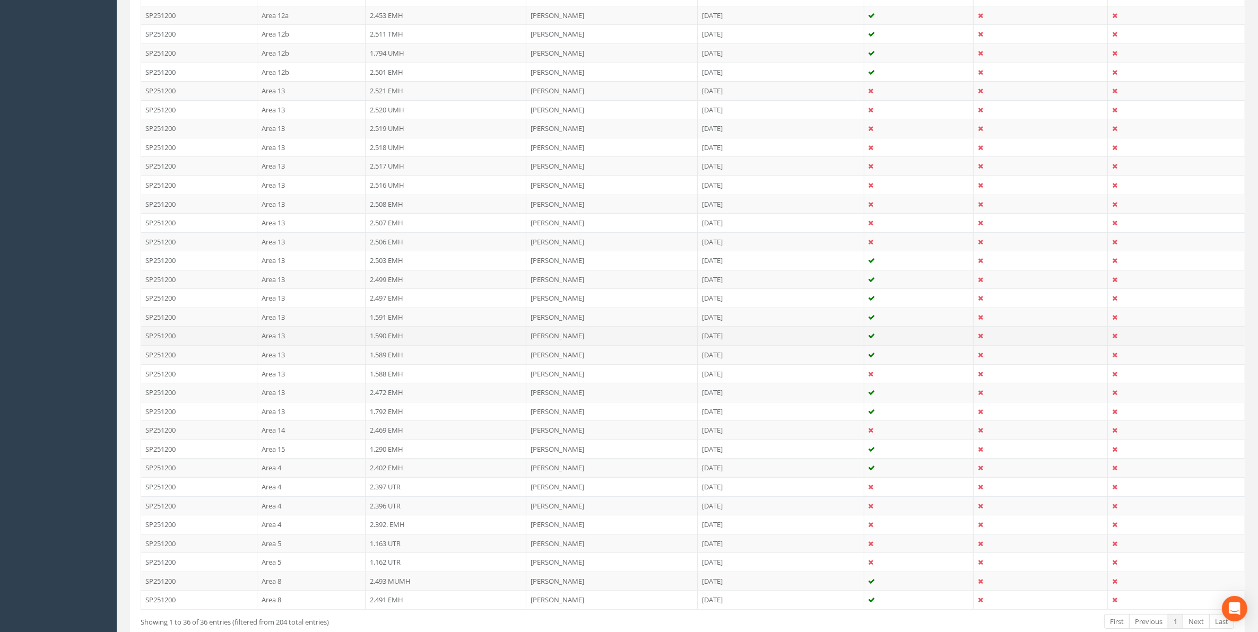
scroll to position [398, 0]
click at [382, 543] on td "1.163 UTR" at bounding box center [445, 534] width 161 height 19
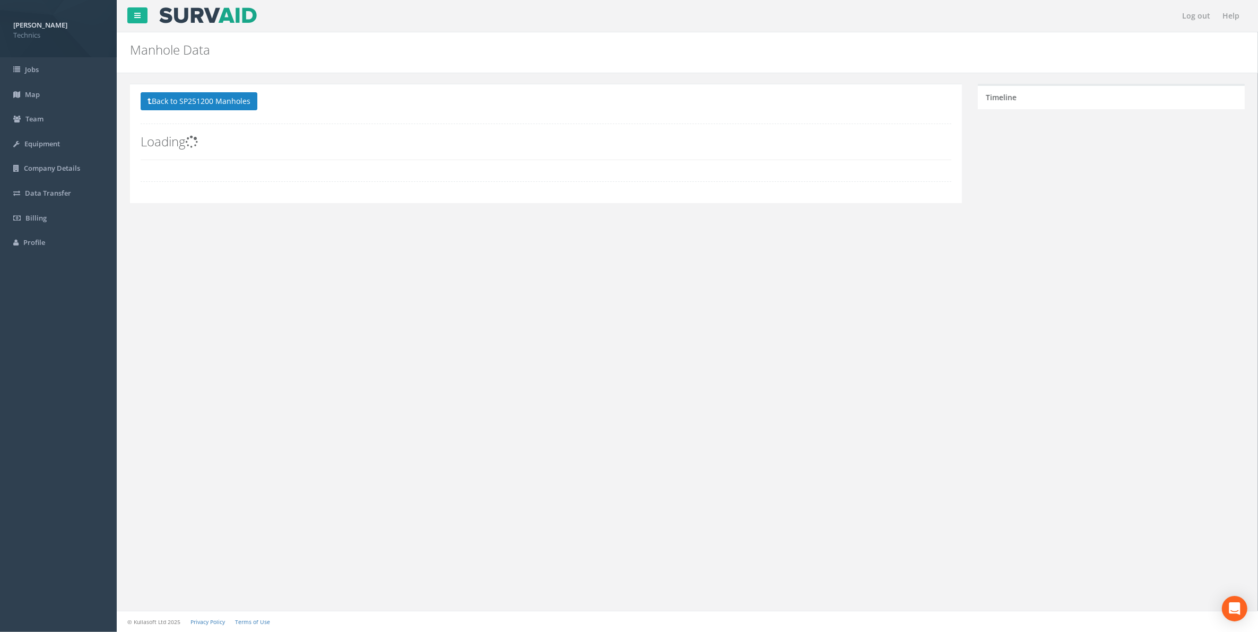
scroll to position [0, 0]
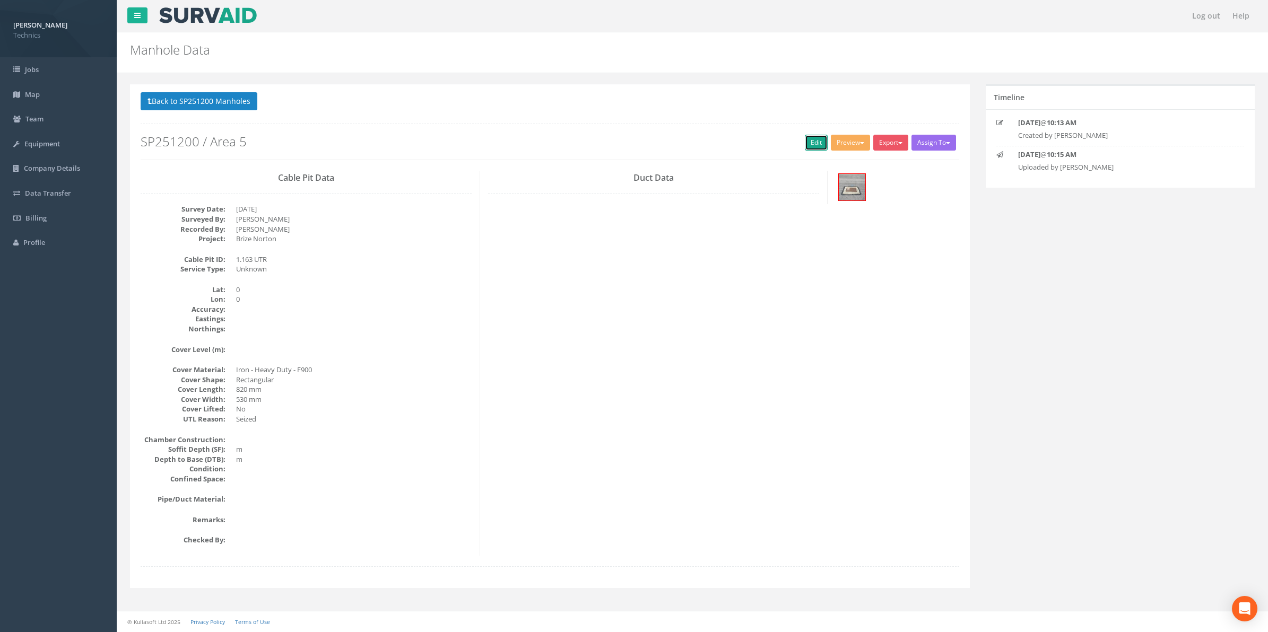
click at [812, 145] on link "Edit" at bounding box center [816, 143] width 23 height 16
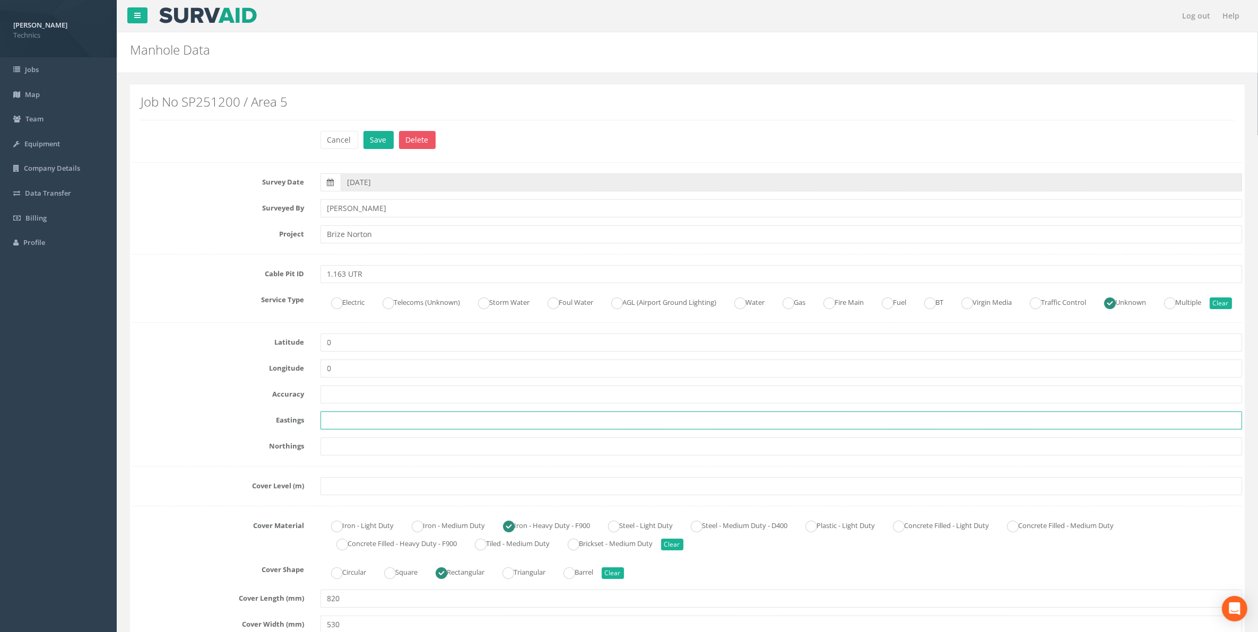
click at [346, 430] on input "text" at bounding box center [781, 421] width 922 height 18
paste input "429621.7857"
type input "429621.7857"
click at [337, 456] on input "text" at bounding box center [781, 447] width 922 height 18
paste input "206815.5922"
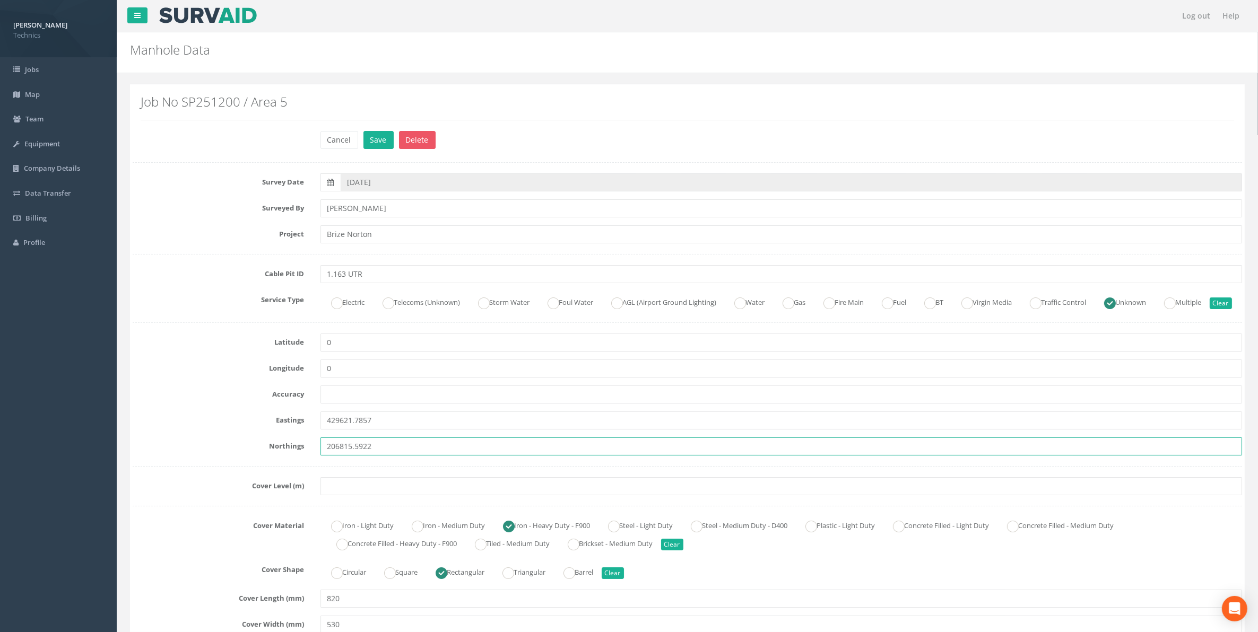
type input "206815.5922"
click at [335, 495] on input "text" at bounding box center [781, 486] width 922 height 18
paste input "78.8099"
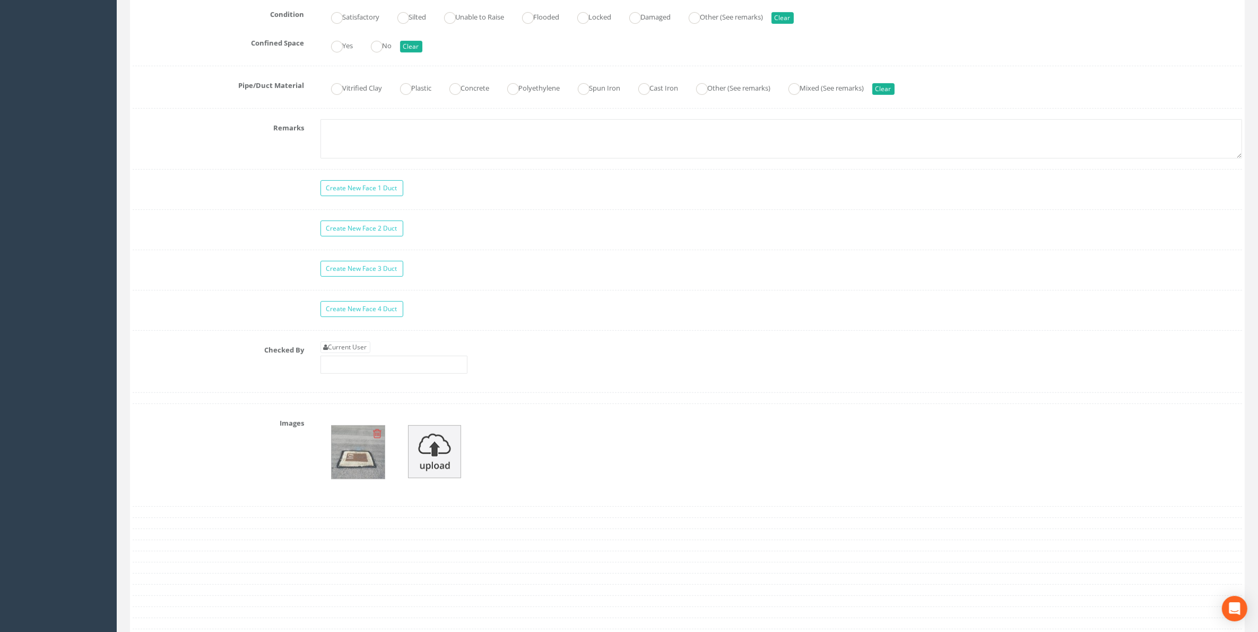
scroll to position [796, 0]
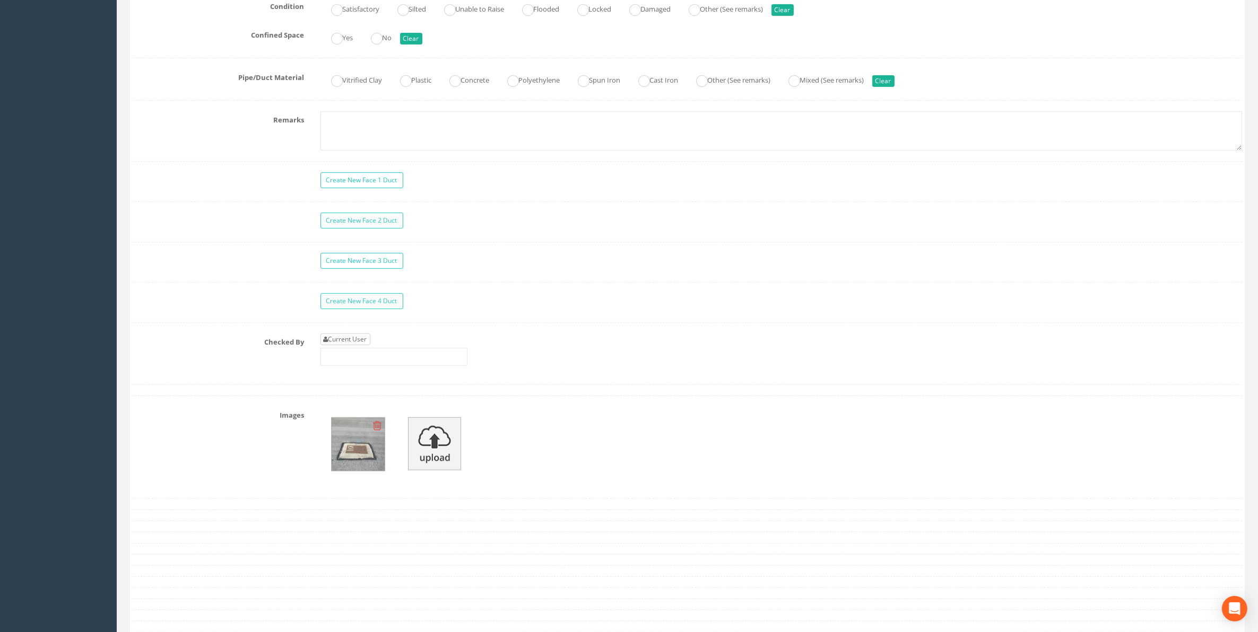
type input "78.8099"
click at [343, 345] on link "Current User" at bounding box center [345, 340] width 50 height 12
type input "[PERSON_NAME]"
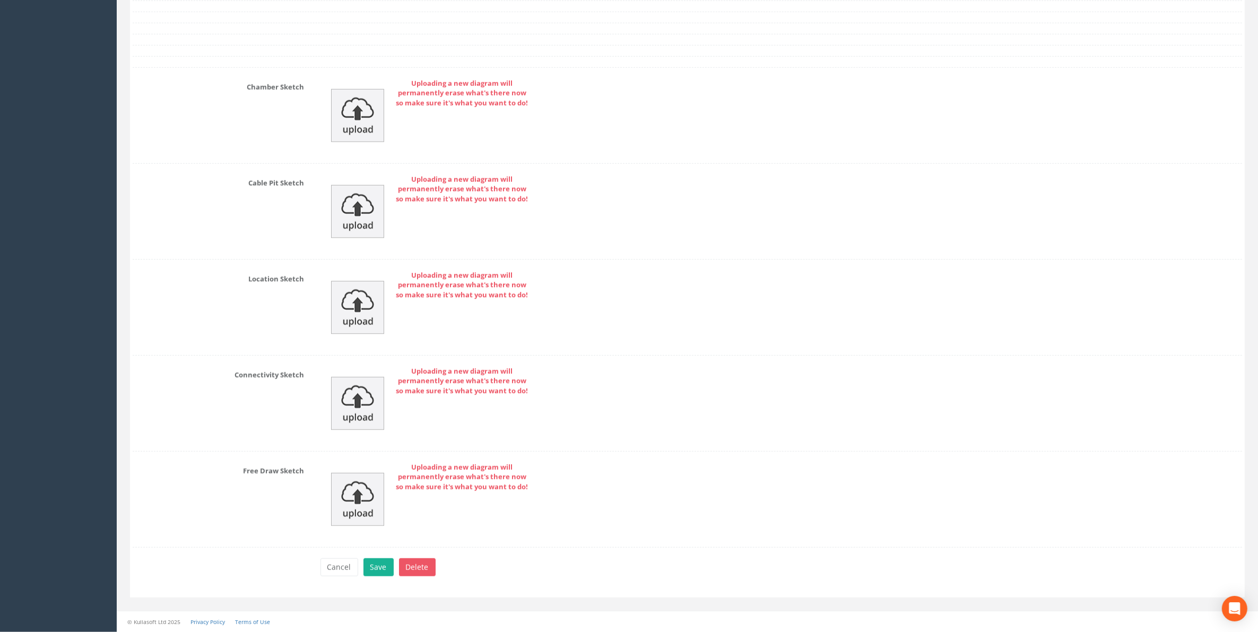
scroll to position [1396, 0]
click at [372, 569] on button "Save" at bounding box center [378, 568] width 30 height 18
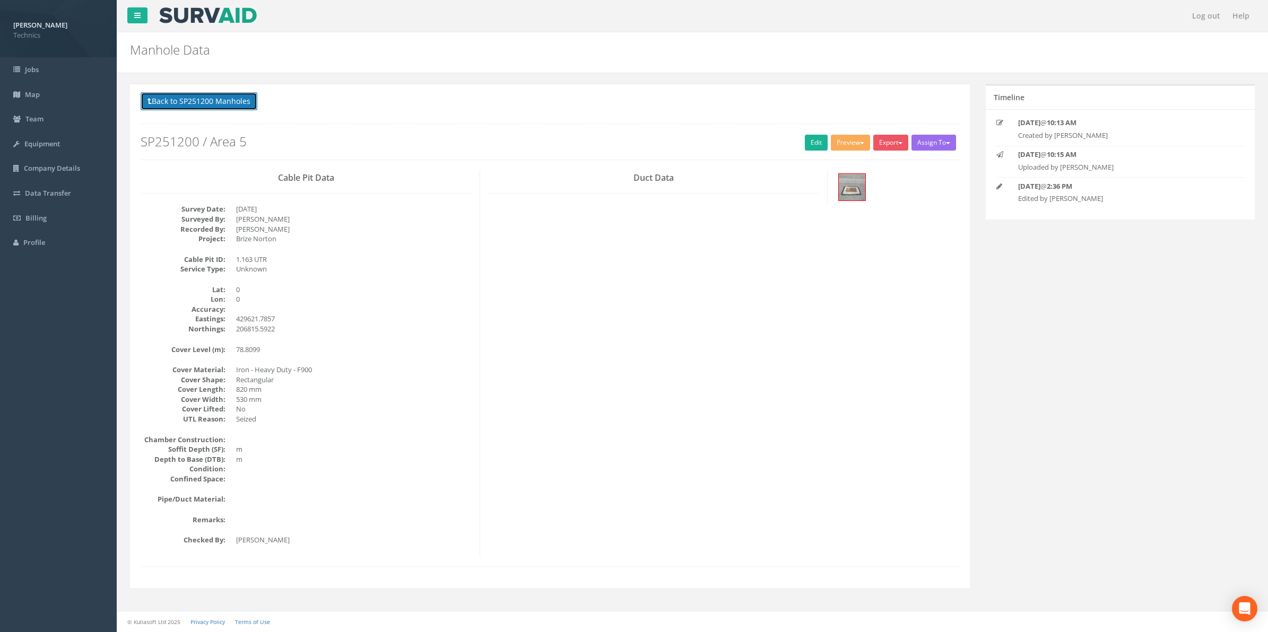
click at [181, 104] on button "Back to SP251200 Manholes" at bounding box center [199, 101] width 117 height 18
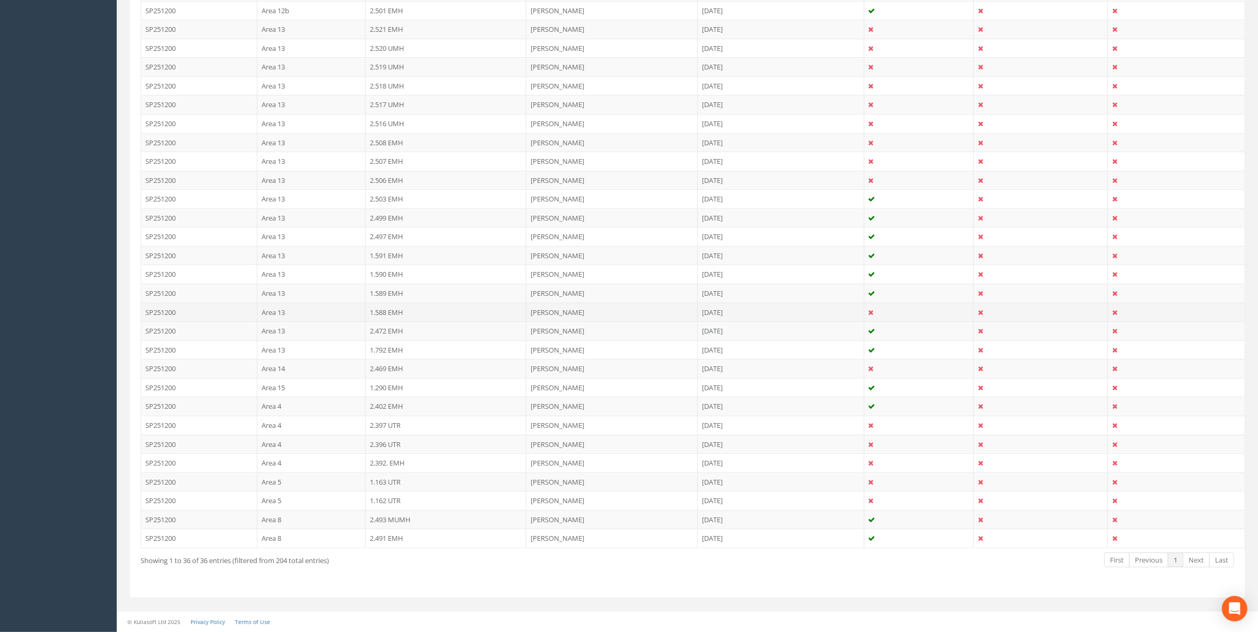
scroll to position [457, 0]
click at [382, 502] on td "1.162 UTR" at bounding box center [445, 500] width 161 height 19
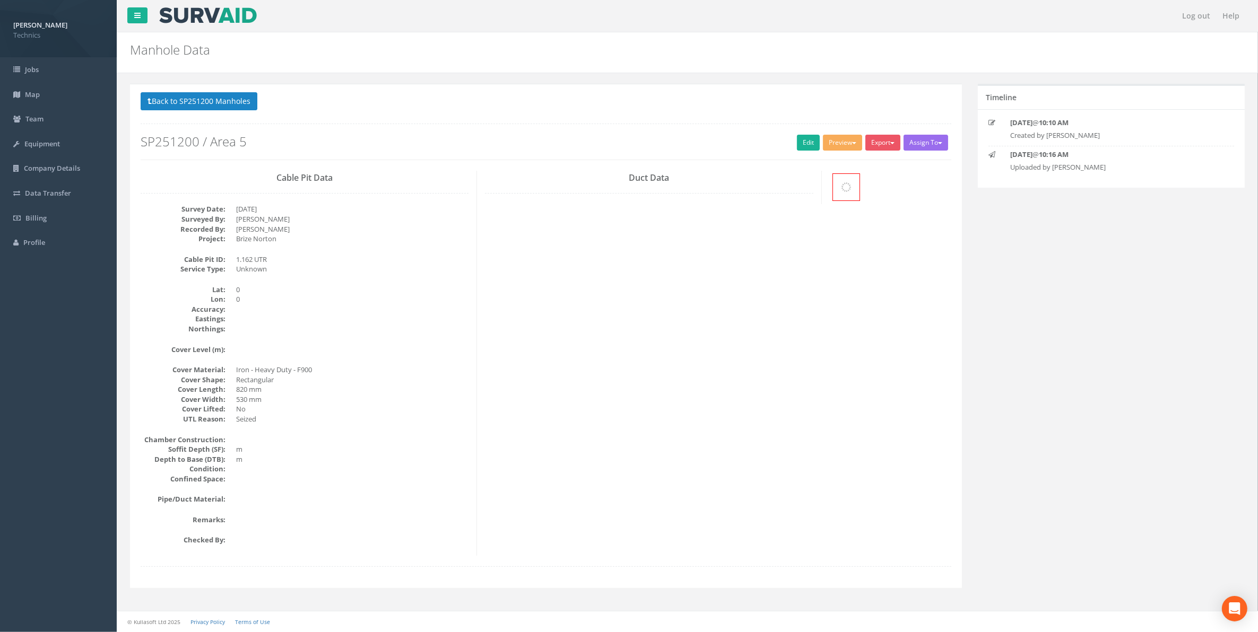
scroll to position [0, 0]
click at [805, 144] on link "Edit" at bounding box center [816, 143] width 23 height 16
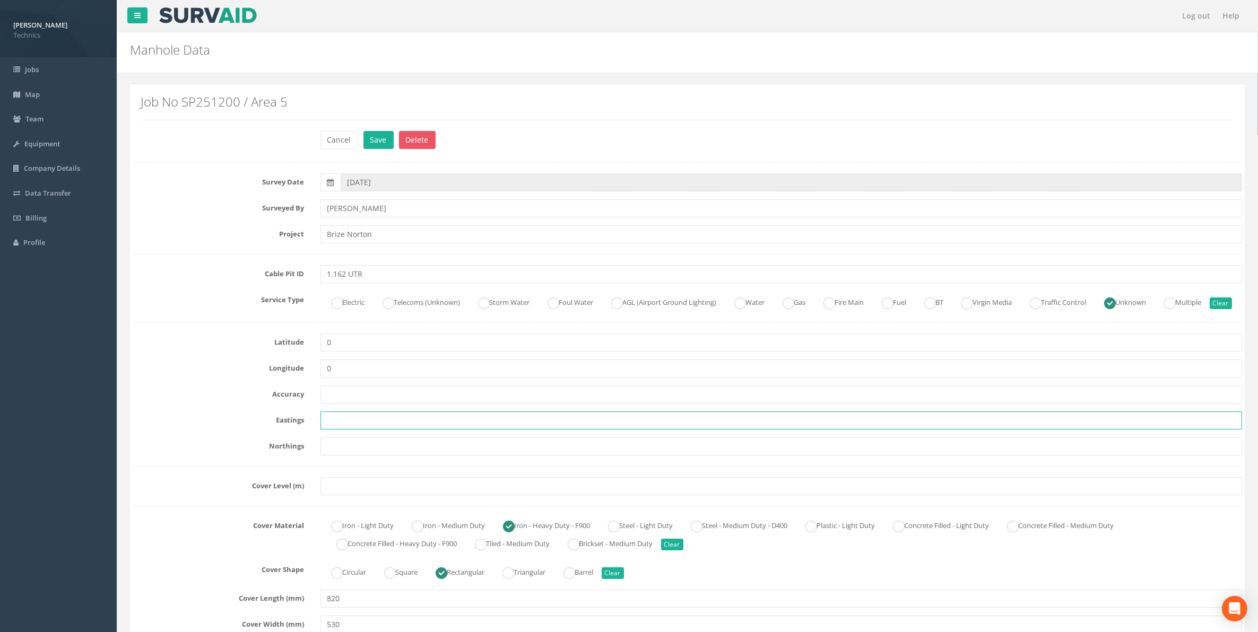
click at [359, 430] on input "text" at bounding box center [781, 421] width 922 height 18
paste input "429609.9891"
type input "429609.9891"
click at [377, 456] on input "text" at bounding box center [781, 447] width 922 height 18
paste input "206818.4915"
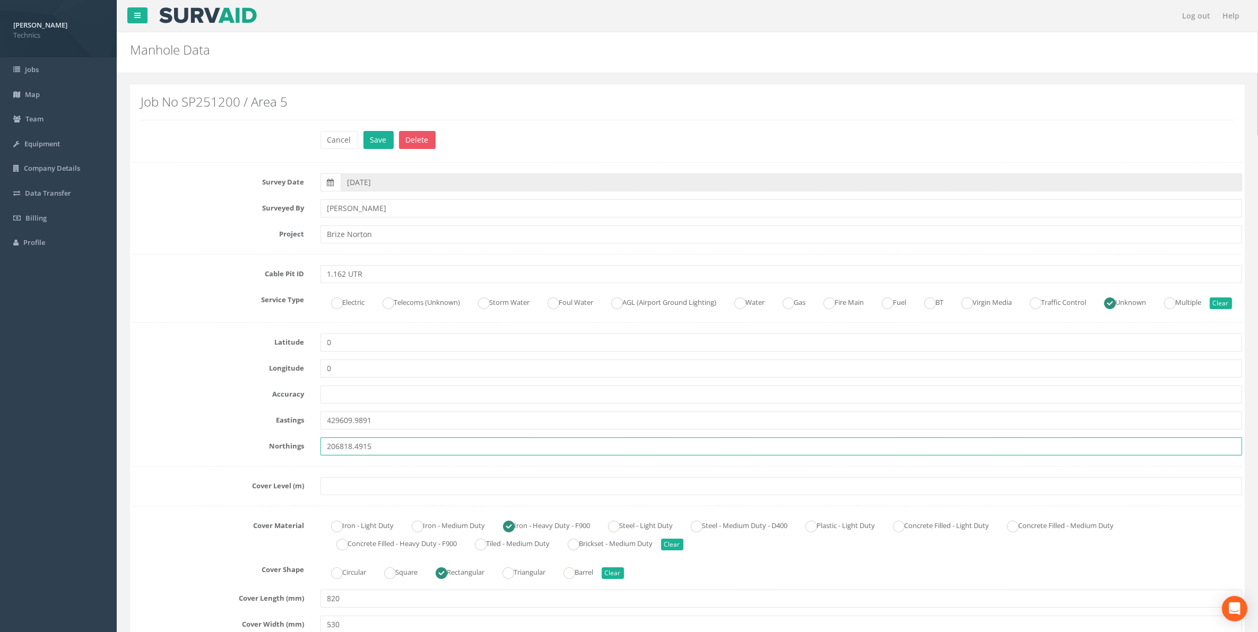
type input "206818.4915"
click at [369, 495] on input "text" at bounding box center [781, 486] width 922 height 18
paste input "78.8634"
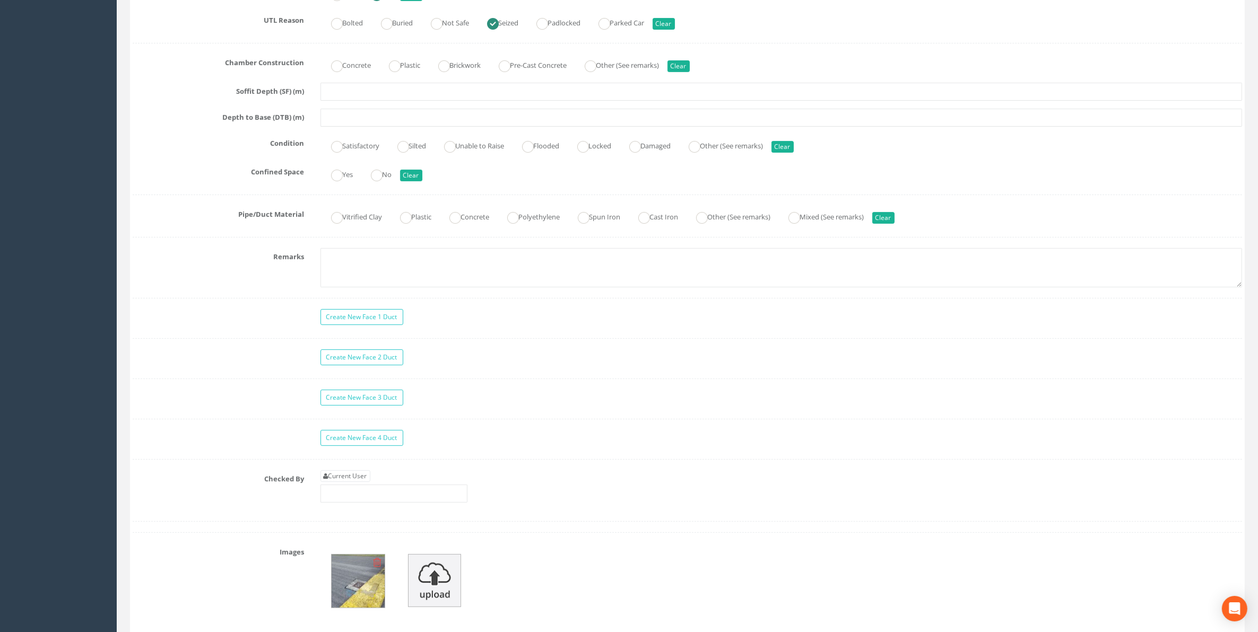
scroll to position [796, 0]
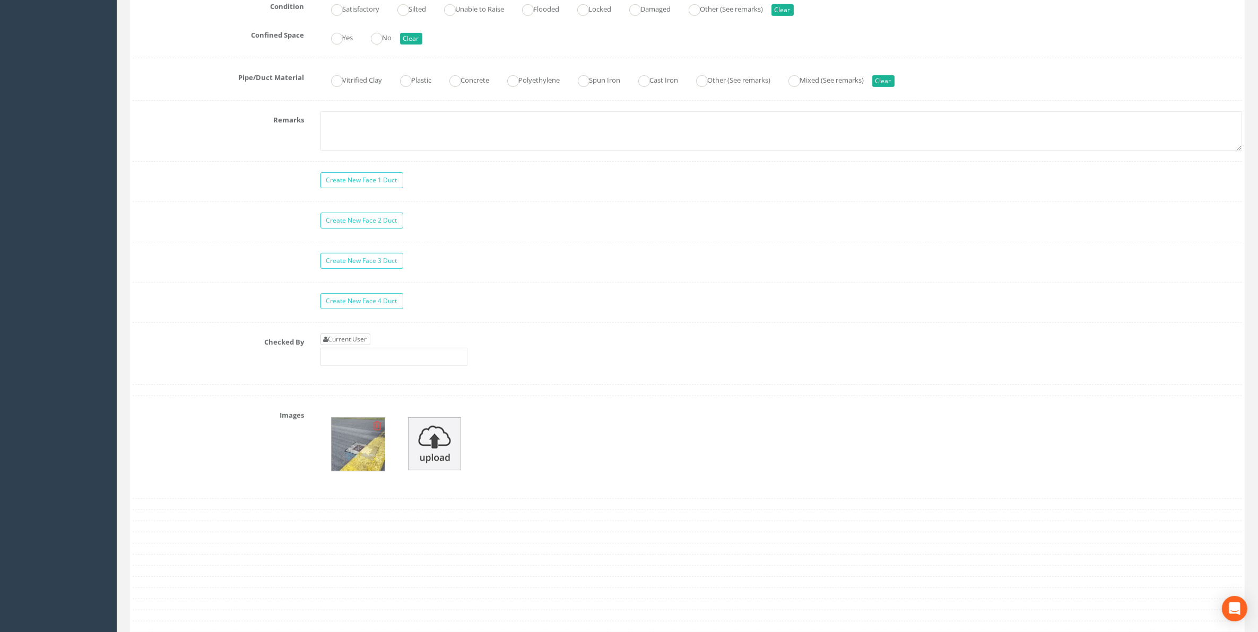
type input "78.8634"
click at [363, 345] on link "Current User" at bounding box center [345, 340] width 50 height 12
type input "[PERSON_NAME]"
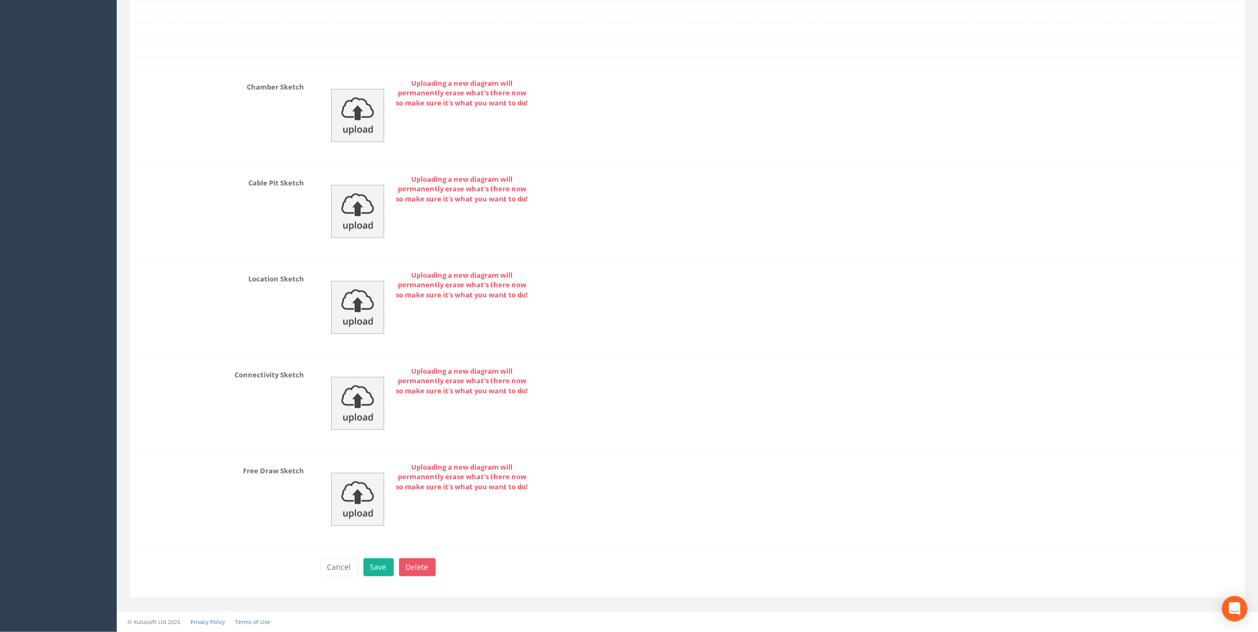
scroll to position [1396, 0]
click at [377, 568] on button "Save" at bounding box center [378, 568] width 30 height 18
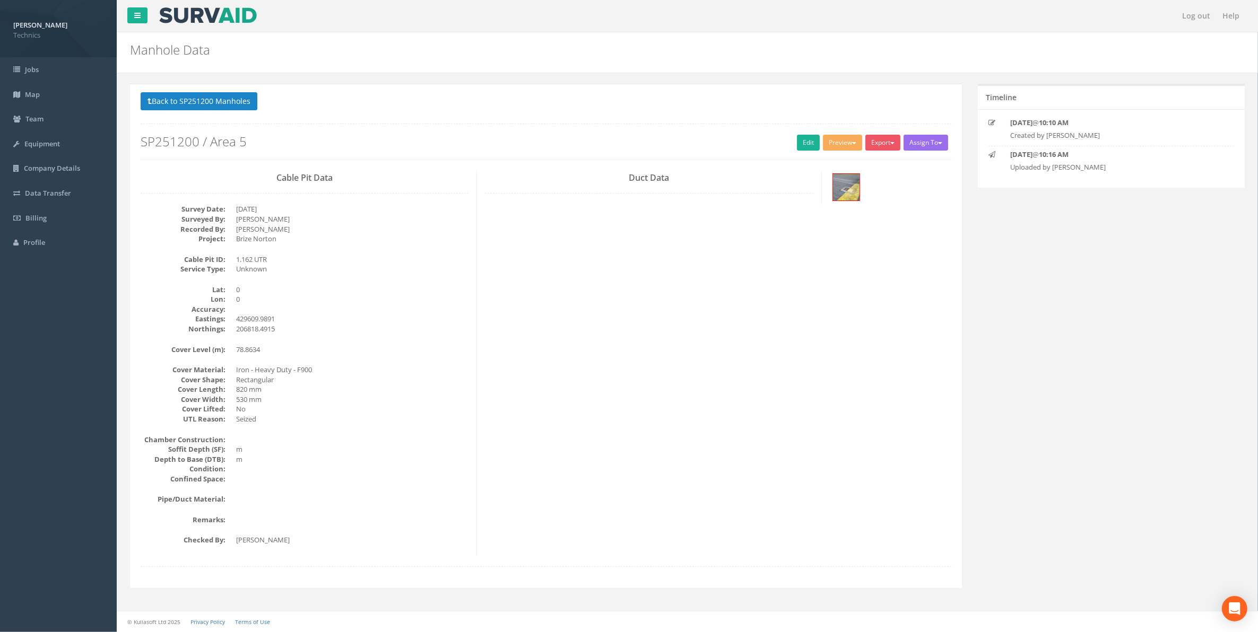
scroll to position [0, 0]
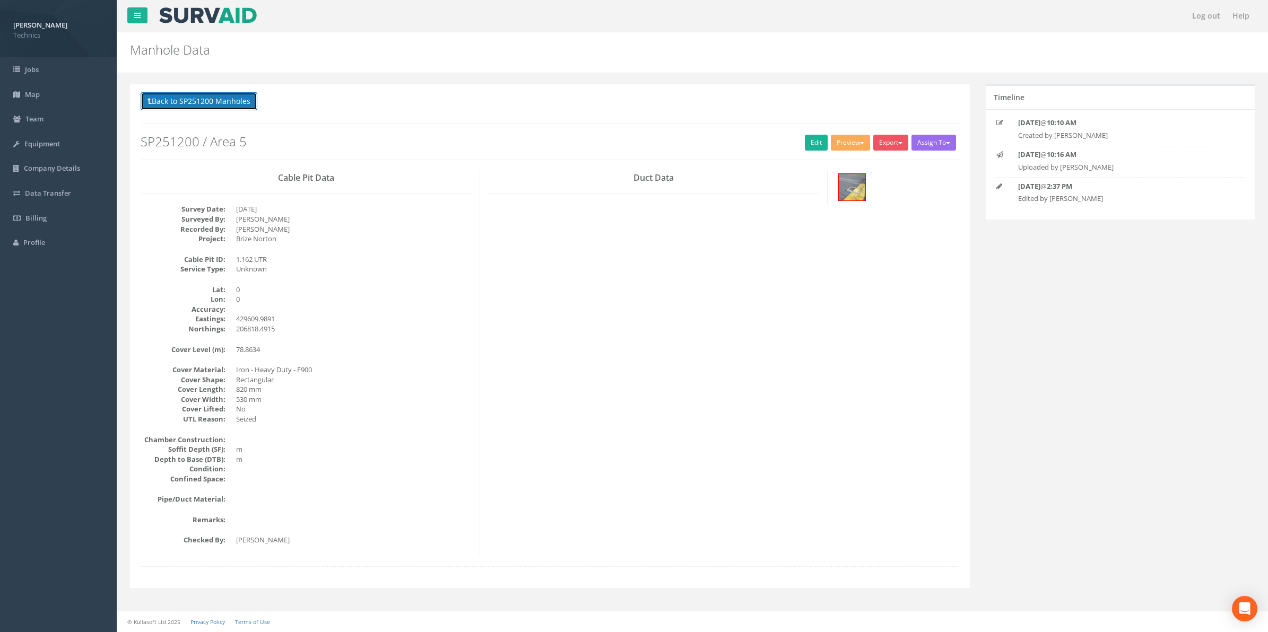
click at [220, 105] on button "Back to SP251200 Manholes" at bounding box center [199, 101] width 117 height 18
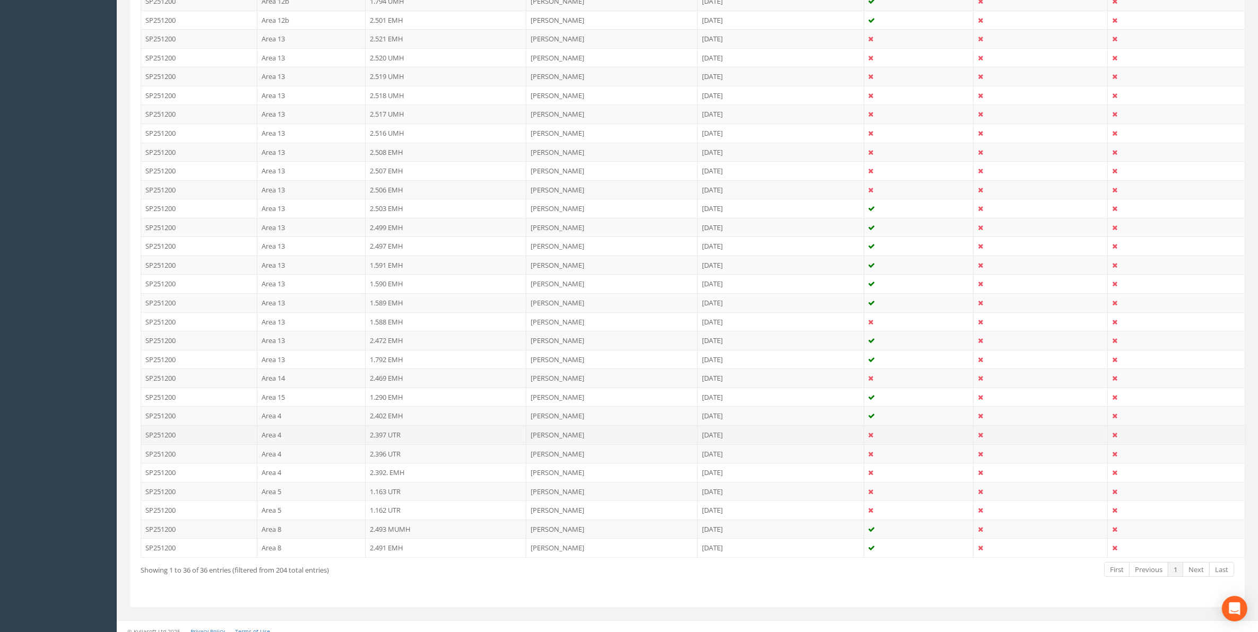
scroll to position [457, 0]
click at [385, 520] on td "2.493 MUMH" at bounding box center [445, 519] width 161 height 19
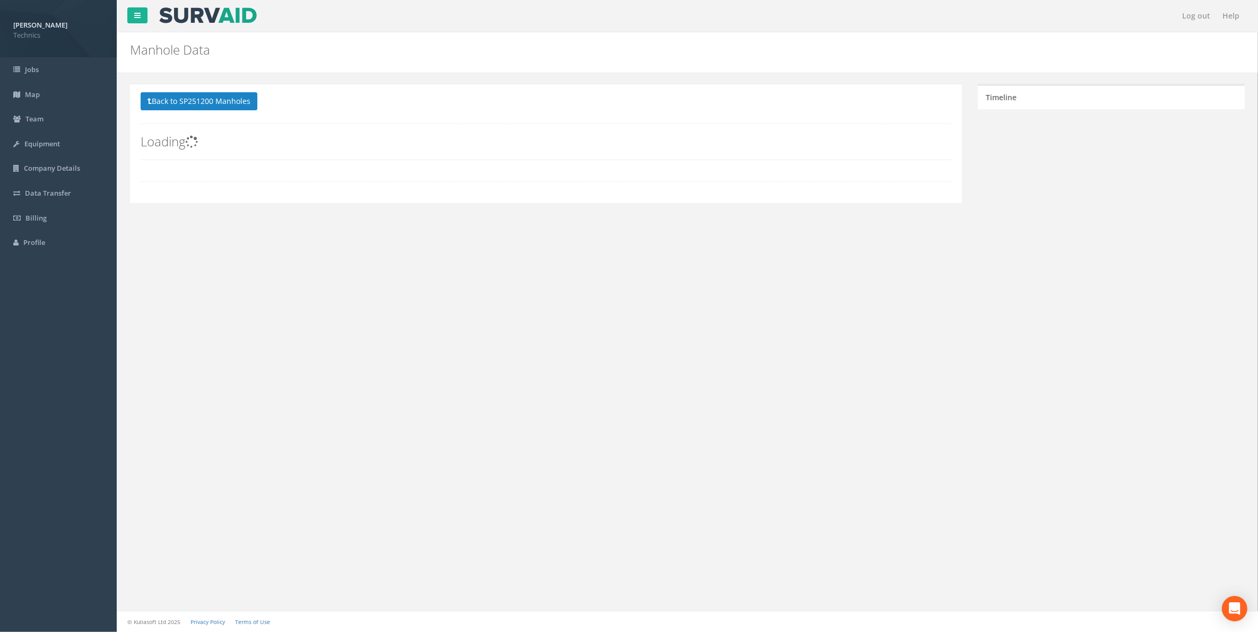
scroll to position [0, 0]
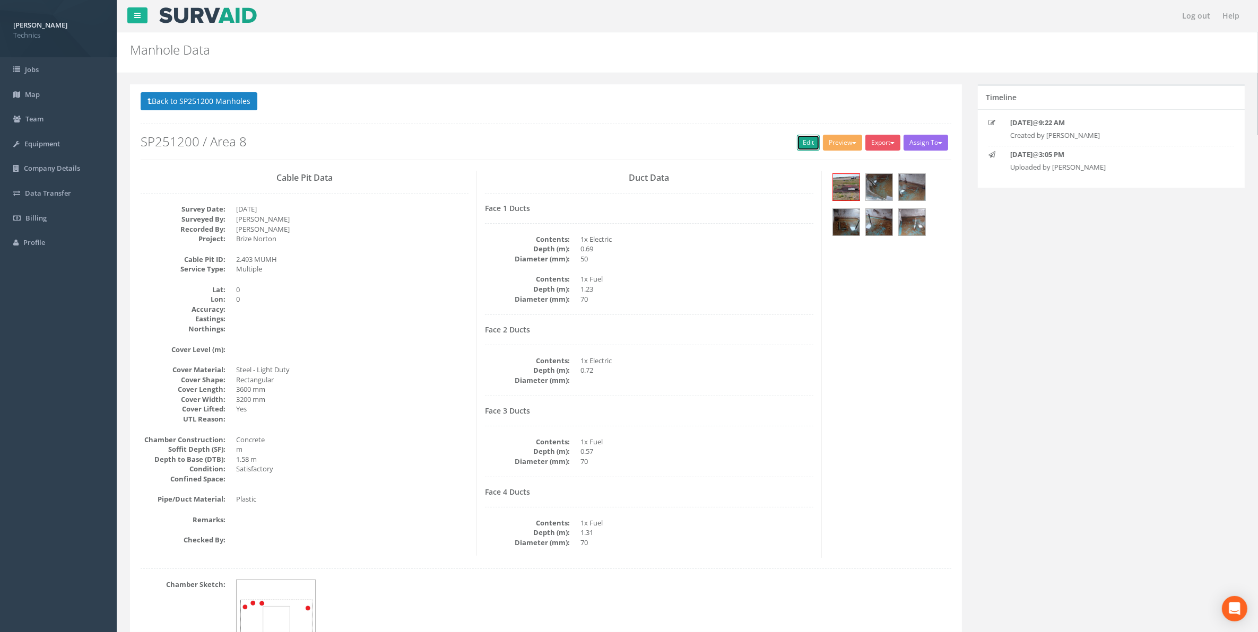
click at [800, 138] on link "Edit" at bounding box center [808, 143] width 23 height 16
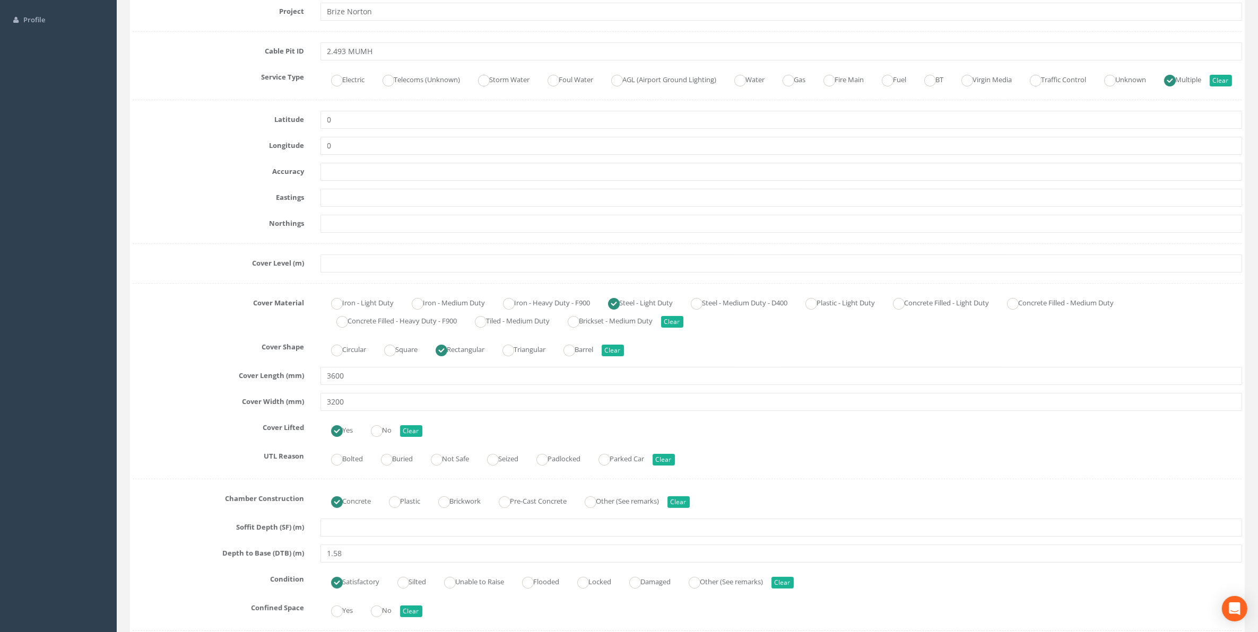
scroll to position [265, 0]
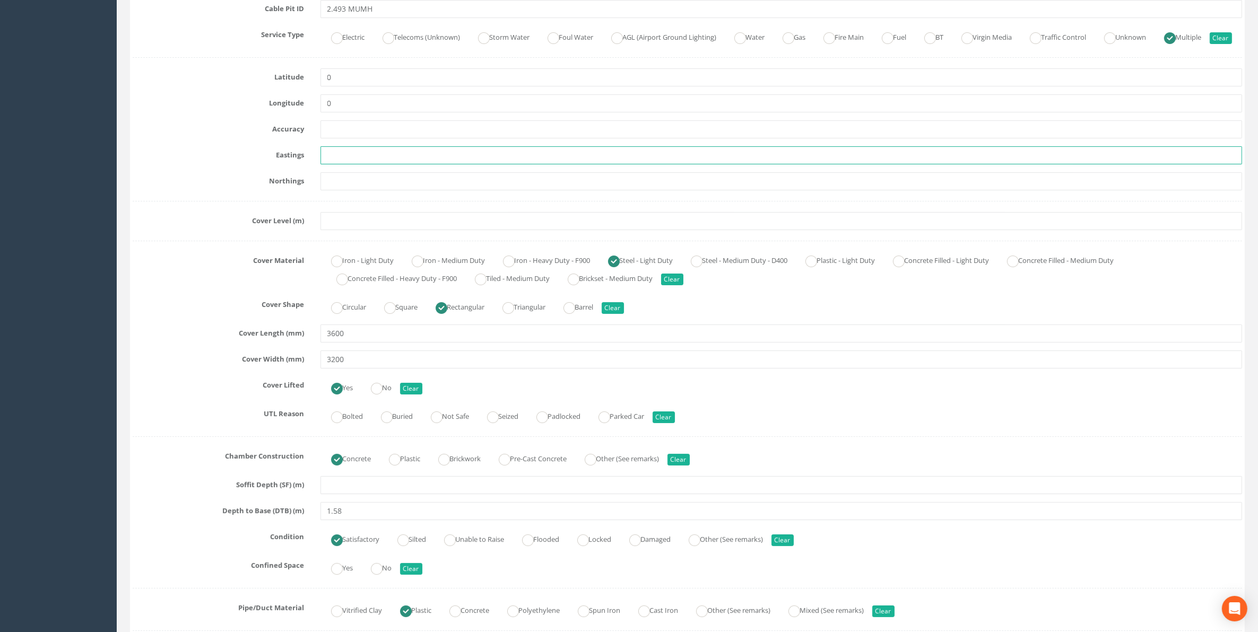
click at [356, 164] on input "text" at bounding box center [781, 155] width 922 height 18
paste input "429255.722"
type input "429255.722"
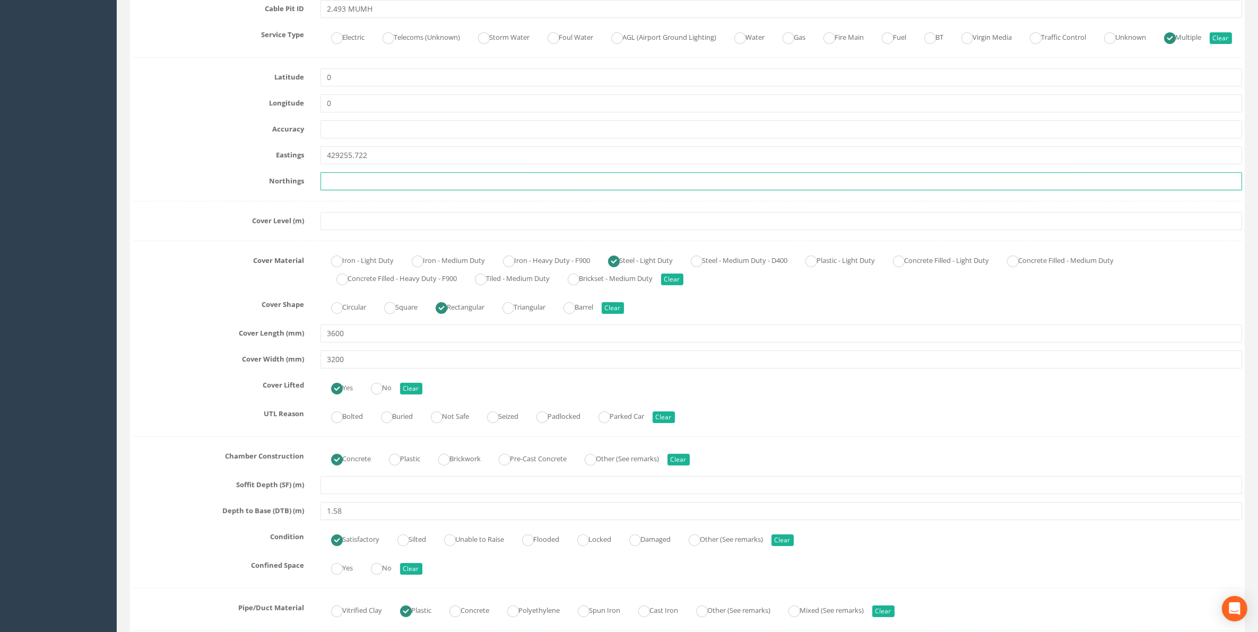
click at [350, 190] on input "text" at bounding box center [781, 181] width 922 height 18
paste input "205265.521"
type input "205265.521"
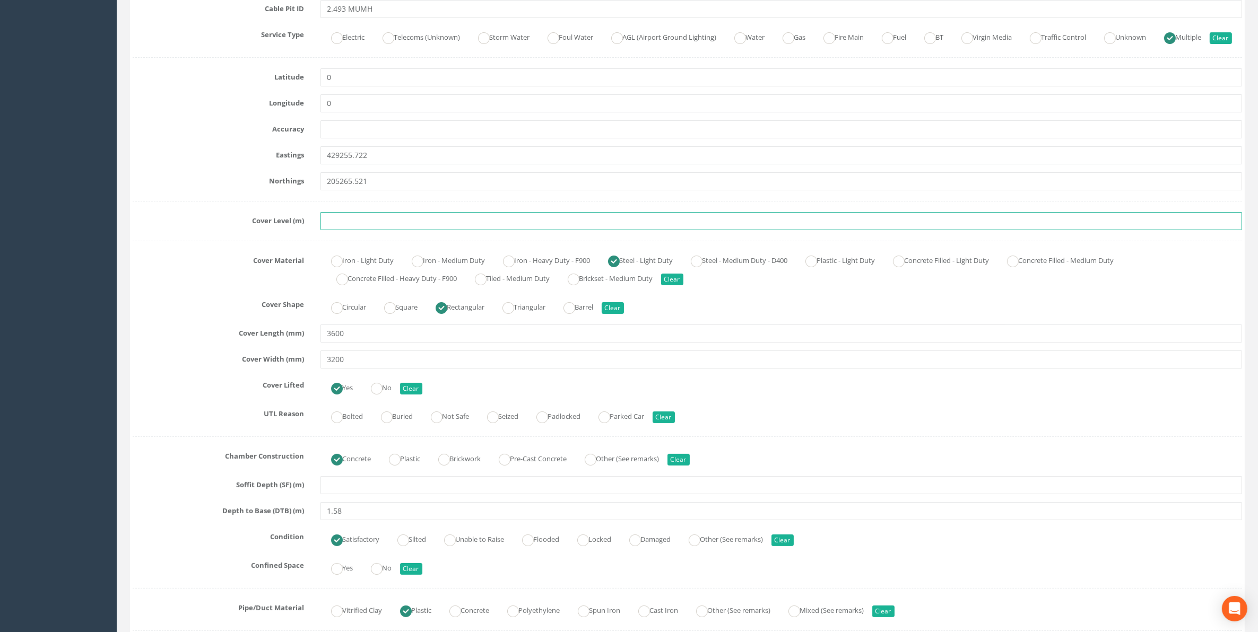
click at [337, 230] on input "text" at bounding box center [781, 221] width 922 height 18
paste input "76.735"
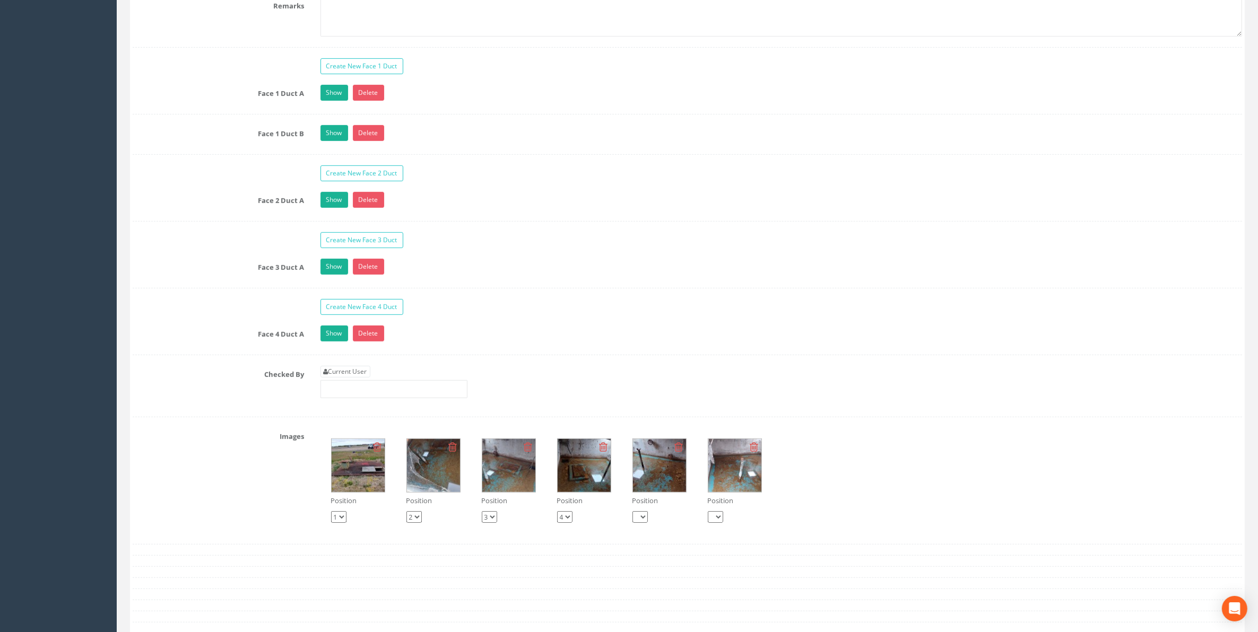
scroll to position [928, 0]
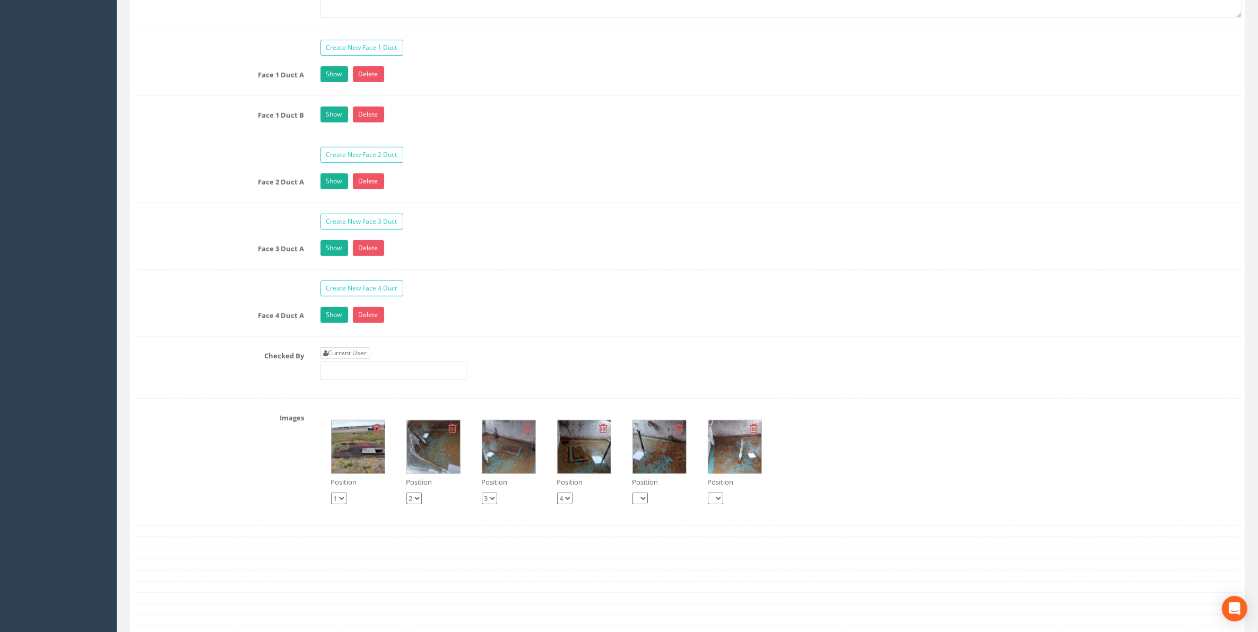
type input "76.735"
click at [340, 359] on link "Current User" at bounding box center [345, 353] width 50 height 12
type input "[PERSON_NAME]"
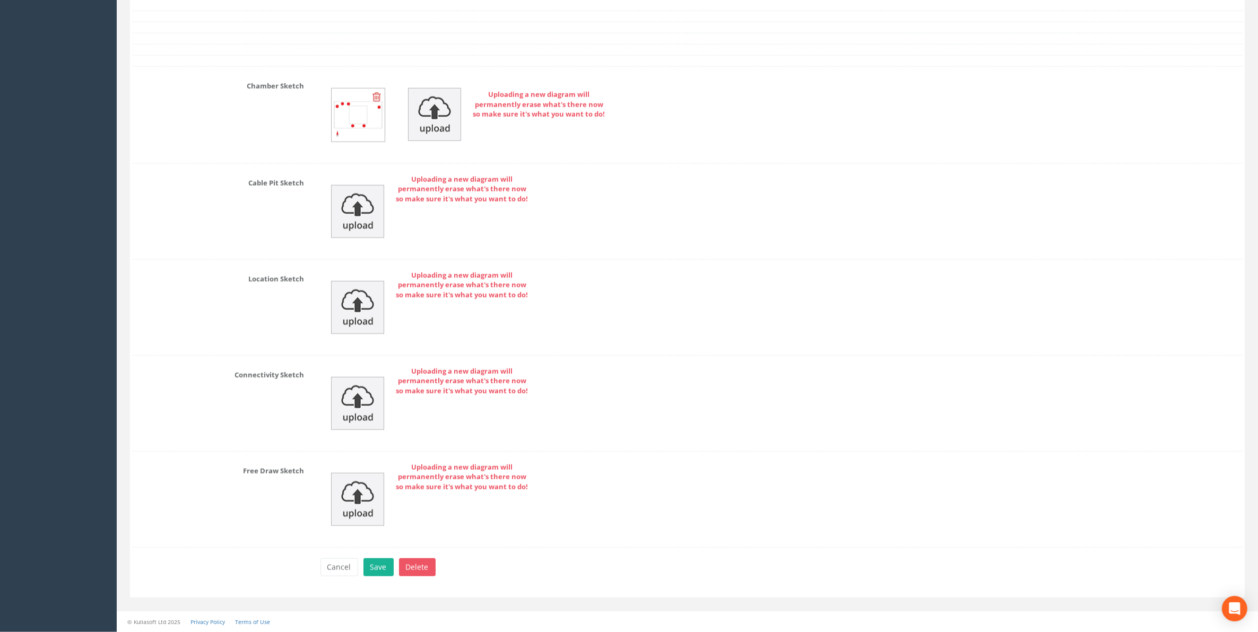
scroll to position [1557, 0]
click at [375, 571] on button "Save" at bounding box center [378, 568] width 30 height 18
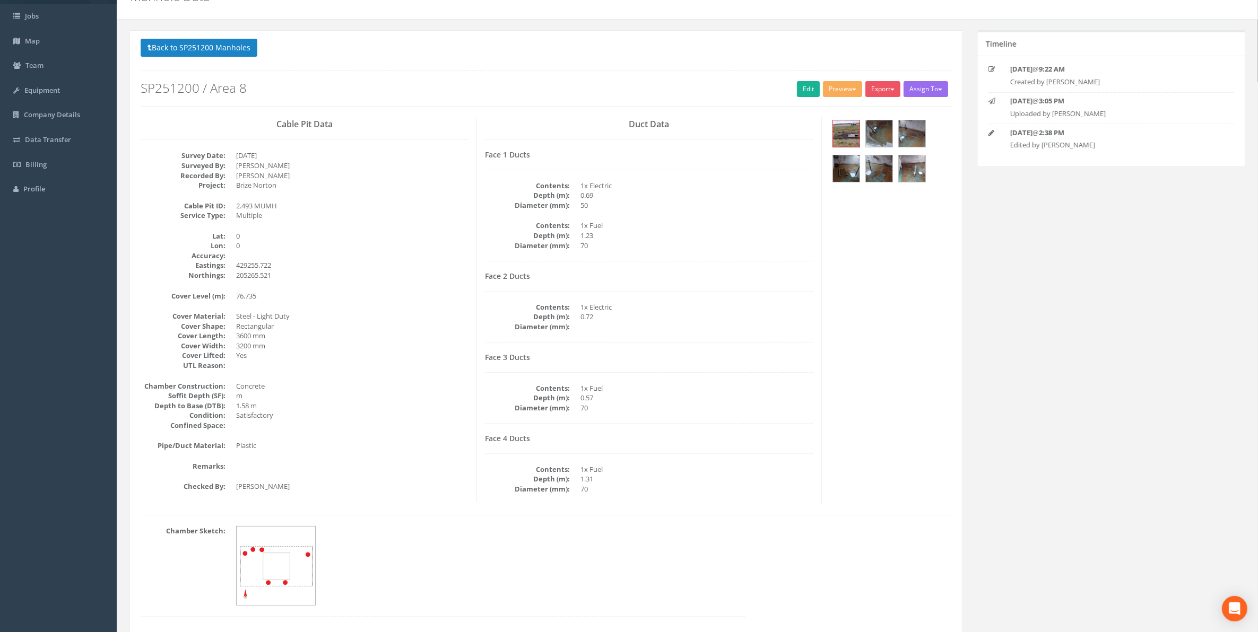
scroll to position [30, 0]
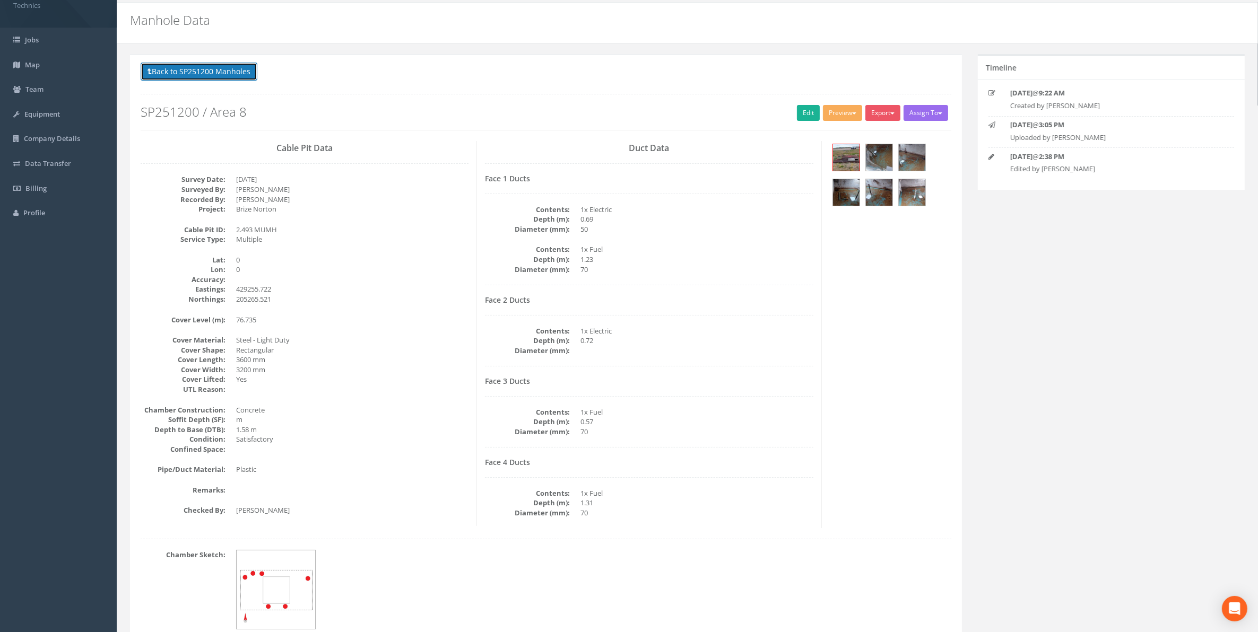
click at [221, 72] on button "Back to SP251200 Manholes" at bounding box center [199, 72] width 117 height 18
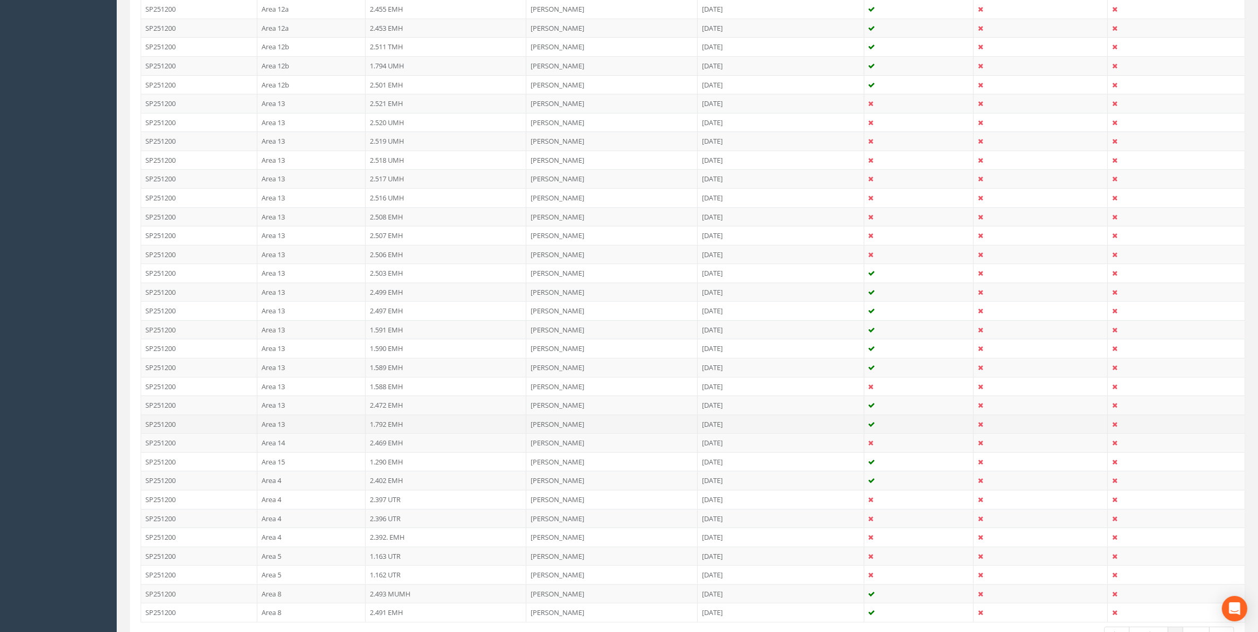
scroll to position [457, 0]
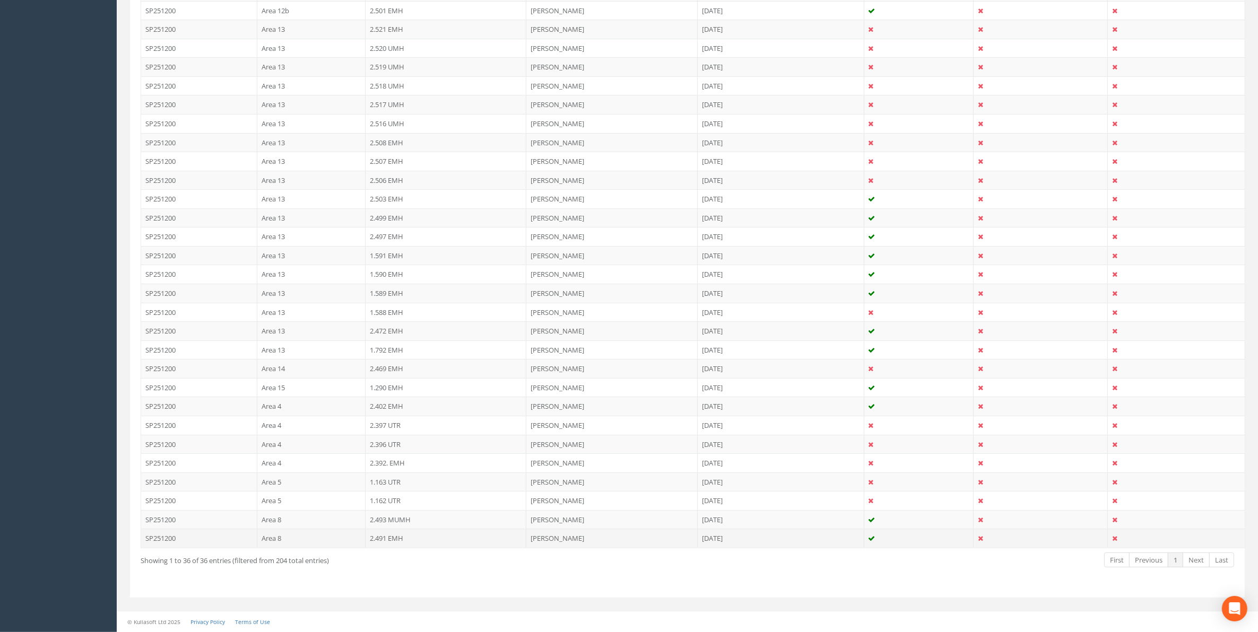
click at [382, 541] on td "2.491 EMH" at bounding box center [445, 538] width 161 height 19
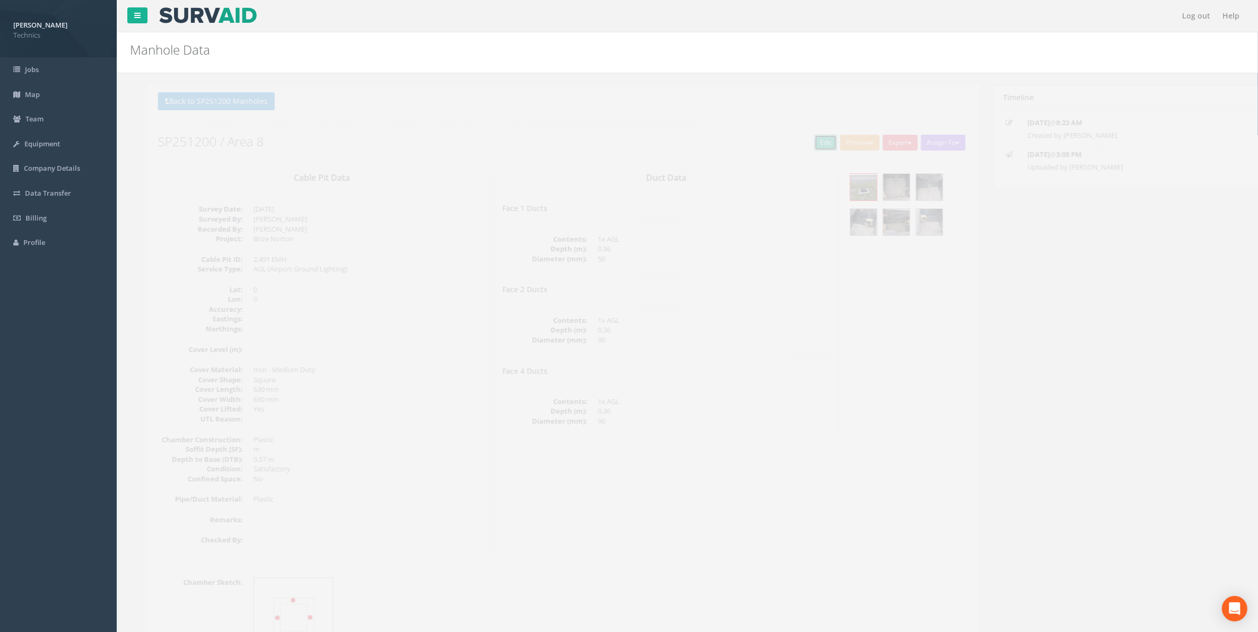
click at [799, 144] on link "Edit" at bounding box center [808, 143] width 23 height 16
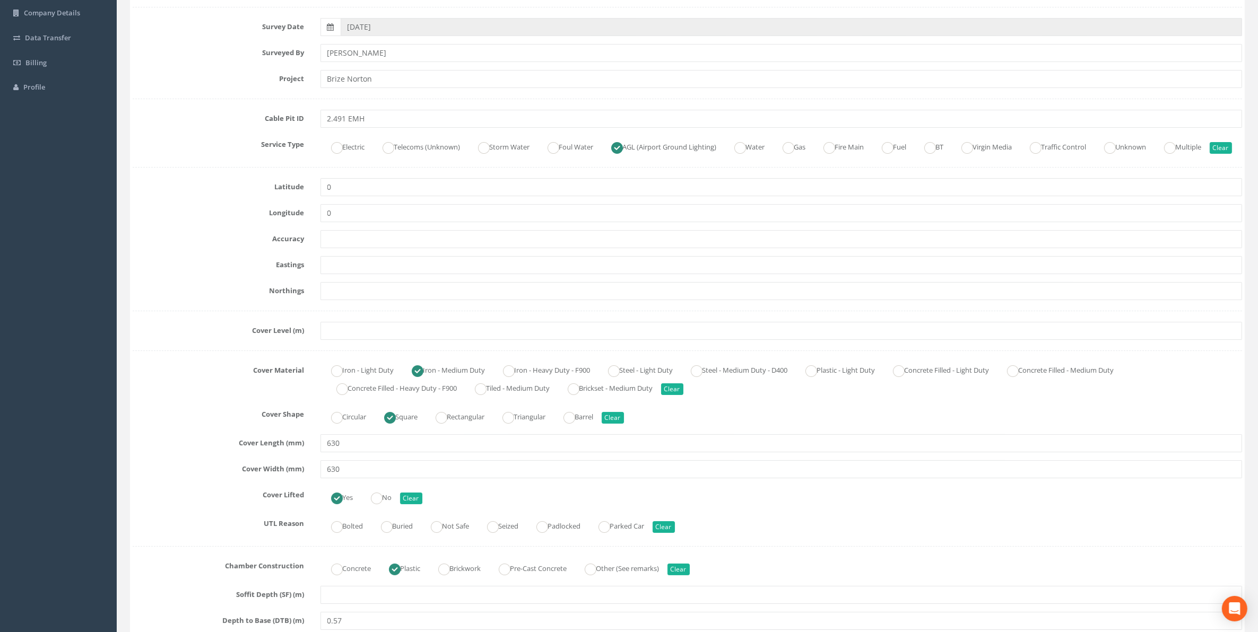
scroll to position [133, 0]
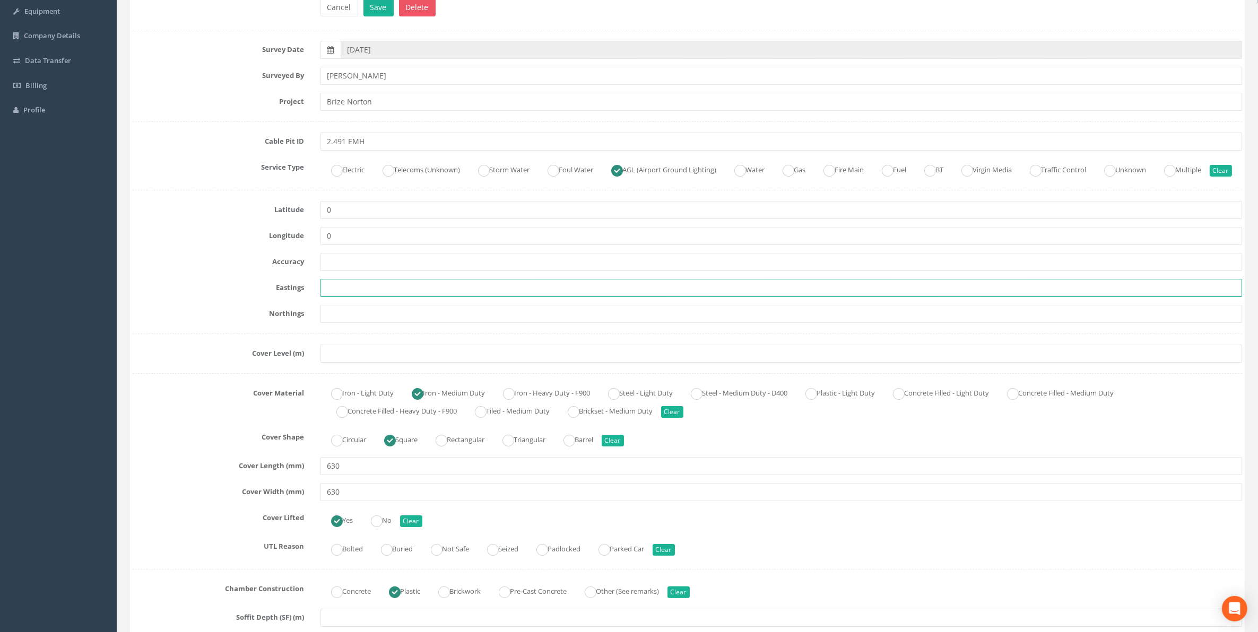
click at [373, 297] on input "text" at bounding box center [781, 288] width 922 height 18
paste input "429250.032"
type input "429250.032"
click at [378, 323] on input "text" at bounding box center [781, 314] width 922 height 18
paste input "205272.417"
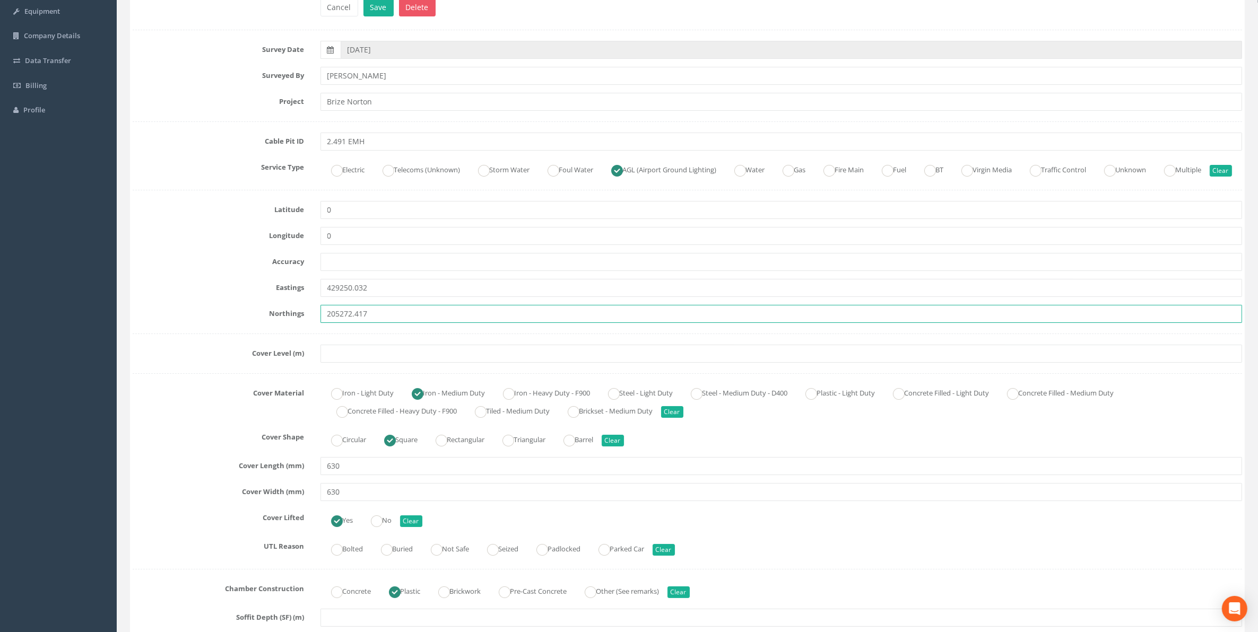
type input "205272.417"
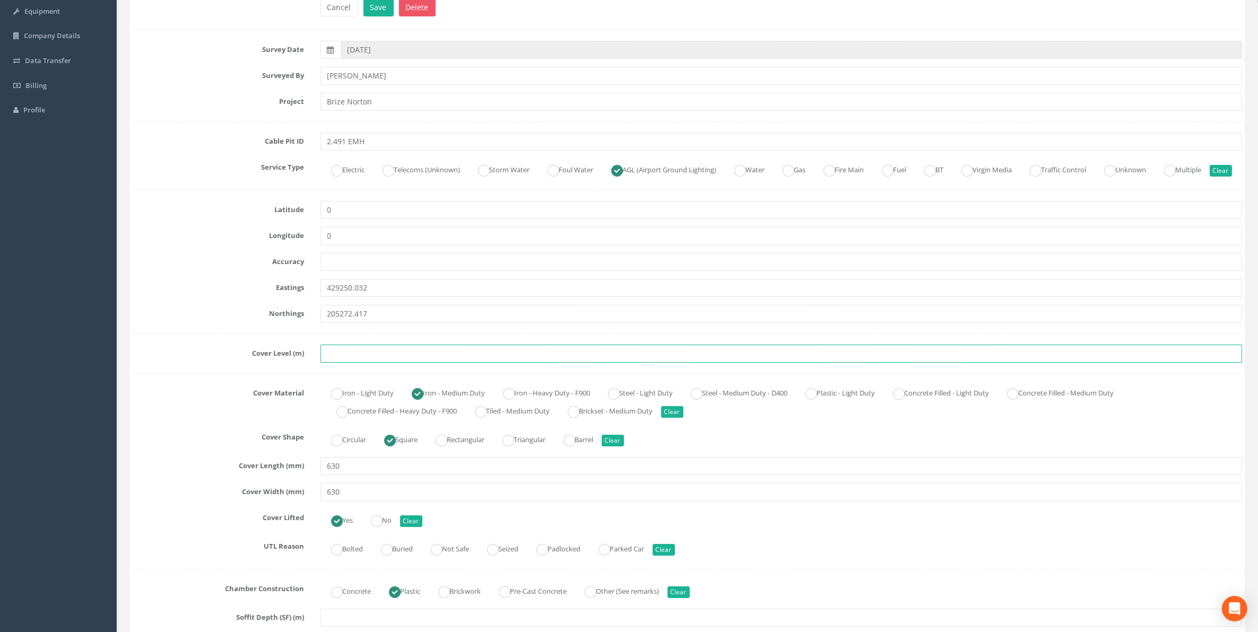
click at [349, 363] on input "text" at bounding box center [781, 354] width 922 height 18
paste input "76.857"
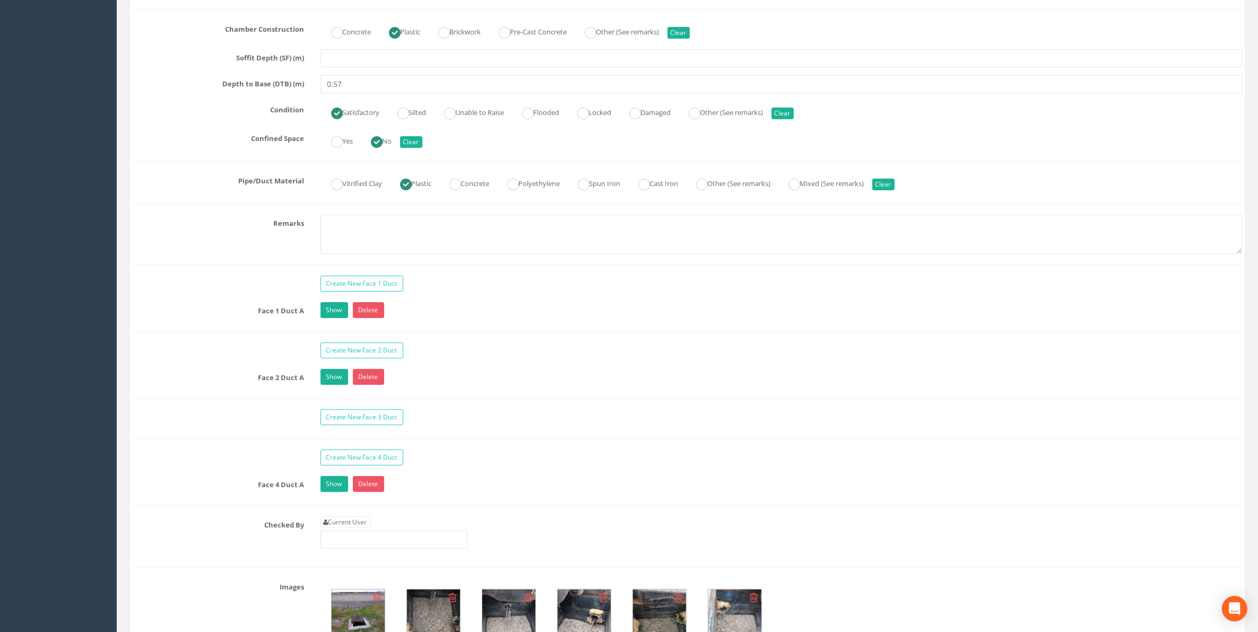
scroll to position [729, 0]
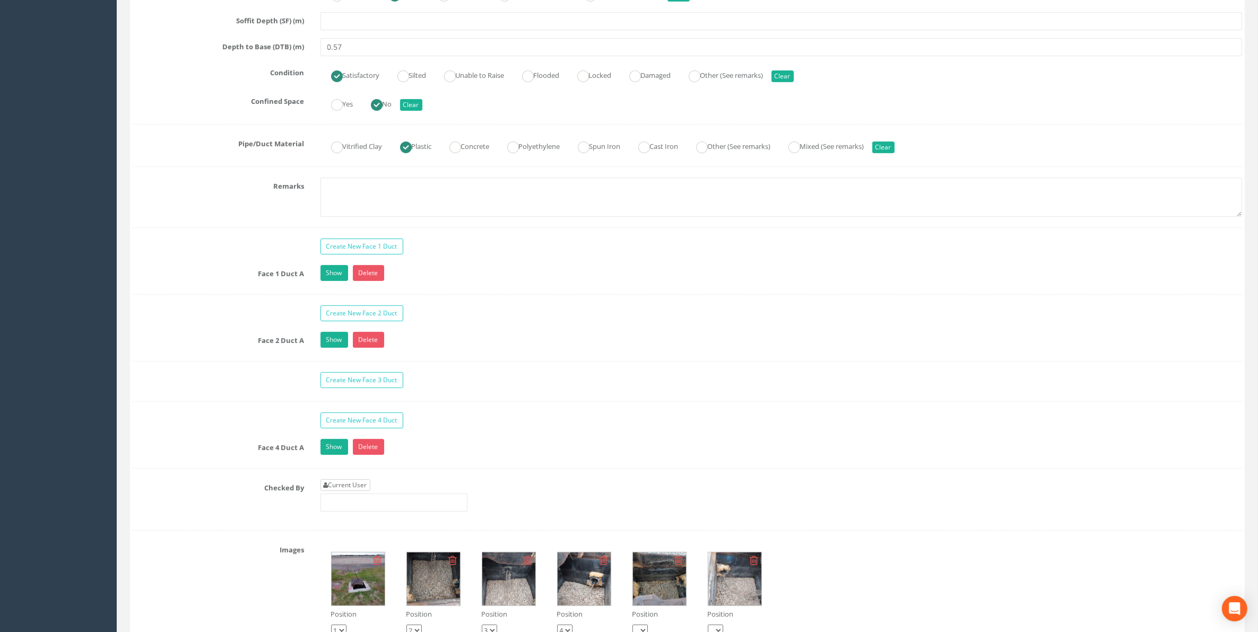
type input "76.857"
click at [351, 491] on link "Current User" at bounding box center [345, 486] width 50 height 12
type input "[PERSON_NAME]"
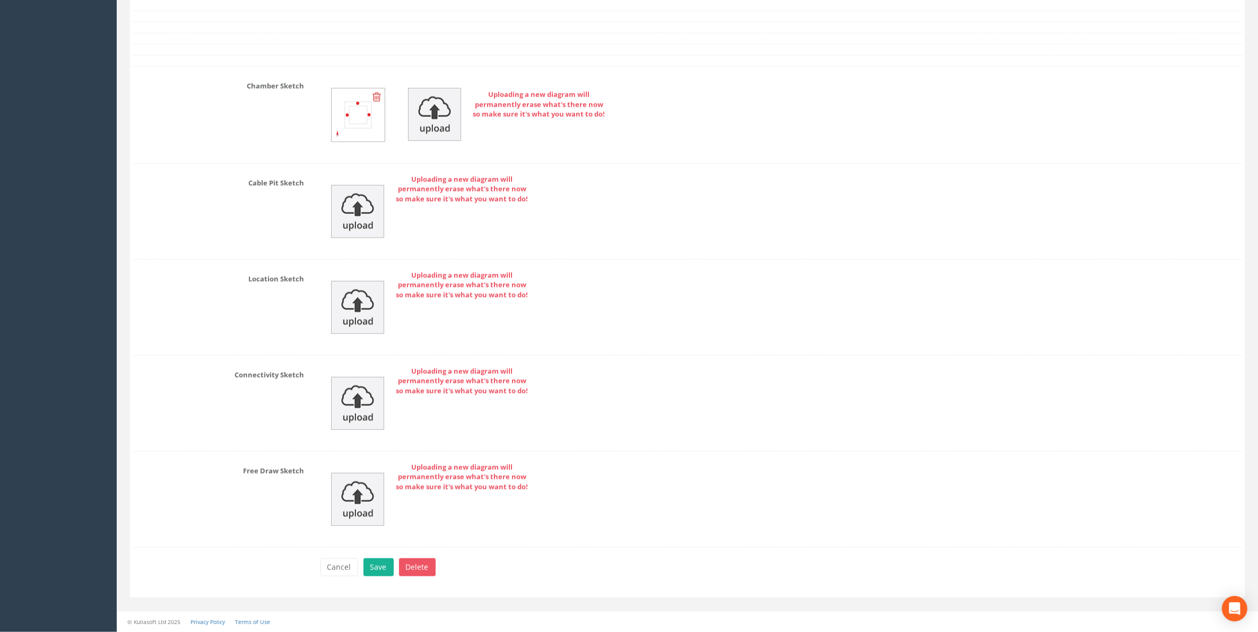
scroll to position [1490, 0]
click at [377, 569] on button "Save" at bounding box center [378, 568] width 30 height 18
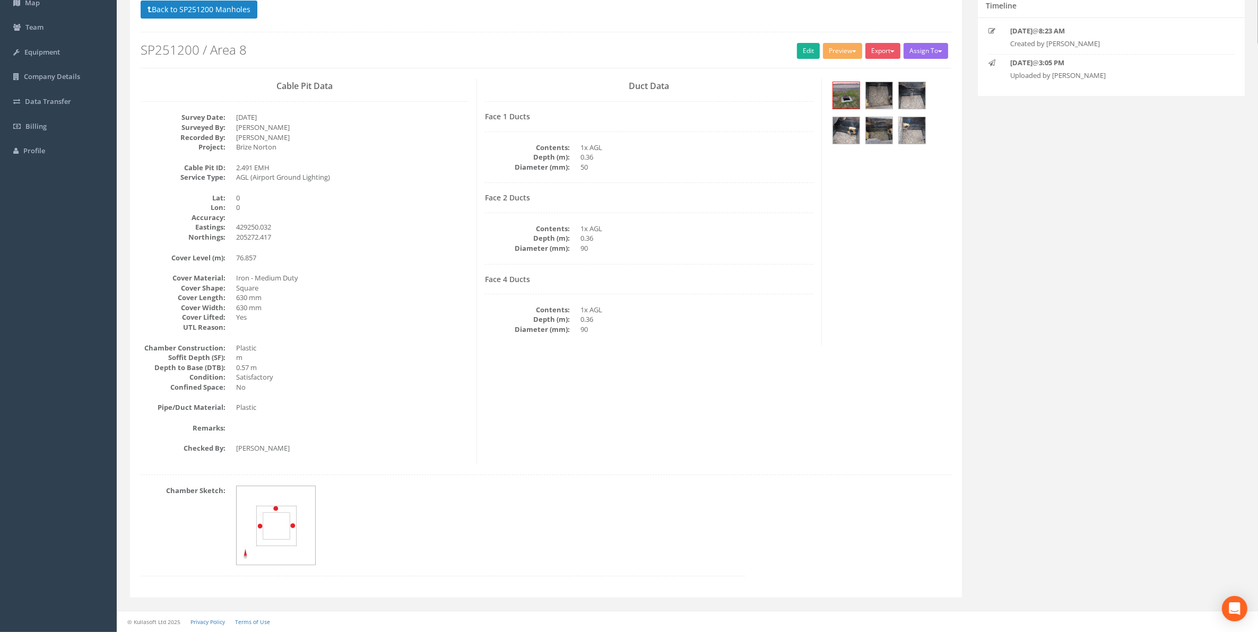
scroll to position [93, 0]
click at [223, 13] on button "Back to SP251200 Manholes" at bounding box center [199, 10] width 117 height 18
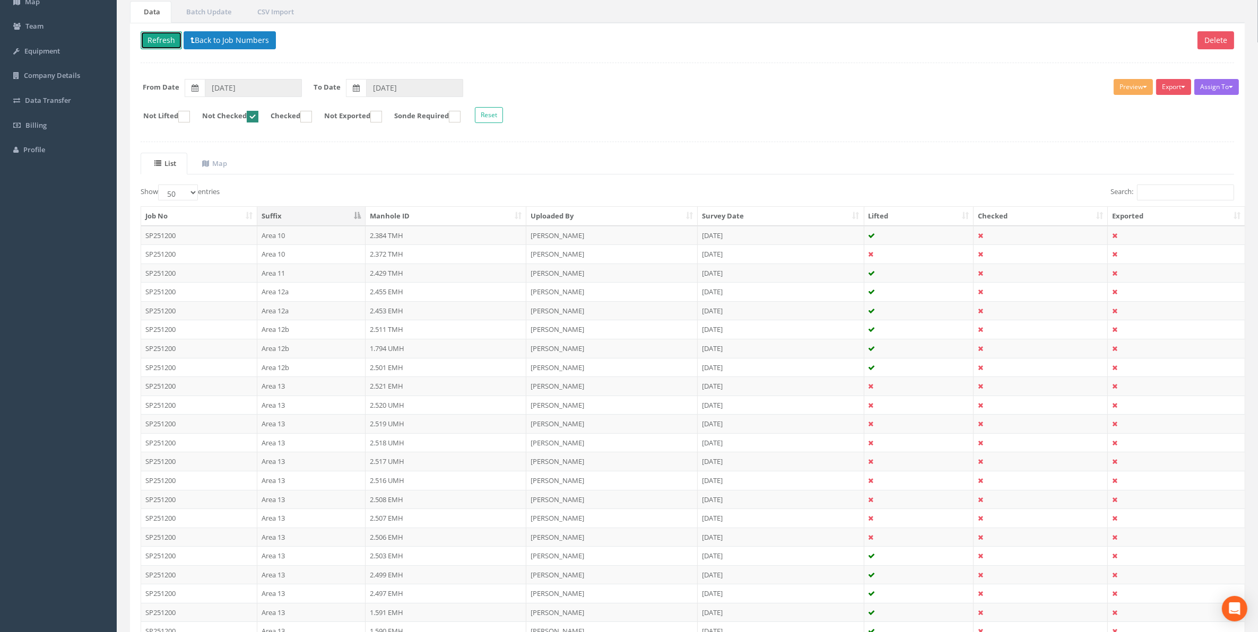
click at [159, 43] on button "Refresh" at bounding box center [161, 40] width 41 height 18
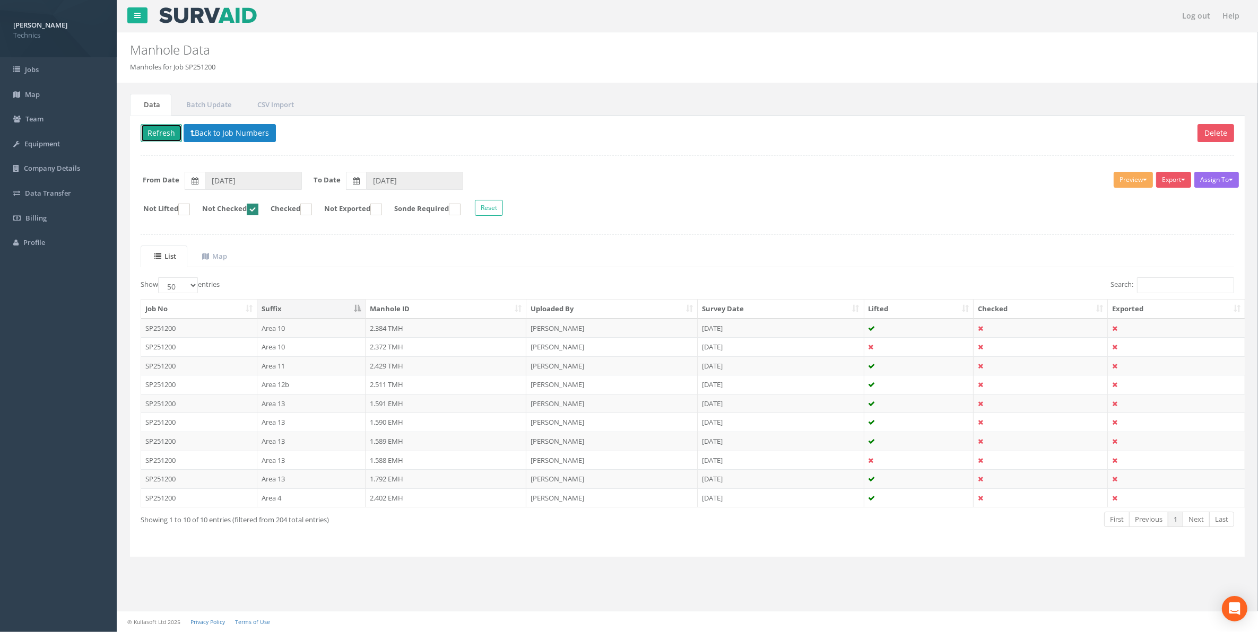
scroll to position [0, 0]
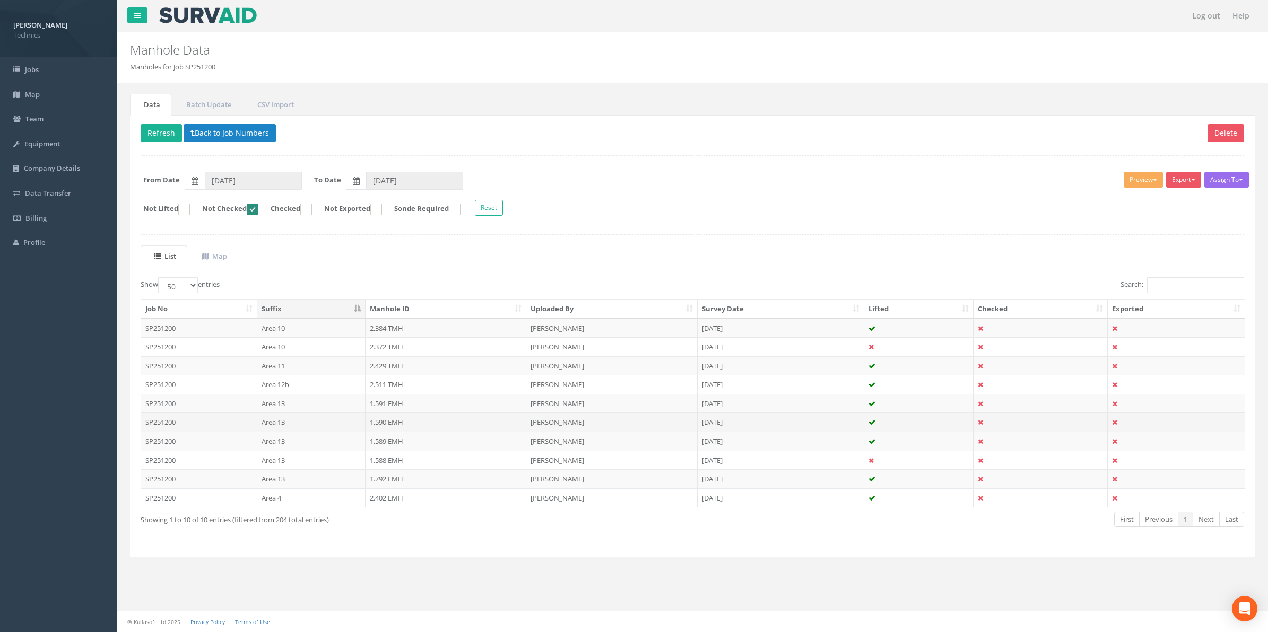
click at [394, 428] on td "1.590 EMH" at bounding box center [445, 422] width 161 height 19
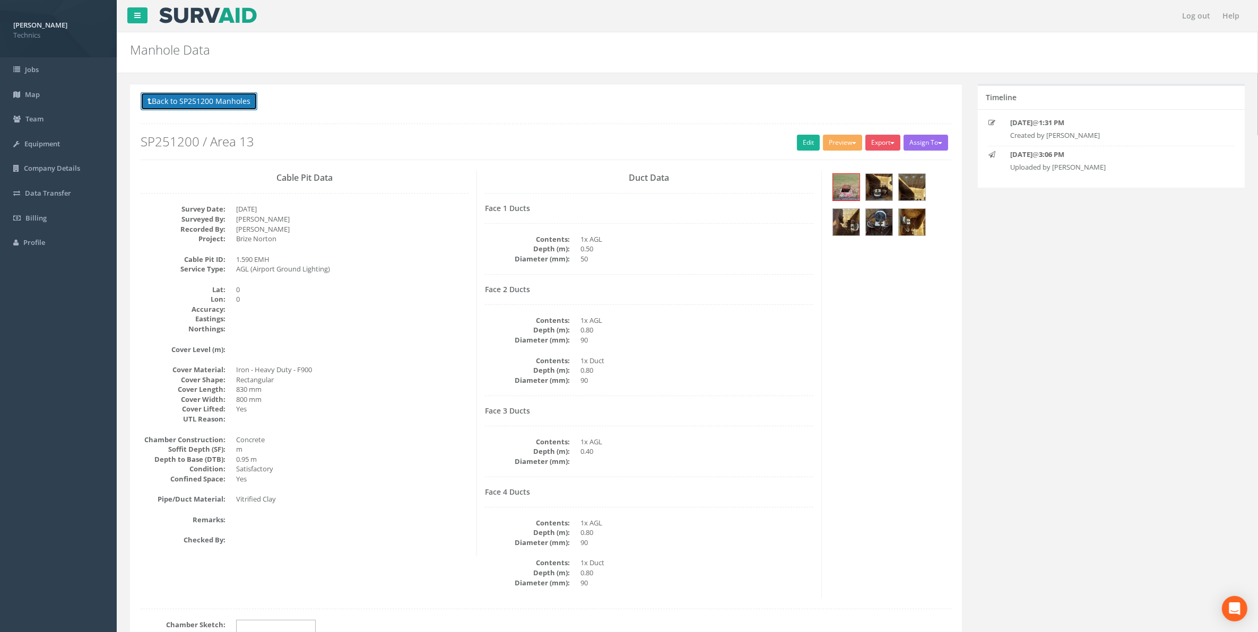
click at [210, 101] on button "Back to SP251200 Manholes" at bounding box center [199, 101] width 117 height 18
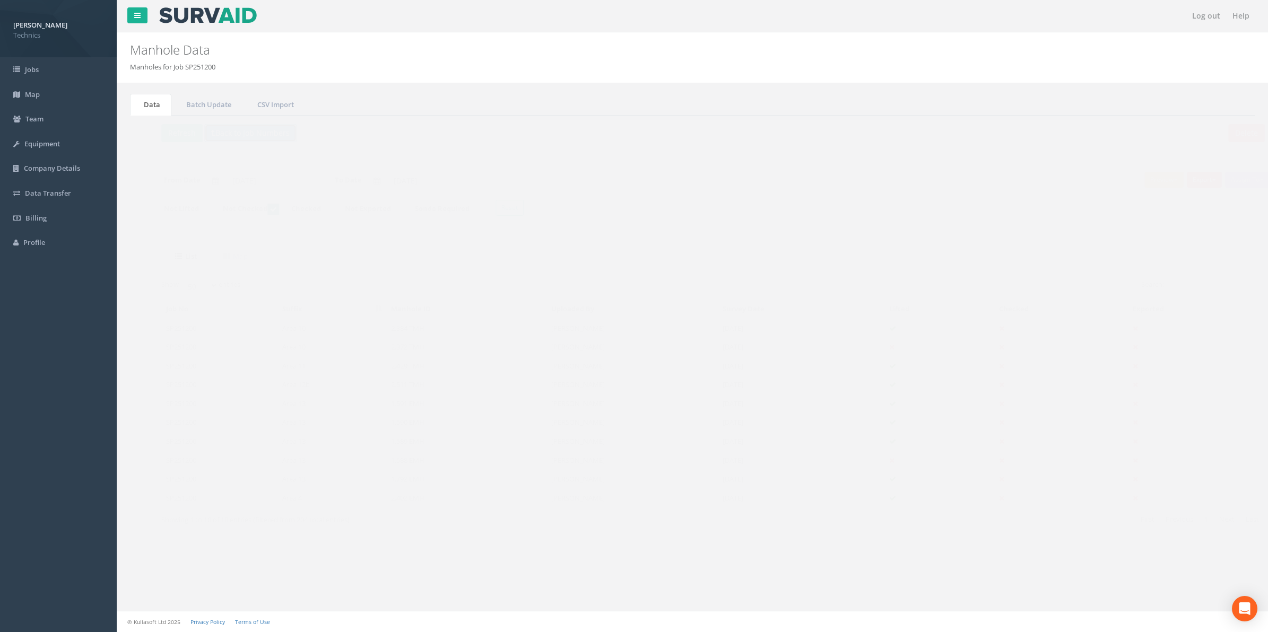
click at [228, 127] on button "Back to Job Numbers" at bounding box center [230, 133] width 92 height 18
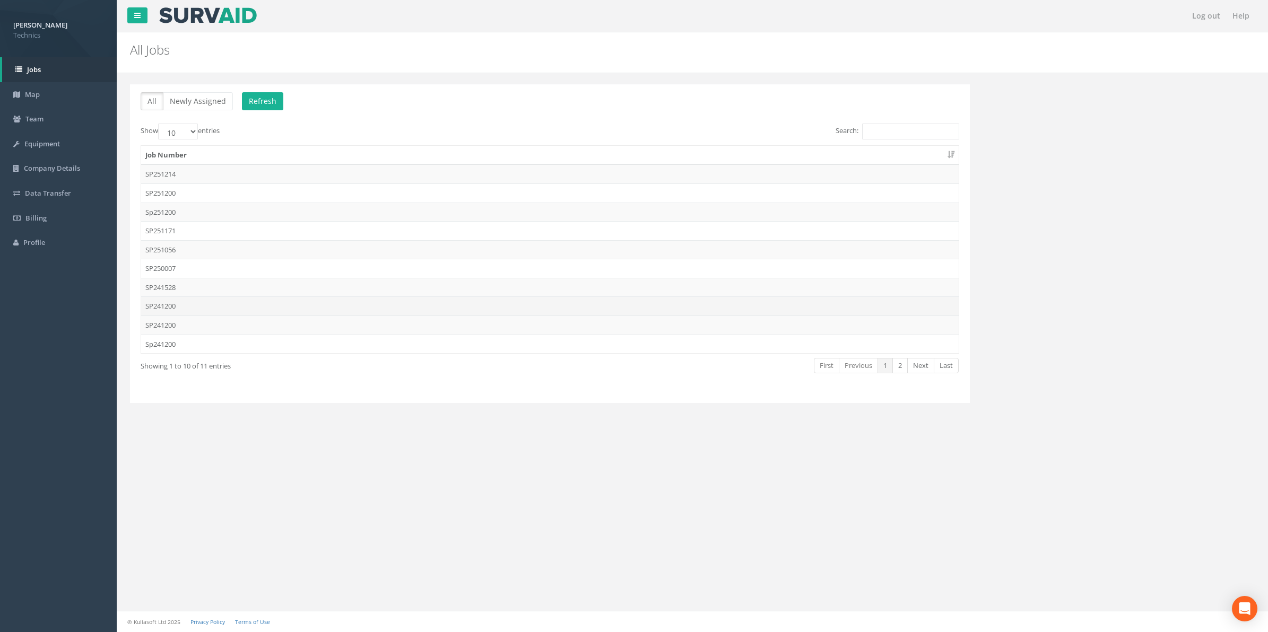
click at [160, 308] on td "SP241200" at bounding box center [549, 306] width 817 height 19
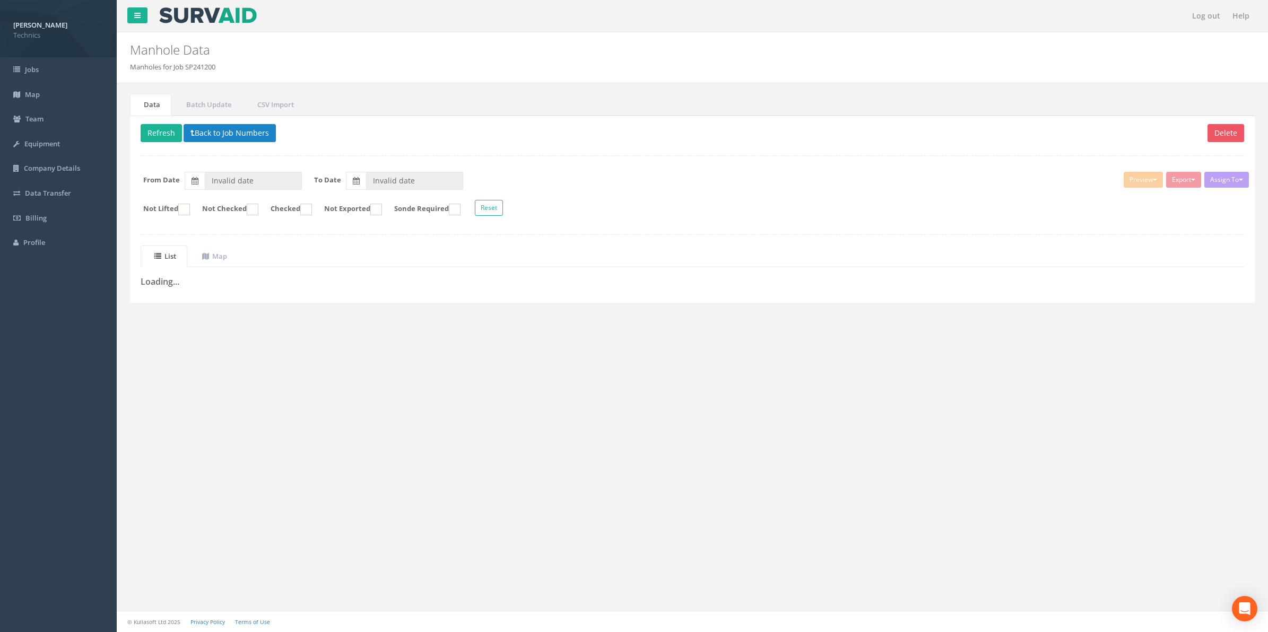
type input "[DATE]"
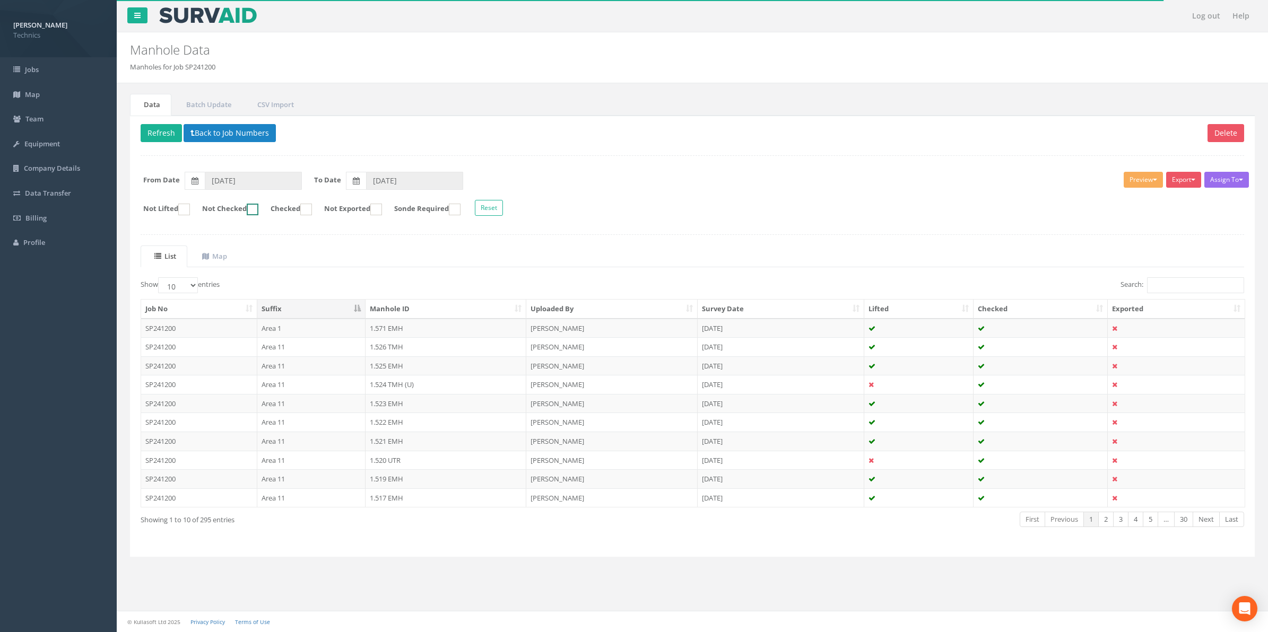
click at [258, 211] on ins at bounding box center [253, 210] width 12 height 12
checkbox input "true"
click at [193, 288] on select "10 25 50 100" at bounding box center [178, 285] width 40 height 16
select select "50"
click at [160, 279] on select "10 25 50 100" at bounding box center [178, 285] width 40 height 16
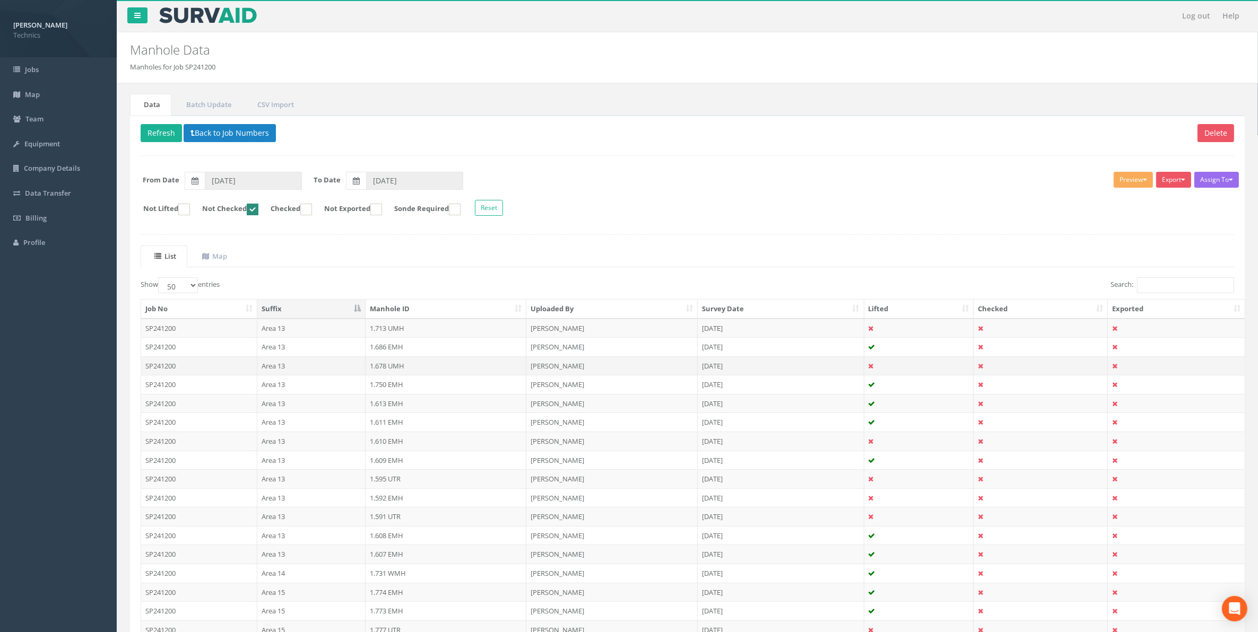
click at [396, 369] on td "1.678 UMH" at bounding box center [445, 365] width 161 height 19
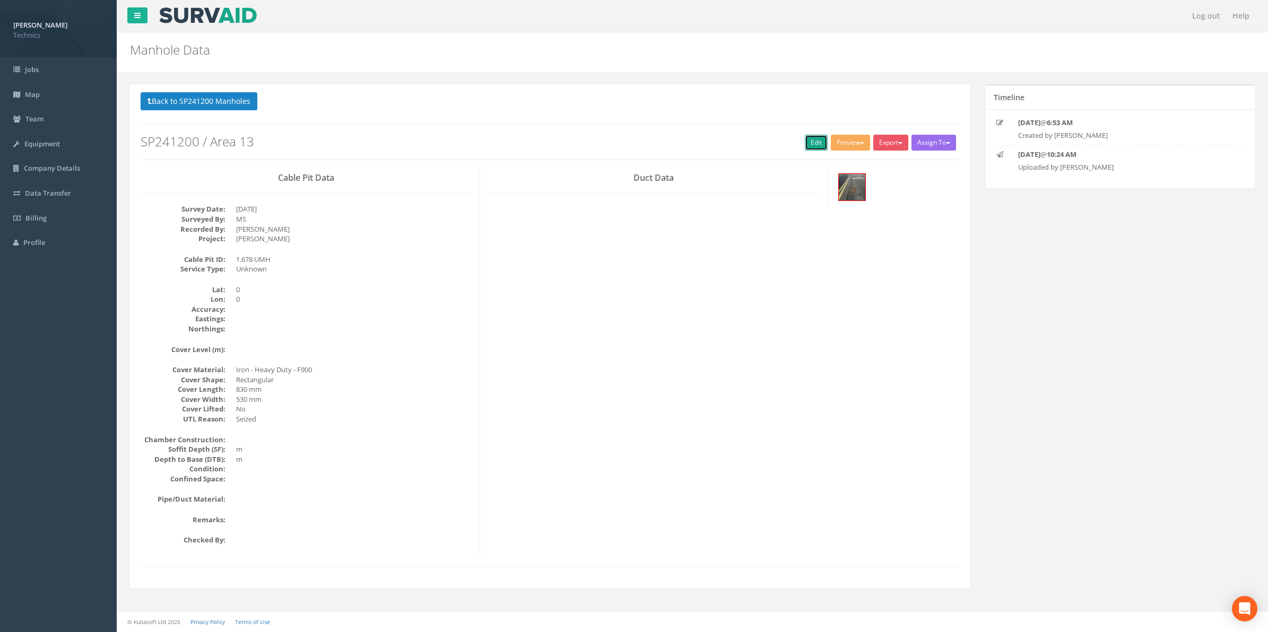
click at [813, 146] on link "Edit" at bounding box center [816, 143] width 23 height 16
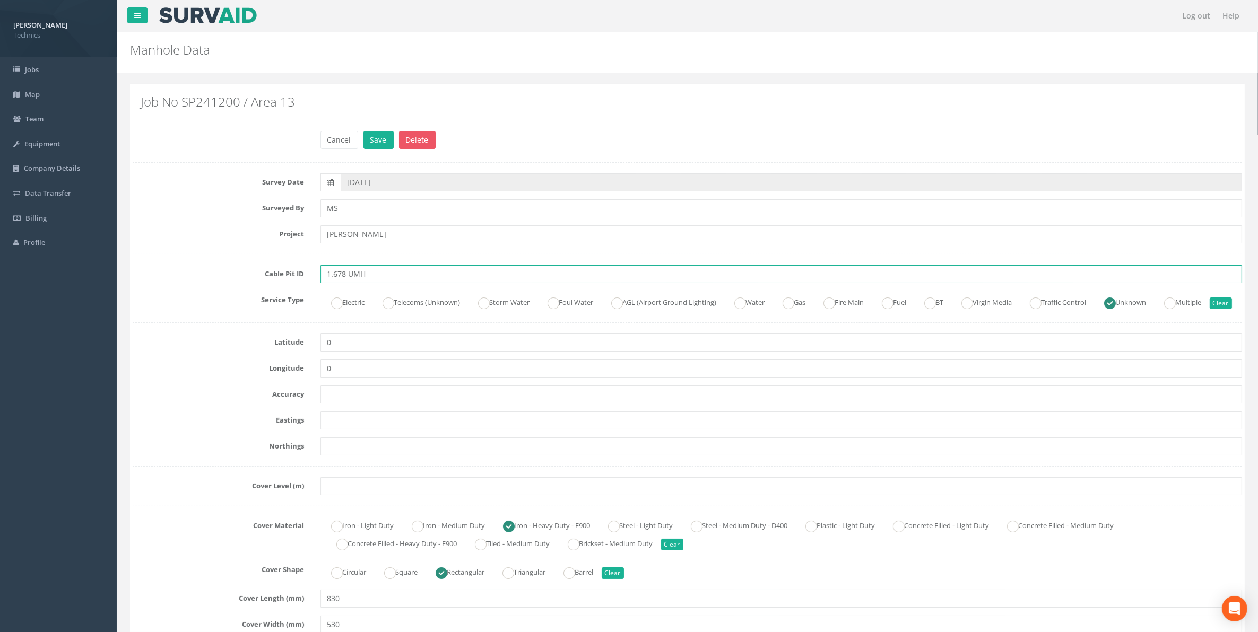
click at [356, 275] on input "1.678 UMH" at bounding box center [781, 274] width 922 height 18
type input "1.678 EMH"
click at [623, 303] on ins at bounding box center [617, 304] width 12 height 12
radio input "true"
click at [362, 430] on input "text" at bounding box center [781, 421] width 922 height 18
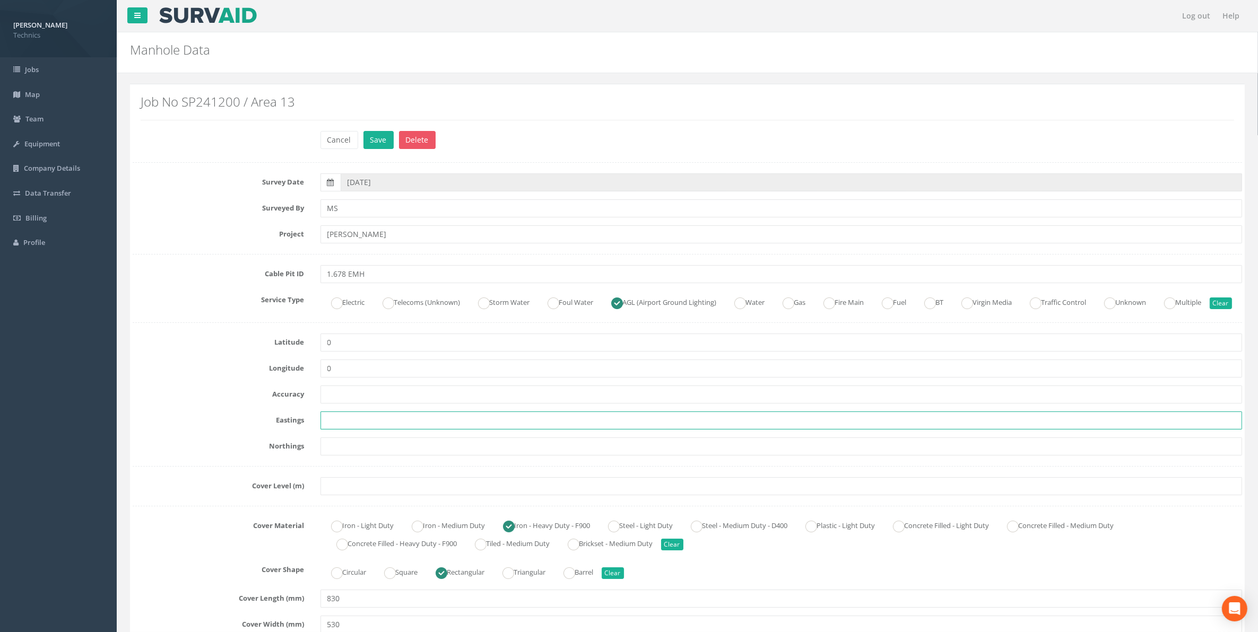
paste input "430304.7113"
type input "430304.7113"
click at [386, 456] on input "text" at bounding box center [781, 447] width 922 height 18
paste input "206003.9464"
type input "206003.9464"
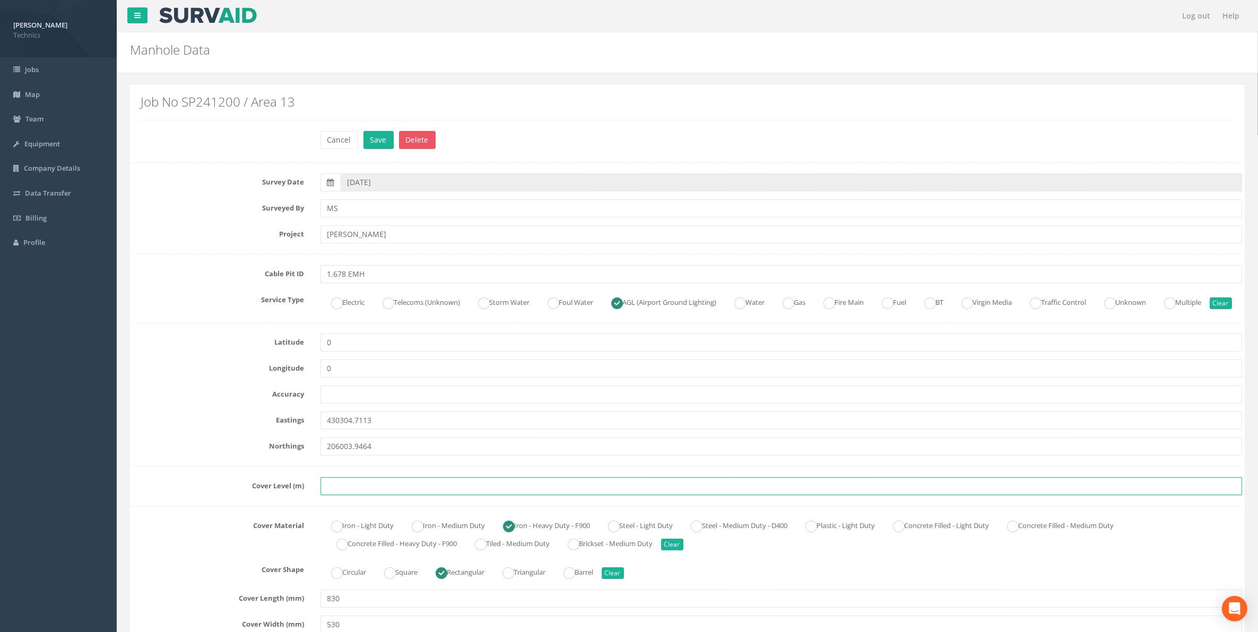
click at [365, 495] on input "text" at bounding box center [781, 486] width 922 height 18
paste input "75.5235"
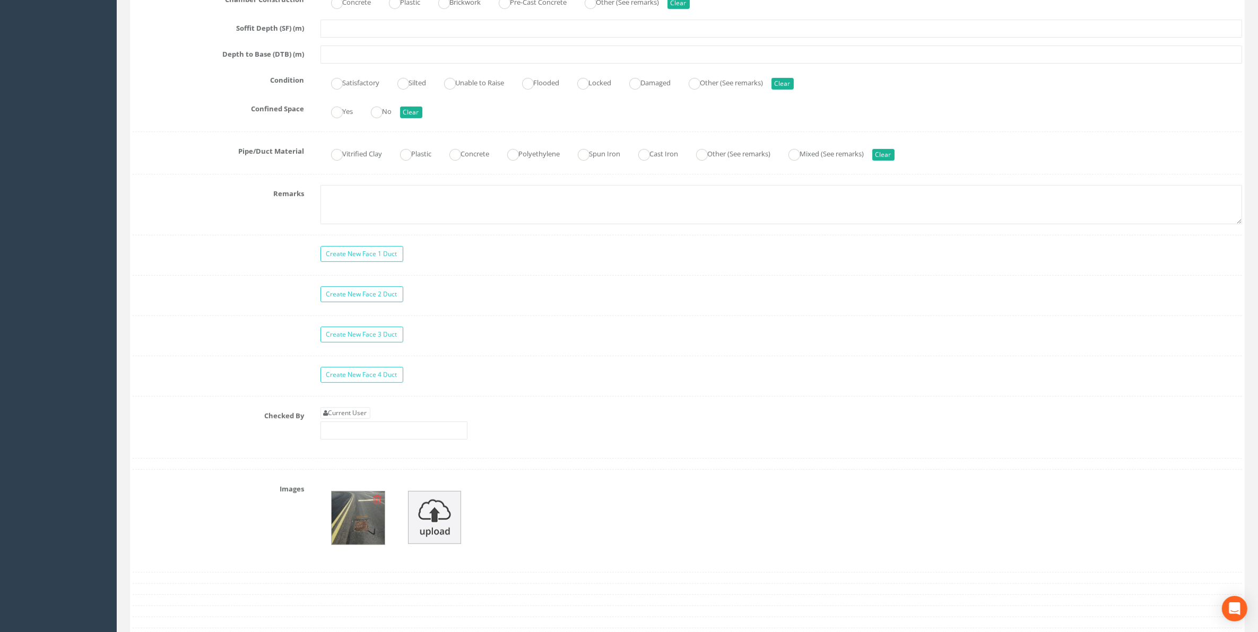
scroll to position [796, 0]
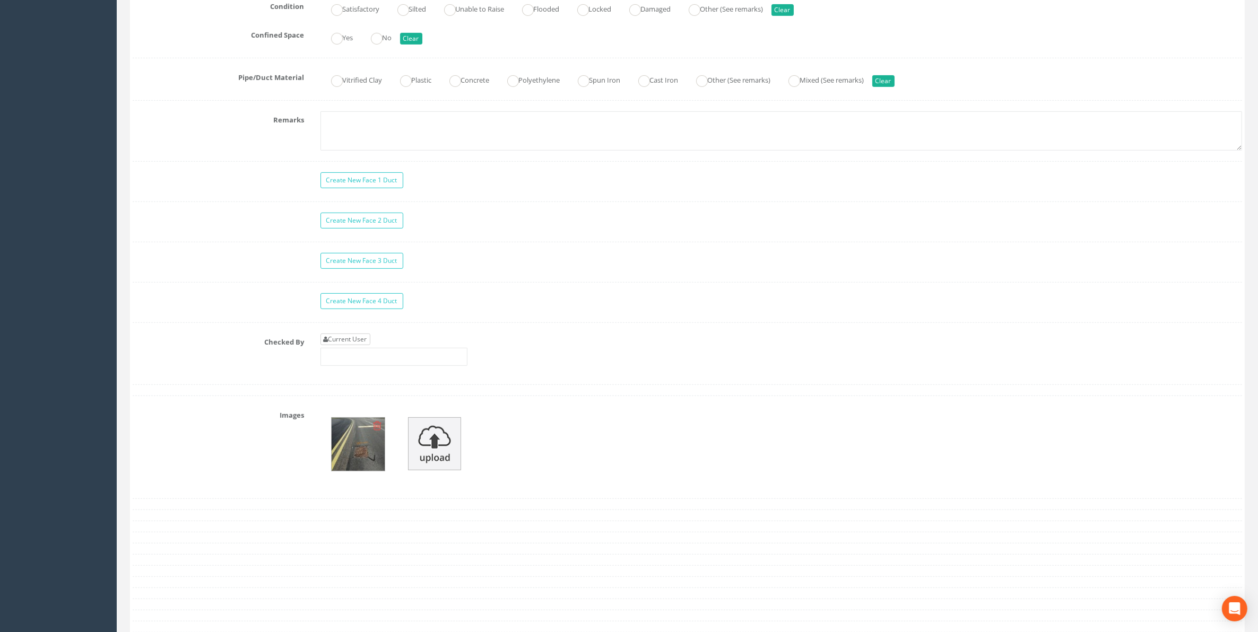
type input "75.5235"
click at [354, 345] on link "Current User" at bounding box center [345, 340] width 50 height 12
type input "[PERSON_NAME]"
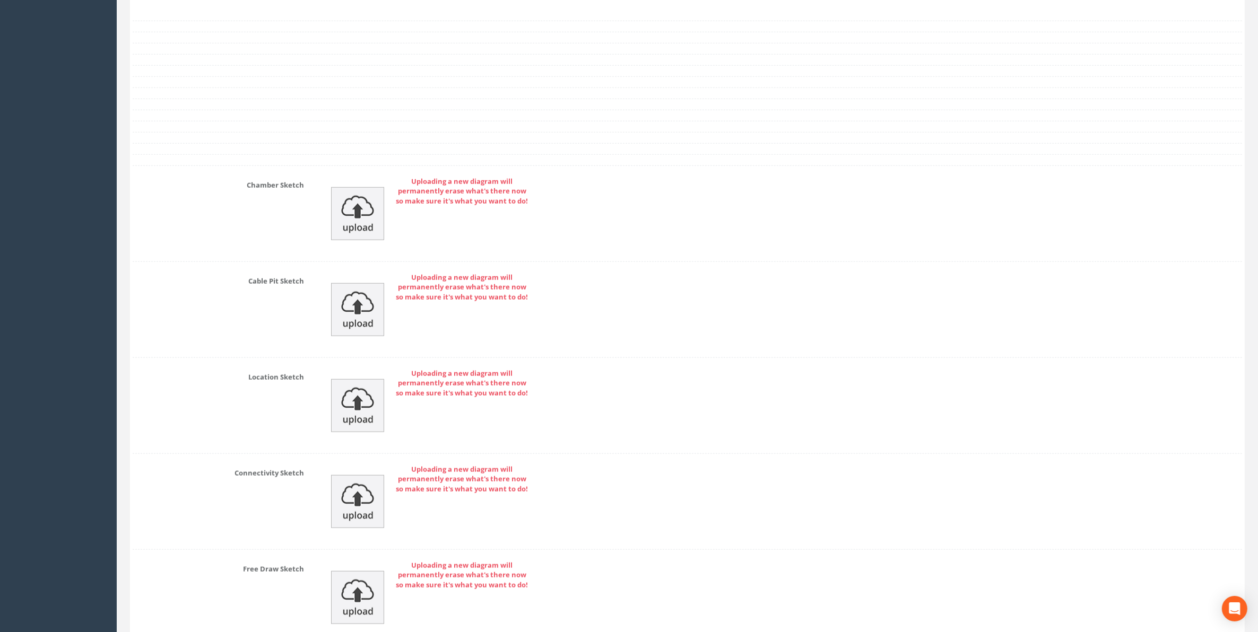
scroll to position [1393, 0]
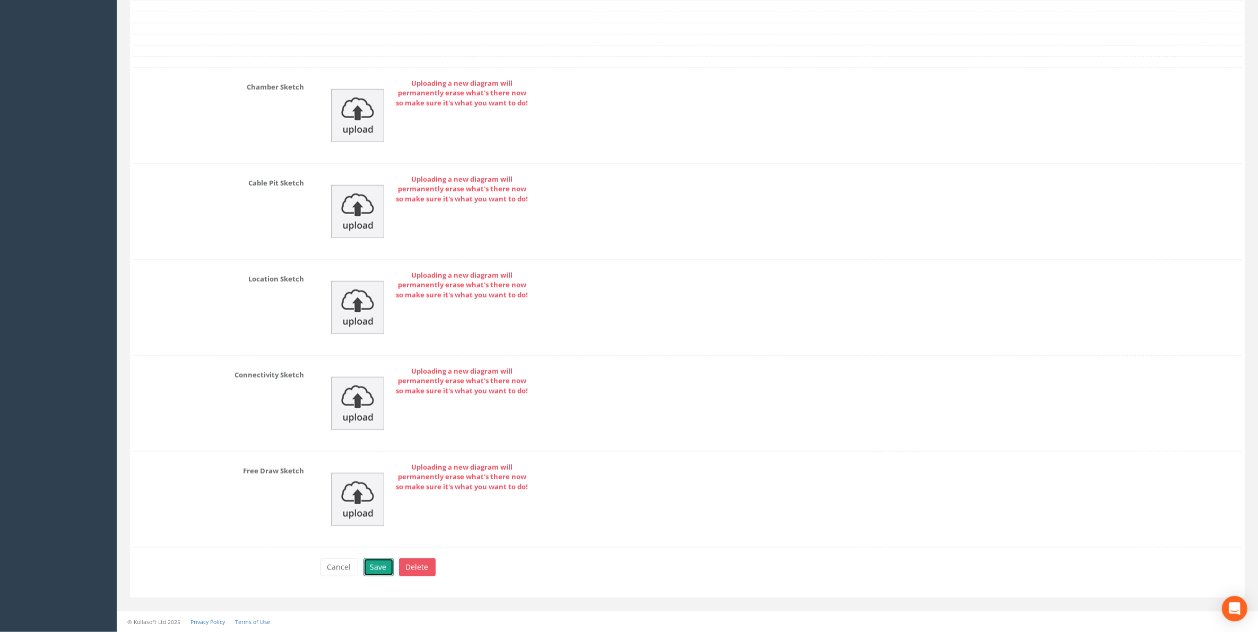
click at [378, 576] on button "Save" at bounding box center [378, 568] width 30 height 18
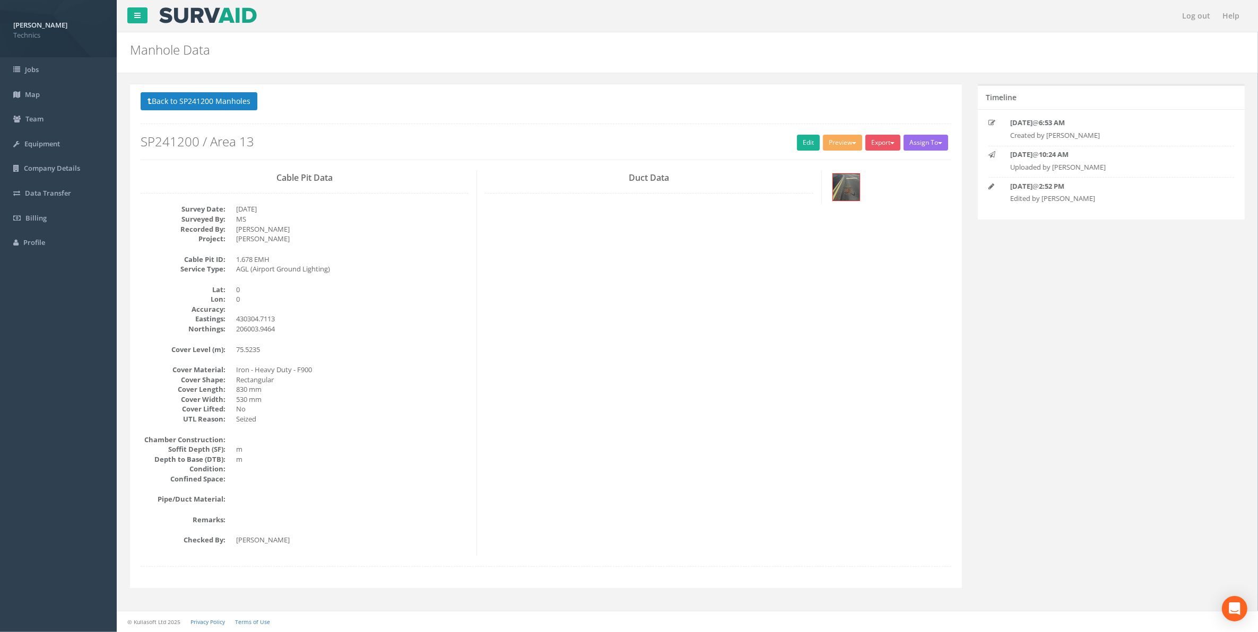
scroll to position [0, 0]
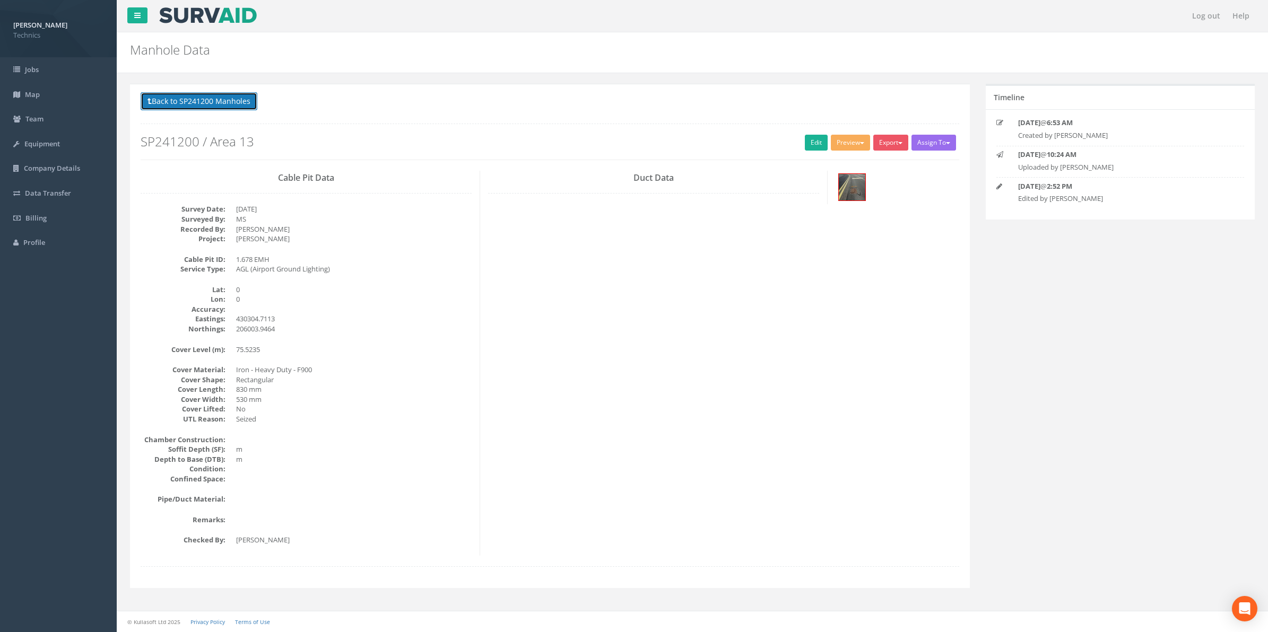
click at [197, 105] on button "Back to SP241200 Manholes" at bounding box center [199, 101] width 117 height 18
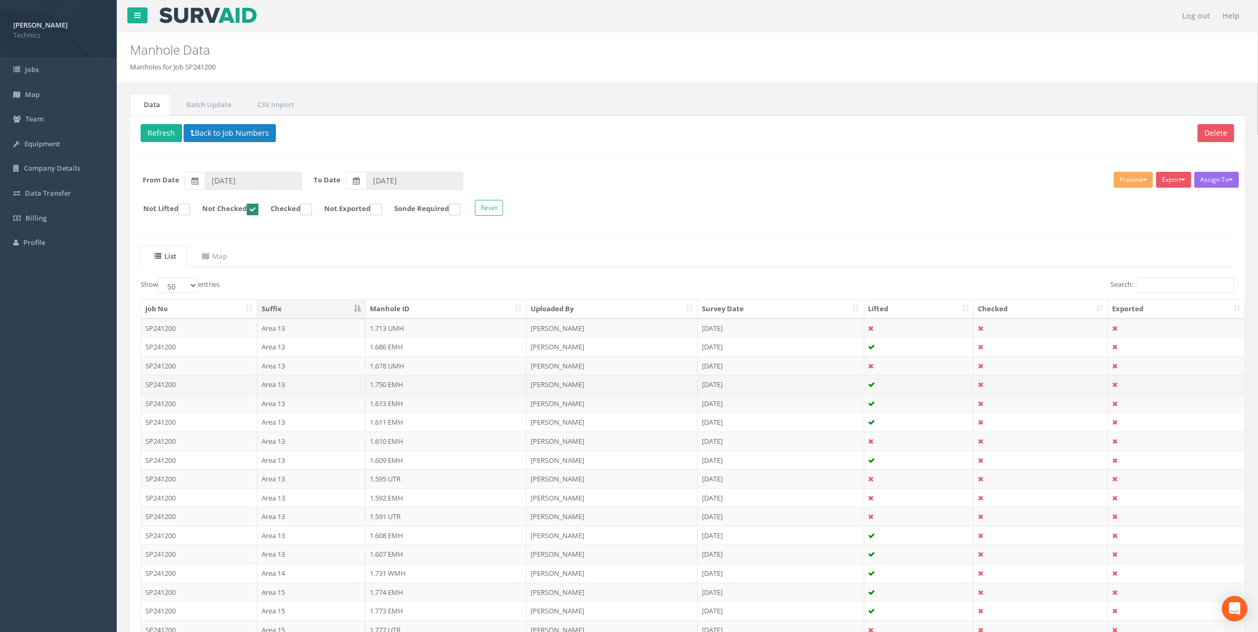
click at [388, 386] on td "1.750 EMH" at bounding box center [445, 384] width 161 height 19
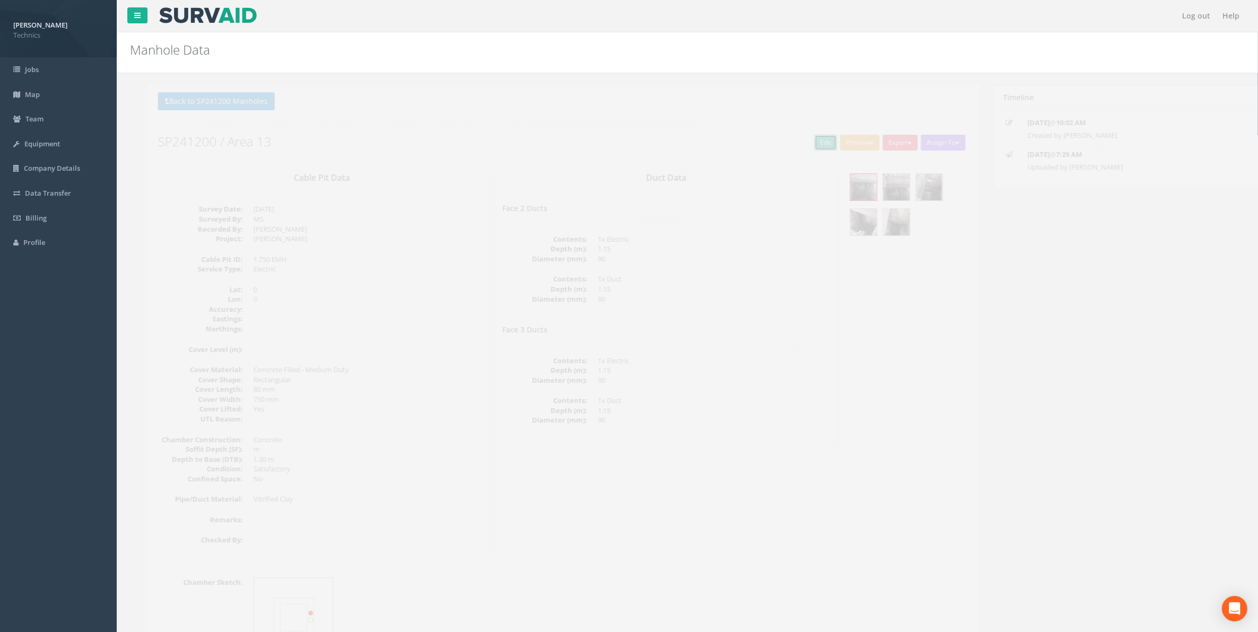
click at [805, 144] on link "Edit" at bounding box center [808, 143] width 23 height 16
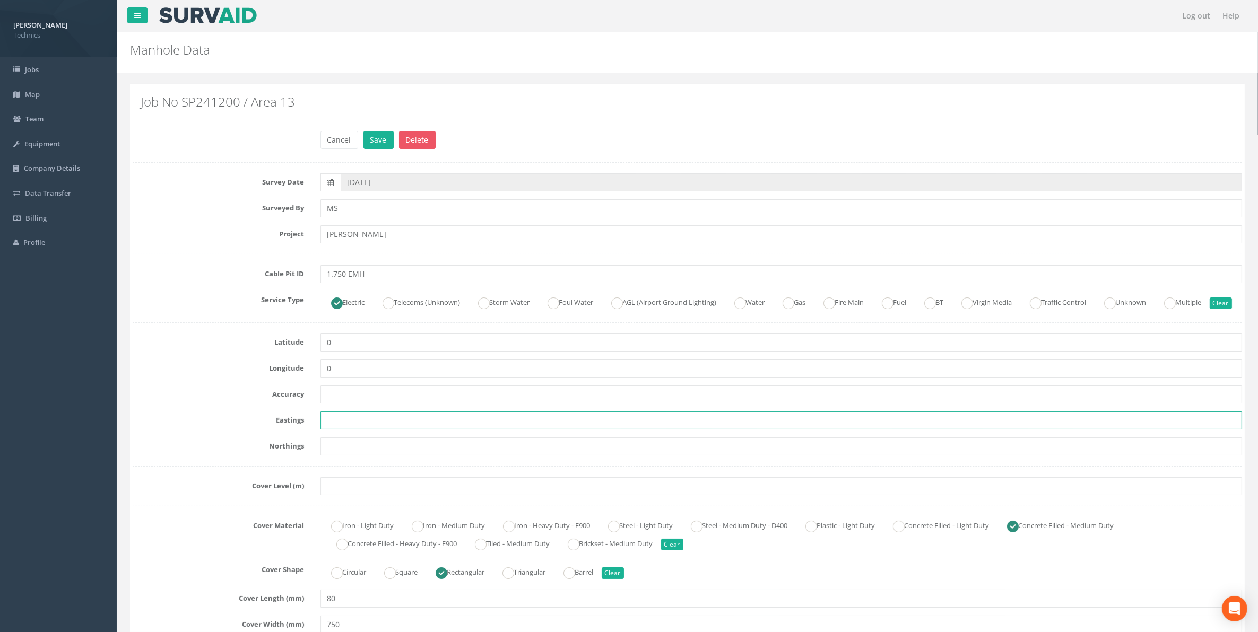
click at [346, 430] on input "text" at bounding box center [781, 421] width 922 height 18
paste input "430168.131"
type input "430168.131"
click at [348, 456] on input "text" at bounding box center [781, 447] width 922 height 18
paste input "205946.498"
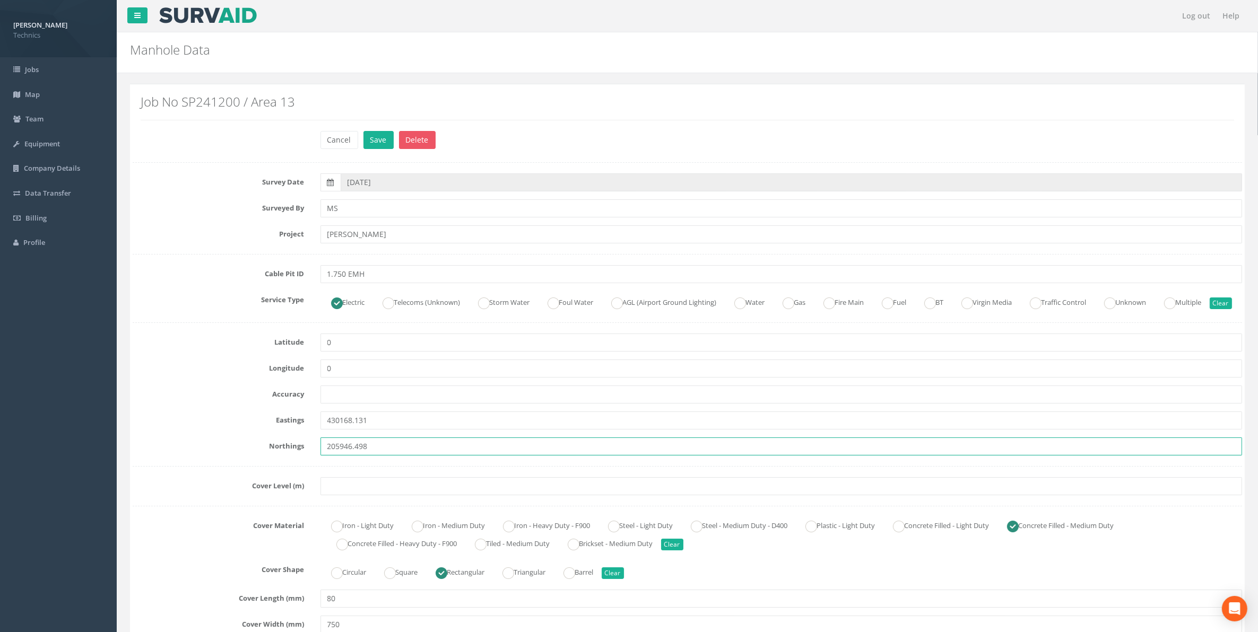
type input "205946.498"
click at [365, 495] on input "text" at bounding box center [781, 486] width 922 height 18
paste input "75.272"
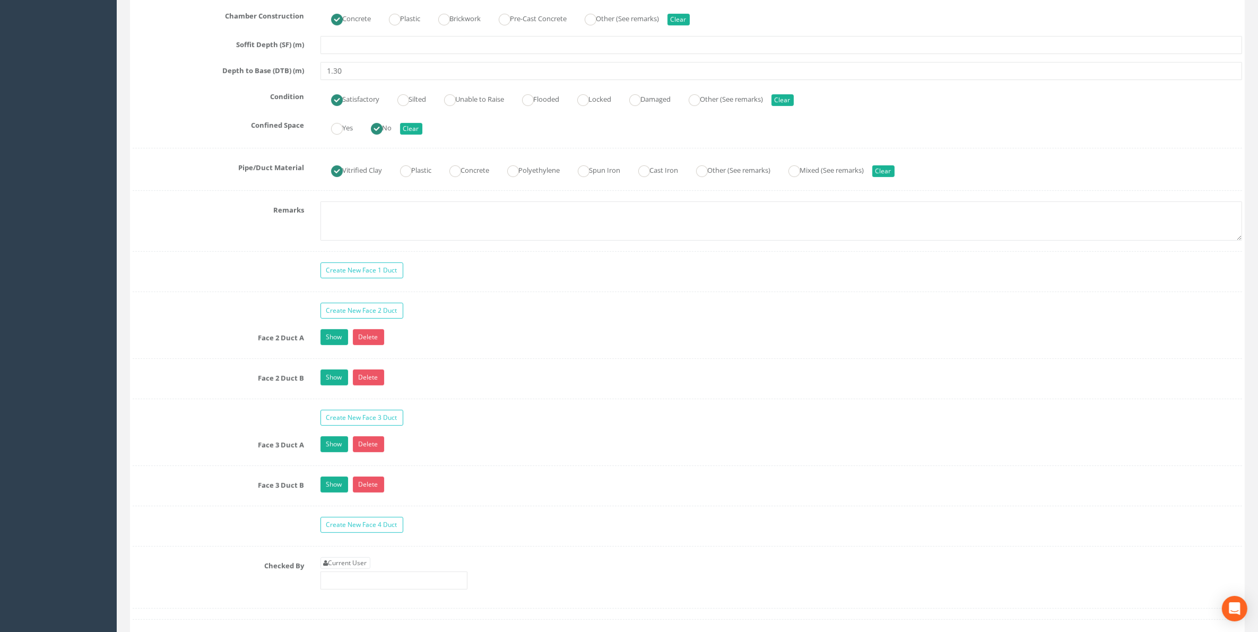
scroll to position [729, 0]
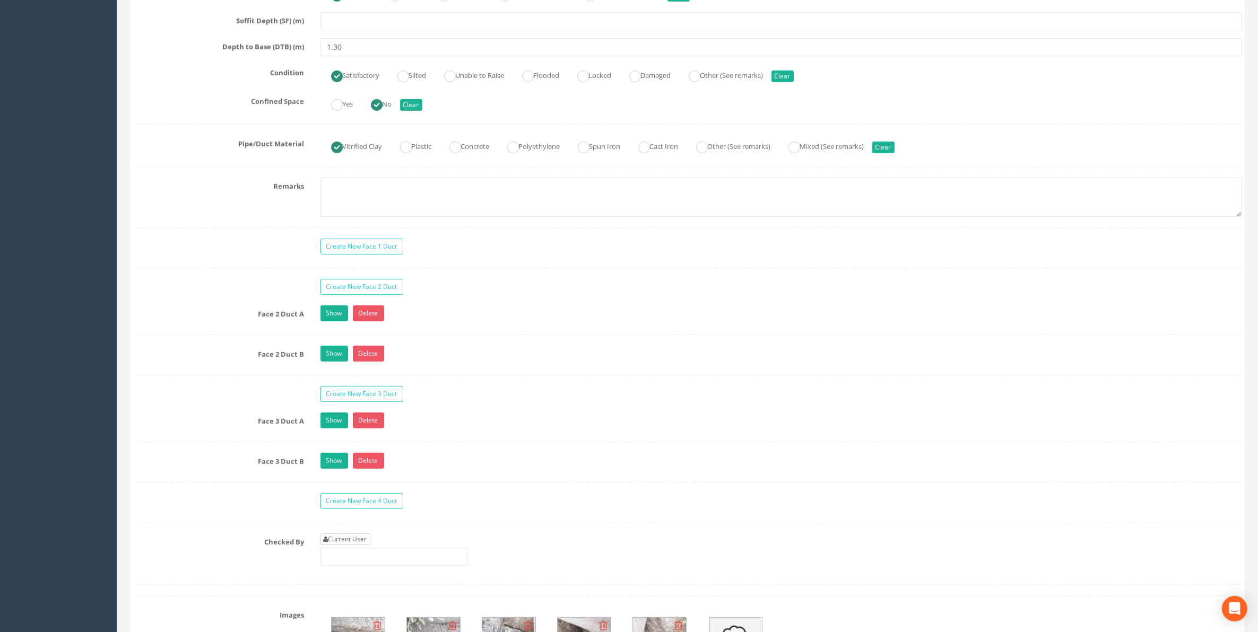
type input "75.272"
click at [359, 545] on link "Current User" at bounding box center [345, 540] width 50 height 12
type input "[PERSON_NAME]"
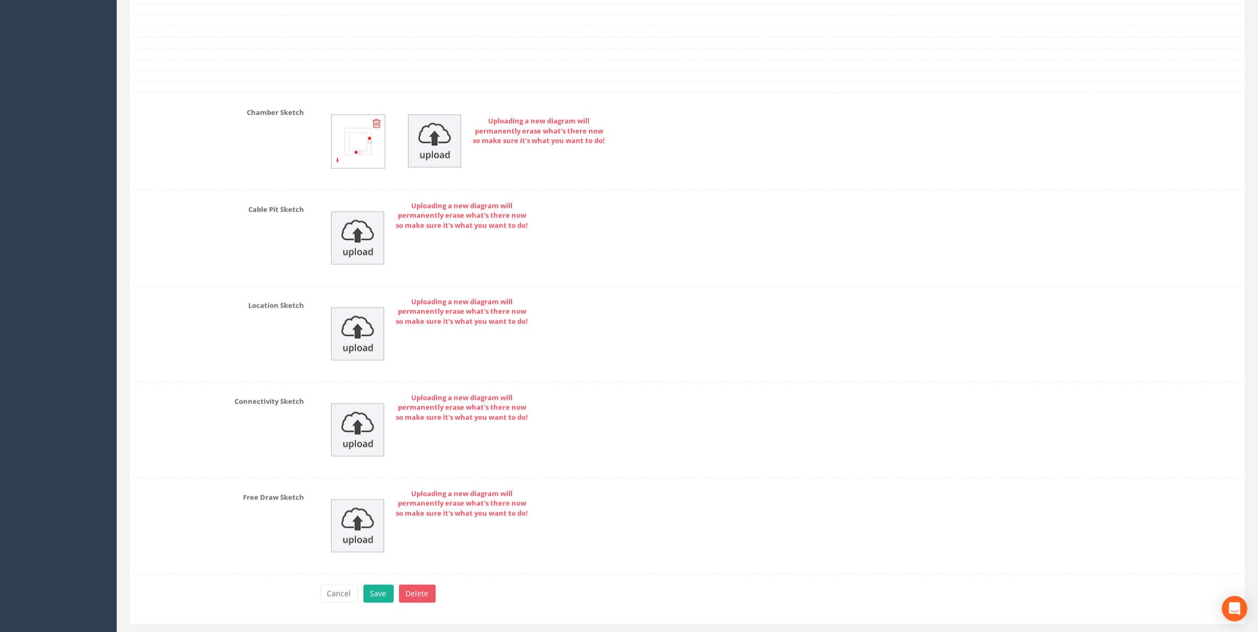
scroll to position [1555, 0]
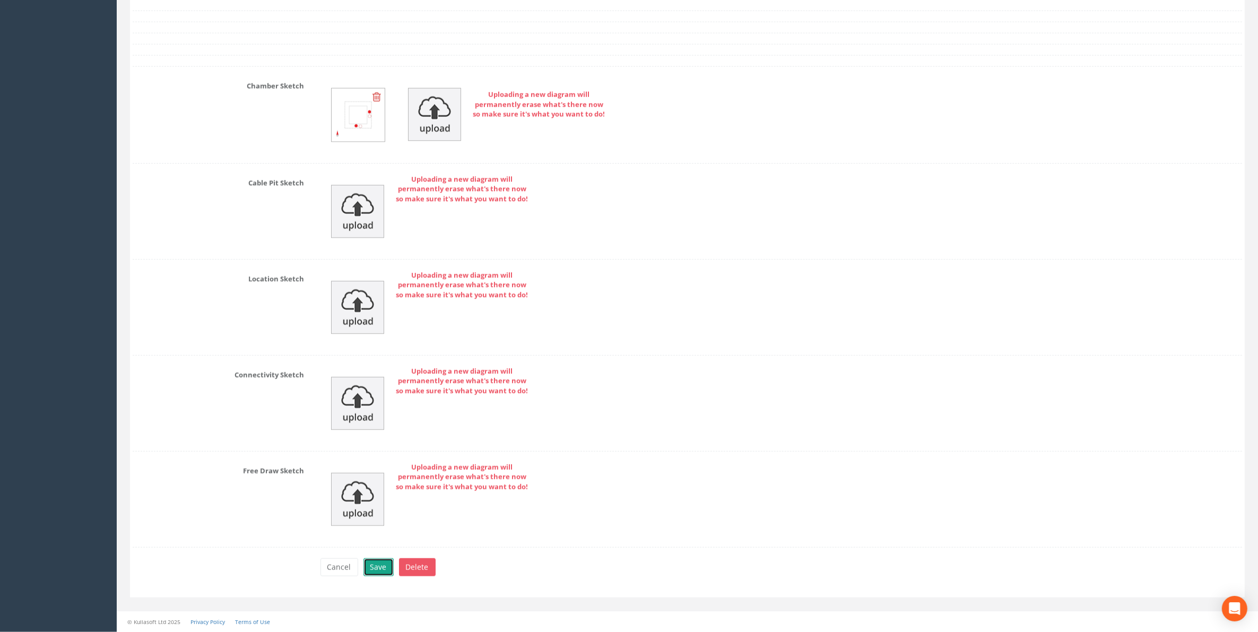
click at [382, 568] on button "Save" at bounding box center [378, 568] width 30 height 18
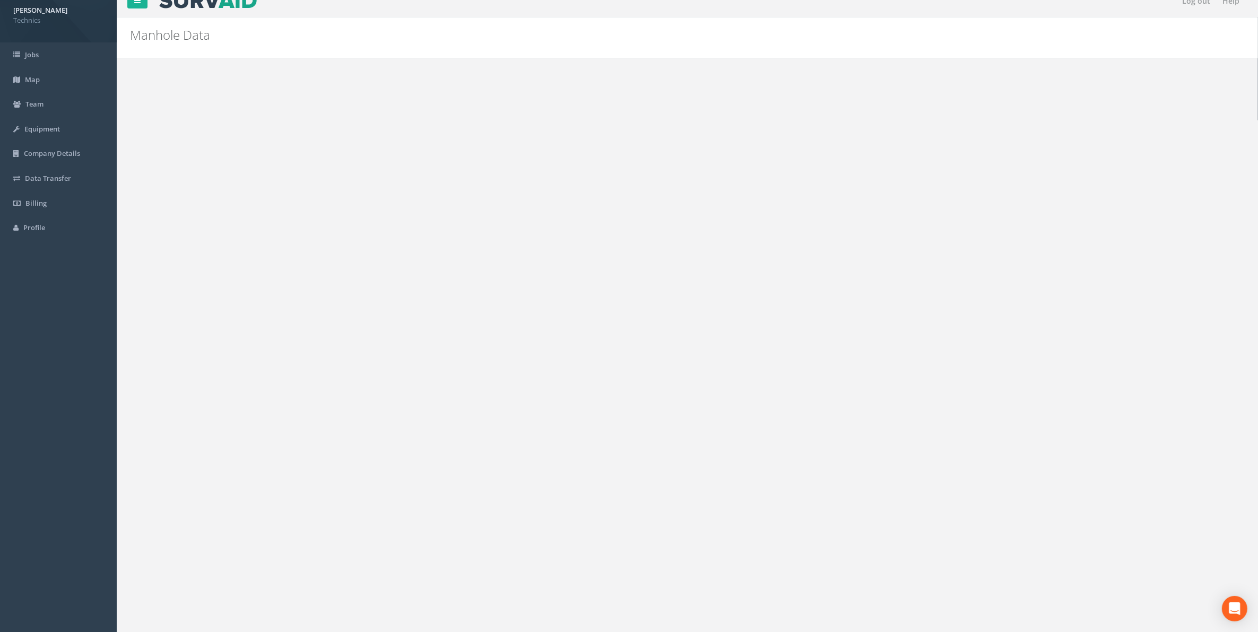
scroll to position [0, 0]
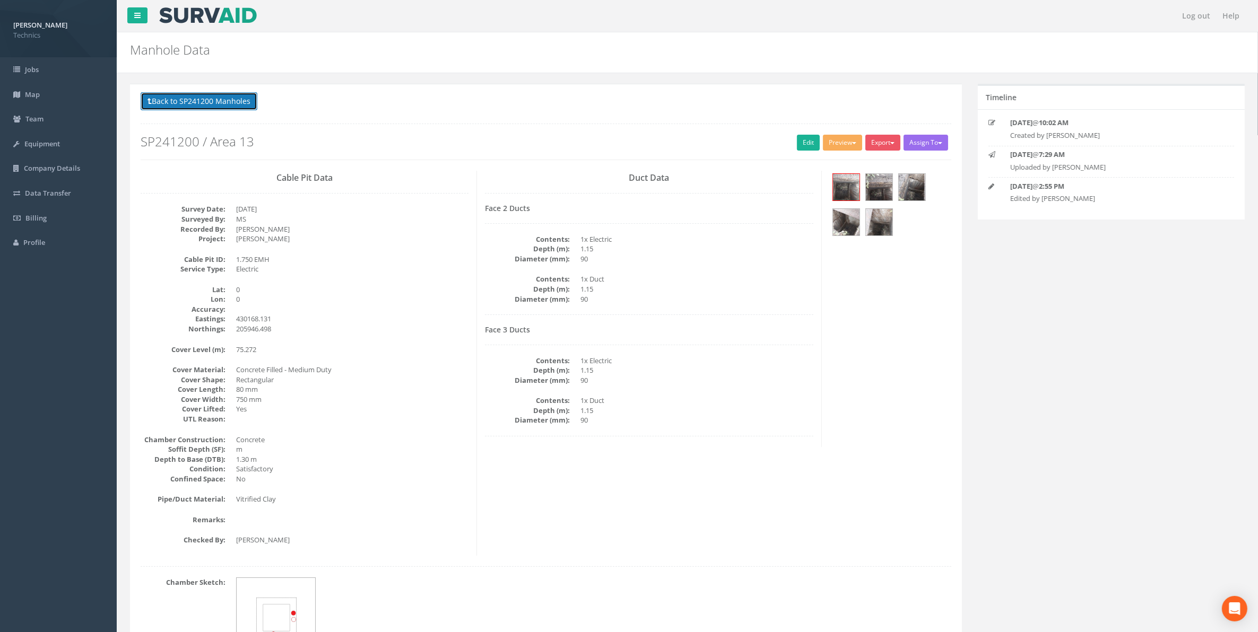
click at [210, 104] on button "Back to SP241200 Manholes" at bounding box center [199, 101] width 117 height 18
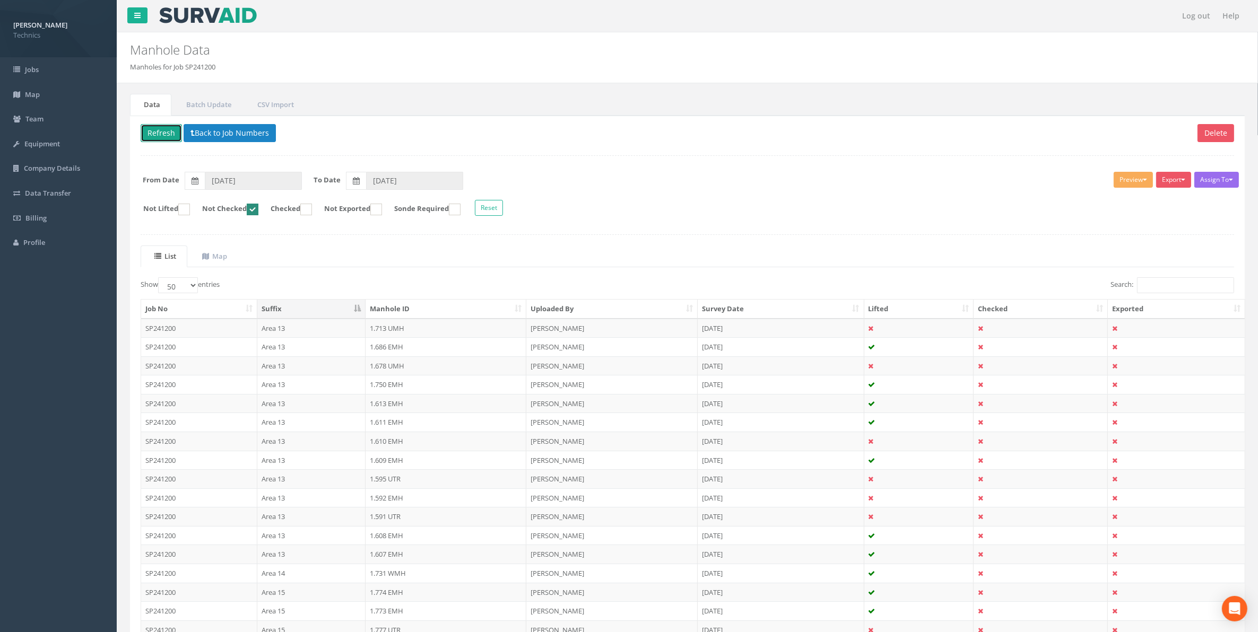
click at [164, 137] on button "Refresh" at bounding box center [161, 133] width 41 height 18
click at [382, 368] on td "1.613 EMH" at bounding box center [445, 365] width 161 height 19
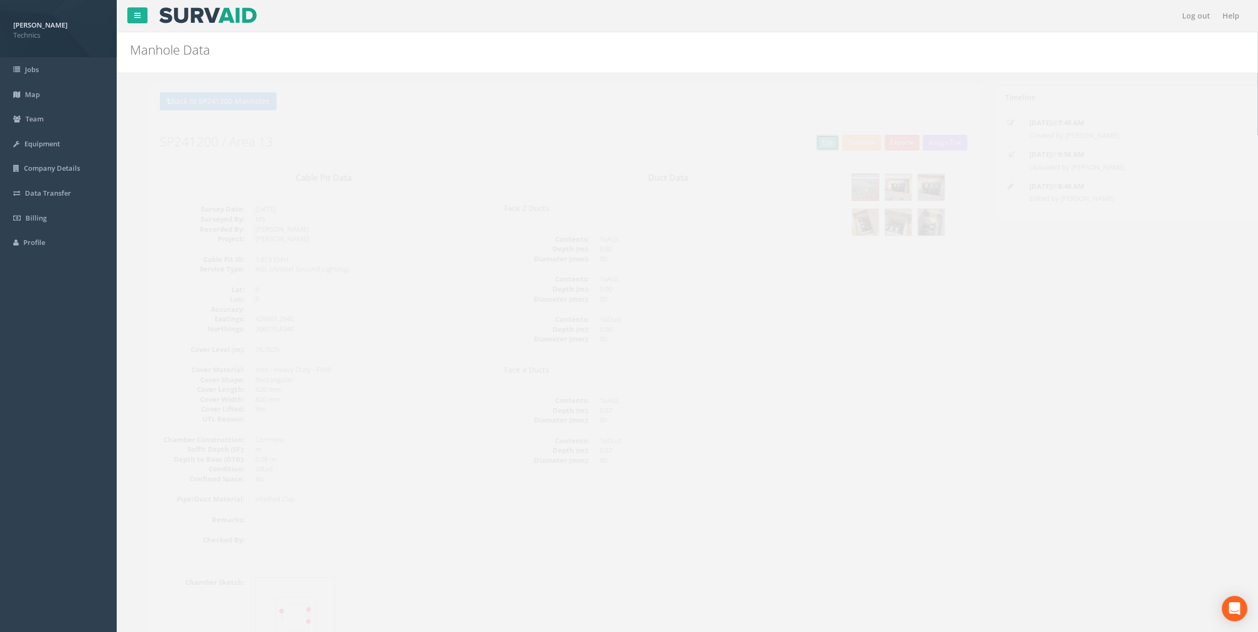
click at [801, 141] on link "Edit" at bounding box center [808, 143] width 23 height 16
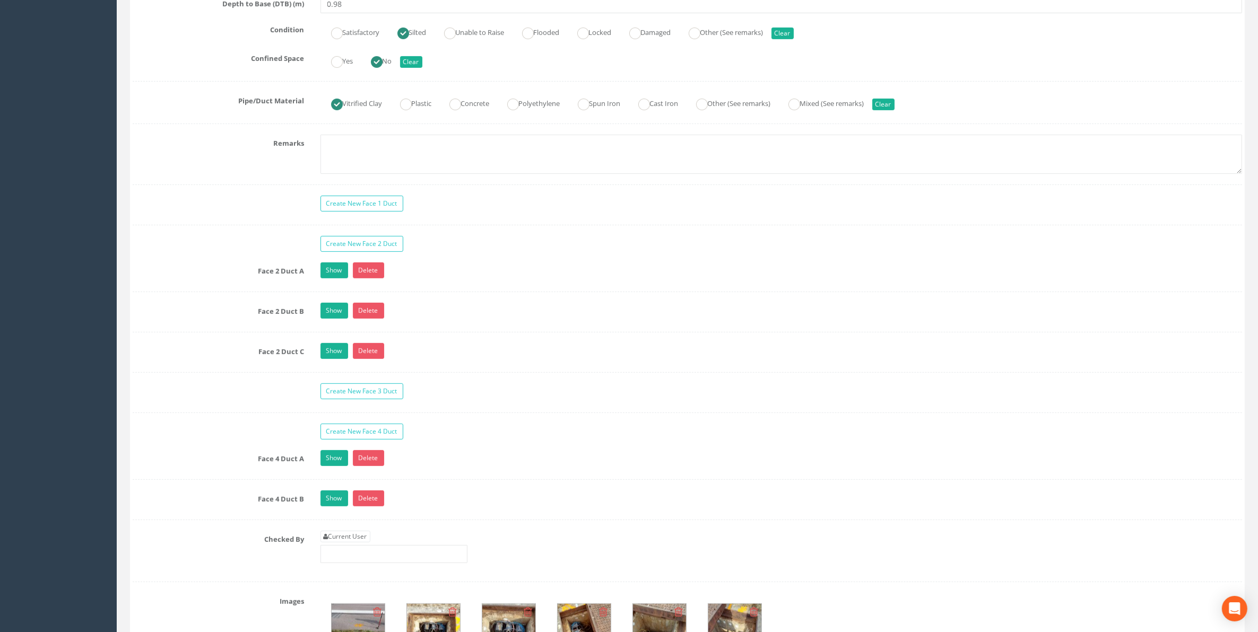
scroll to position [796, 0]
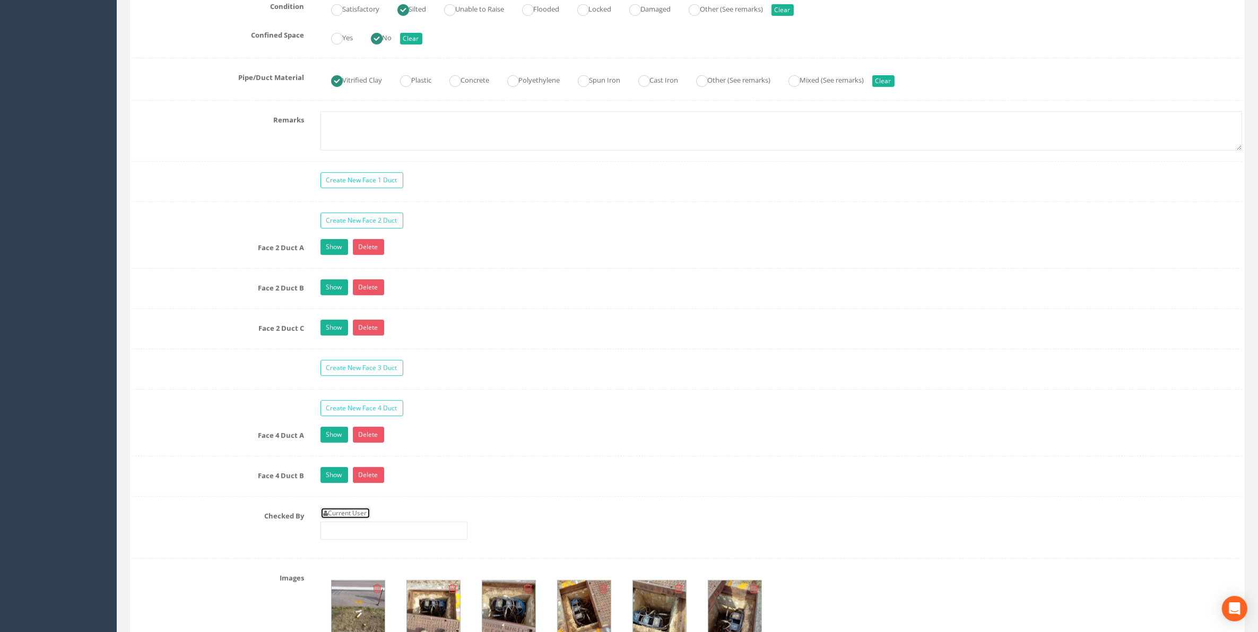
click at [353, 519] on link "Current User" at bounding box center [345, 514] width 50 height 12
type input "[PERSON_NAME]"
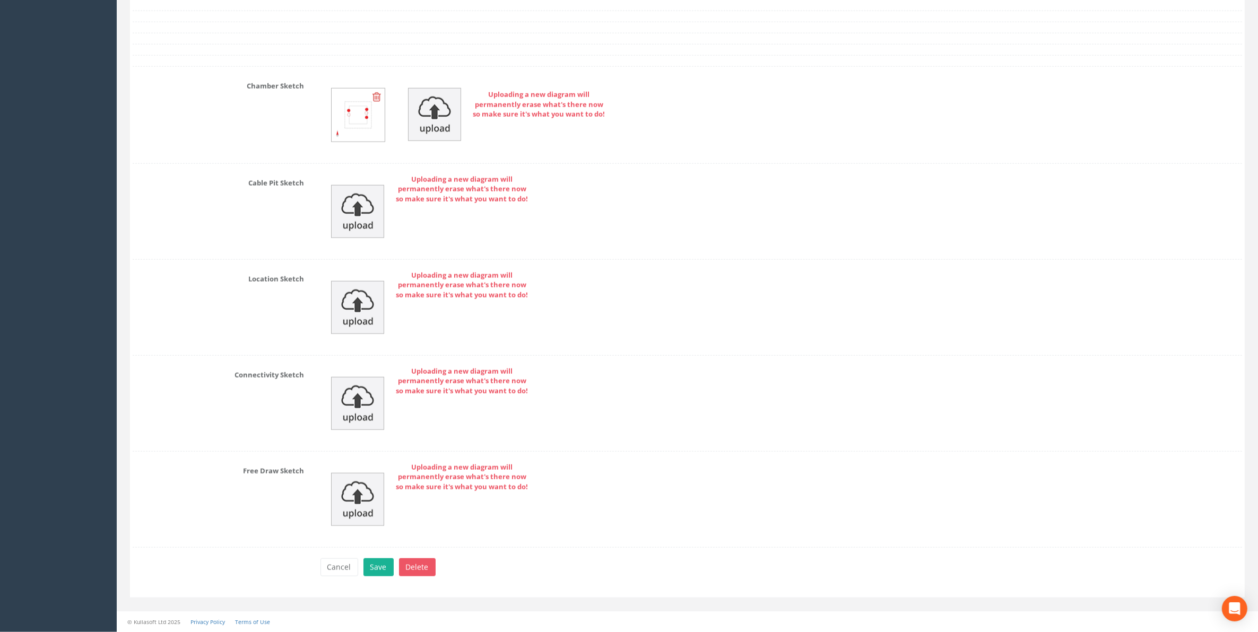
scroll to position [1585, 0]
click at [378, 571] on button "Save" at bounding box center [378, 568] width 30 height 18
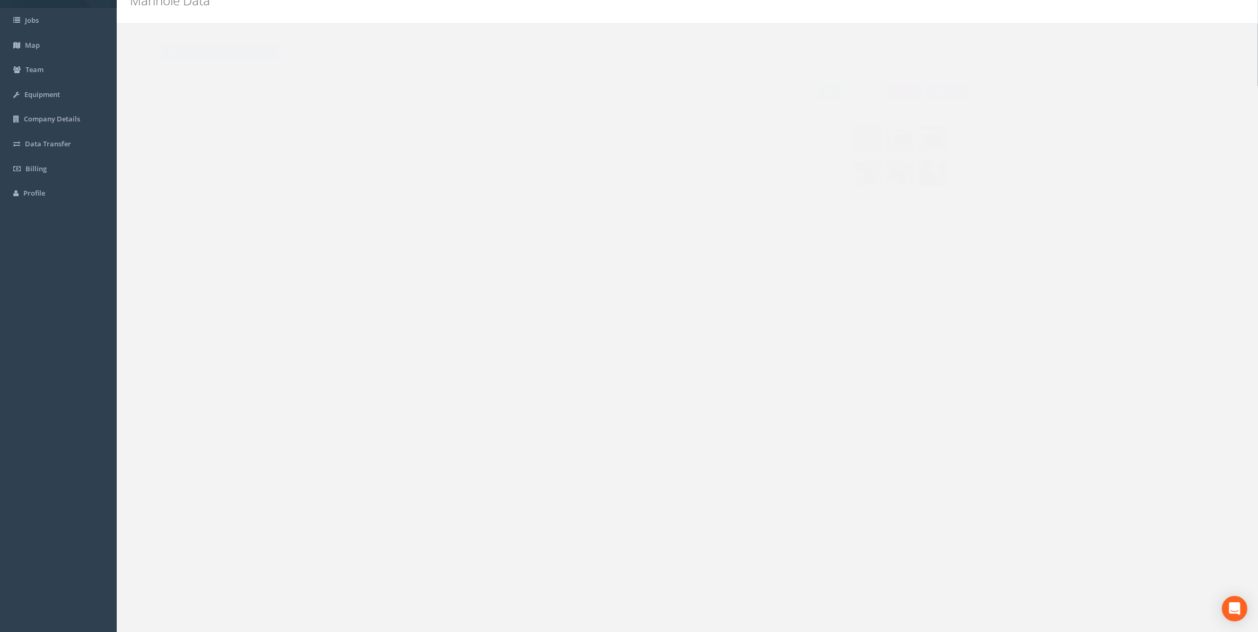
scroll to position [0, 0]
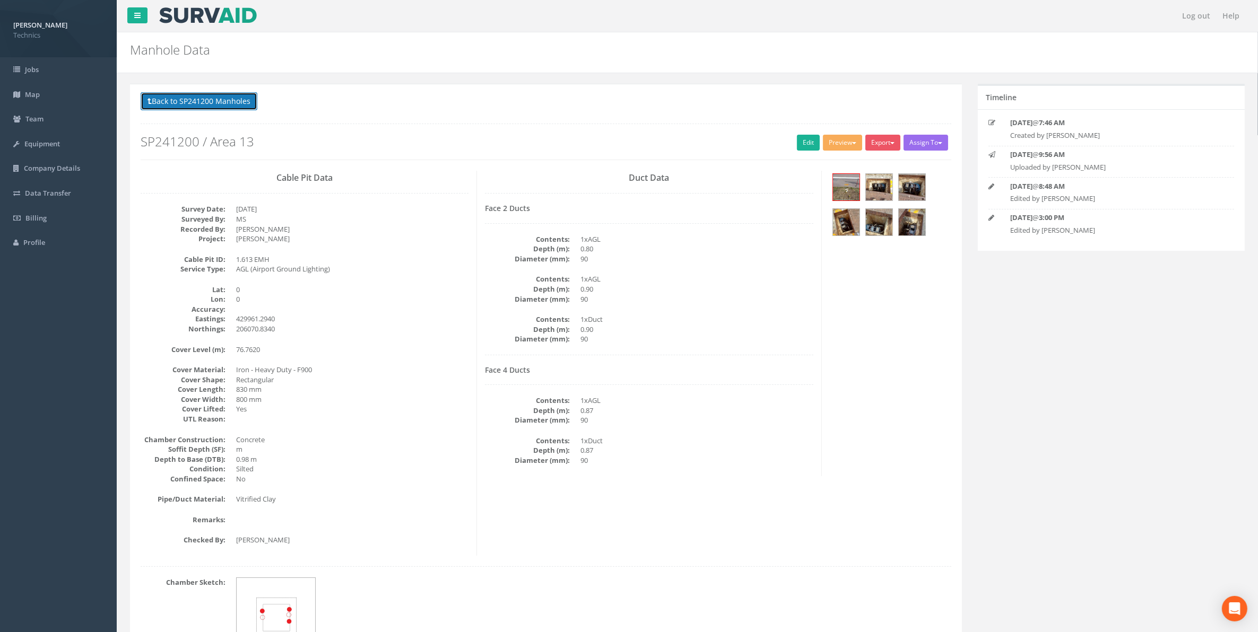
click at [188, 103] on button "Back to SP241200 Manholes" at bounding box center [199, 101] width 117 height 18
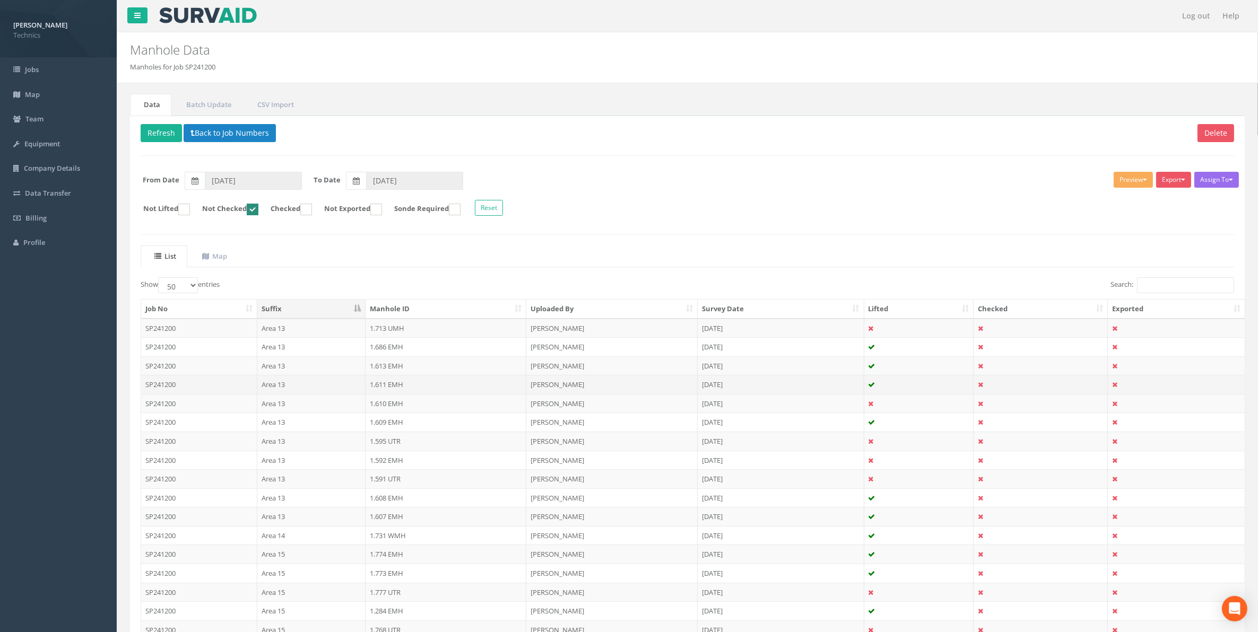
click at [384, 388] on td "1.611 EMH" at bounding box center [445, 384] width 161 height 19
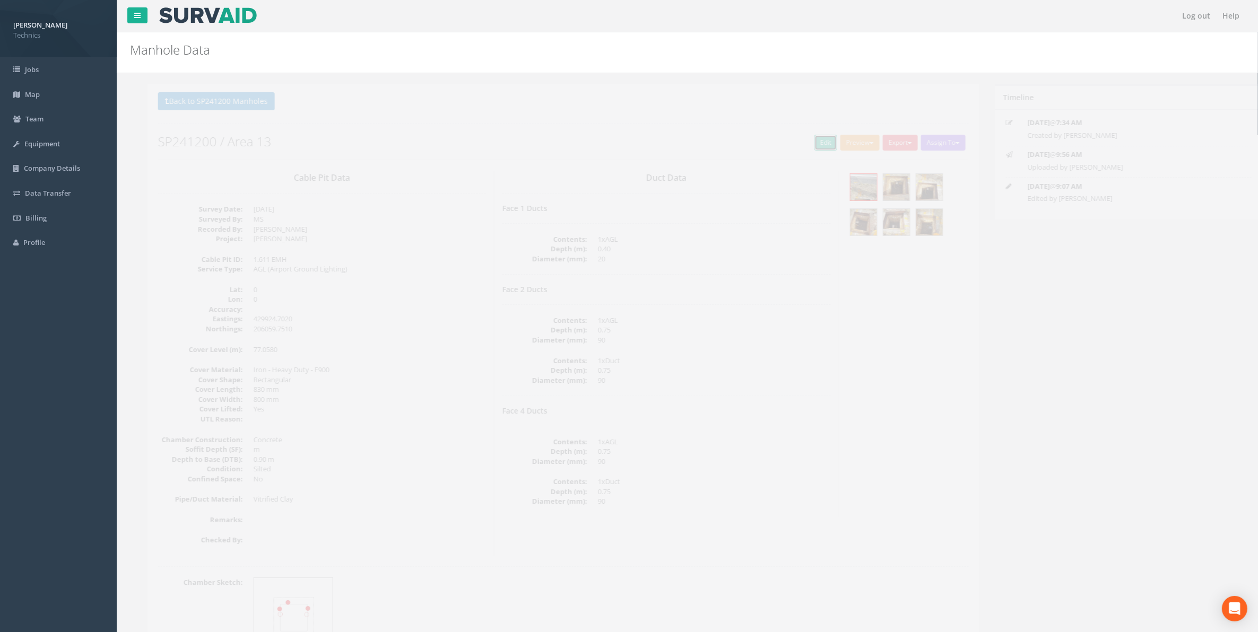
click at [797, 146] on link "Edit" at bounding box center [808, 143] width 23 height 16
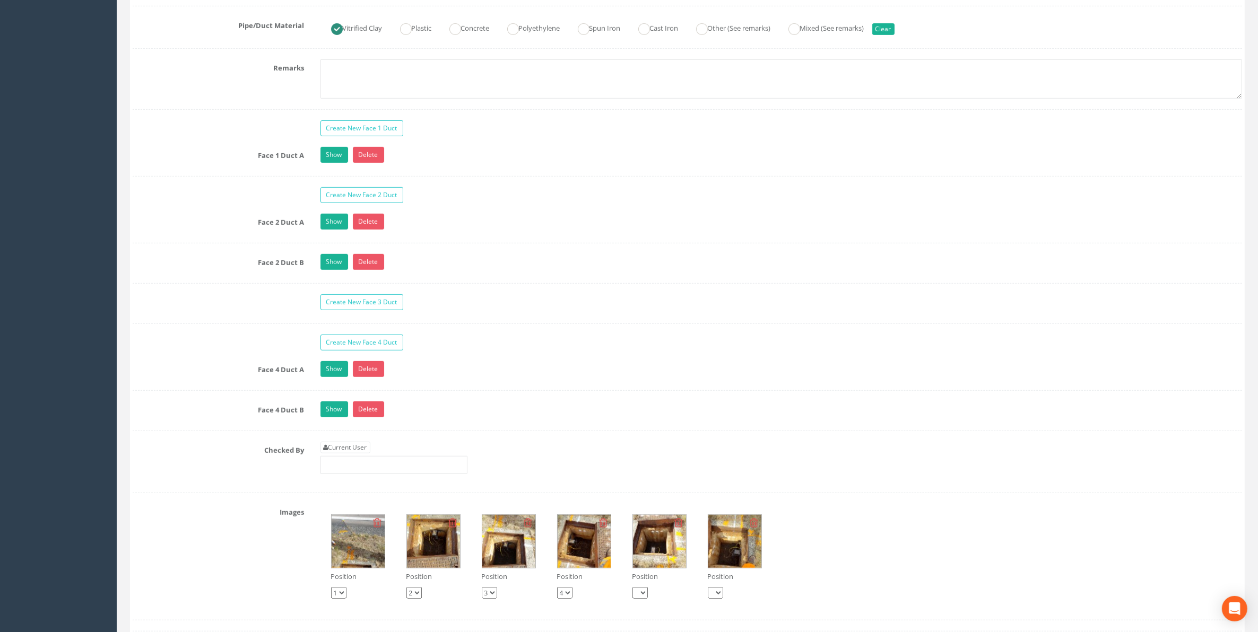
scroll to position [862, 0]
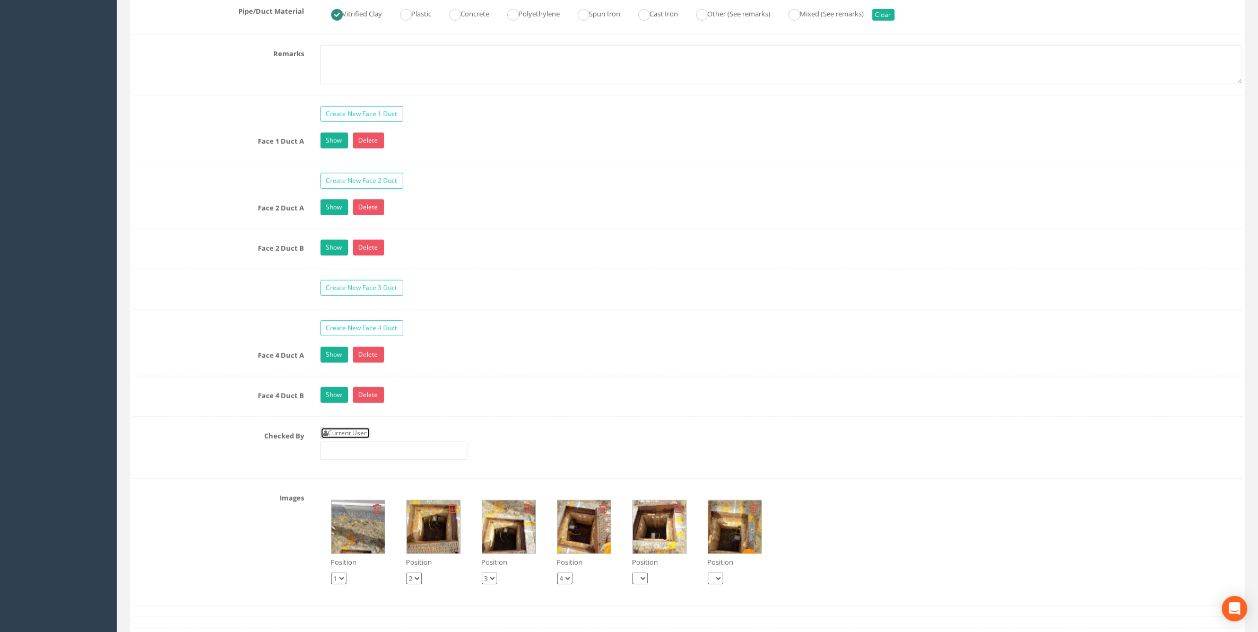
click at [351, 439] on link "Current User" at bounding box center [345, 434] width 50 height 12
type input "[PERSON_NAME]"
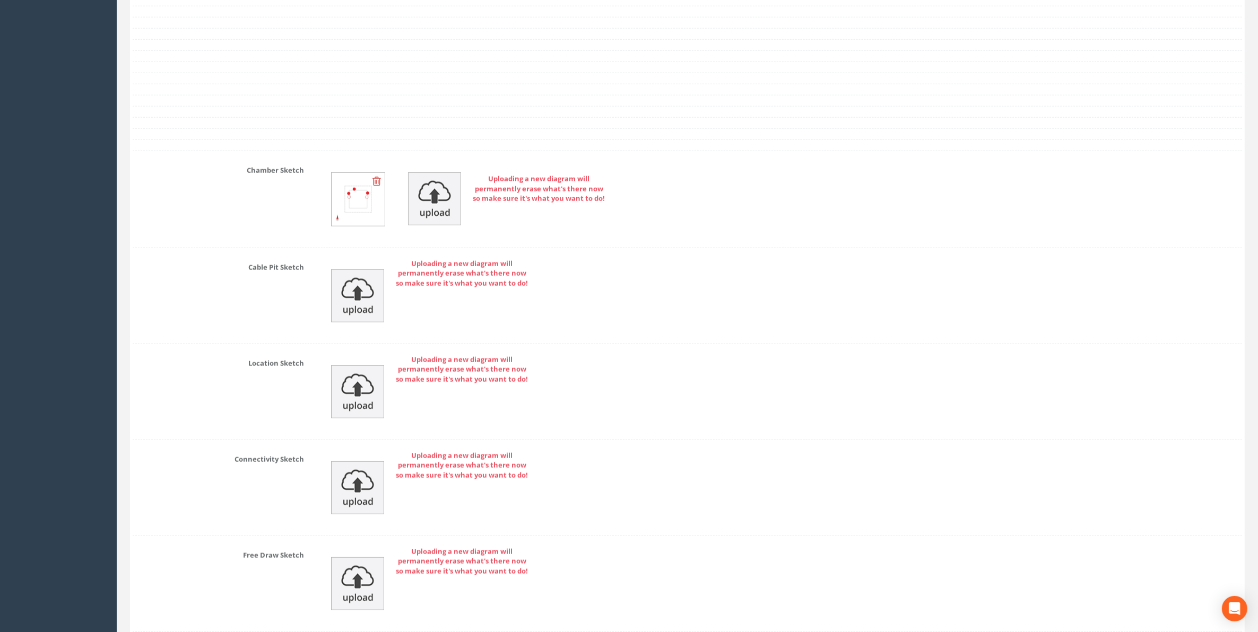
scroll to position [1571, 0]
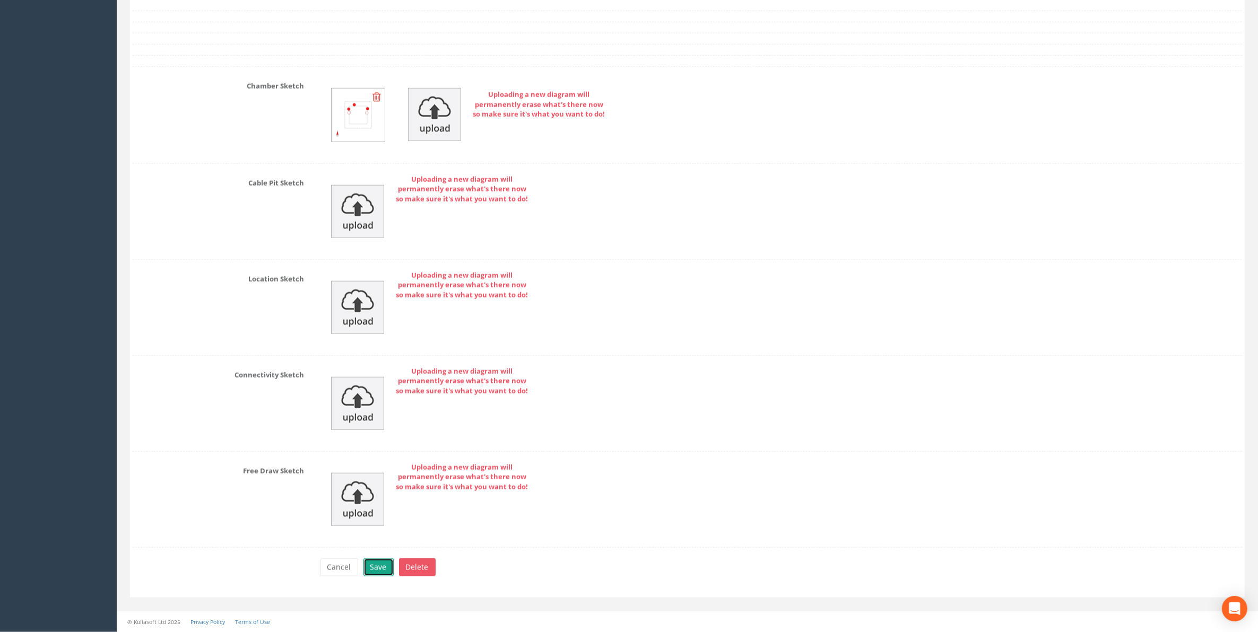
click at [377, 572] on button "Save" at bounding box center [378, 568] width 30 height 18
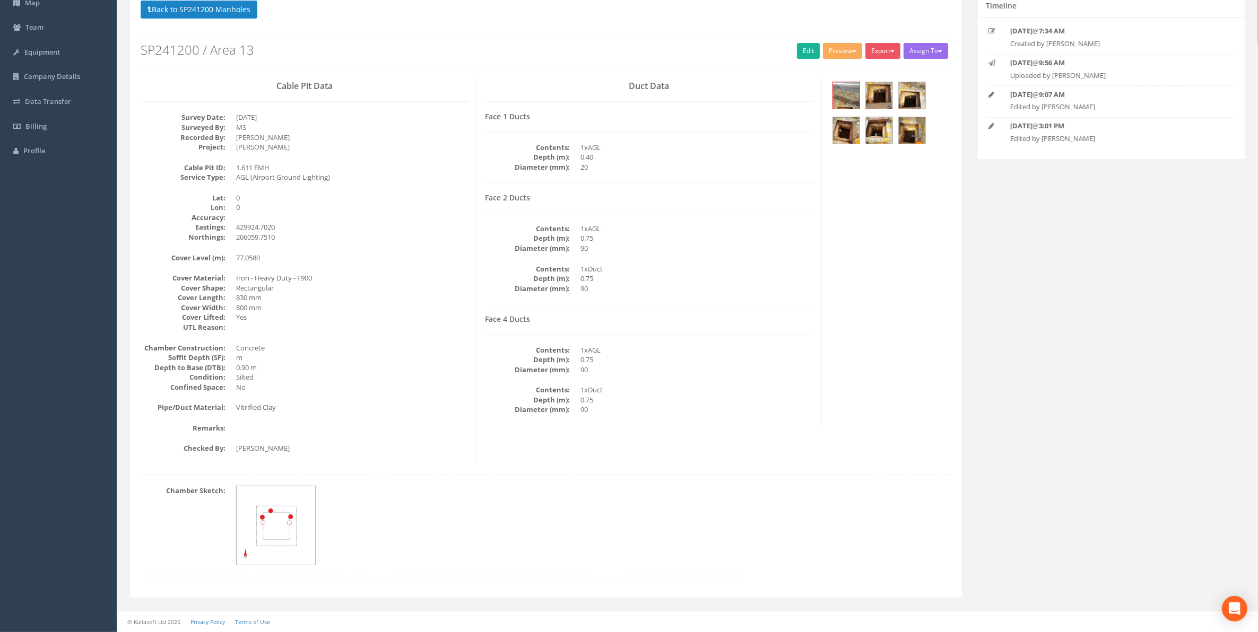
scroll to position [93, 0]
click at [199, 10] on button "Back to SP241200 Manholes" at bounding box center [199, 10] width 117 height 18
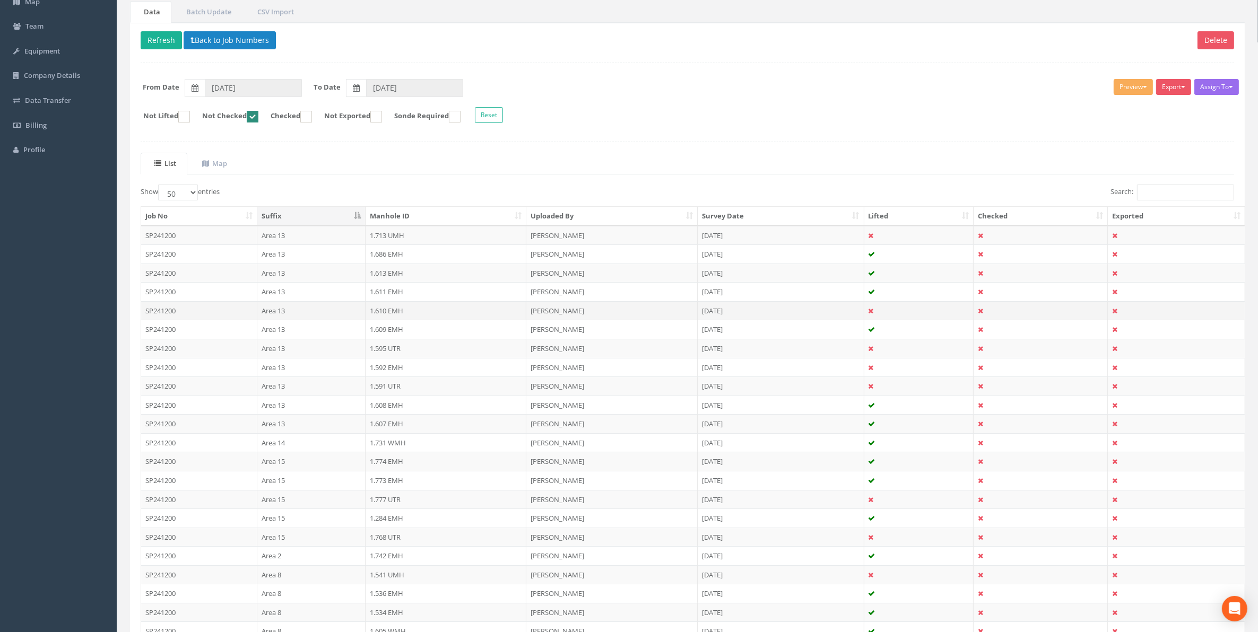
click at [380, 316] on td "1.610 EMH" at bounding box center [445, 310] width 161 height 19
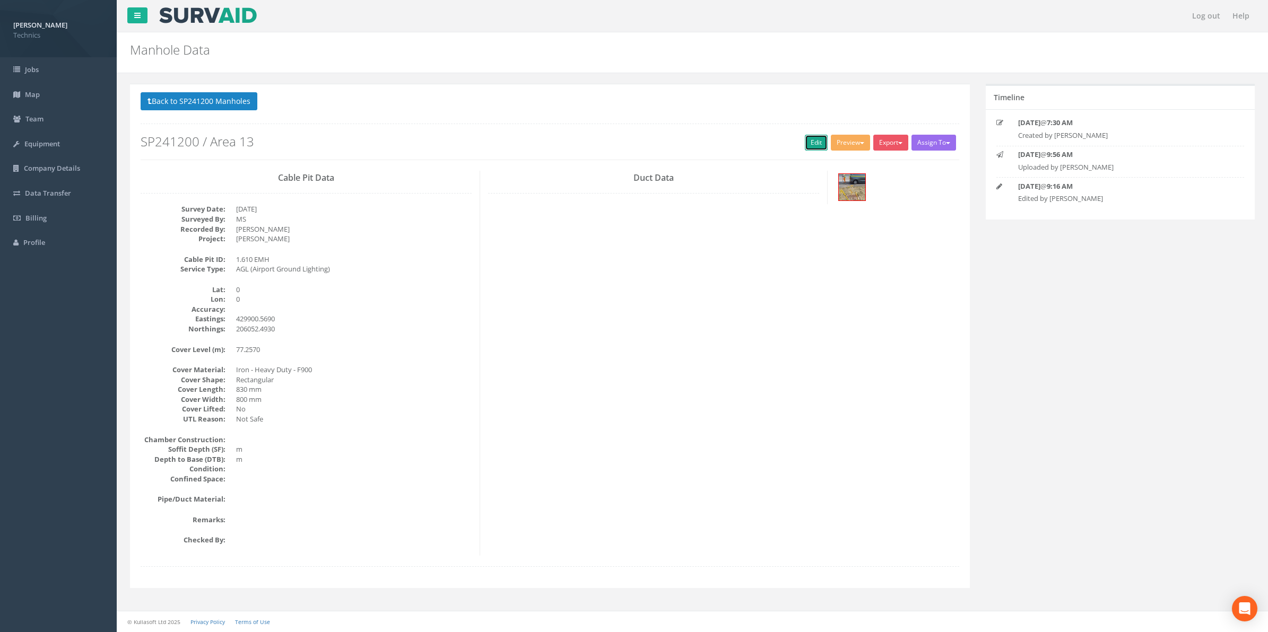
click at [805, 141] on link "Edit" at bounding box center [816, 143] width 23 height 16
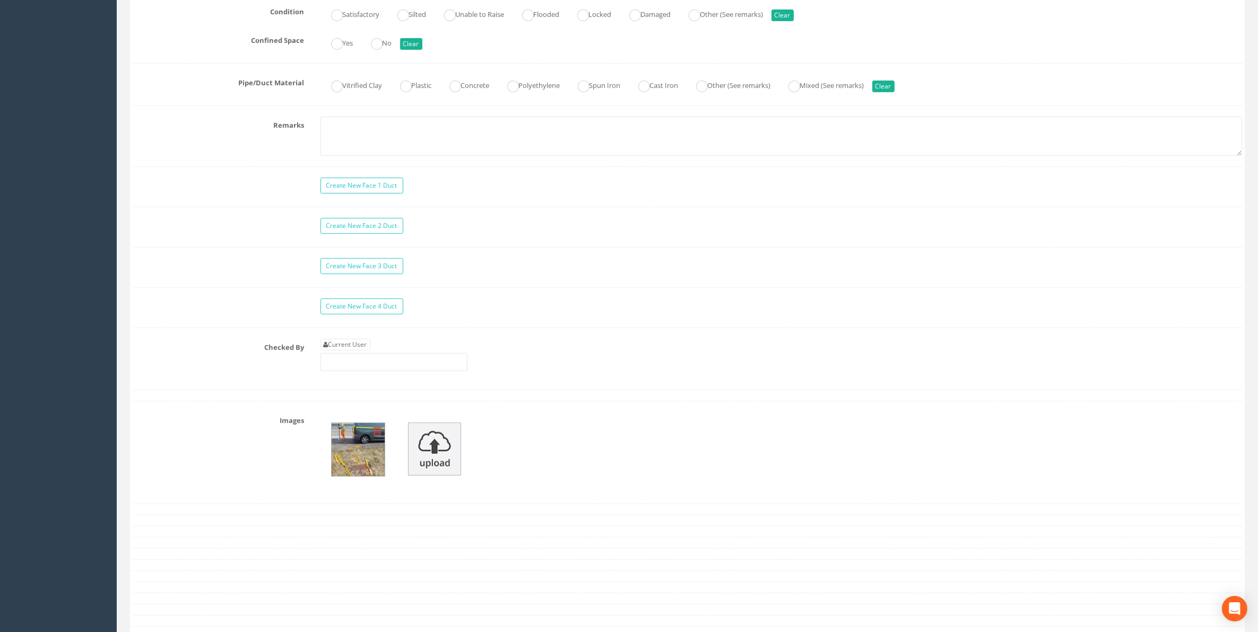
scroll to position [796, 0]
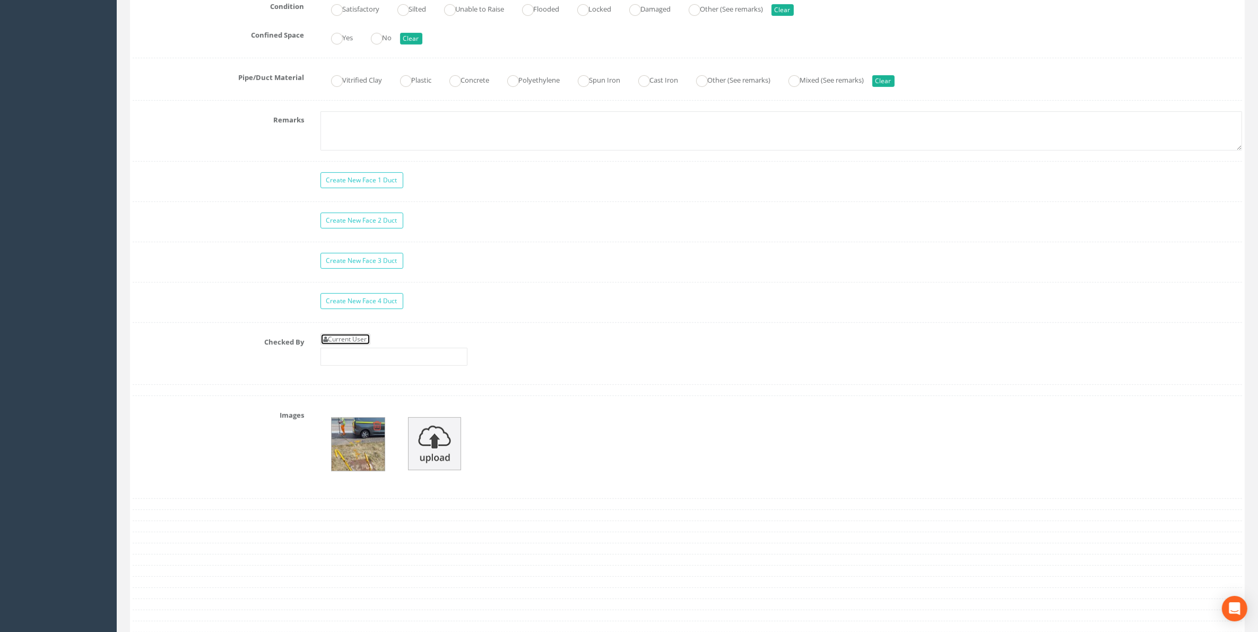
click at [354, 345] on link "Current User" at bounding box center [345, 340] width 50 height 12
type input "[PERSON_NAME]"
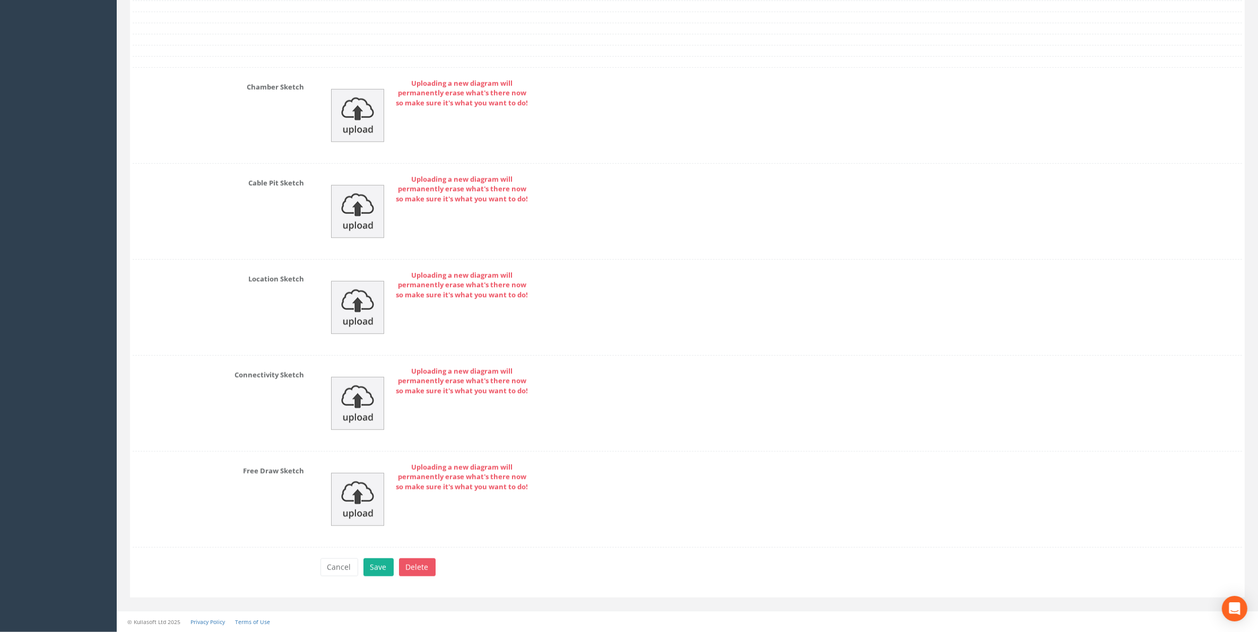
scroll to position [1396, 0]
click at [377, 569] on button "Save" at bounding box center [378, 568] width 30 height 18
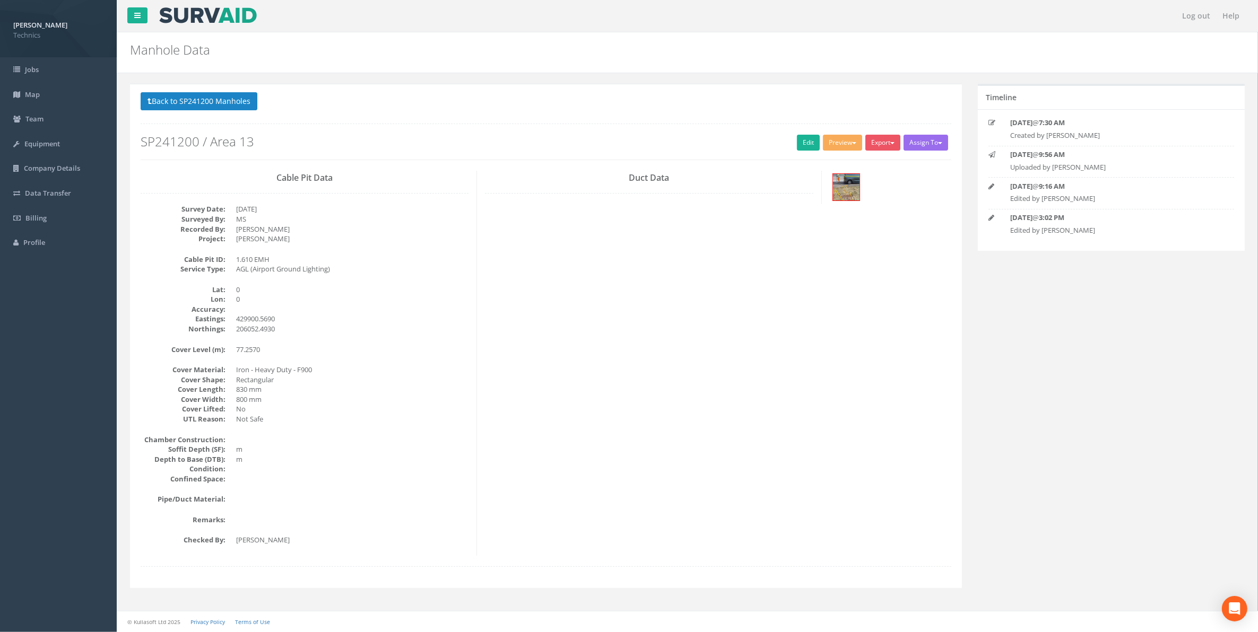
scroll to position [0, 0]
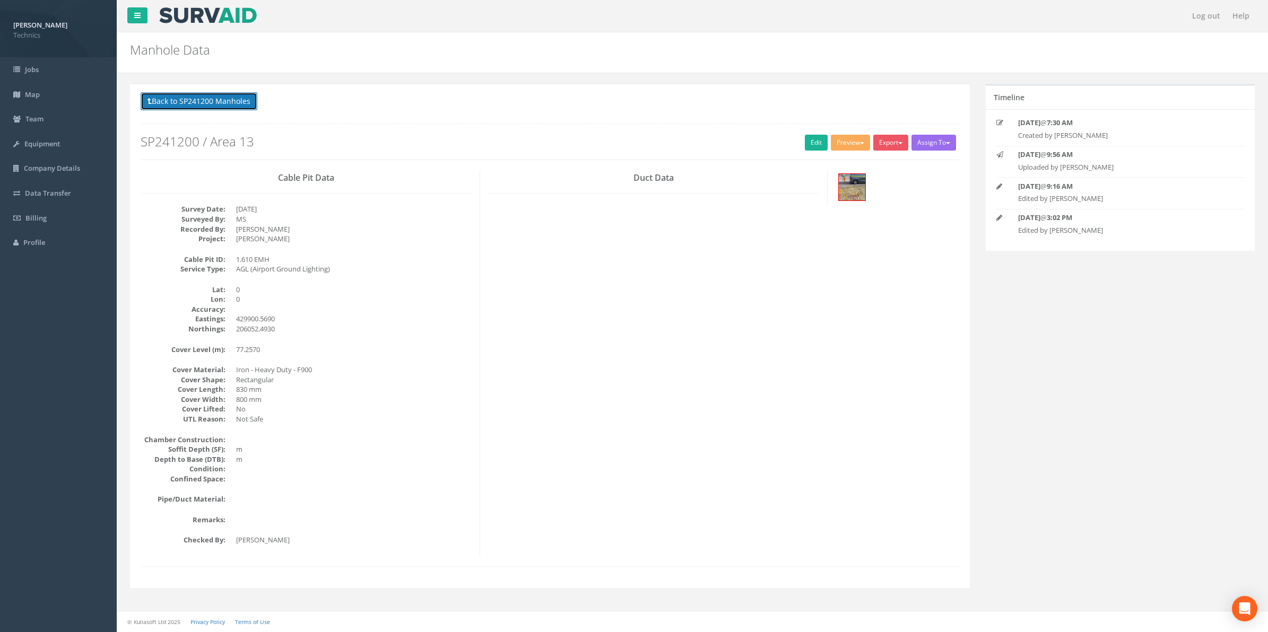
click at [213, 108] on button "Back to SP241200 Manholes" at bounding box center [199, 101] width 117 height 18
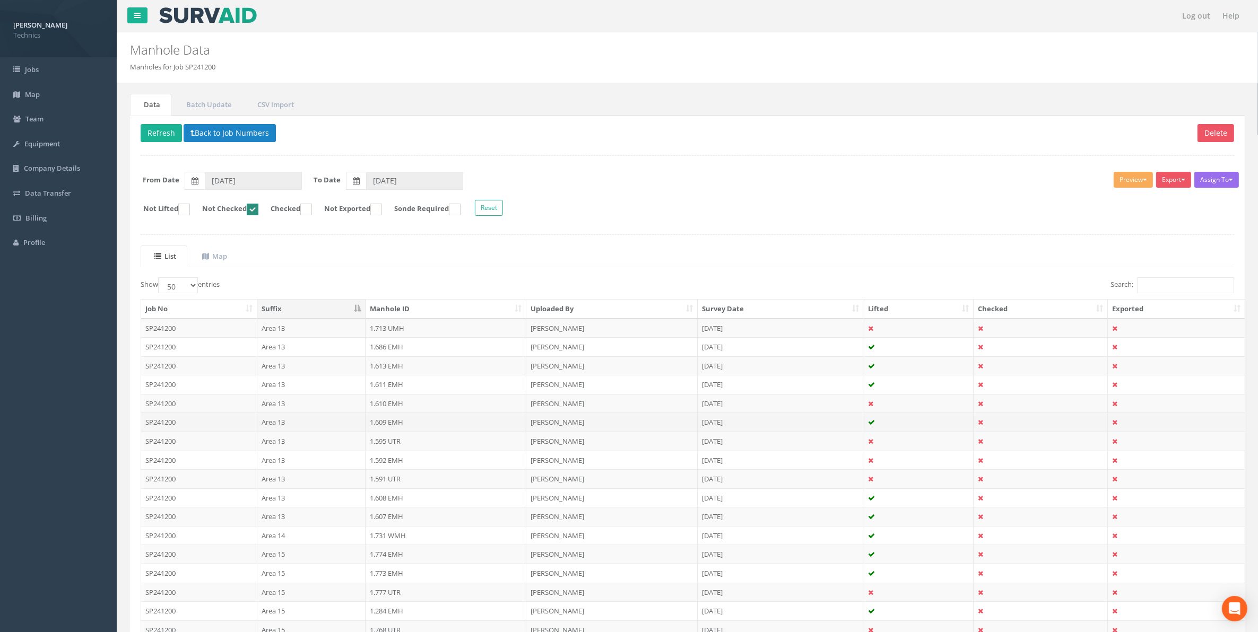
click at [394, 428] on td "1.609 EMH" at bounding box center [445, 422] width 161 height 19
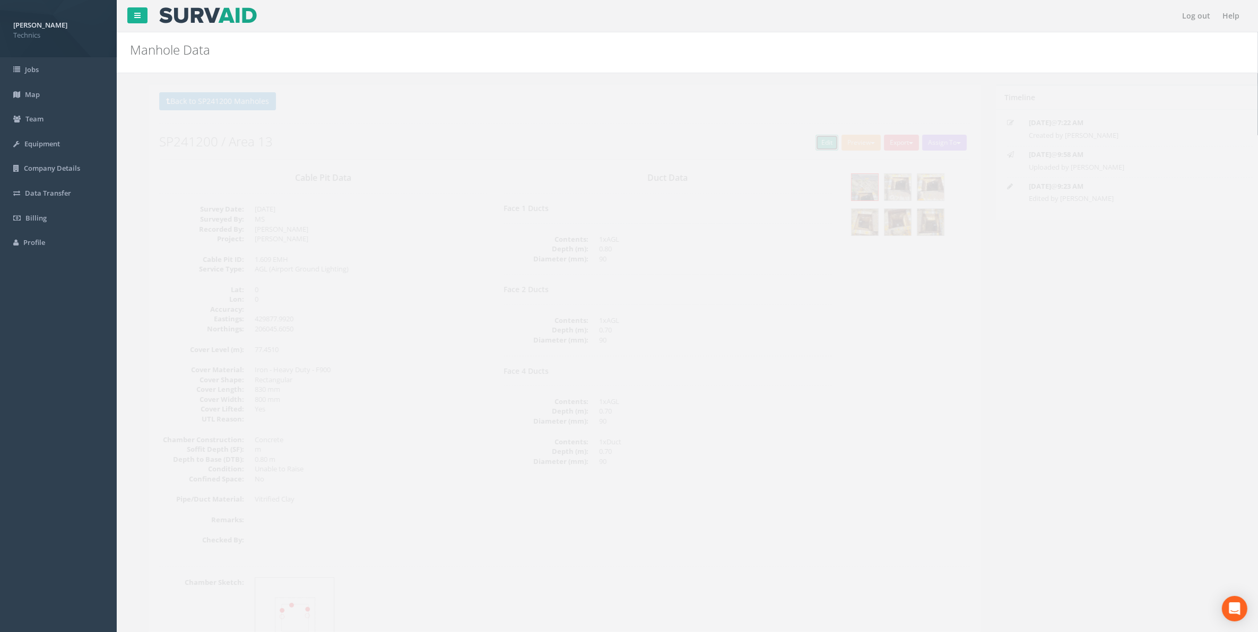
click at [799, 144] on link "Edit" at bounding box center [808, 143] width 23 height 16
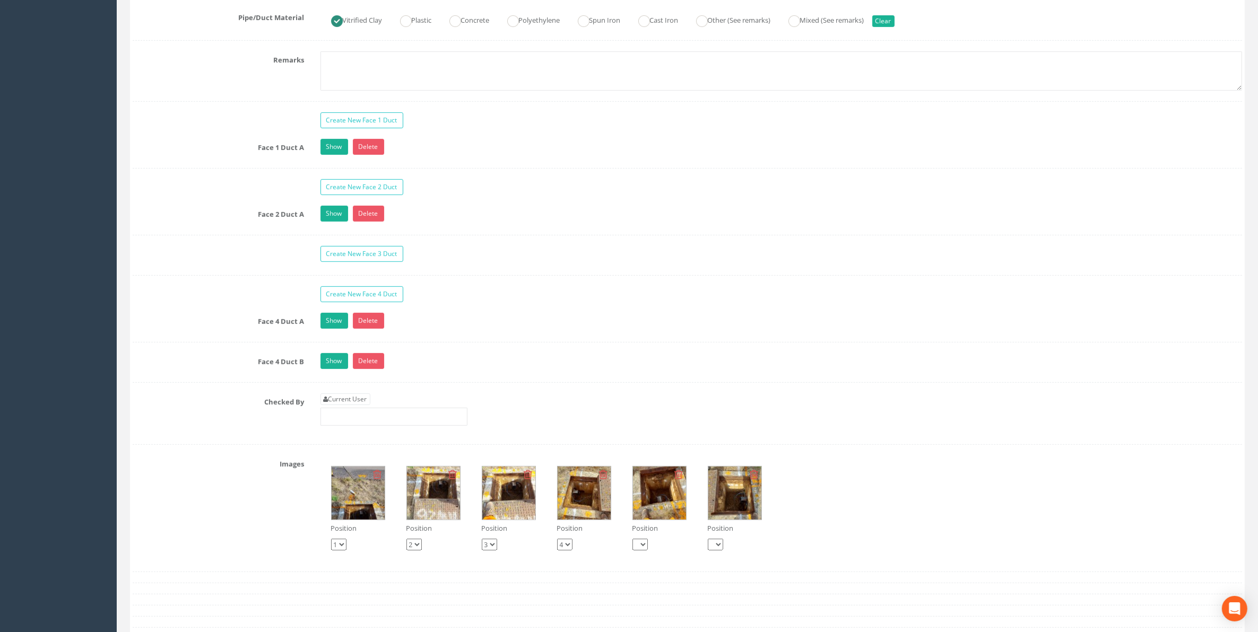
scroll to position [862, 0]
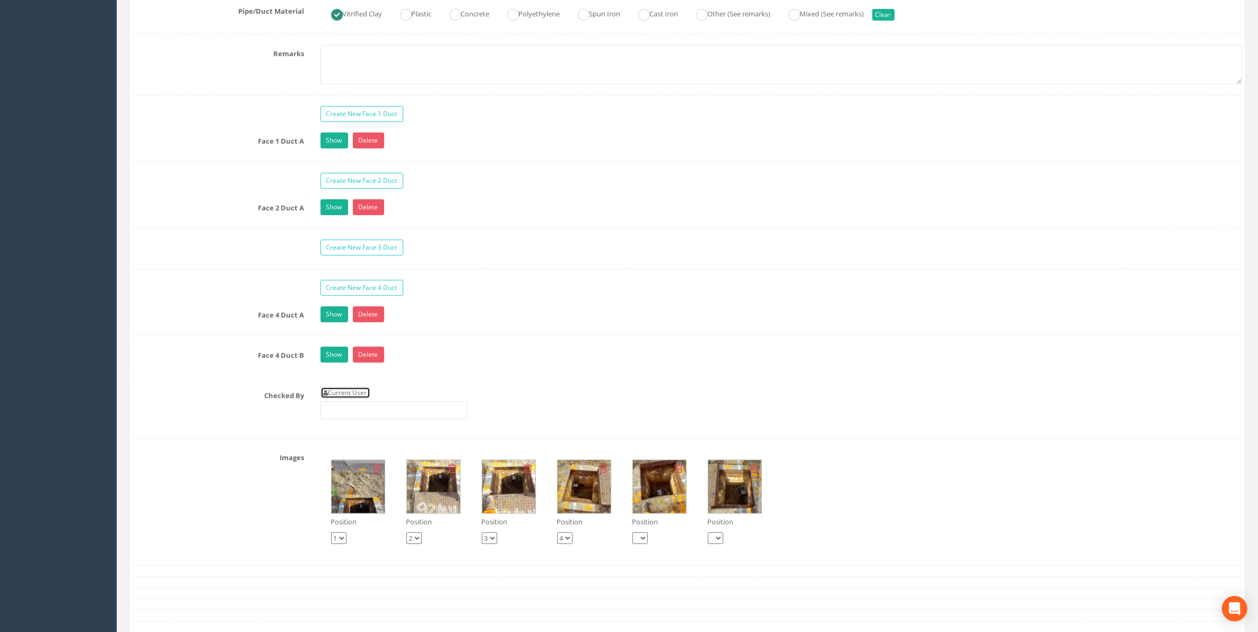
click at [349, 399] on link "Current User" at bounding box center [345, 393] width 50 height 12
type input "[PERSON_NAME]"
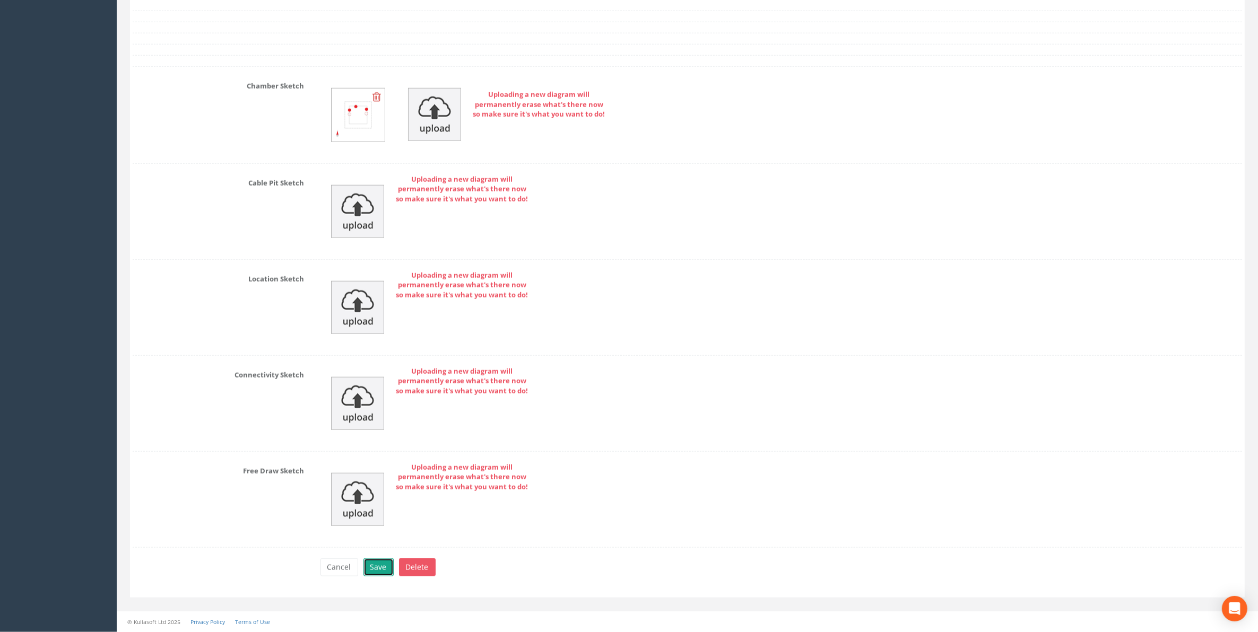
click at [374, 569] on button "Save" at bounding box center [378, 568] width 30 height 18
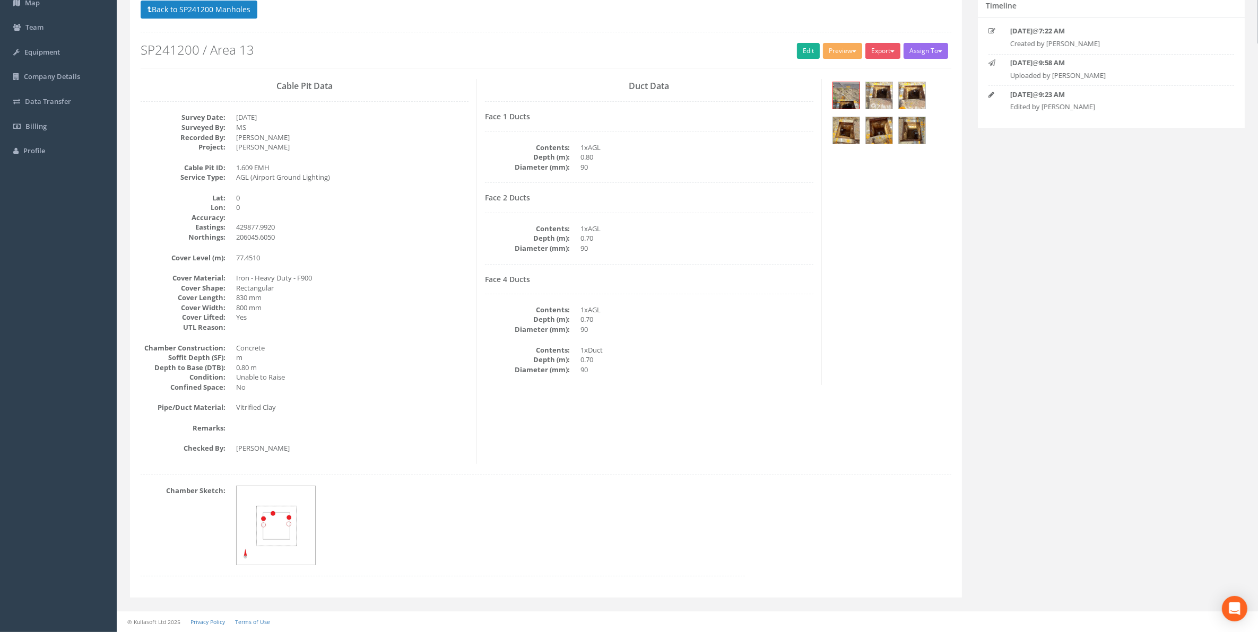
scroll to position [93, 0]
click at [219, 11] on button "Back to SP241200 Manholes" at bounding box center [199, 10] width 117 height 18
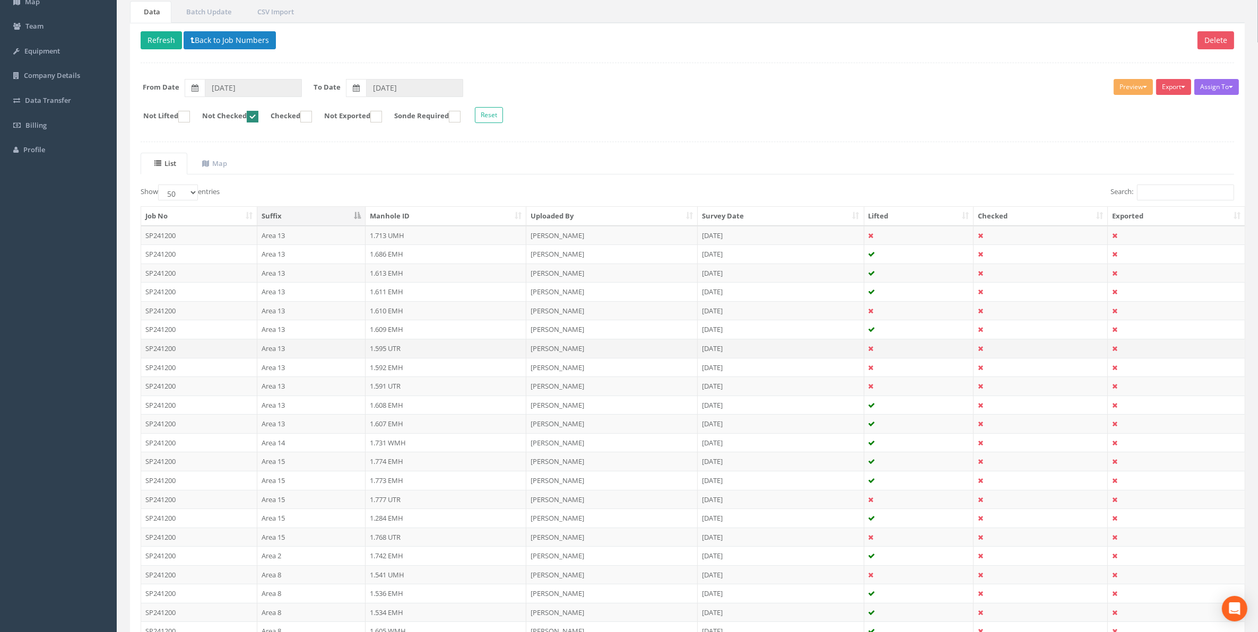
click at [386, 353] on td "1.595 UTR" at bounding box center [445, 348] width 161 height 19
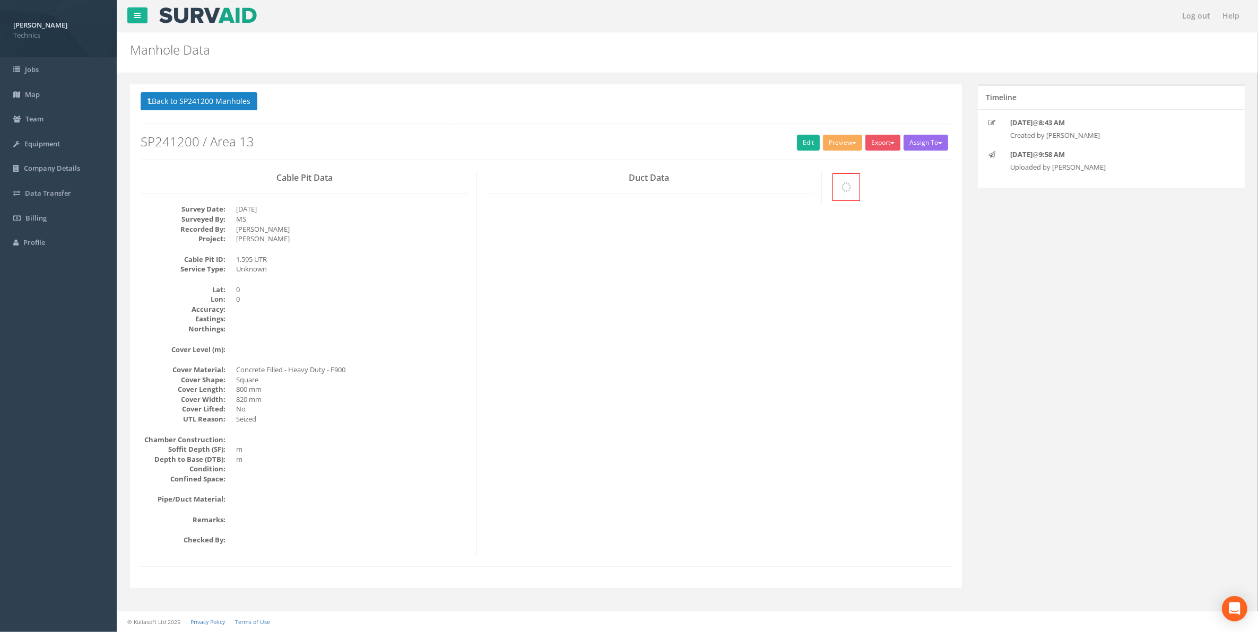
scroll to position [0, 0]
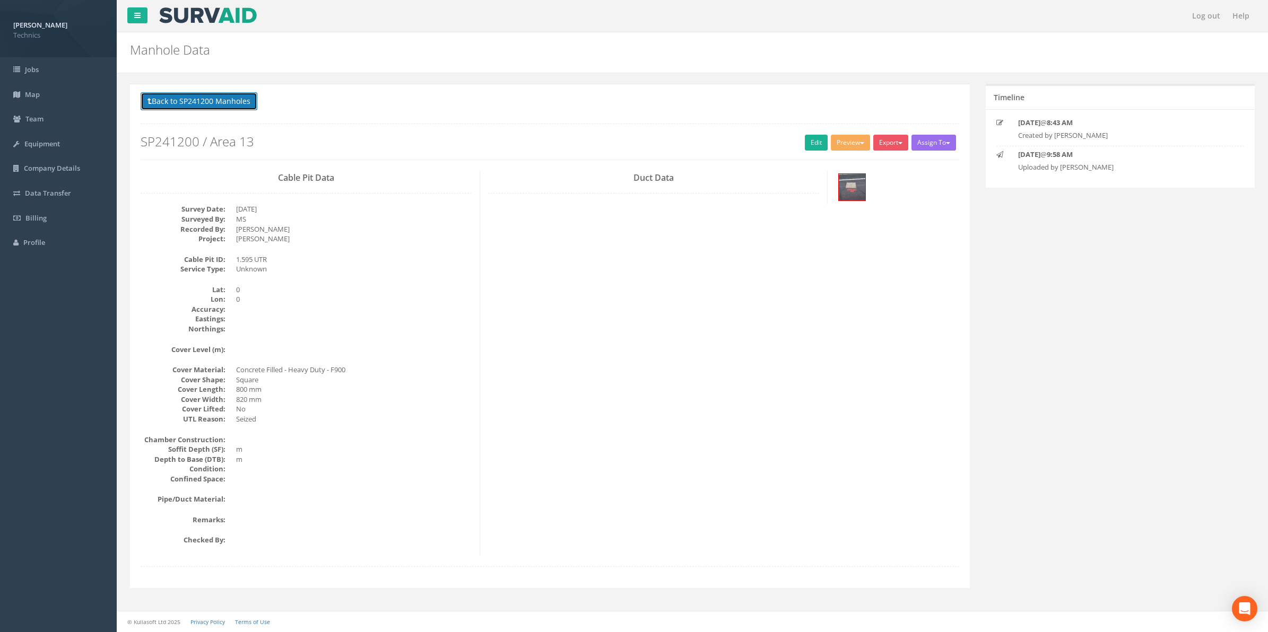
click at [205, 102] on button "Back to SP241200 Manholes" at bounding box center [199, 101] width 117 height 18
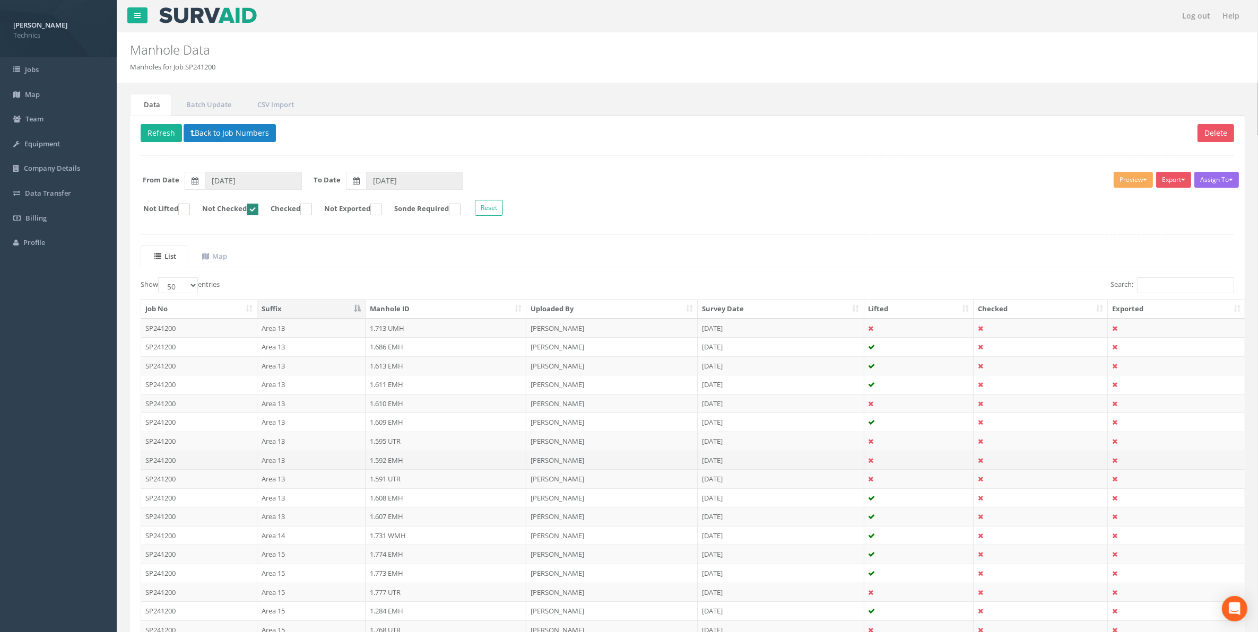
click at [382, 465] on td "1.592 EMH" at bounding box center [445, 460] width 161 height 19
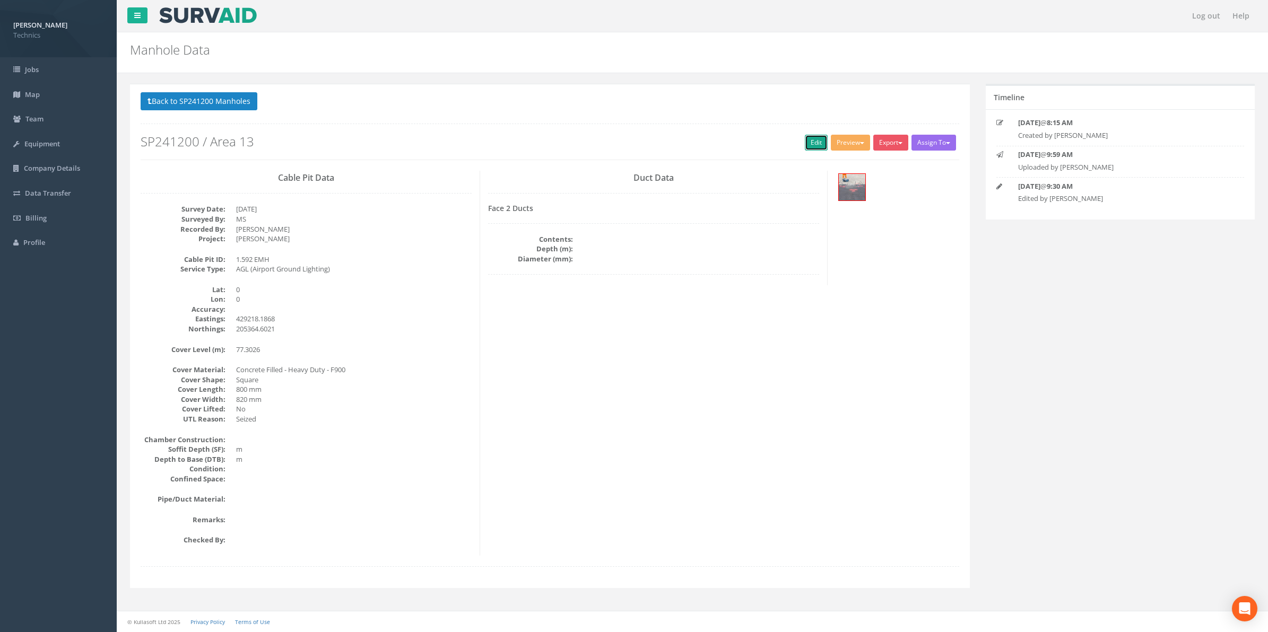
click at [805, 146] on link "Edit" at bounding box center [816, 143] width 23 height 16
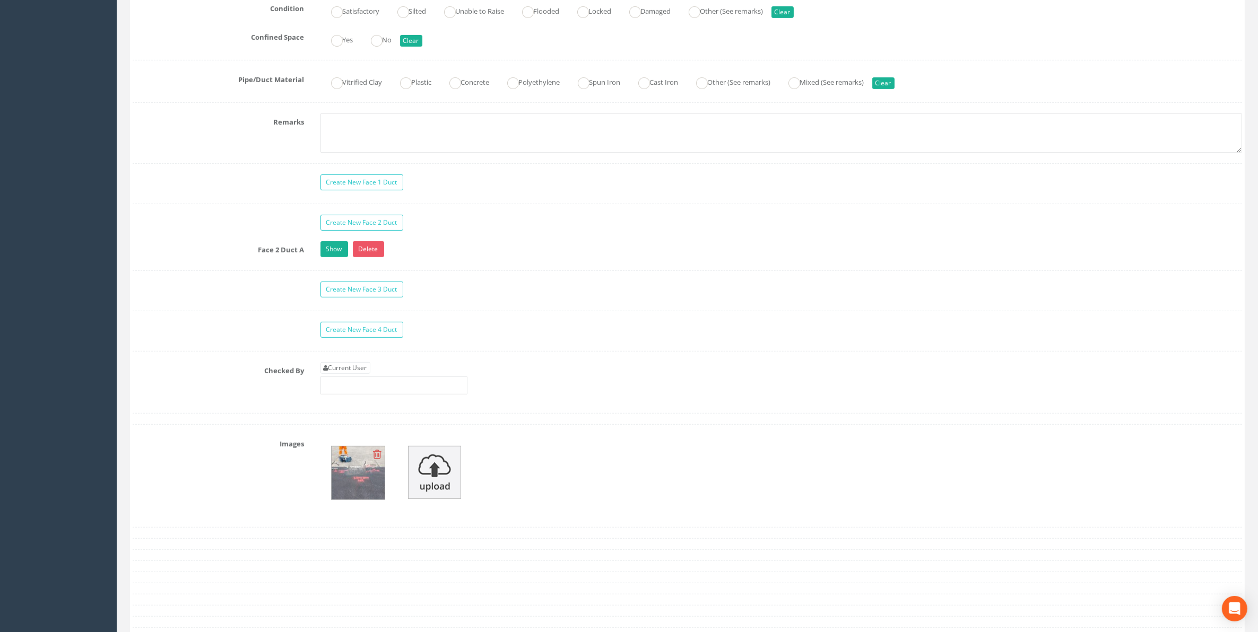
scroll to position [796, 0]
click at [341, 372] on link "Current User" at bounding box center [345, 366] width 50 height 12
type input "[PERSON_NAME]"
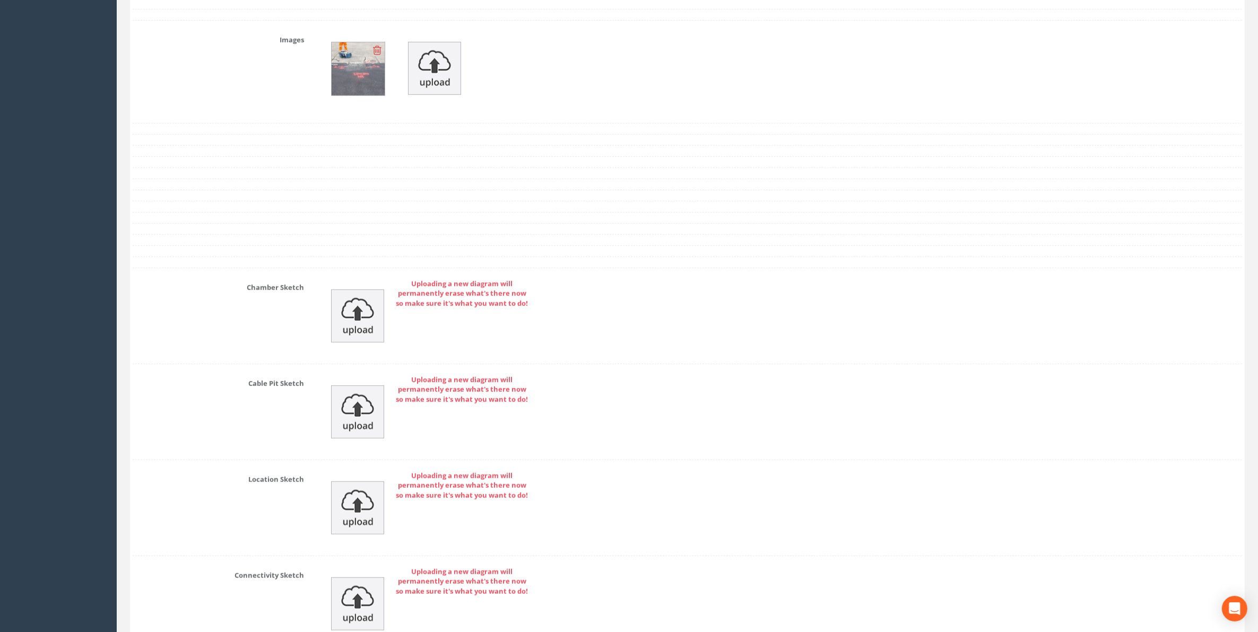
scroll to position [1423, 0]
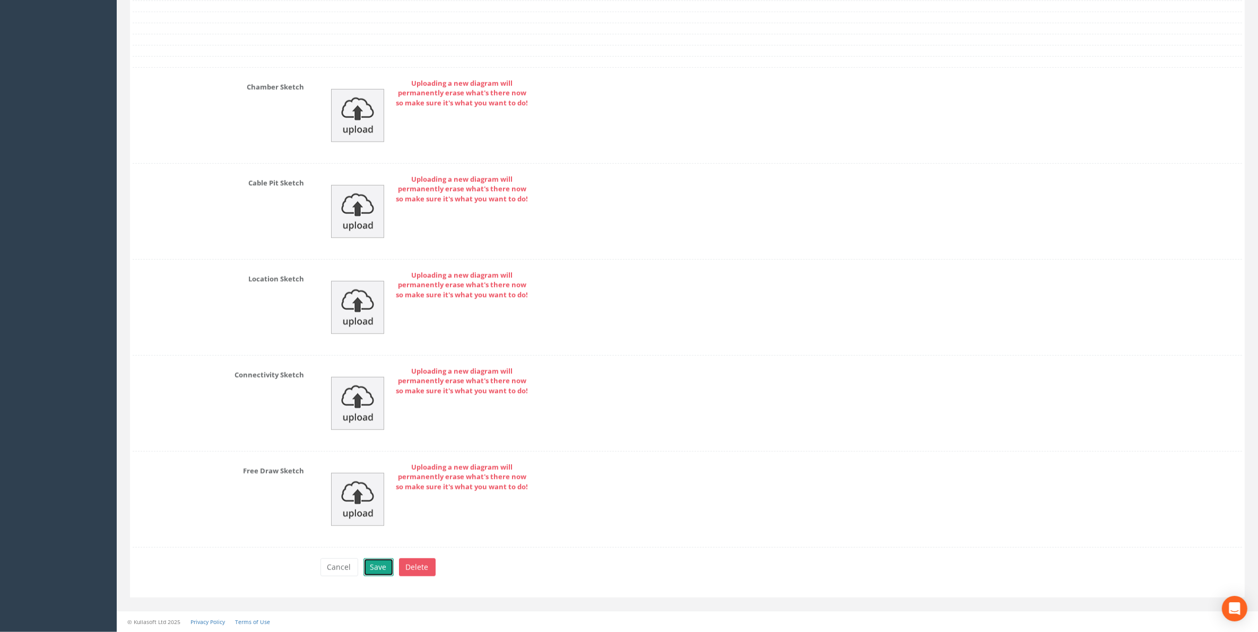
click at [377, 569] on button "Save" at bounding box center [378, 568] width 30 height 18
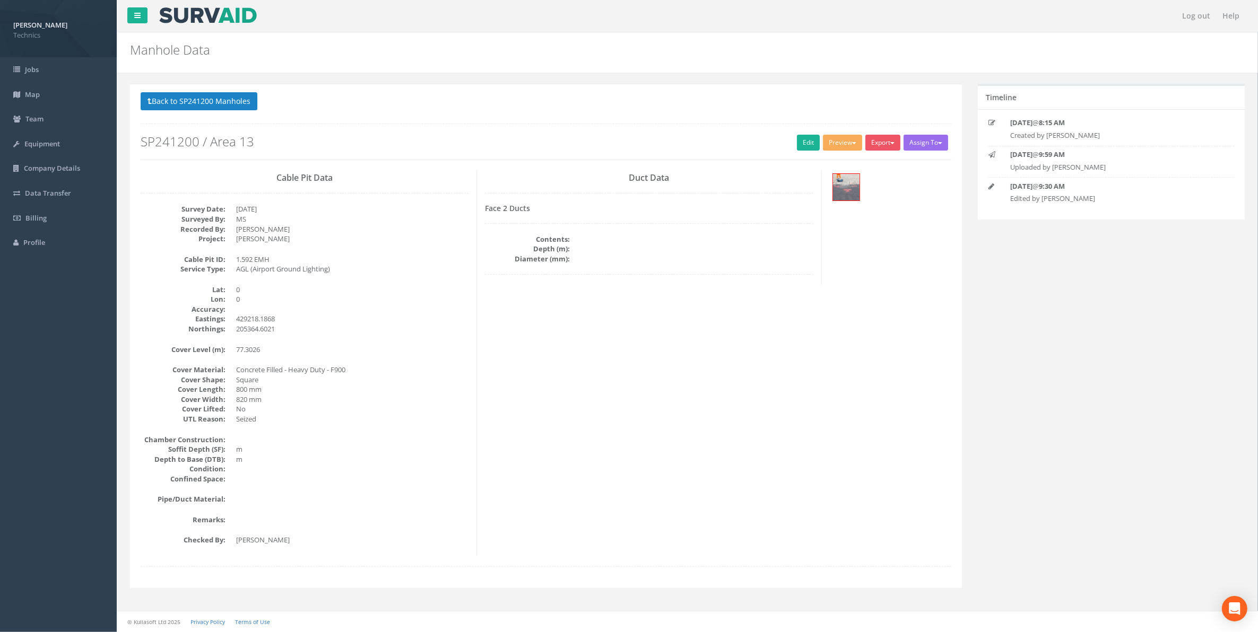
scroll to position [0, 0]
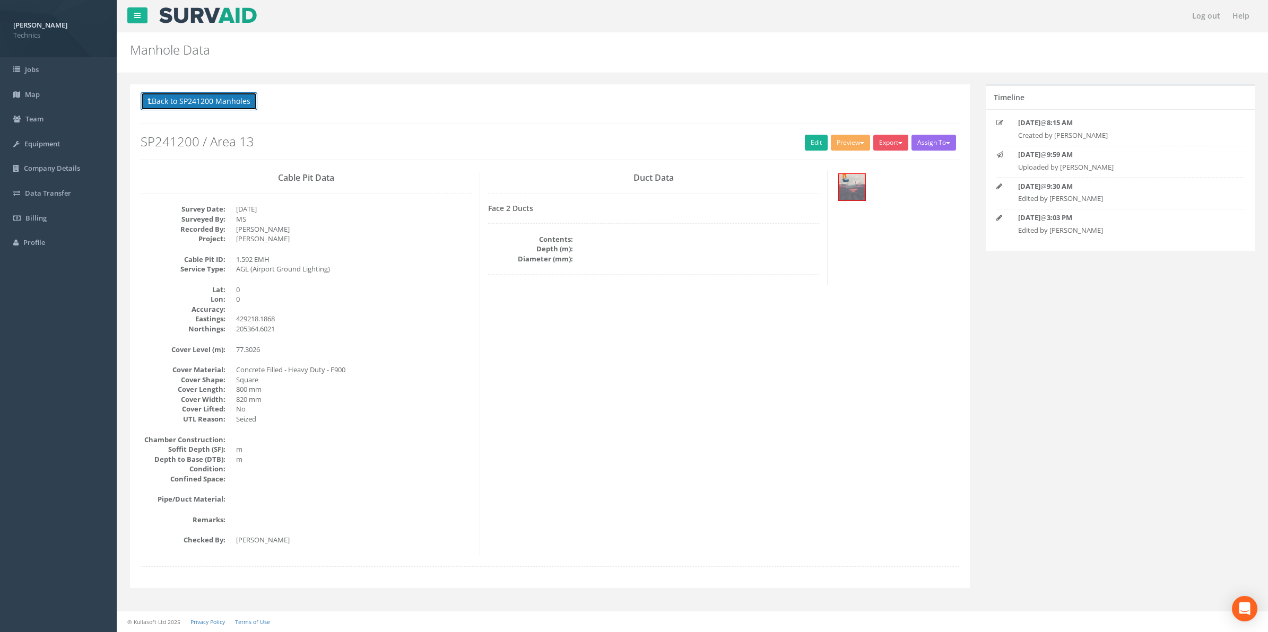
click at [214, 99] on button "Back to SP241200 Manholes" at bounding box center [199, 101] width 117 height 18
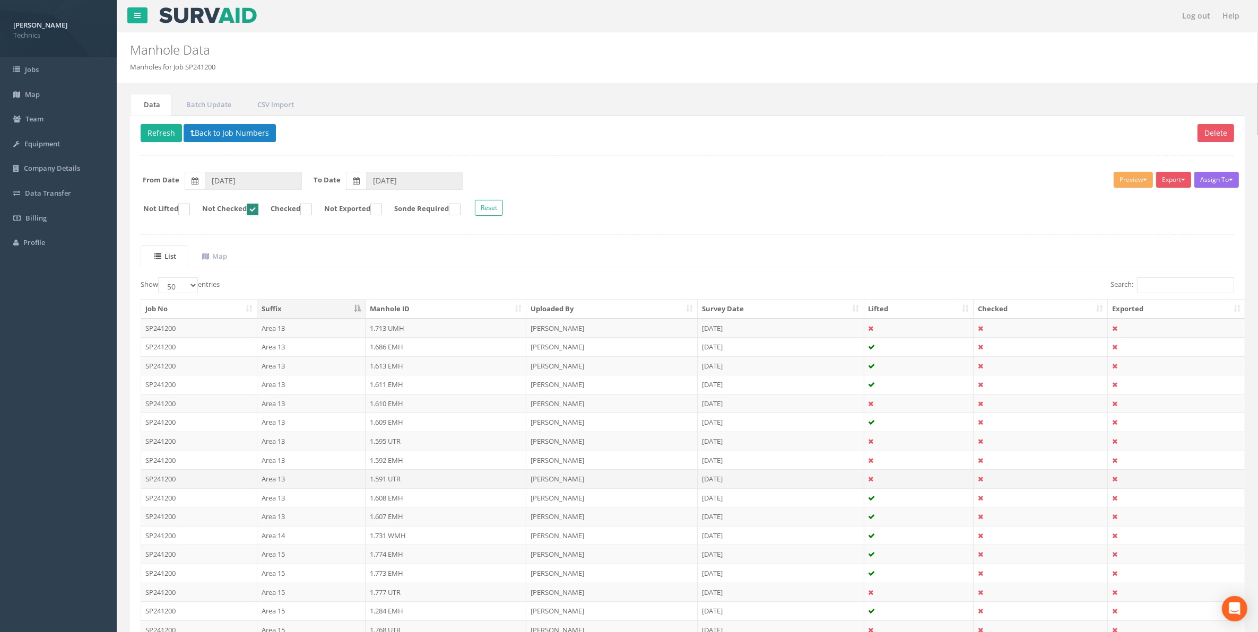
click at [378, 484] on td "1.591 UTR" at bounding box center [445, 478] width 161 height 19
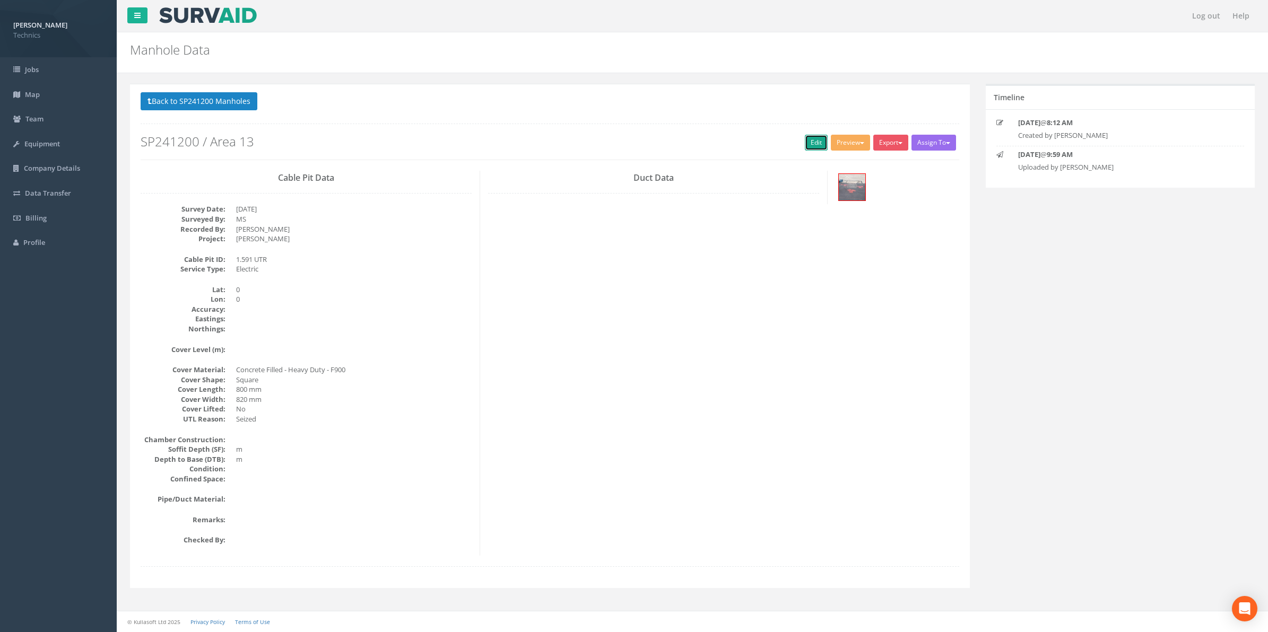
click at [808, 145] on link "Edit" at bounding box center [816, 143] width 23 height 16
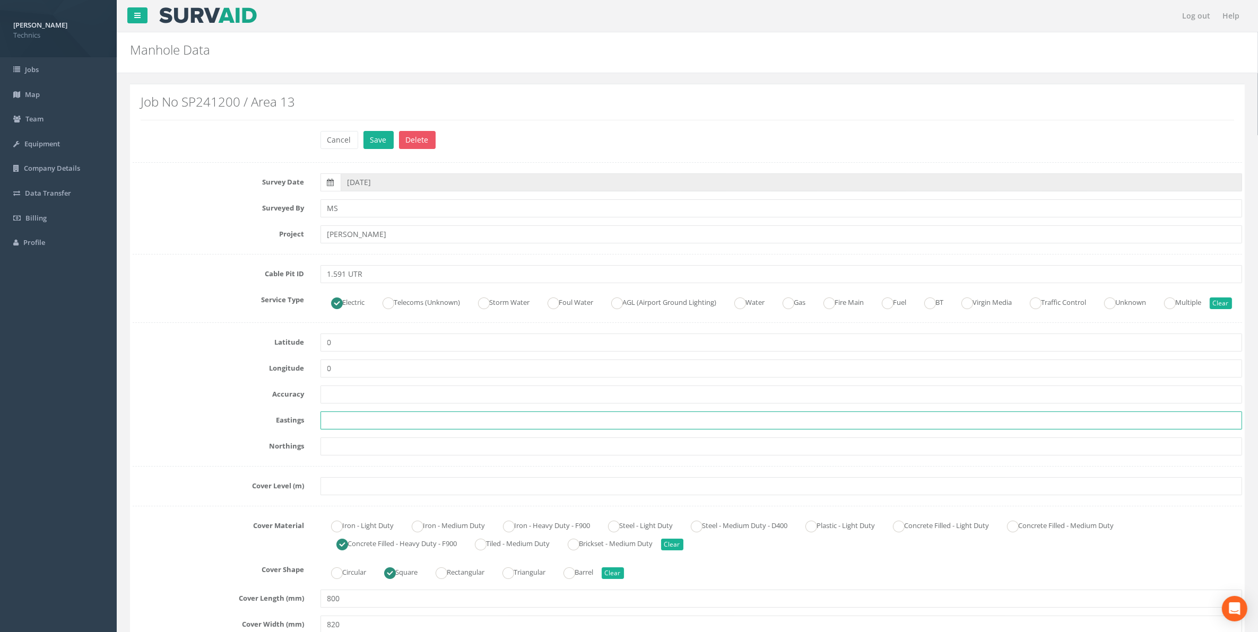
click at [353, 430] on input "text" at bounding box center [781, 421] width 922 height 18
paste input "429172.7113"
type input "429172.7113"
click at [379, 456] on input "text" at bounding box center [781, 447] width 922 height 18
paste input "205334.5941"
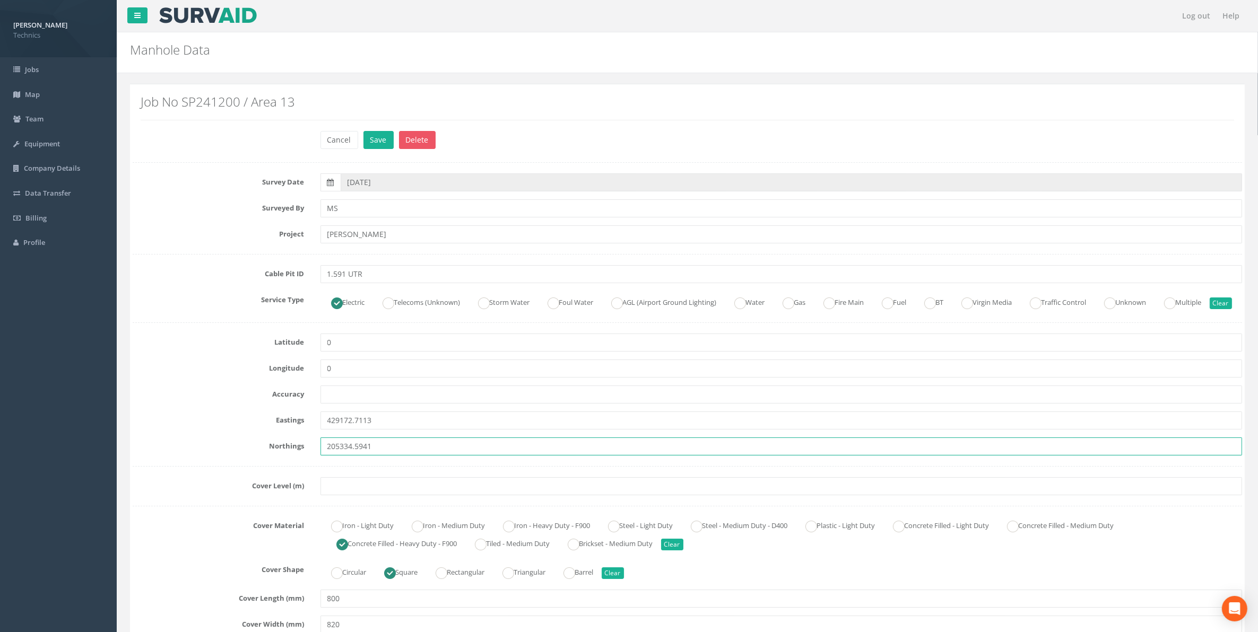
type input "205334.5941"
click at [357, 495] on input "text" at bounding box center [781, 486] width 922 height 18
paste input "77.3291"
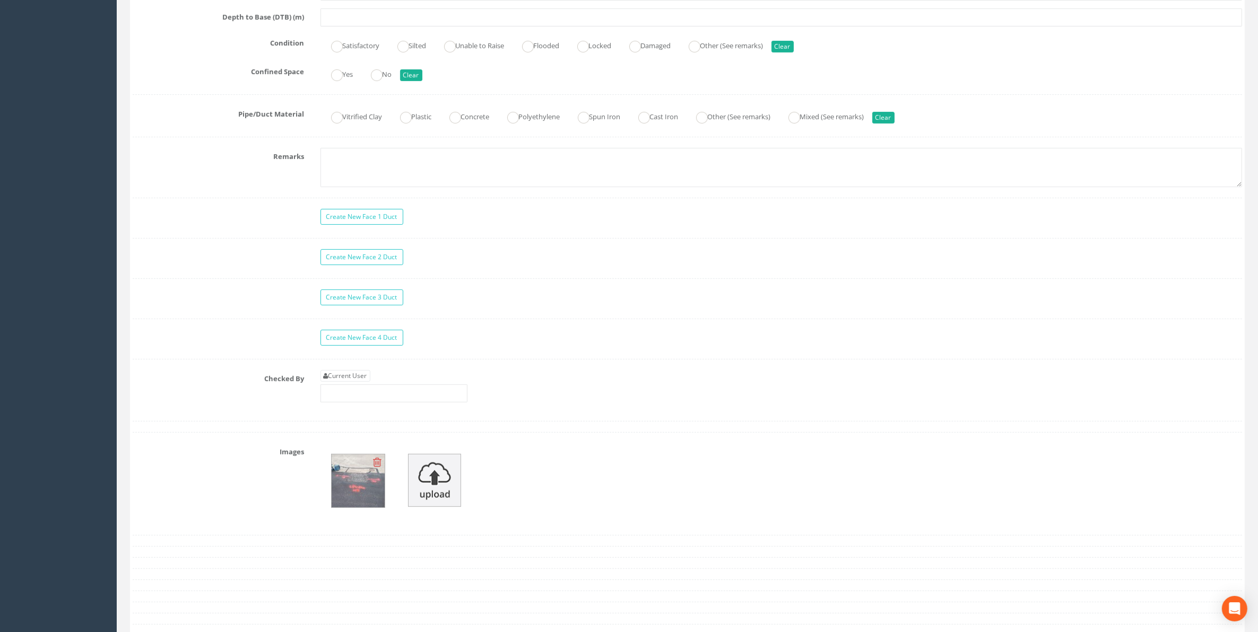
scroll to position [796, 0]
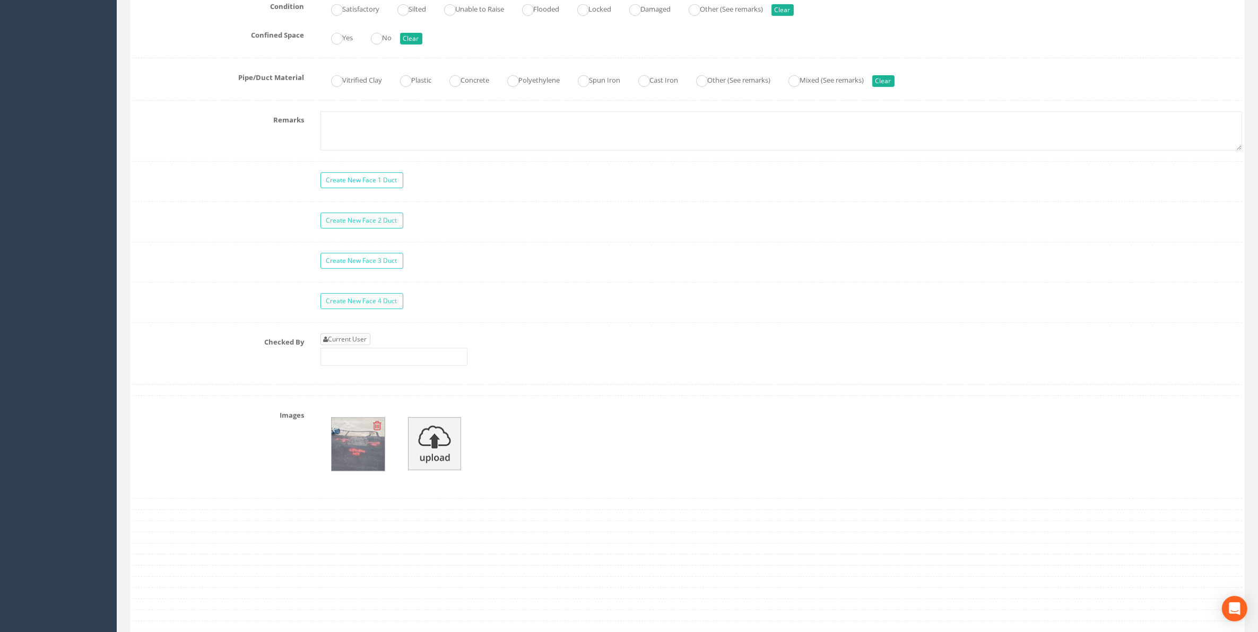
type input "77.3291"
click at [359, 345] on link "Current User" at bounding box center [345, 340] width 50 height 12
type input "[PERSON_NAME]"
click at [364, 471] on img at bounding box center [358, 444] width 53 height 53
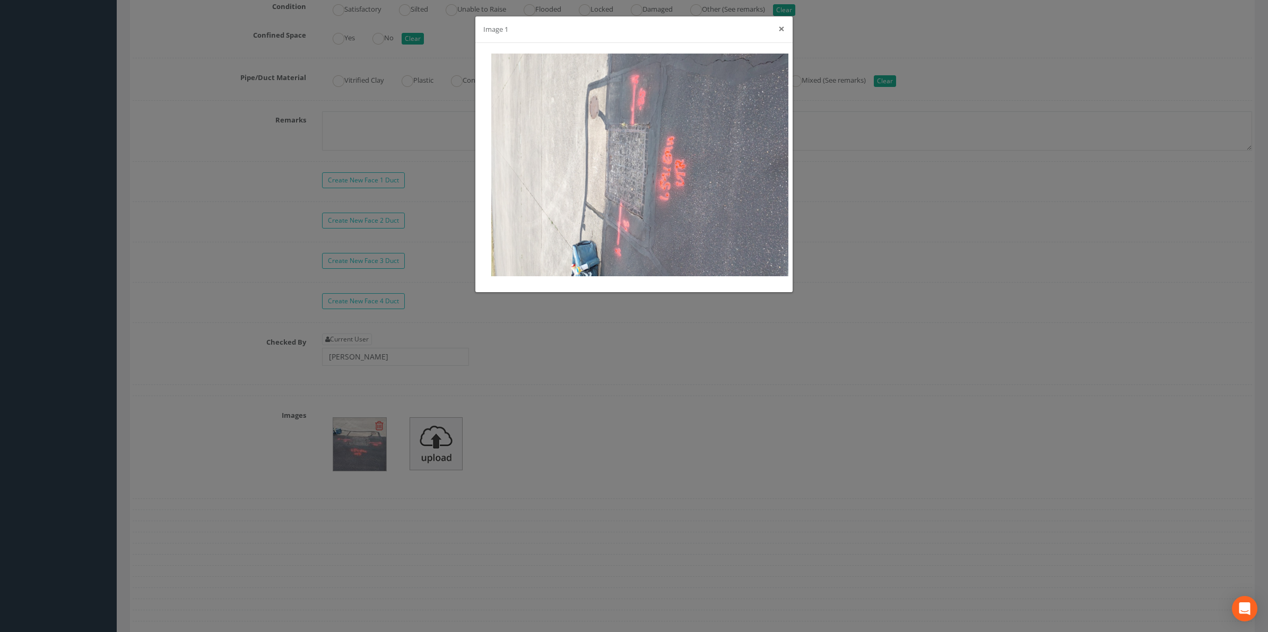
click at [778, 33] on button "×" at bounding box center [781, 28] width 6 height 11
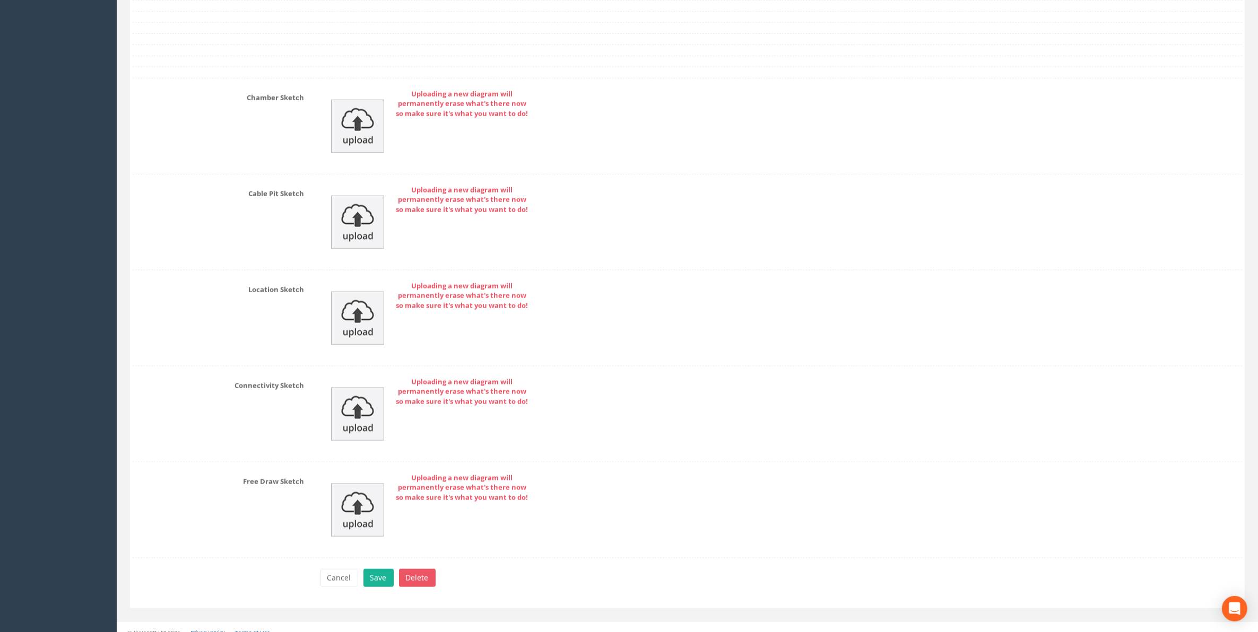
scroll to position [1396, 0]
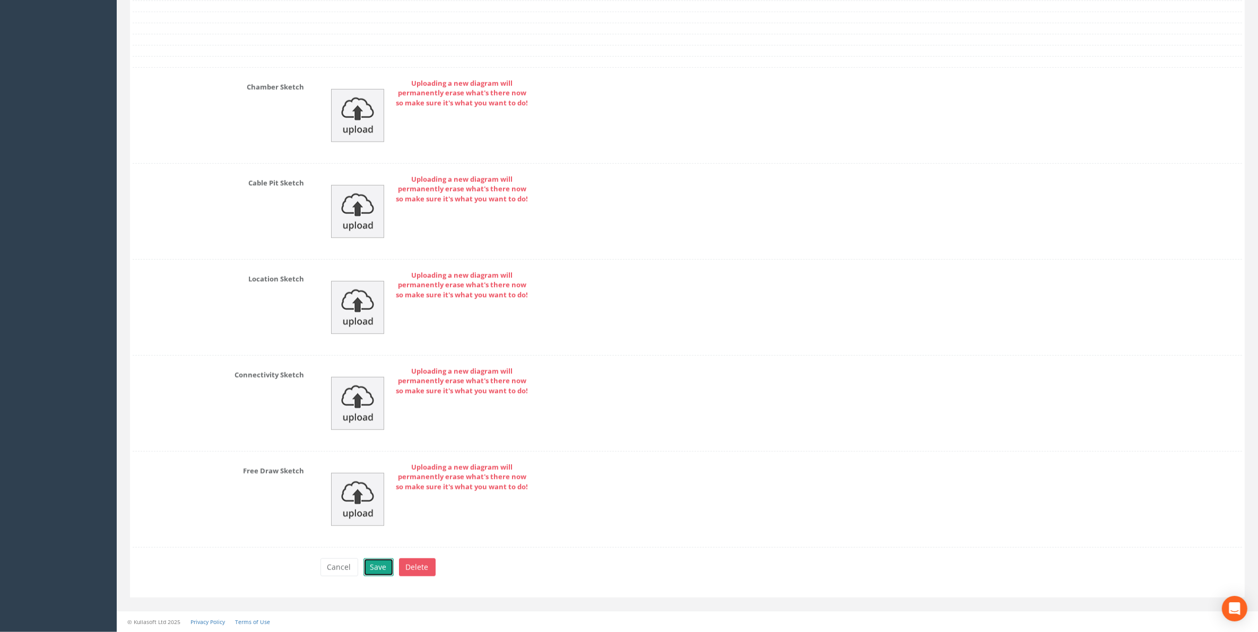
click at [377, 564] on button "Save" at bounding box center [378, 568] width 30 height 18
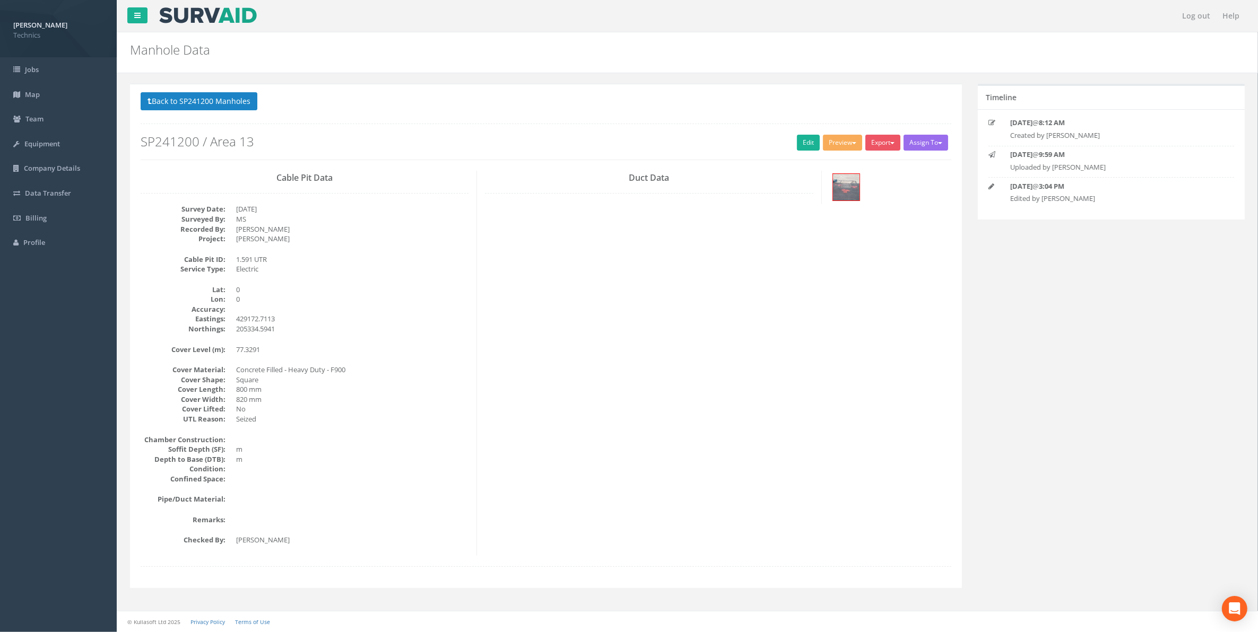
scroll to position [0, 0]
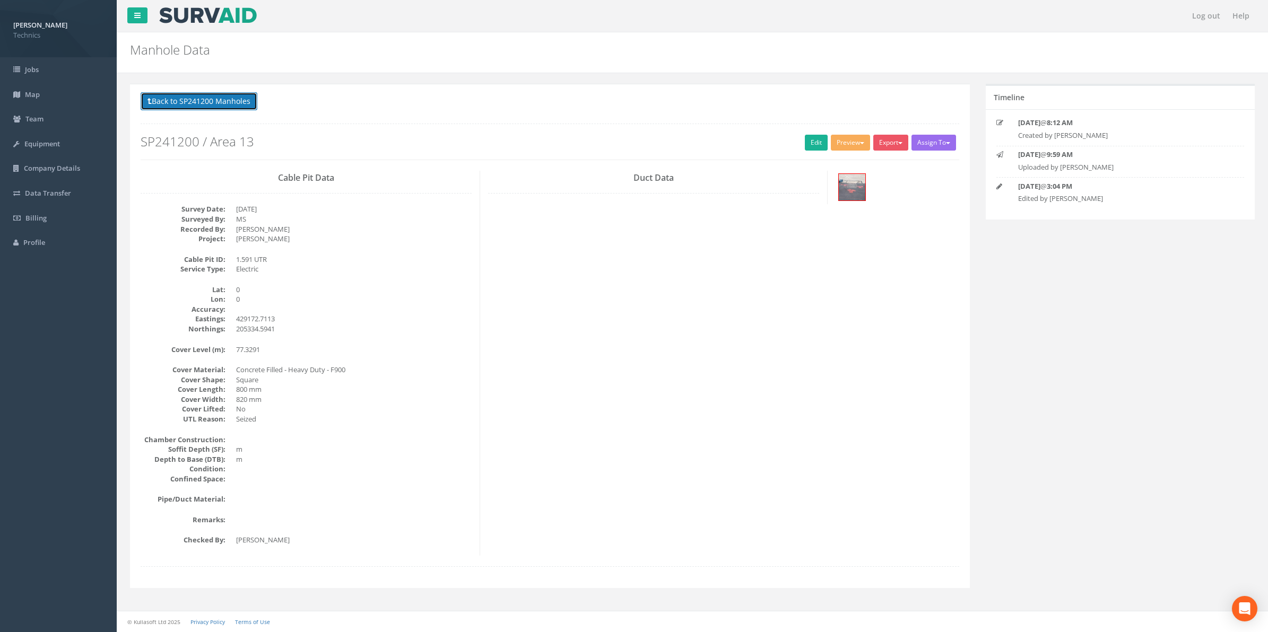
click at [179, 99] on button "Back to SP241200 Manholes" at bounding box center [199, 101] width 117 height 18
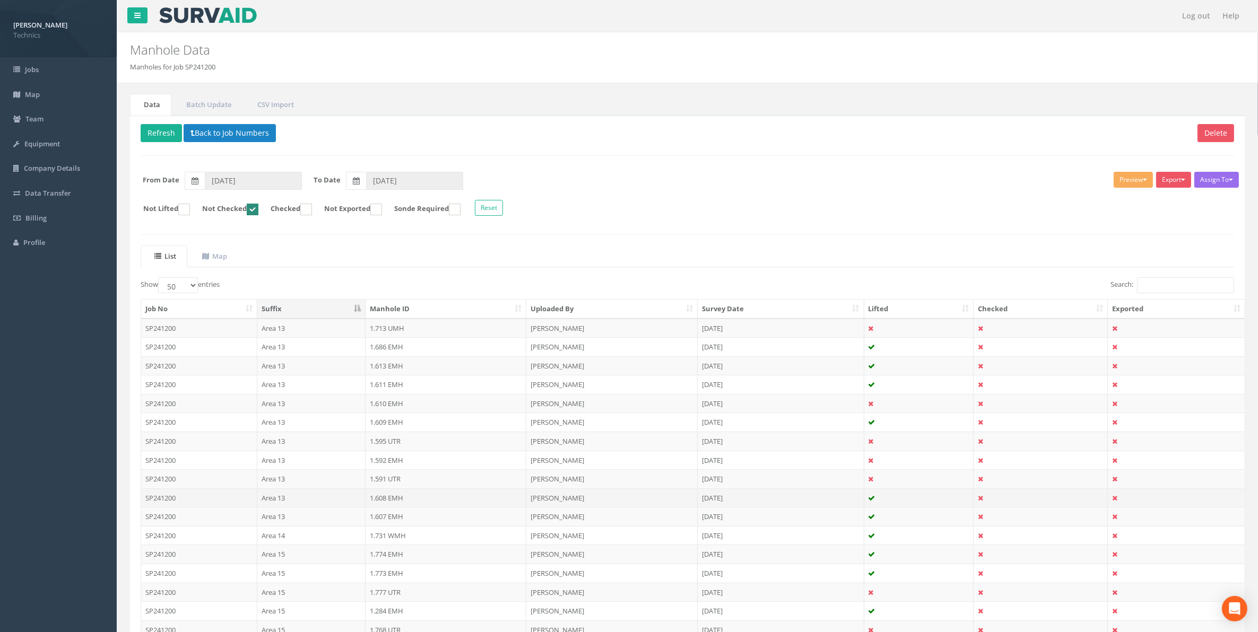
click at [385, 500] on td "1.608 EMH" at bounding box center [445, 498] width 161 height 19
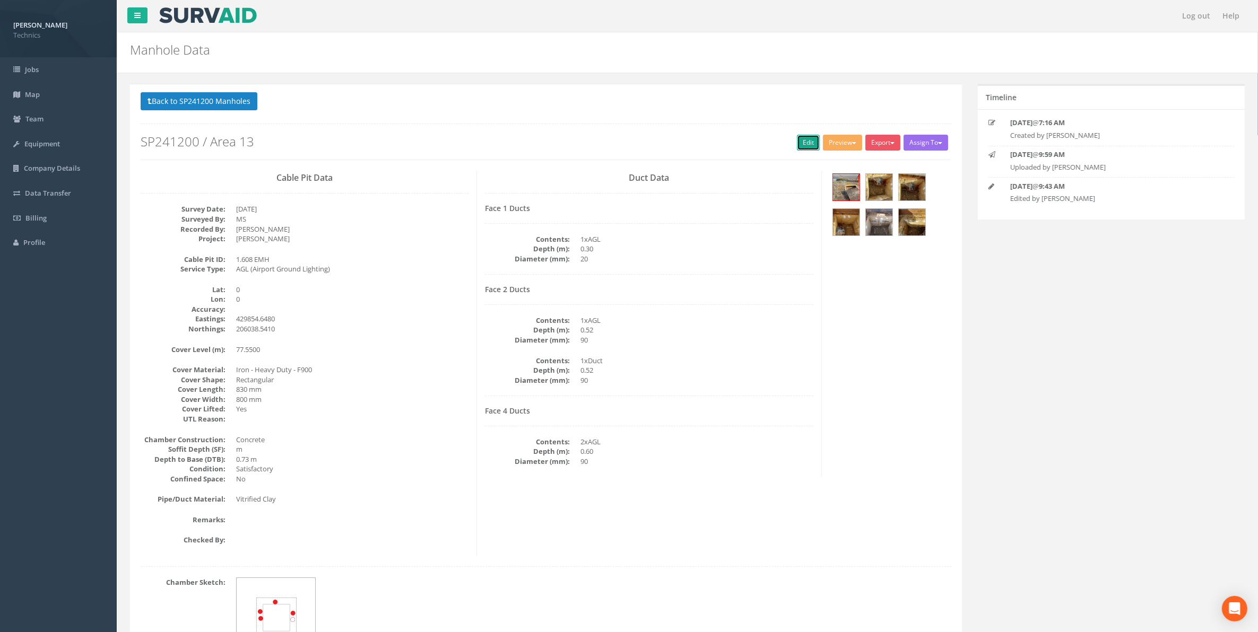
click at [801, 143] on link "Edit" at bounding box center [808, 143] width 23 height 16
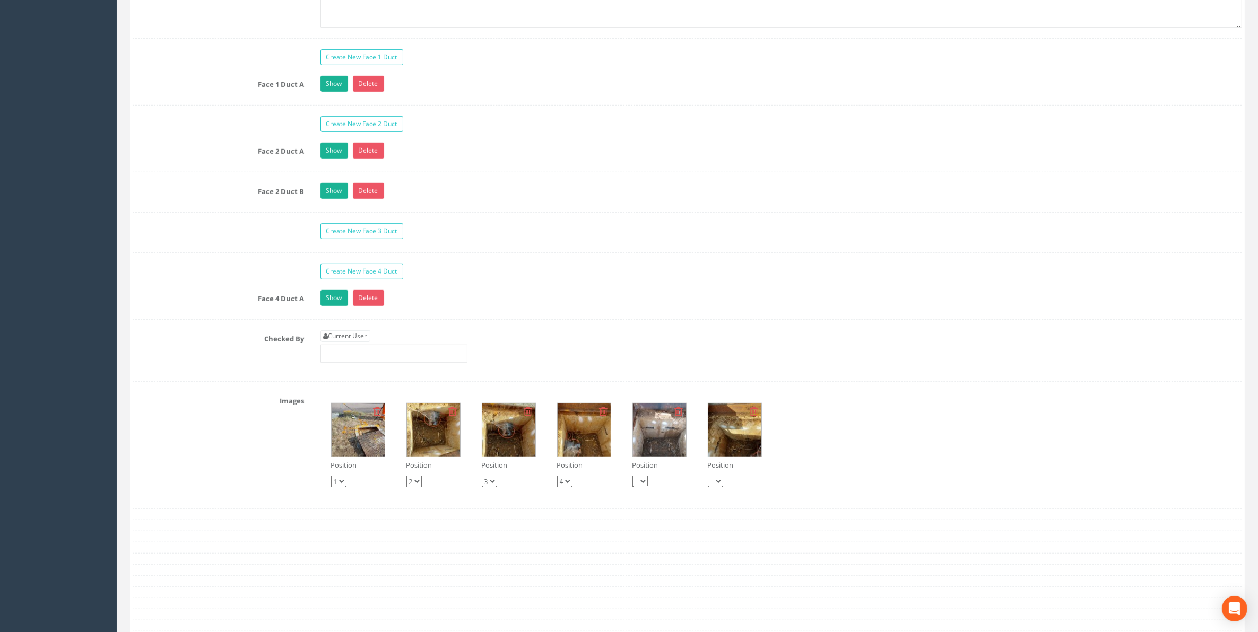
scroll to position [928, 0]
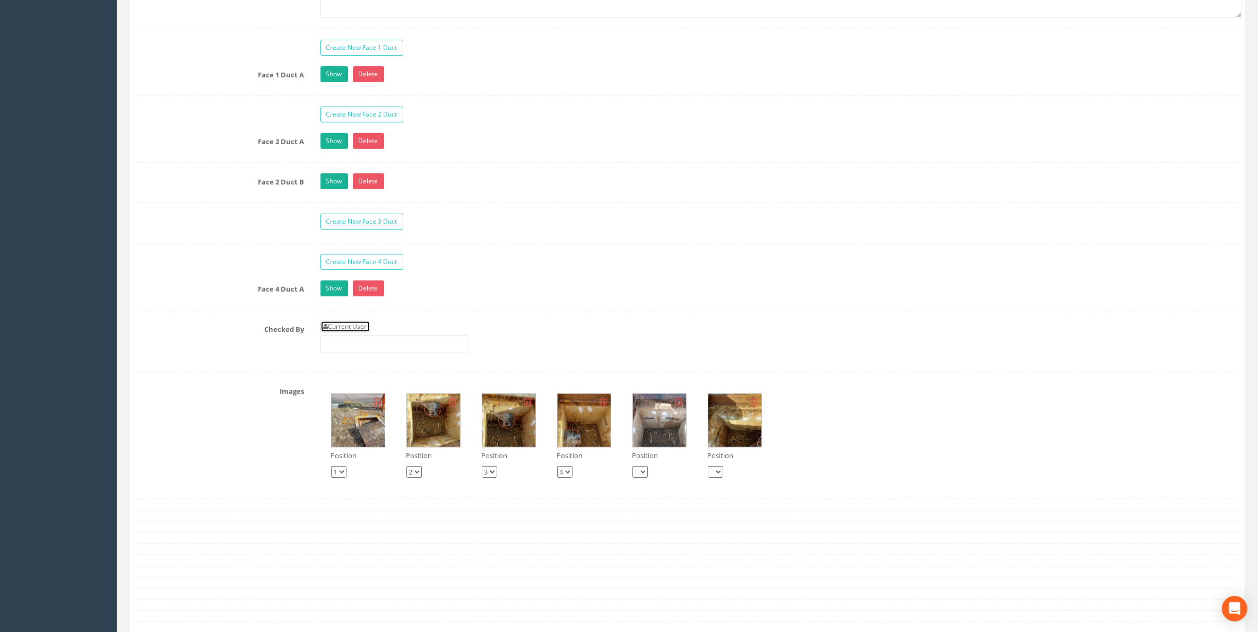
click at [349, 333] on link "Current User" at bounding box center [345, 327] width 50 height 12
type input "[PERSON_NAME]"
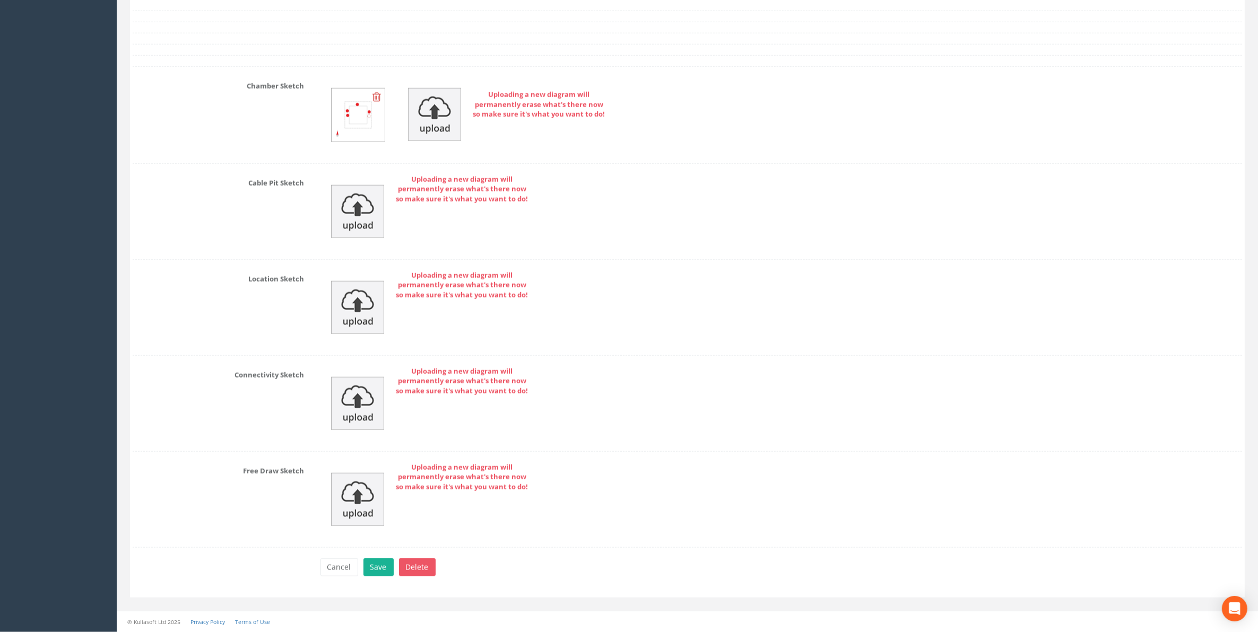
scroll to position [1530, 0]
click at [374, 574] on button "Save" at bounding box center [378, 568] width 30 height 18
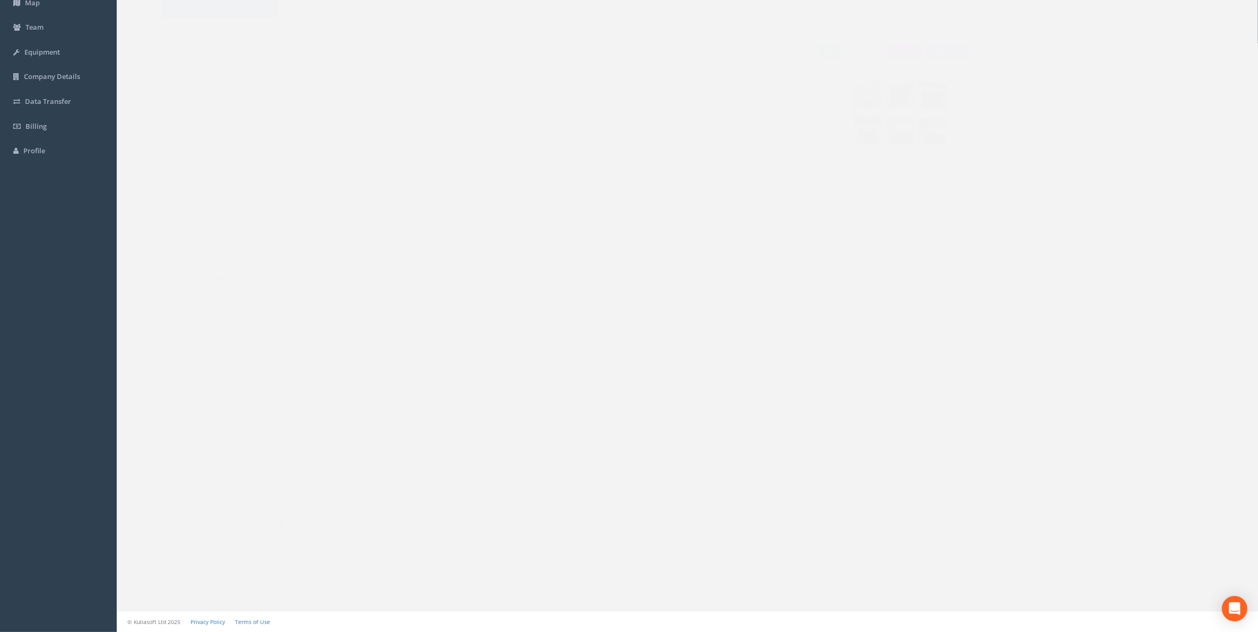
click at [207, 14] on button "Back to SP241200 Manholes" at bounding box center [199, 10] width 117 height 18
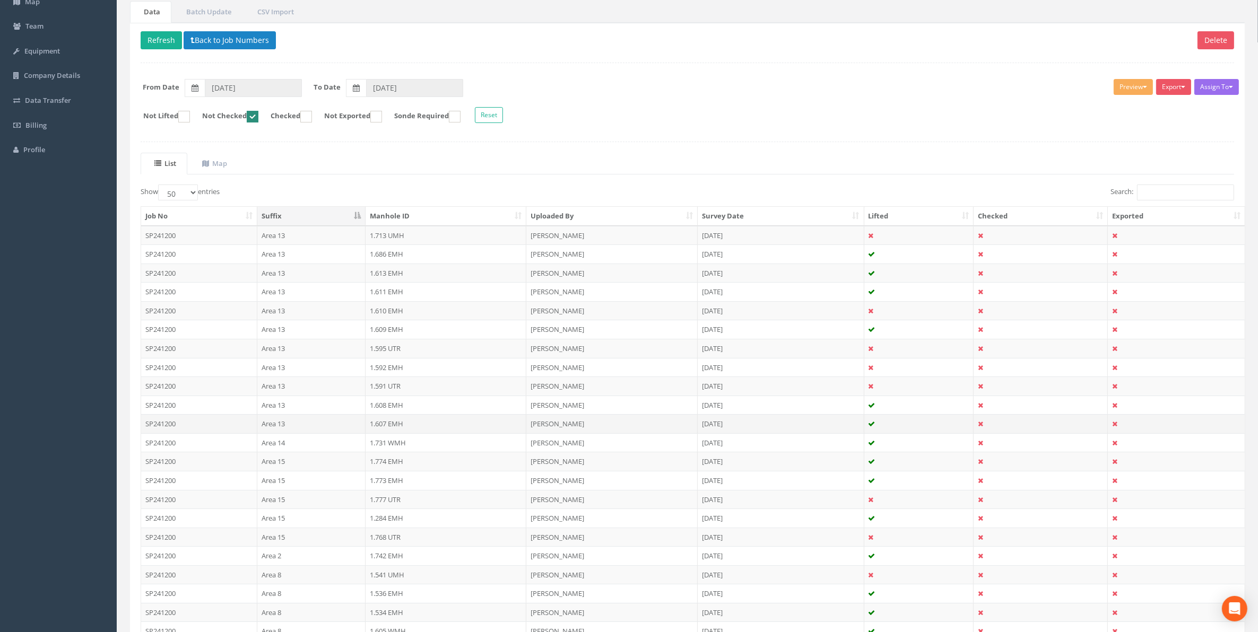
click at [394, 431] on td "1.607 EMH" at bounding box center [445, 423] width 161 height 19
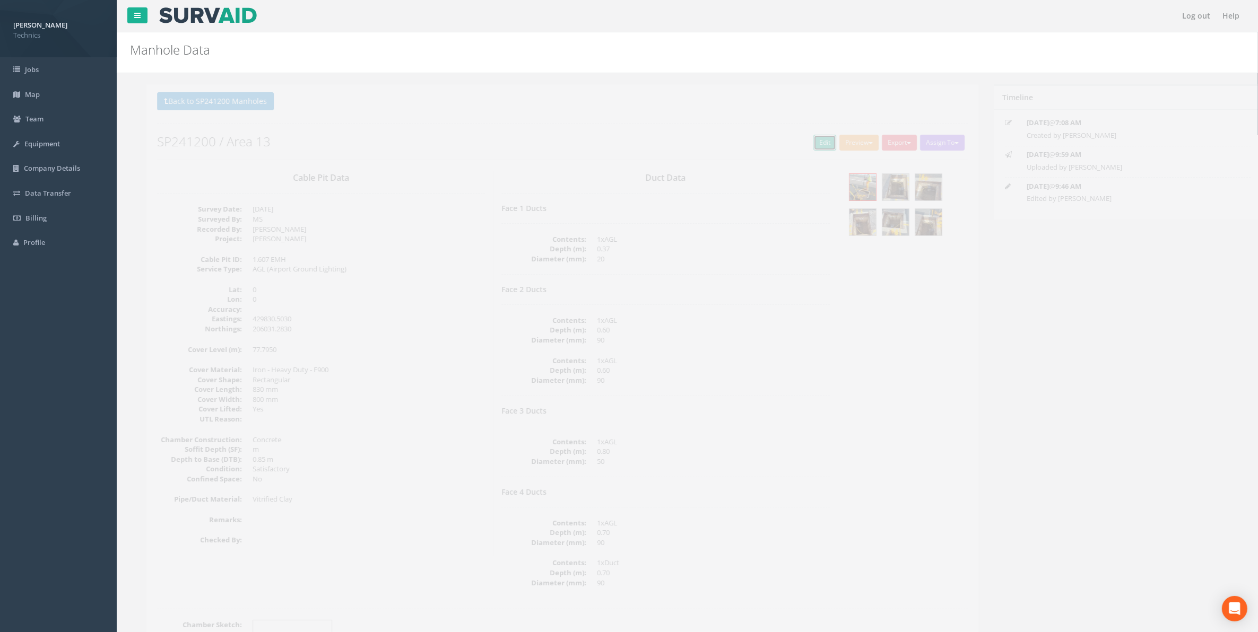
click at [805, 140] on link "Edit" at bounding box center [808, 143] width 23 height 16
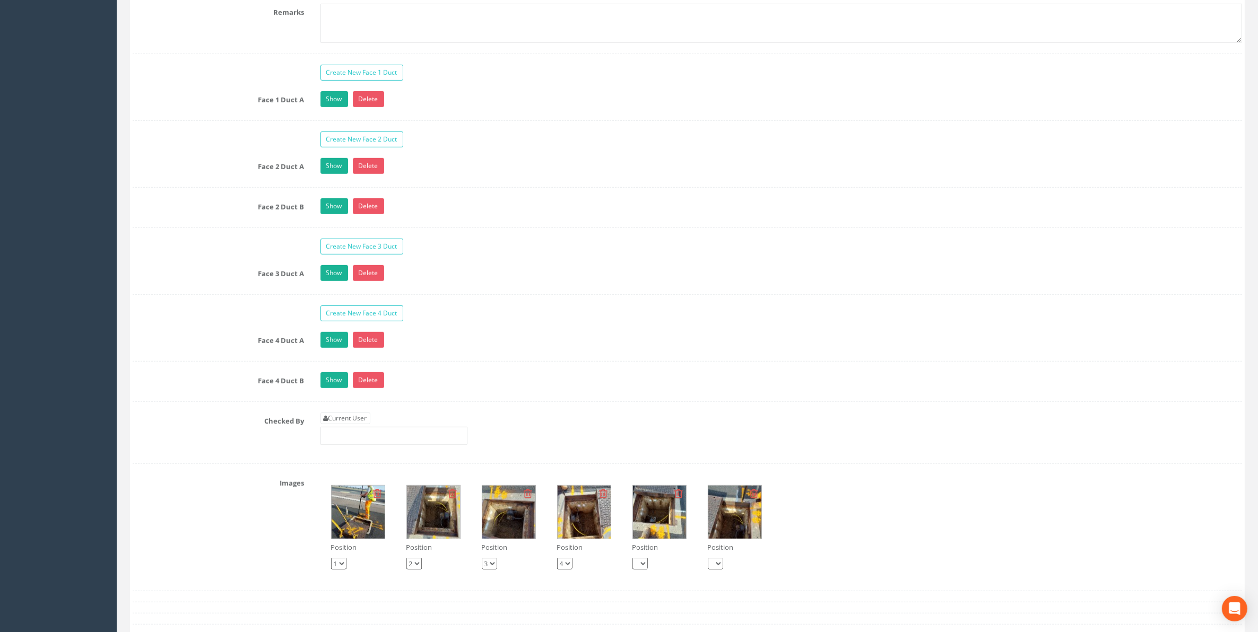
scroll to position [995, 0]
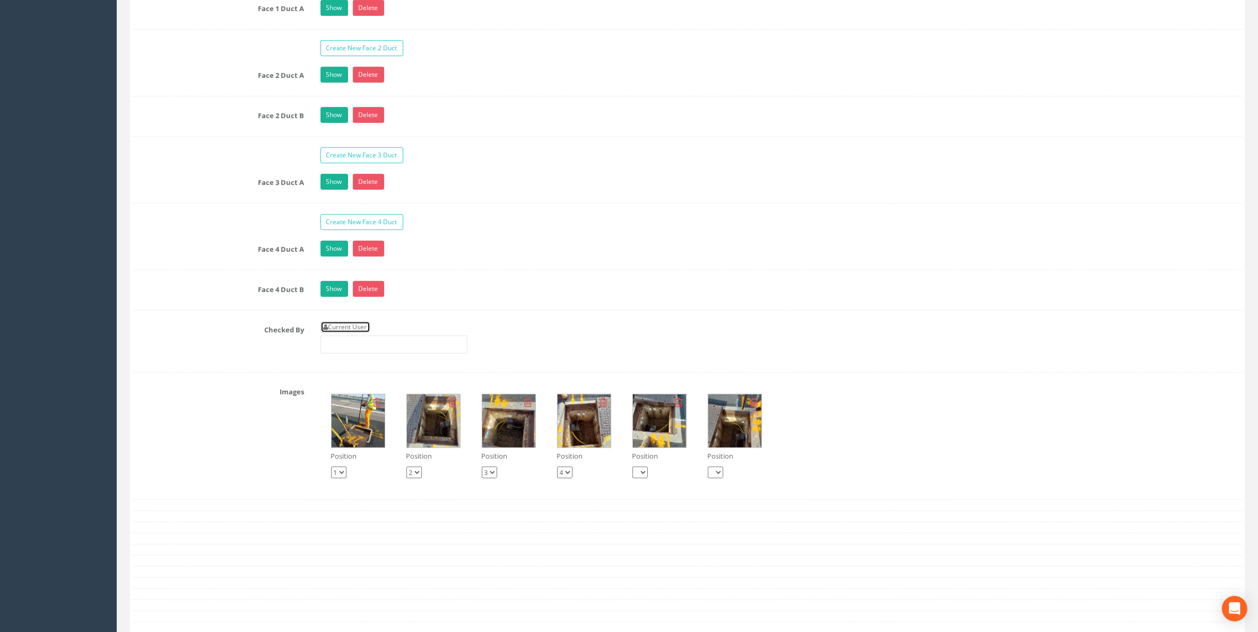
click at [353, 333] on link "Current User" at bounding box center [345, 327] width 50 height 12
type input "[PERSON_NAME]"
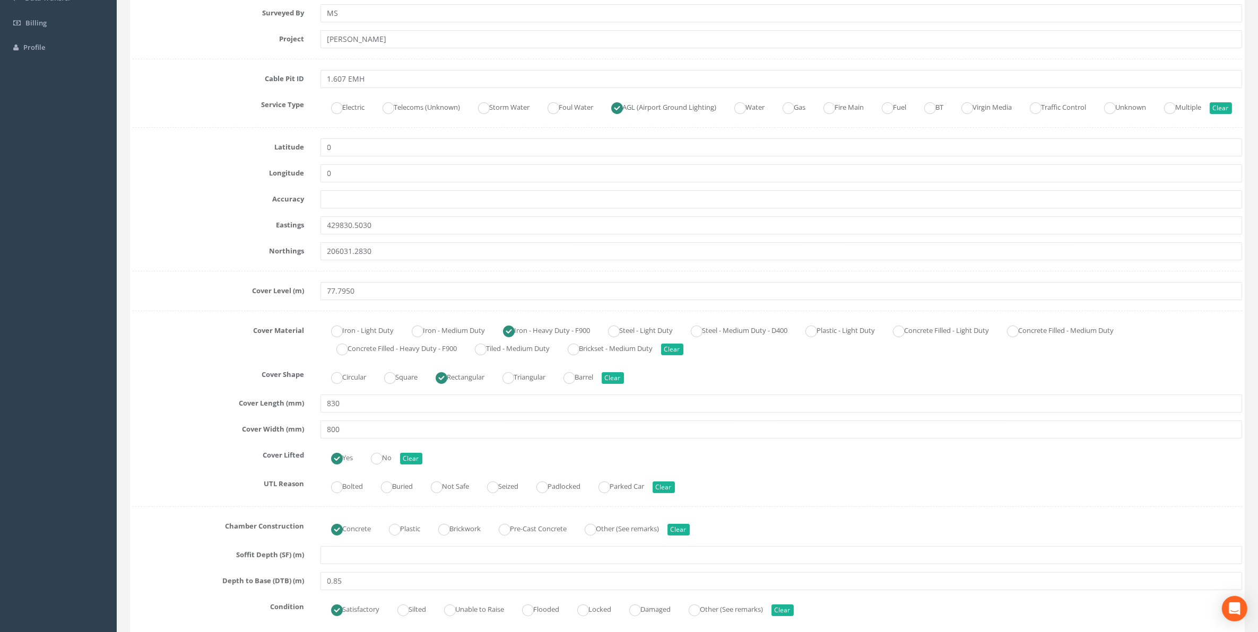
scroll to position [133, 0]
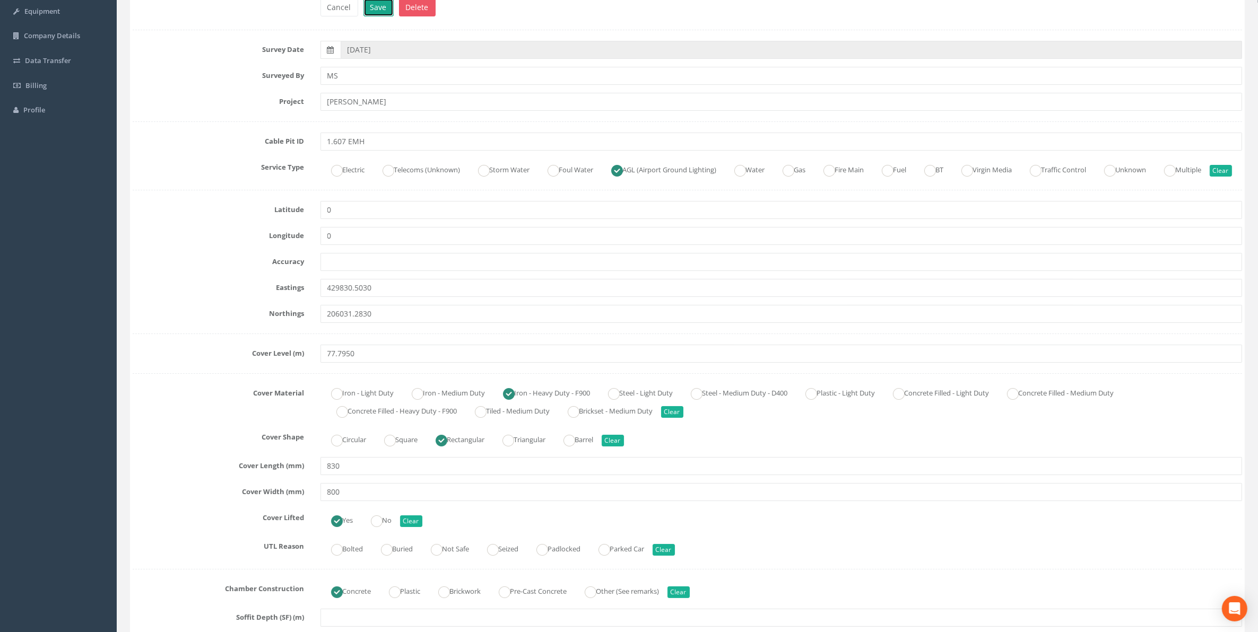
click at [378, 13] on button "Save" at bounding box center [378, 7] width 30 height 18
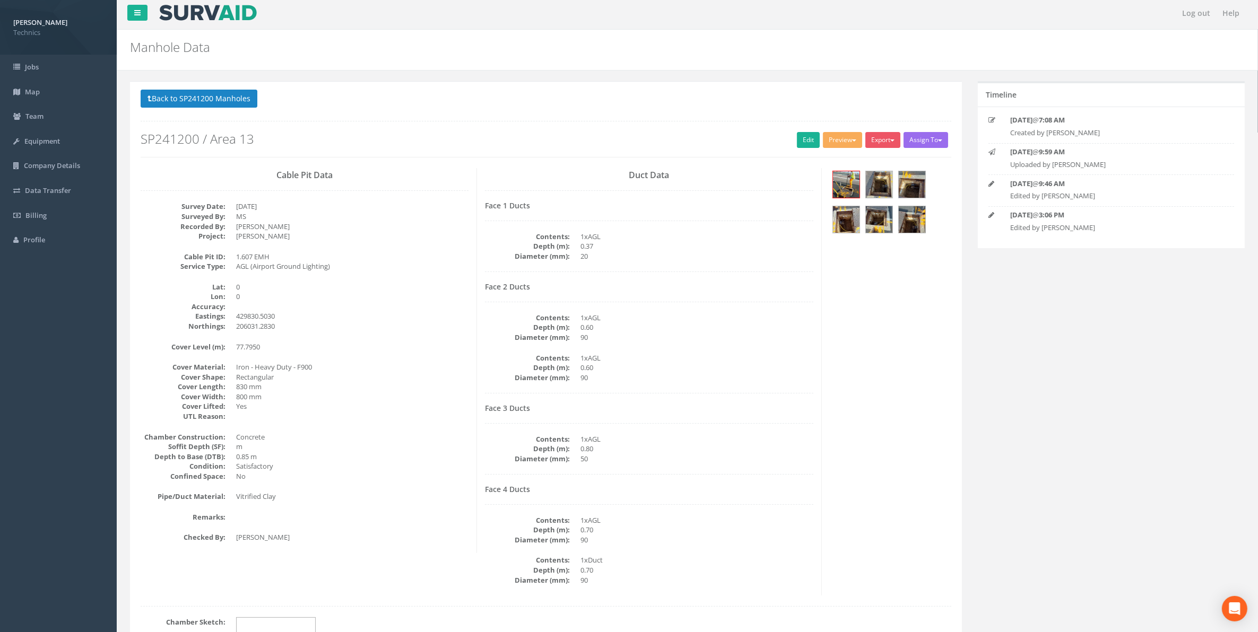
scroll to position [0, 0]
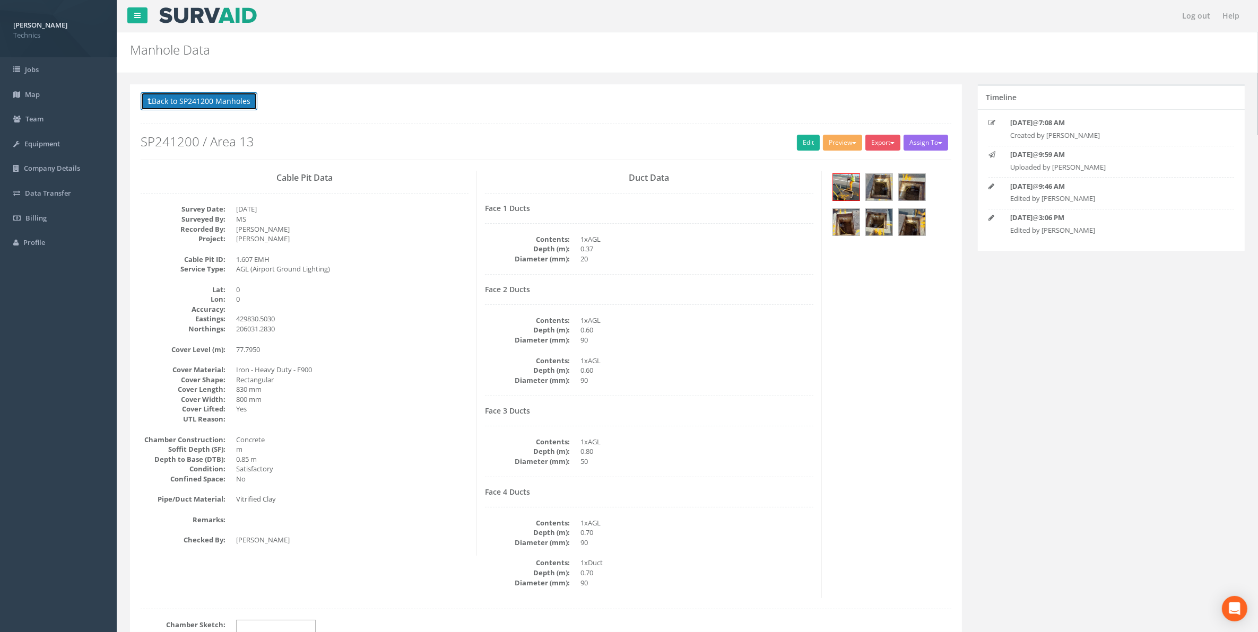
click at [240, 101] on button "Back to SP241200 Manholes" at bounding box center [199, 101] width 117 height 18
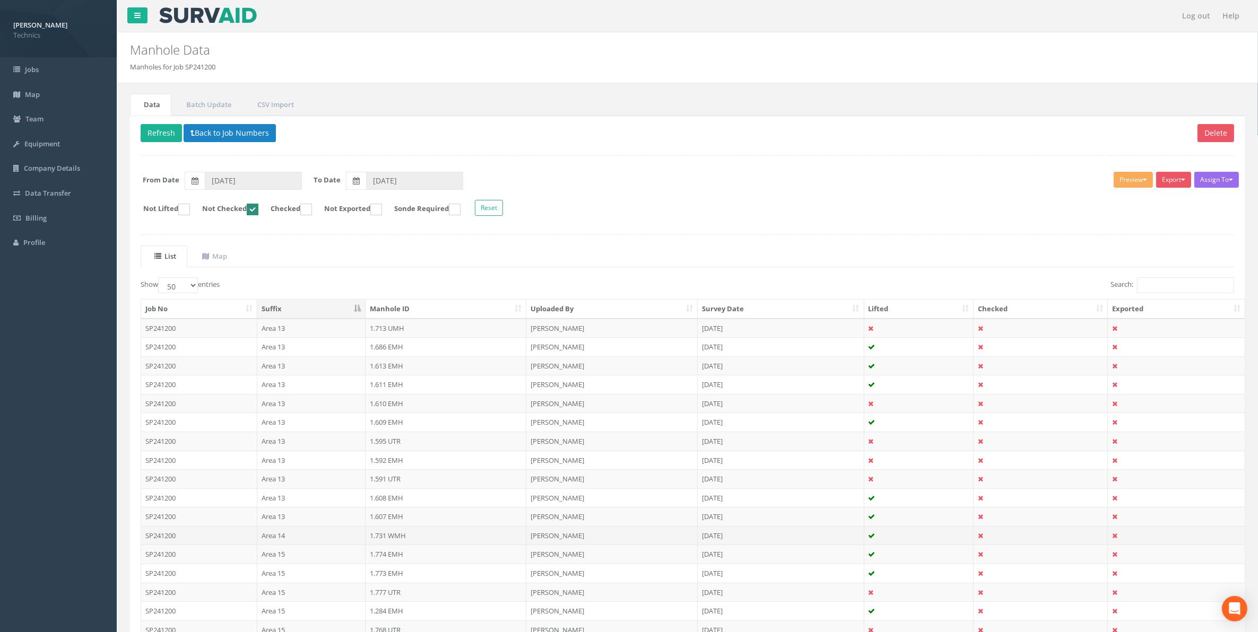
click at [394, 539] on td "1.731 WMH" at bounding box center [445, 535] width 161 height 19
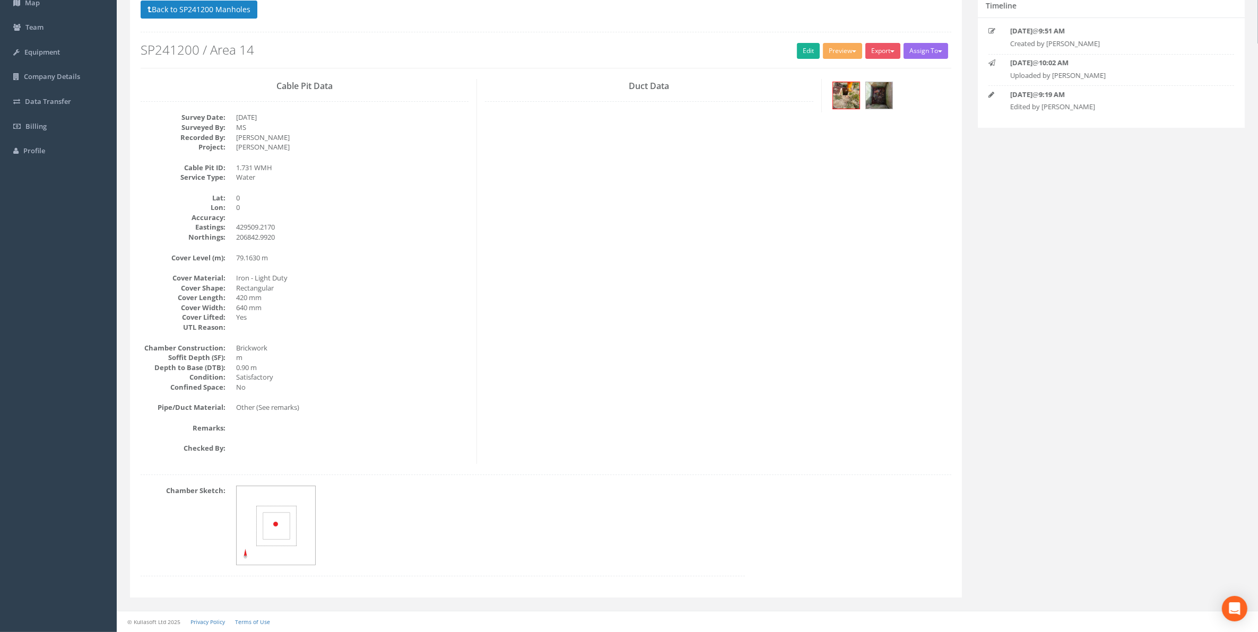
scroll to position [93, 0]
click at [798, 50] on link "Edit" at bounding box center [808, 51] width 23 height 16
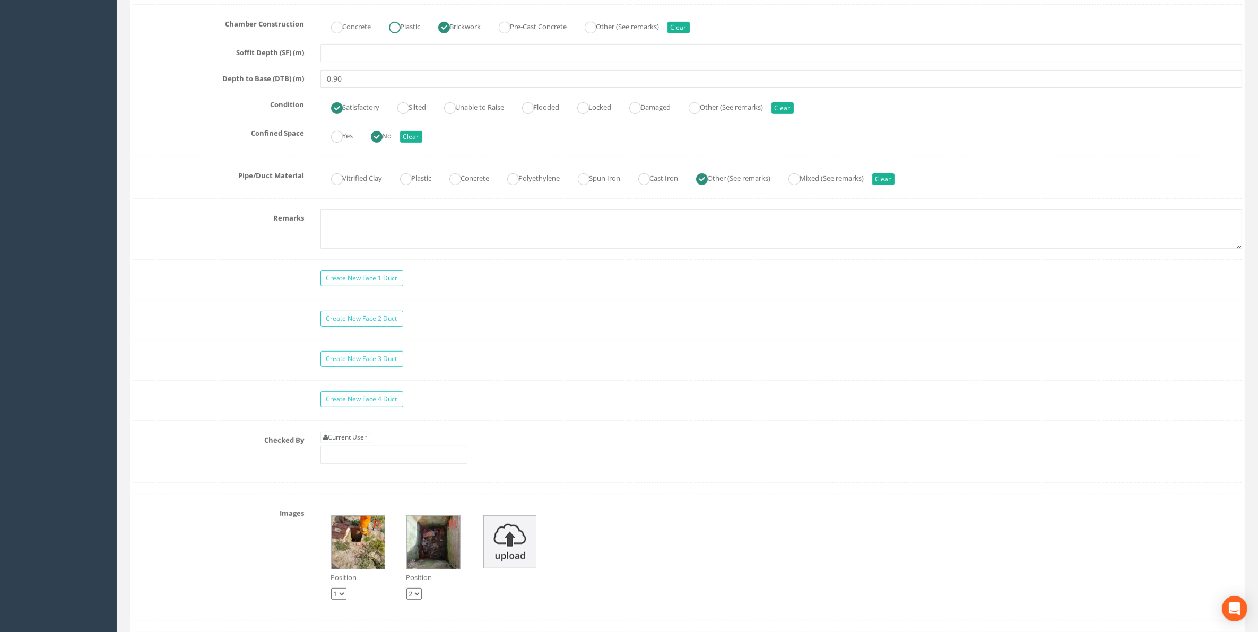
scroll to position [756, 0]
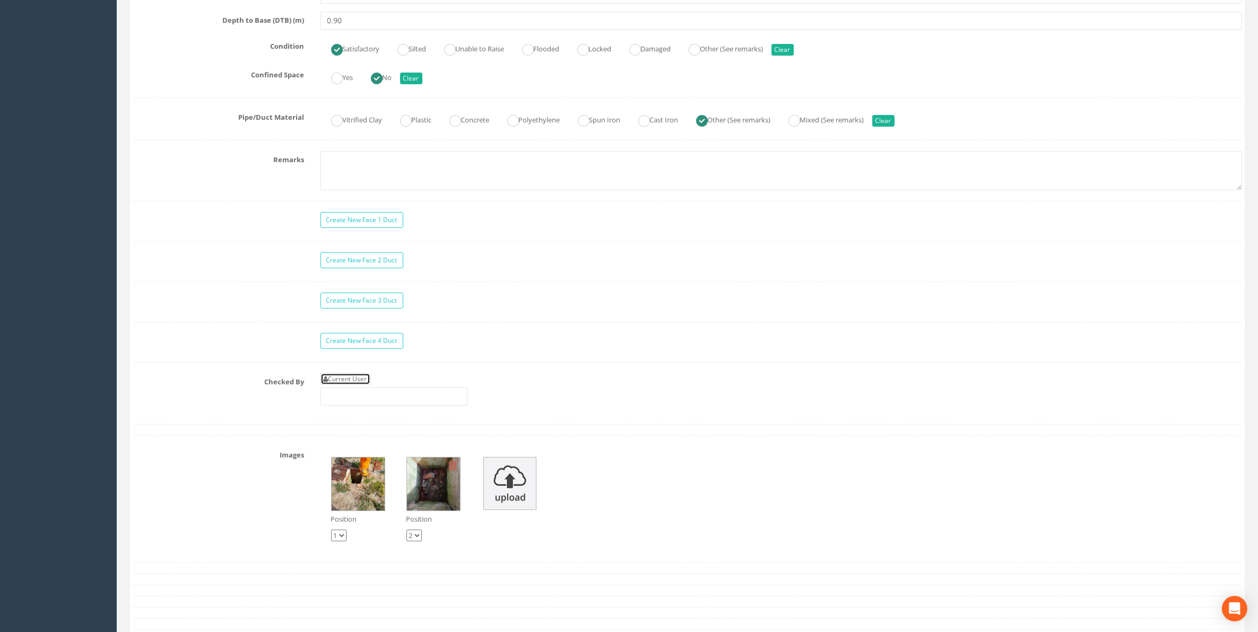
click at [359, 385] on link "Current User" at bounding box center [345, 379] width 50 height 12
type input "[PERSON_NAME]"
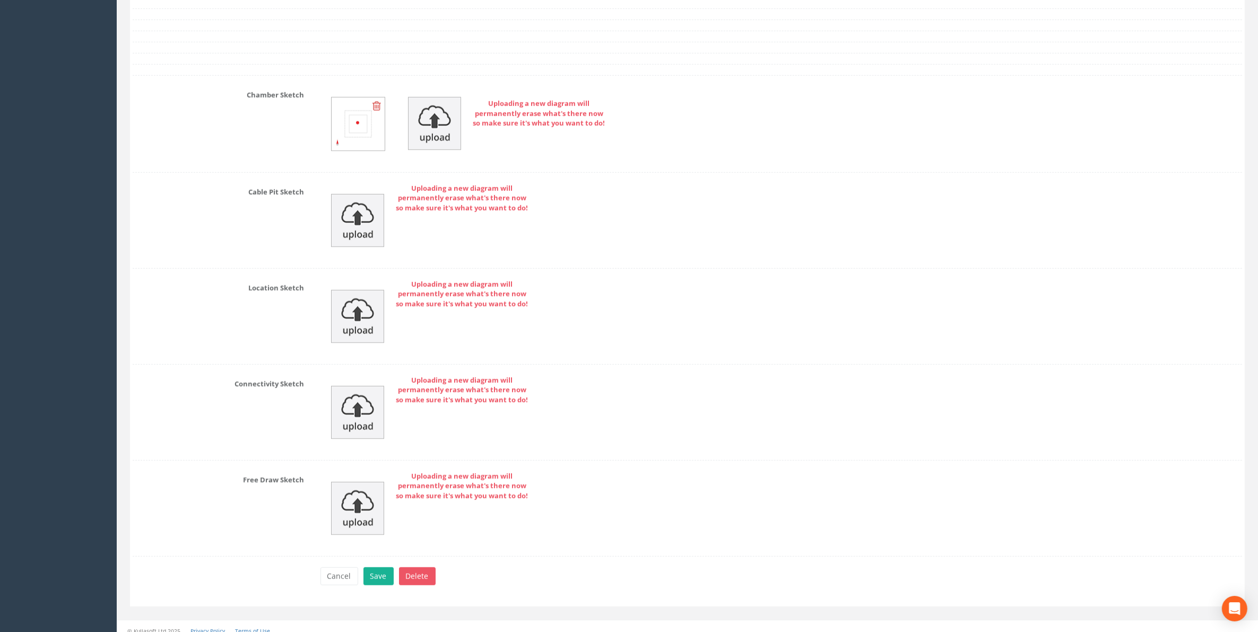
scroll to position [1421, 0]
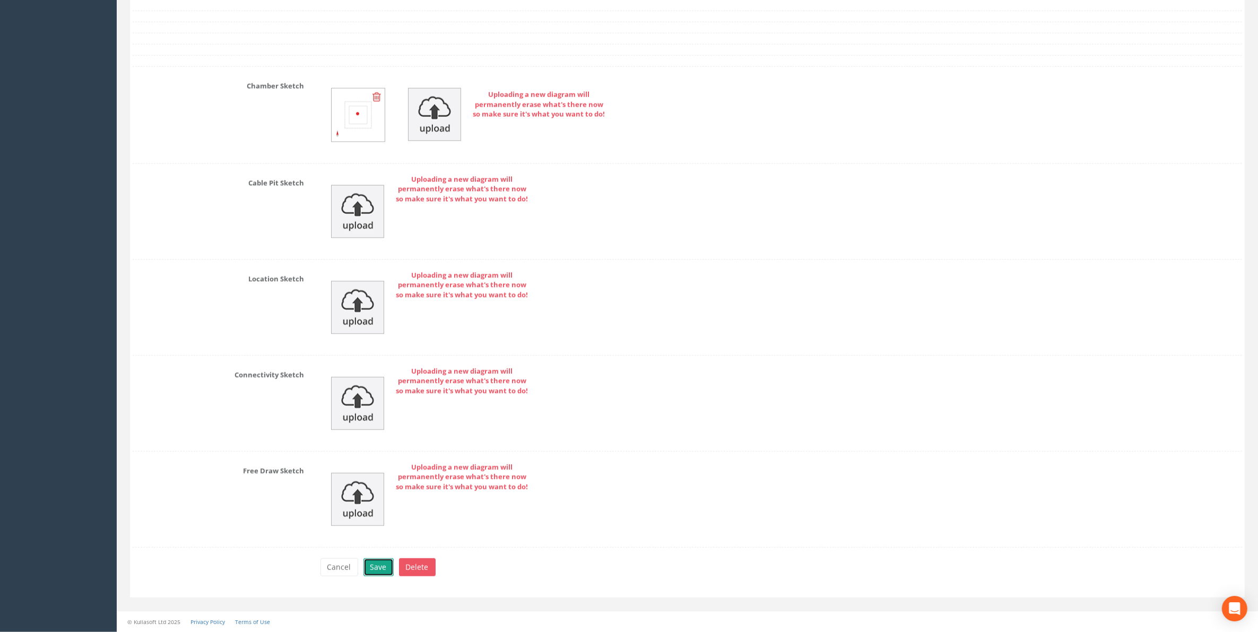
click at [383, 568] on button "Save" at bounding box center [378, 568] width 30 height 18
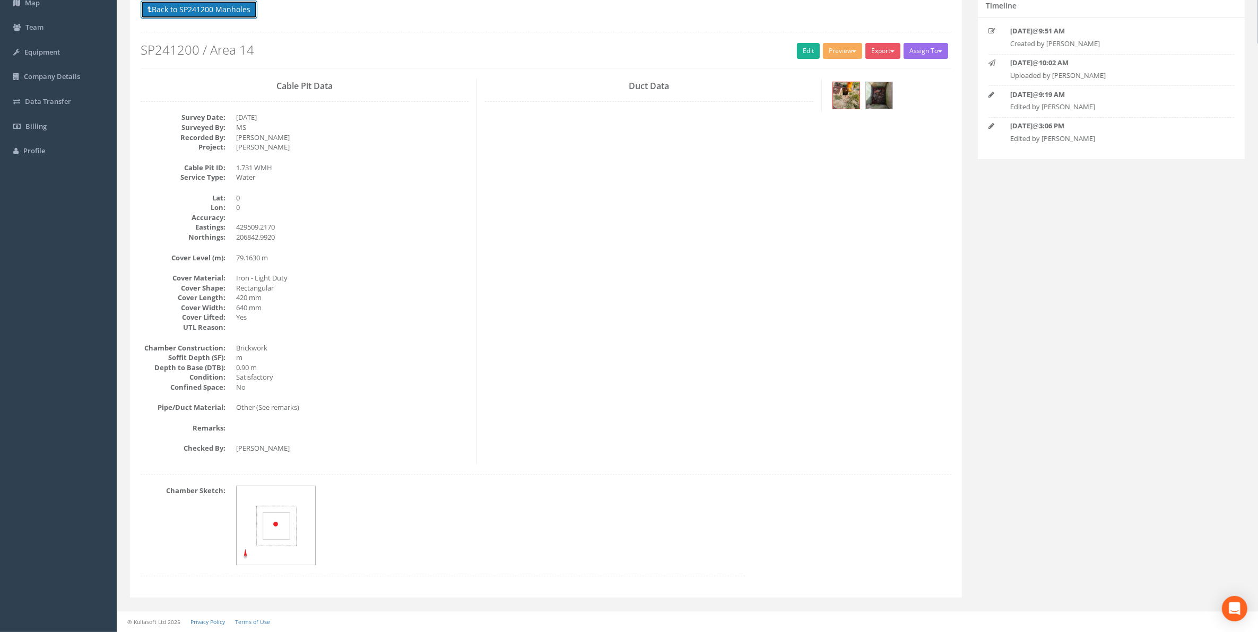
click at [224, 14] on button "Back to SP241200 Manholes" at bounding box center [199, 10] width 117 height 18
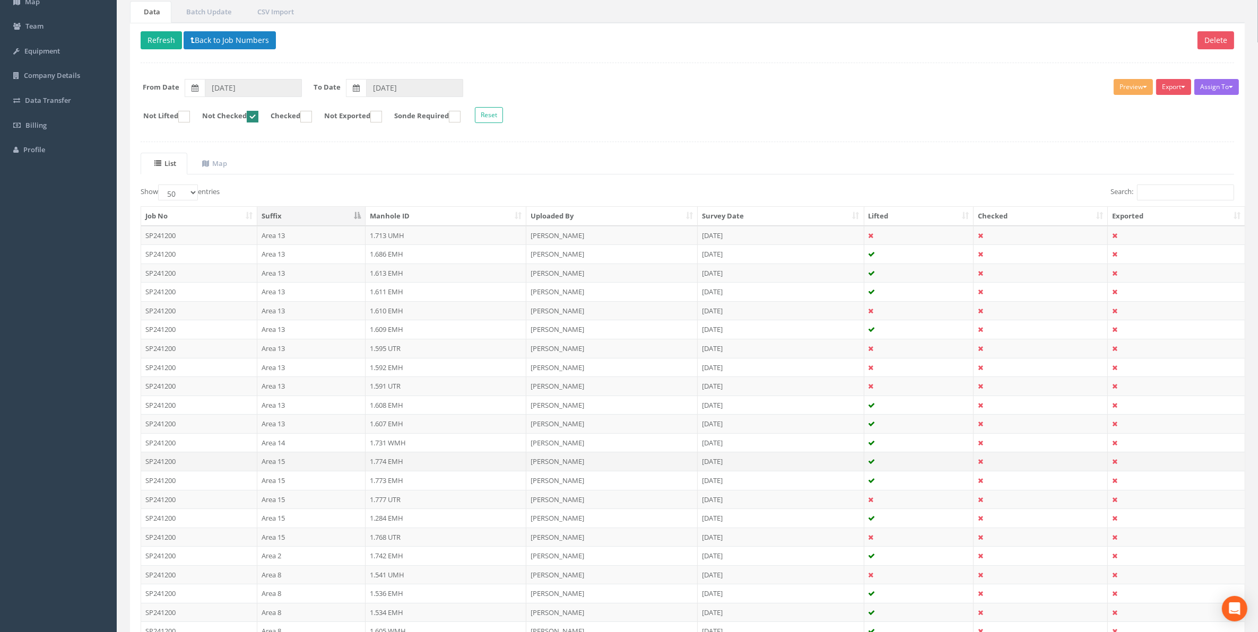
click at [390, 468] on td "1.774 EMH" at bounding box center [445, 461] width 161 height 19
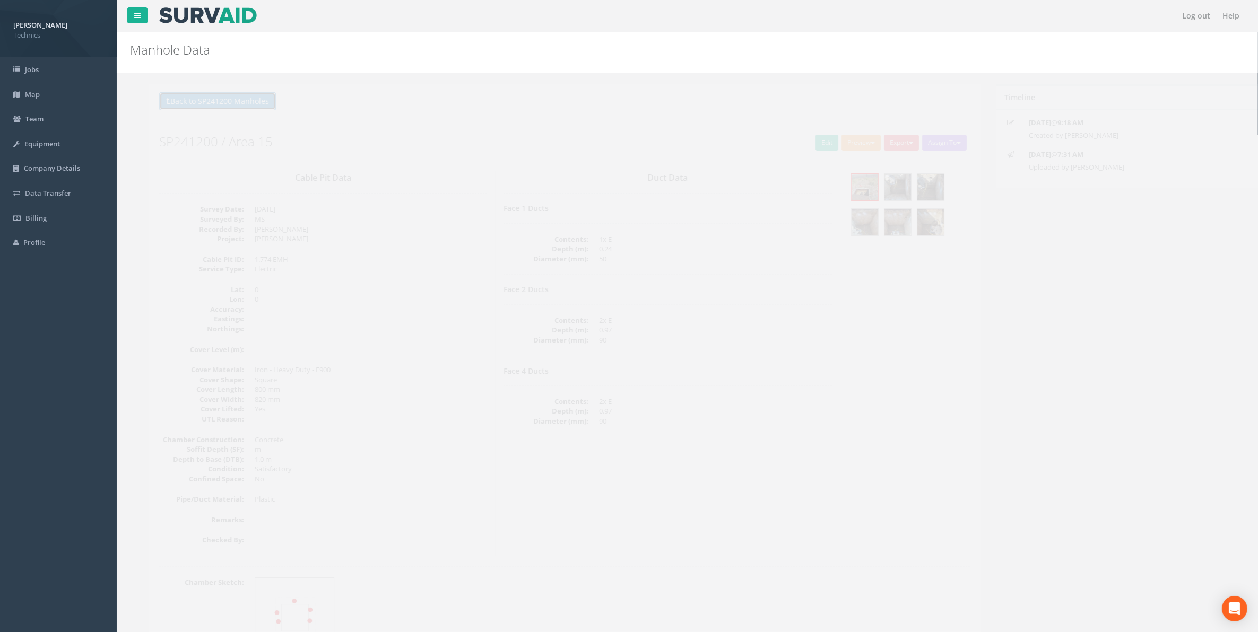
click at [185, 101] on button "Back to SP241200 Manholes" at bounding box center [199, 101] width 117 height 18
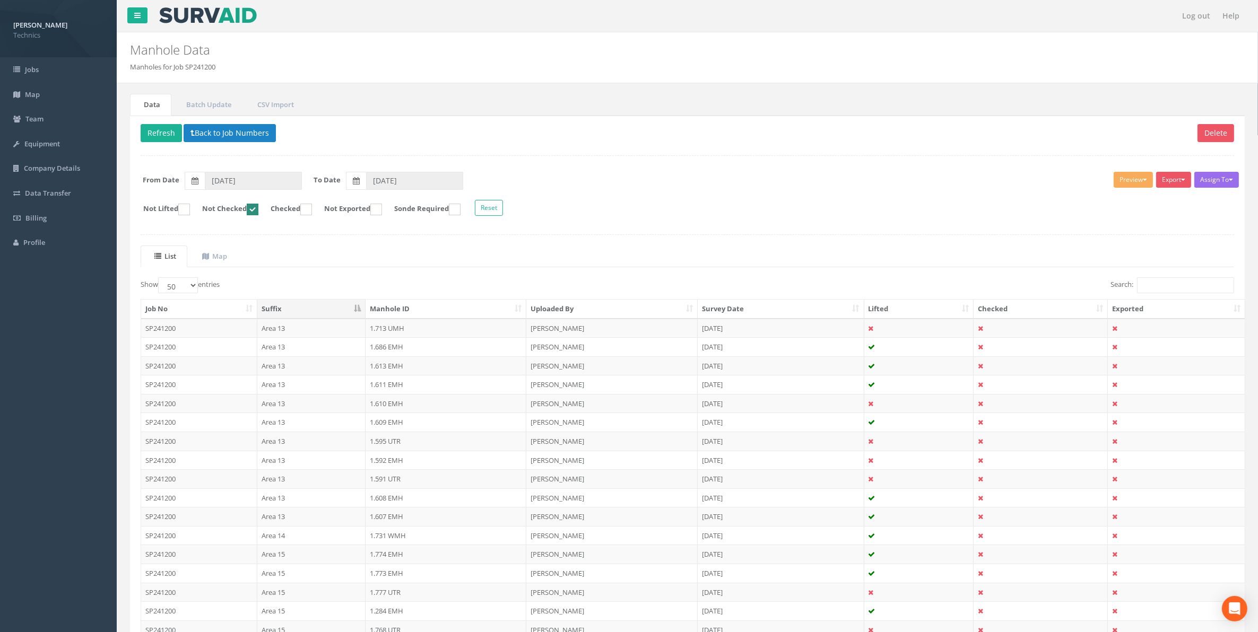
click at [398, 577] on td "1.773 EMH" at bounding box center [445, 573] width 161 height 19
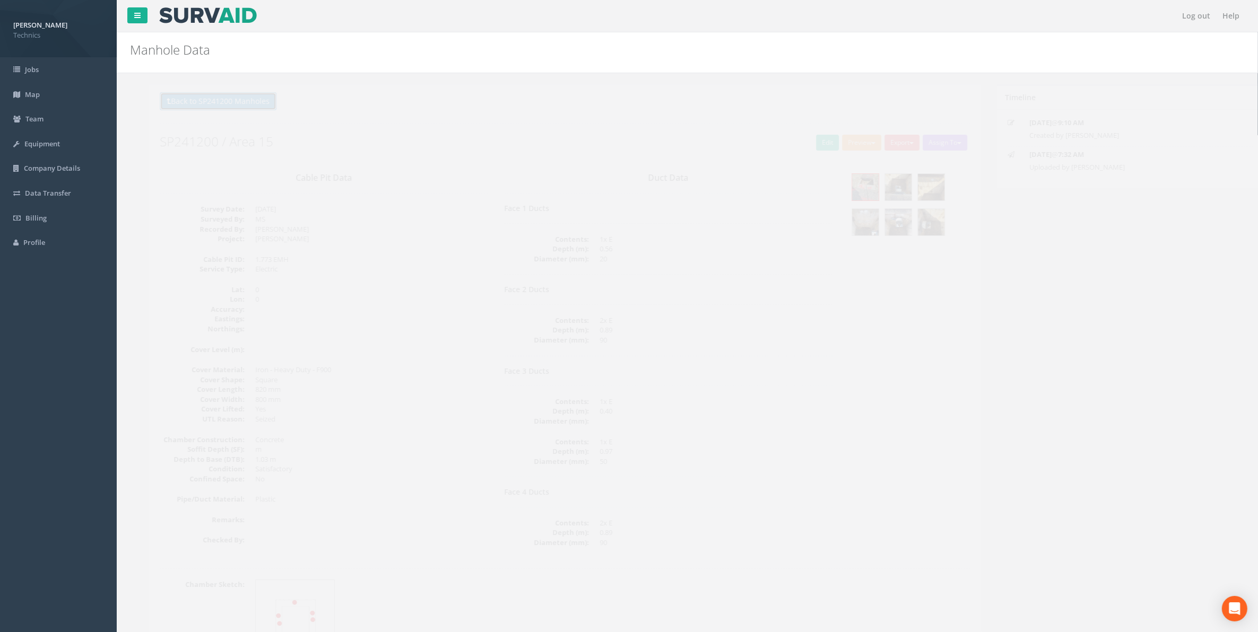
click at [206, 102] on button "Back to SP241200 Manholes" at bounding box center [199, 101] width 117 height 18
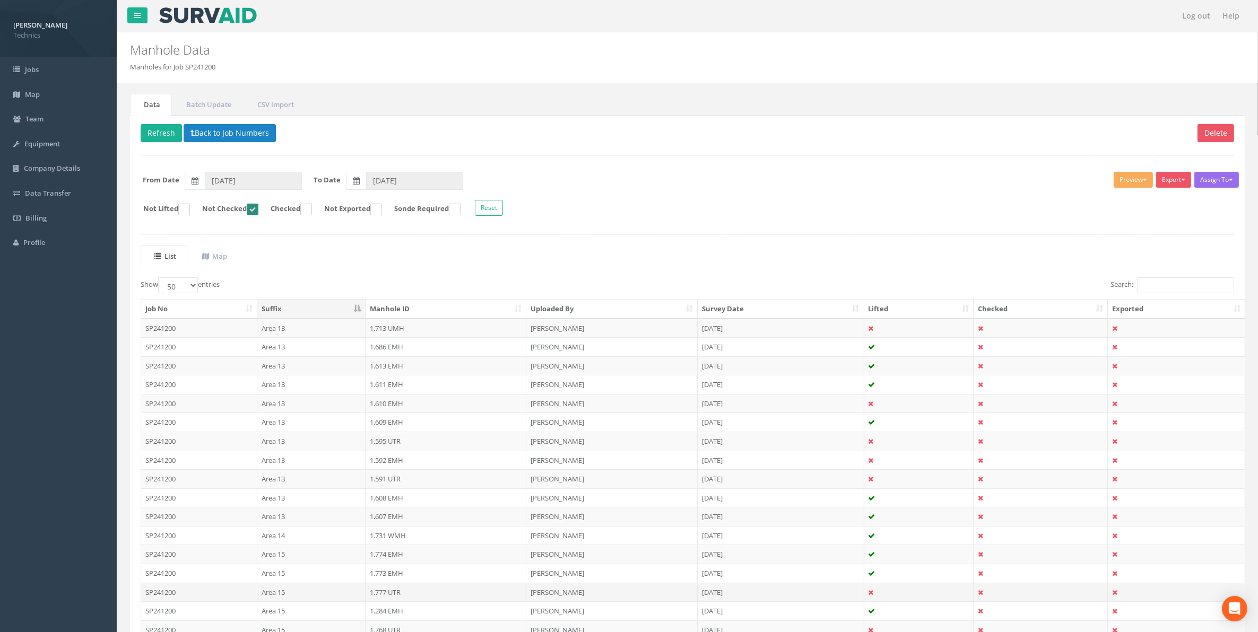
click at [385, 597] on td "1.777 UTR" at bounding box center [445, 592] width 161 height 19
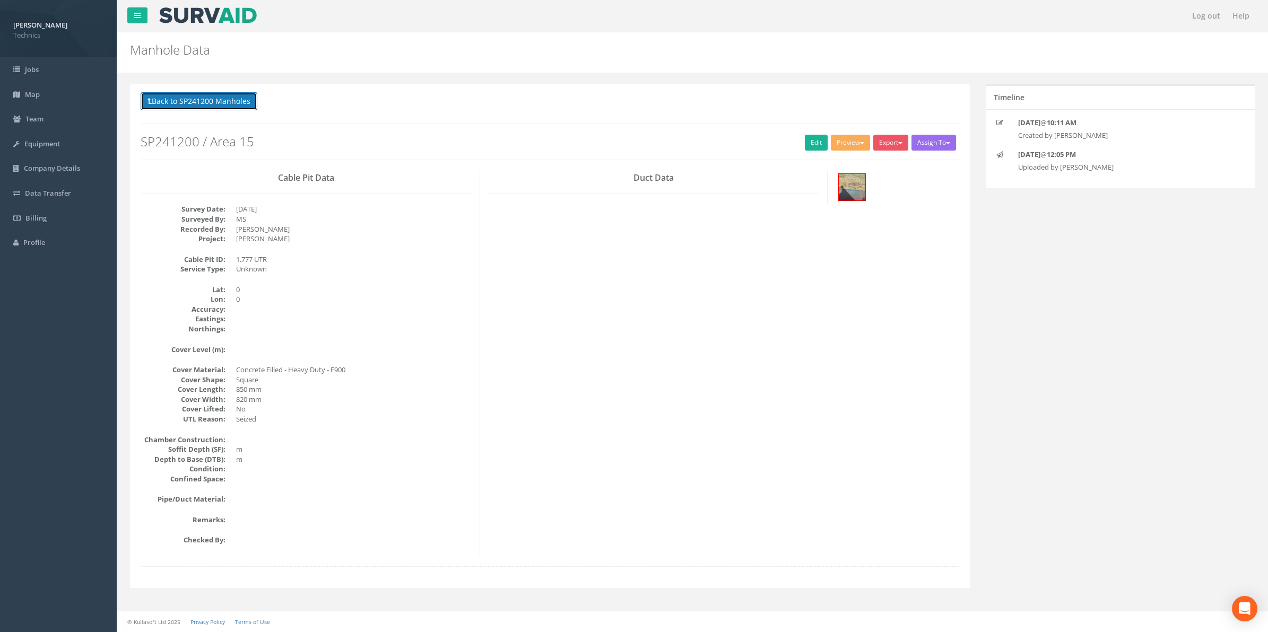
click at [208, 107] on button "Back to SP241200 Manholes" at bounding box center [199, 101] width 117 height 18
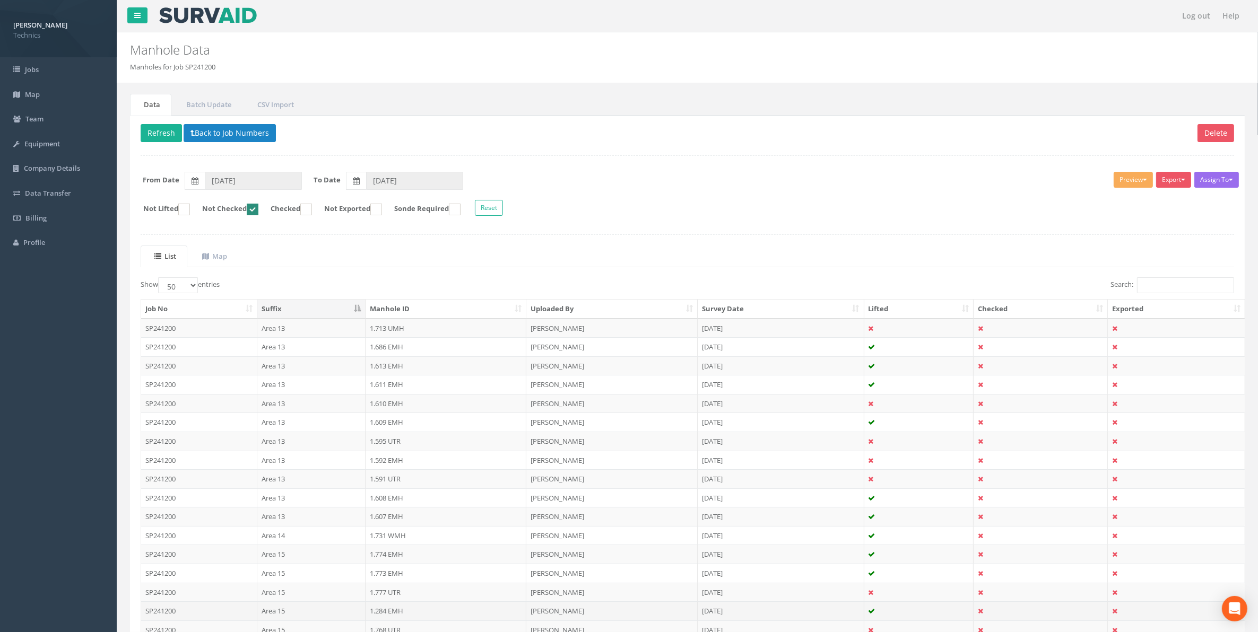
click at [393, 617] on td "1.284 EMH" at bounding box center [445, 611] width 161 height 19
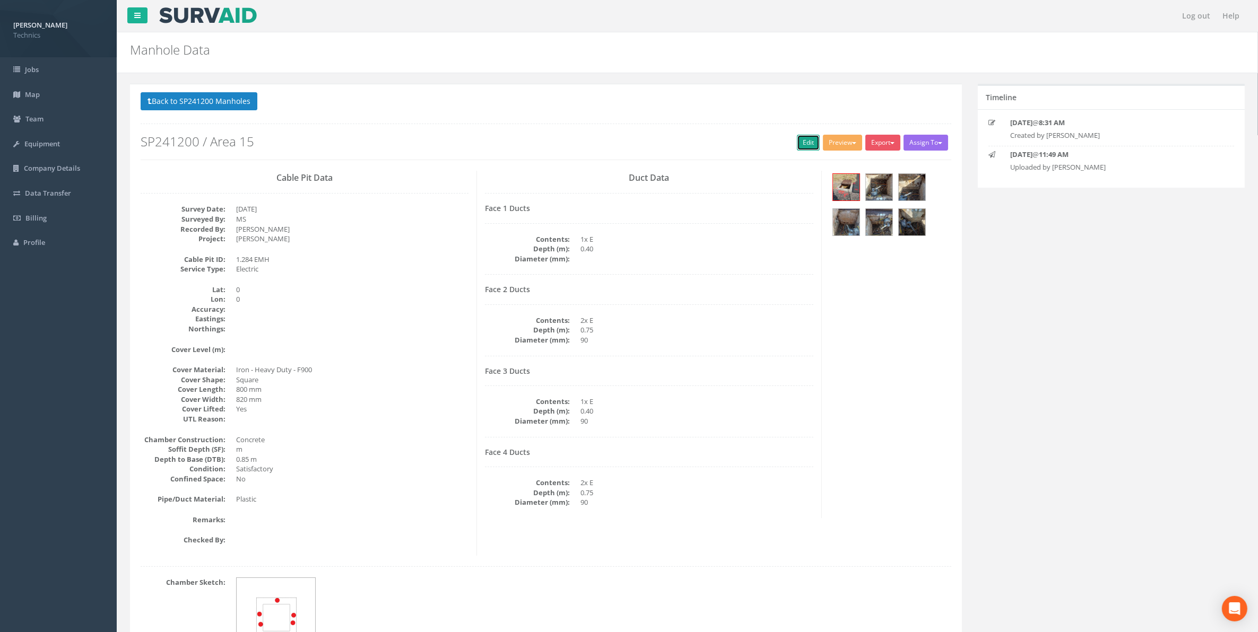
click at [802, 144] on link "Edit" at bounding box center [808, 143] width 23 height 16
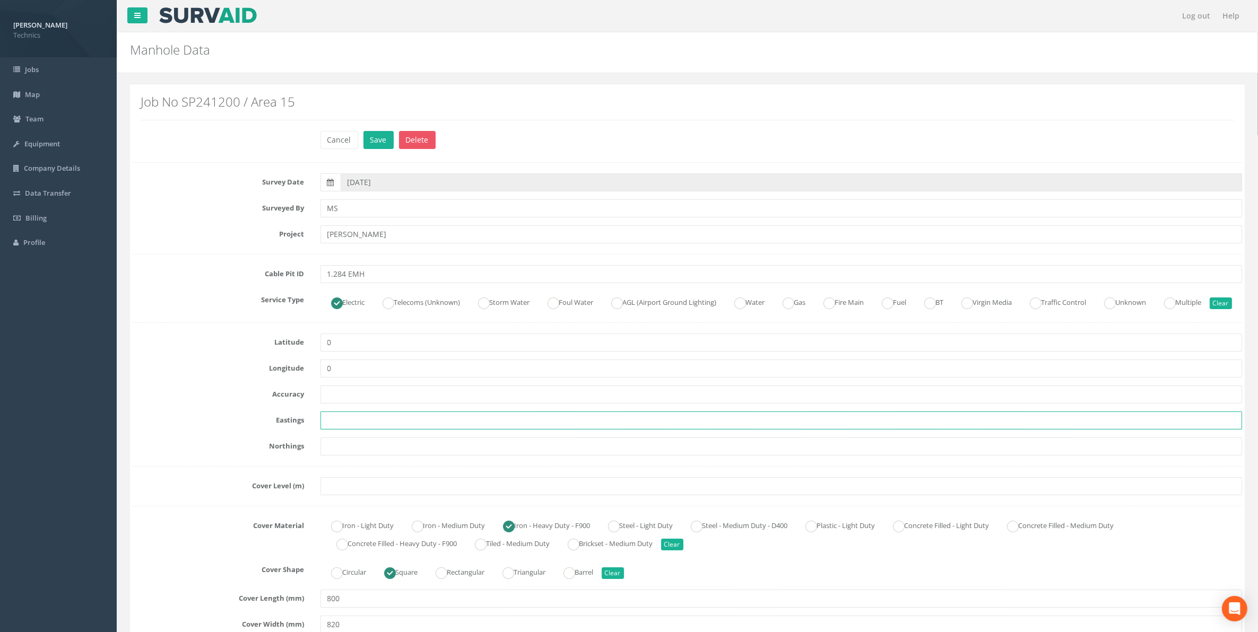
click at [351, 430] on input "text" at bounding box center [781, 421] width 922 height 18
paste input "427943.902"
type input "427943.902"
click at [354, 456] on input "text" at bounding box center [781, 447] width 922 height 18
paste input "205527.984"
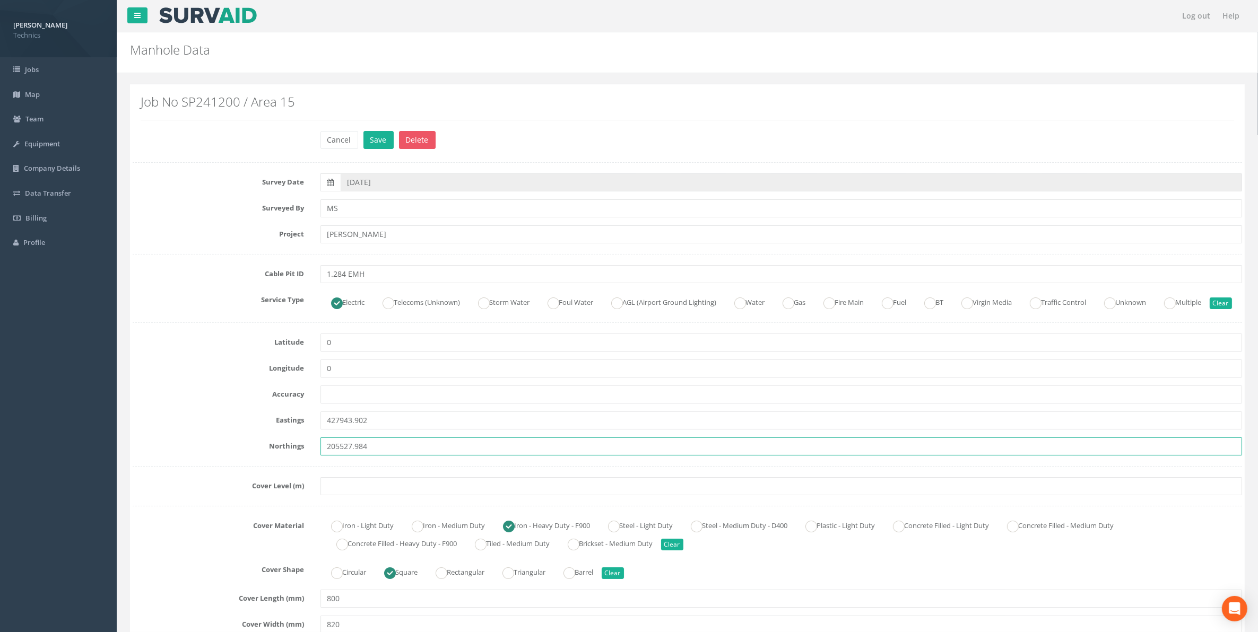
type input "205527.984"
click at [337, 495] on input "text" at bounding box center [781, 486] width 922 height 18
paste input "87.353"
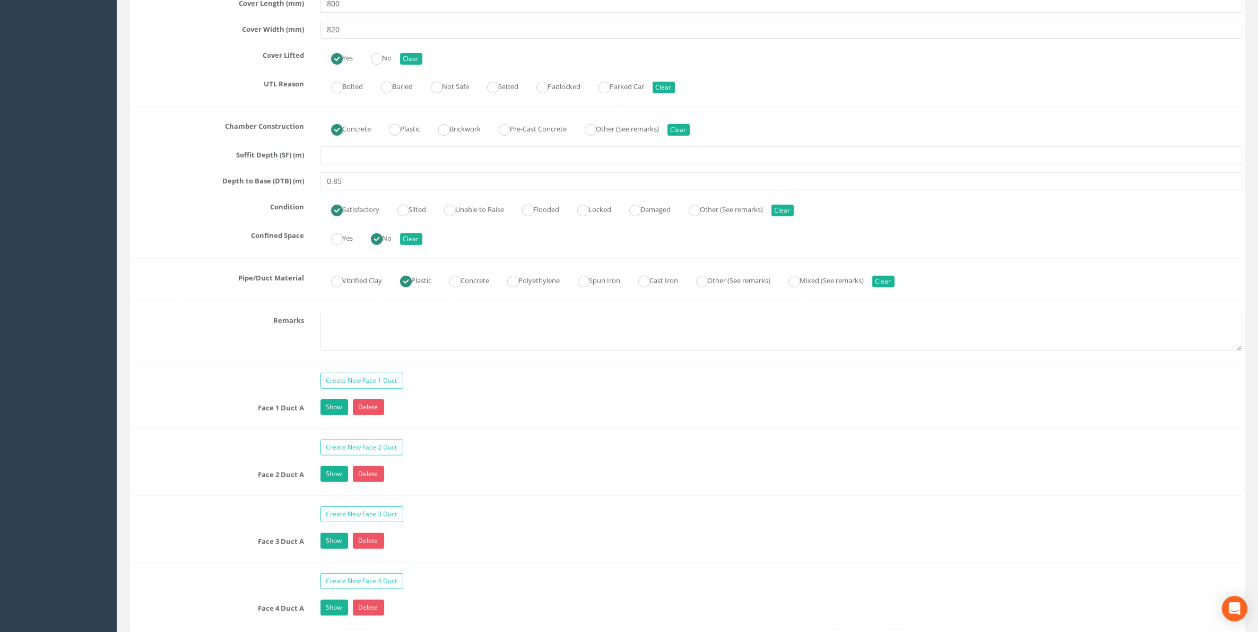
scroll to position [597, 0]
type input "87.353"
click at [338, 414] on link "Show" at bounding box center [334, 406] width 28 height 16
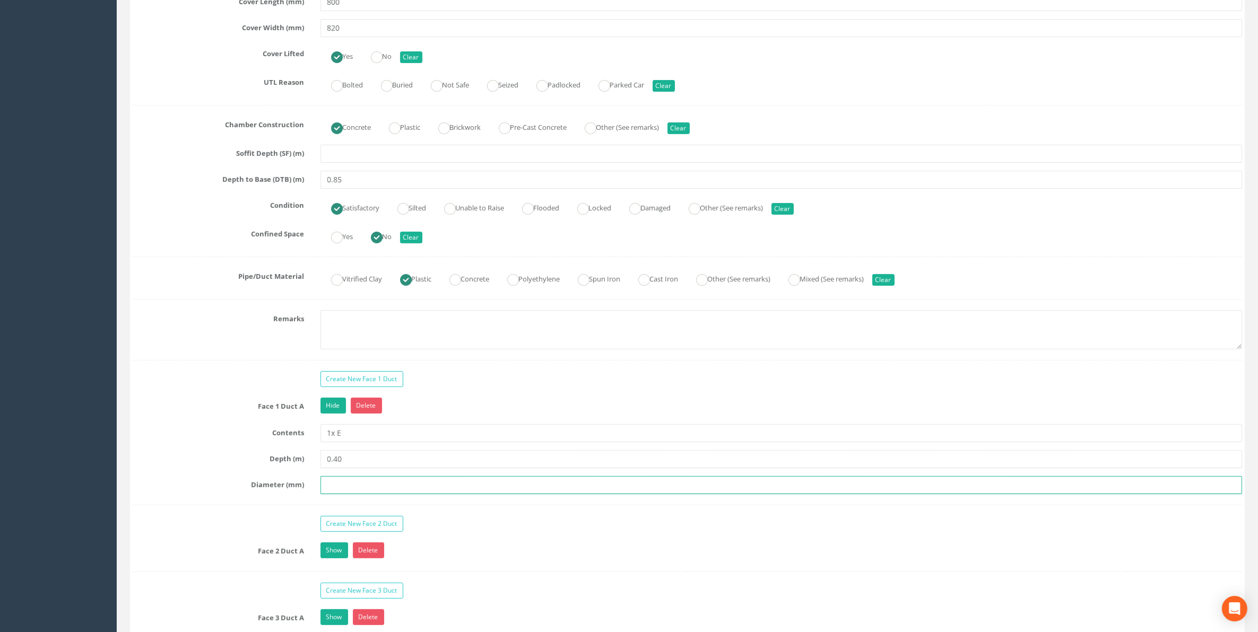
click at [357, 494] on input "text" at bounding box center [781, 485] width 922 height 18
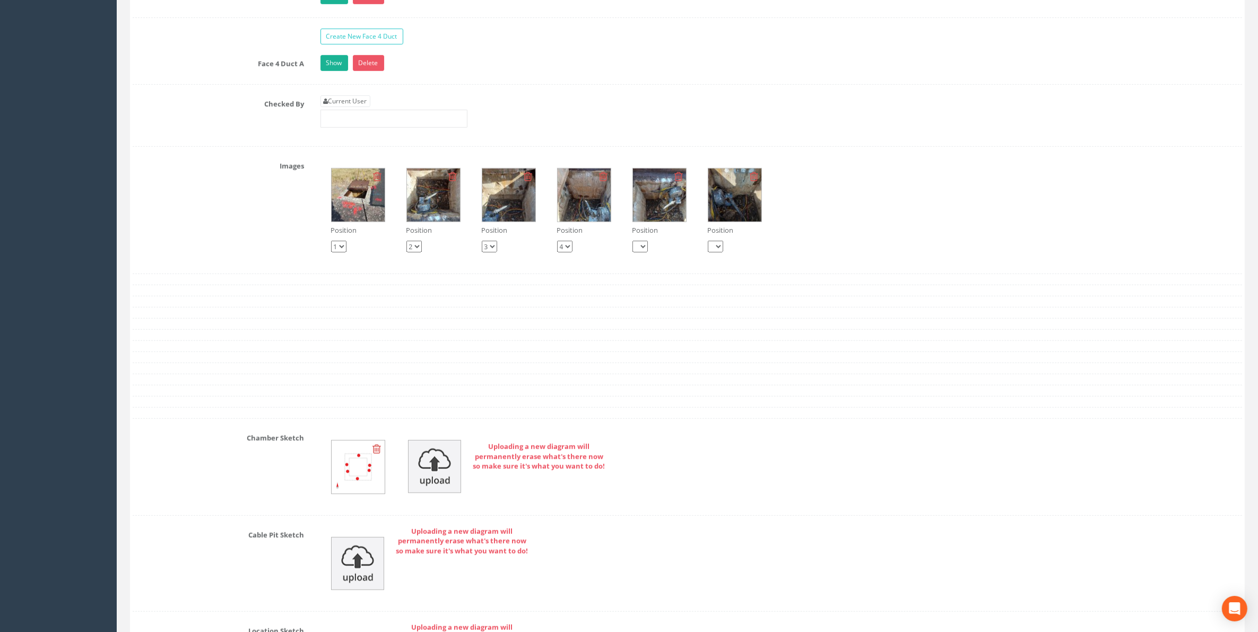
scroll to position [1260, 0]
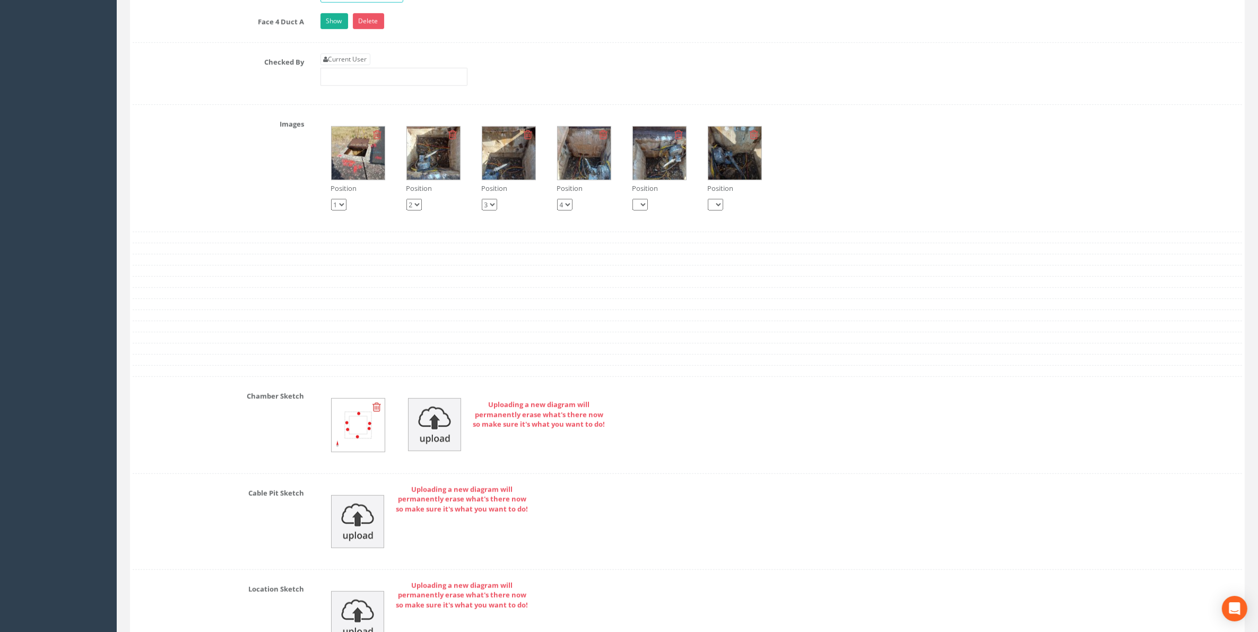
type input "20"
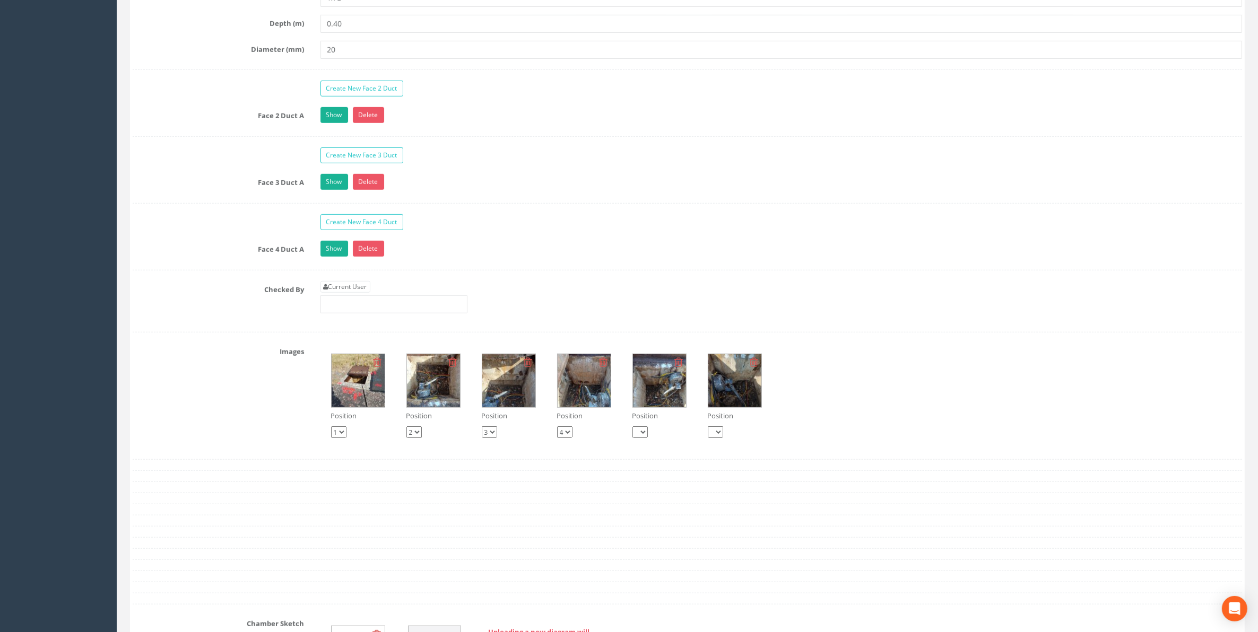
scroll to position [995, 0]
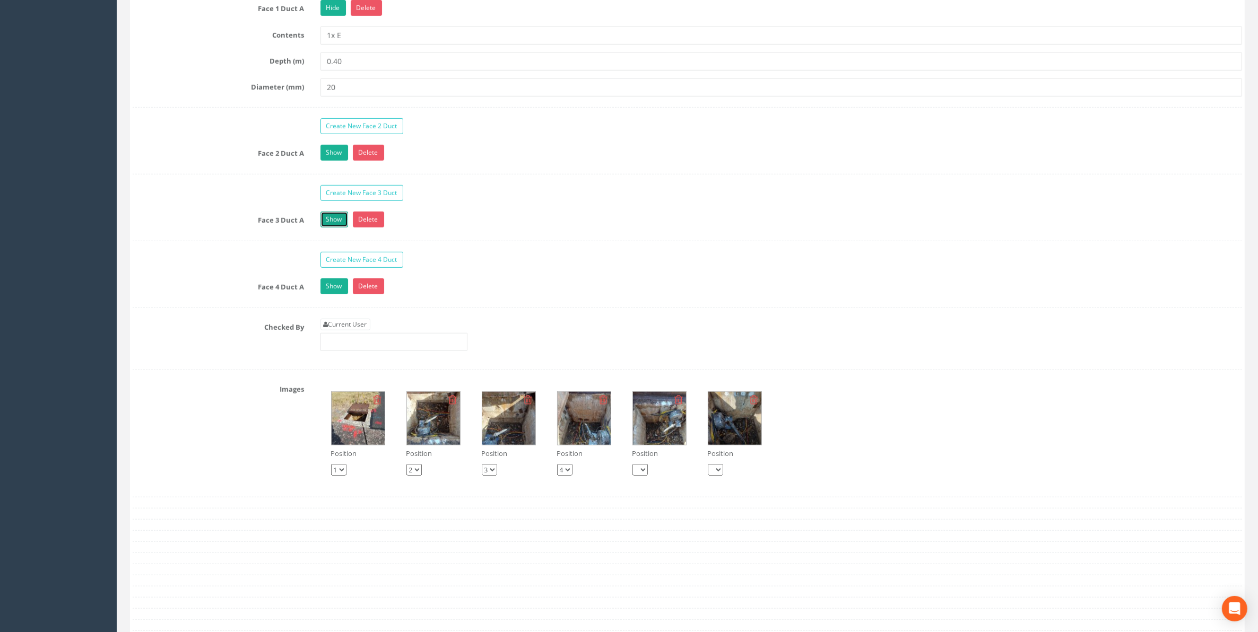
click at [327, 228] on link "Show" at bounding box center [334, 220] width 28 height 16
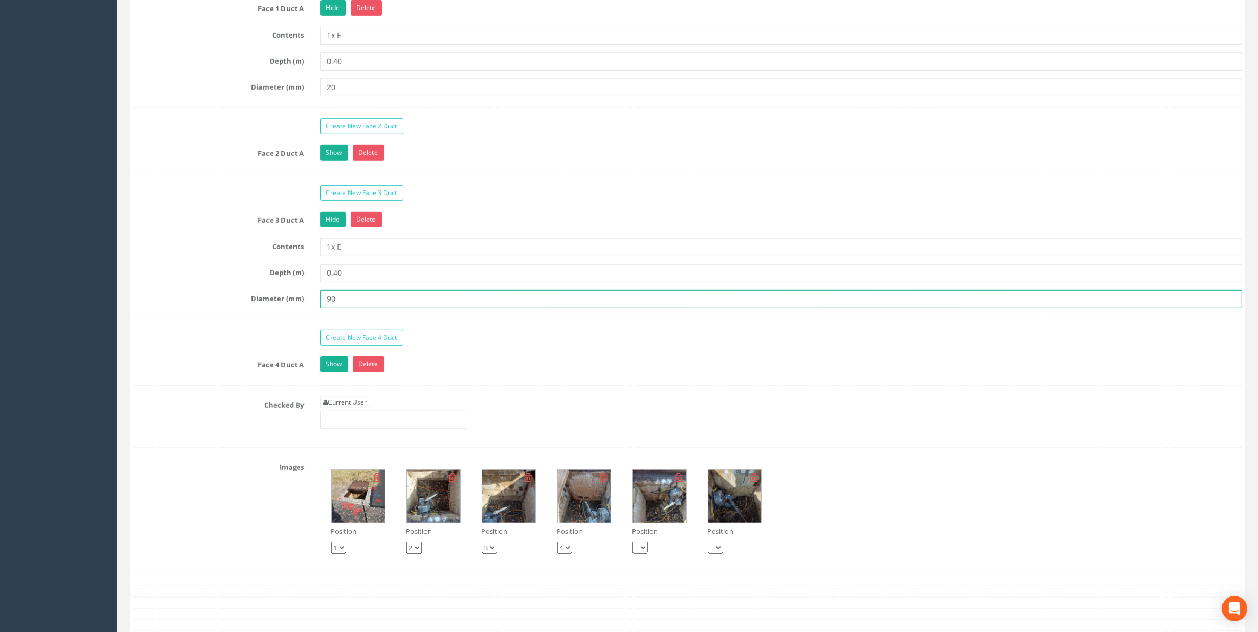
click at [337, 308] on input "90" at bounding box center [781, 299] width 922 height 18
drag, startPoint x: 335, startPoint y: 322, endPoint x: 319, endPoint y: 322, distance: 15.9
click at [320, 308] on input "90" at bounding box center [781, 299] width 922 height 18
type input "DBC"
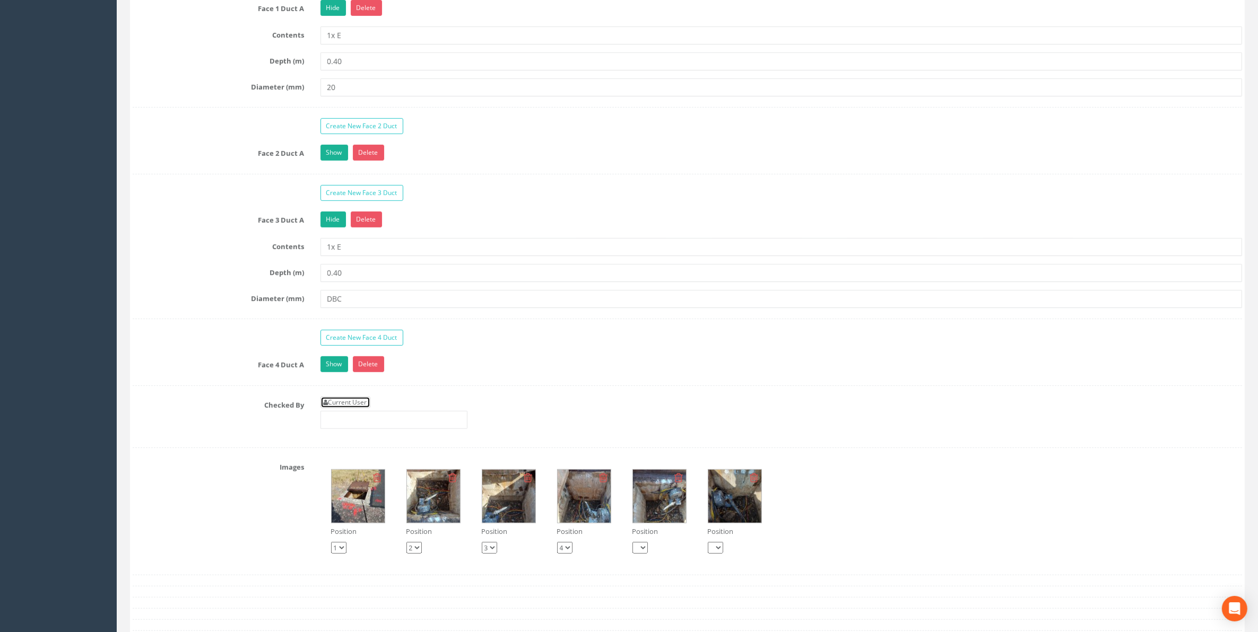
click at [353, 408] on link "Current User" at bounding box center [345, 403] width 50 height 12
type input "[PERSON_NAME]"
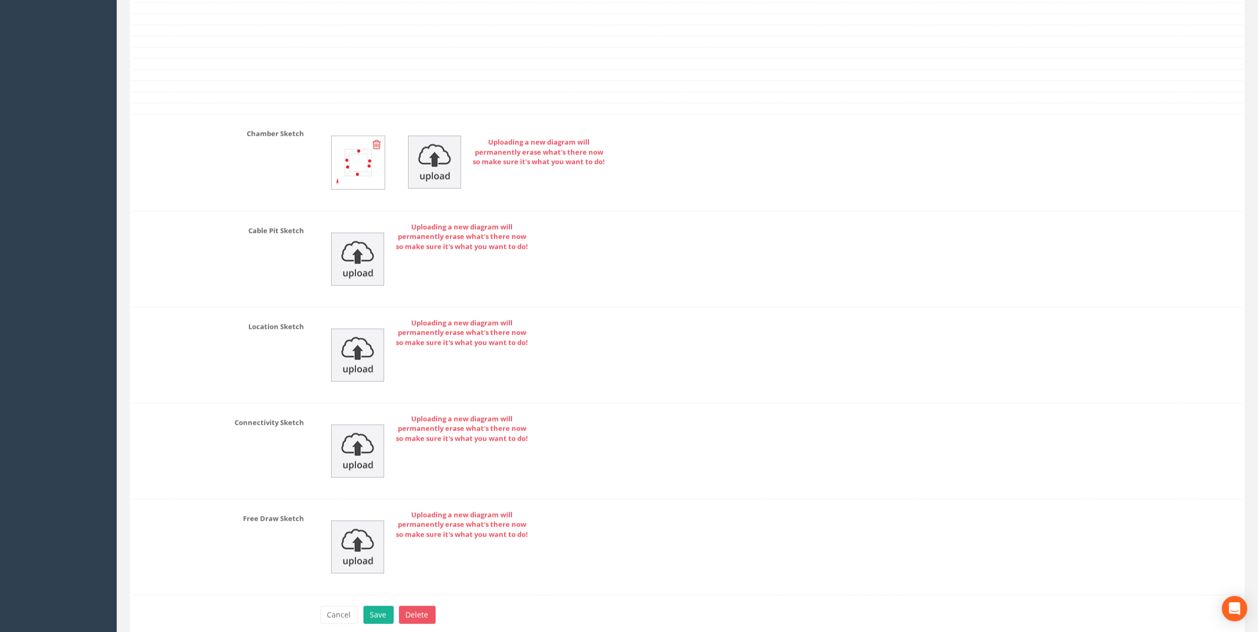
scroll to position [1658, 0]
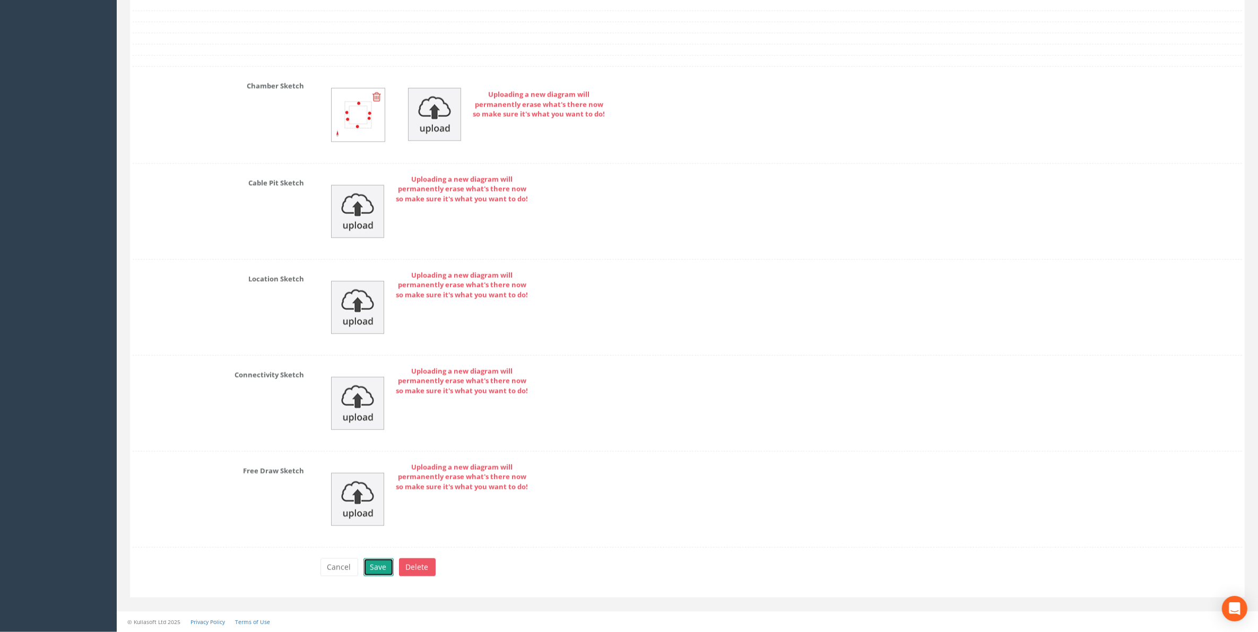
click at [382, 577] on button "Save" at bounding box center [378, 568] width 30 height 18
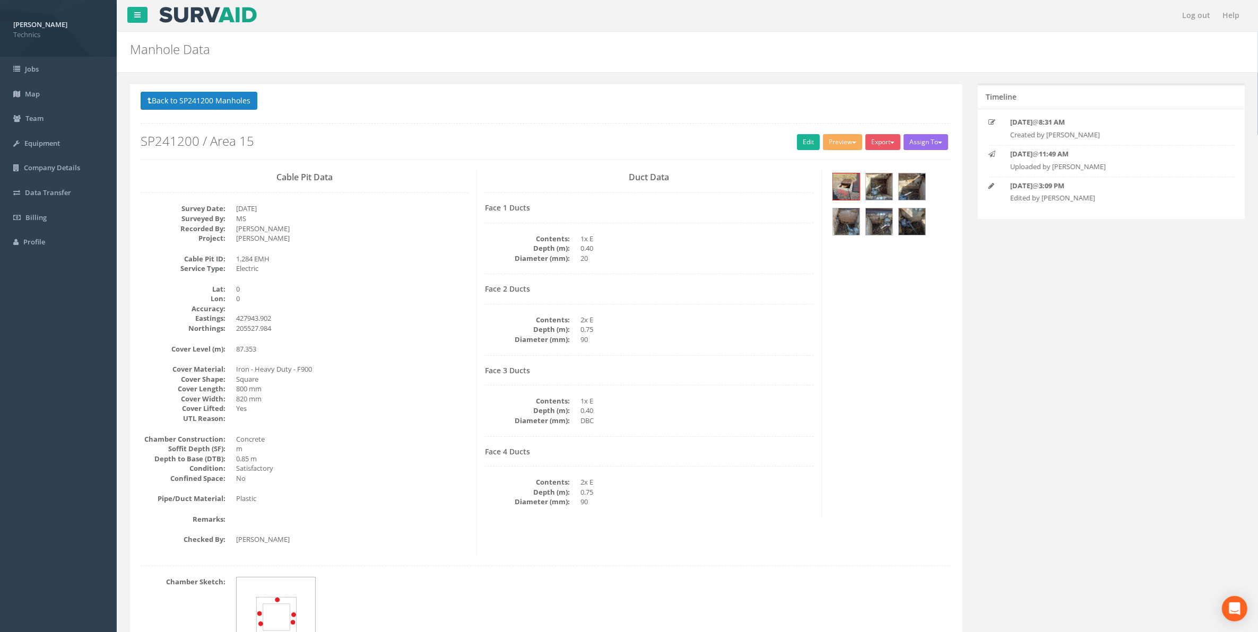
scroll to position [0, 0]
click at [213, 104] on button "Back to SP241200 Manholes" at bounding box center [199, 101] width 117 height 18
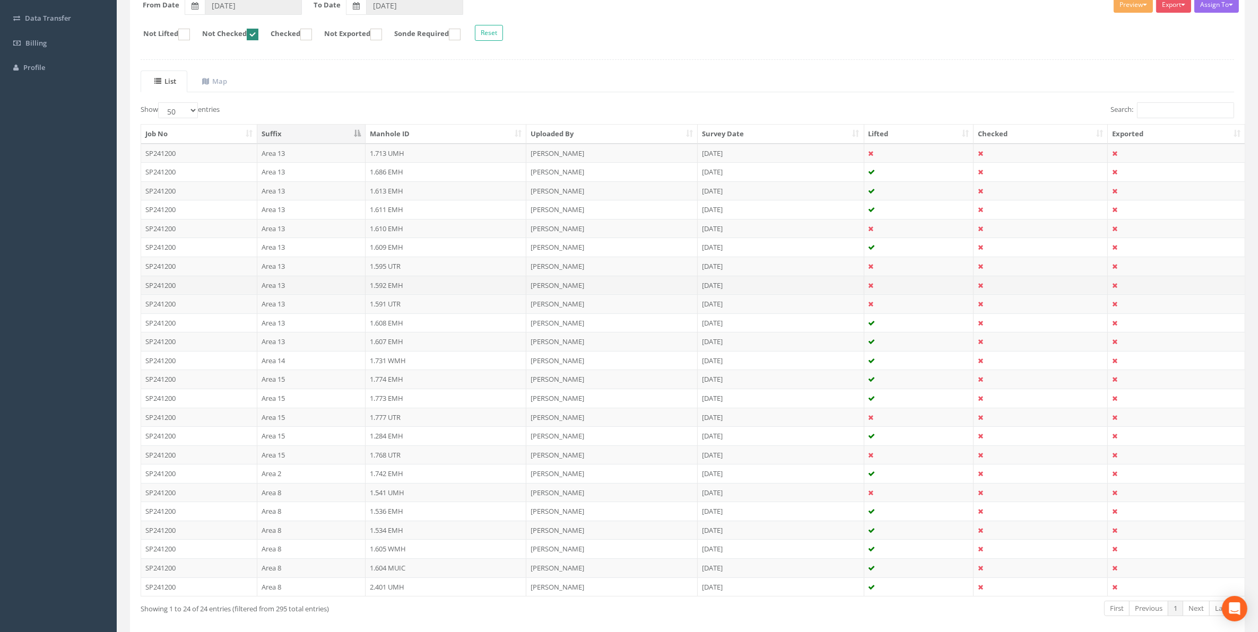
scroll to position [199, 0]
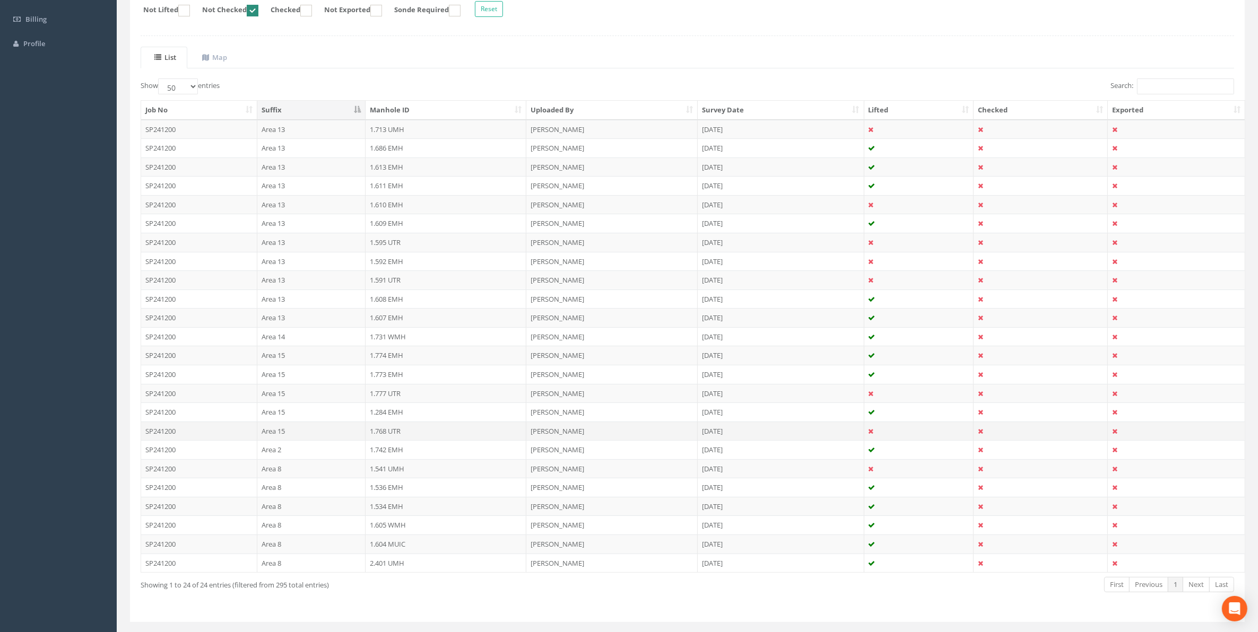
click at [385, 435] on td "1.768 UTR" at bounding box center [445, 431] width 161 height 19
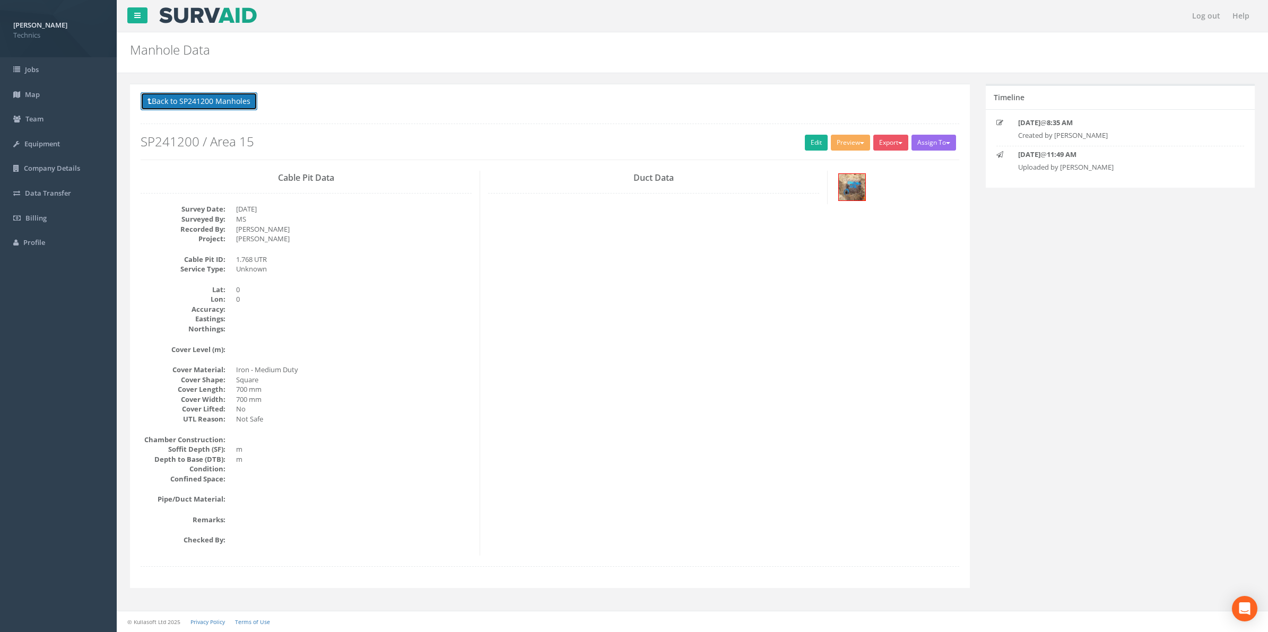
click at [213, 102] on button "Back to SP241200 Manholes" at bounding box center [199, 101] width 117 height 18
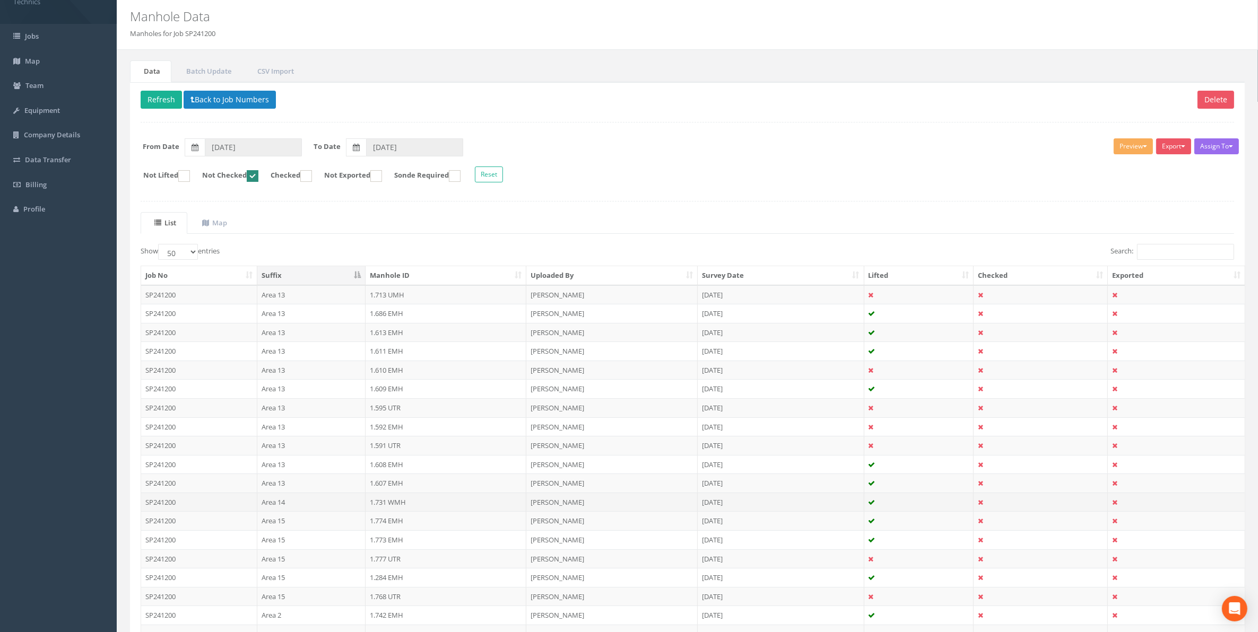
scroll to position [66, 0]
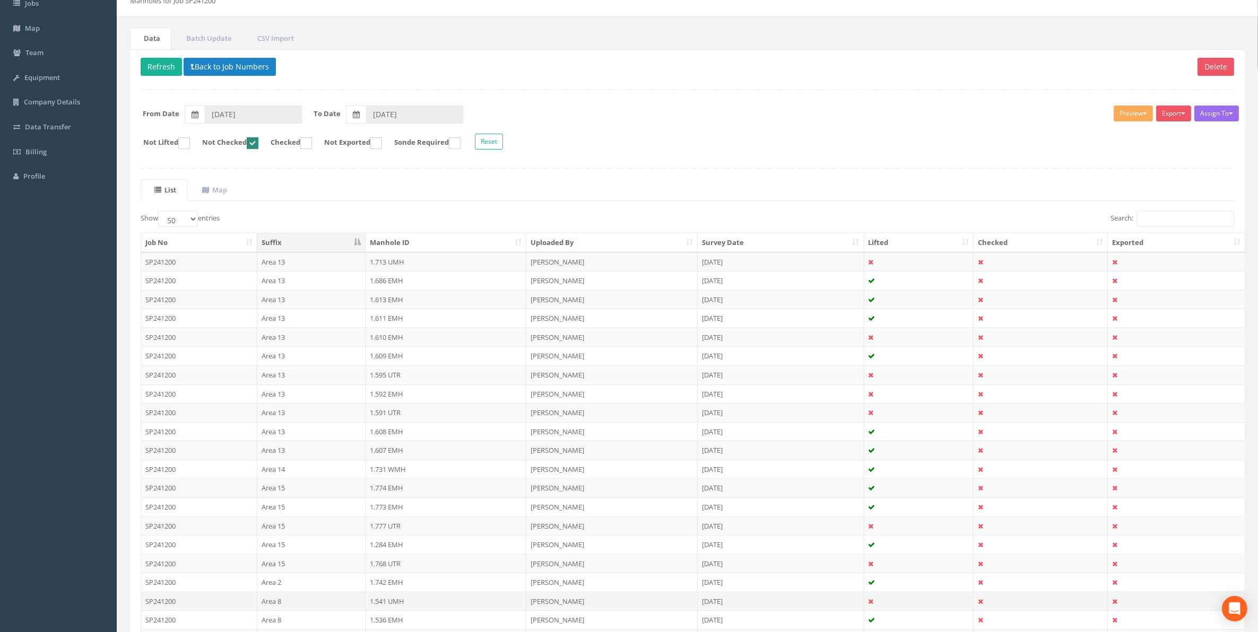
click at [380, 603] on td "1.541 UMH" at bounding box center [445, 601] width 161 height 19
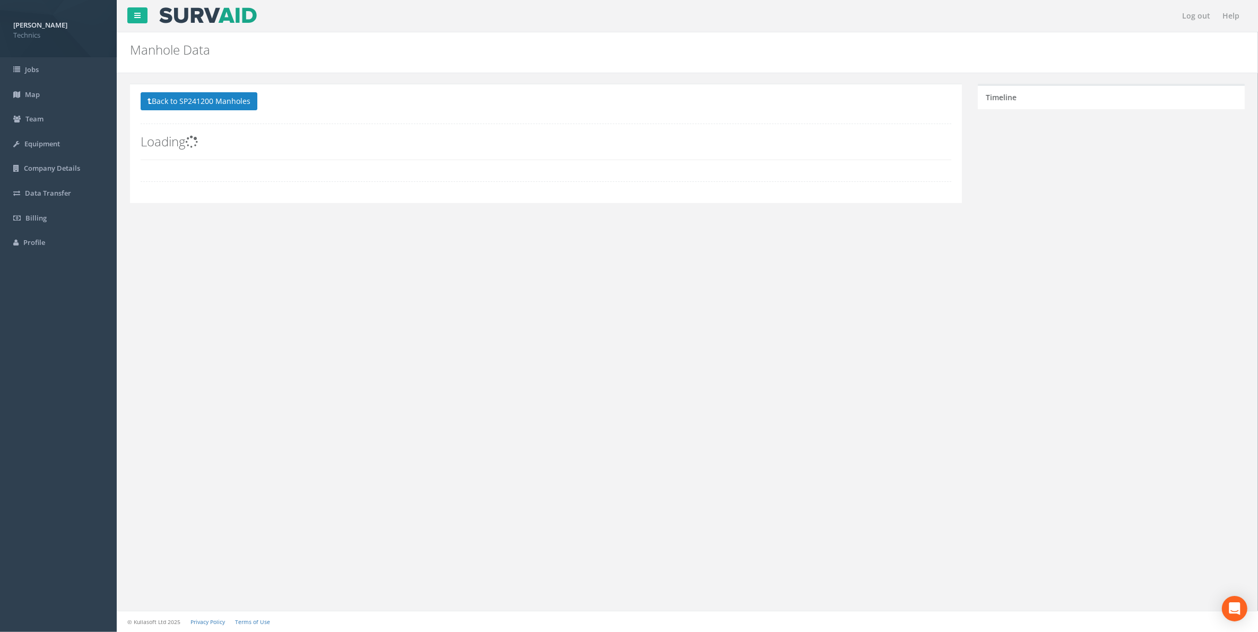
scroll to position [0, 0]
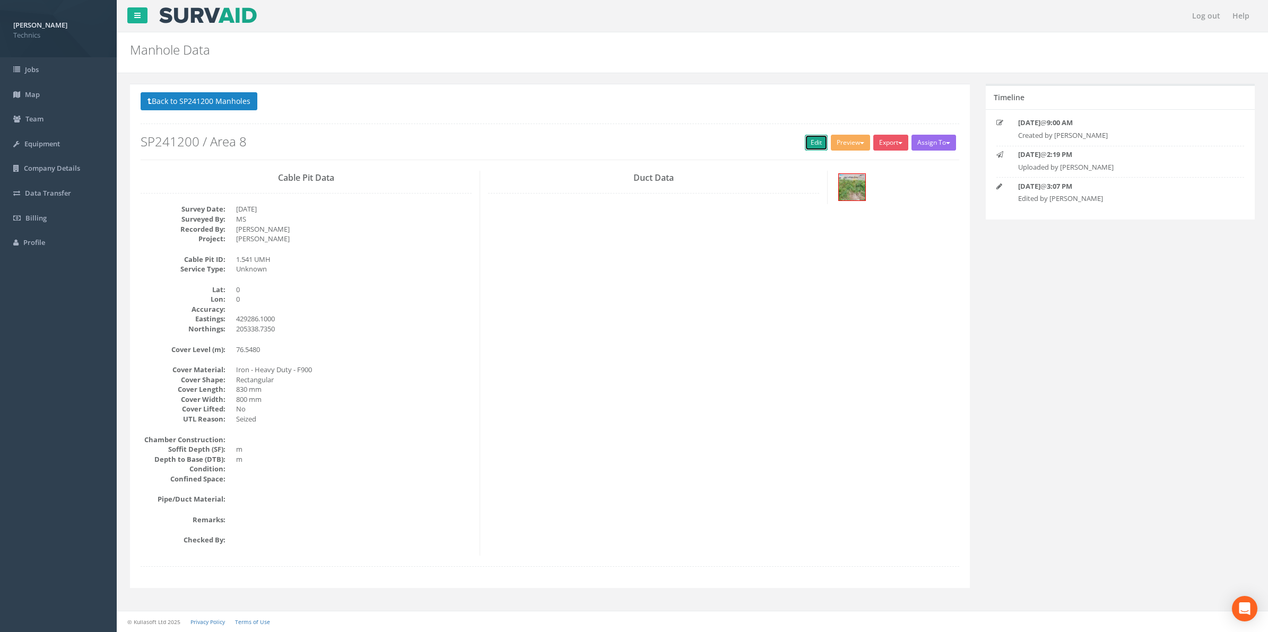
click at [806, 141] on link "Edit" at bounding box center [816, 143] width 23 height 16
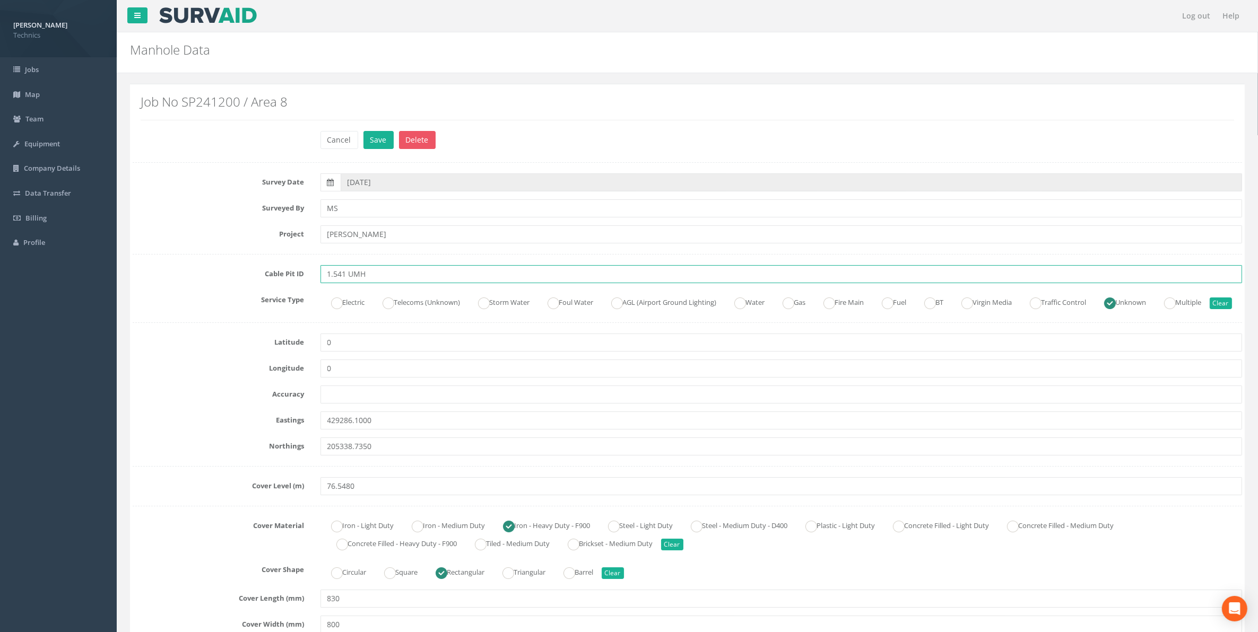
click at [354, 276] on input "1.541 UMH" at bounding box center [781, 274] width 922 height 18
type input "1.541 EMH"
click at [337, 301] on ins at bounding box center [337, 304] width 12 height 12
radio input "true"
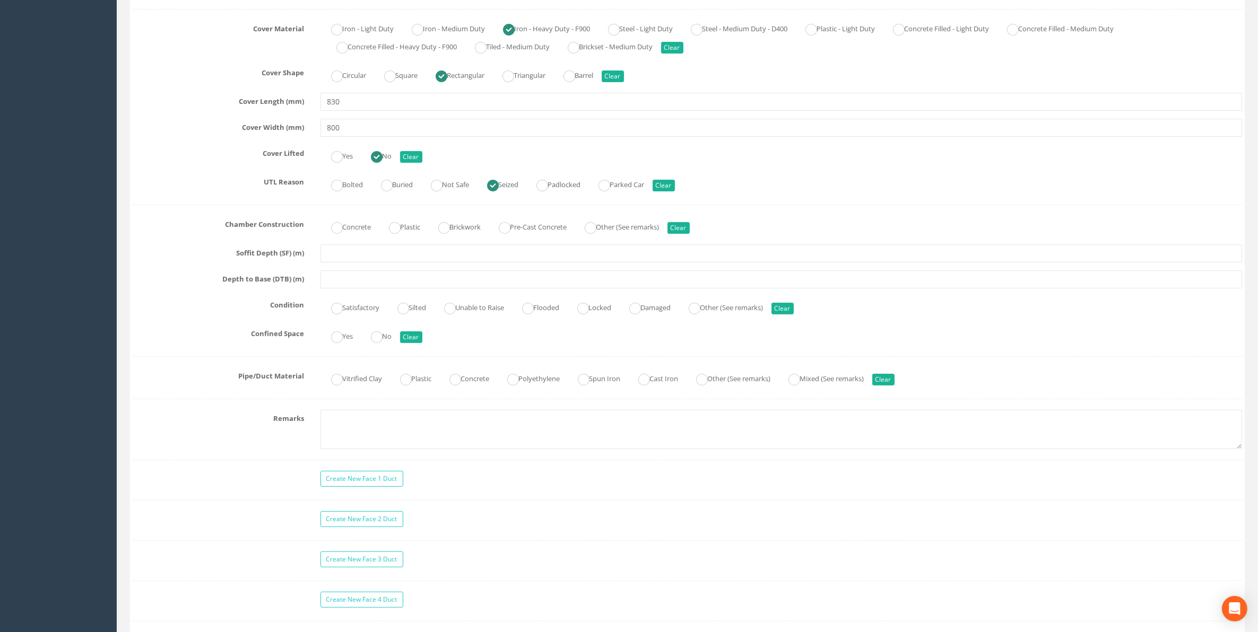
scroll to position [530, 0]
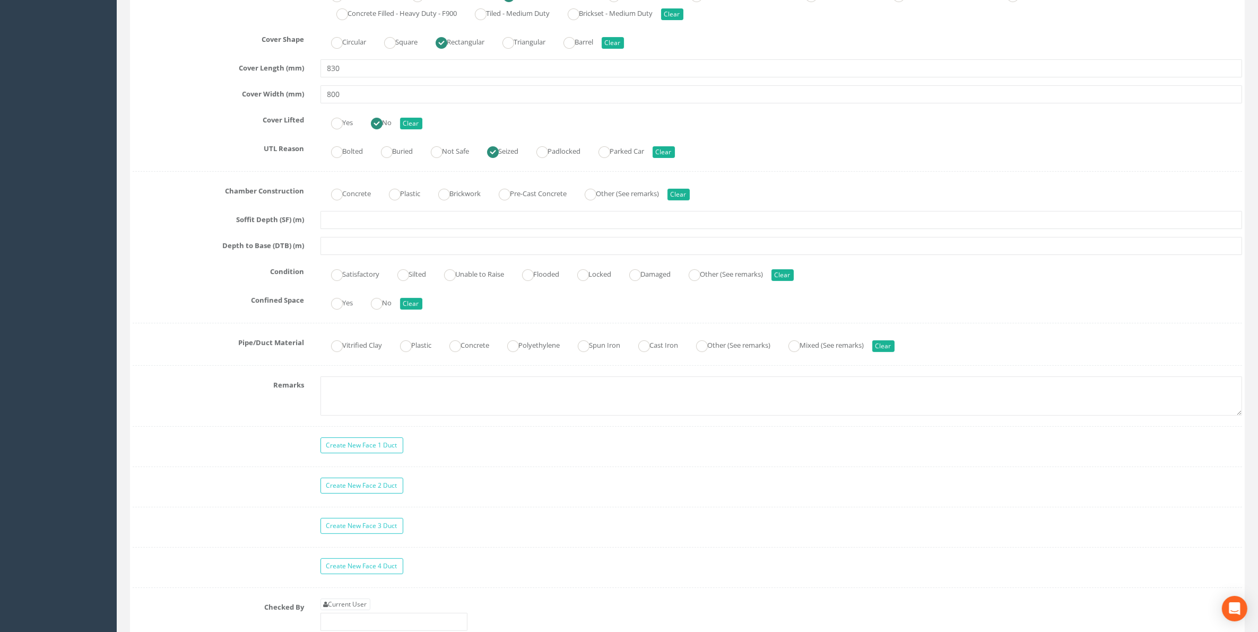
type input "1.541 EMH"
click at [340, 406] on textarea at bounding box center [781, 396] width 922 height 39
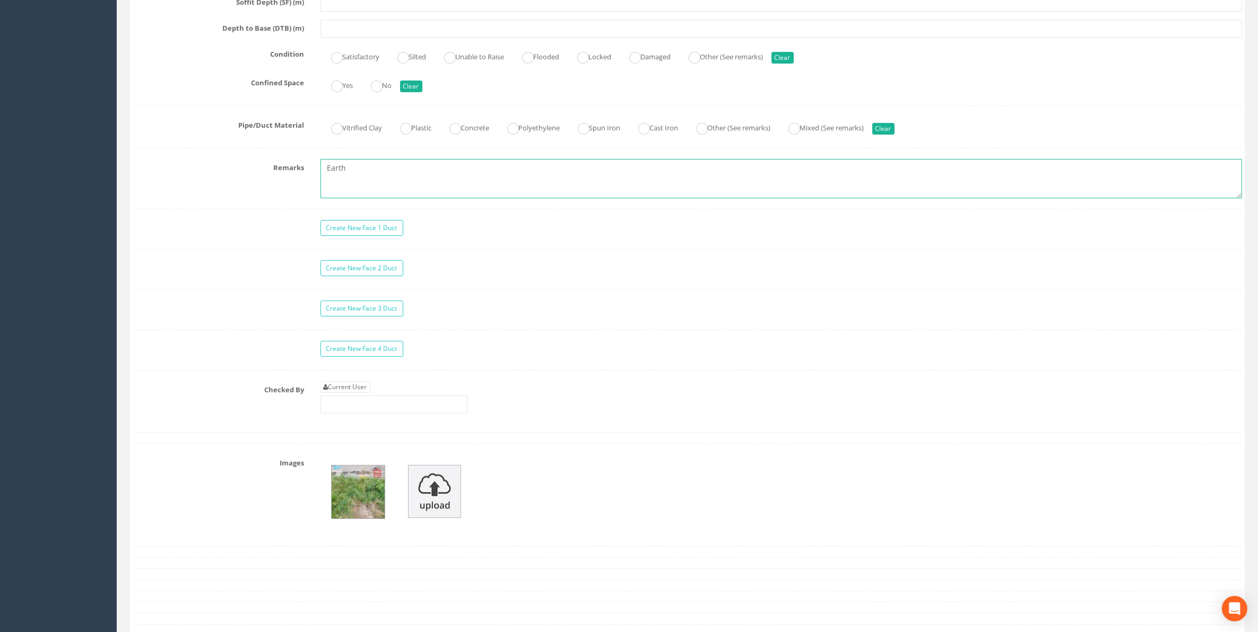
scroll to position [796, 0]
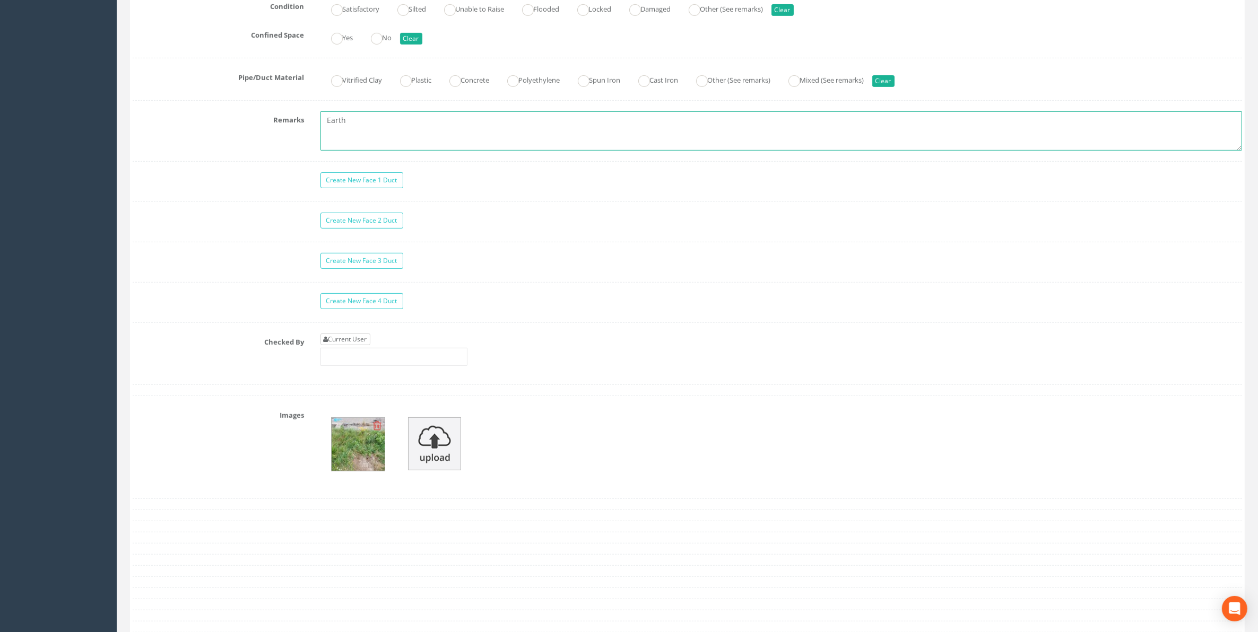
type textarea "Earth"
click at [361, 345] on link "Current User" at bounding box center [345, 340] width 50 height 12
type input "[PERSON_NAME]"
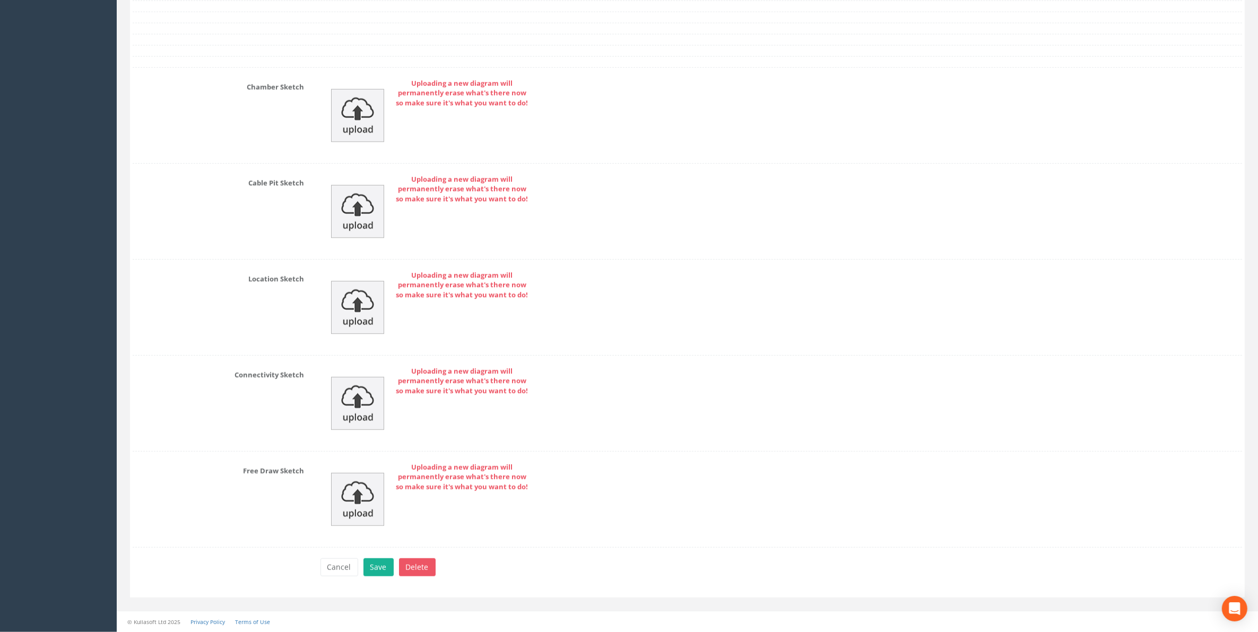
scroll to position [1396, 0]
click at [381, 568] on button "Save" at bounding box center [378, 568] width 30 height 18
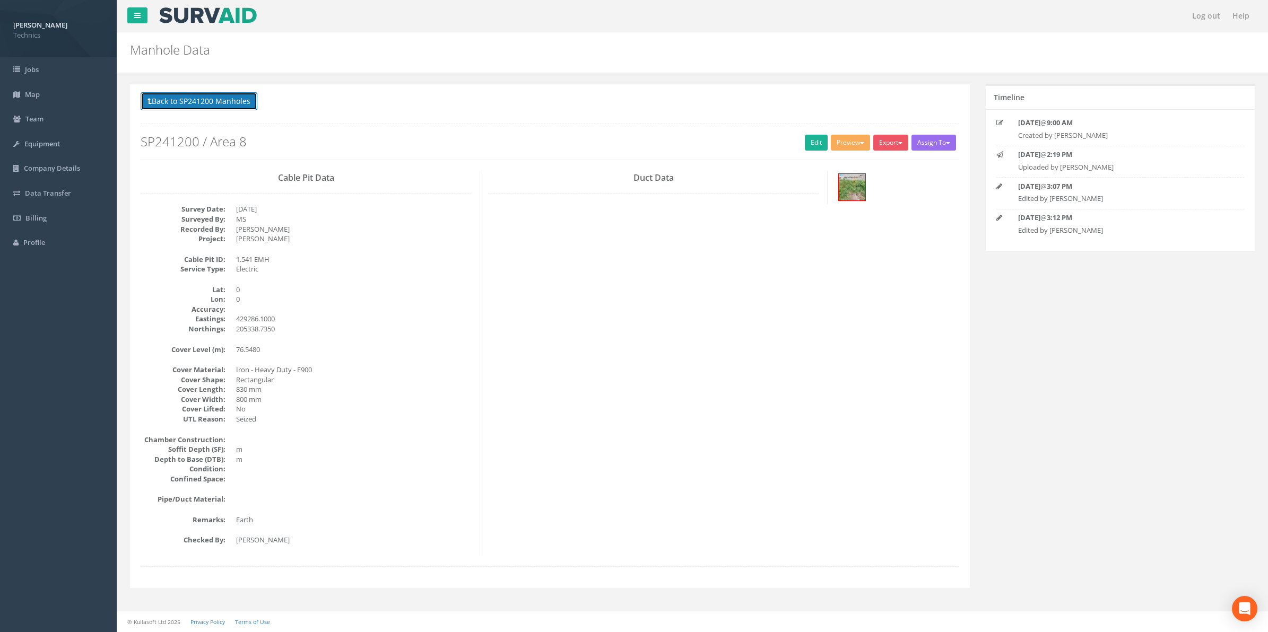
click at [200, 104] on button "Back to SP241200 Manholes" at bounding box center [199, 101] width 117 height 18
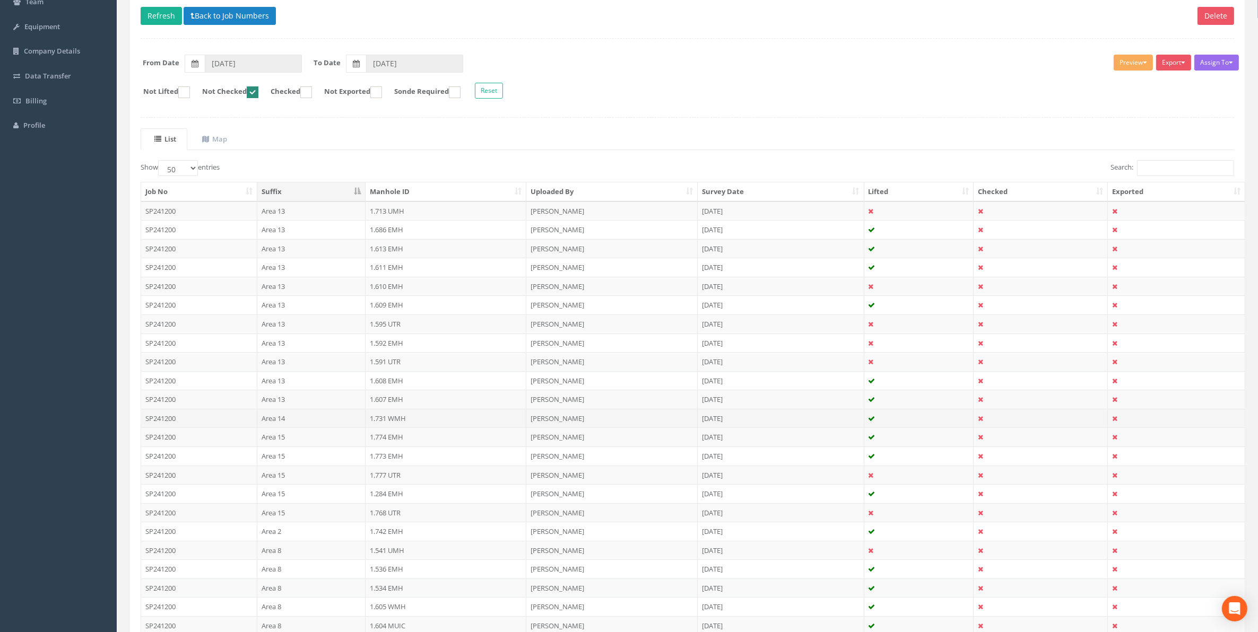
scroll to position [133, 0]
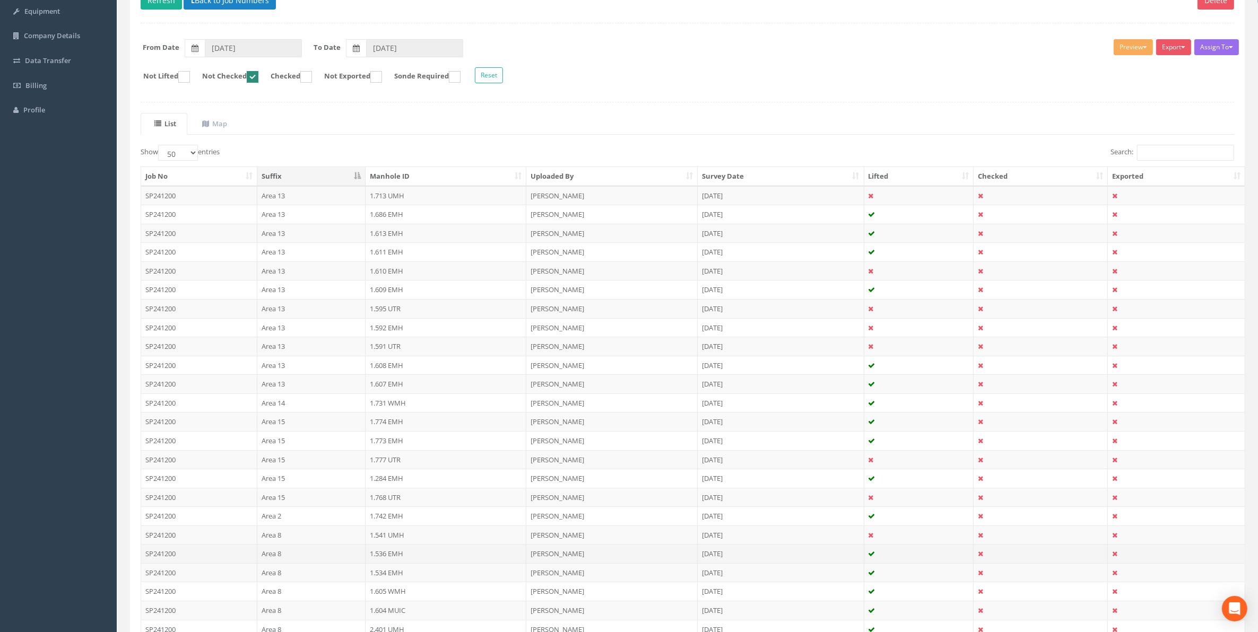
click at [399, 560] on td "1.536 EMH" at bounding box center [445, 553] width 161 height 19
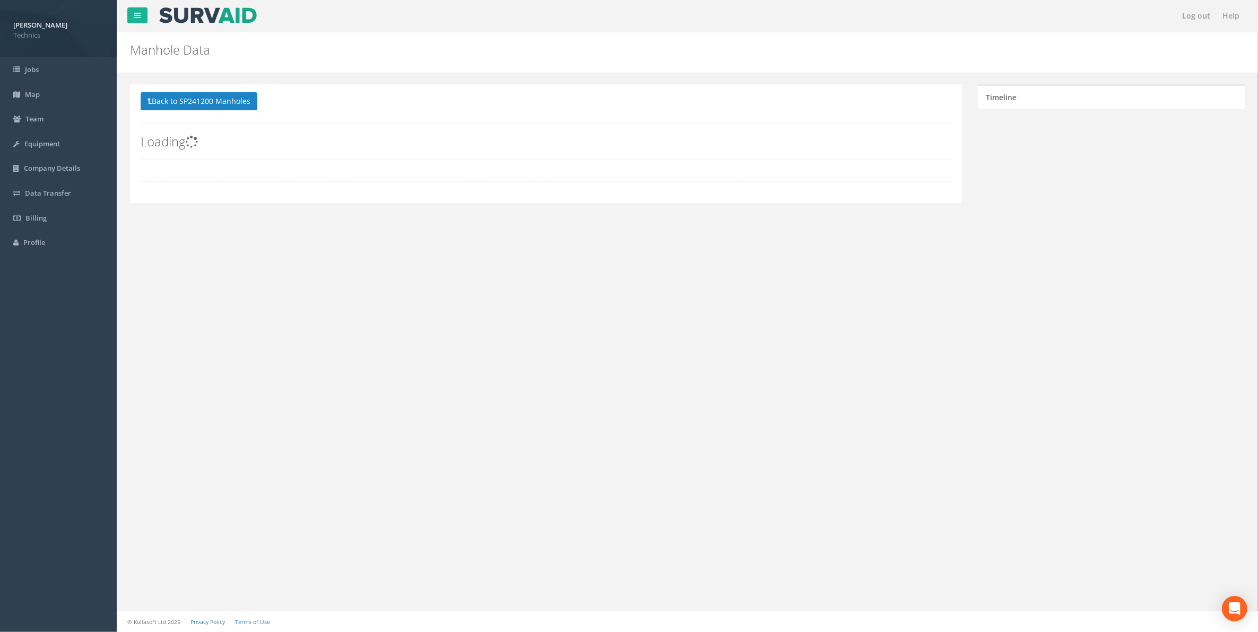
scroll to position [0, 0]
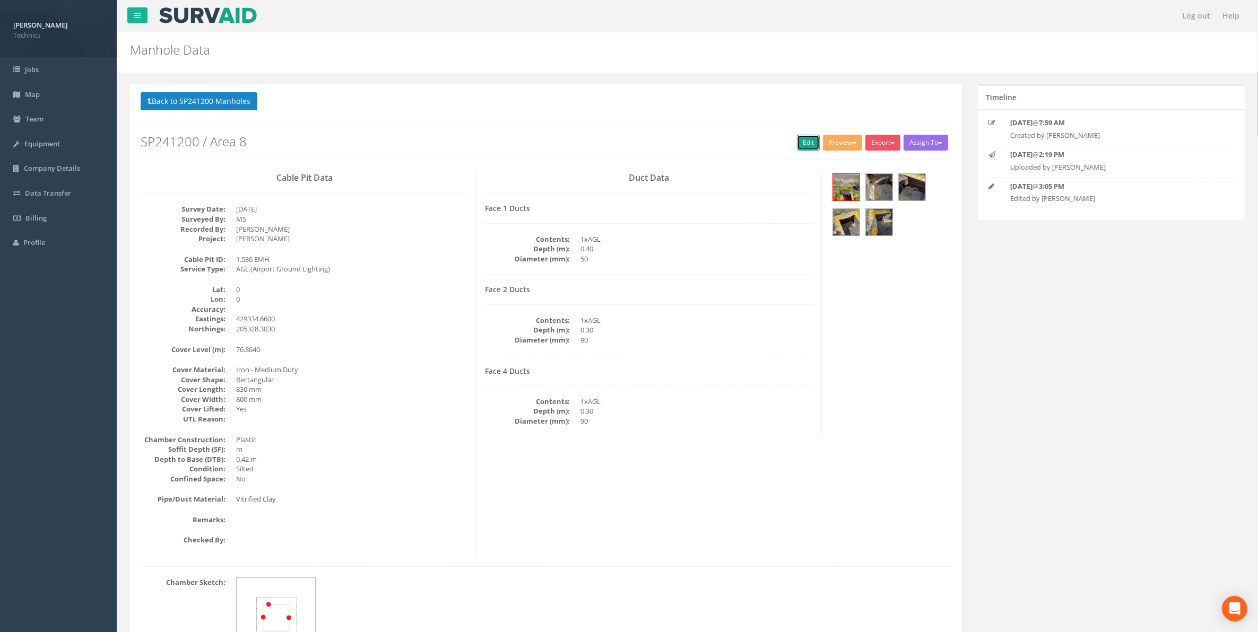
click at [805, 142] on link "Edit" at bounding box center [808, 143] width 23 height 16
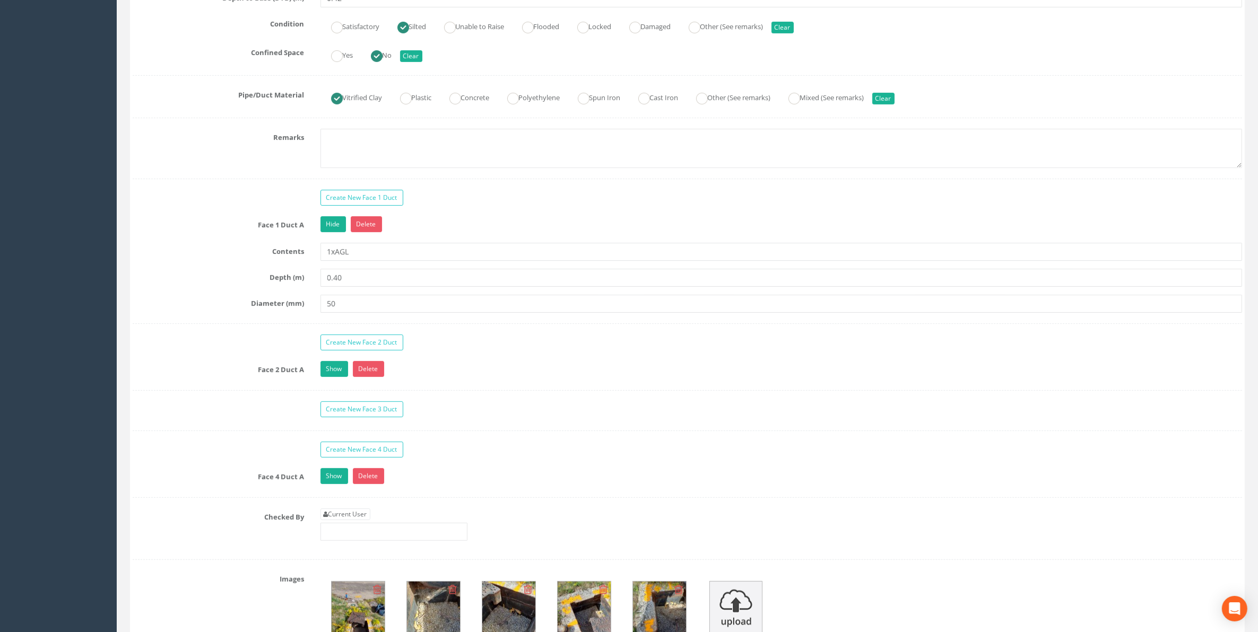
scroll to position [928, 0]
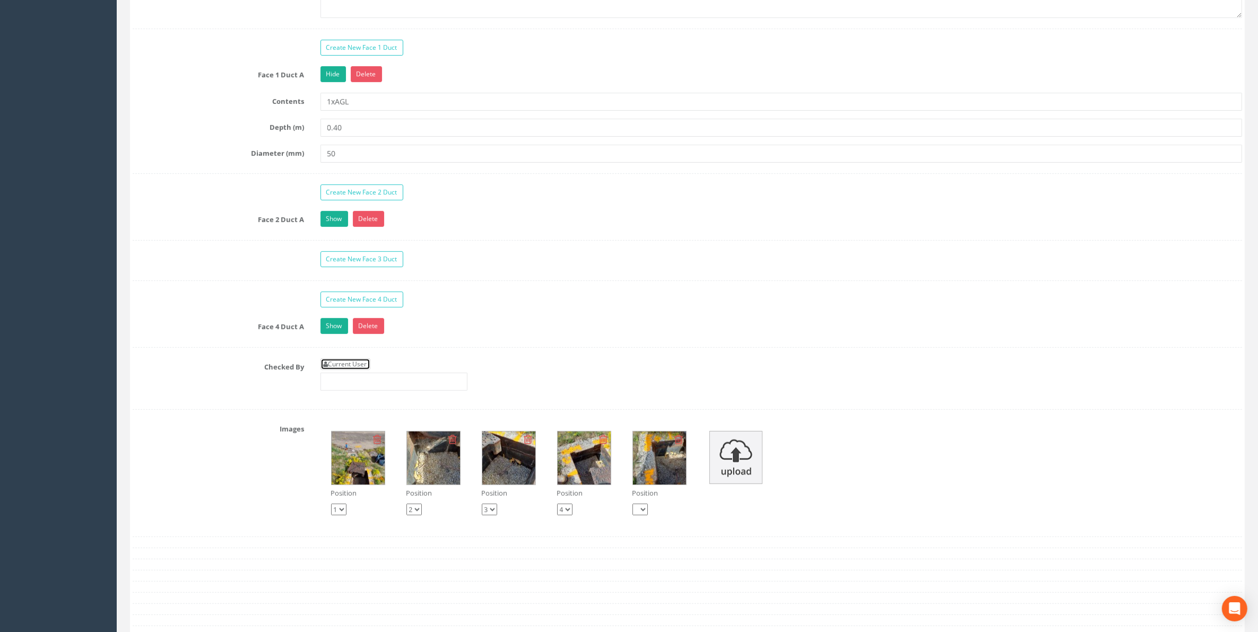
click at [345, 370] on link "Current User" at bounding box center [345, 365] width 50 height 12
type input "[PERSON_NAME]"
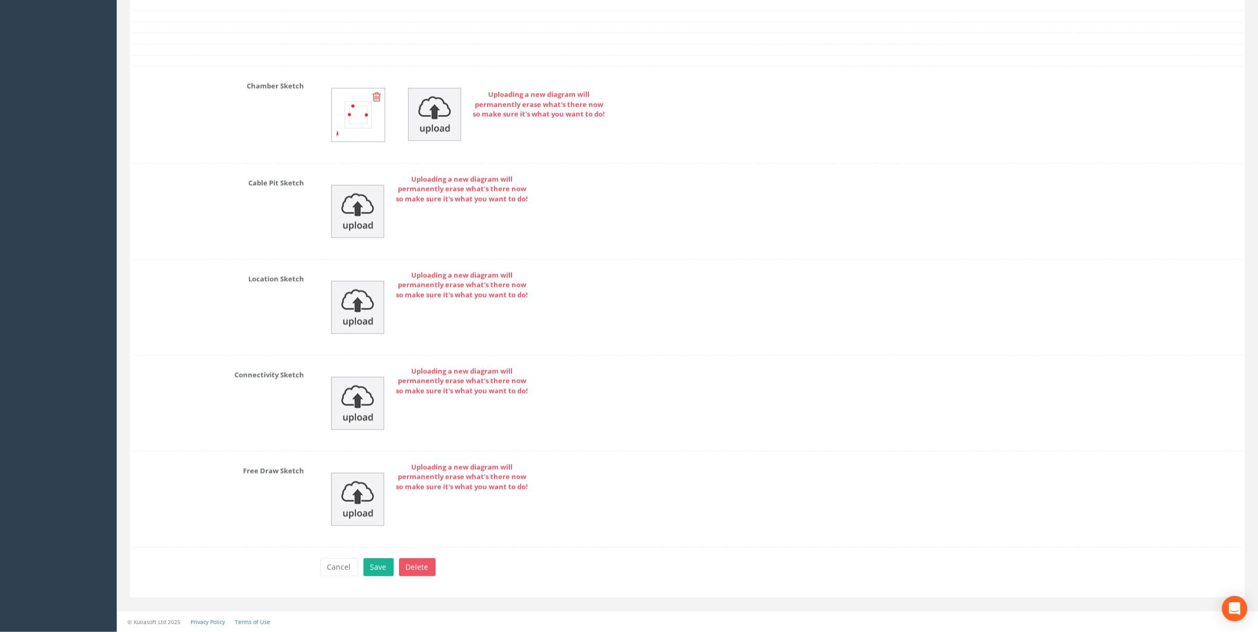
scroll to position [1568, 0]
click at [385, 569] on button "Save" at bounding box center [378, 568] width 30 height 18
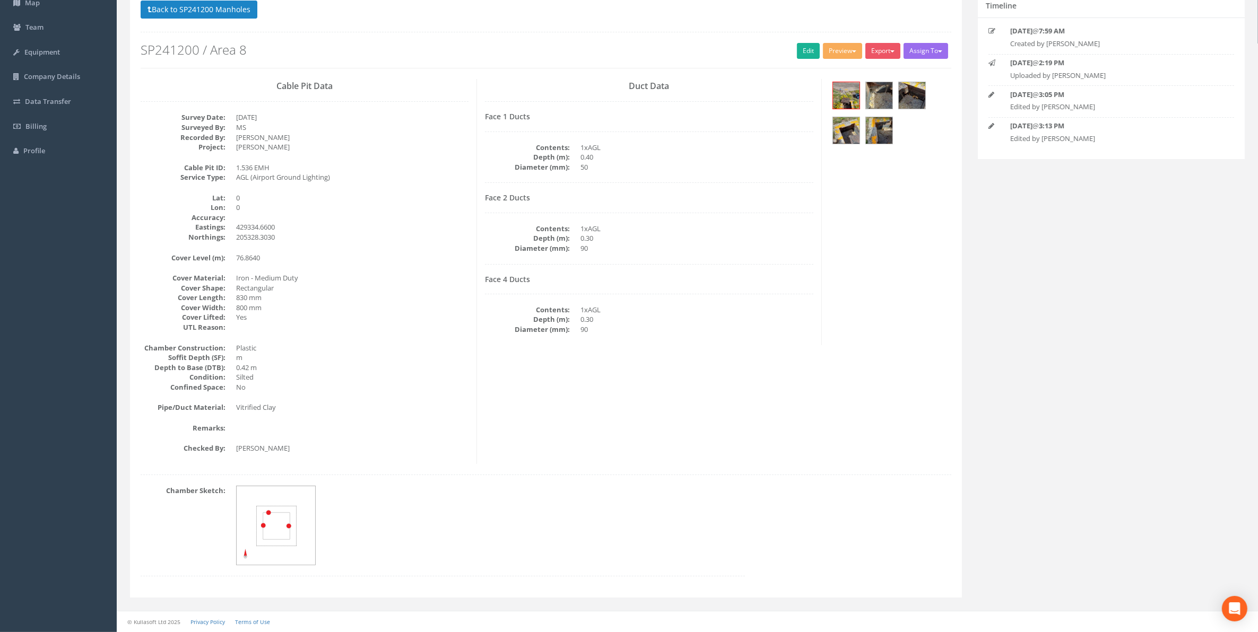
scroll to position [93, 0]
click at [223, 11] on button "Back to SP241200 Manholes" at bounding box center [199, 10] width 117 height 18
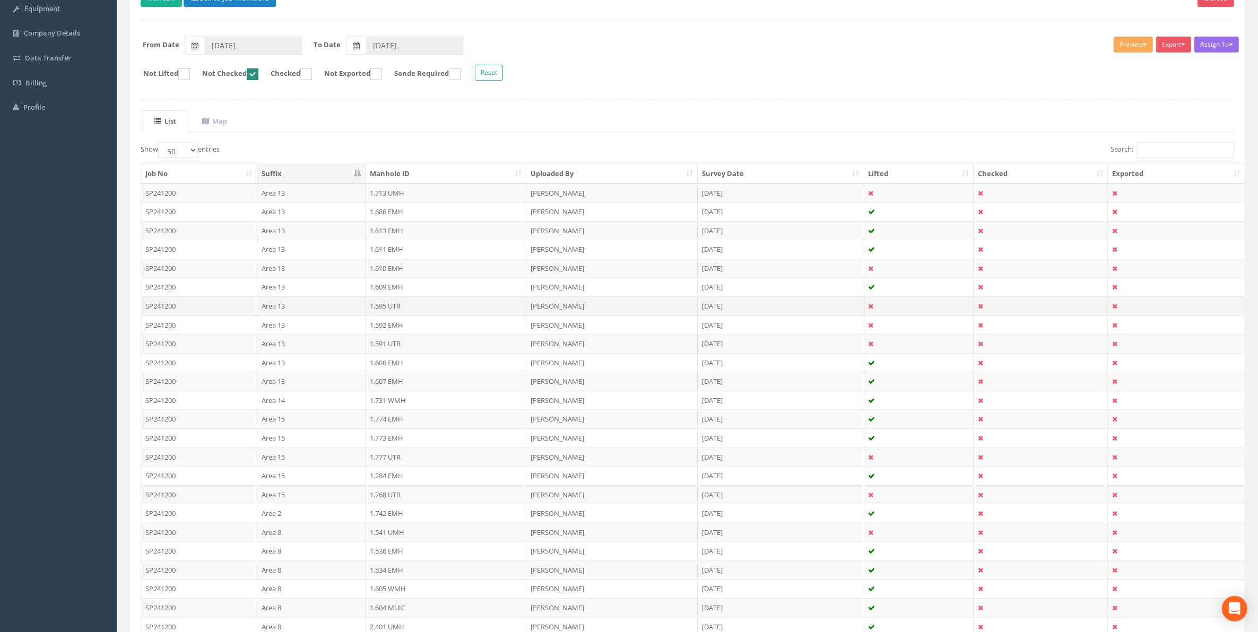
scroll to position [159, 0]
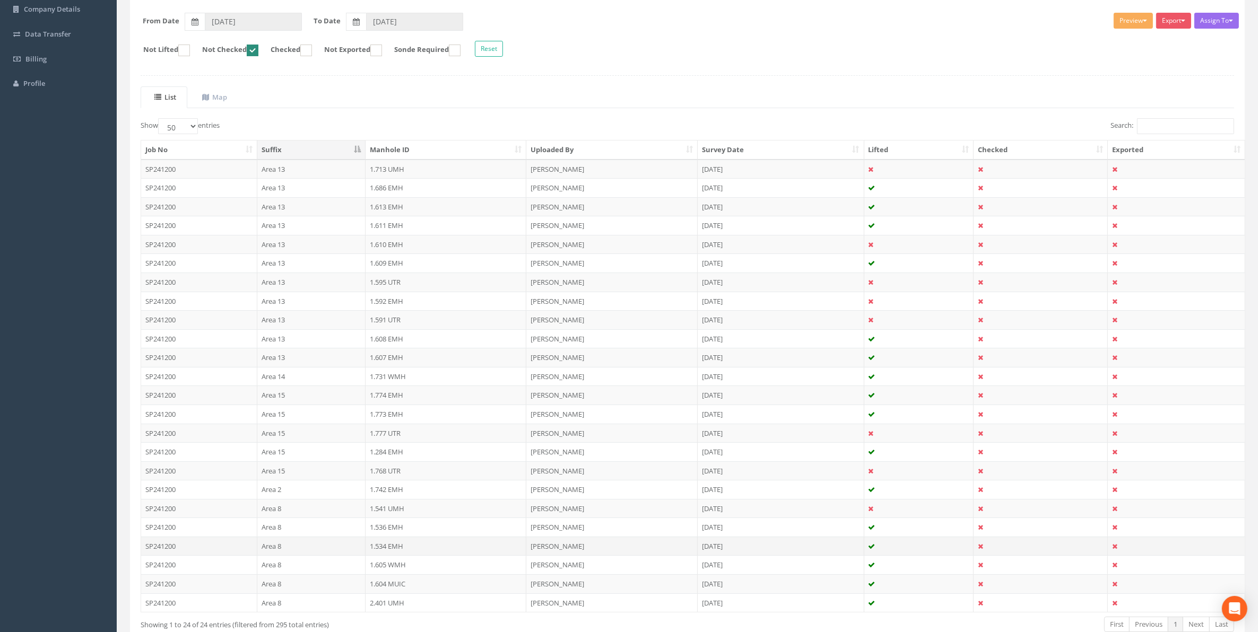
click at [381, 551] on td "1.534 EMH" at bounding box center [445, 546] width 161 height 19
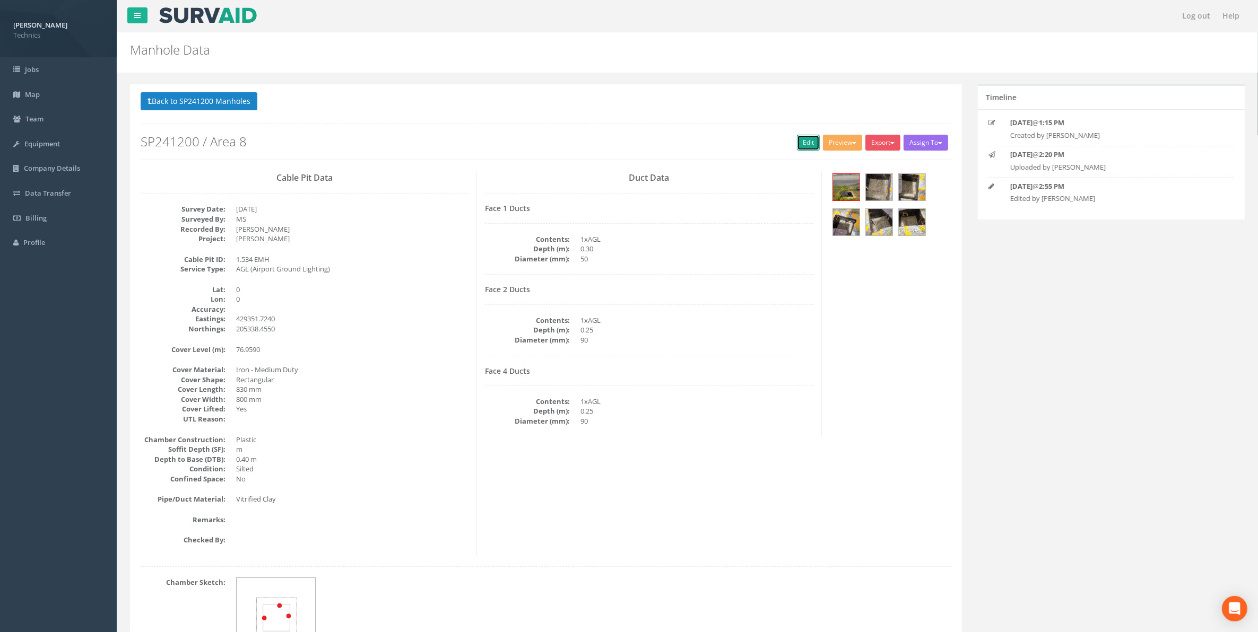
click at [808, 139] on link "Edit" at bounding box center [808, 143] width 23 height 16
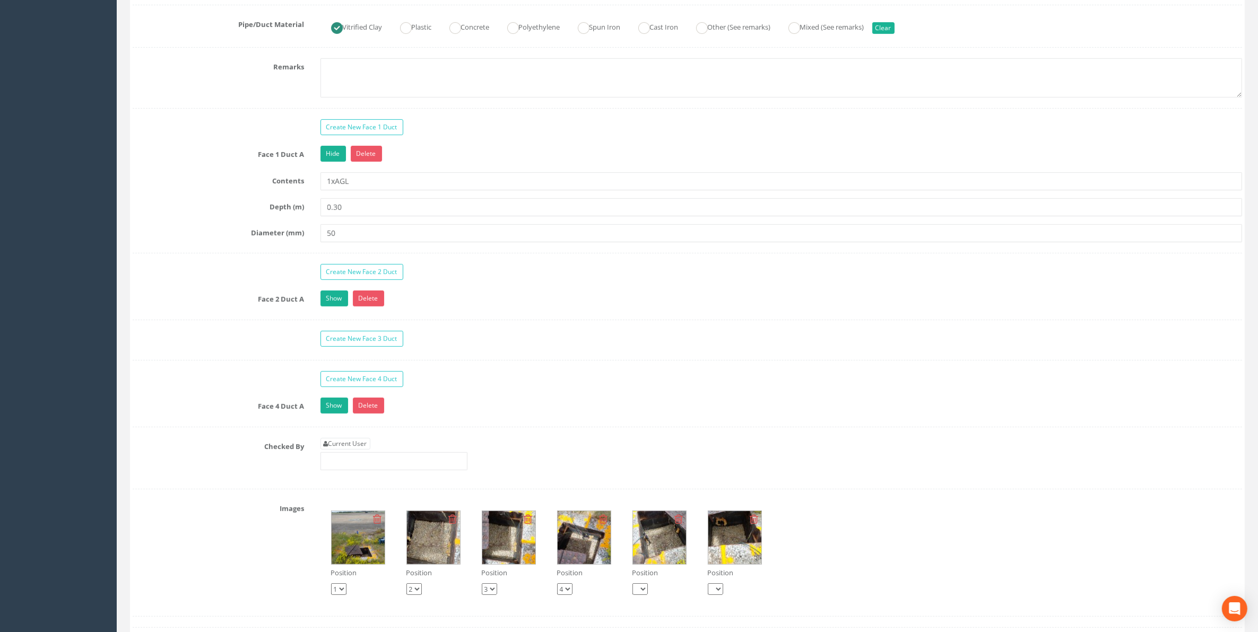
scroll to position [862, 0]
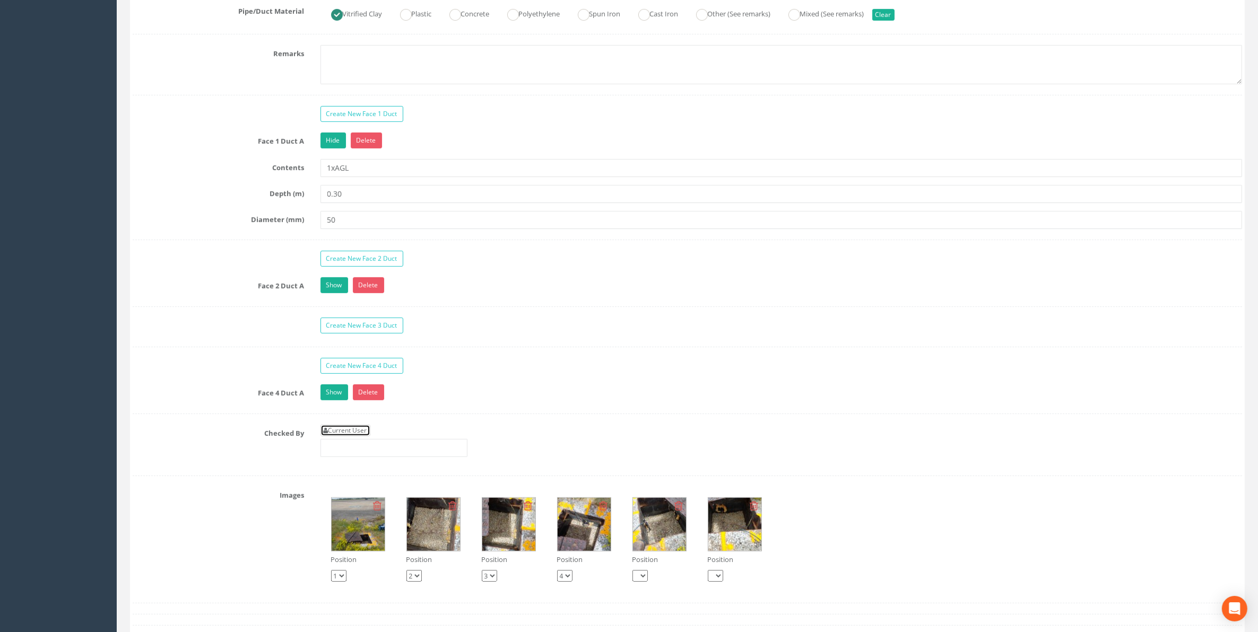
click at [359, 437] on link "Current User" at bounding box center [345, 431] width 50 height 12
type input "[PERSON_NAME]"
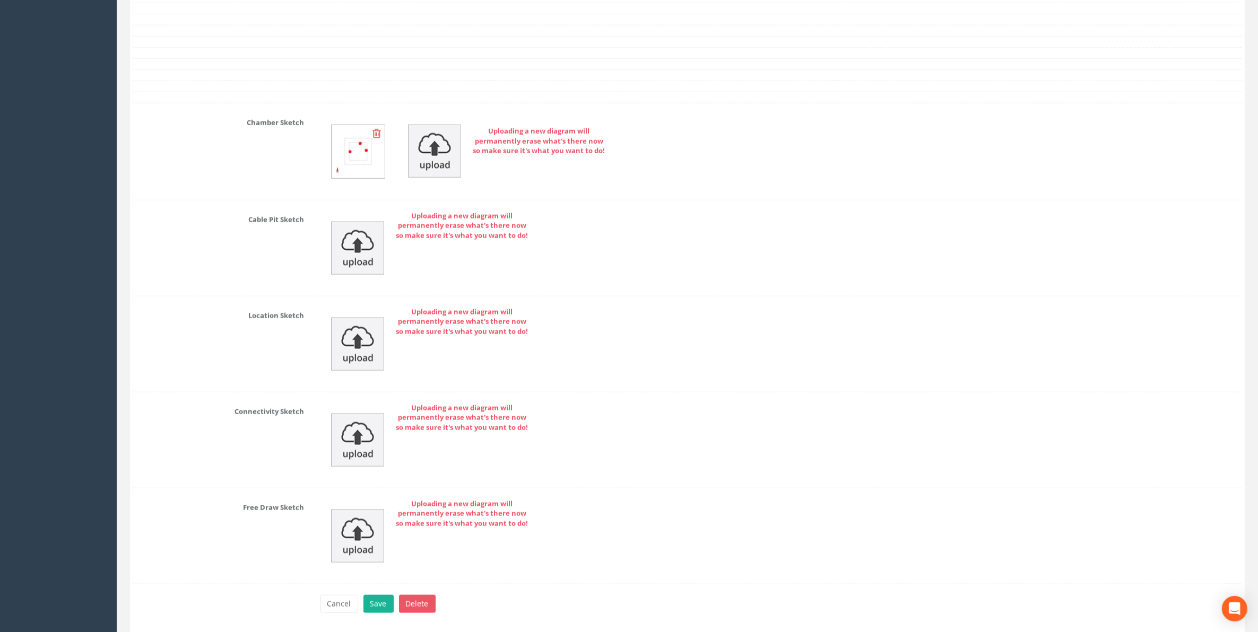
scroll to position [1568, 0]
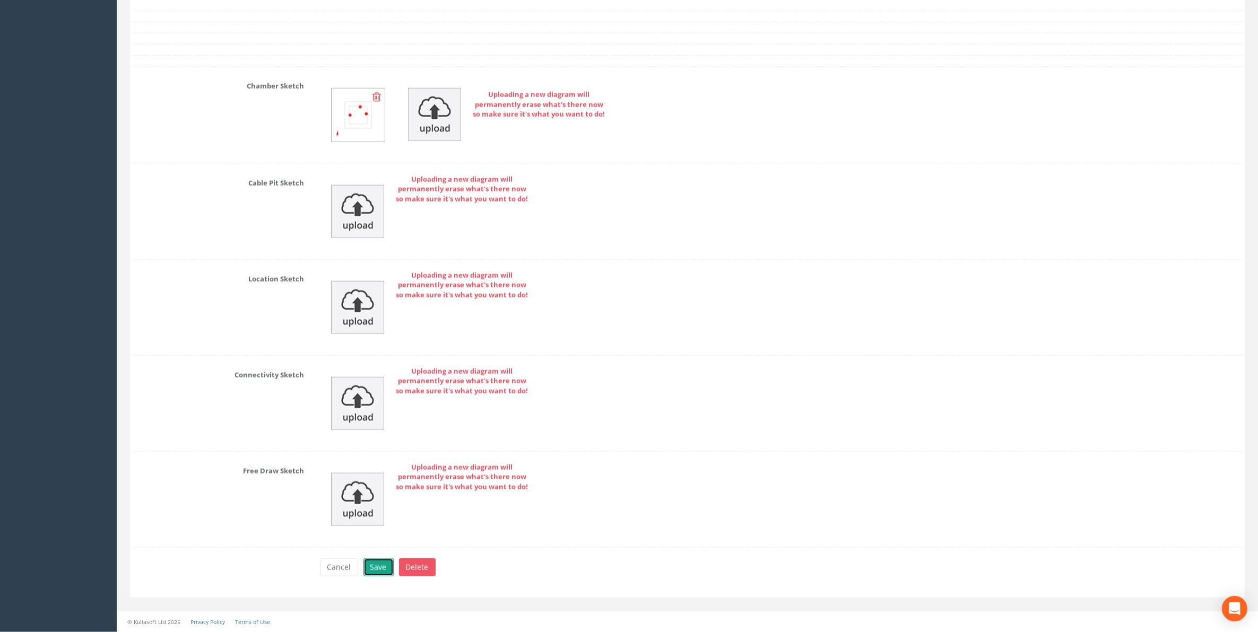
click at [383, 571] on button "Save" at bounding box center [378, 568] width 30 height 18
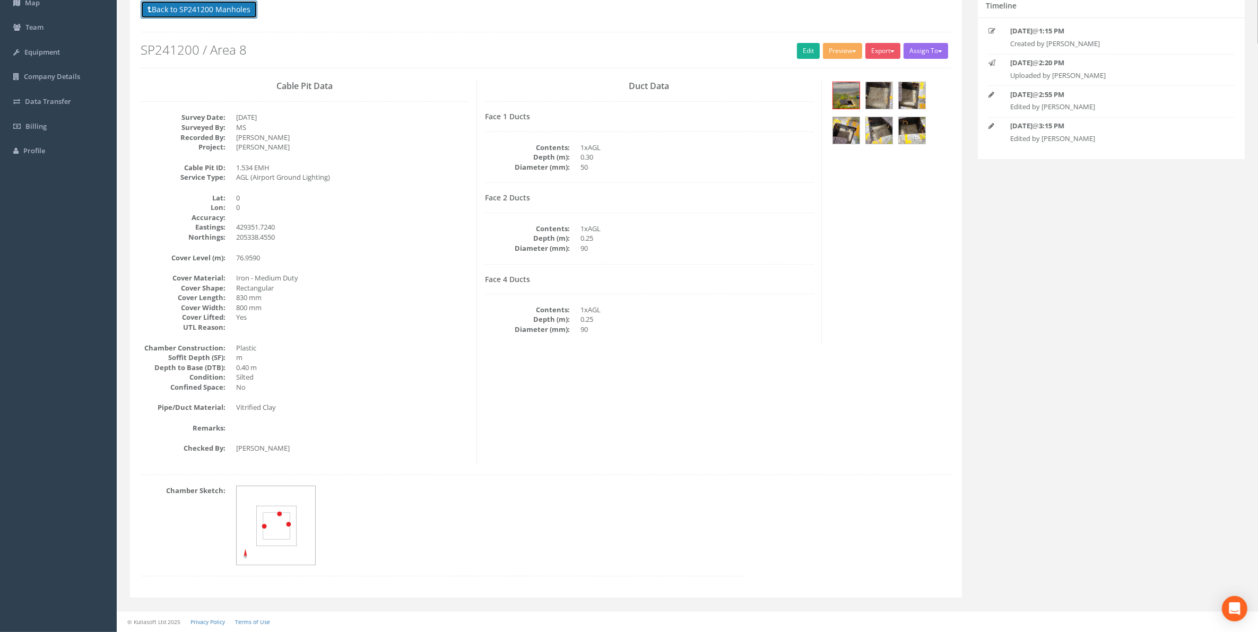
click at [219, 11] on button "Back to SP241200 Manholes" at bounding box center [199, 10] width 117 height 18
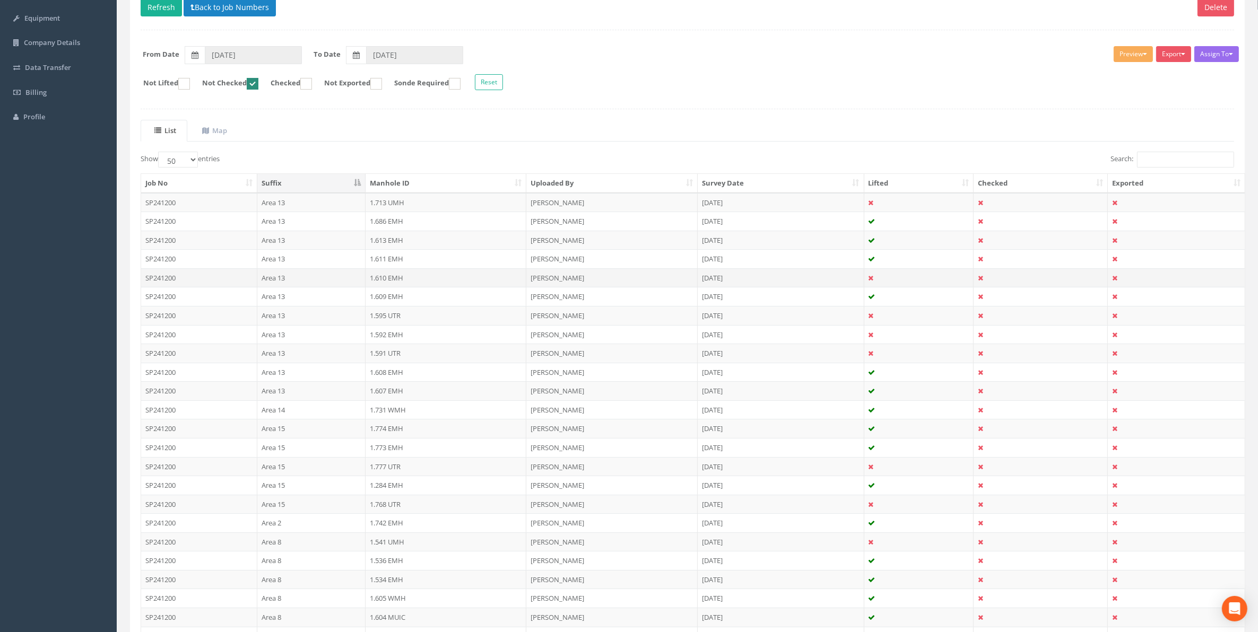
scroll to position [159, 0]
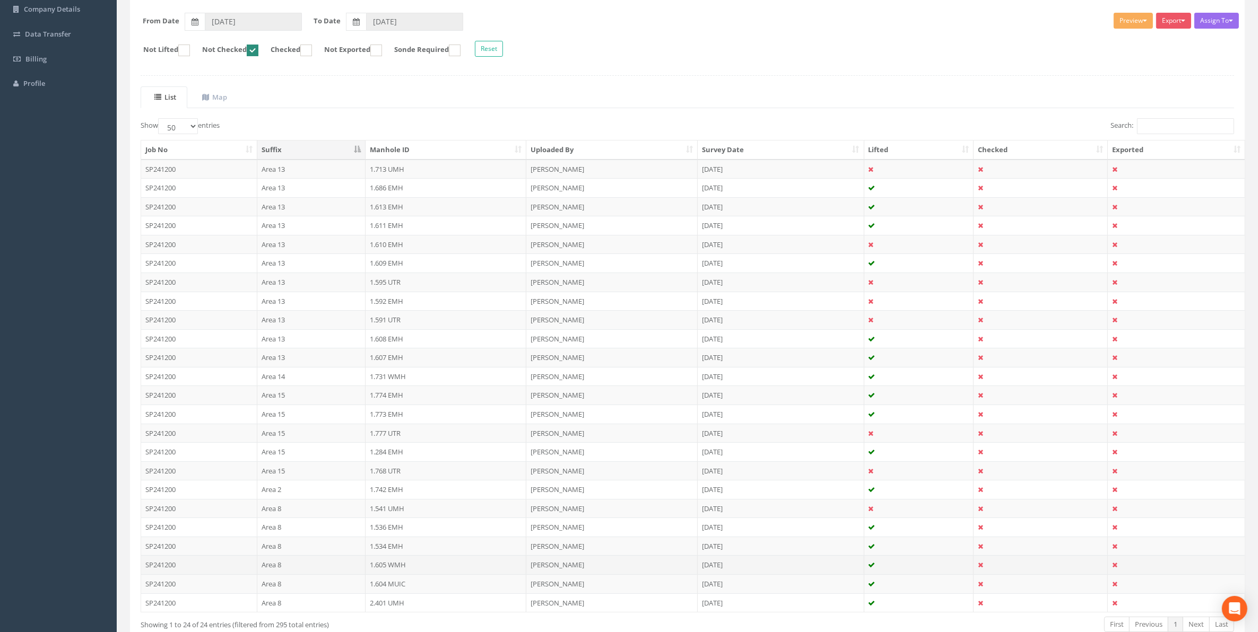
click at [387, 570] on td "1.605 WMH" at bounding box center [445, 564] width 161 height 19
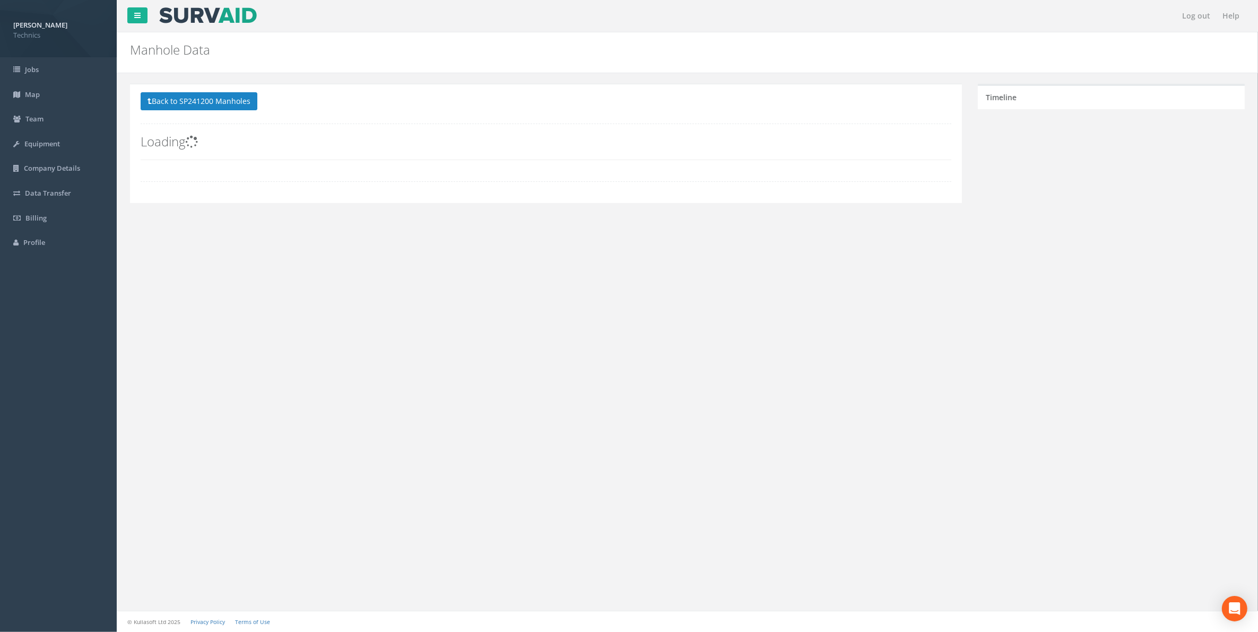
scroll to position [0, 0]
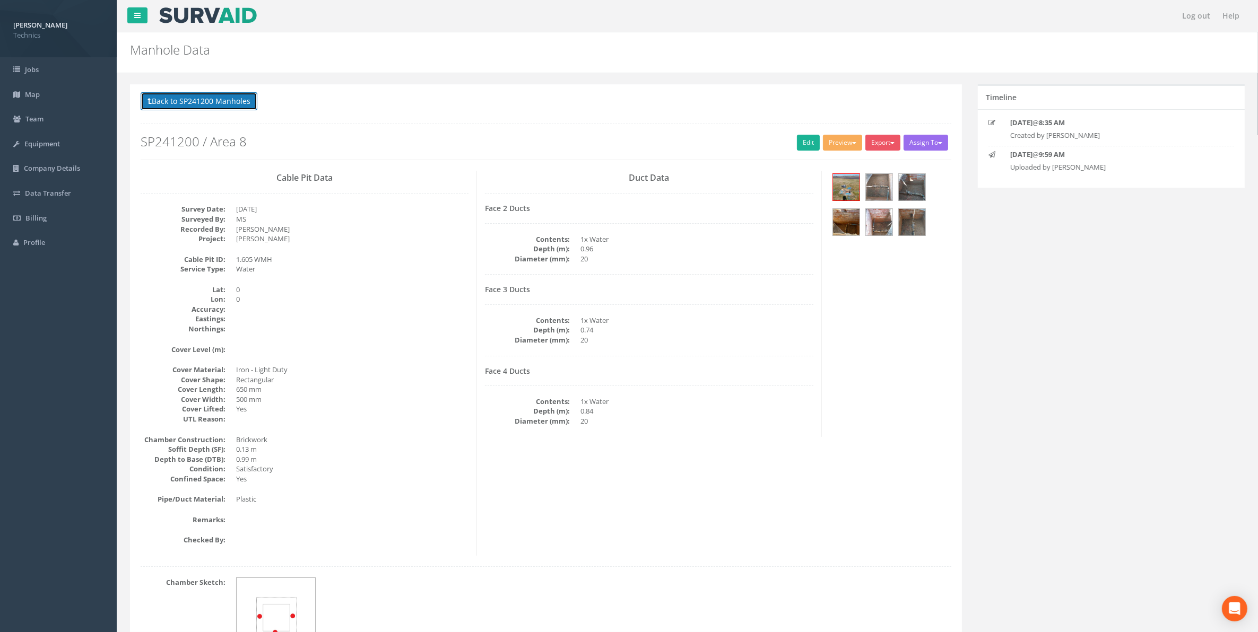
click at [203, 105] on button "Back to SP241200 Manholes" at bounding box center [199, 101] width 117 height 18
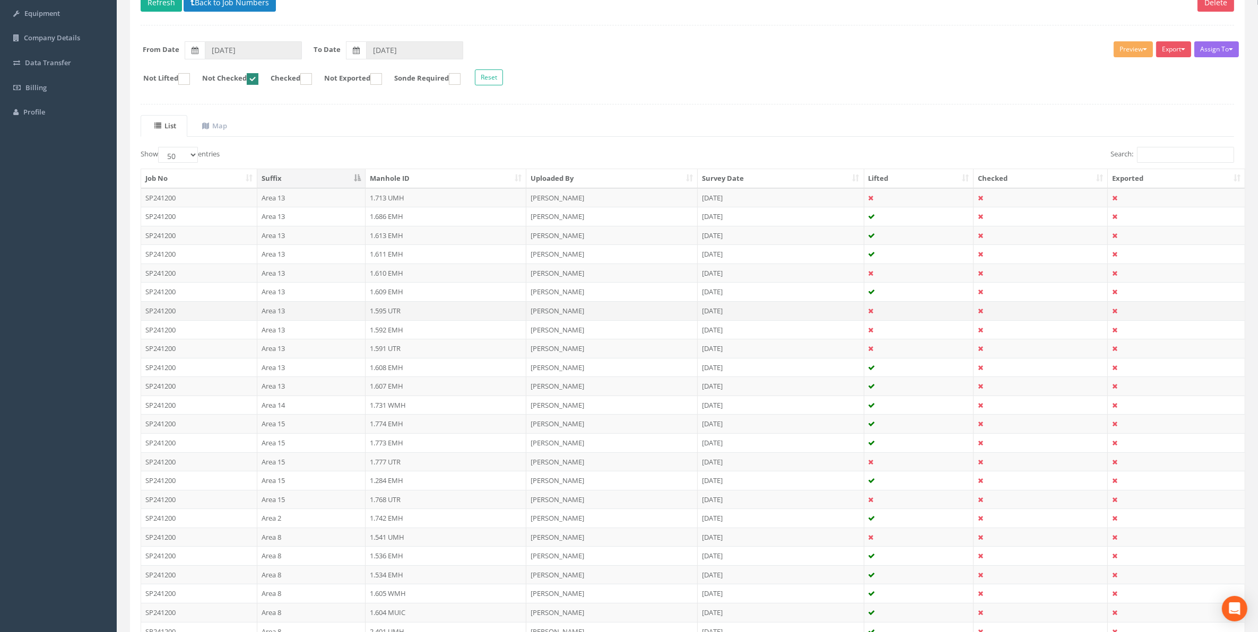
scroll to position [133, 0]
click at [394, 615] on td "1.604 MUIC" at bounding box center [445, 610] width 161 height 19
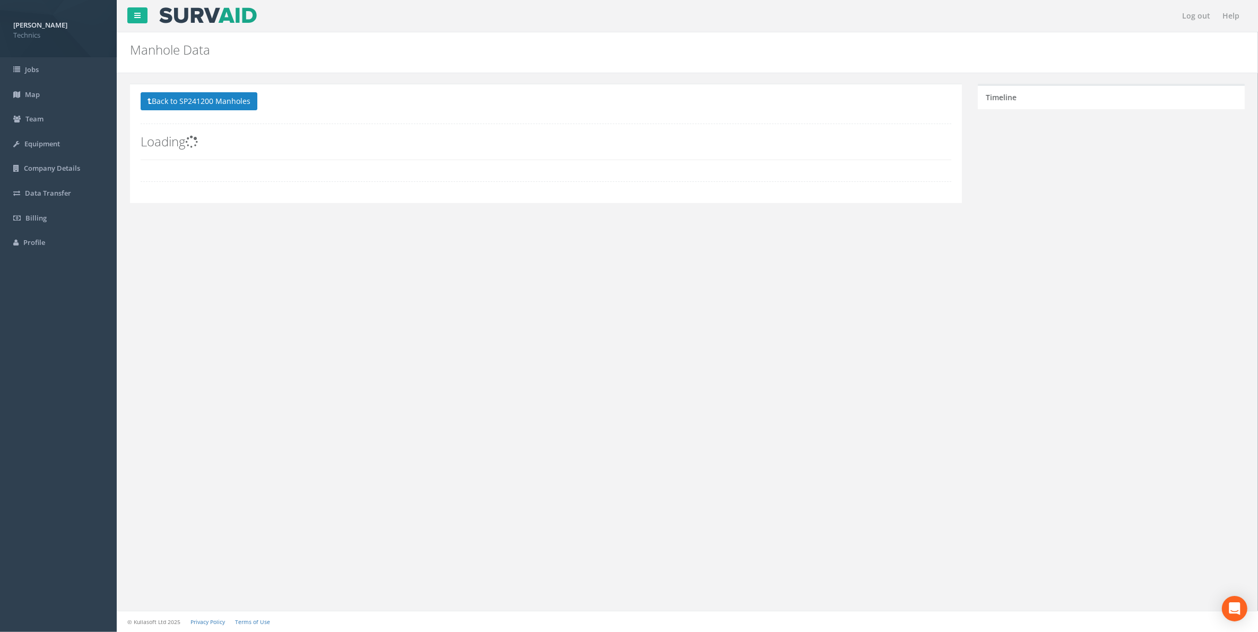
scroll to position [0, 0]
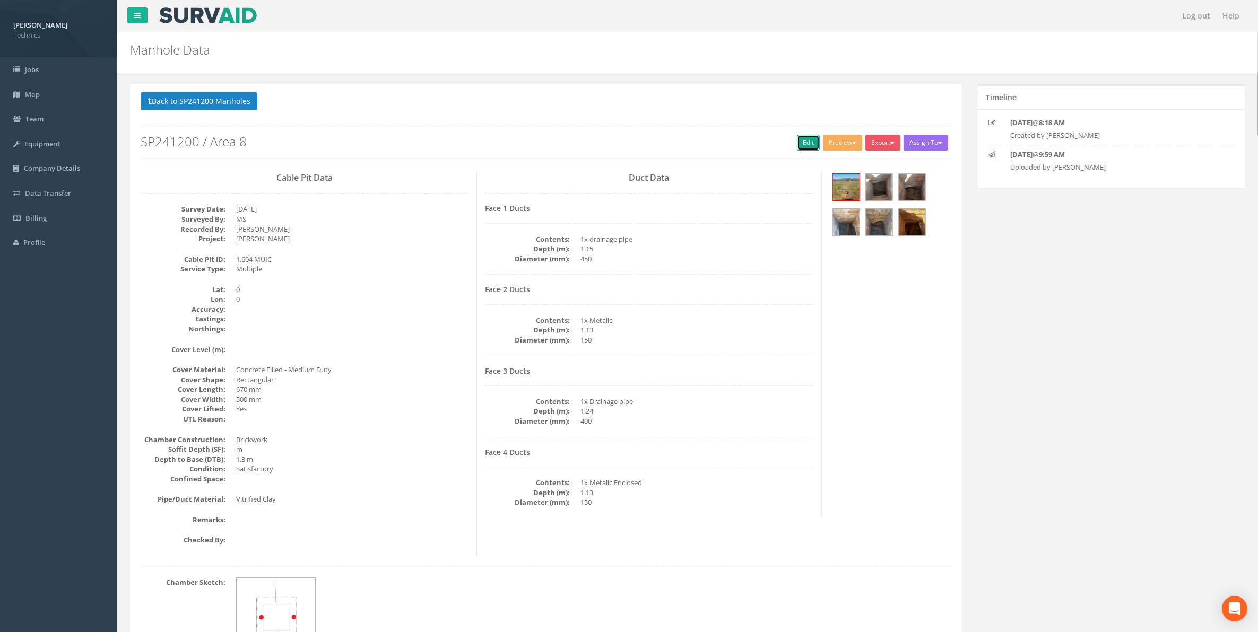
click at [802, 144] on link "Edit" at bounding box center [808, 143] width 23 height 16
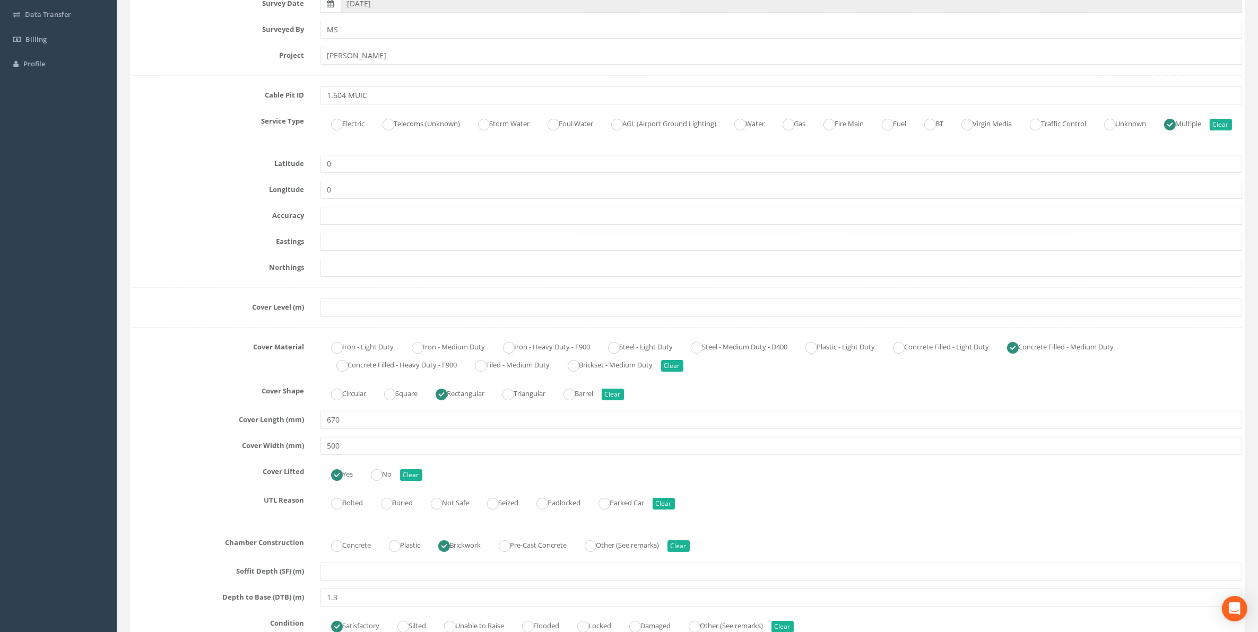
scroll to position [199, 0]
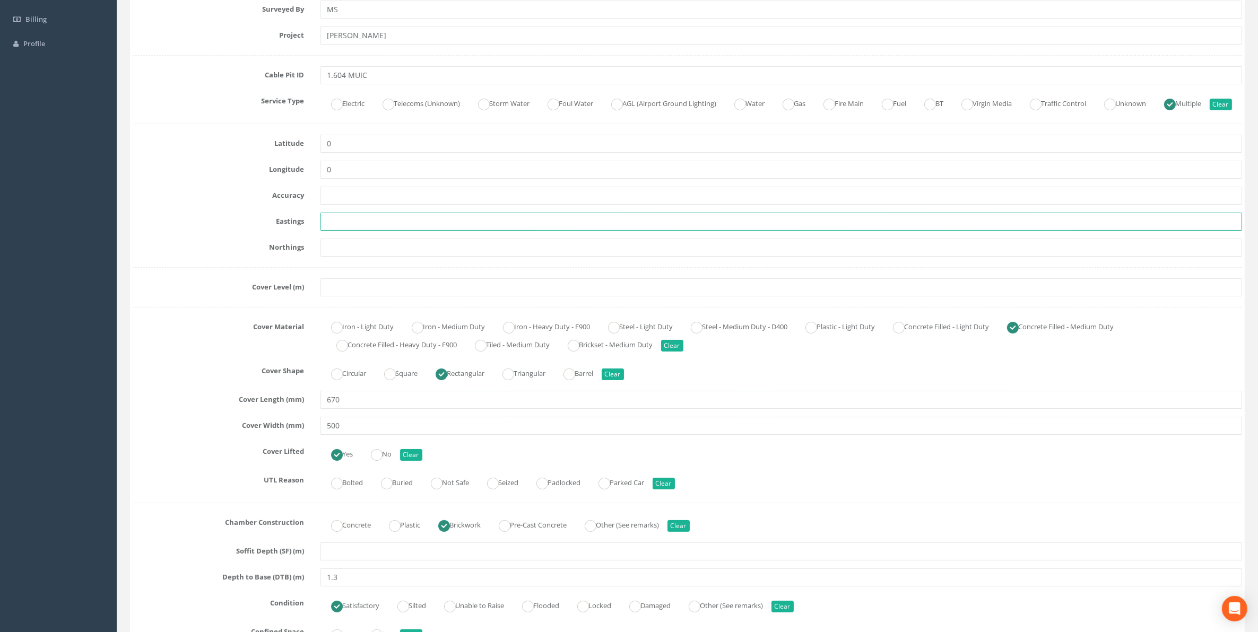
click at [372, 231] on input "text" at bounding box center [781, 222] width 922 height 18
paste input "429473.917"
type input "429473.917"
click at [340, 257] on input "text" at bounding box center [781, 248] width 922 height 18
paste input "205456.337"
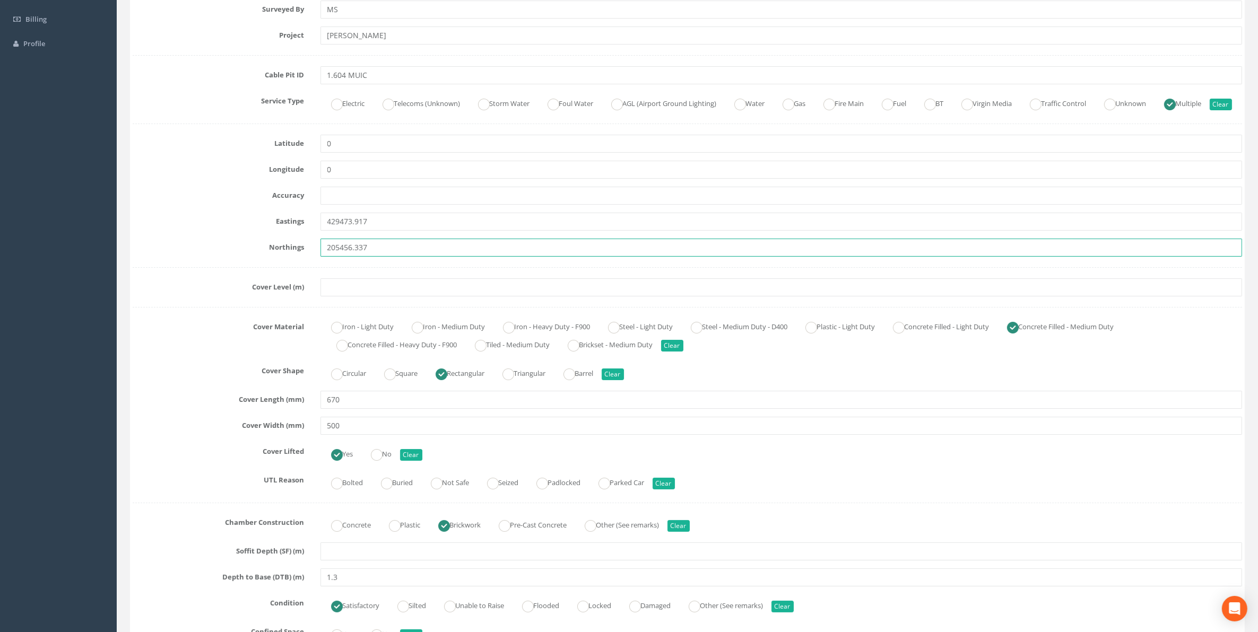
type input "205456.337"
click at [337, 297] on input "text" at bounding box center [781, 288] width 922 height 18
paste input "75.913"
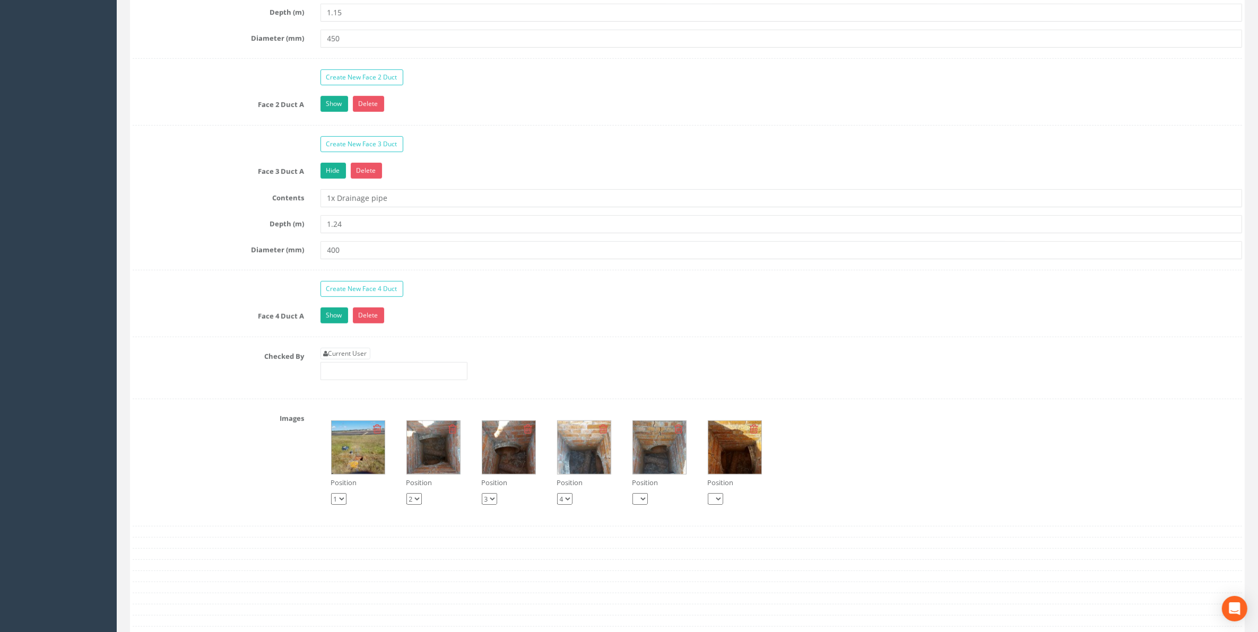
scroll to position [1061, 0]
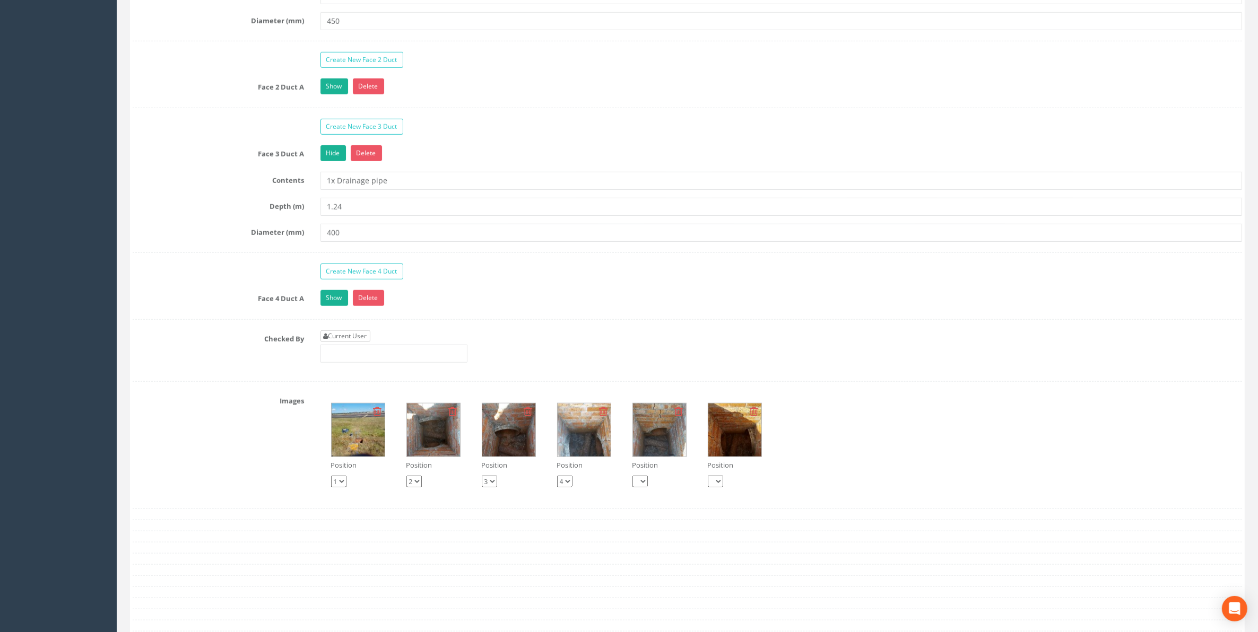
type input "75.913"
click at [351, 342] on link "Current User" at bounding box center [345, 336] width 50 height 12
type input "[PERSON_NAME]"
click at [439, 457] on img at bounding box center [433, 430] width 53 height 53
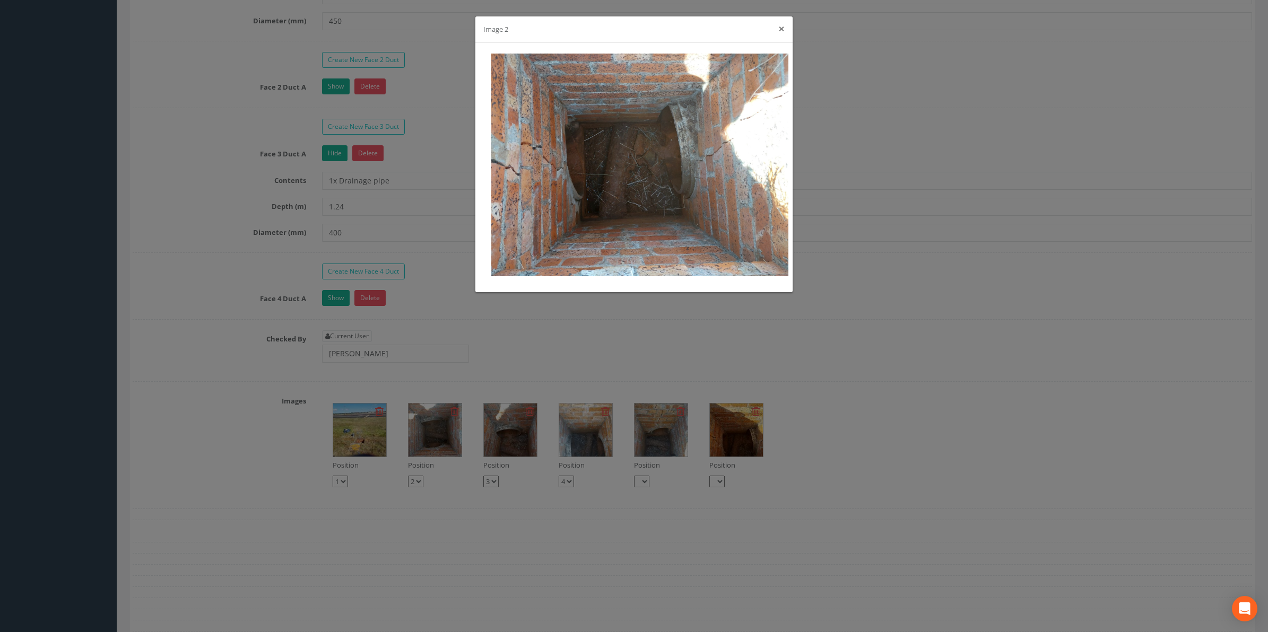
click at [780, 29] on button "×" at bounding box center [781, 28] width 6 height 11
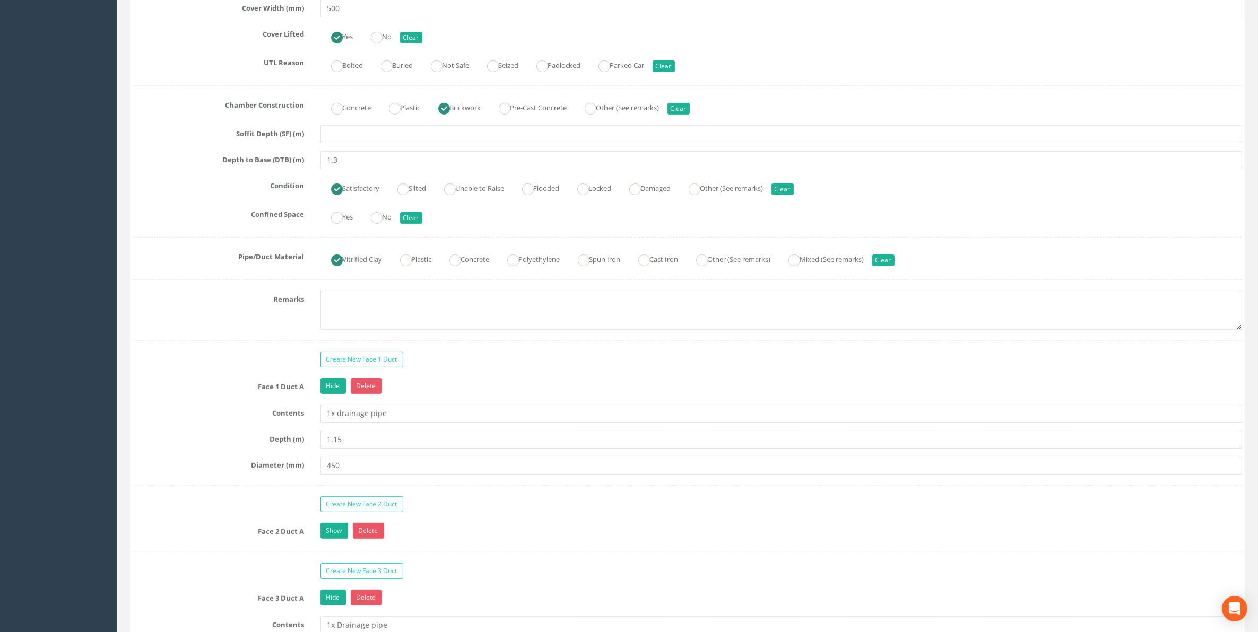
scroll to position [597, 0]
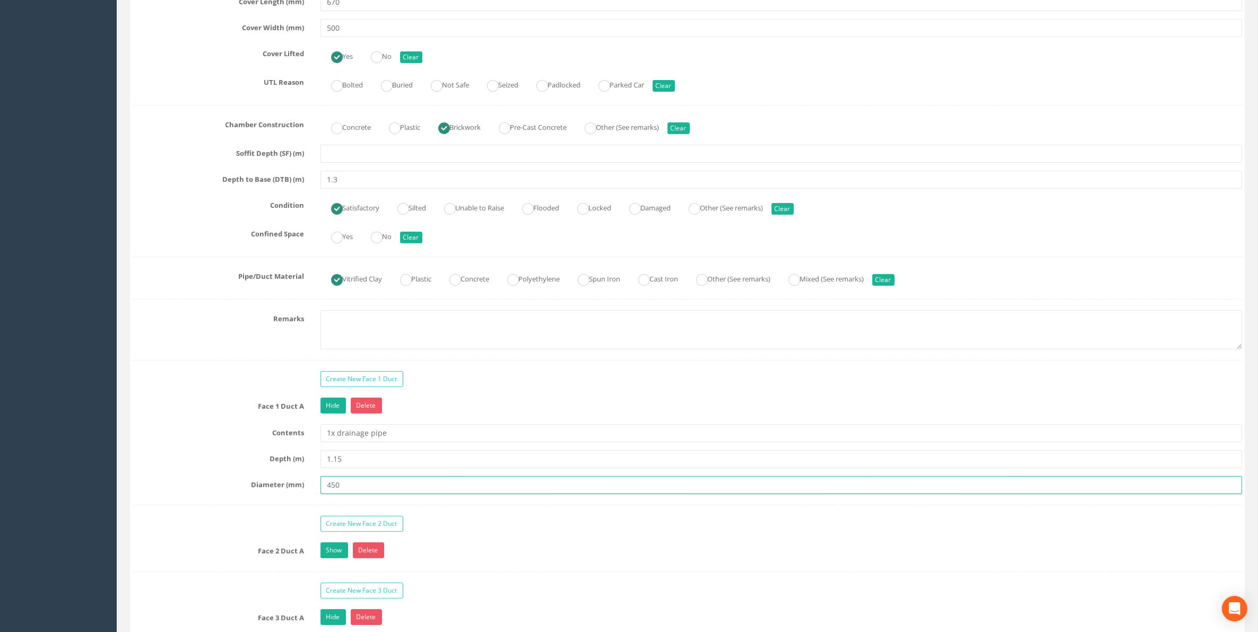
click at [335, 494] on input "450" at bounding box center [781, 485] width 922 height 18
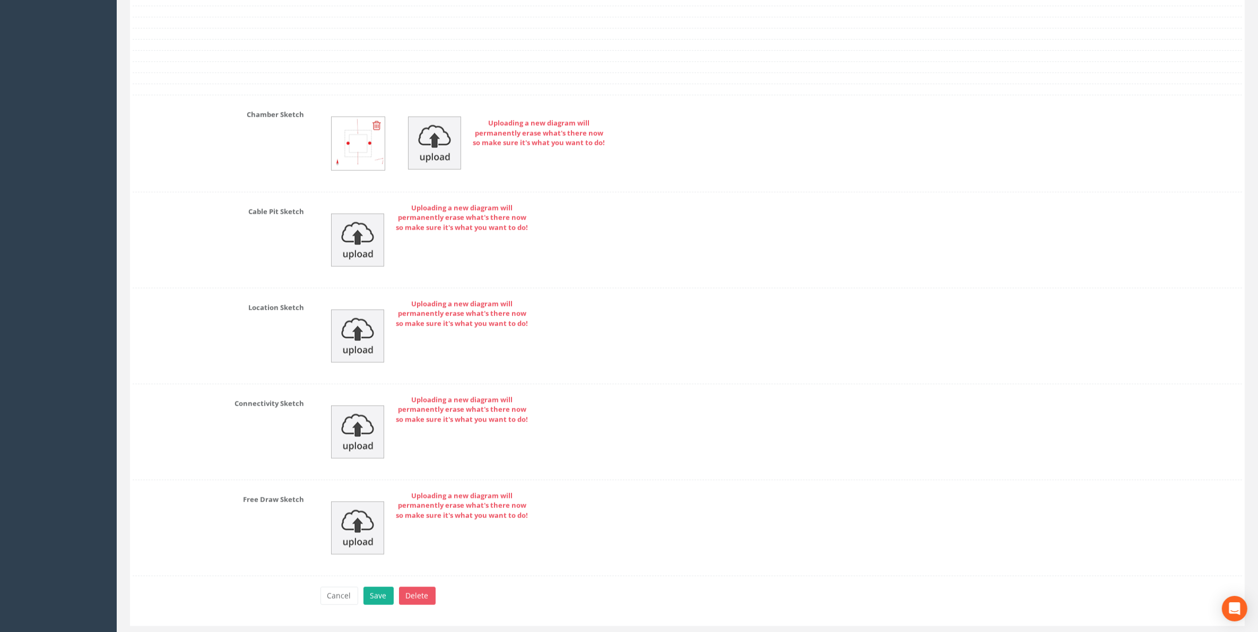
scroll to position [1673, 0]
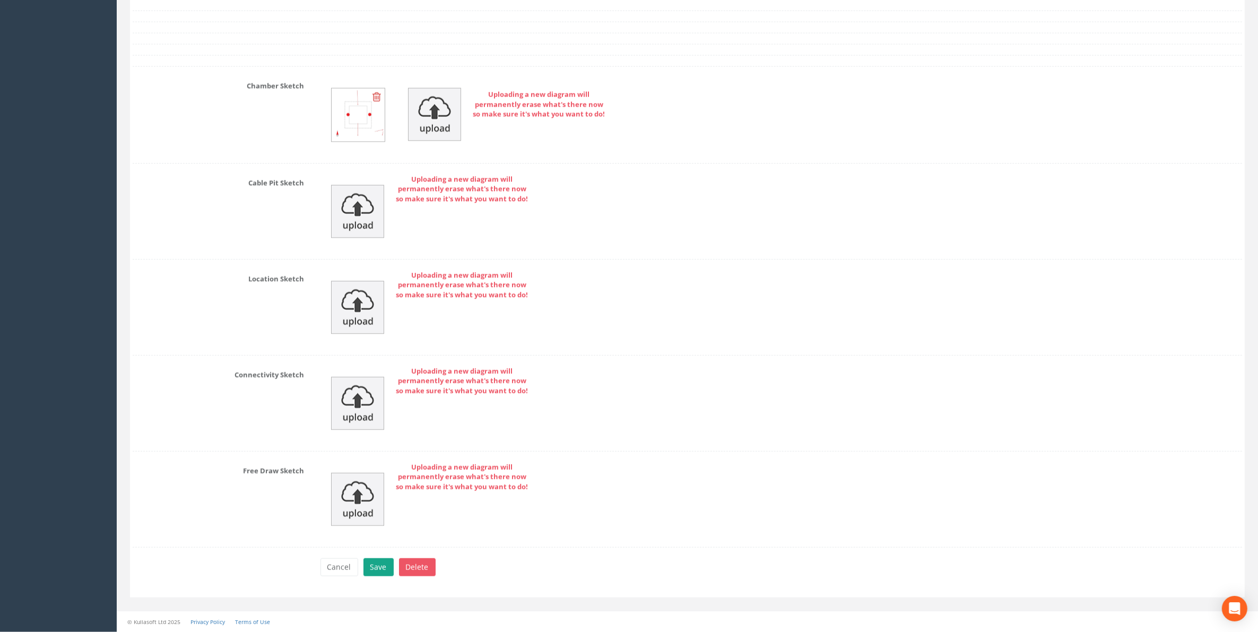
type input "400"
click at [377, 568] on button "Save" at bounding box center [378, 568] width 30 height 18
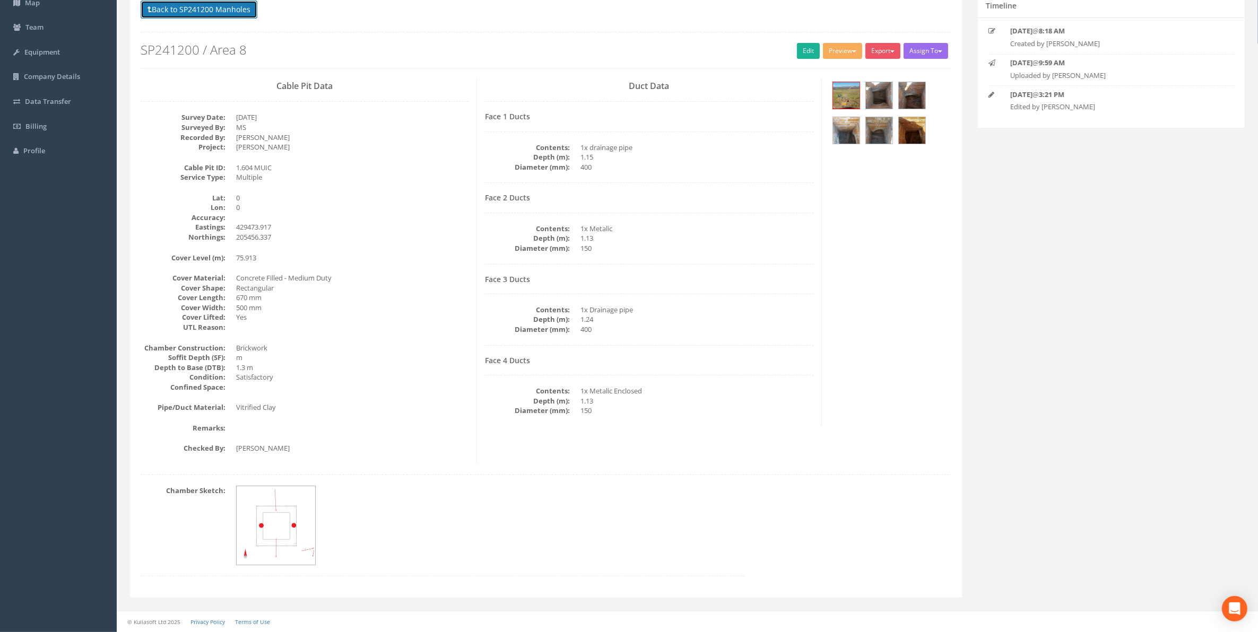
click at [201, 8] on button "Back to SP241200 Manholes" at bounding box center [199, 10] width 117 height 18
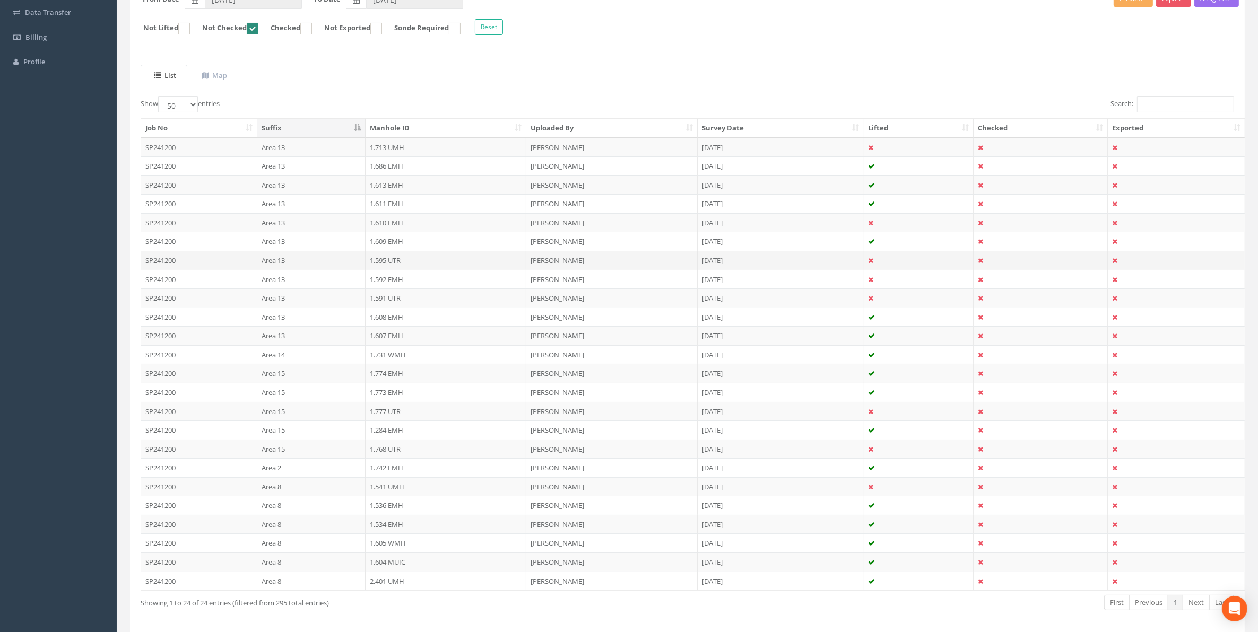
scroll to position [229, 0]
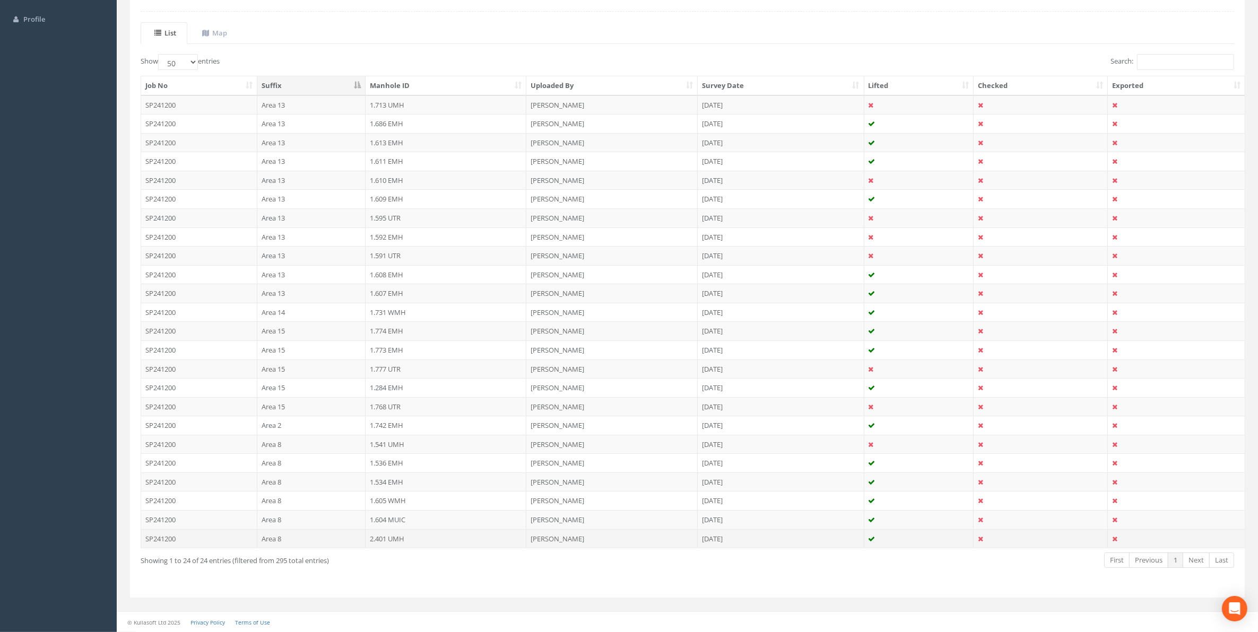
click at [391, 536] on td "2.401 UMH" at bounding box center [445, 538] width 161 height 19
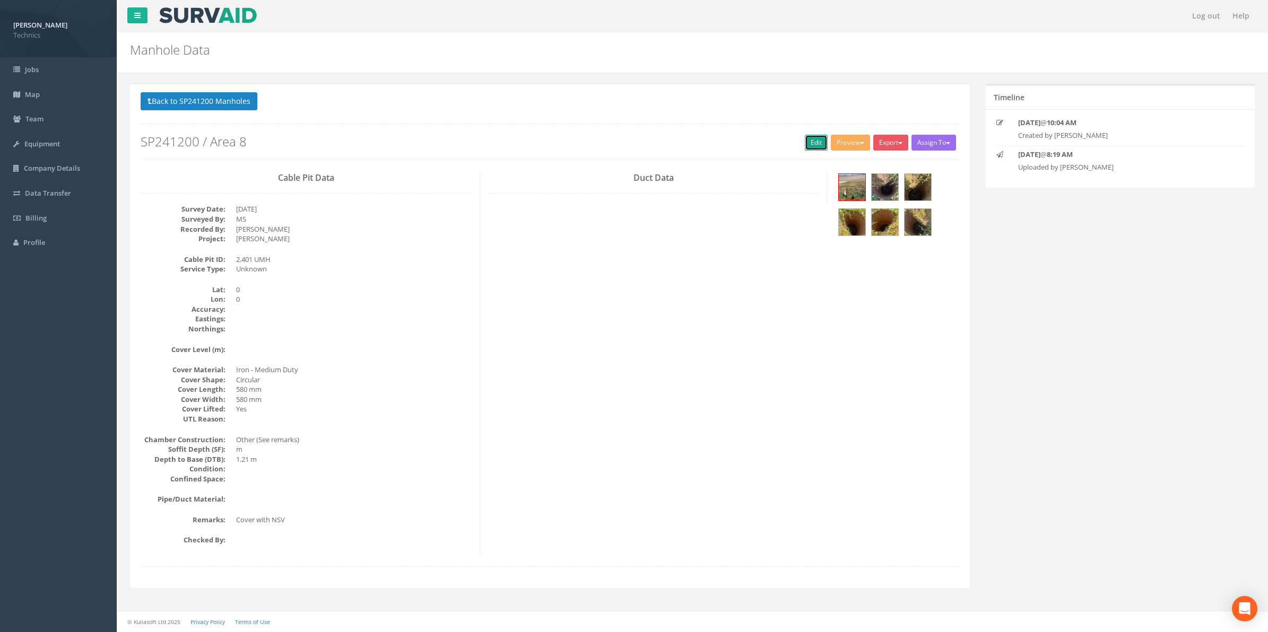
click at [805, 144] on link "Edit" at bounding box center [816, 143] width 23 height 16
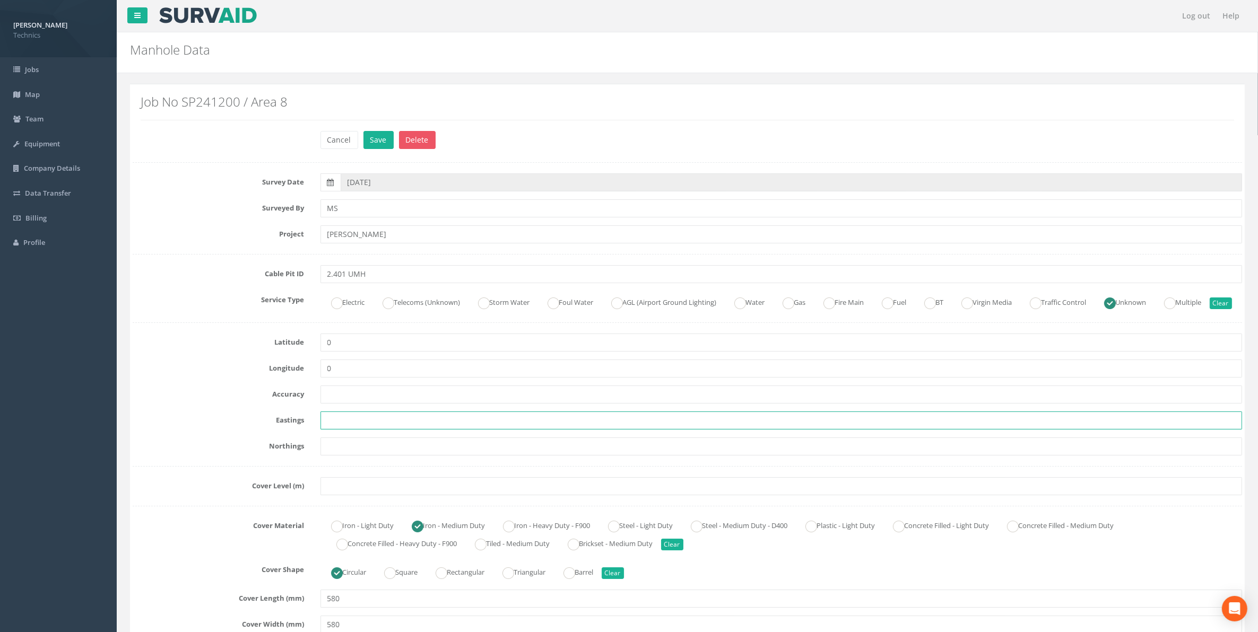
click at [386, 430] on input "text" at bounding box center [781, 421] width 922 height 18
paste input "429215.237"
type input "429215.237"
click at [344, 456] on input "text" at bounding box center [781, 447] width 922 height 18
paste input "205262.364"
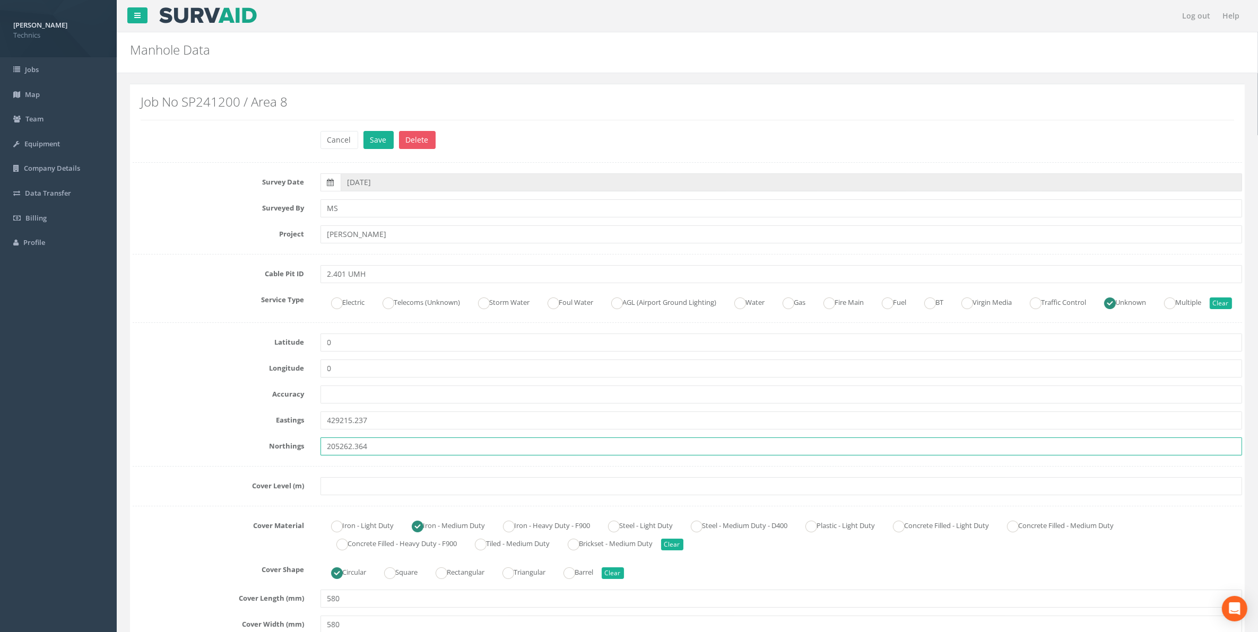
type input "205262.364"
click at [365, 495] on input "text" at bounding box center [781, 486] width 922 height 18
paste input "76.504"
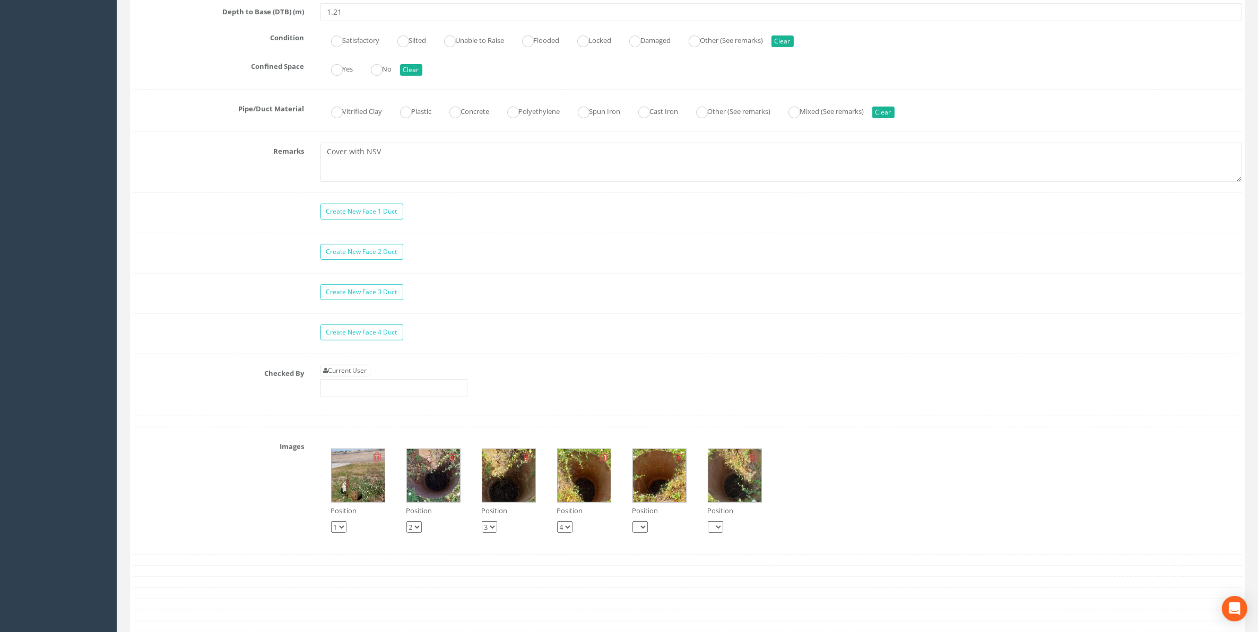
scroll to position [796, 0]
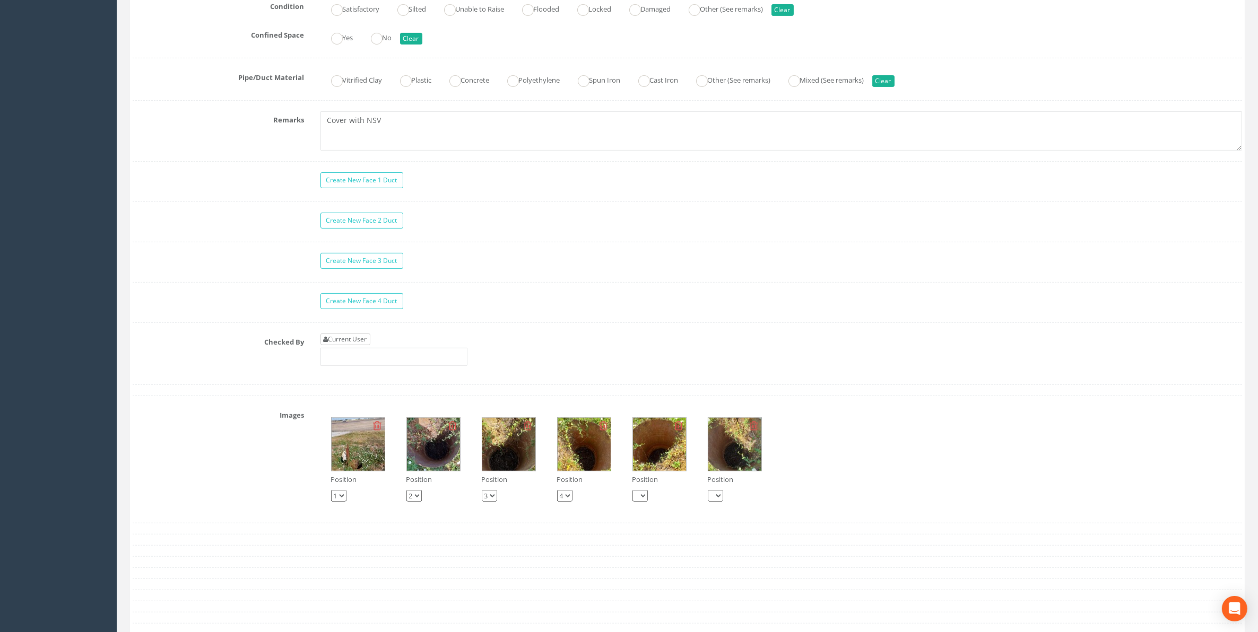
type input "76.504"
click at [356, 345] on link "Current User" at bounding box center [345, 340] width 50 height 12
type input "[PERSON_NAME]"
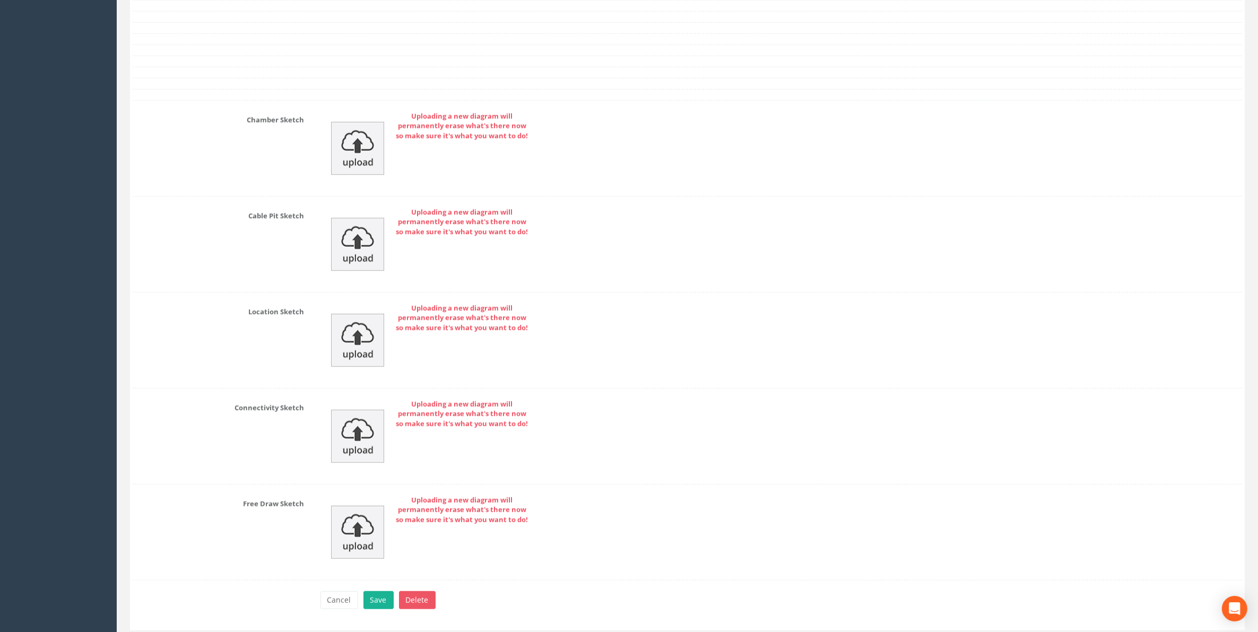
scroll to position [1420, 0]
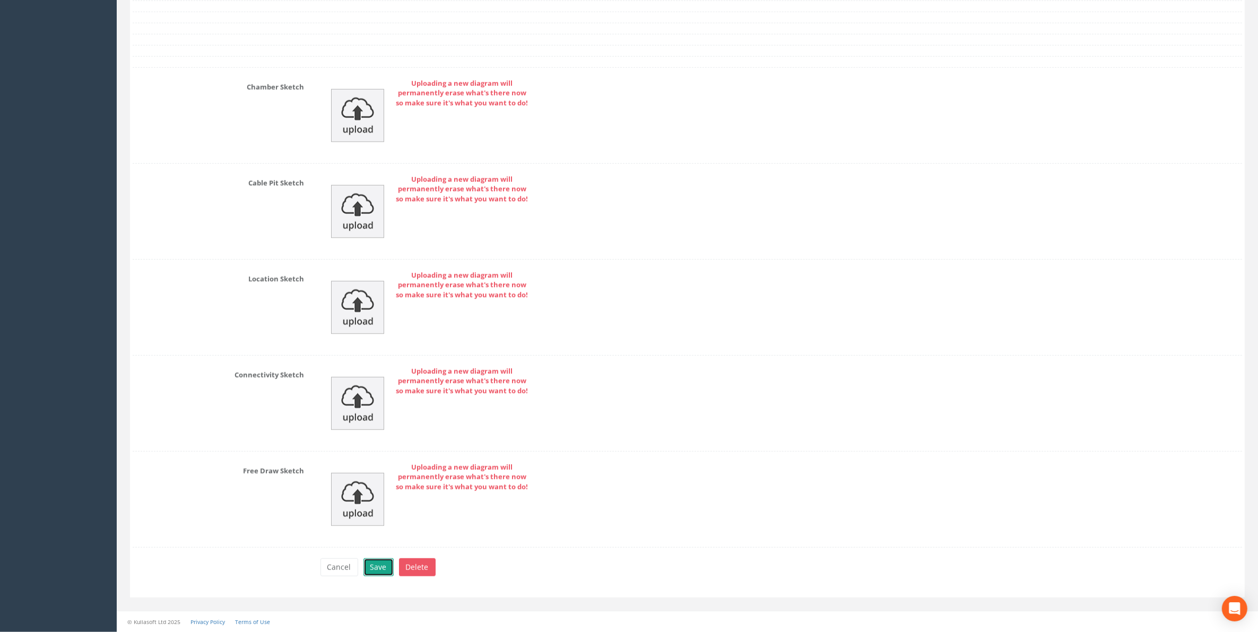
click at [377, 570] on button "Save" at bounding box center [378, 568] width 30 height 18
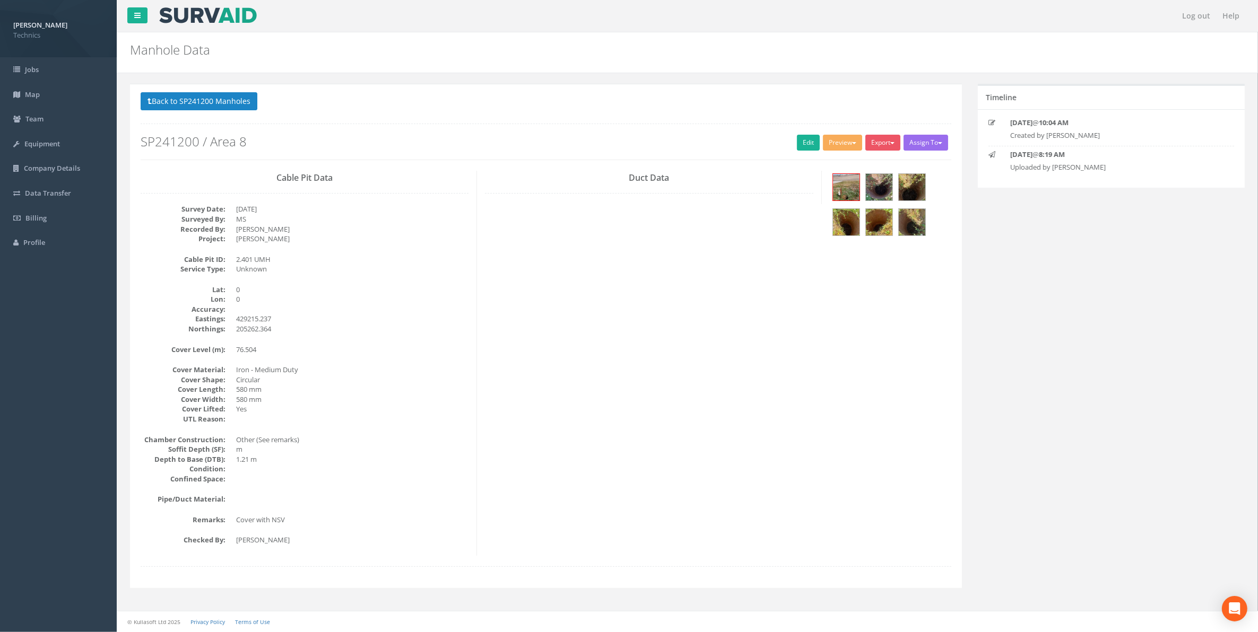
scroll to position [0, 0]
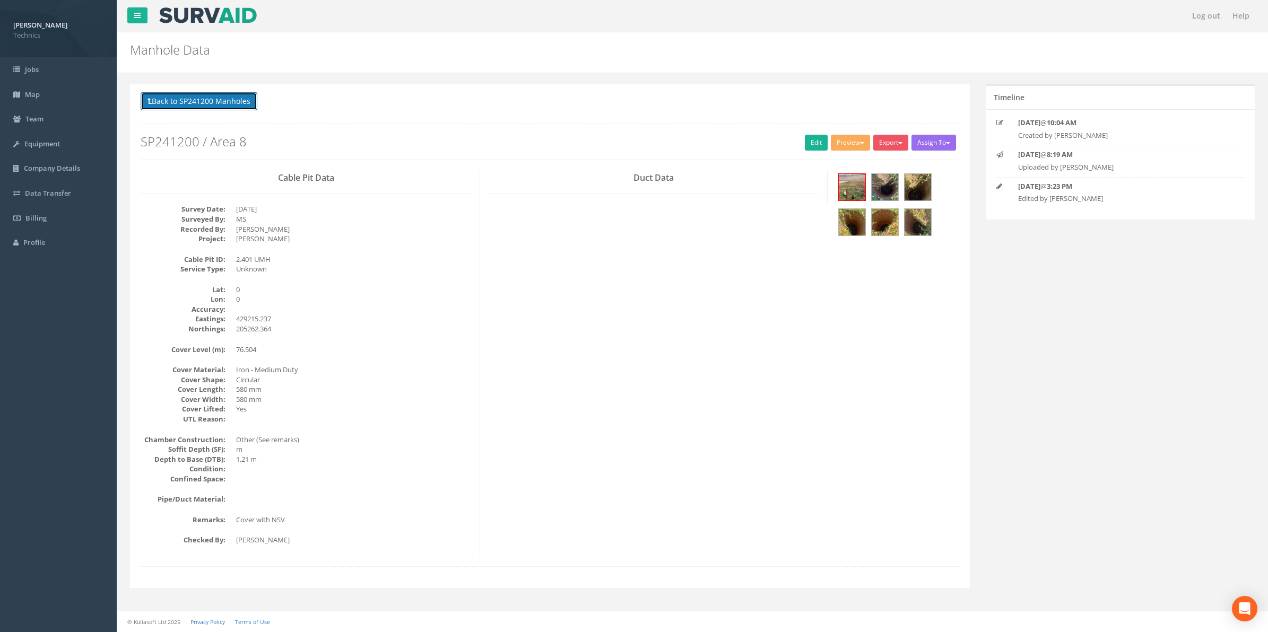
click at [181, 107] on button "Back to SP241200 Manholes" at bounding box center [199, 101] width 117 height 18
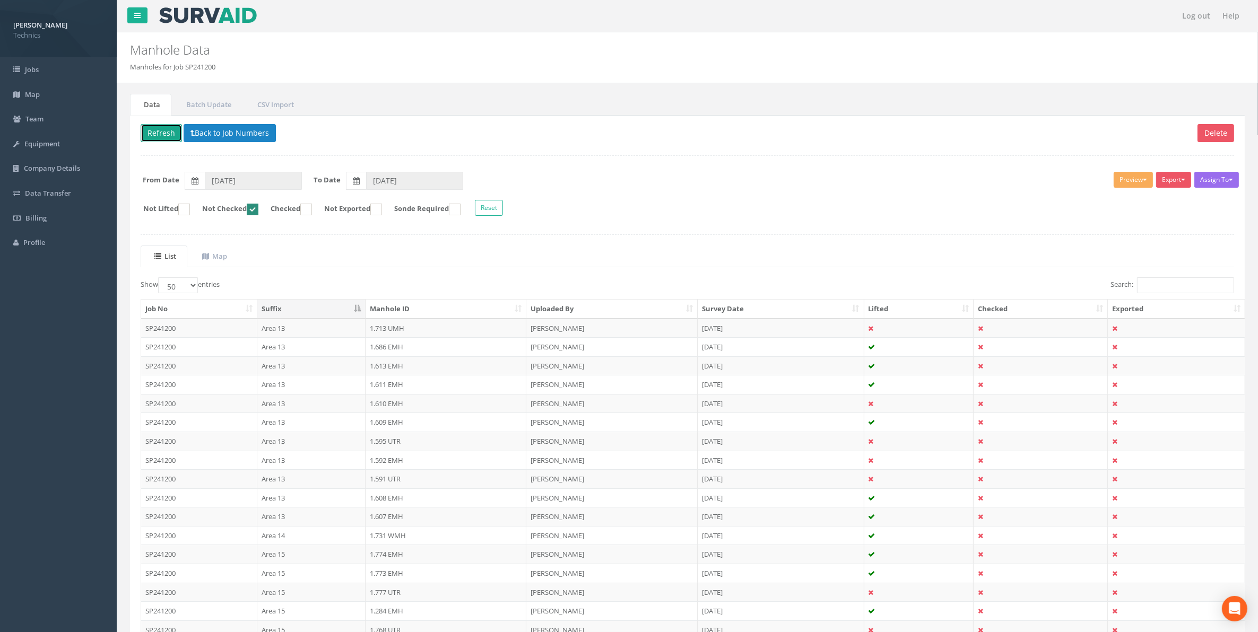
click at [153, 134] on button "Refresh" at bounding box center [161, 133] width 41 height 18
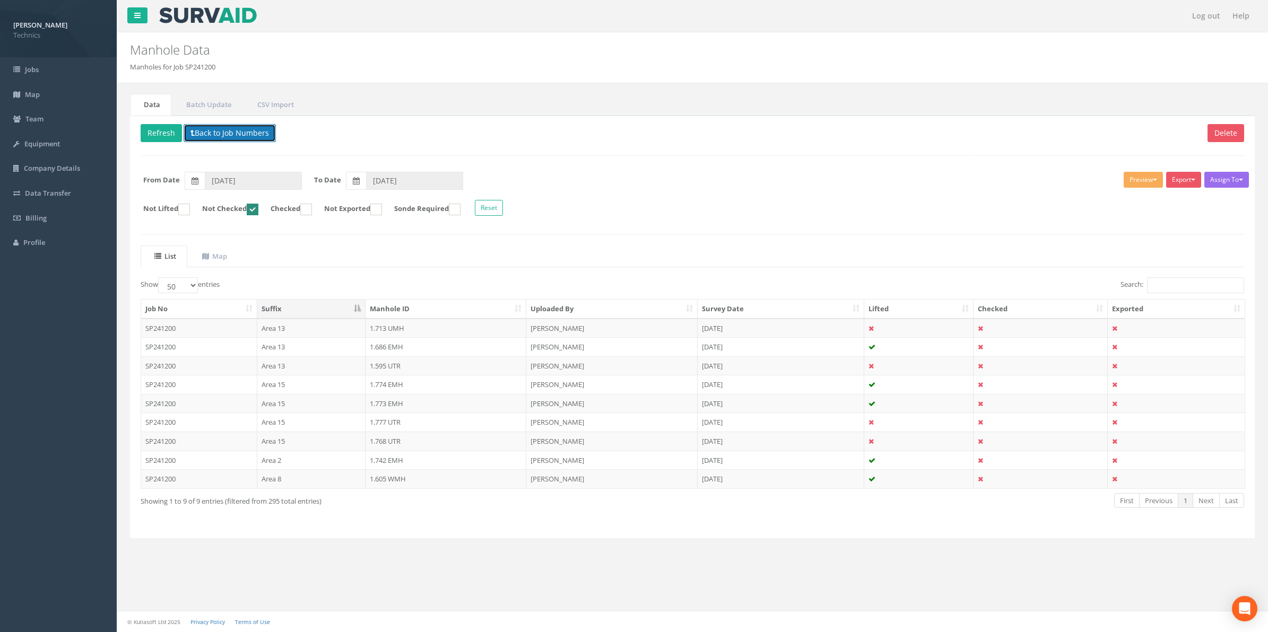
click at [204, 133] on button "Back to Job Numbers" at bounding box center [230, 133] width 92 height 18
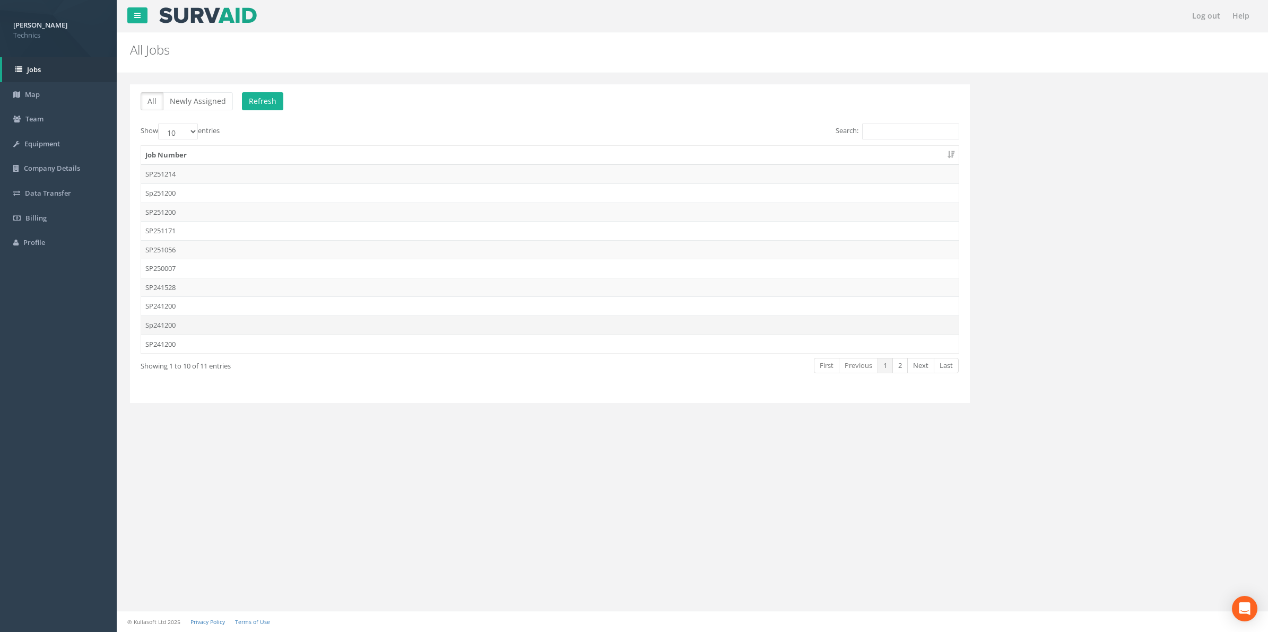
click at [171, 328] on td "Sp241200" at bounding box center [549, 325] width 817 height 19
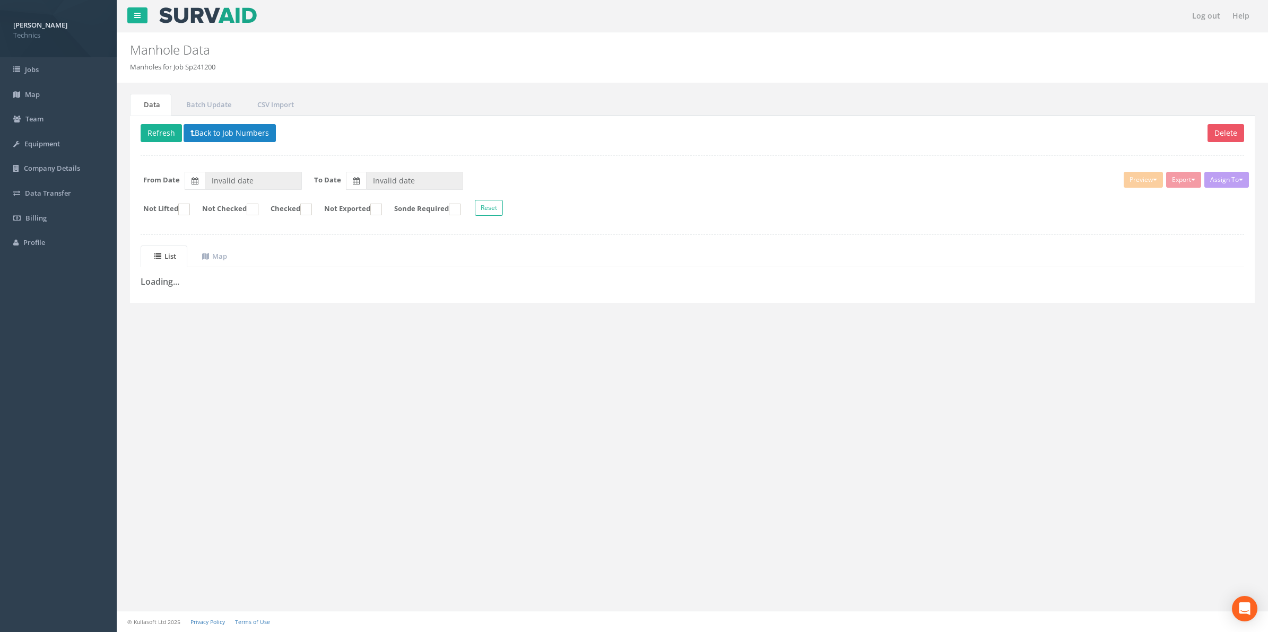
type input "[DATE]"
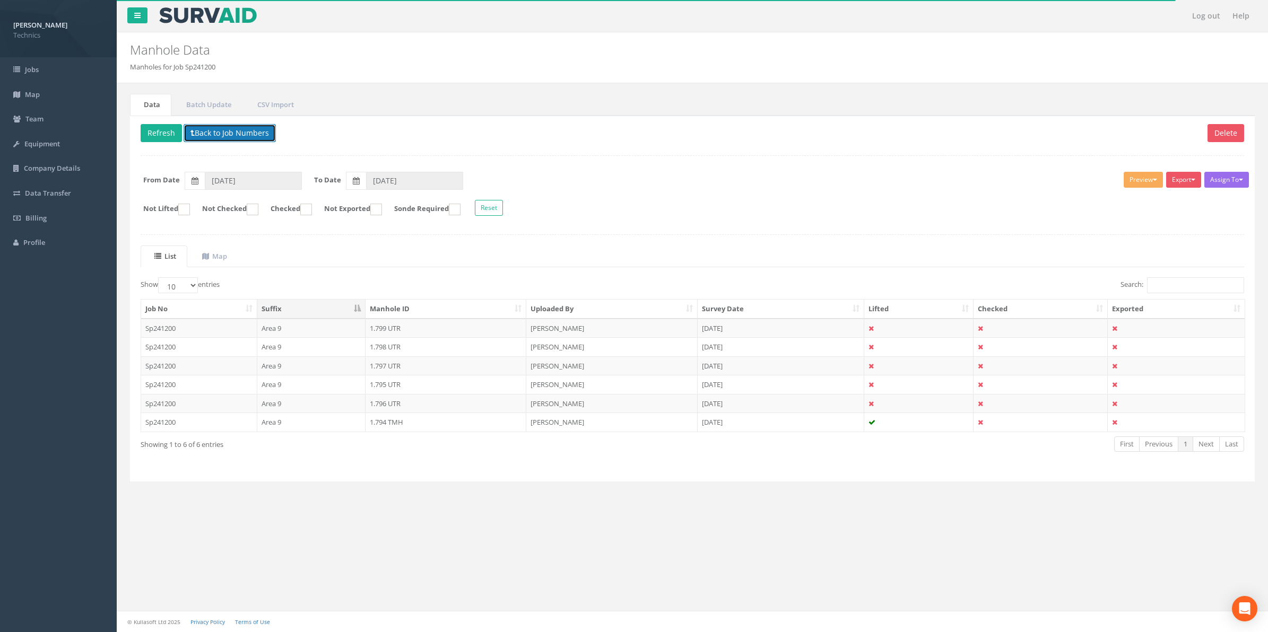
click at [215, 131] on button "Back to Job Numbers" at bounding box center [230, 133] width 92 height 18
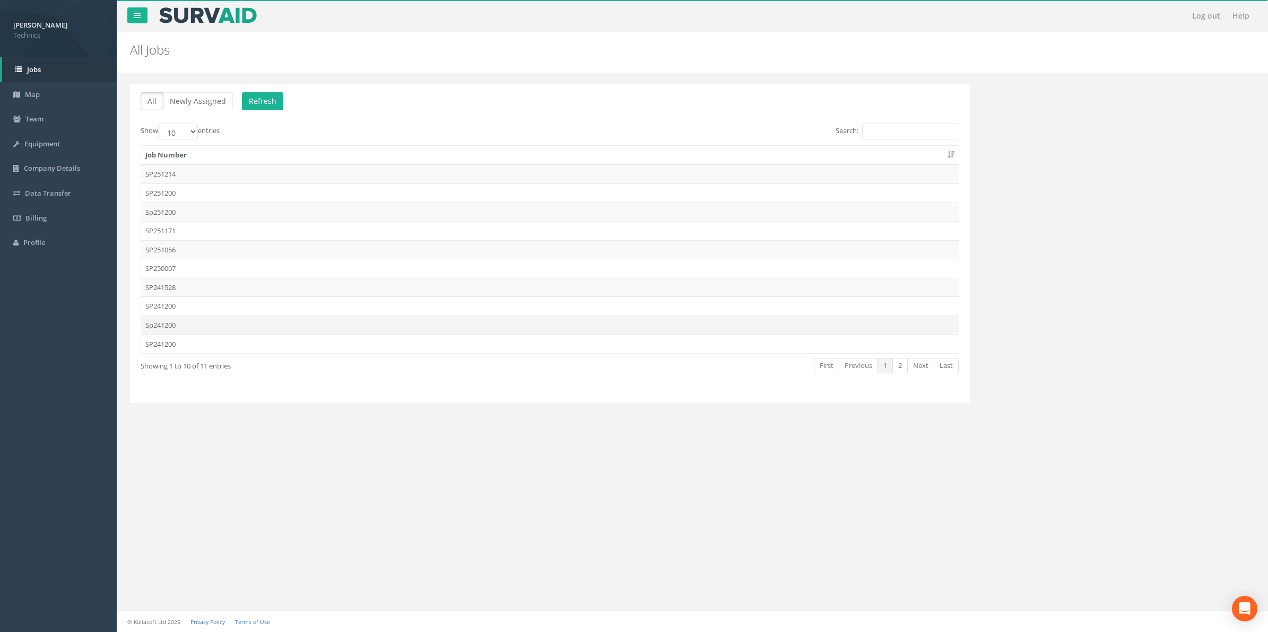
click at [173, 327] on td "Sp241200" at bounding box center [549, 325] width 817 height 19
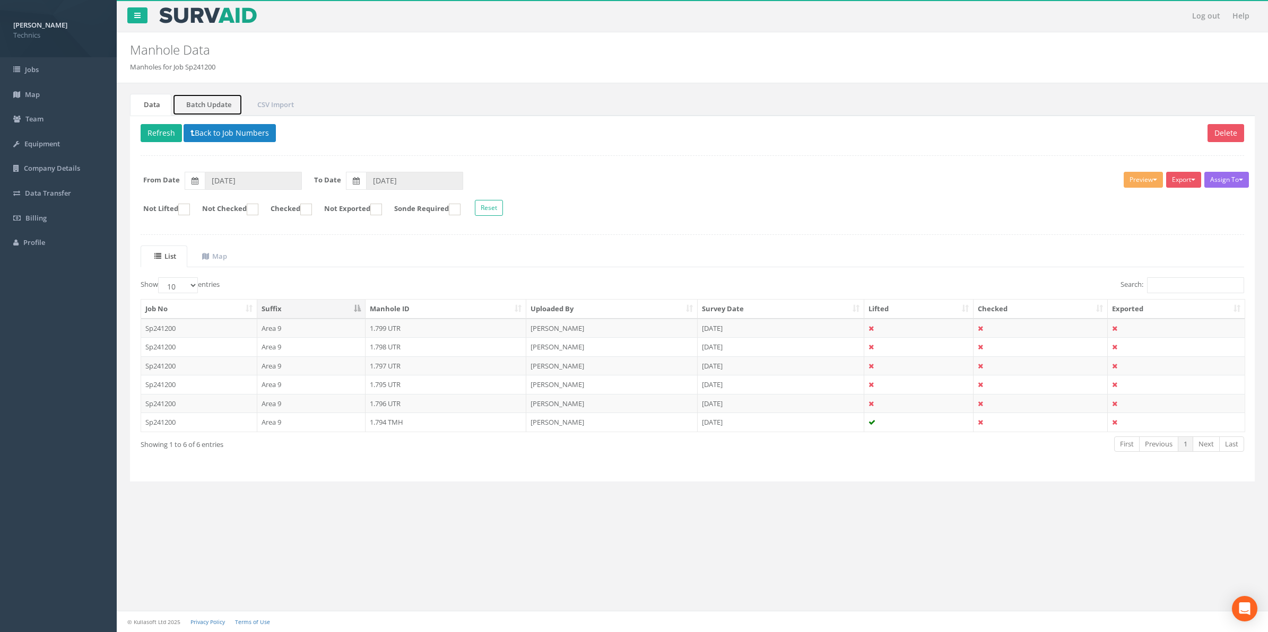
click at [197, 106] on link "Batch Update" at bounding box center [207, 105] width 70 height 22
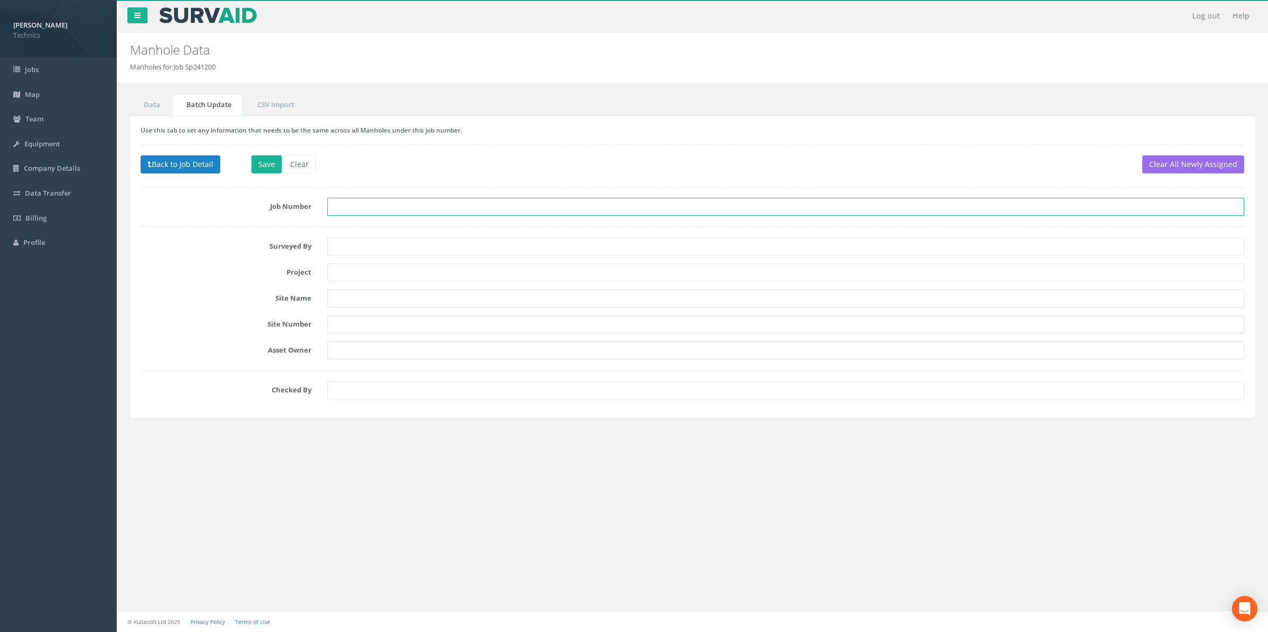
click at [344, 211] on input "text" at bounding box center [785, 207] width 917 height 18
type input "SP241200 Area 9"
click at [267, 162] on button "Save" at bounding box center [266, 164] width 30 height 18
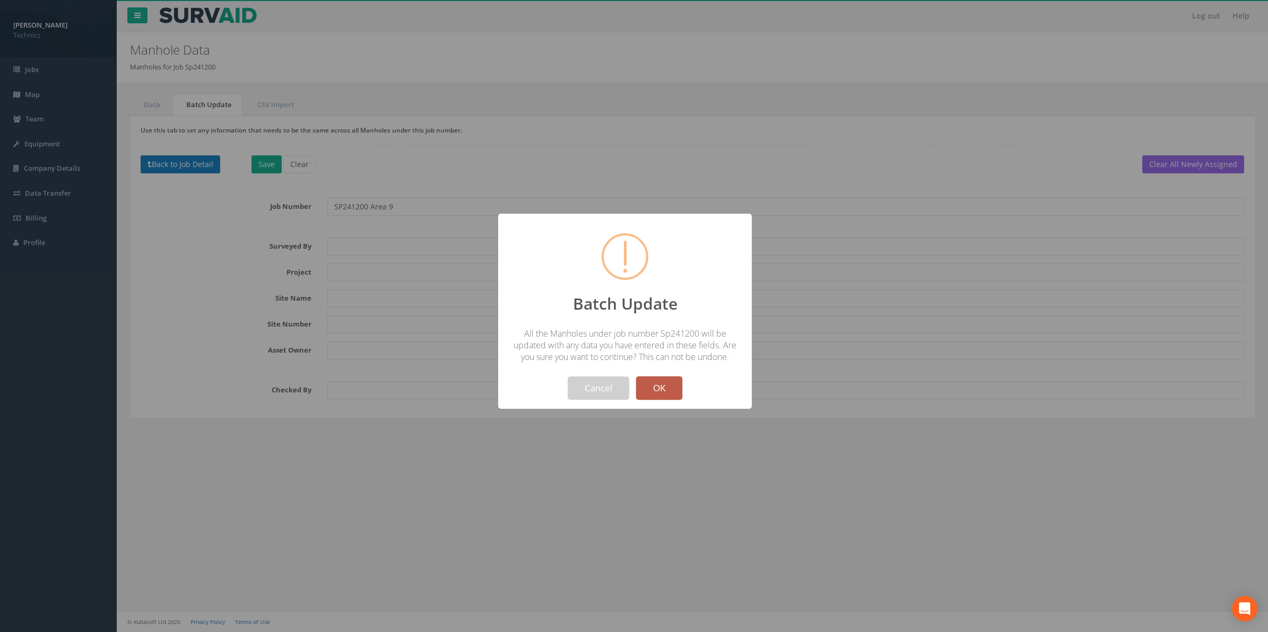
click at [666, 386] on button "OK" at bounding box center [659, 388] width 46 height 23
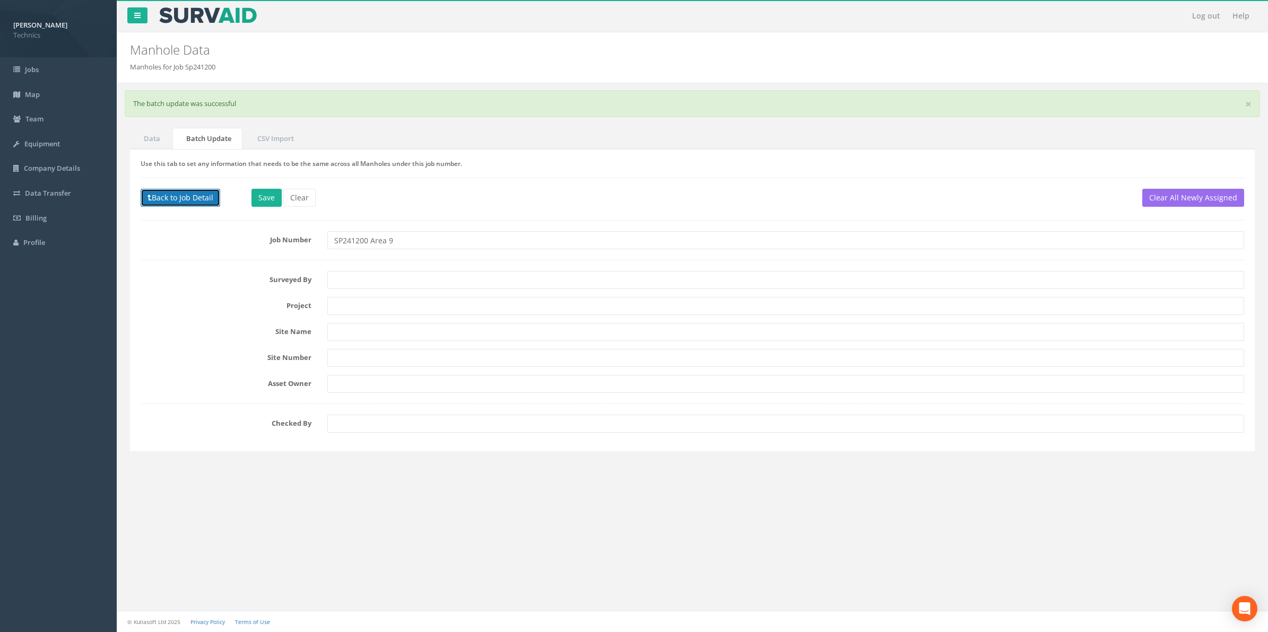
click at [173, 199] on button "Back to Job Detail" at bounding box center [181, 198] width 80 height 18
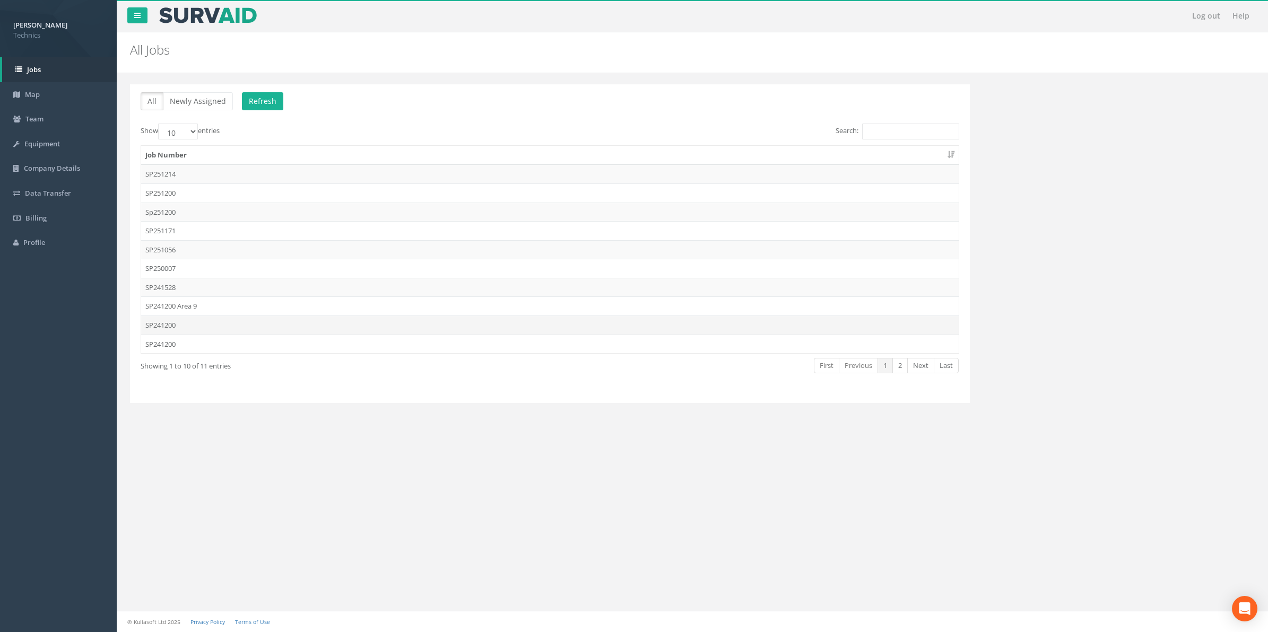
click at [162, 330] on td "SP241200" at bounding box center [549, 325] width 817 height 19
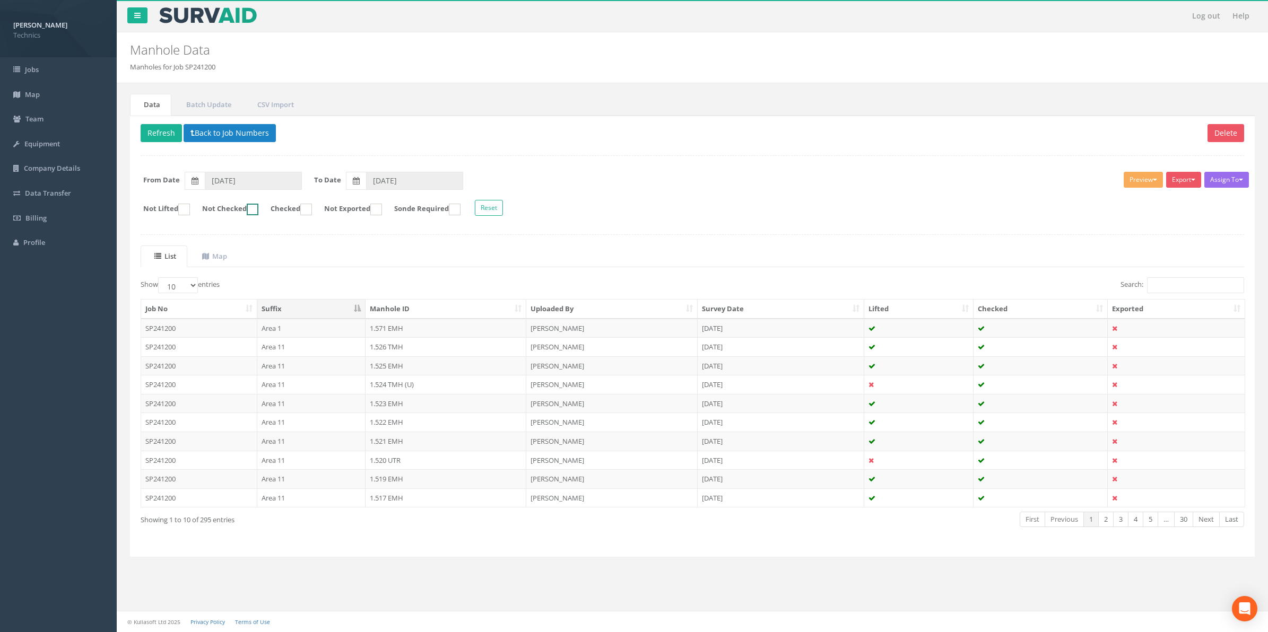
click at [258, 213] on ins at bounding box center [253, 210] width 12 height 12
checkbox input "true"
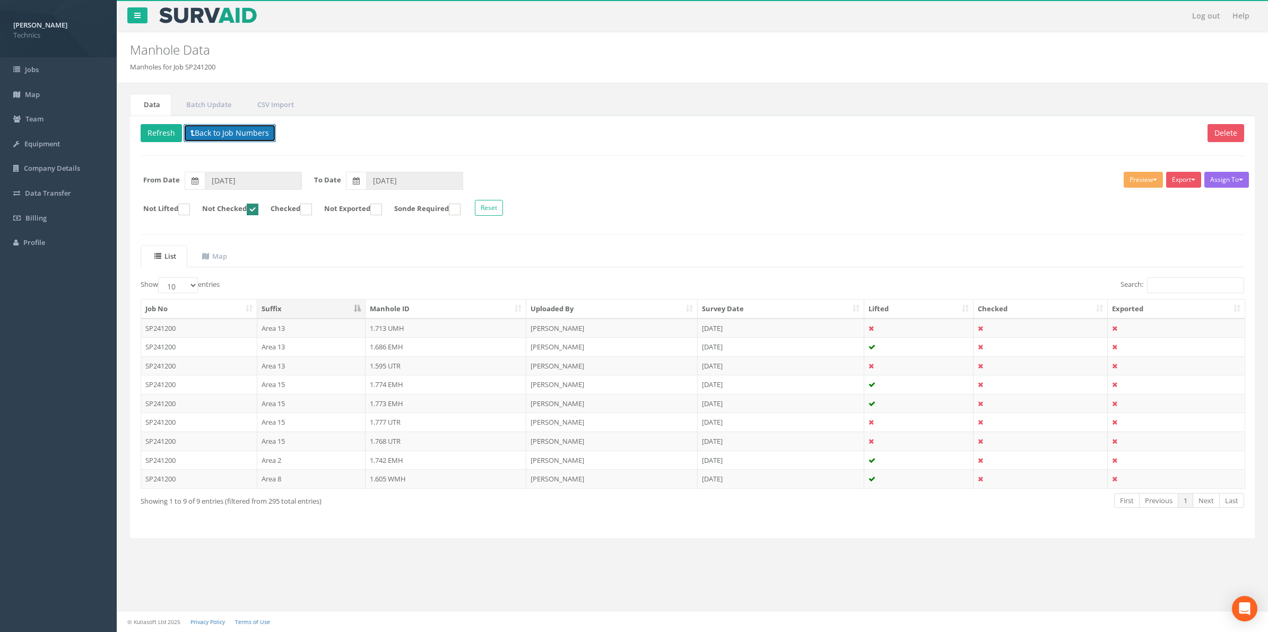
click at [232, 134] on button "Back to Job Numbers" at bounding box center [230, 133] width 92 height 18
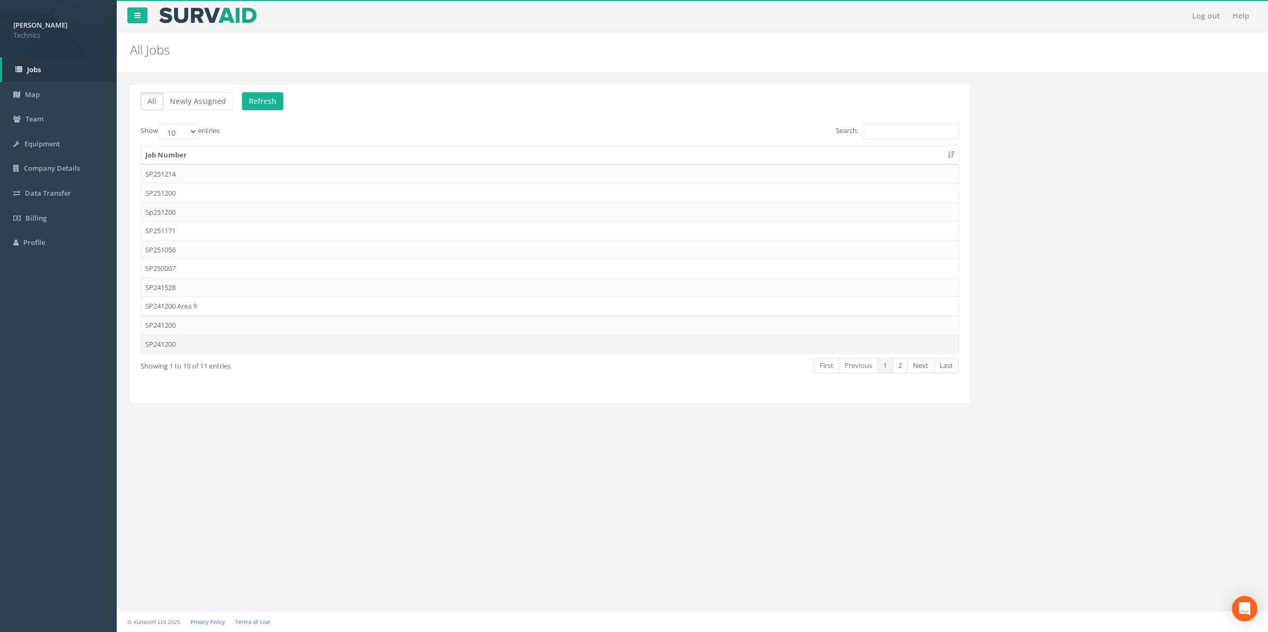
click at [170, 347] on td "SP241200" at bounding box center [549, 344] width 817 height 19
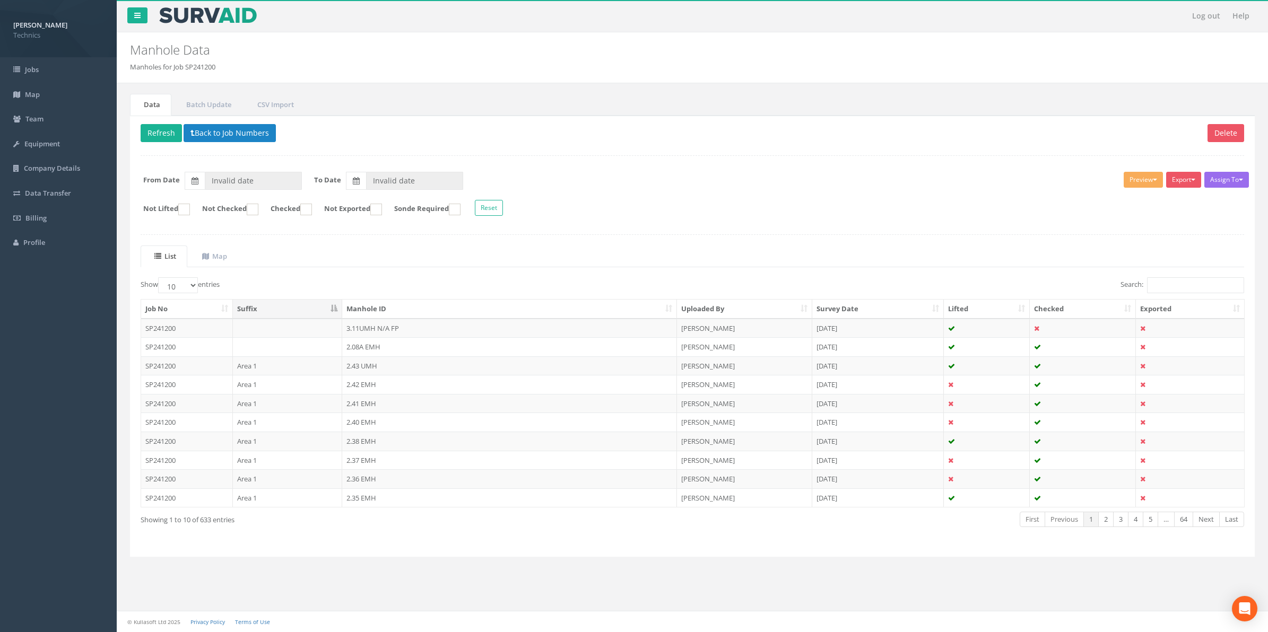
type input "[DATE]"
click at [258, 210] on ins at bounding box center [253, 210] width 12 height 12
checkbox input "true"
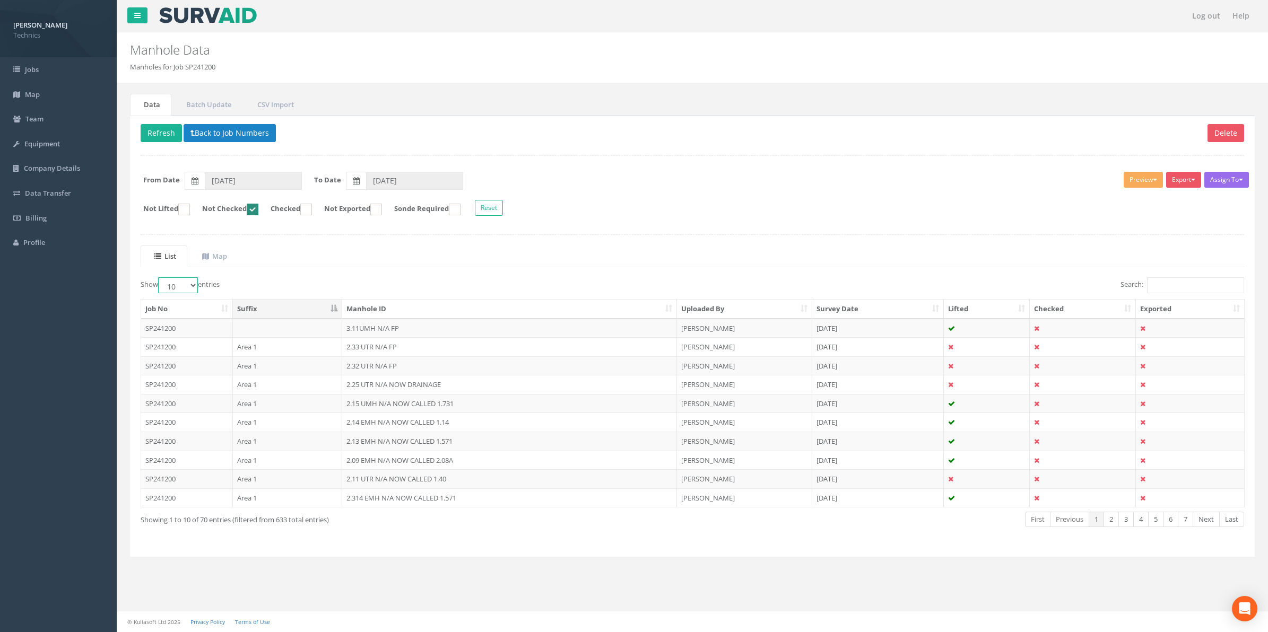
click at [190, 288] on select "10 25 50 100" at bounding box center [178, 285] width 40 height 16
select select "100"
click at [160, 279] on select "10 25 50 100" at bounding box center [178, 285] width 40 height 16
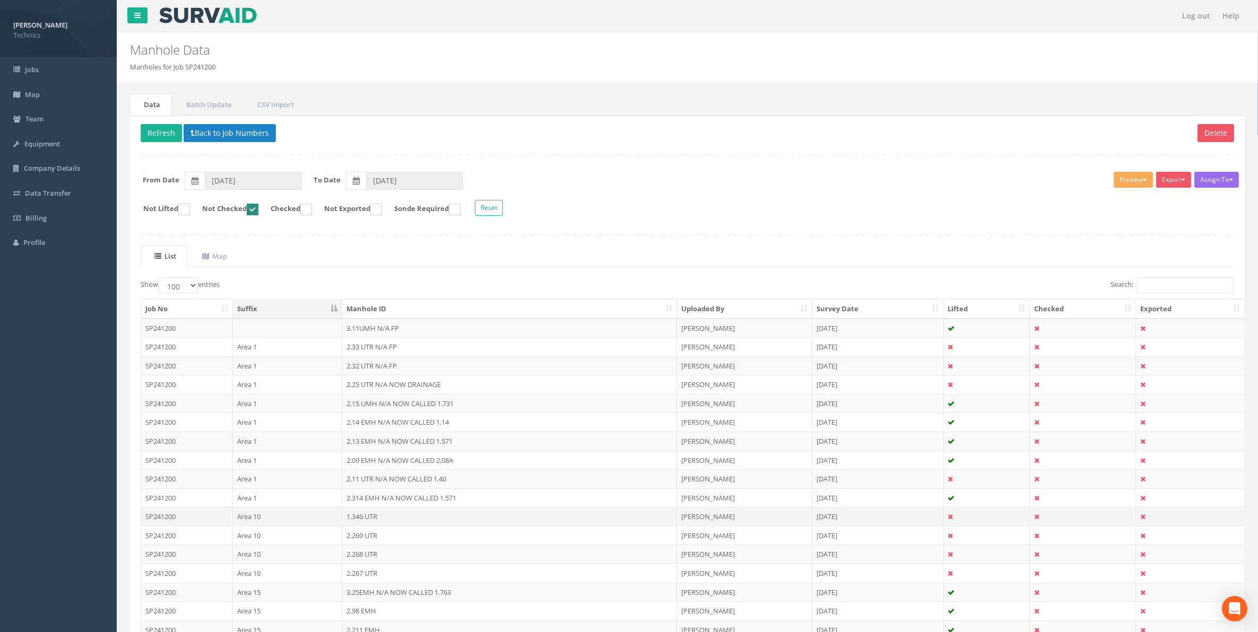
click at [375, 521] on td "1.346 UTR" at bounding box center [509, 516] width 335 height 19
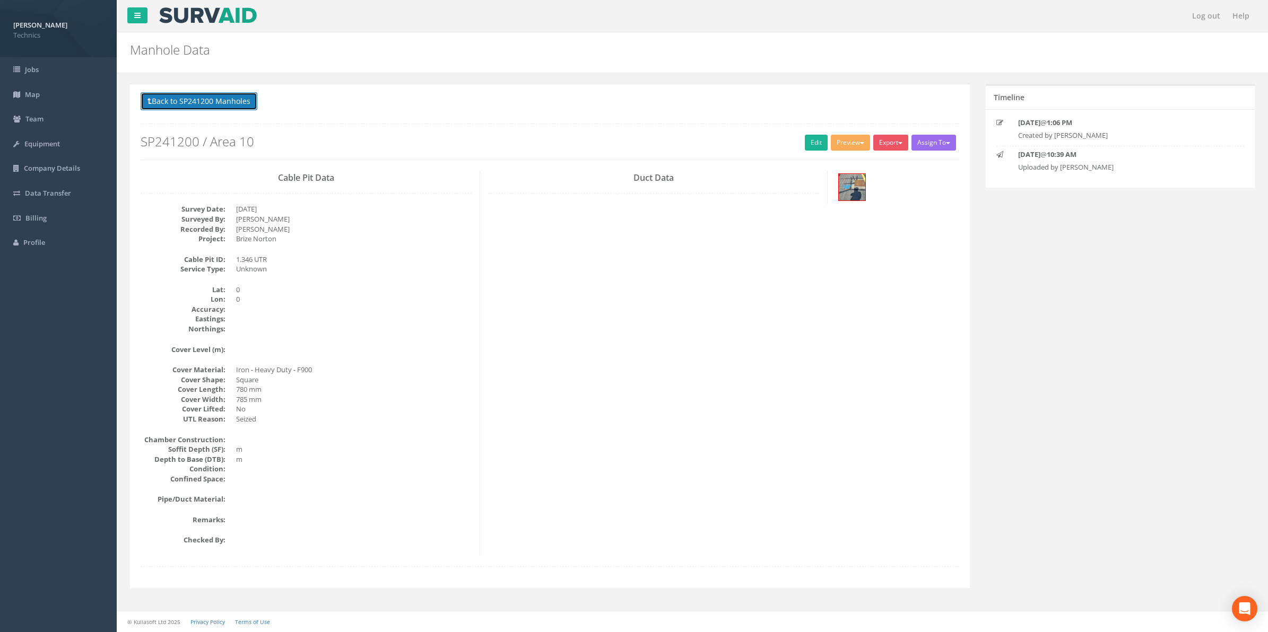
click at [206, 105] on button "Back to SP241200 Manholes" at bounding box center [199, 101] width 117 height 18
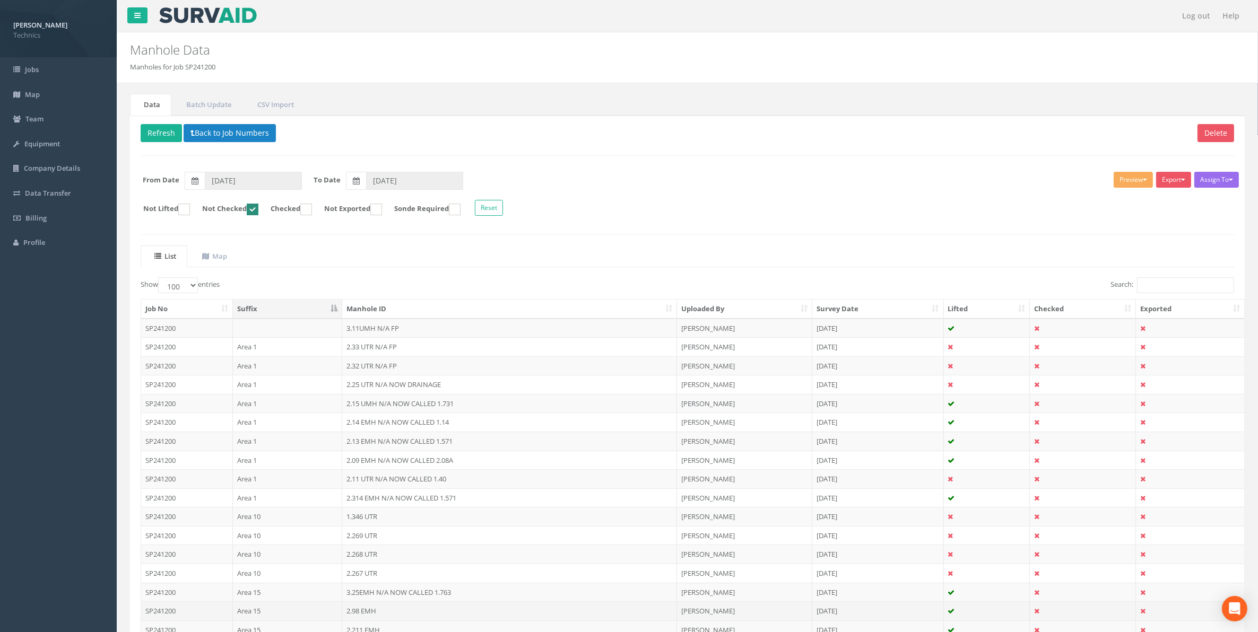
click at [366, 616] on td "2.98 EMH" at bounding box center [509, 611] width 335 height 19
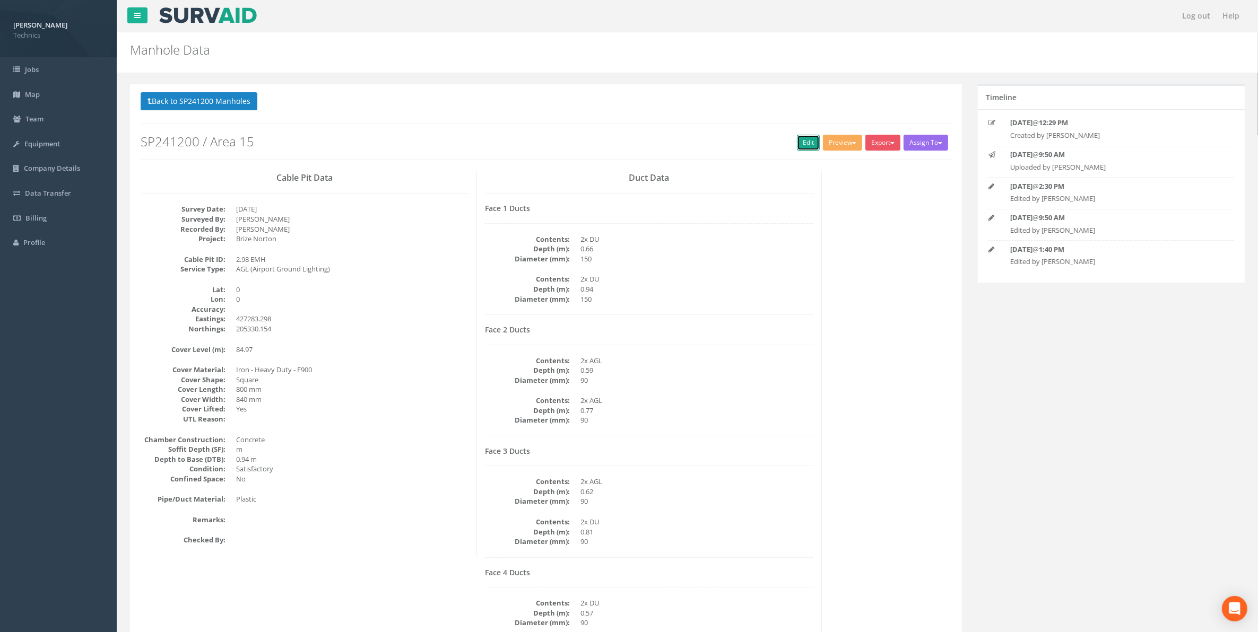
click at [806, 142] on link "Edit" at bounding box center [808, 143] width 23 height 16
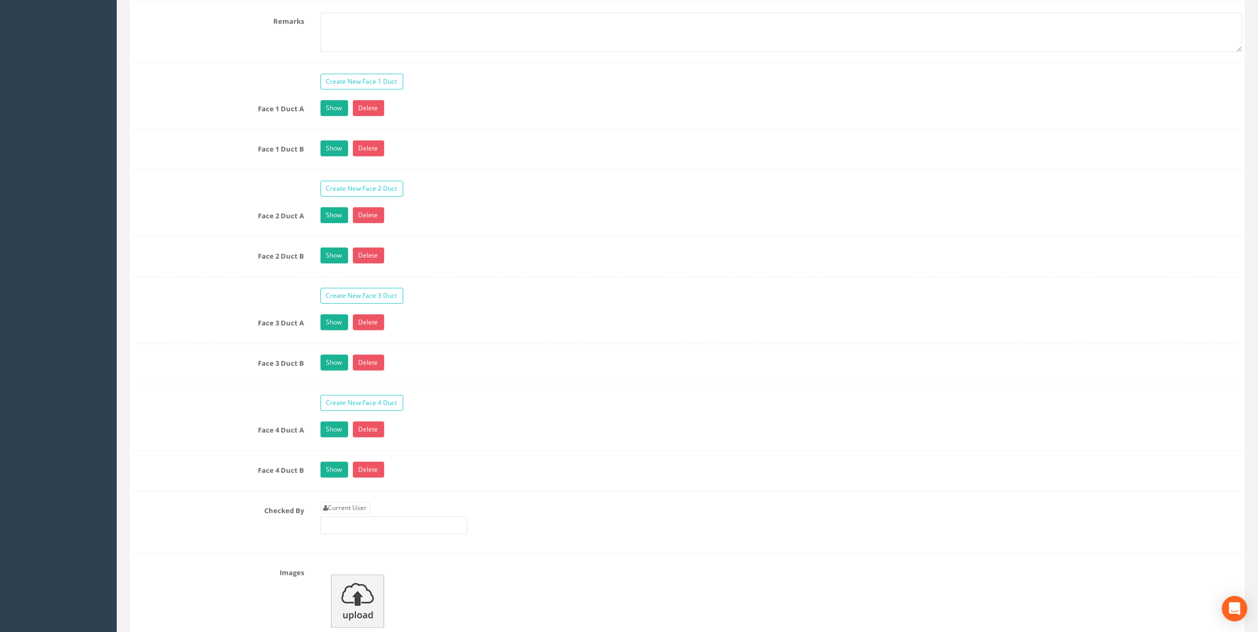
scroll to position [928, 0]
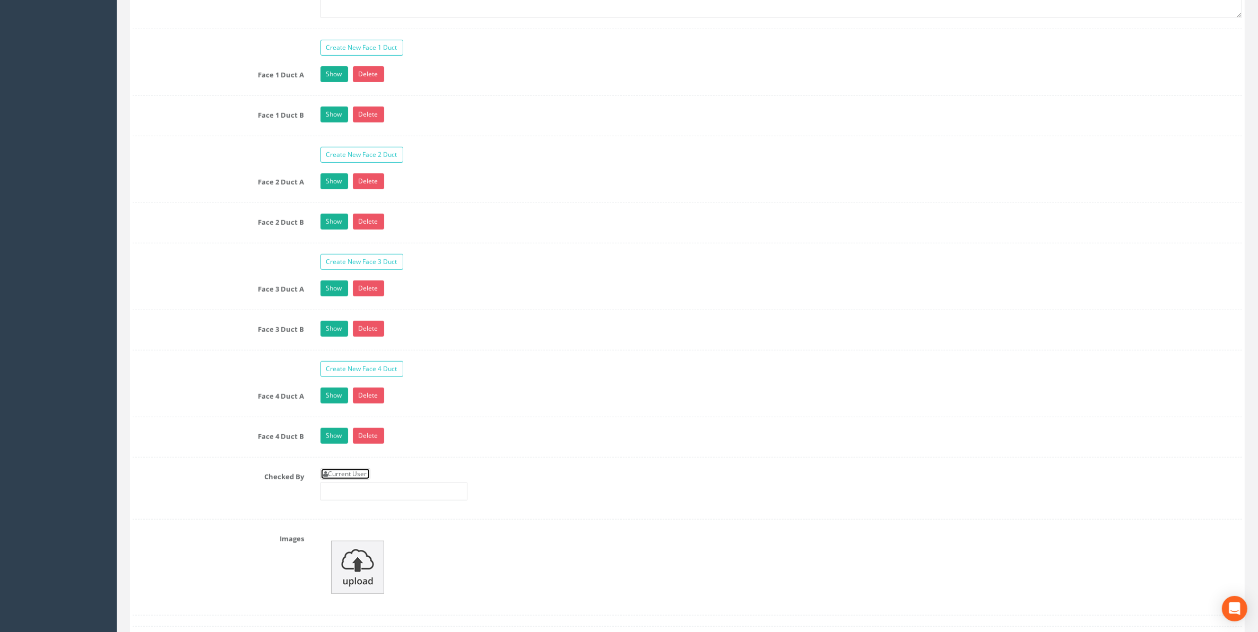
click at [359, 480] on link "Current User" at bounding box center [345, 474] width 50 height 12
type input "[PERSON_NAME]"
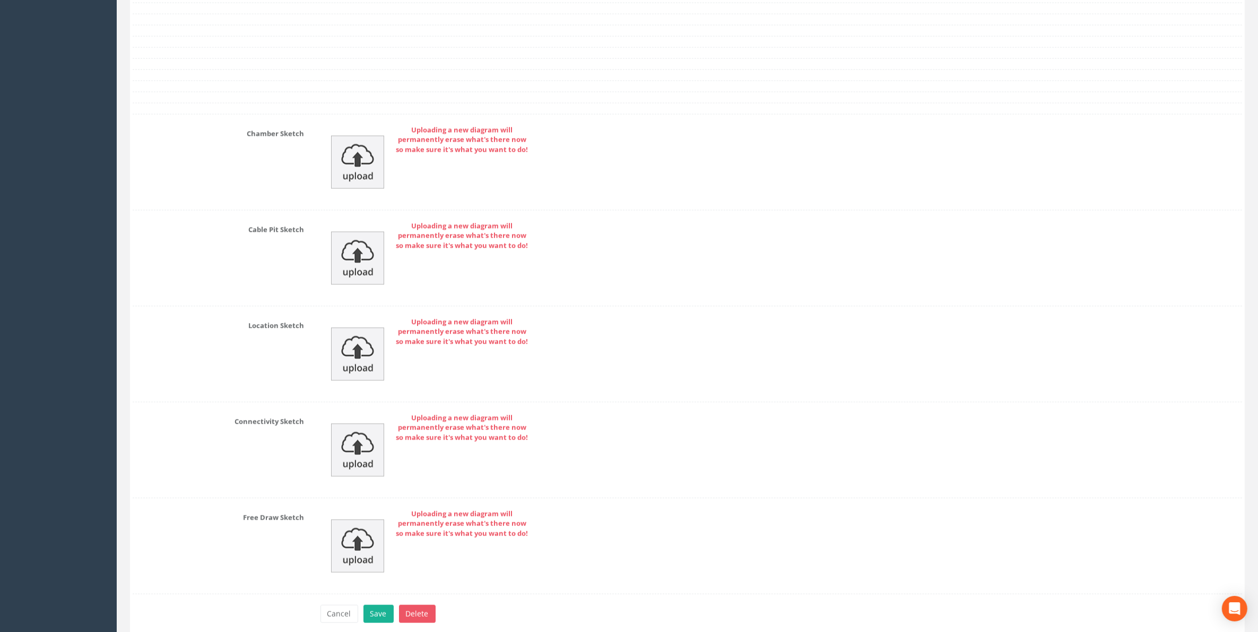
scroll to position [1648, 0]
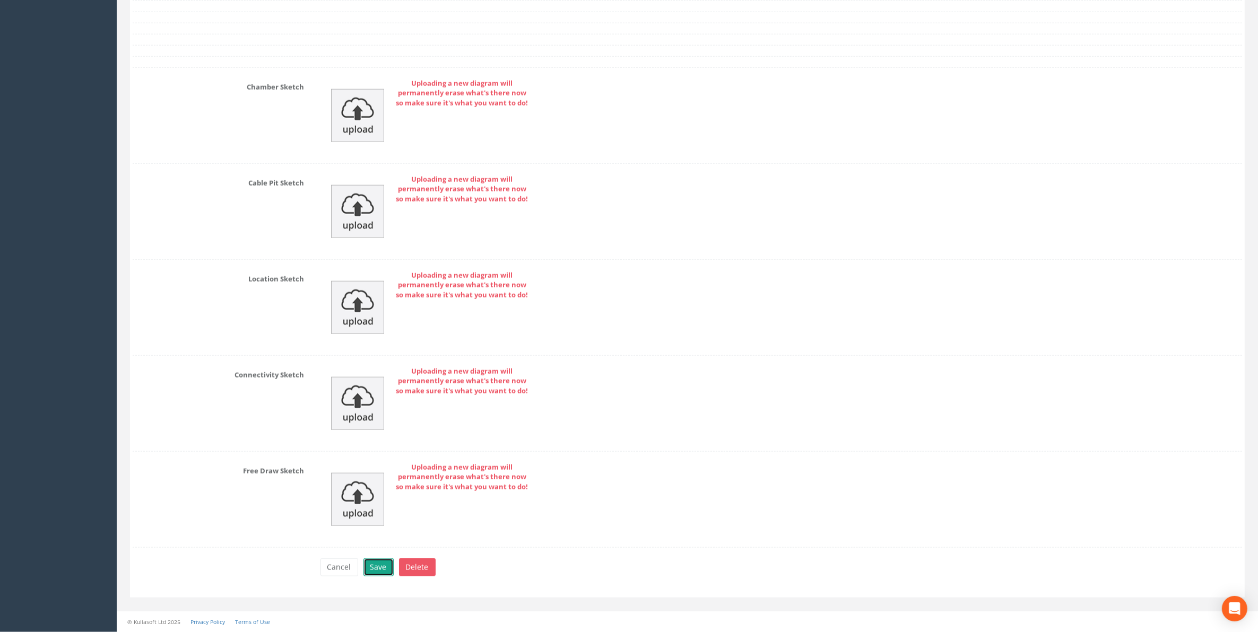
click at [383, 565] on button "Save" at bounding box center [378, 568] width 30 height 18
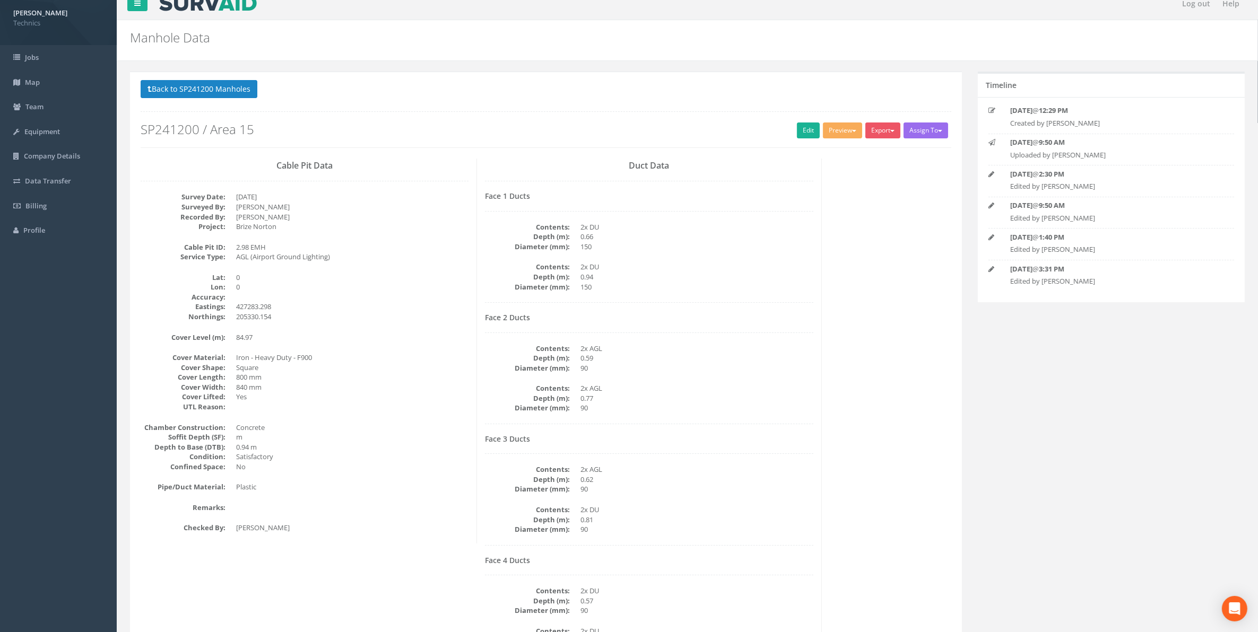
scroll to position [0, 0]
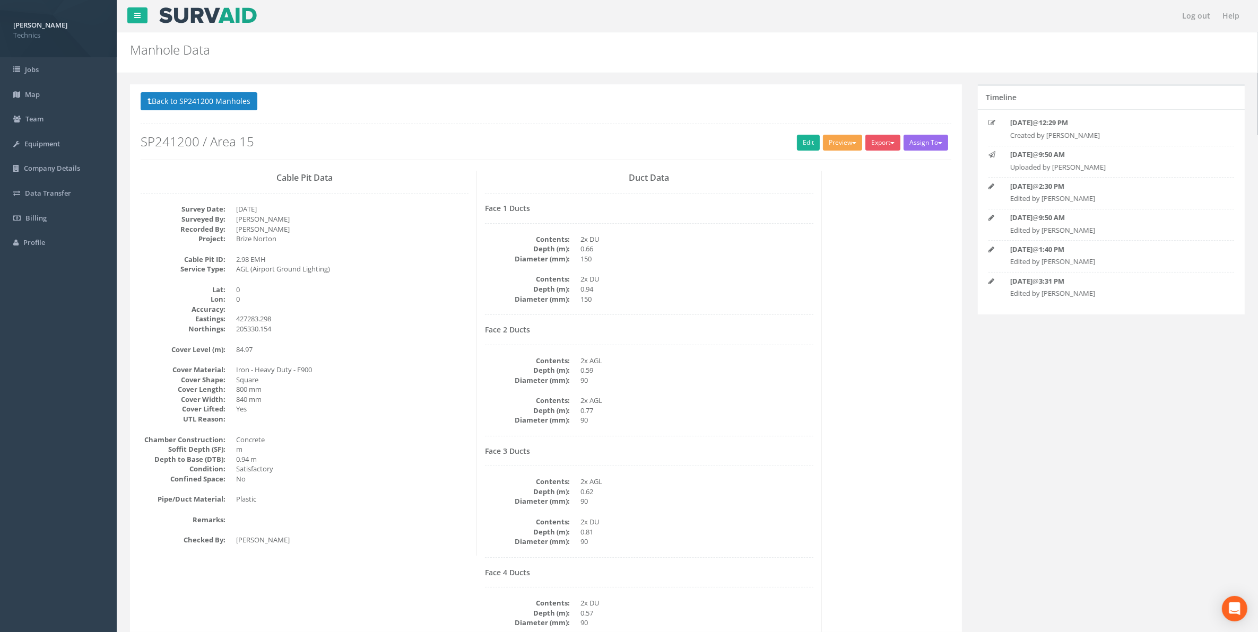
click at [830, 147] on button "Preview" at bounding box center [842, 143] width 39 height 16
click at [812, 166] on link "Technics Brize Norton" at bounding box center [820, 164] width 86 height 16
